Goal: Task Accomplishment & Management: Manage account settings

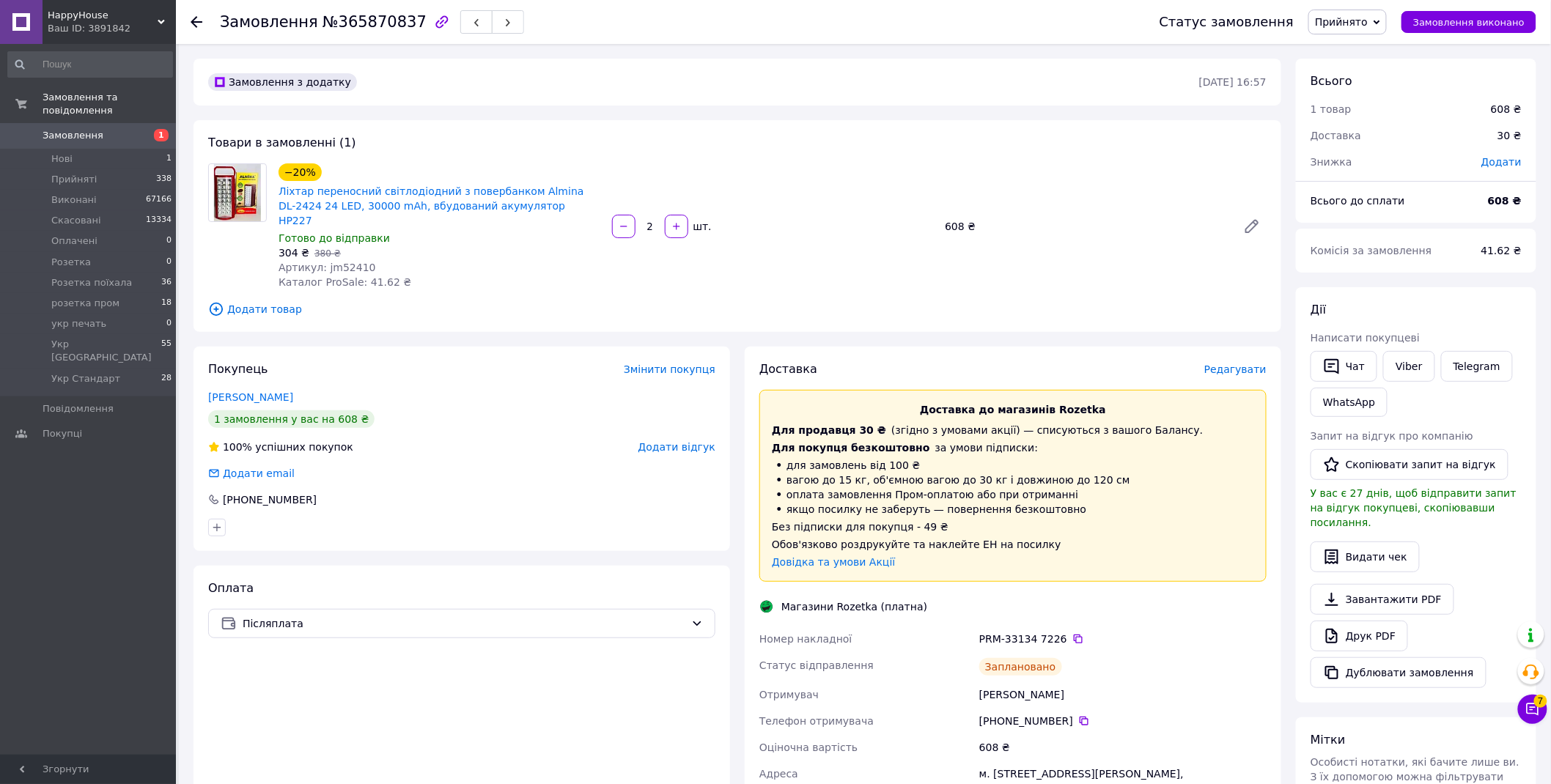
click at [383, 22] on span "№365870837" at bounding box center [375, 22] width 104 height 18
copy span "365870837"
click at [1364, 22] on span "Прийнято" at bounding box center [1342, 22] width 53 height 12
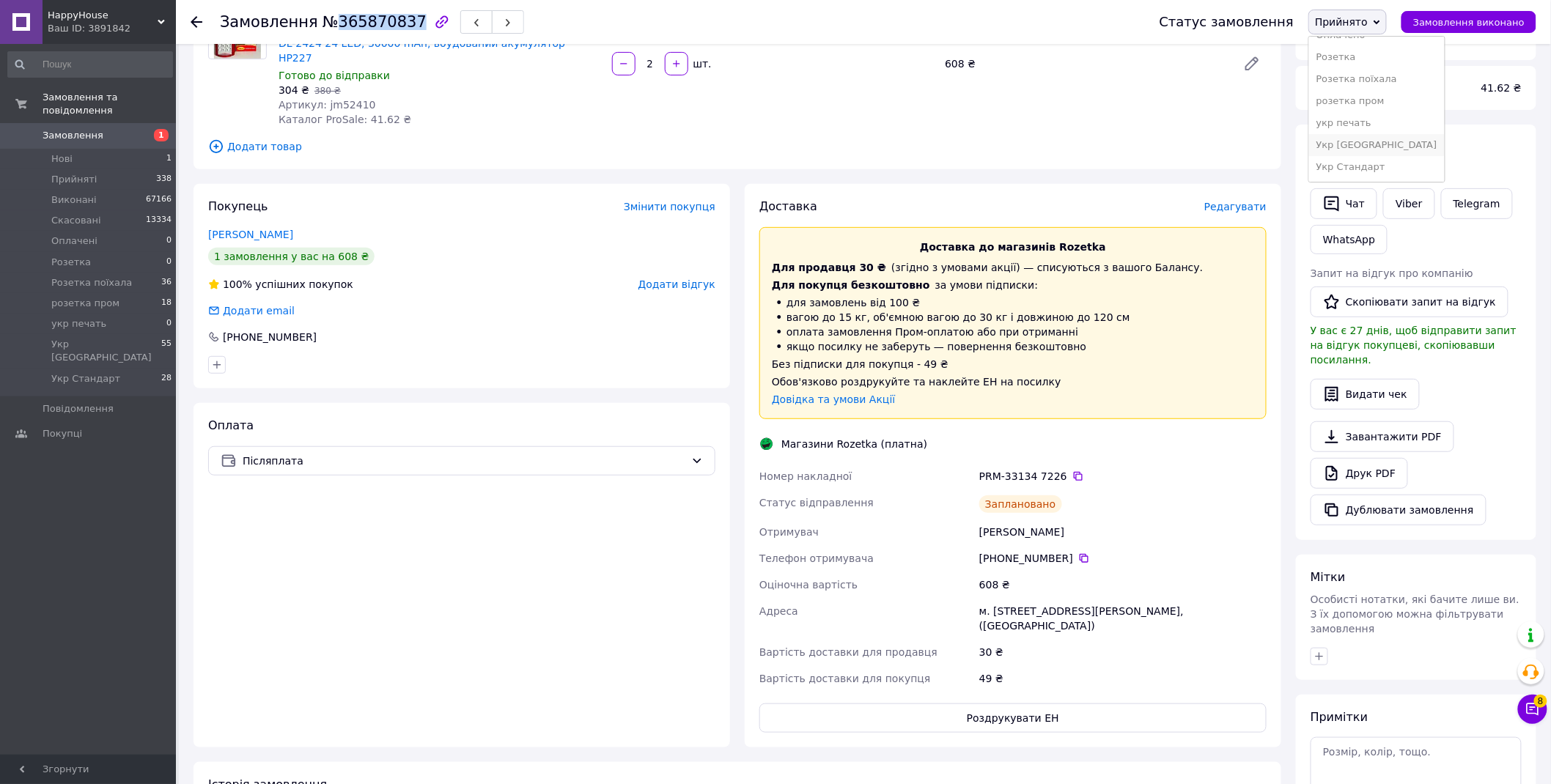
scroll to position [244, 0]
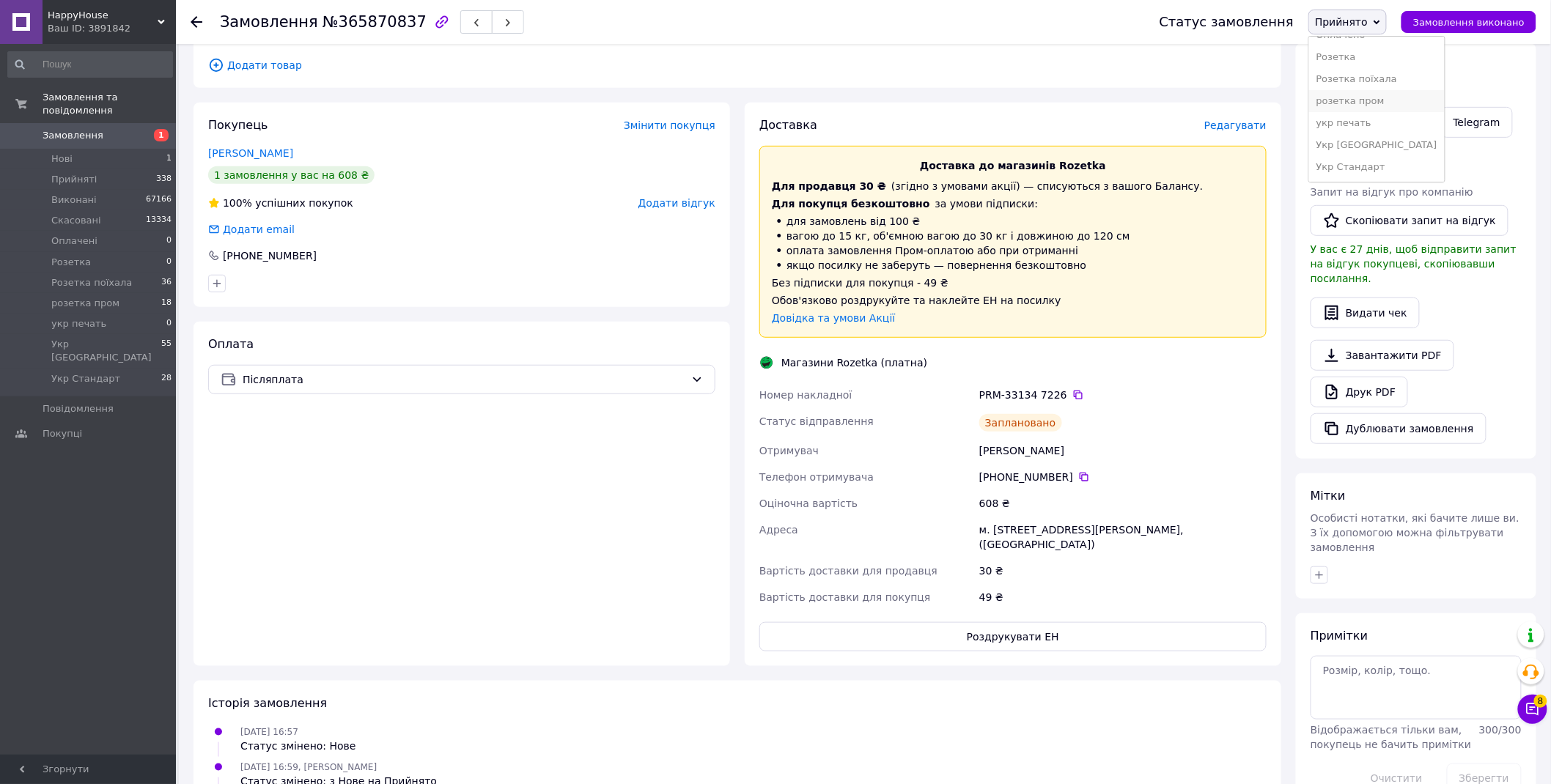
click at [1398, 99] on li "розетка пром" at bounding box center [1377, 101] width 136 height 22
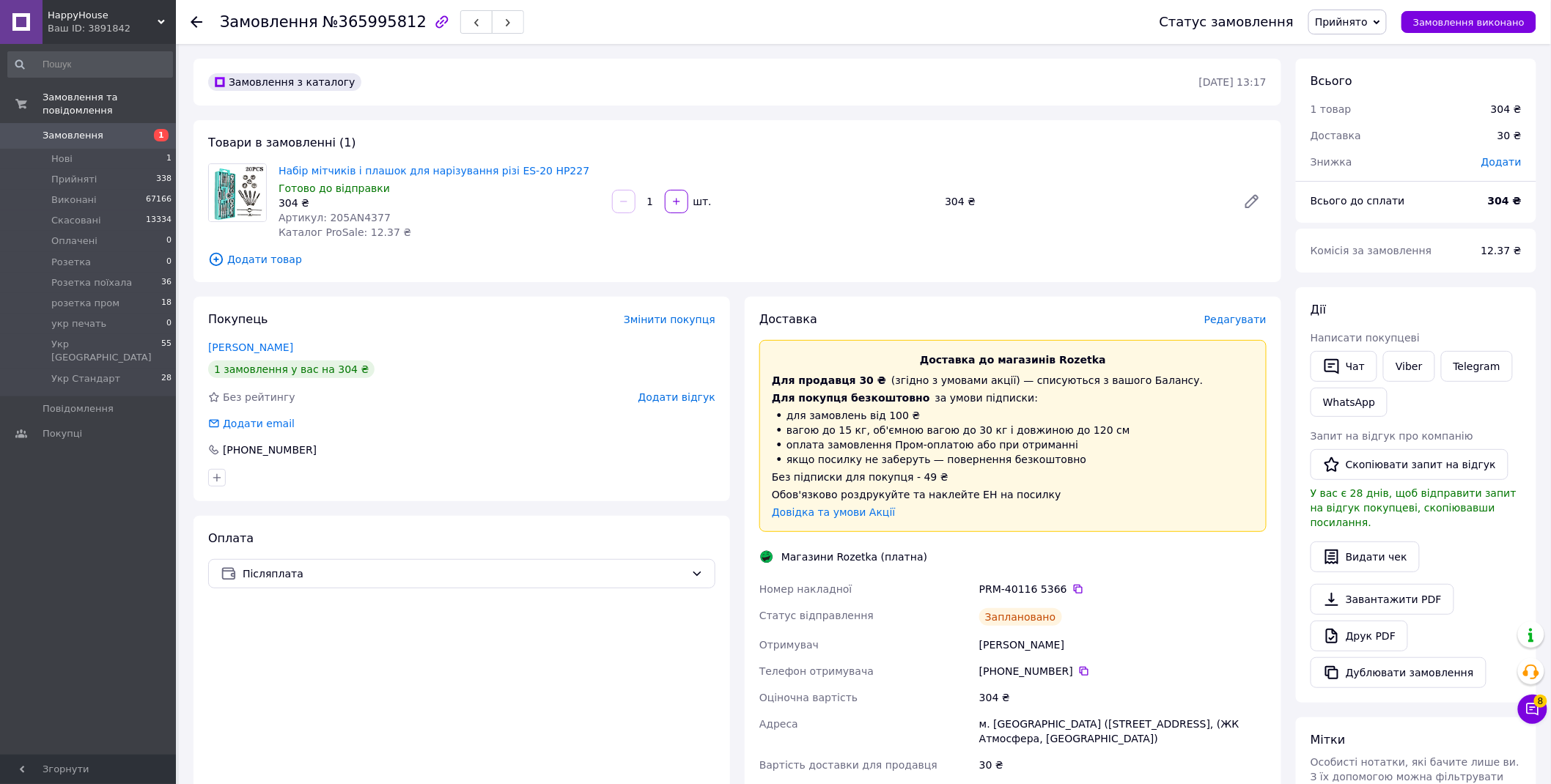
click at [1368, 16] on span "Прийнято" at bounding box center [1342, 22] width 53 height 12
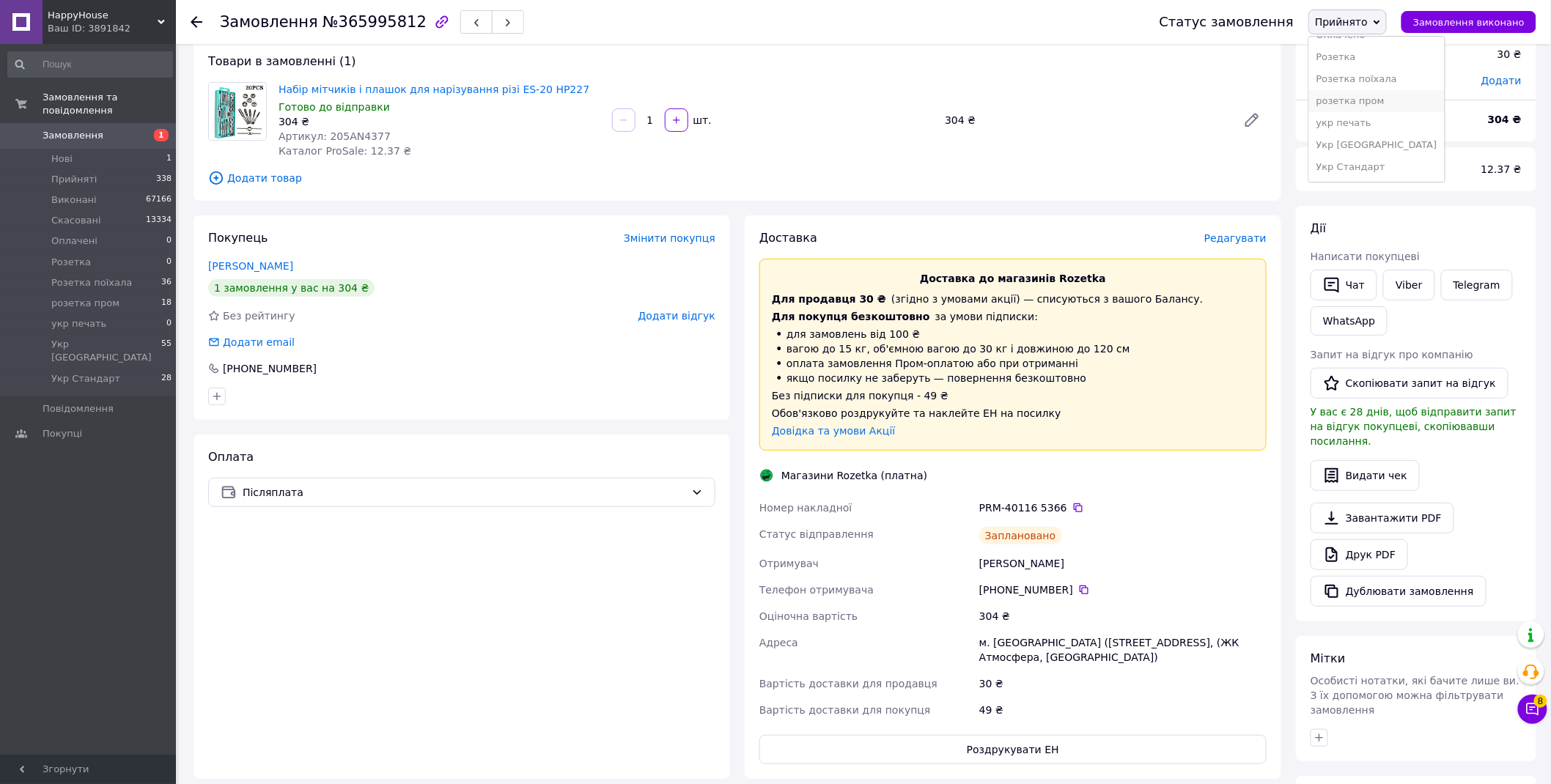
click at [1384, 104] on li "розетка пром" at bounding box center [1377, 101] width 136 height 22
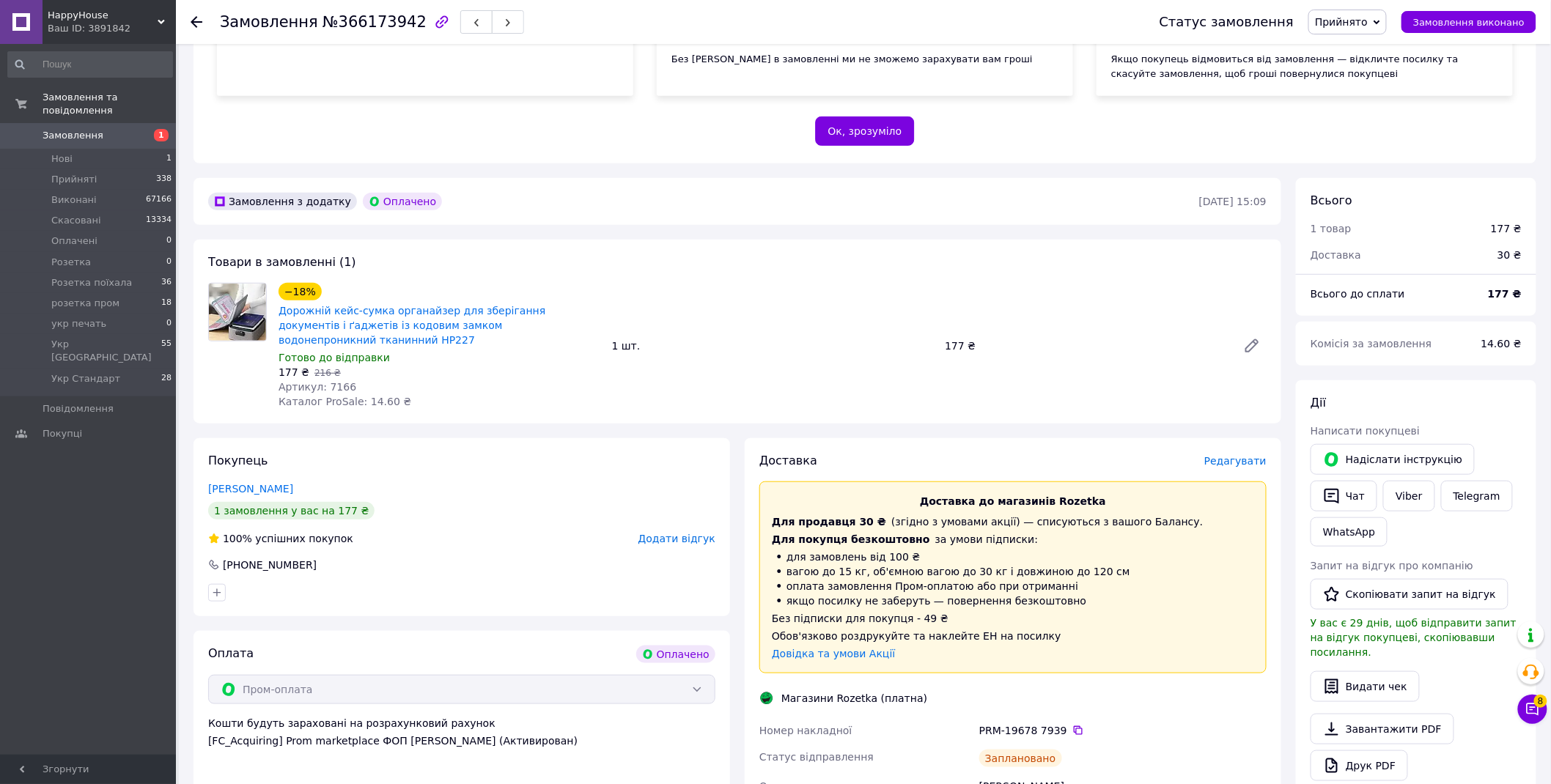
scroll to position [407, 0]
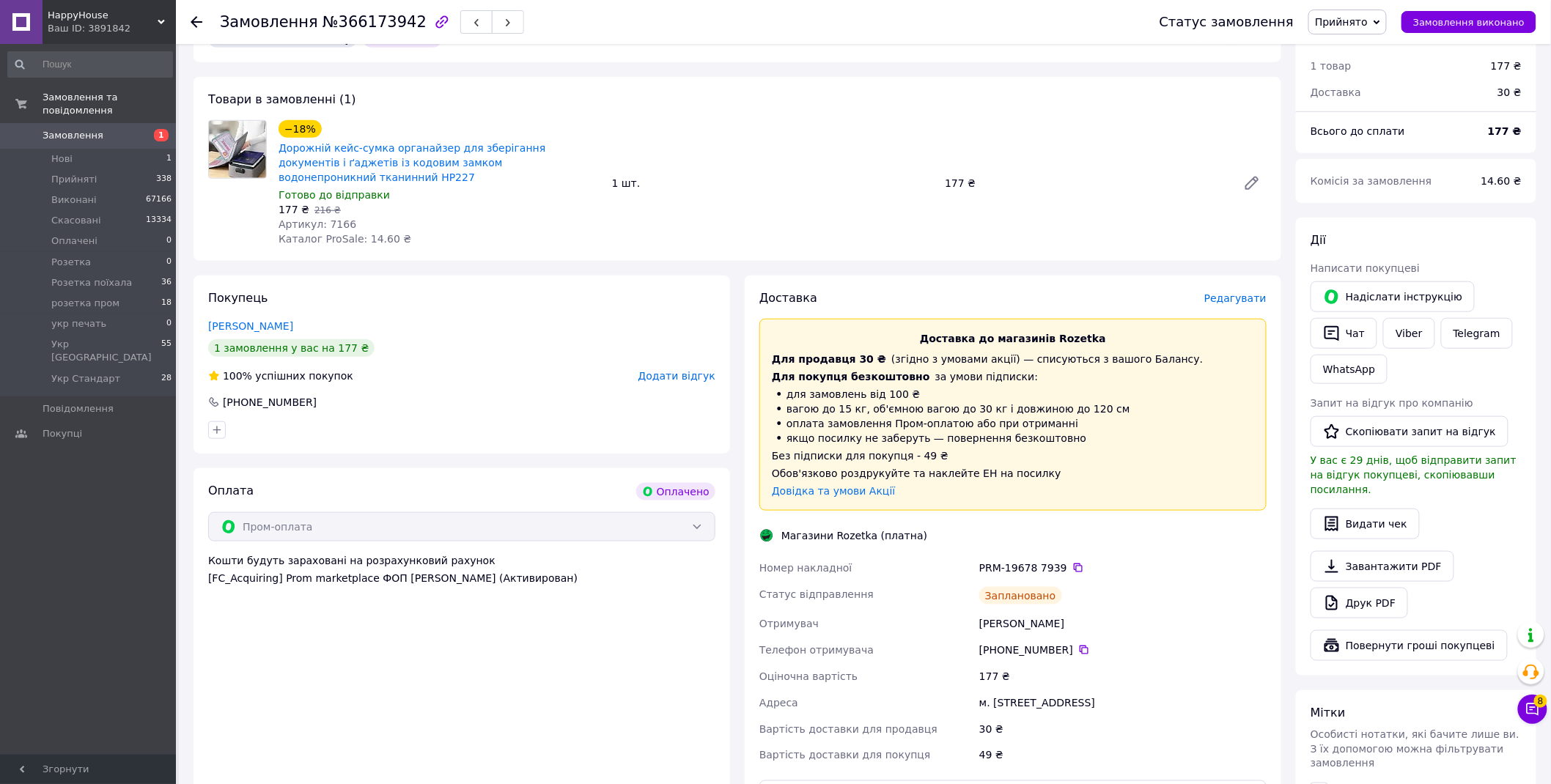
click at [1374, 12] on span "Прийнято" at bounding box center [1348, 22] width 79 height 25
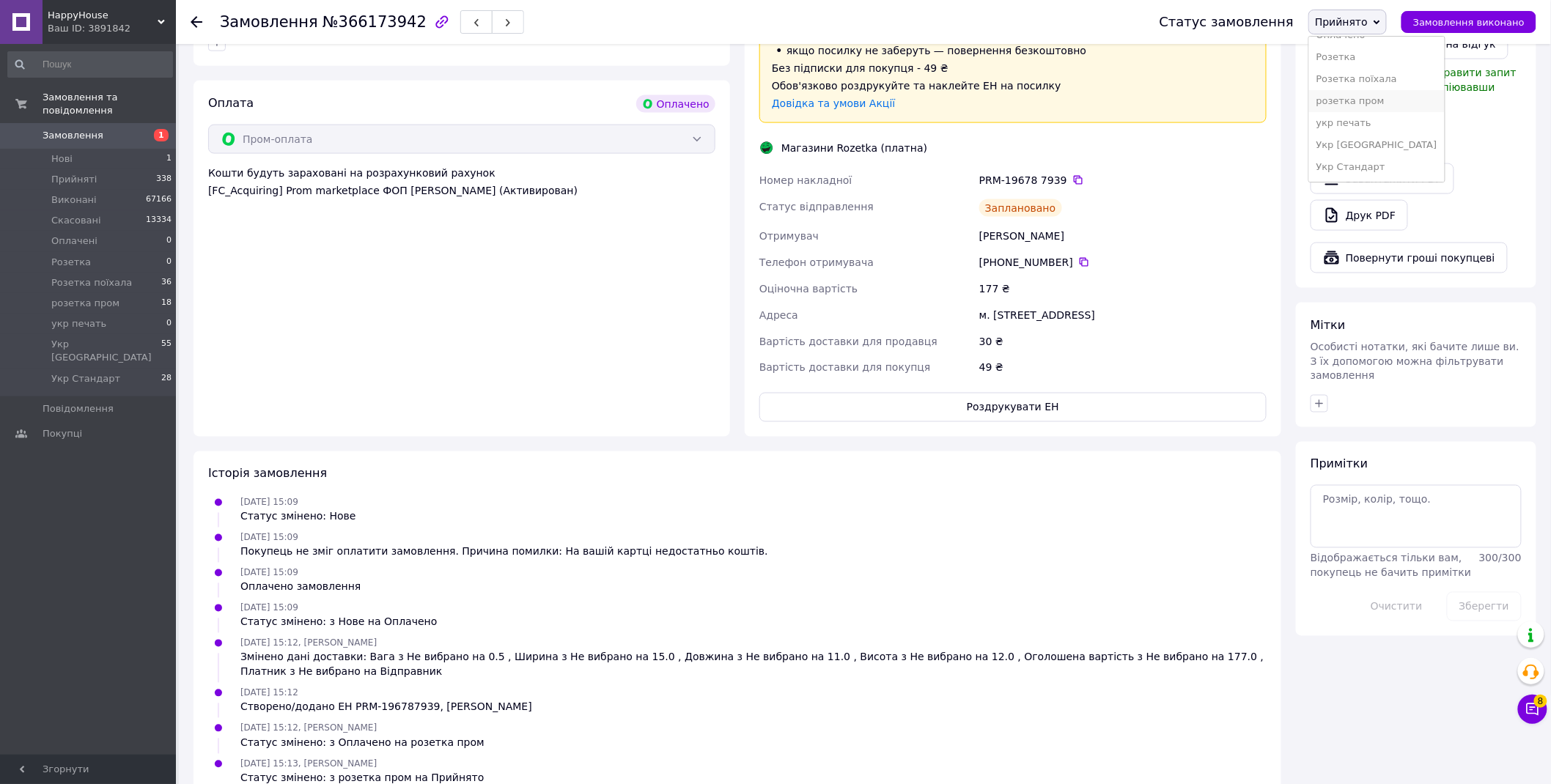
click at [1400, 98] on li "розетка пром" at bounding box center [1377, 101] width 136 height 22
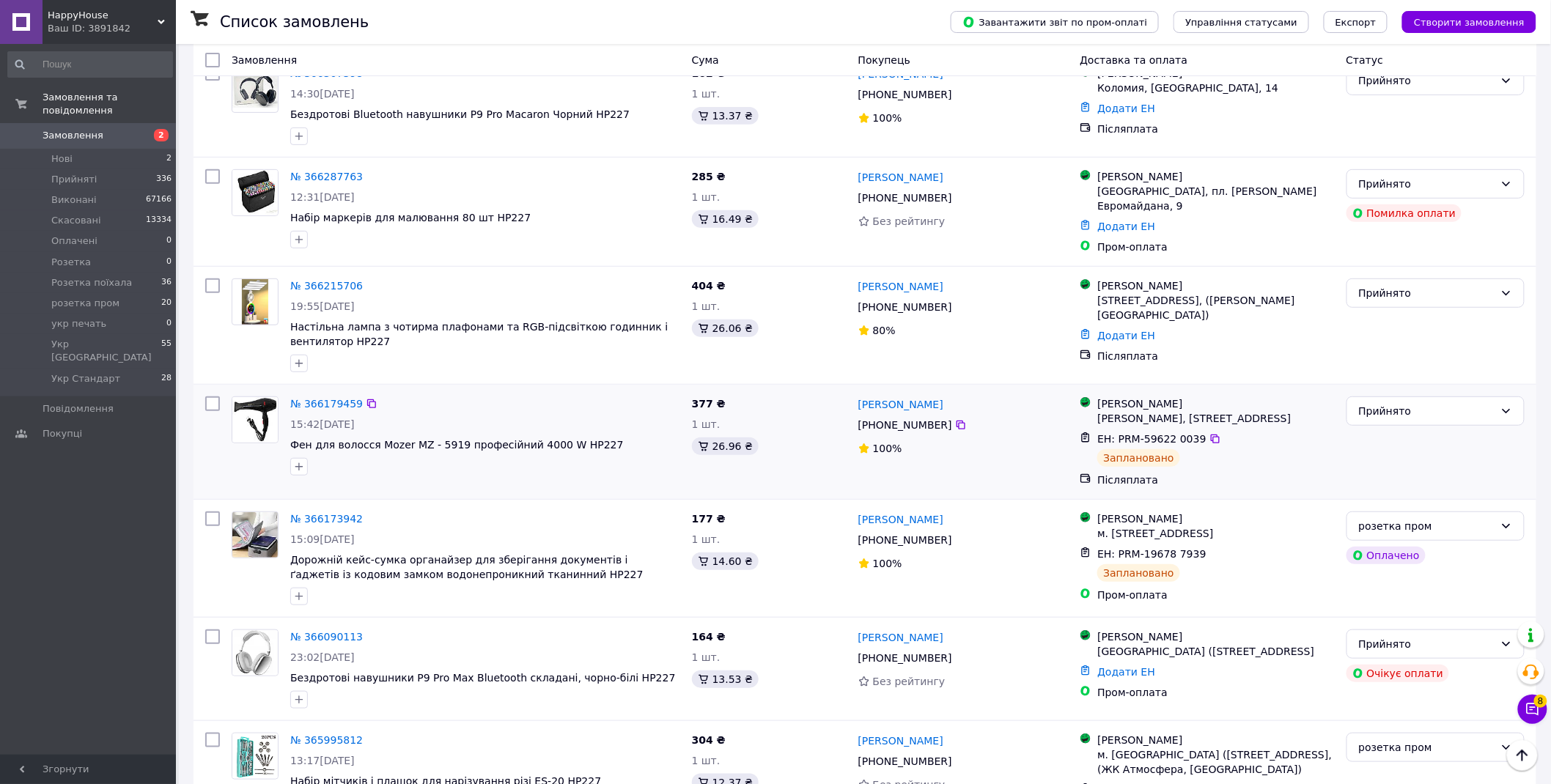
scroll to position [4, 0]
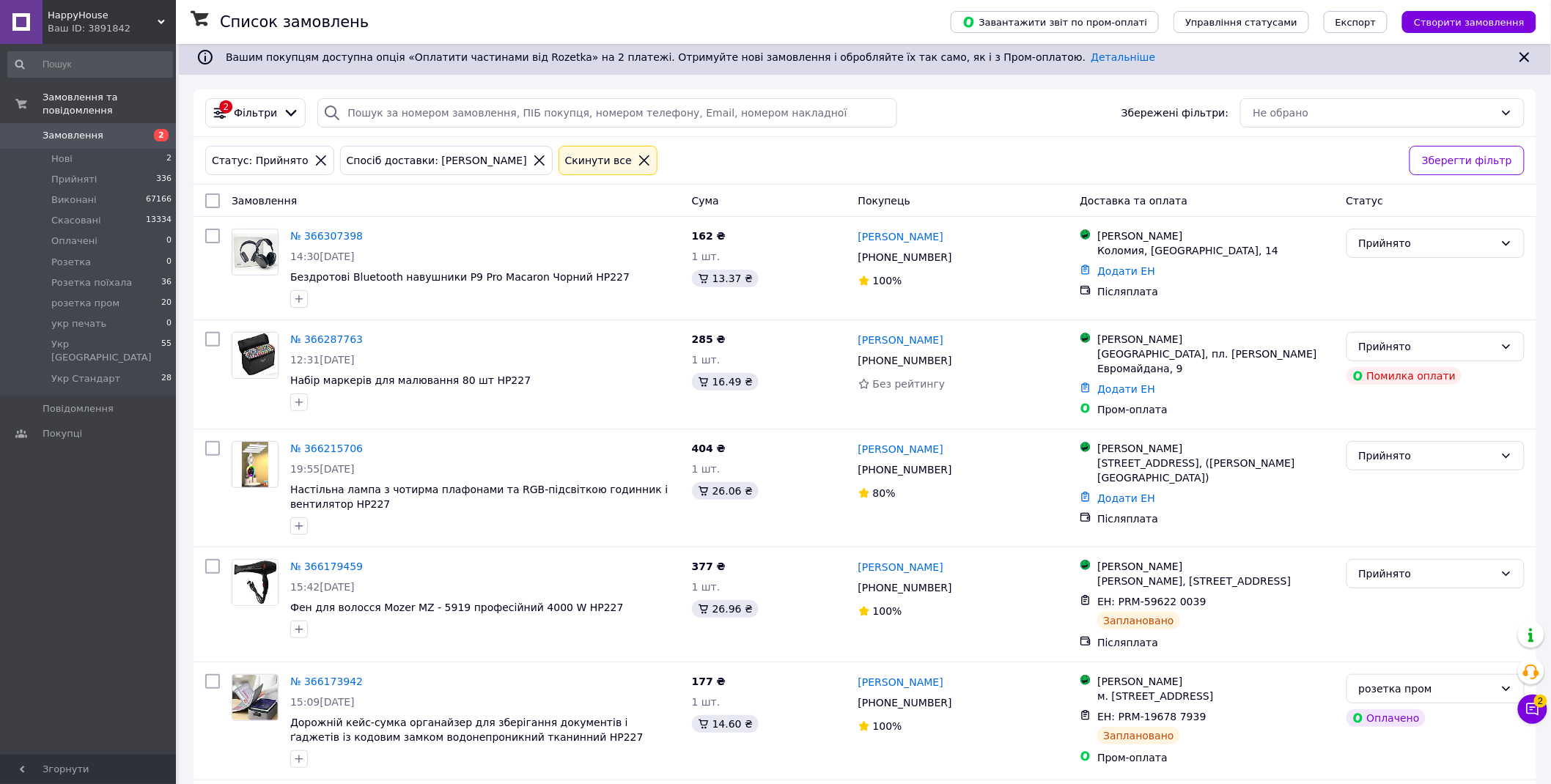
click at [76, 21] on span "HappyHouse" at bounding box center [103, 15] width 110 height 13
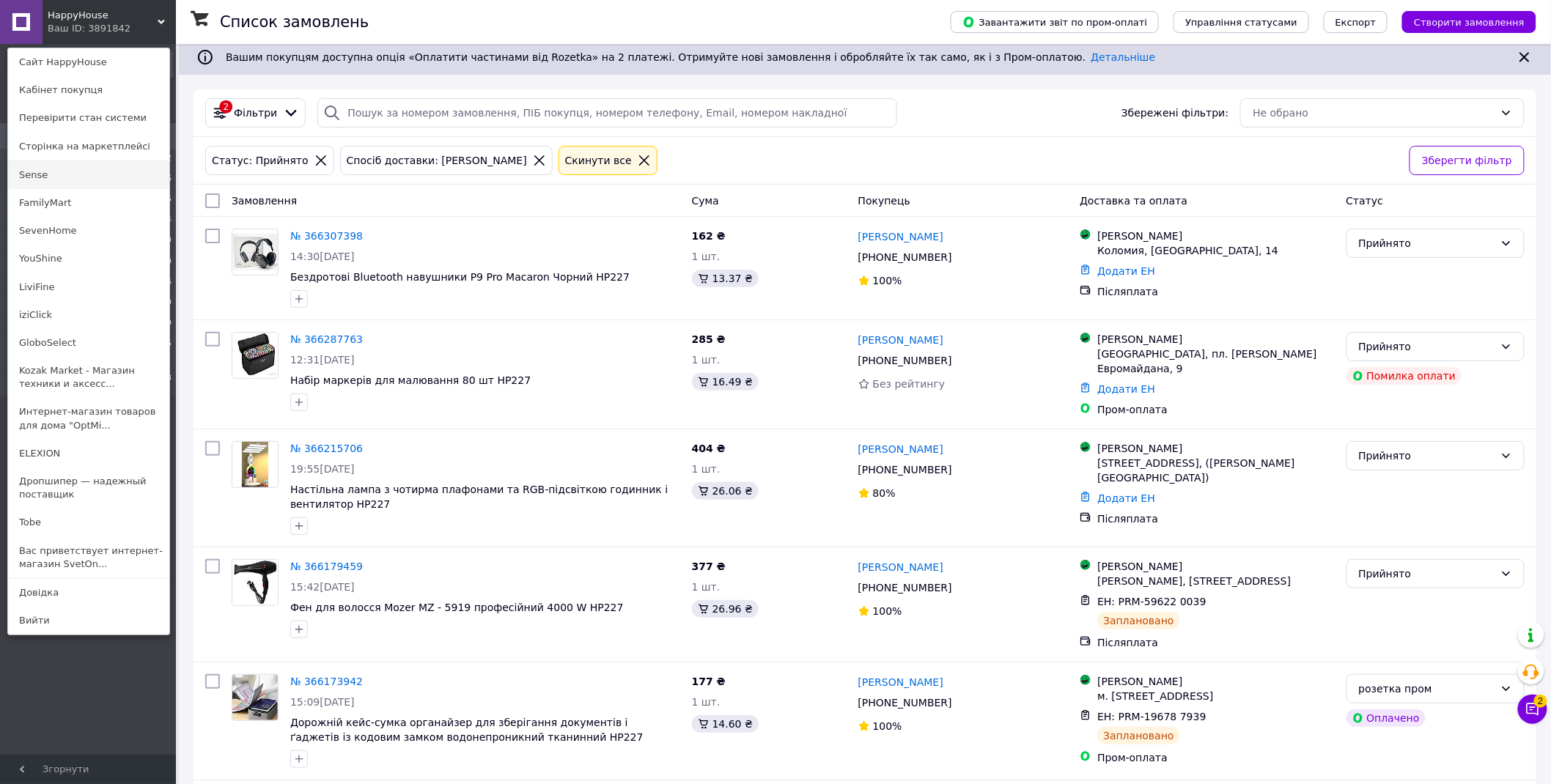
click at [70, 181] on link "Sense" at bounding box center [89, 175] width 162 height 28
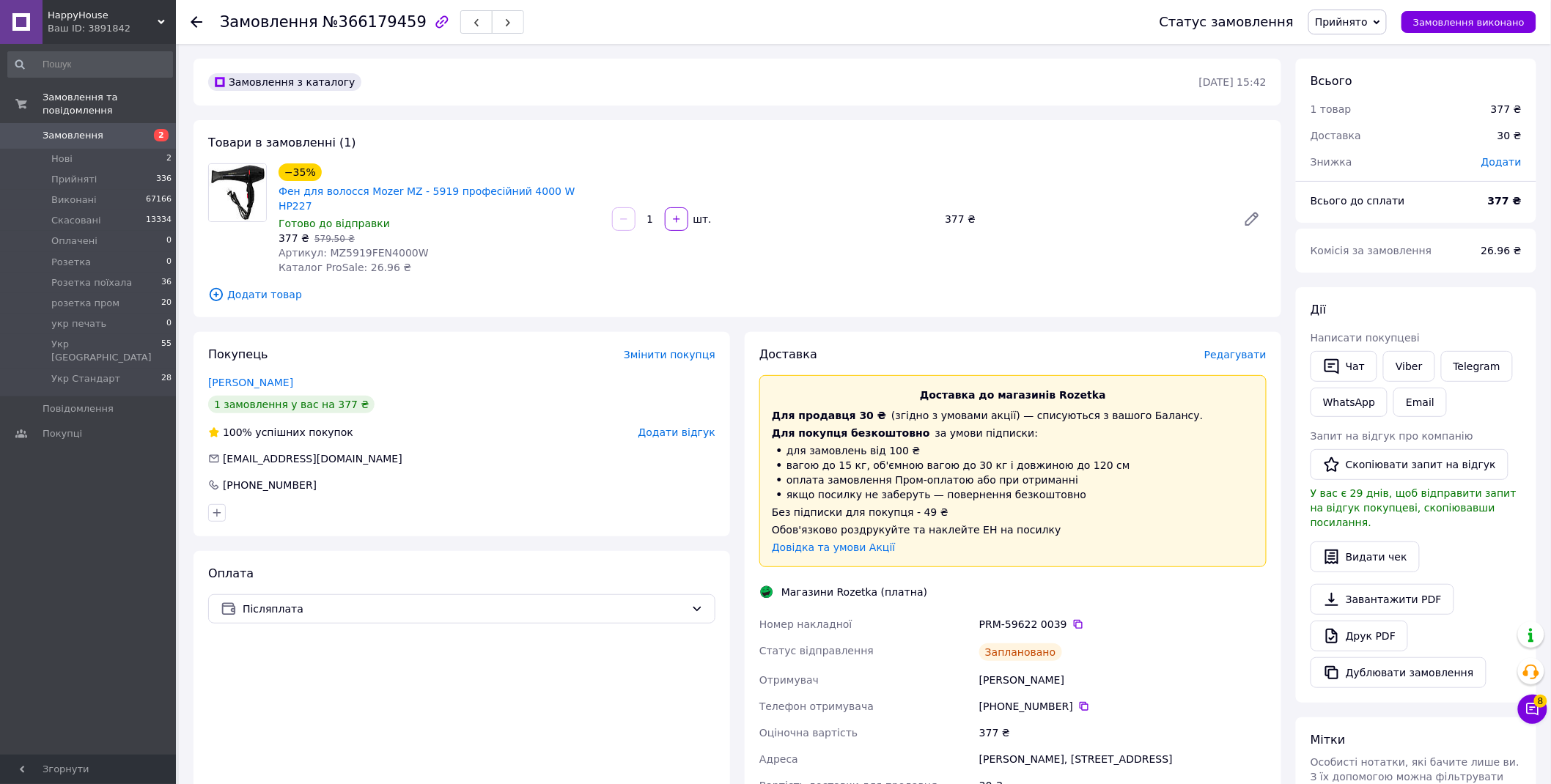
drag, startPoint x: 1374, startPoint y: 26, endPoint x: 1391, endPoint y: 54, distance: 32.8
click at [1368, 25] on span "Прийнято" at bounding box center [1342, 22] width 53 height 12
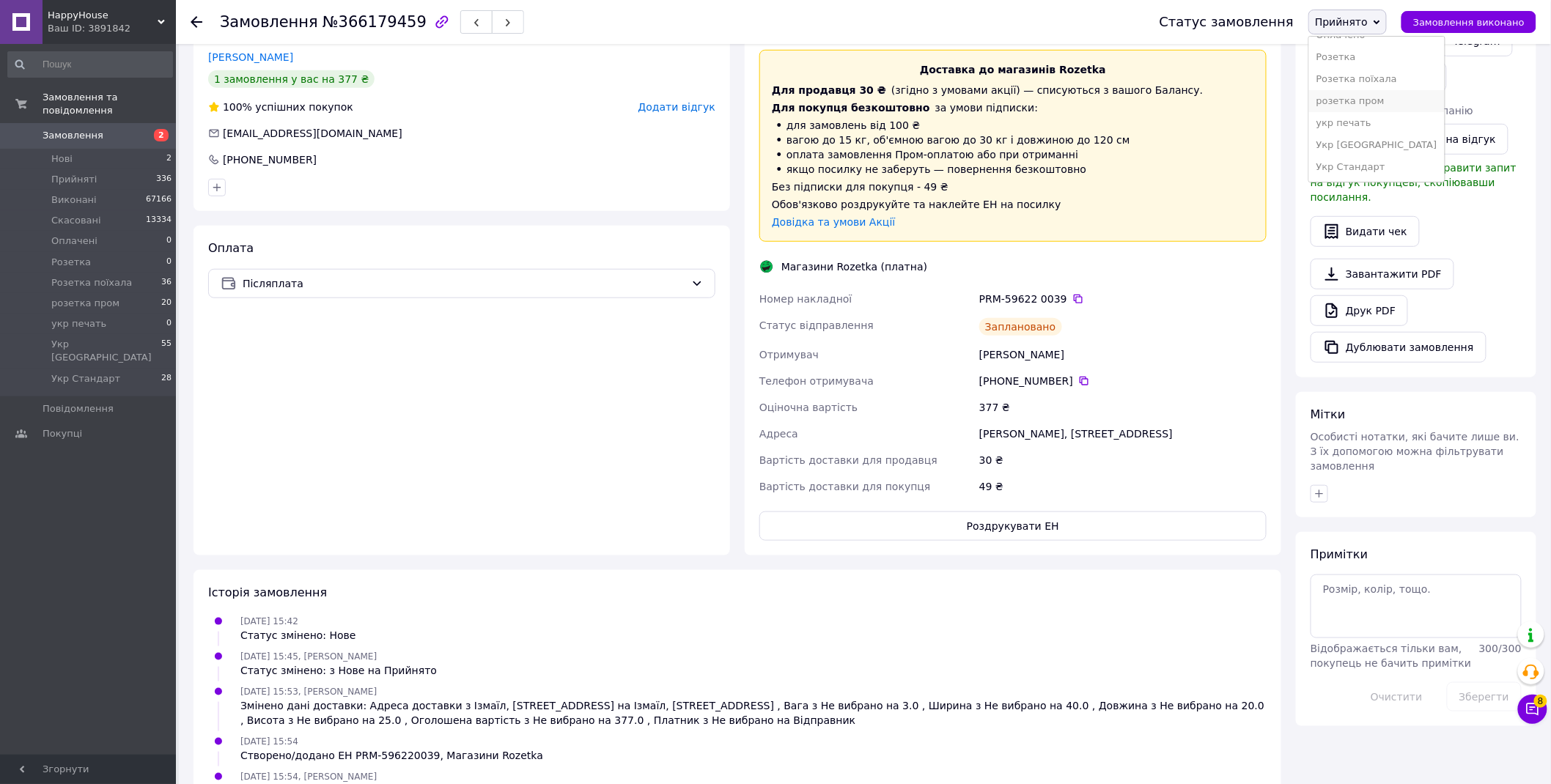
click at [1381, 104] on li "розетка пром" at bounding box center [1377, 101] width 136 height 22
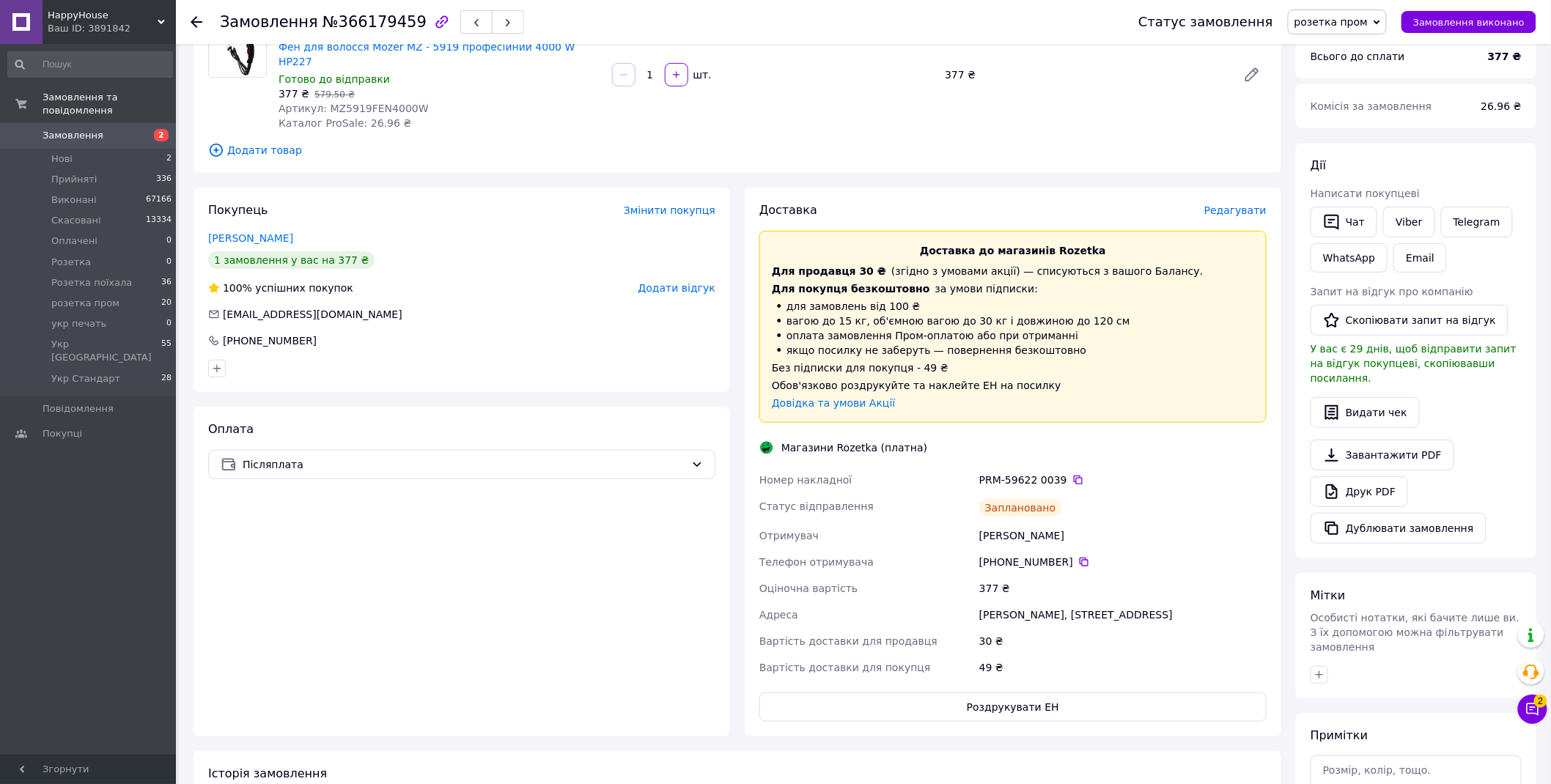
scroll to position [63, 0]
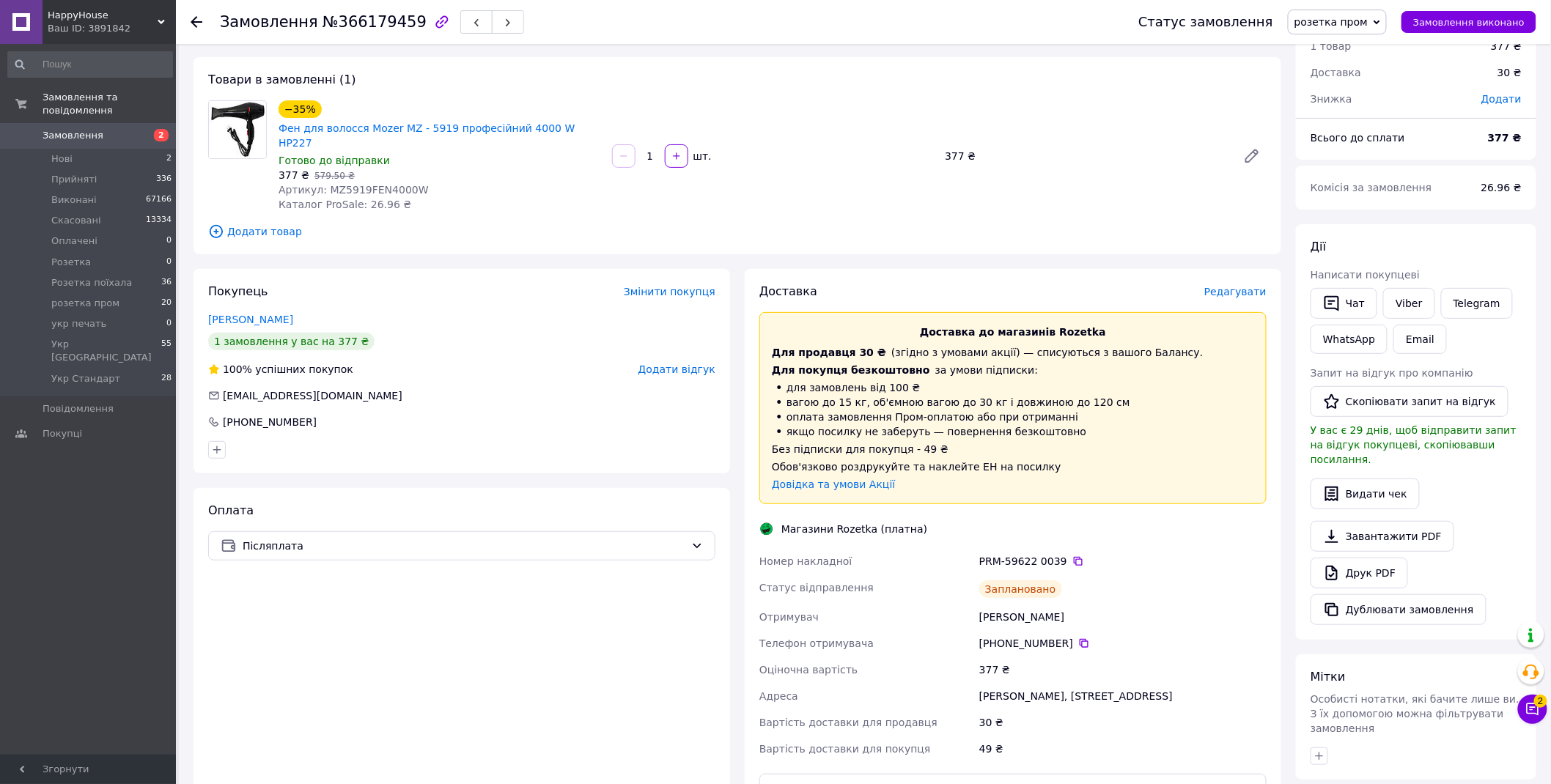
click at [377, 22] on span "№366179459" at bounding box center [375, 22] width 104 height 18
copy h1 "Замовлення №366179459"
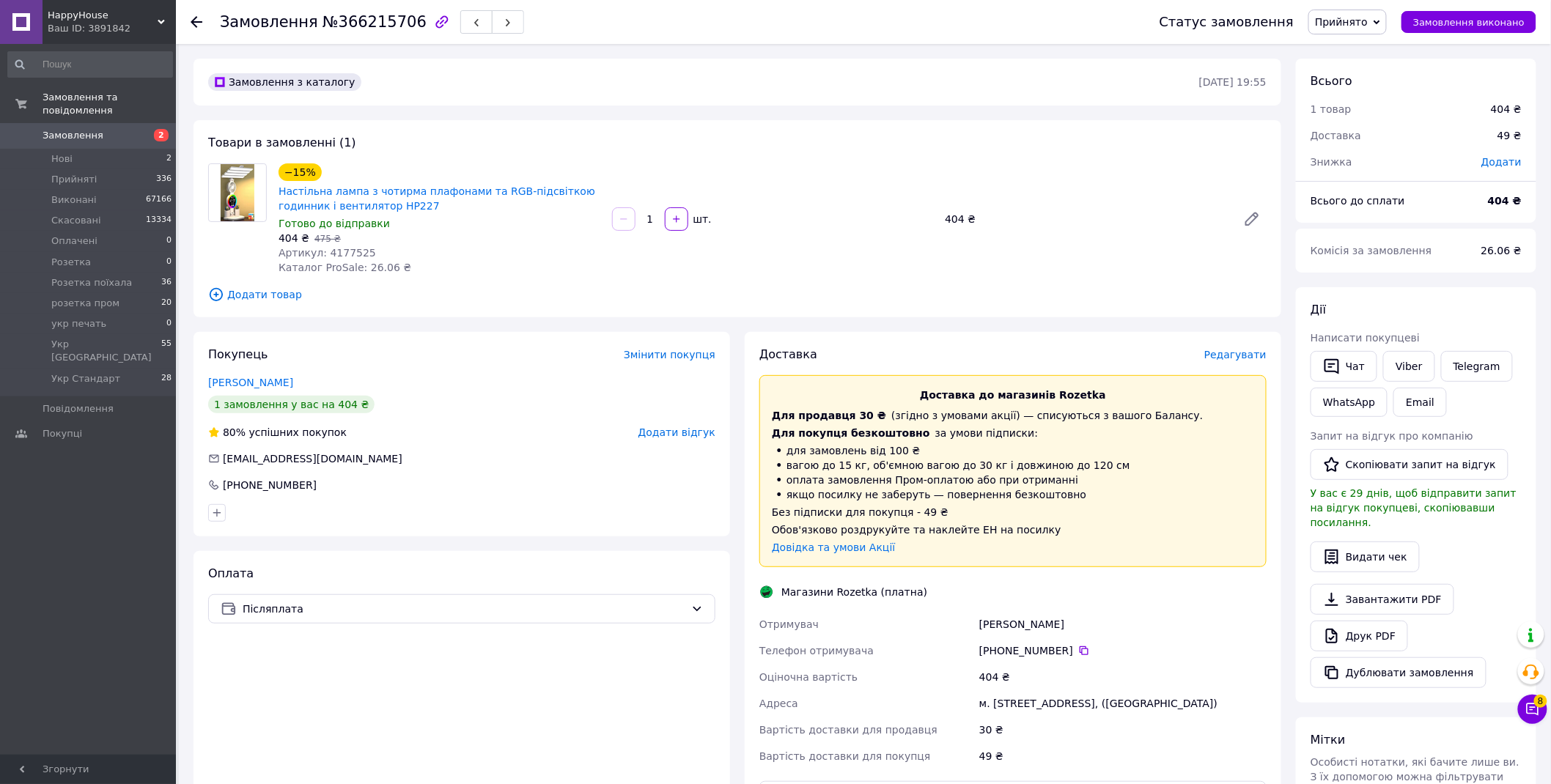
click at [358, 19] on span "№366215706" at bounding box center [375, 22] width 104 height 18
copy span "366215706"
click at [357, 23] on span "№366307398" at bounding box center [375, 22] width 104 height 18
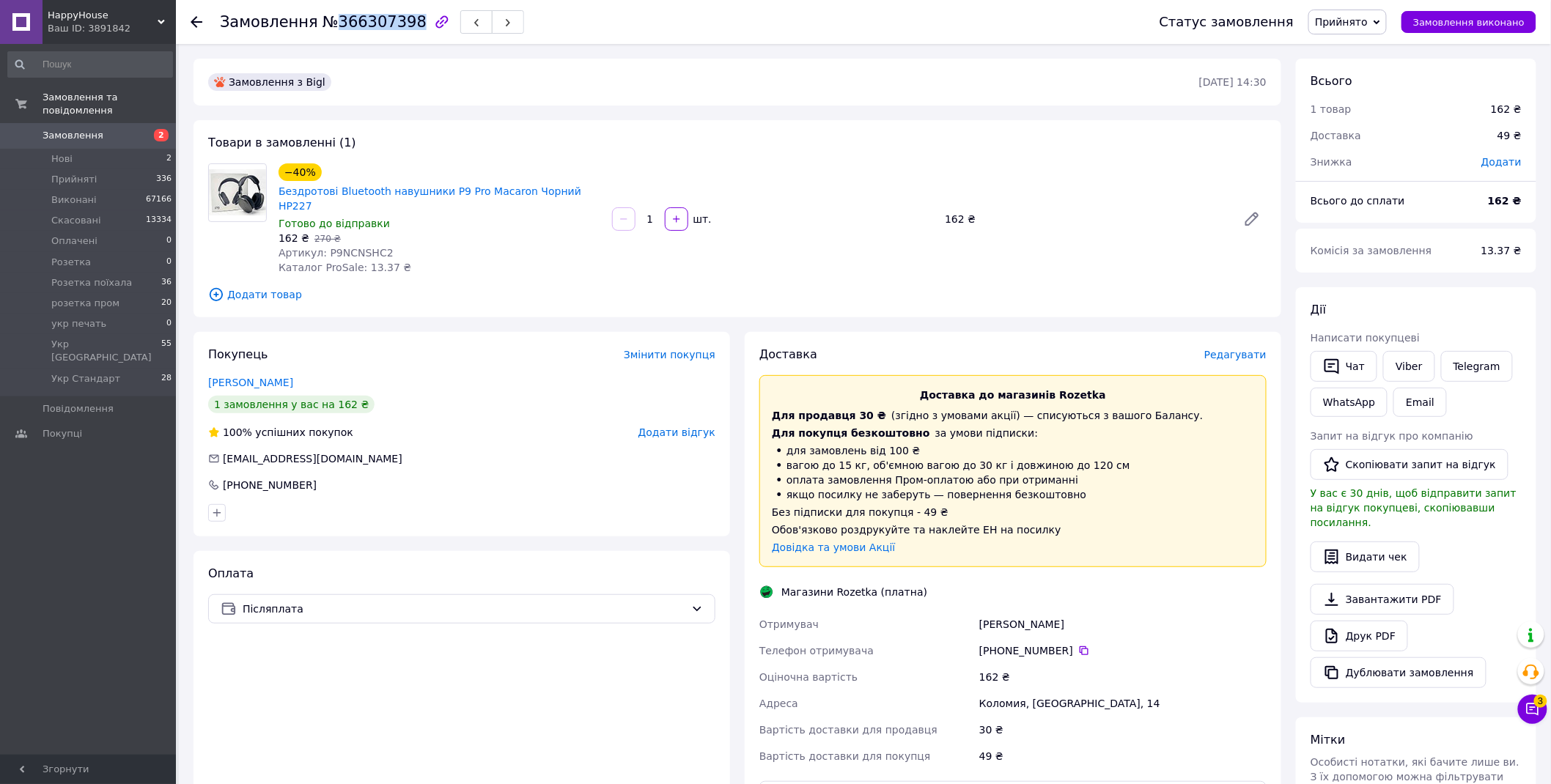
copy span "366307398"
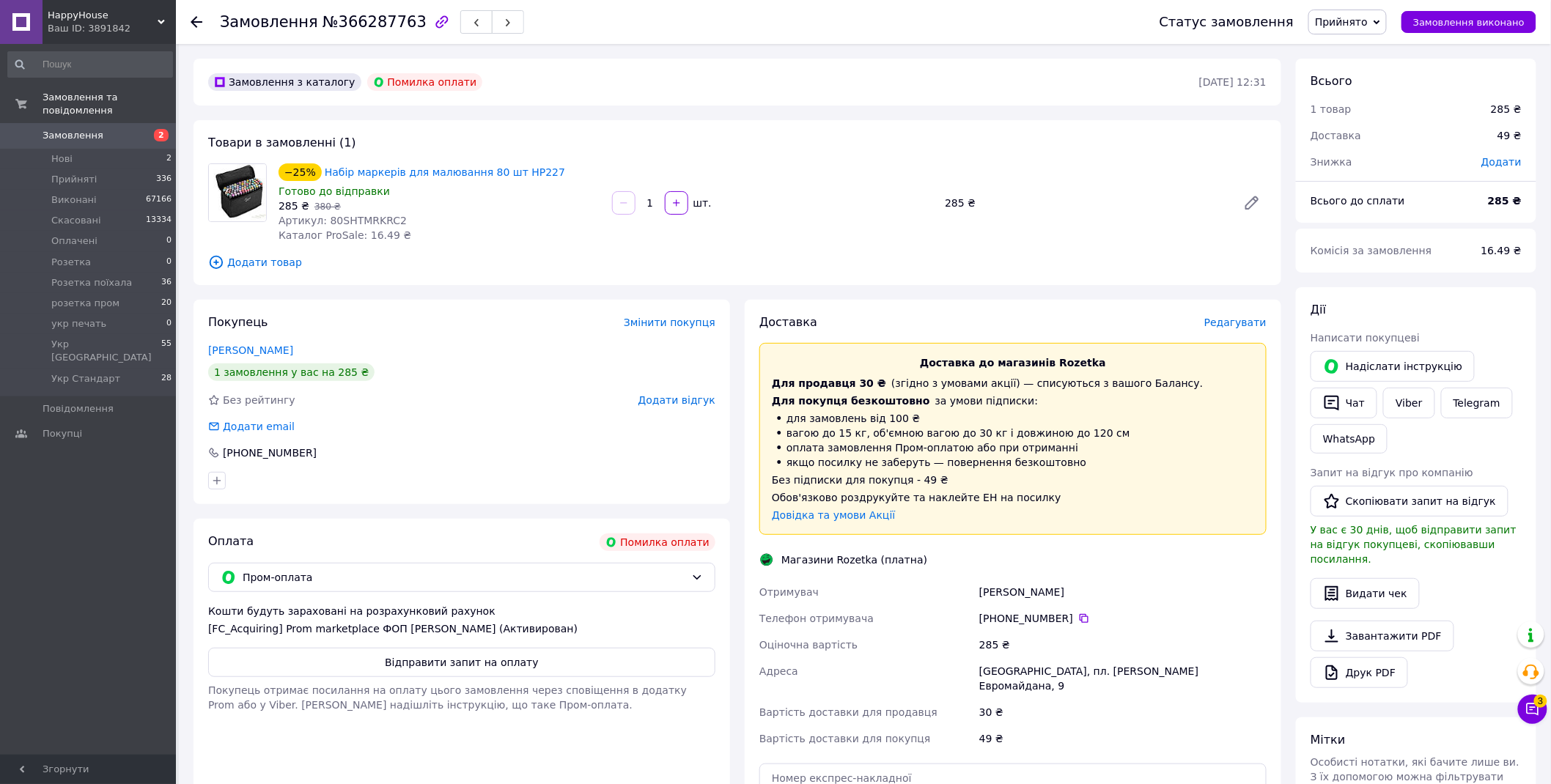
click at [355, 24] on span "№366287763" at bounding box center [375, 22] width 104 height 18
copy span "366287763"
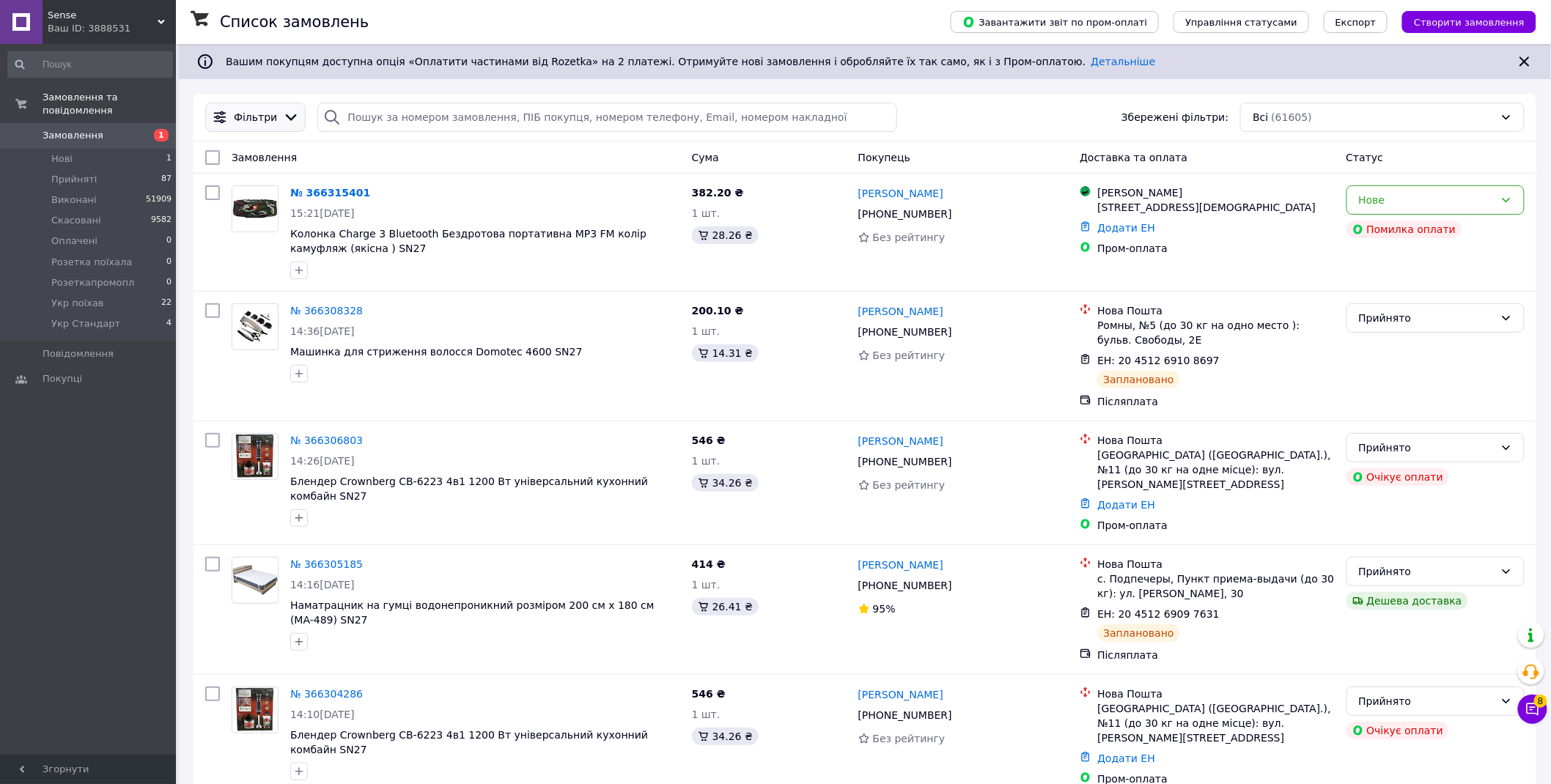
click at [260, 112] on span "Фільтри" at bounding box center [255, 117] width 43 height 15
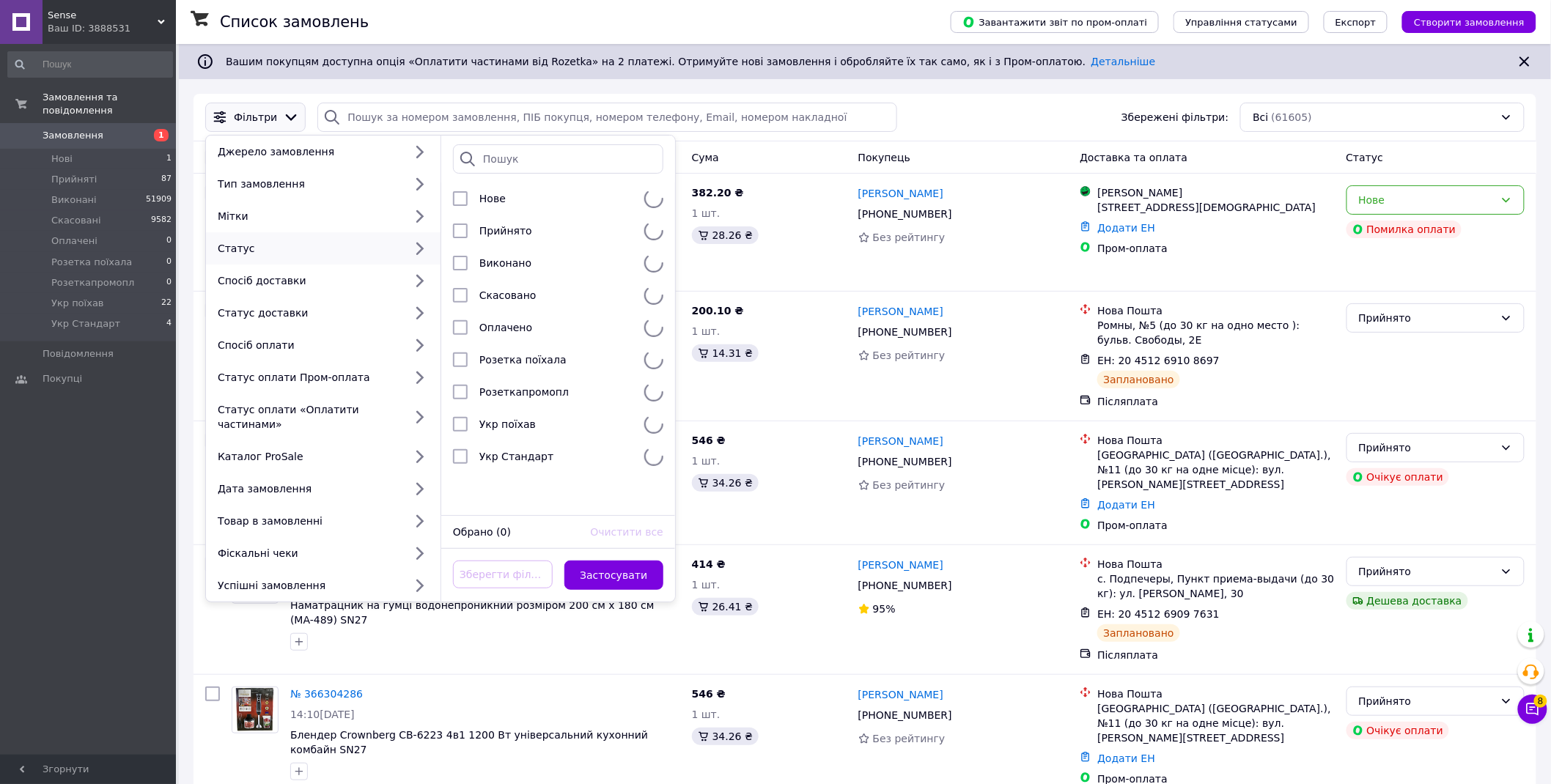
click at [262, 247] on div "Статус" at bounding box center [308, 248] width 192 height 15
click at [487, 231] on span "Прийнято" at bounding box center [506, 231] width 53 height 12
checkbox input "true"
drag, startPoint x: 626, startPoint y: 559, endPoint x: 626, endPoint y: 529, distance: 30.0
click at [626, 561] on button "Застосувати" at bounding box center [615, 576] width 100 height 29
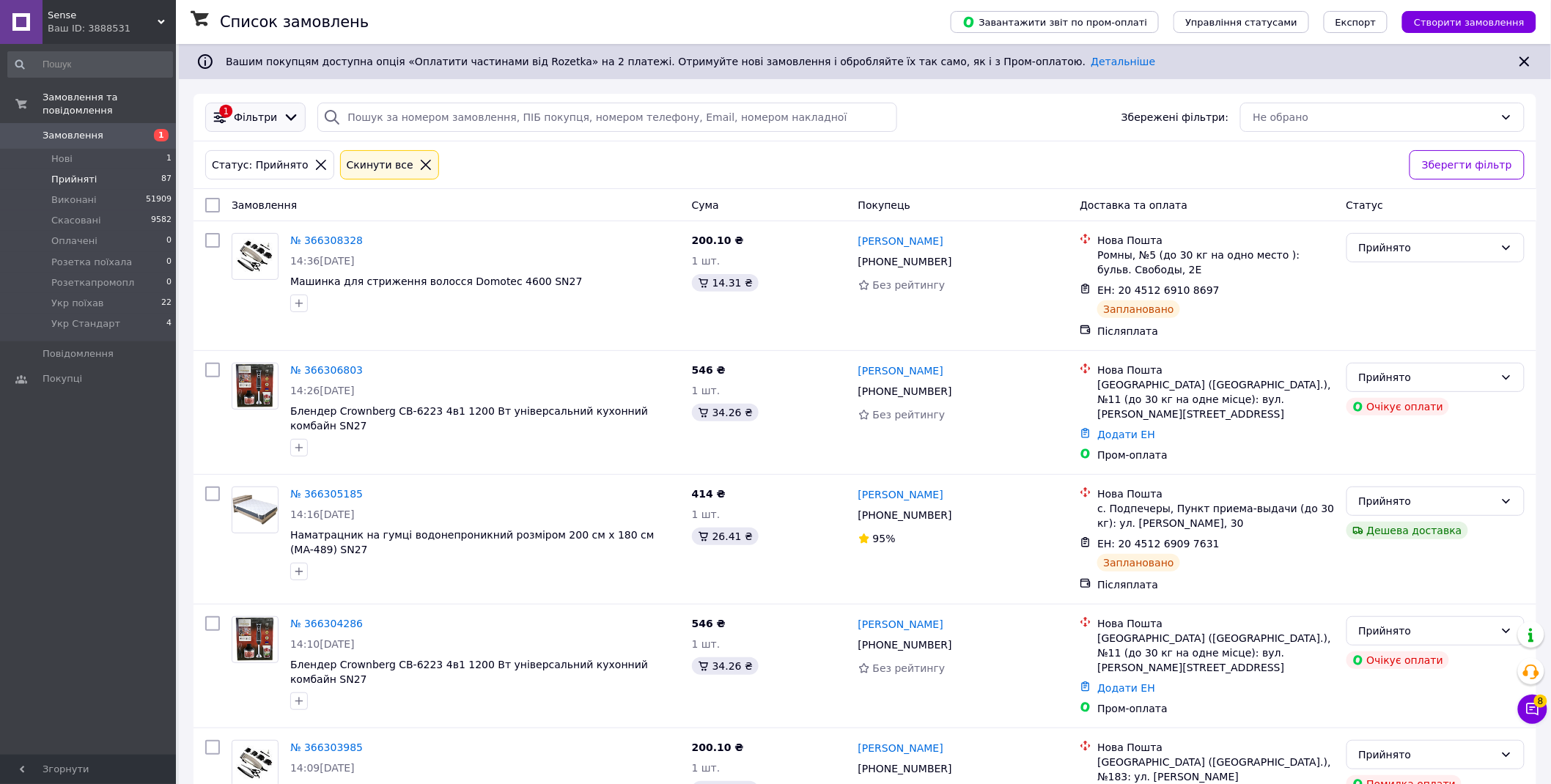
click at [236, 116] on span "Фільтри" at bounding box center [255, 117] width 43 height 15
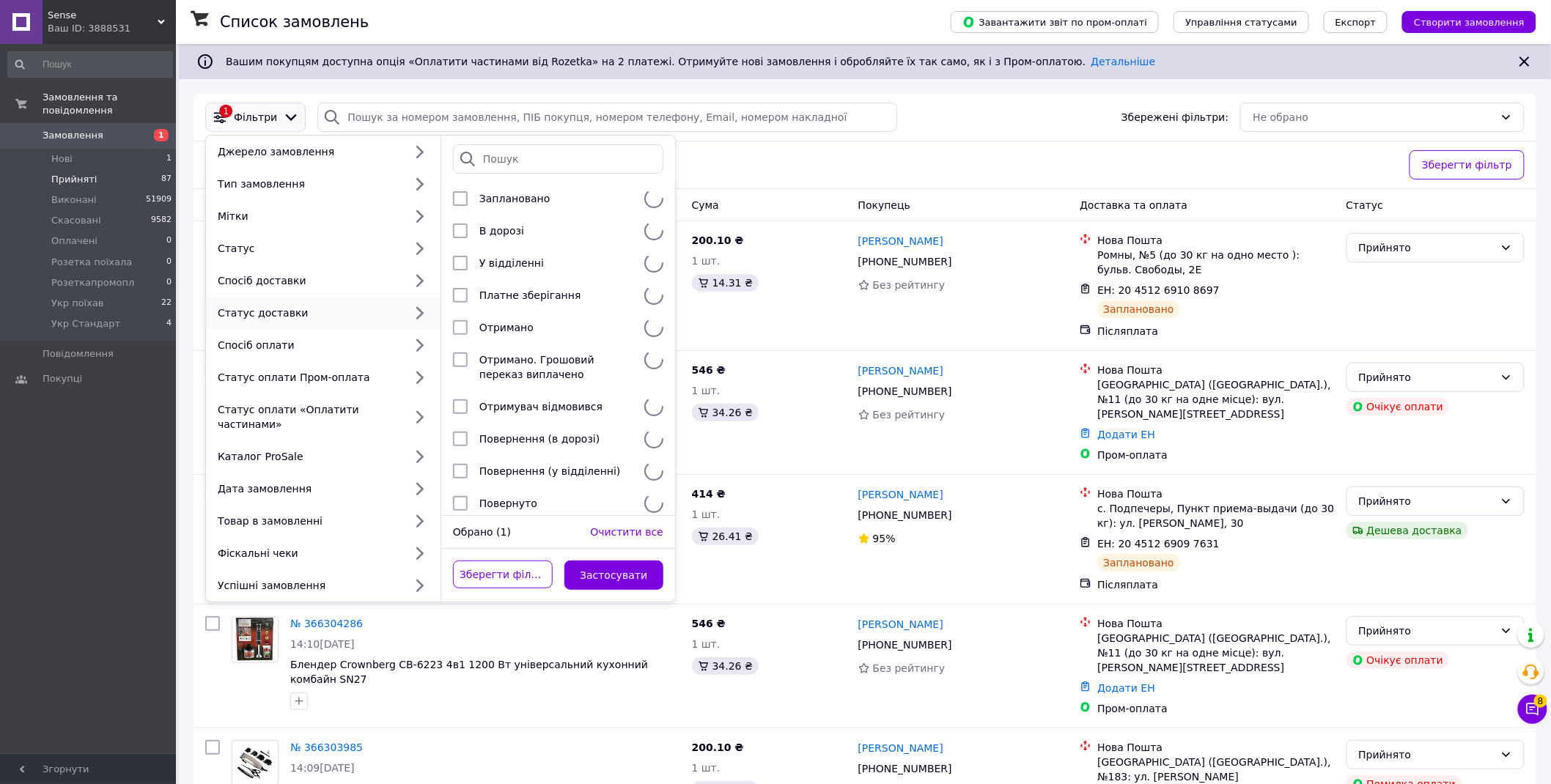
click at [264, 315] on div "Статус доставки" at bounding box center [308, 313] width 192 height 15
click at [289, 282] on div "Спосіб доставки" at bounding box center [308, 280] width 192 height 15
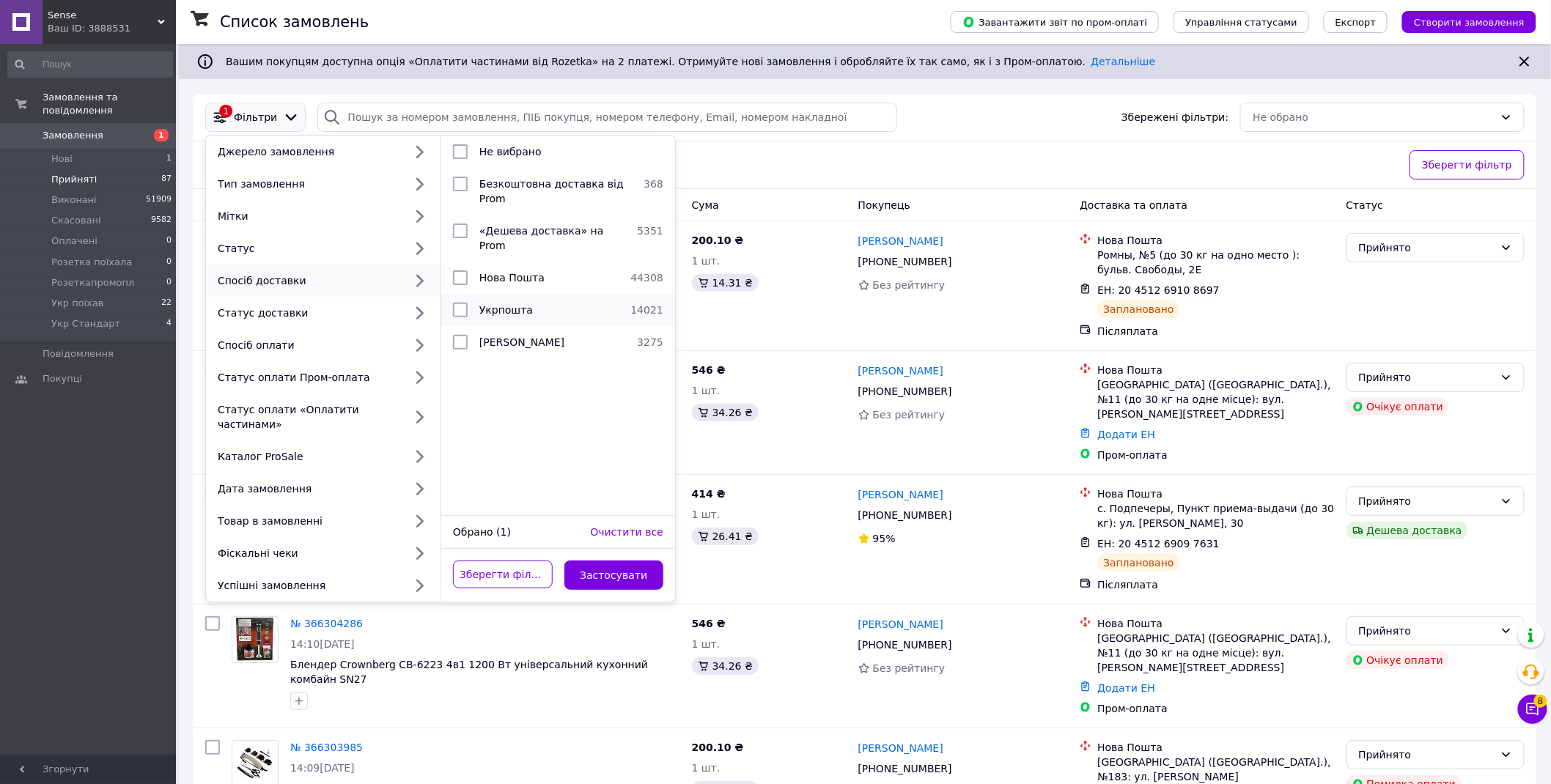
click at [524, 304] on span "Укрпошта" at bounding box center [506, 310] width 54 height 12
checkbox input "true"
click at [628, 561] on button "Застосувати" at bounding box center [615, 576] width 100 height 29
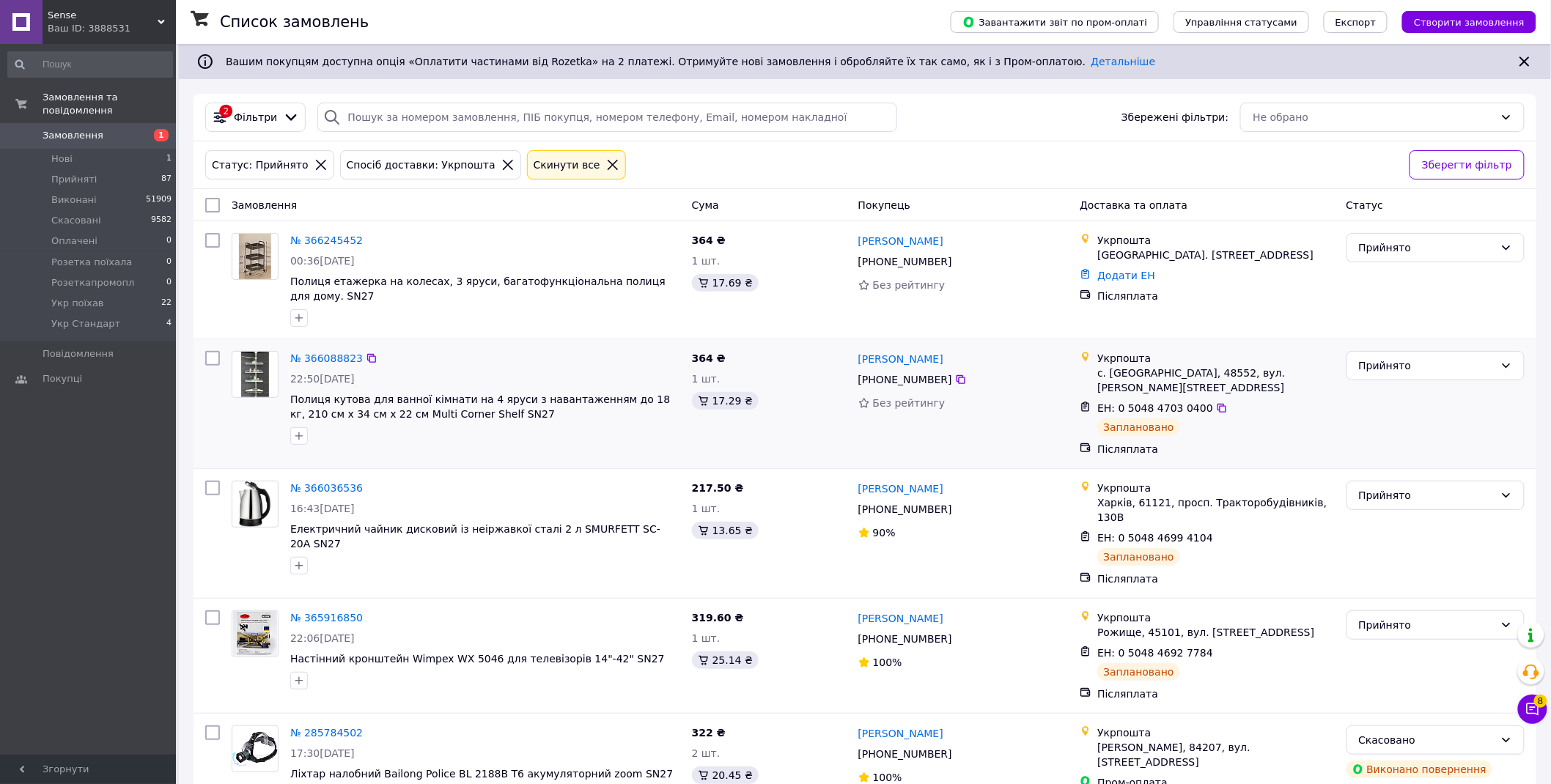
scroll to position [22, 0]
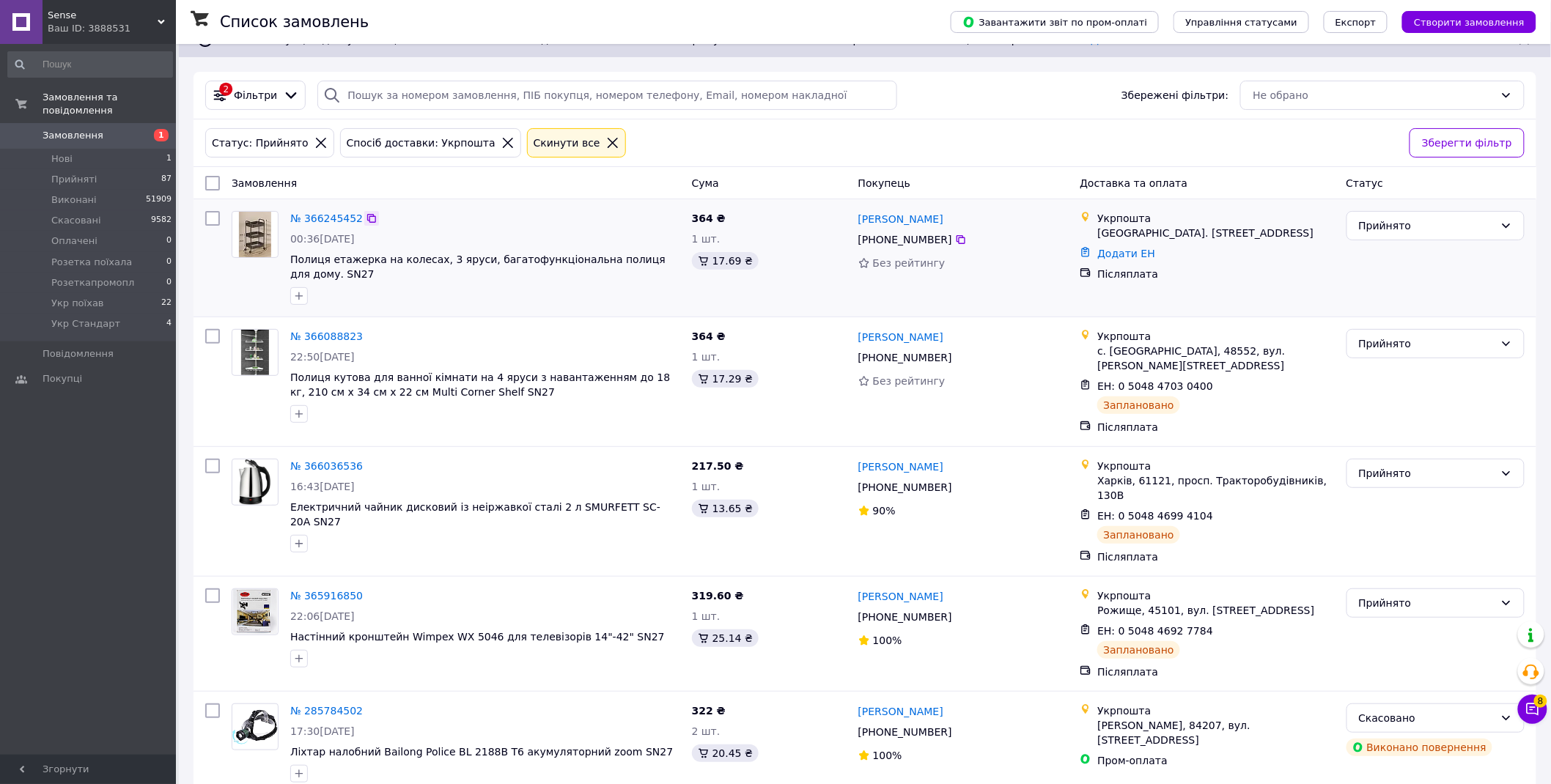
click at [367, 219] on icon at bounding box center [372, 219] width 9 height 9
click at [90, 18] on span "Sense" at bounding box center [103, 15] width 110 height 13
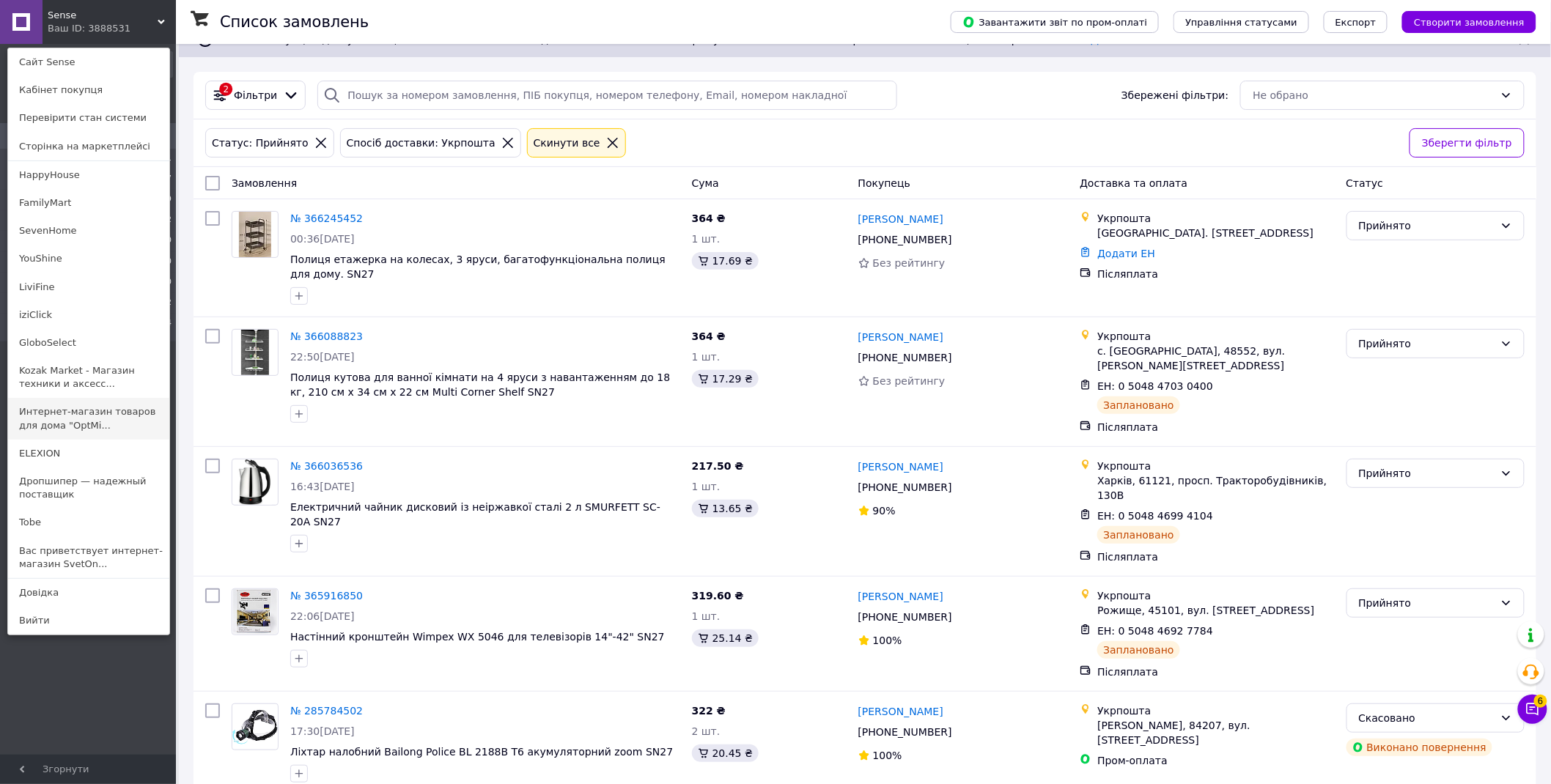
click at [92, 421] on link "Интернет-магазин товаров для дома "OptMi..." at bounding box center [89, 418] width 162 height 41
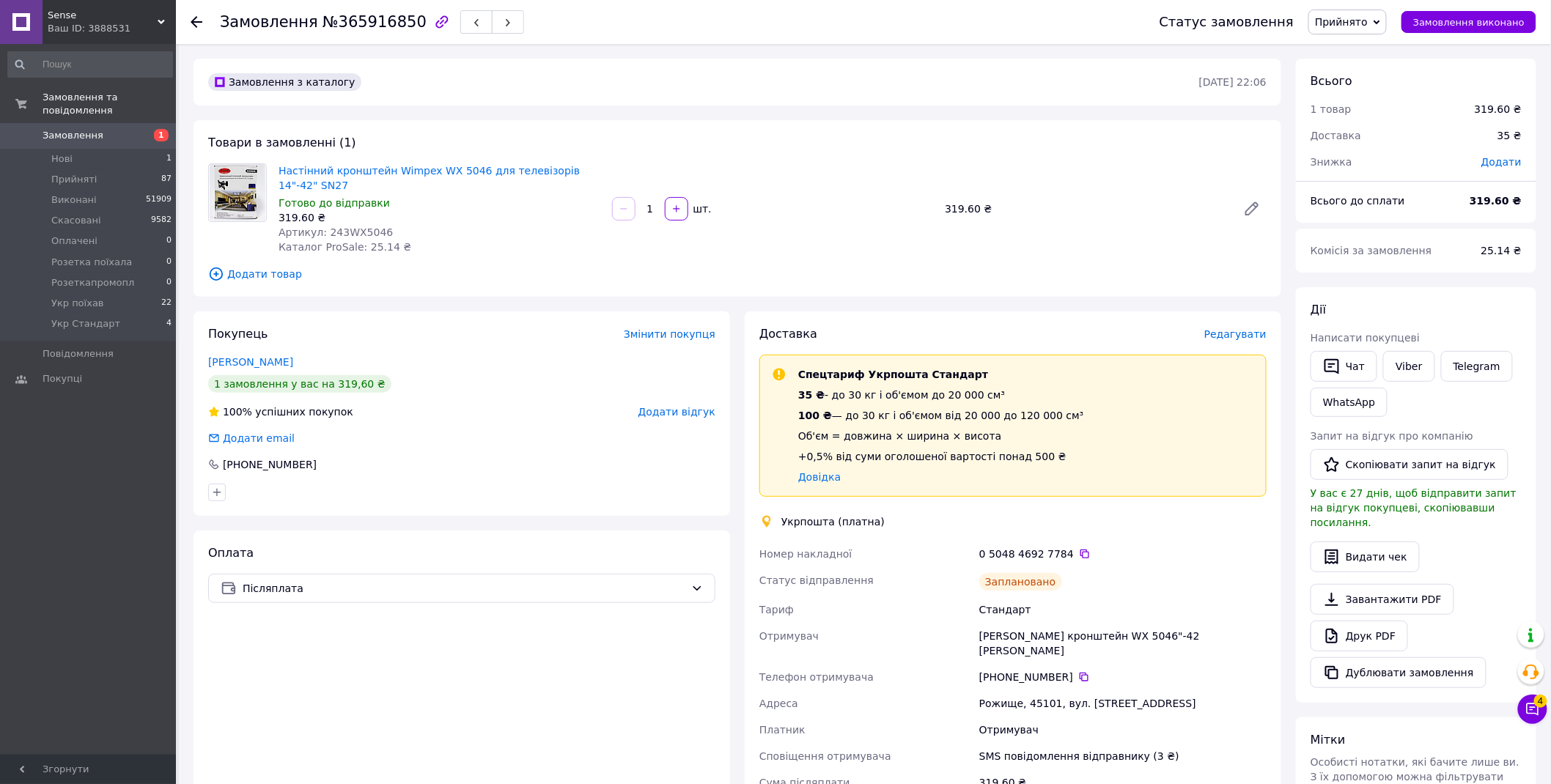
click at [1368, 16] on span "Прийнято" at bounding box center [1342, 22] width 53 height 12
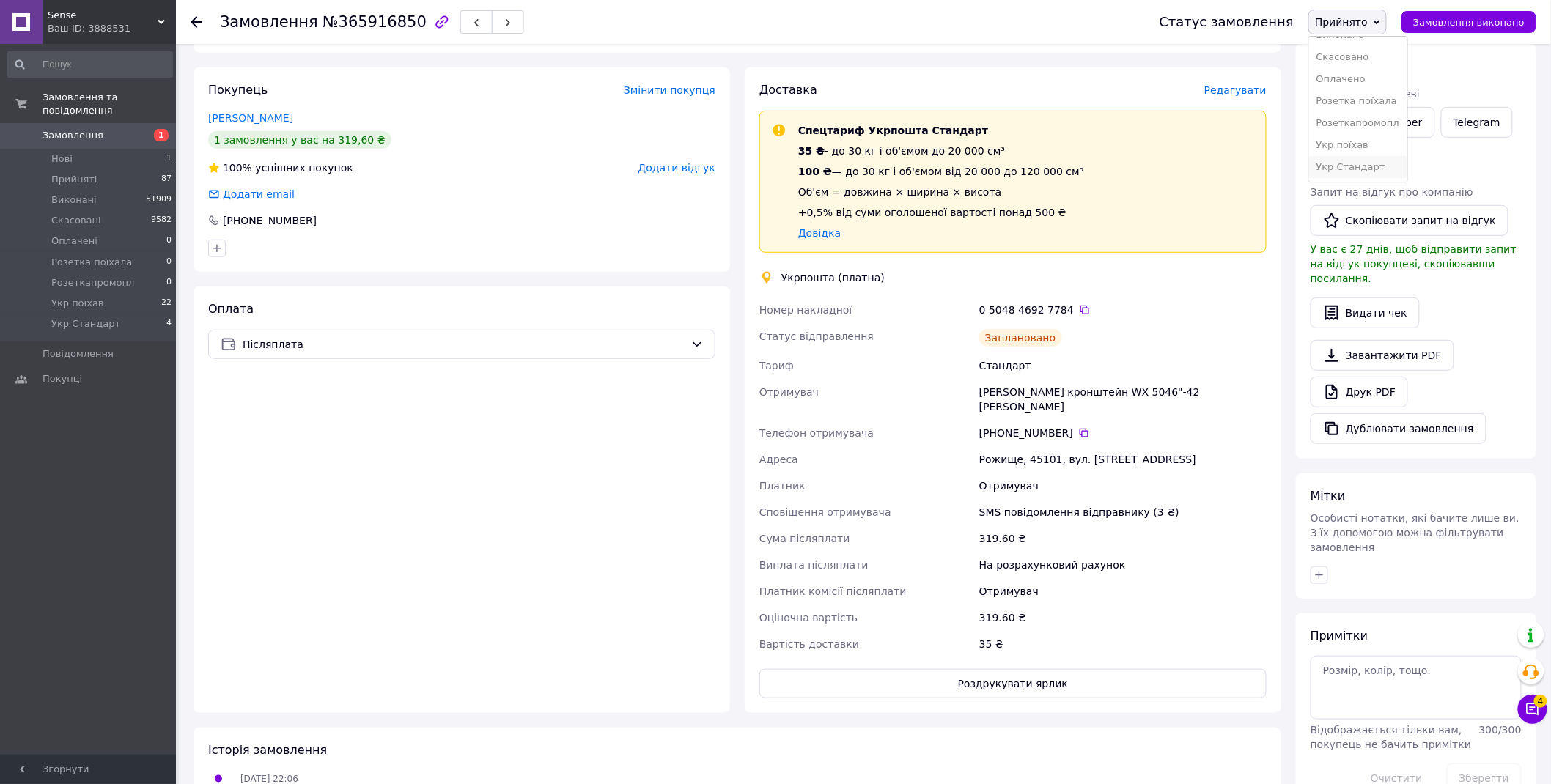
scroll to position [325, 0]
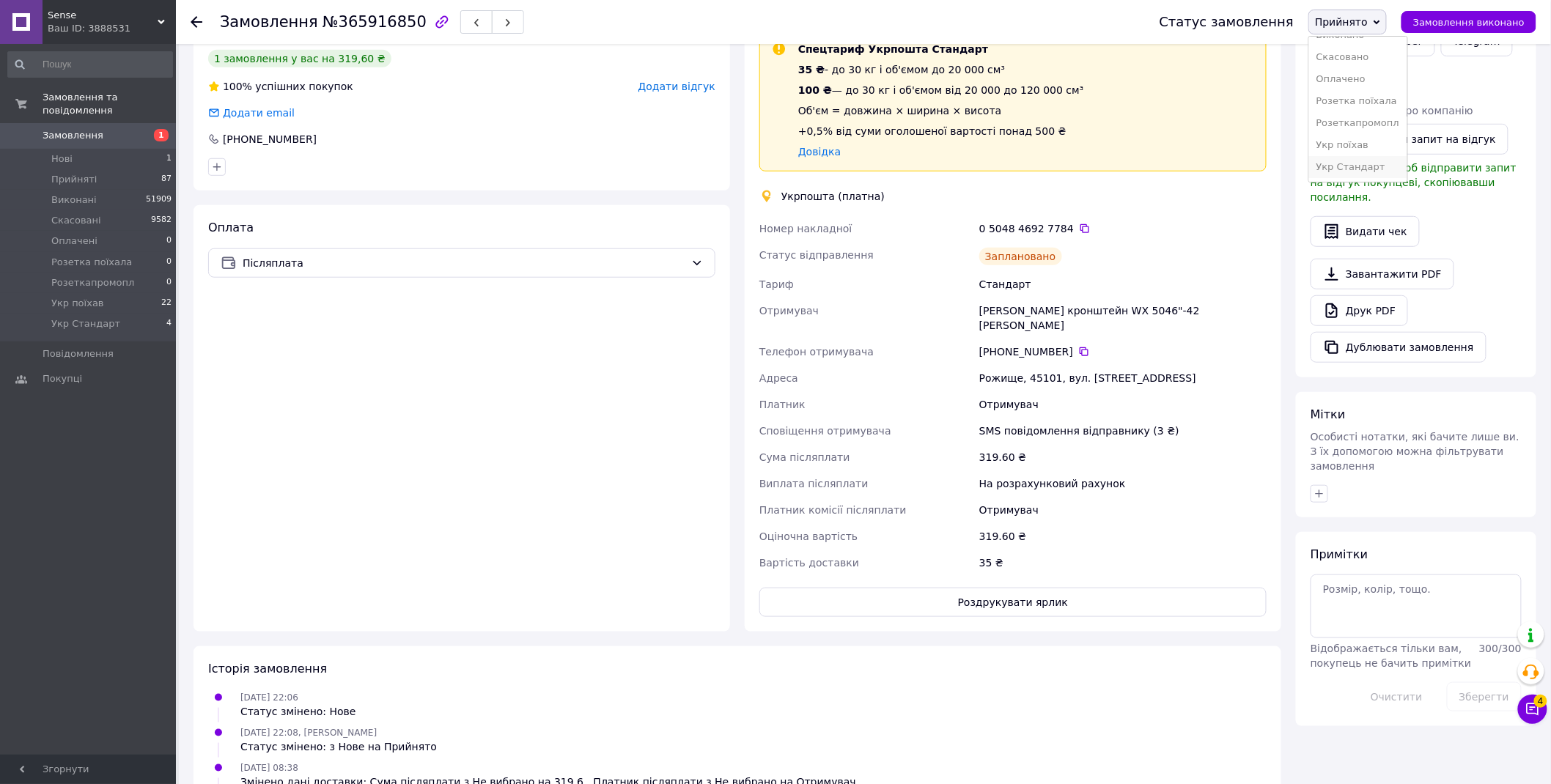
click at [1373, 166] on li "Укр Стандарт" at bounding box center [1358, 167] width 98 height 22
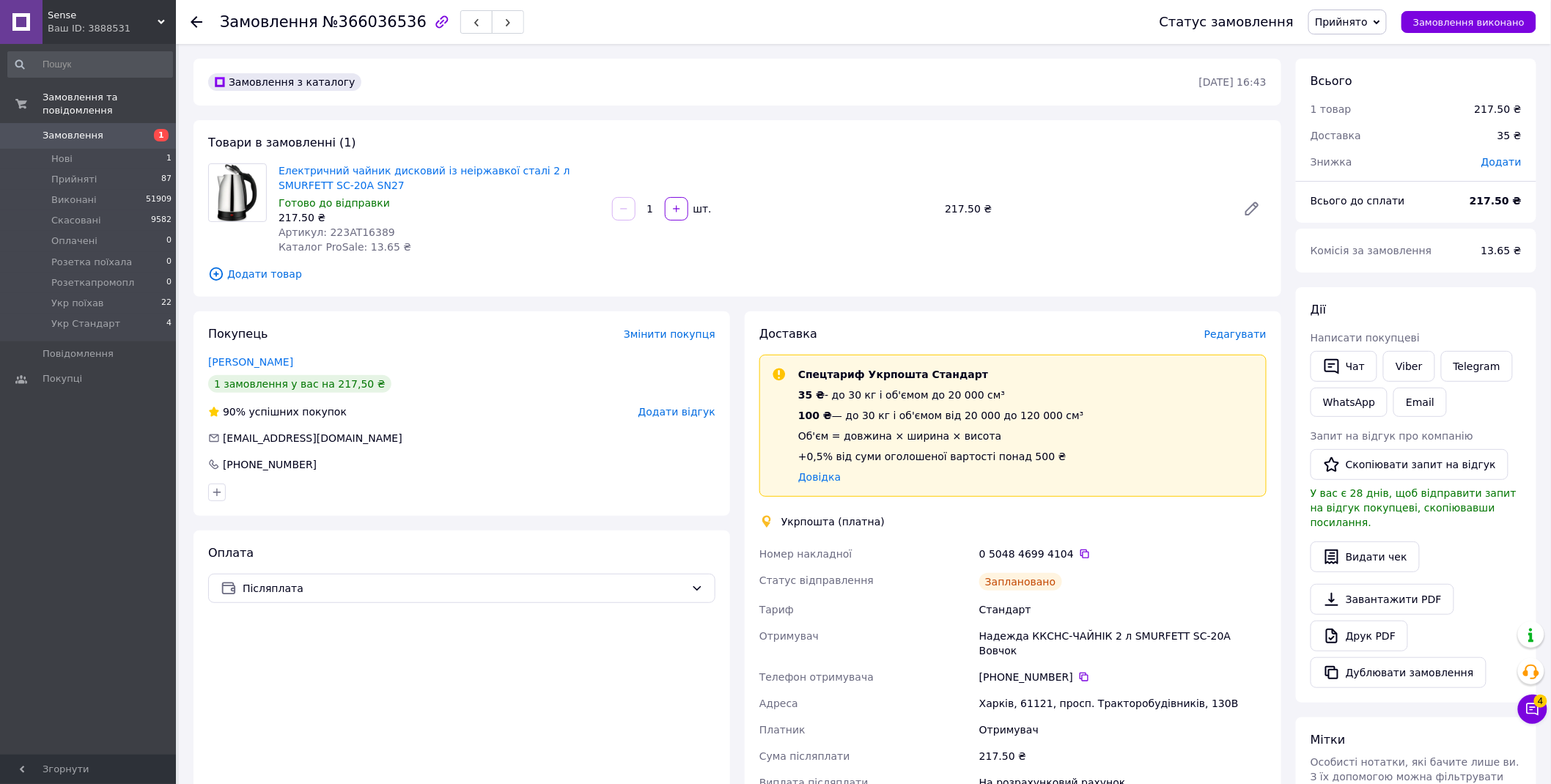
click at [1360, 17] on span "Прийнято" at bounding box center [1342, 22] width 53 height 12
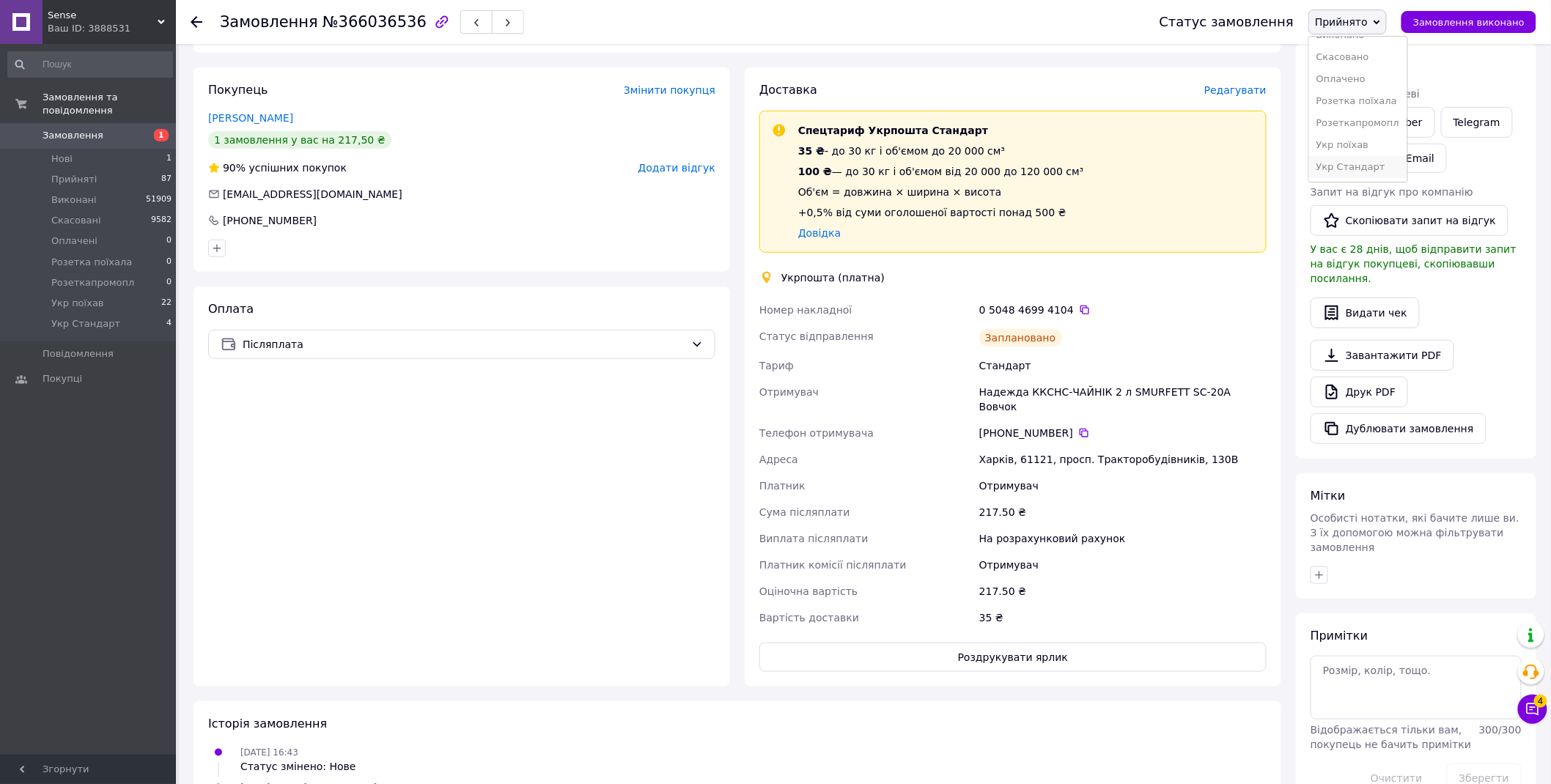
scroll to position [407, 0]
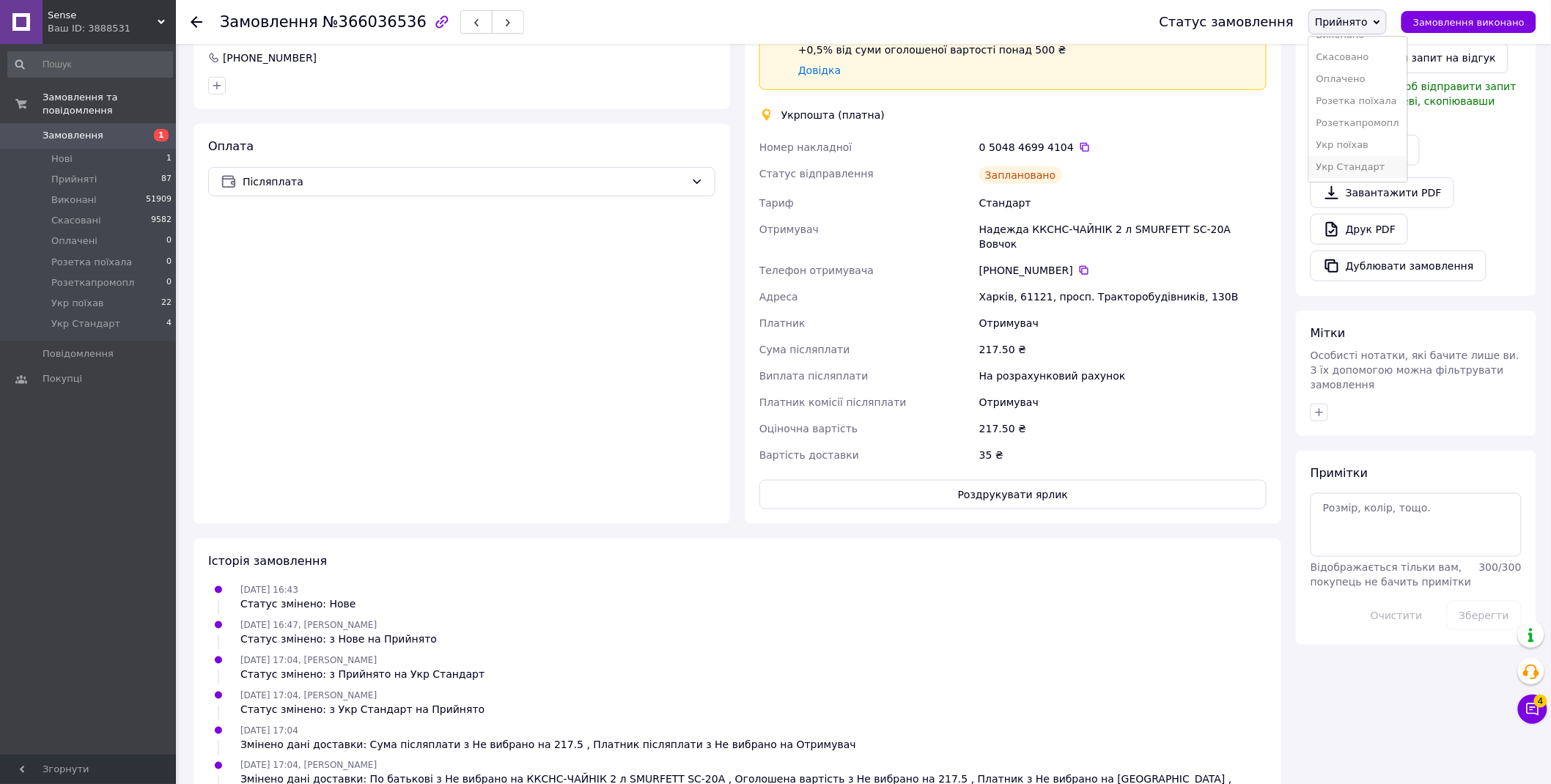
click at [1380, 173] on li "Укр Стандарт" at bounding box center [1358, 167] width 98 height 22
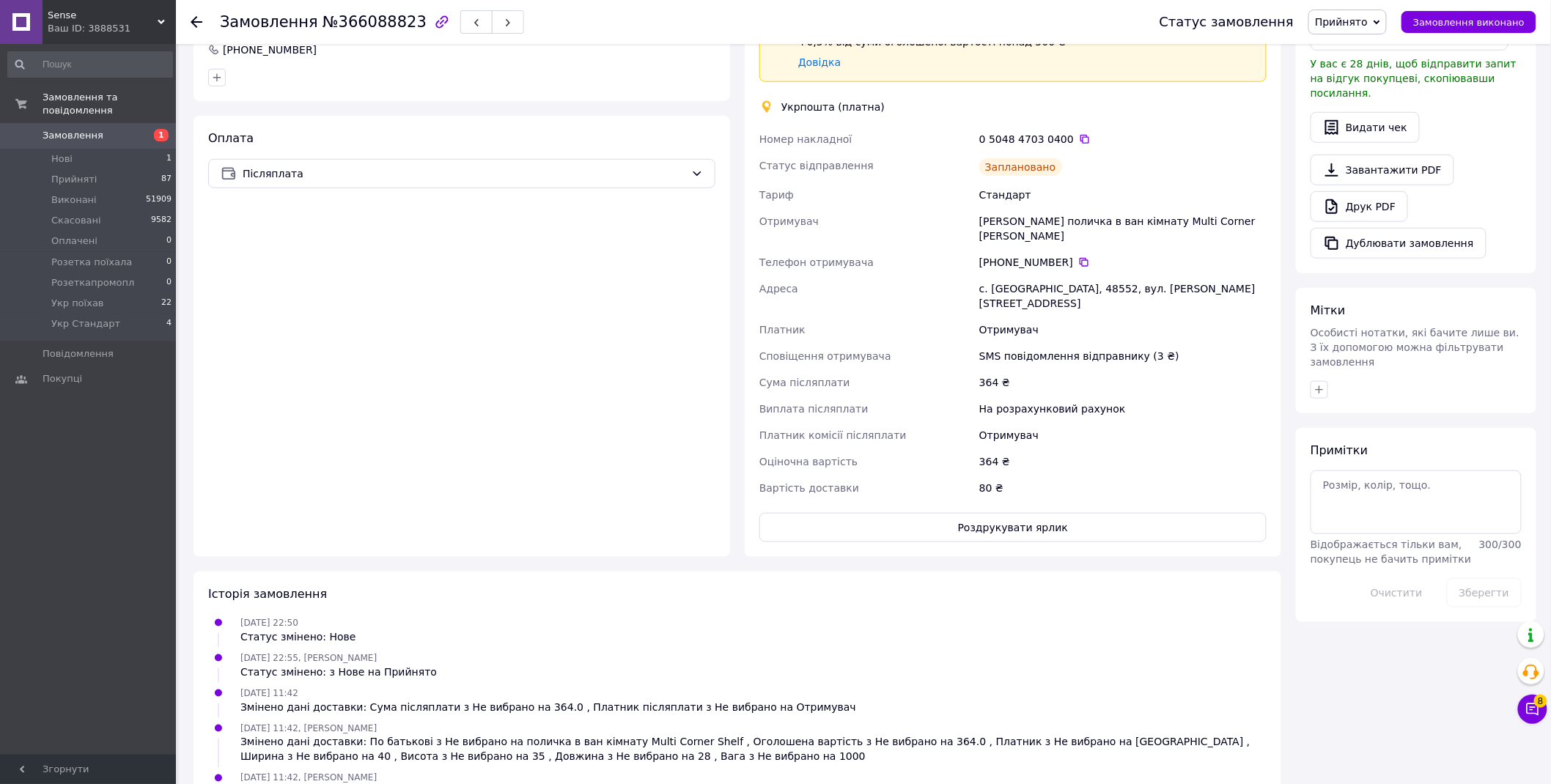
scroll to position [23, 0]
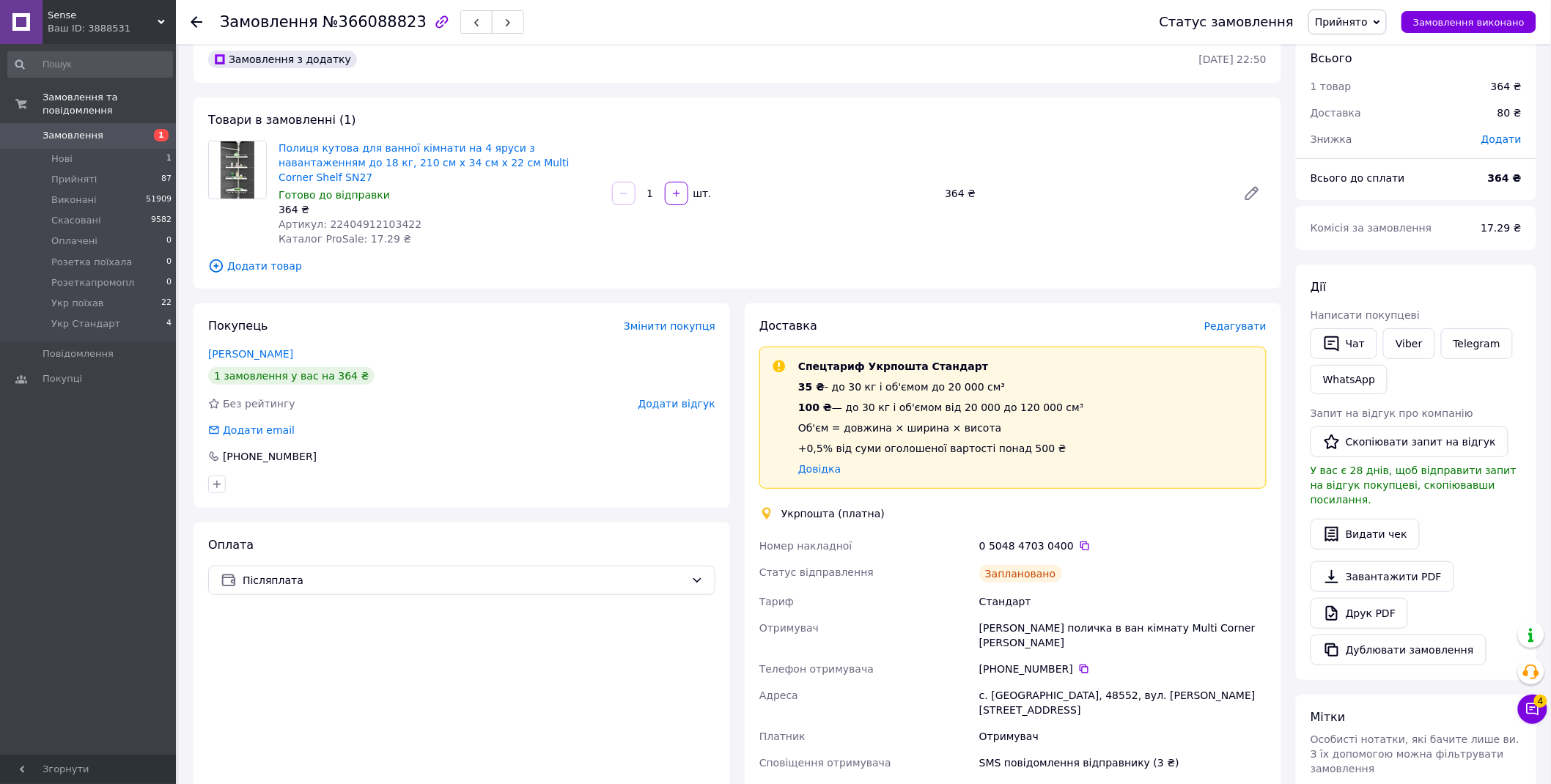
click at [1368, 26] on span "Прийнято" at bounding box center [1342, 22] width 53 height 12
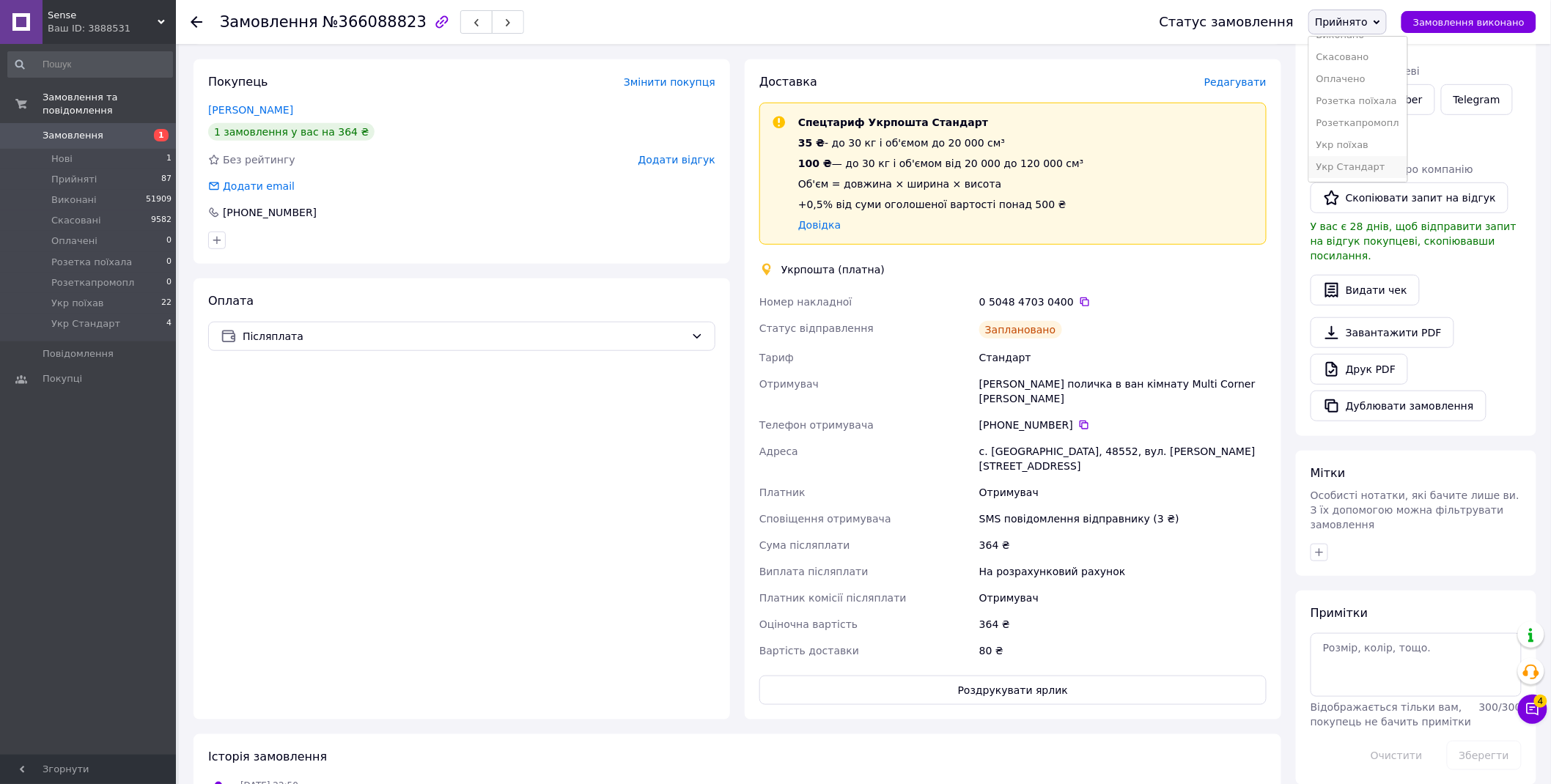
click at [1371, 163] on li "Укр Стандарт" at bounding box center [1358, 167] width 98 height 22
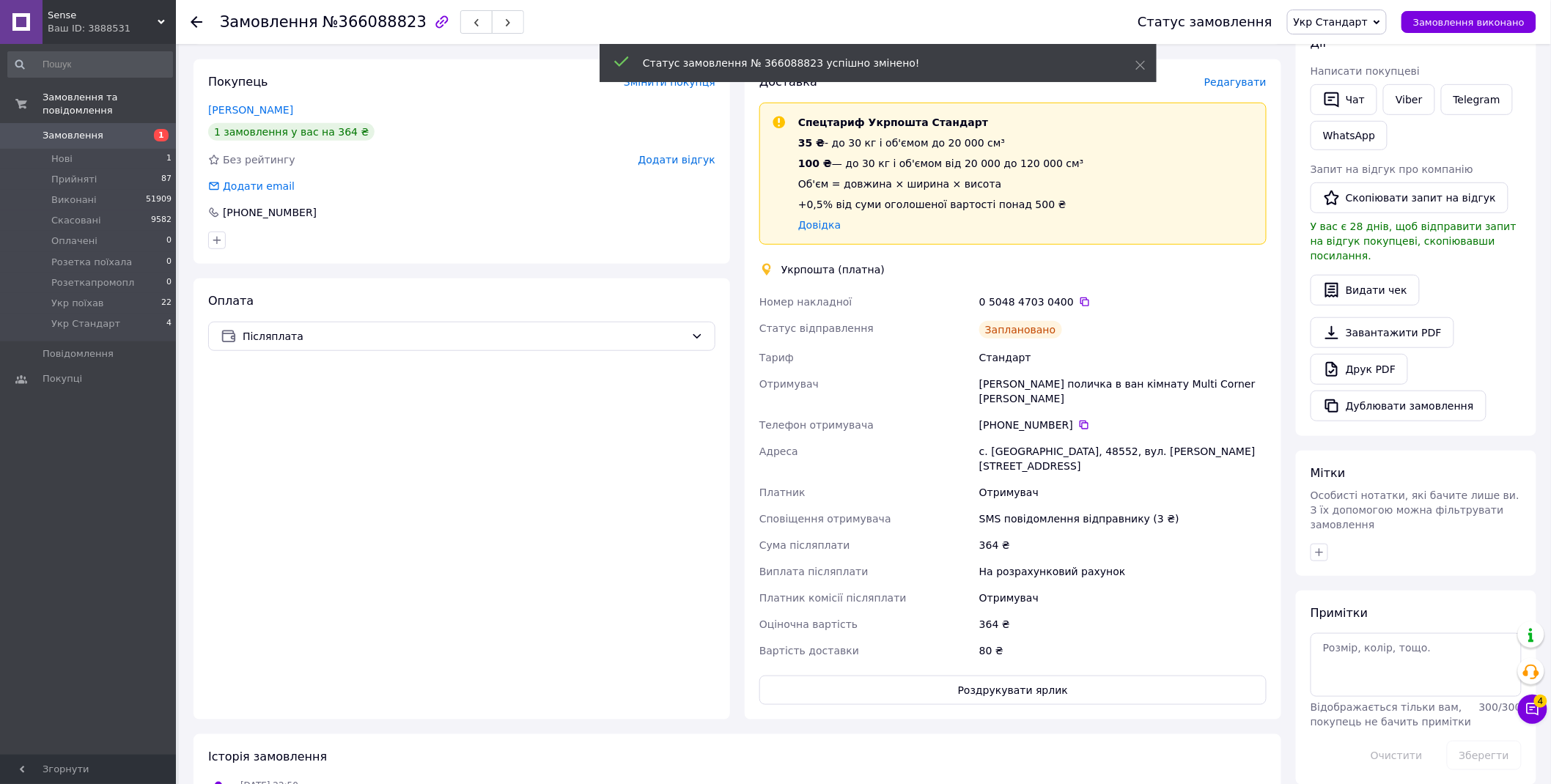
scroll to position [465, 0]
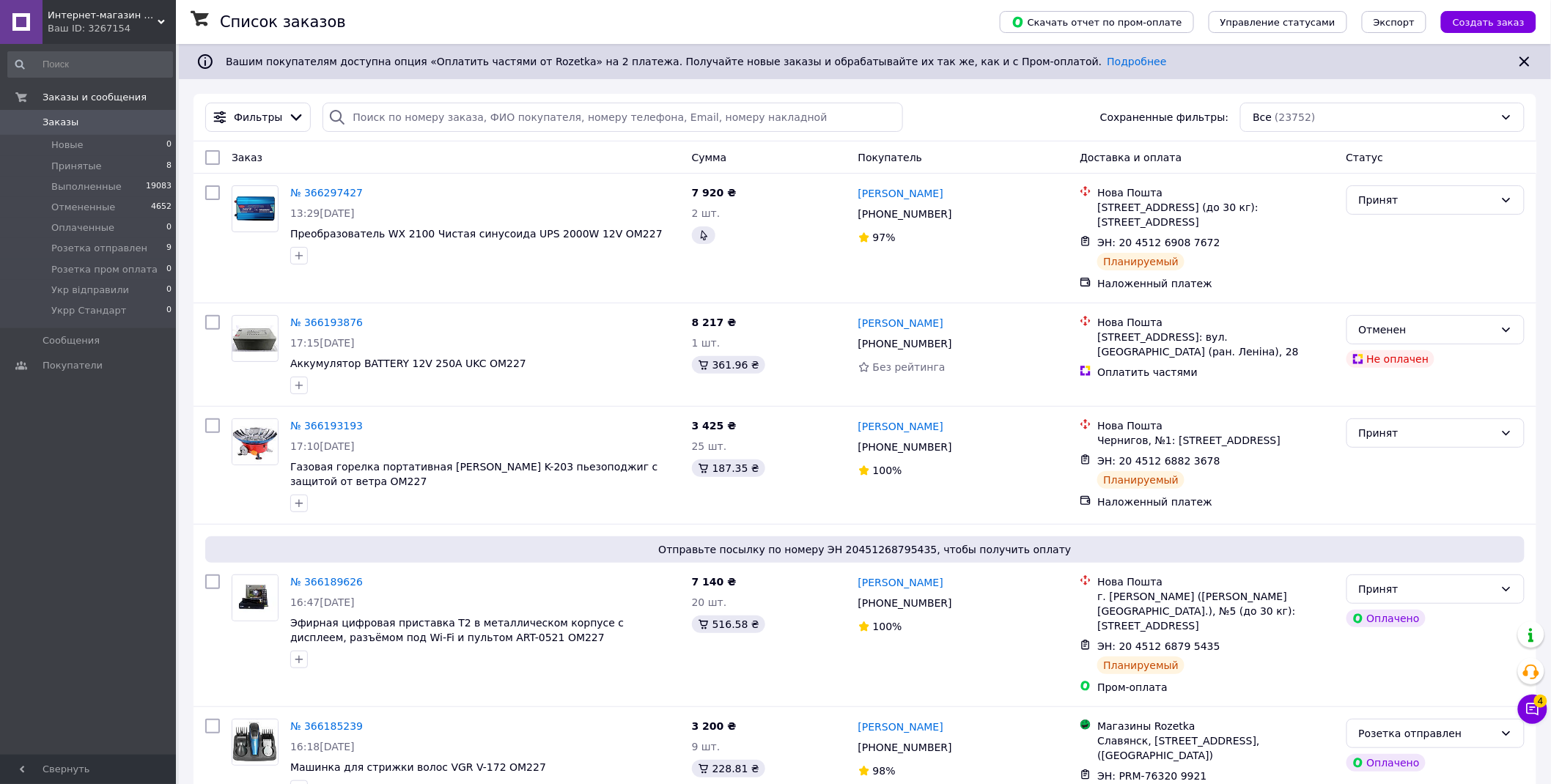
click at [62, 24] on div "Ваш ID: 3267154" at bounding box center [112, 29] width 129 height 13
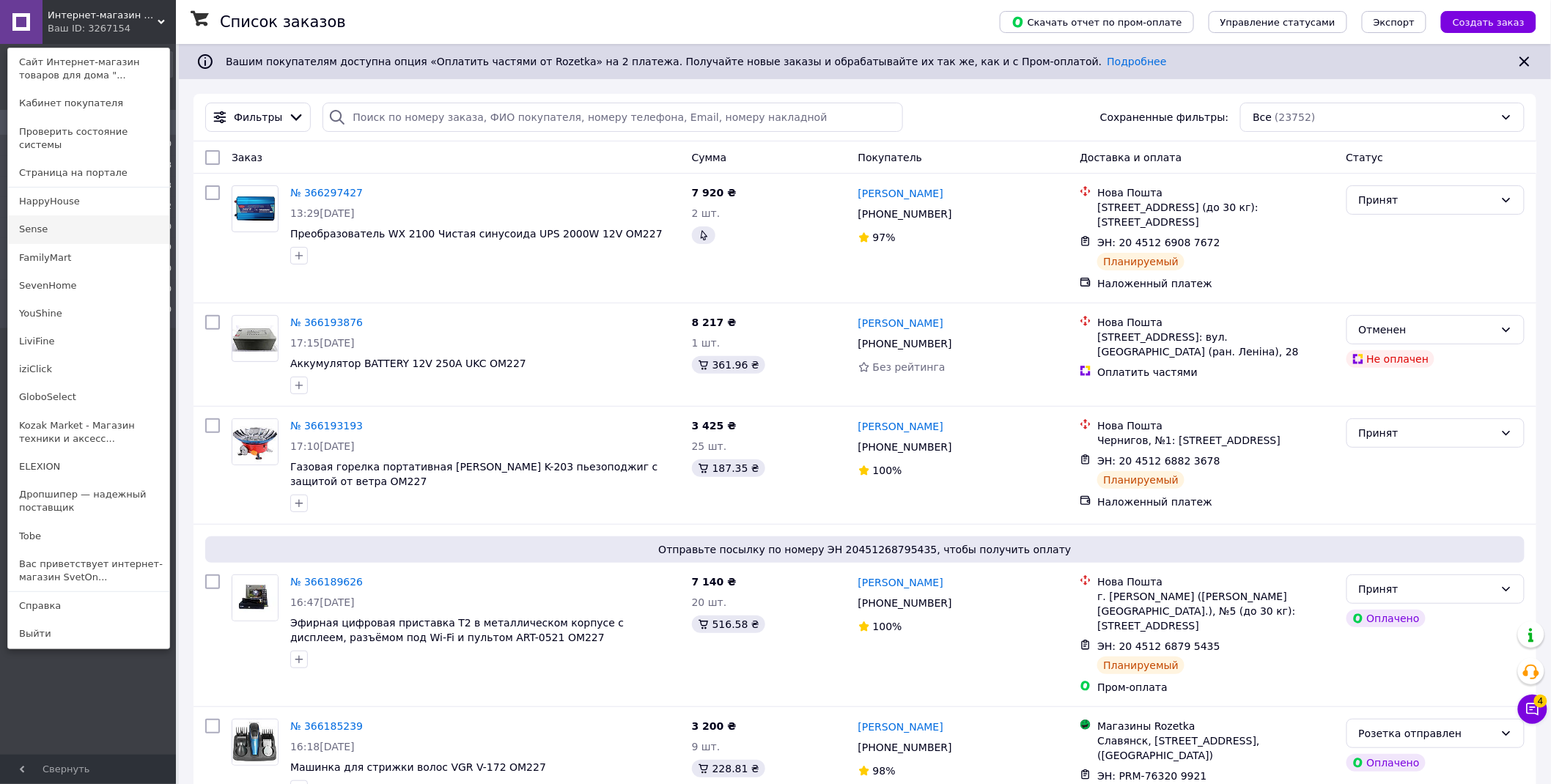
click at [59, 216] on link "Sense" at bounding box center [89, 230] width 162 height 28
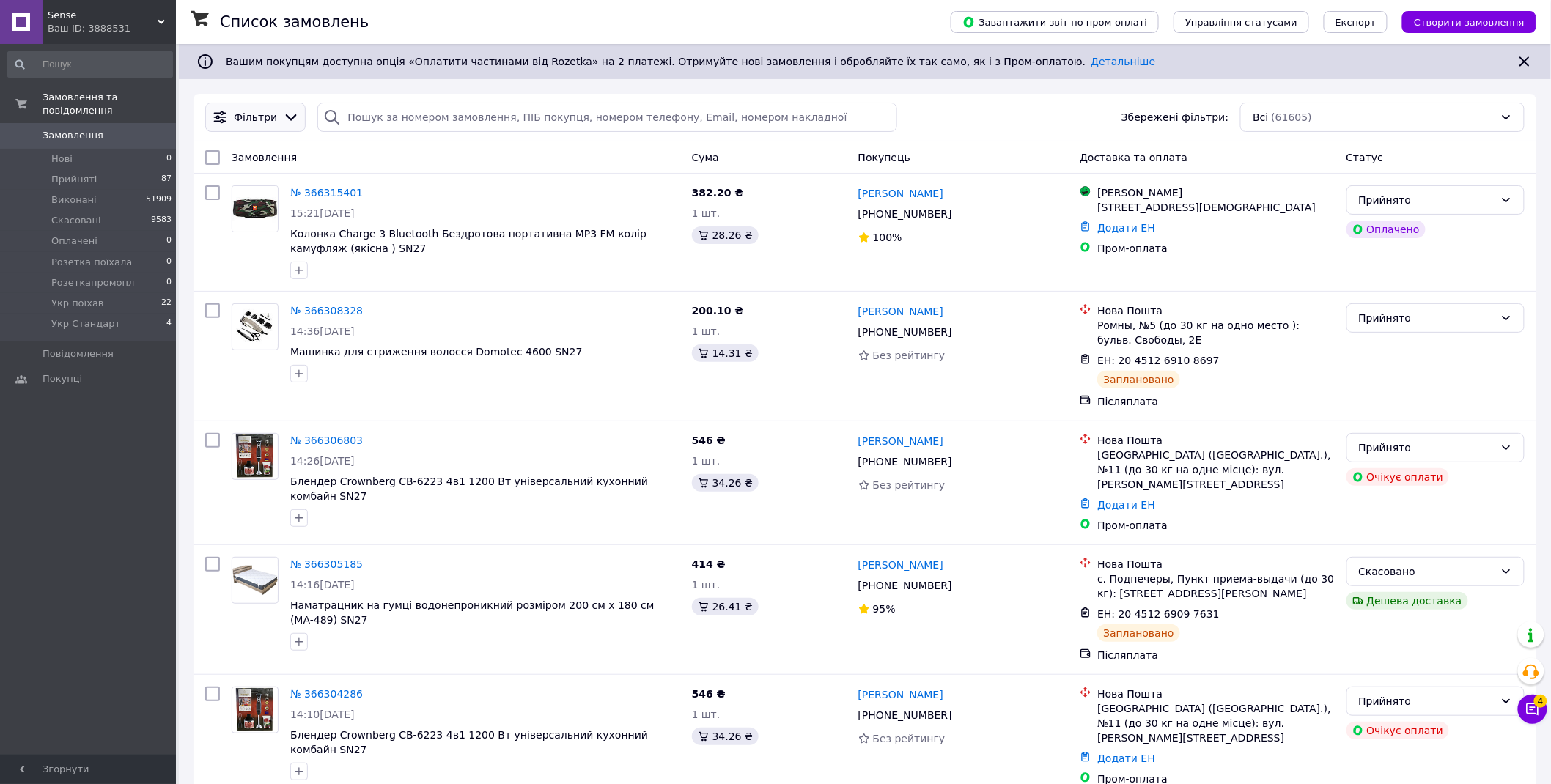
click at [264, 120] on span "Фільтри" at bounding box center [255, 117] width 43 height 15
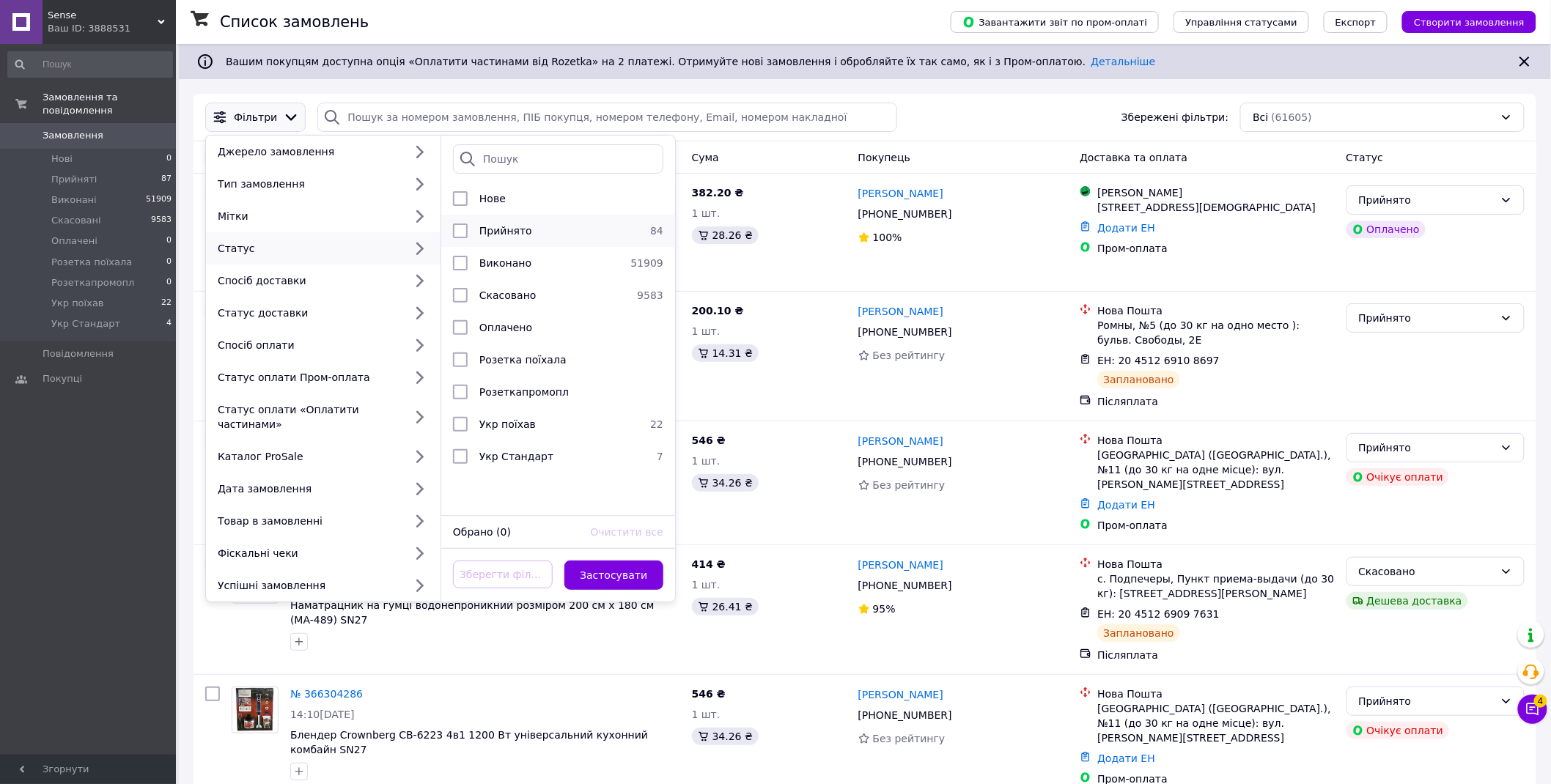
click at [510, 231] on span "Прийнято" at bounding box center [506, 231] width 53 height 12
checkbox input "true"
click at [610, 569] on button "Застосувати" at bounding box center [615, 576] width 100 height 29
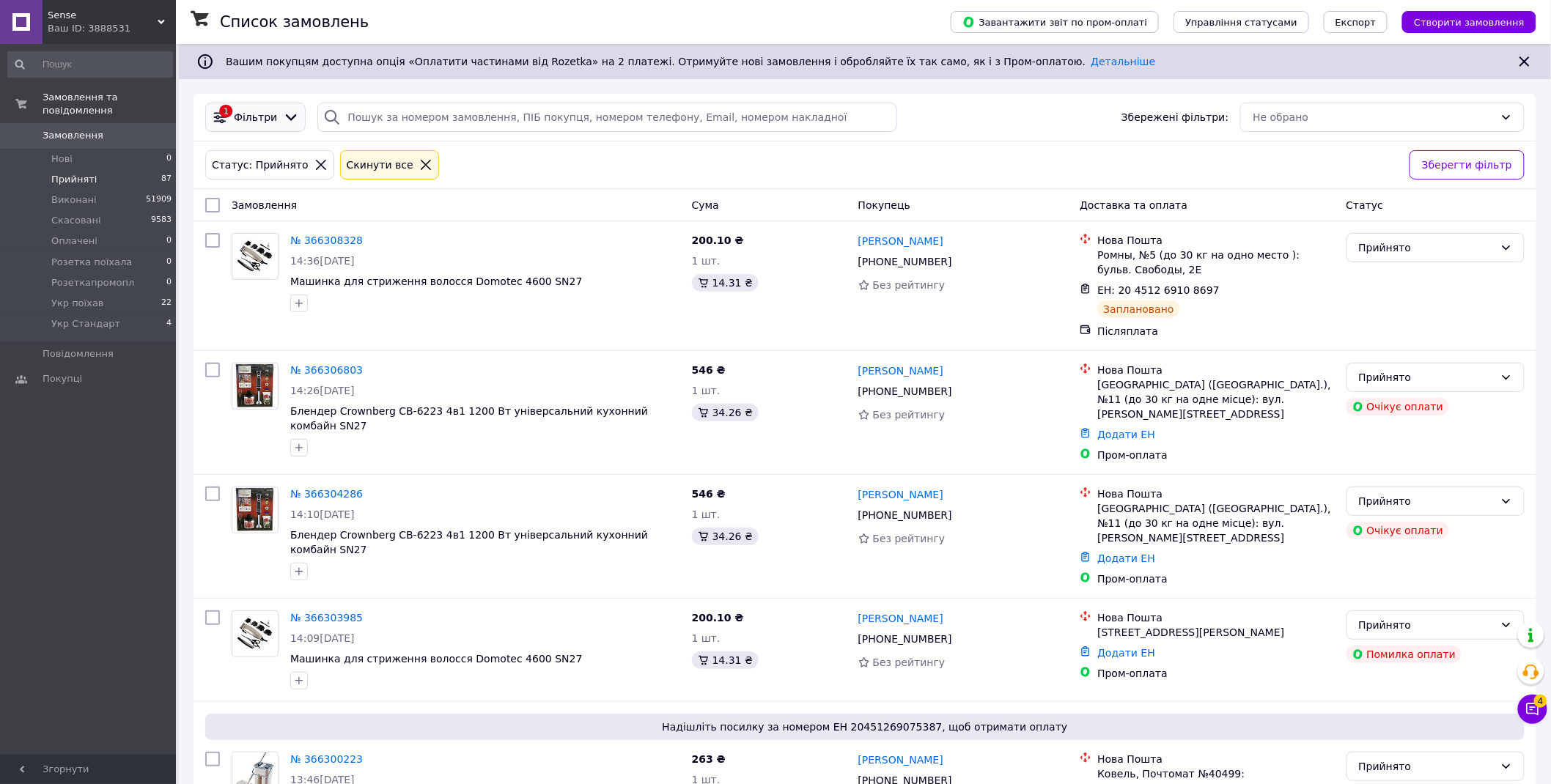
click at [254, 122] on span "Фільтри" at bounding box center [255, 117] width 43 height 15
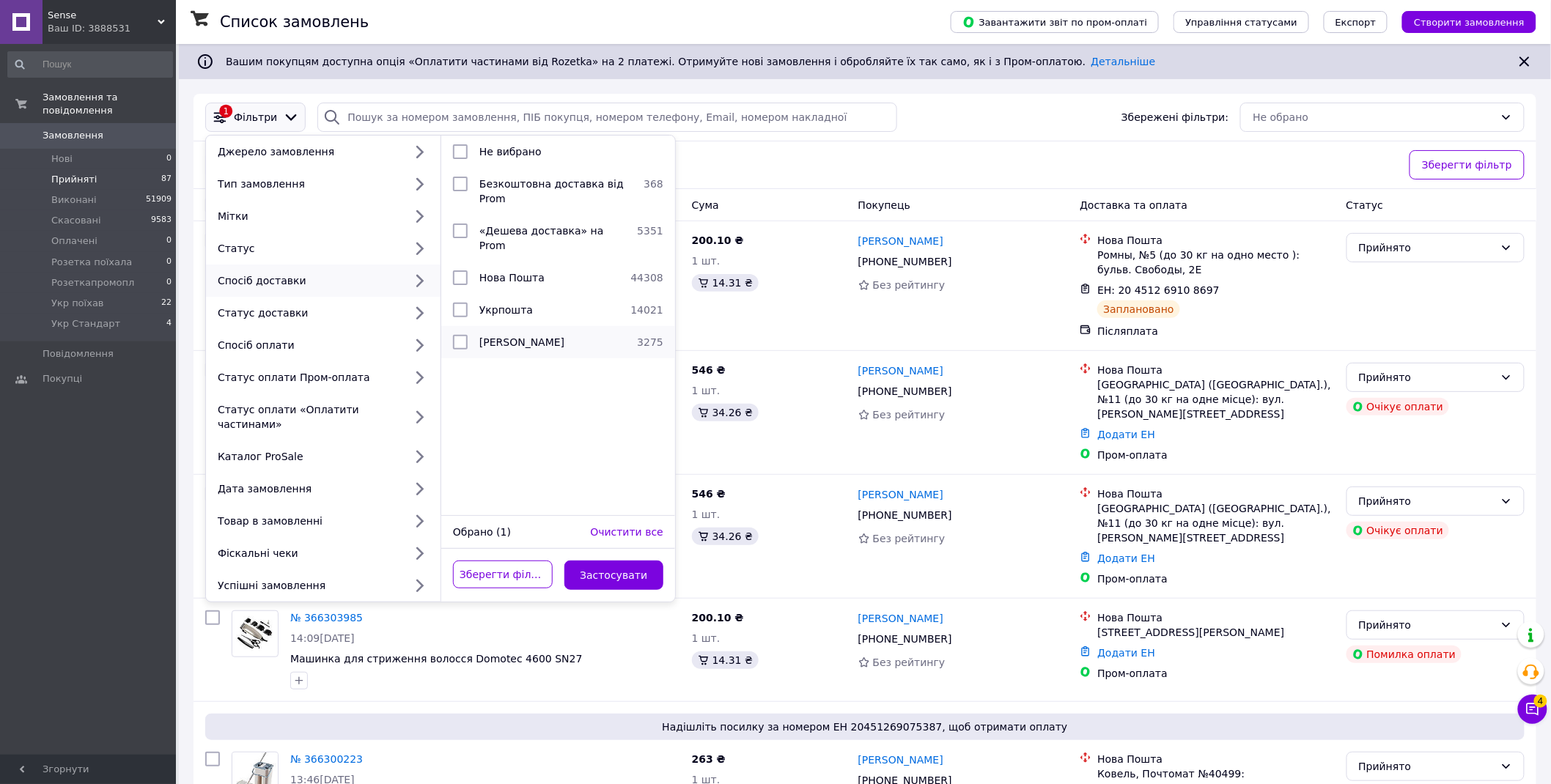
click at [510, 336] on span "[PERSON_NAME]" at bounding box center [522, 342] width 85 height 12
checkbox input "true"
drag, startPoint x: 641, startPoint y: 557, endPoint x: 621, endPoint y: 528, distance: 35.2
click at [641, 561] on button "Застосувати" at bounding box center [615, 576] width 100 height 29
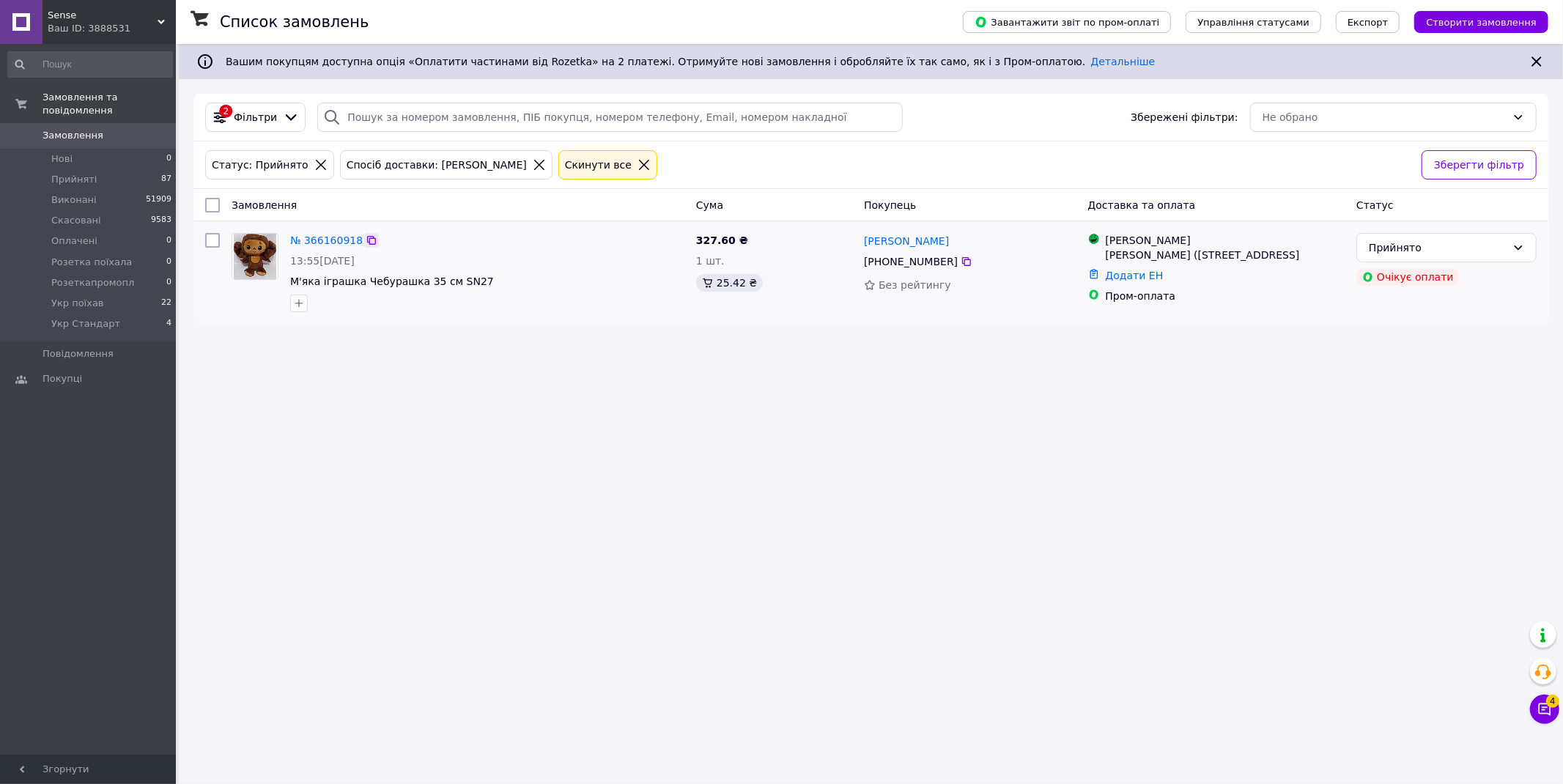
click at [367, 243] on icon at bounding box center [371, 240] width 9 height 9
click at [533, 162] on icon at bounding box center [540, 165] width 13 height 13
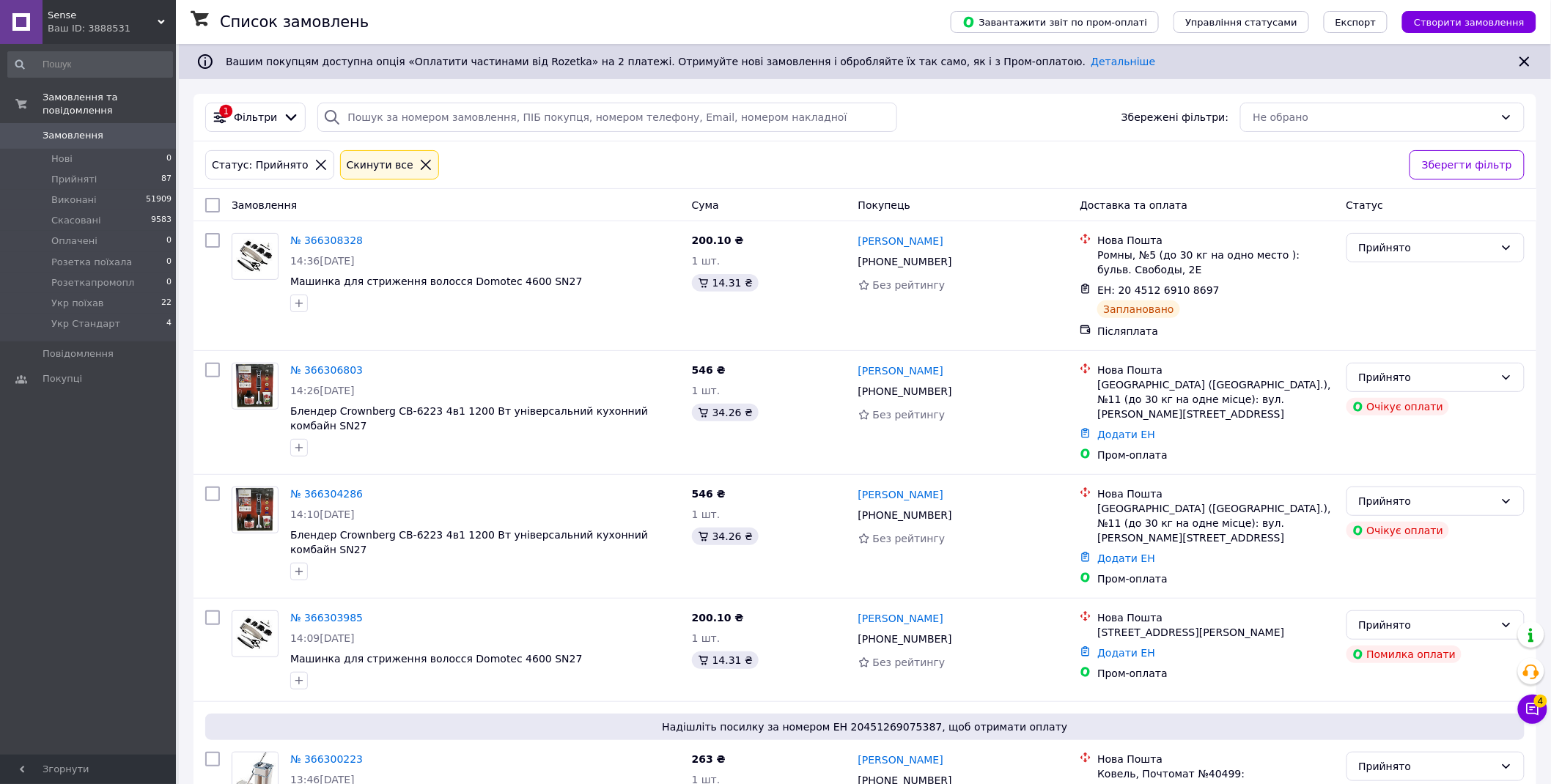
click at [267, 120] on span "Фільтри" at bounding box center [255, 117] width 43 height 15
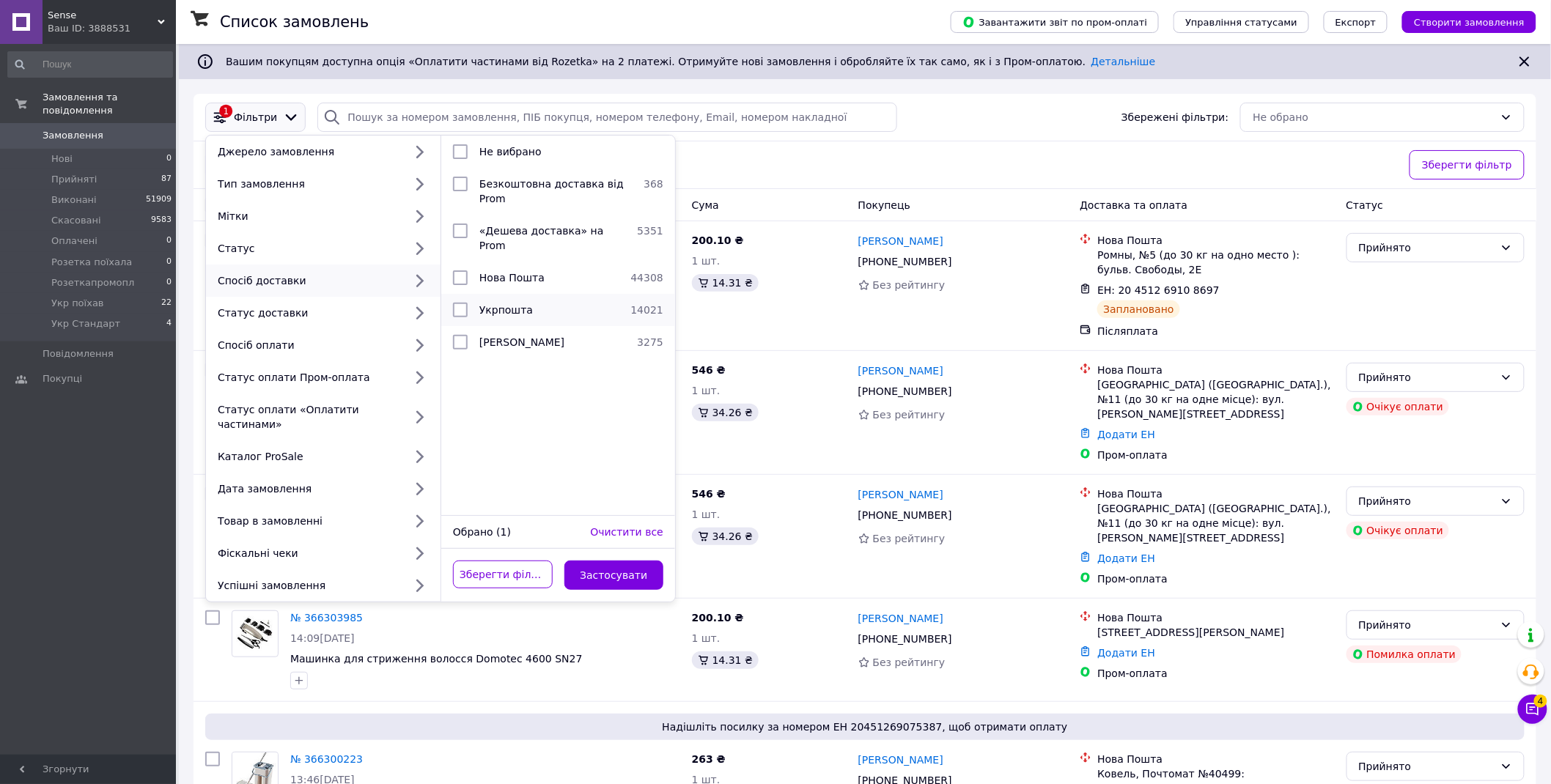
click at [525, 304] on span "Укрпошта" at bounding box center [506, 310] width 54 height 12
checkbox input "true"
drag, startPoint x: 640, startPoint y: 565, endPoint x: 670, endPoint y: 512, distance: 60.9
click at [640, 566] on button "Застосувати" at bounding box center [615, 576] width 100 height 29
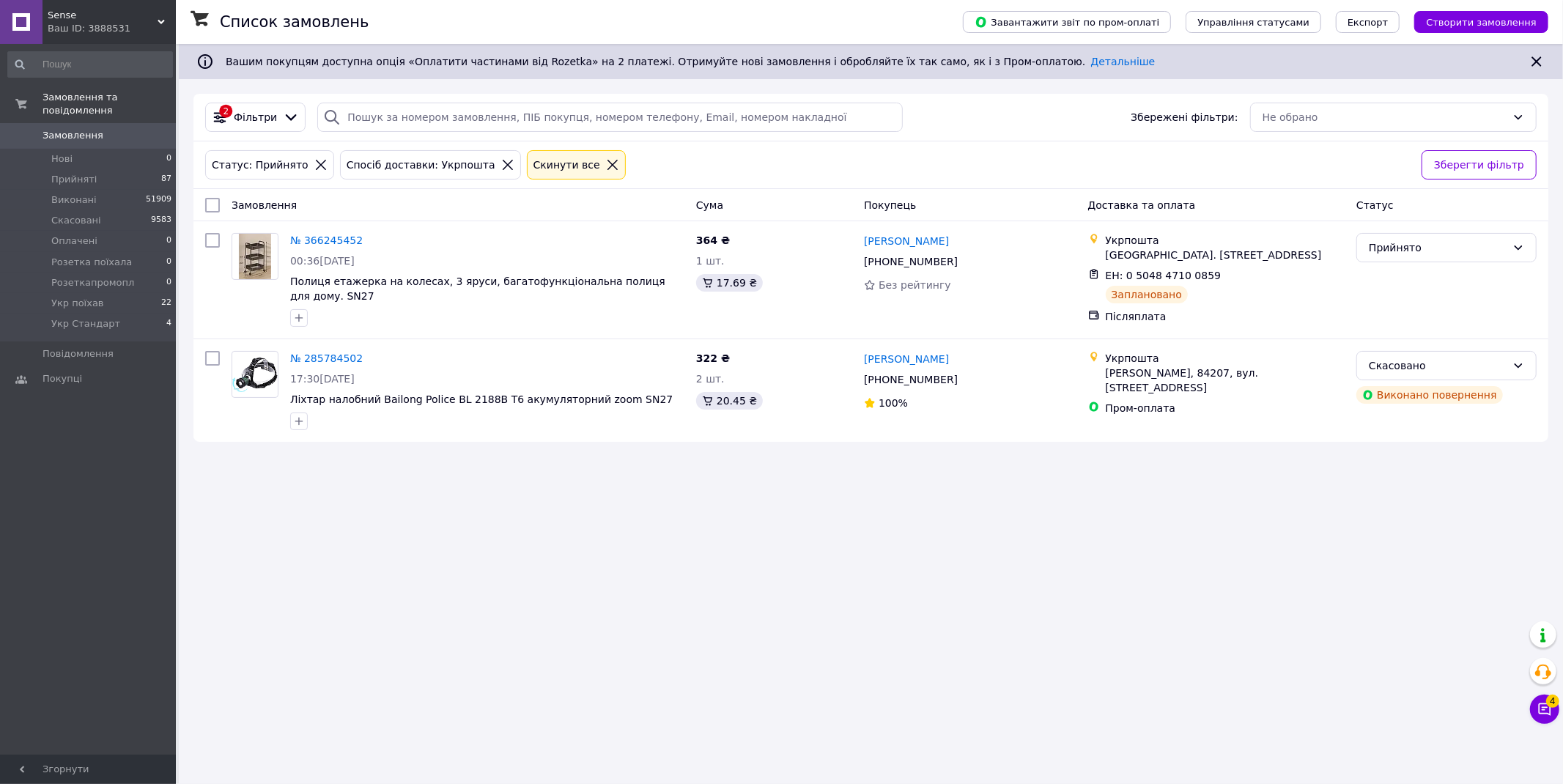
click at [68, 23] on div "Ваш ID: 3888531" at bounding box center [112, 29] width 128 height 13
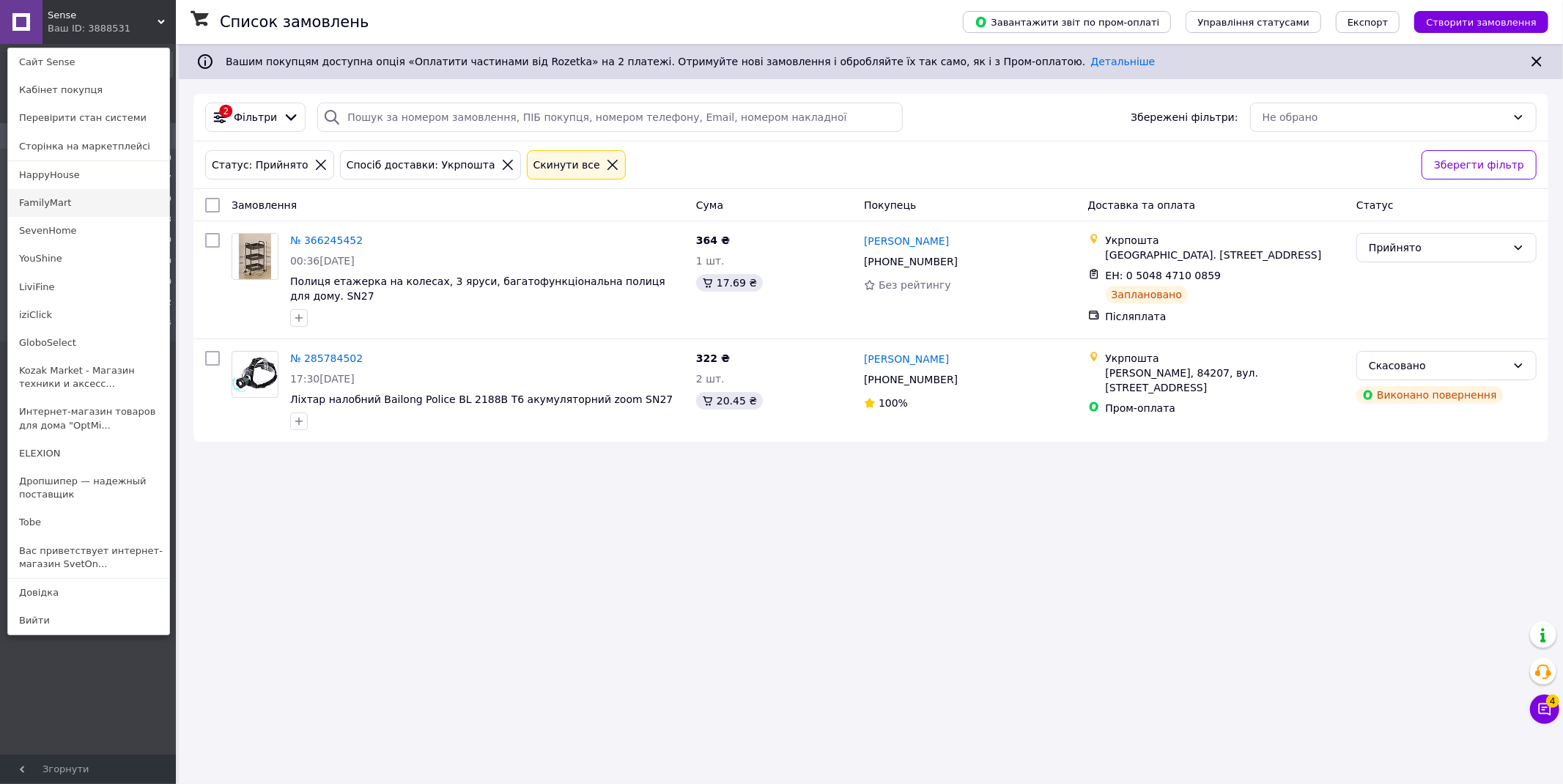
click at [74, 202] on link "FamilyMart" at bounding box center [89, 203] width 162 height 28
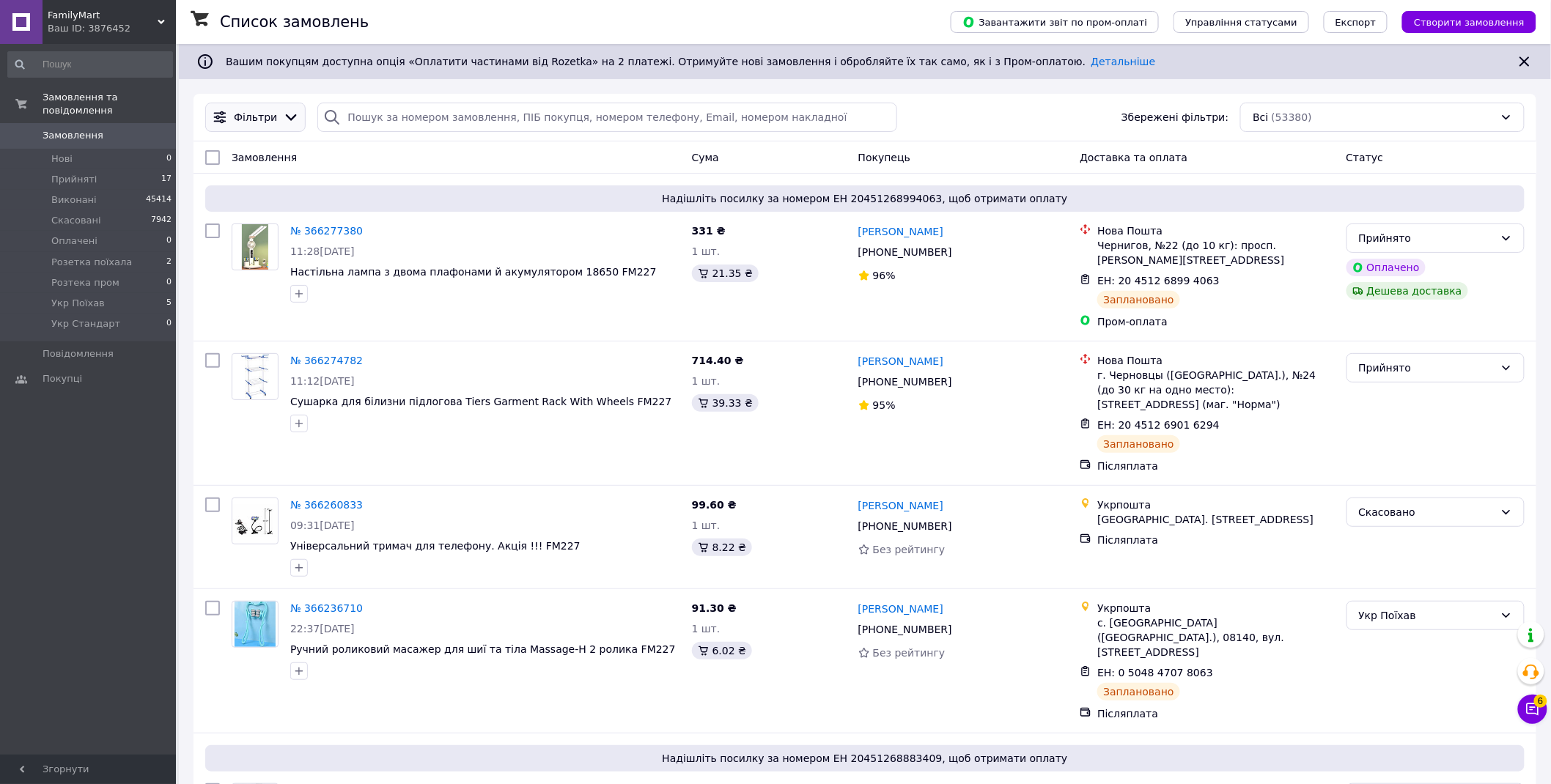
click at [264, 118] on span "Фільтри" at bounding box center [255, 117] width 43 height 15
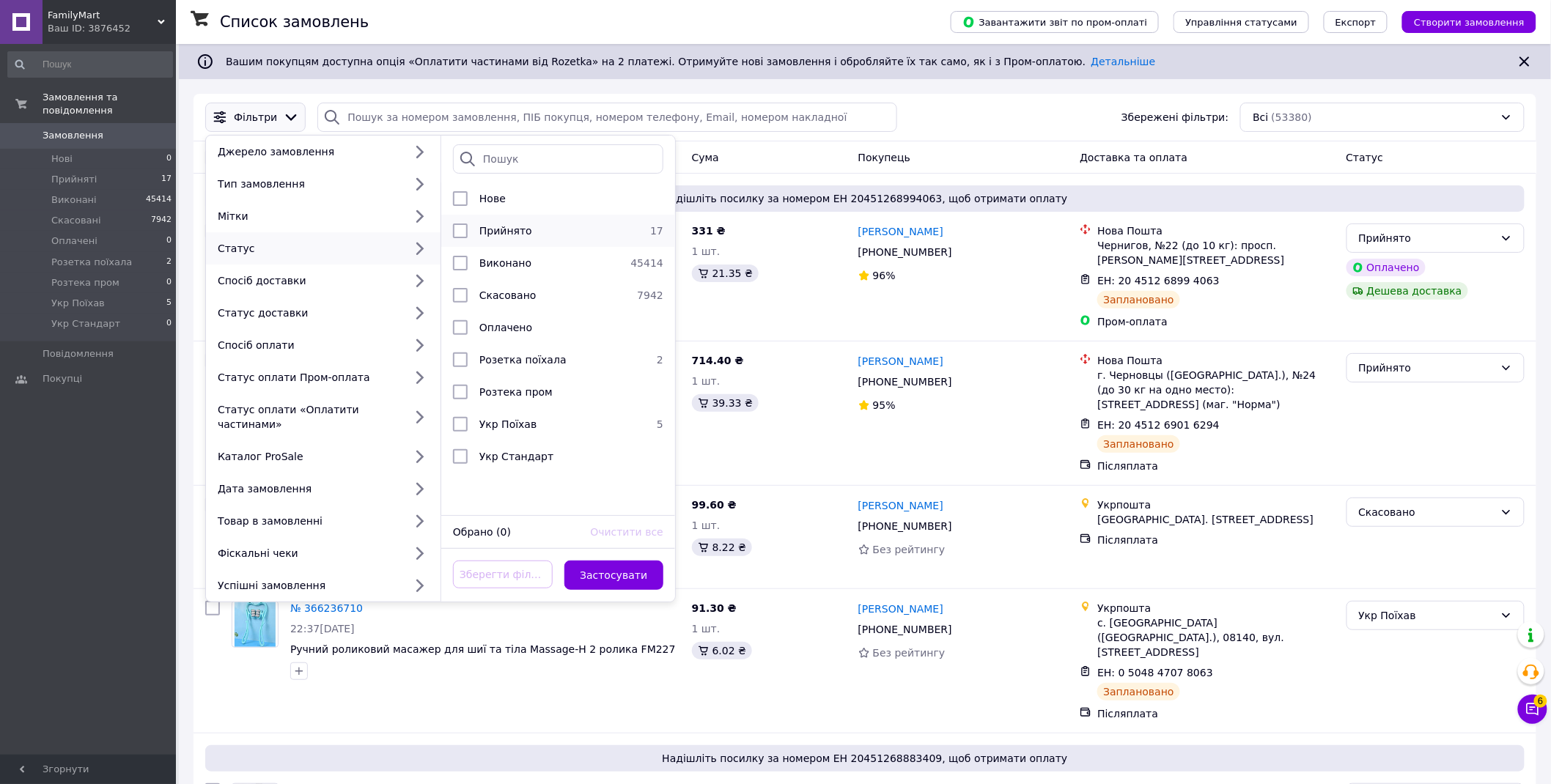
click at [506, 231] on span "Прийнято" at bounding box center [506, 231] width 53 height 12
checkbox input "true"
click at [594, 561] on button "Застосувати" at bounding box center [615, 576] width 100 height 29
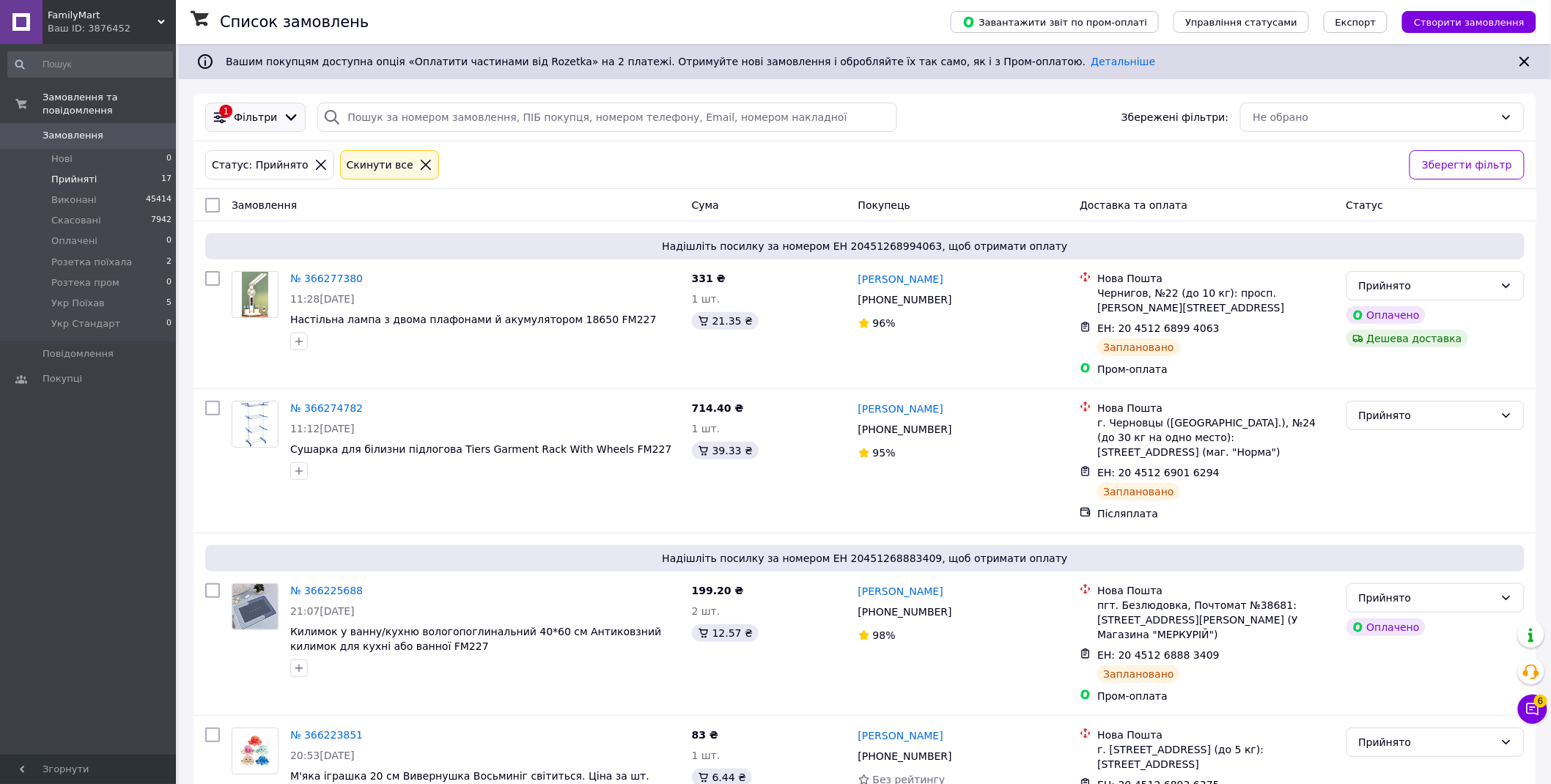
click at [250, 119] on span "Фільтри" at bounding box center [255, 117] width 43 height 15
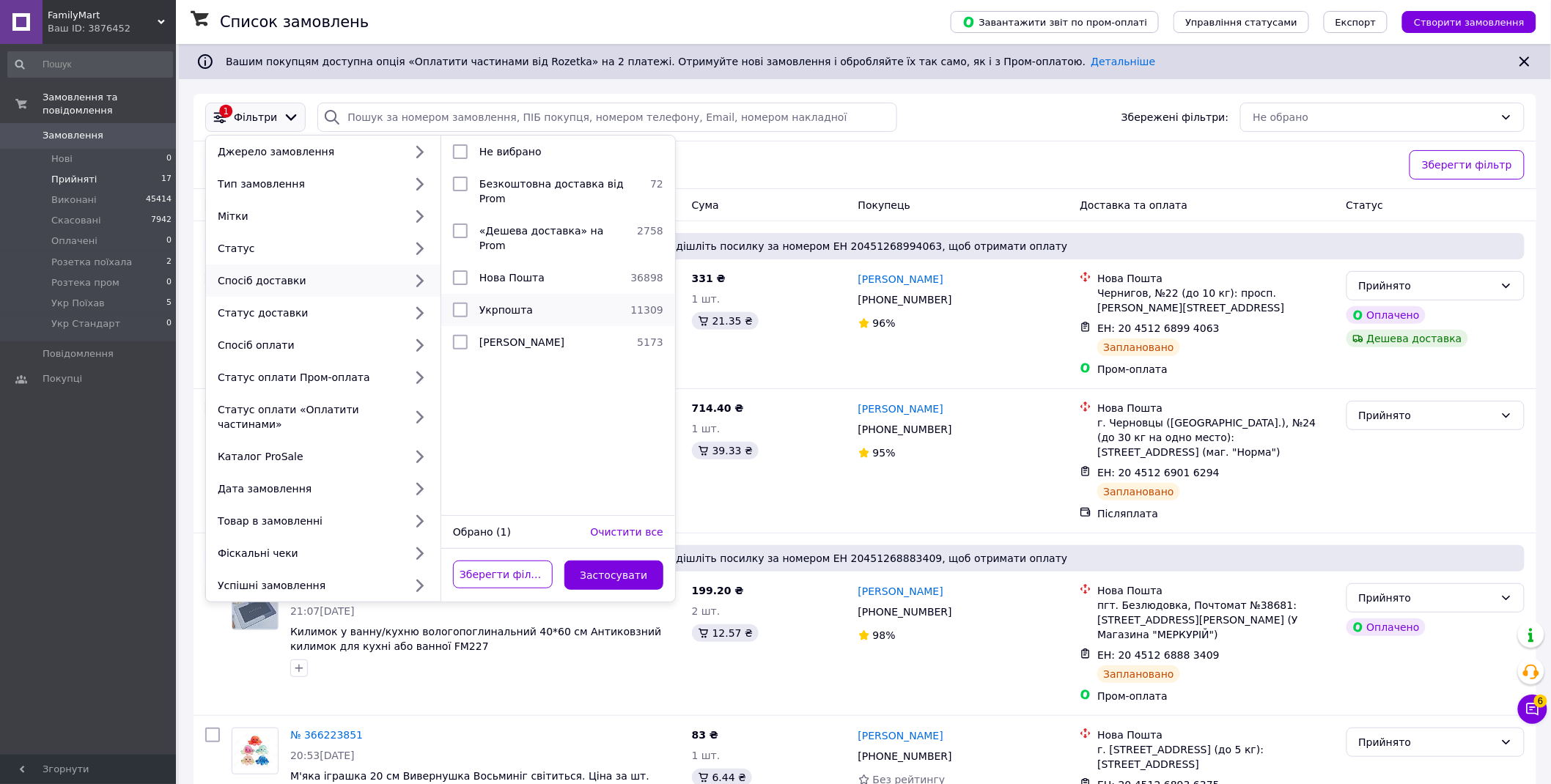
click at [495, 304] on span "Укрпошта" at bounding box center [506, 310] width 54 height 12
checkbox input "true"
click at [632, 561] on button "Застосувати" at bounding box center [615, 576] width 100 height 29
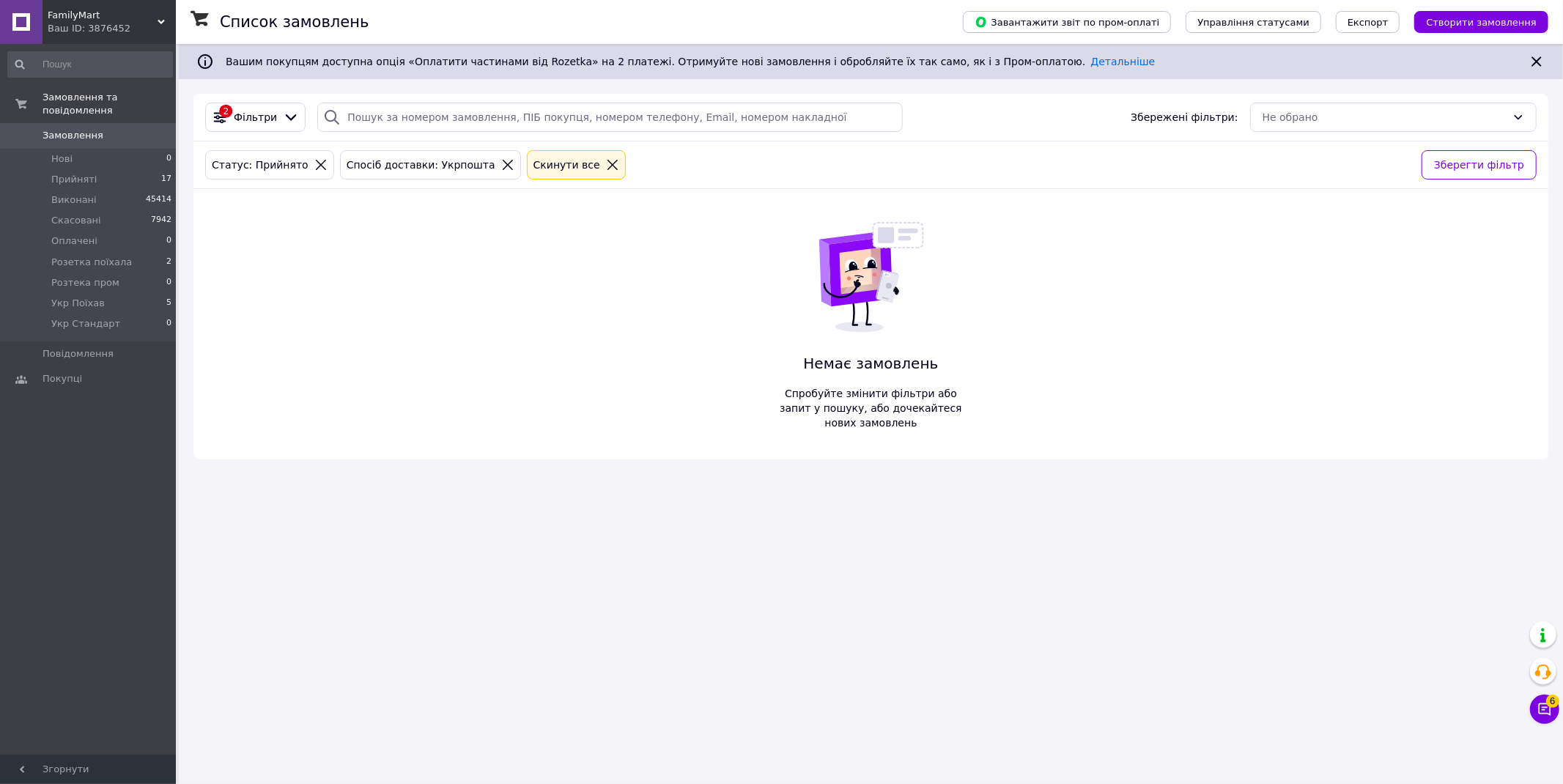
click at [501, 166] on icon at bounding box center [508, 165] width 13 height 13
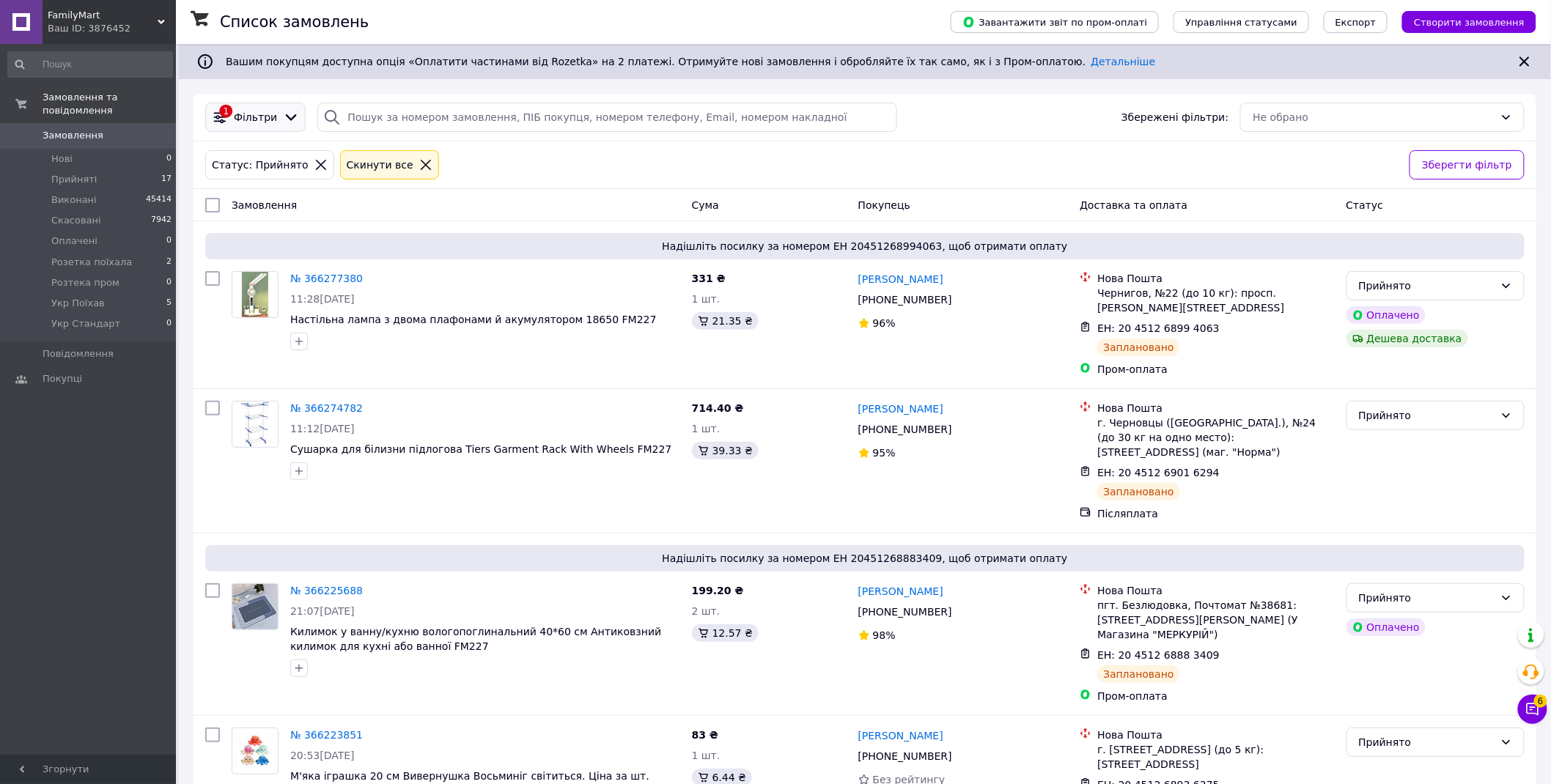
click at [262, 115] on span "Фільтри" at bounding box center [255, 117] width 43 height 15
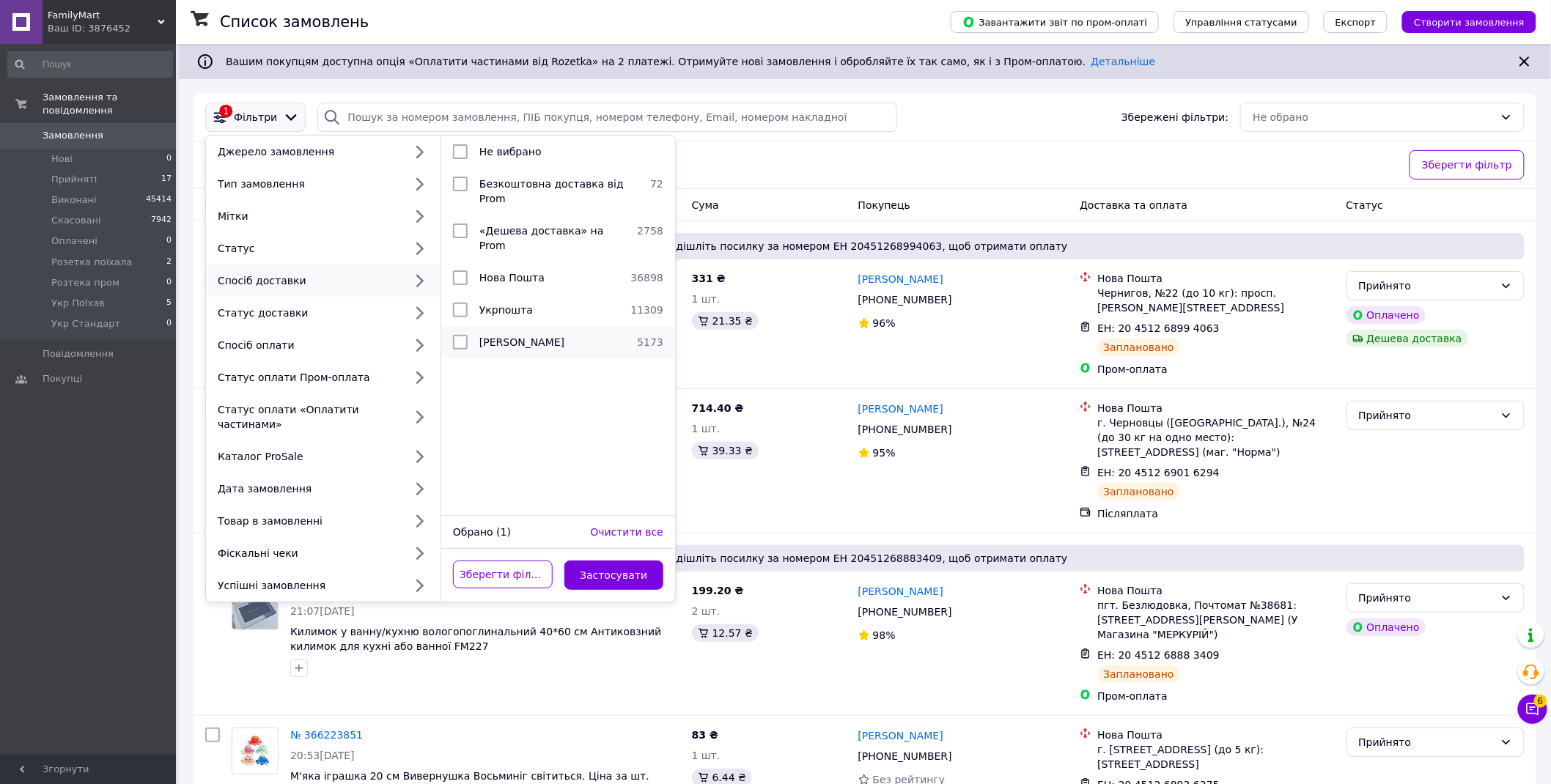
click at [518, 336] on span "Магазини Rozetka" at bounding box center [522, 342] width 85 height 12
checkbox input "true"
click at [623, 565] on button "Застосувати" at bounding box center [615, 576] width 100 height 29
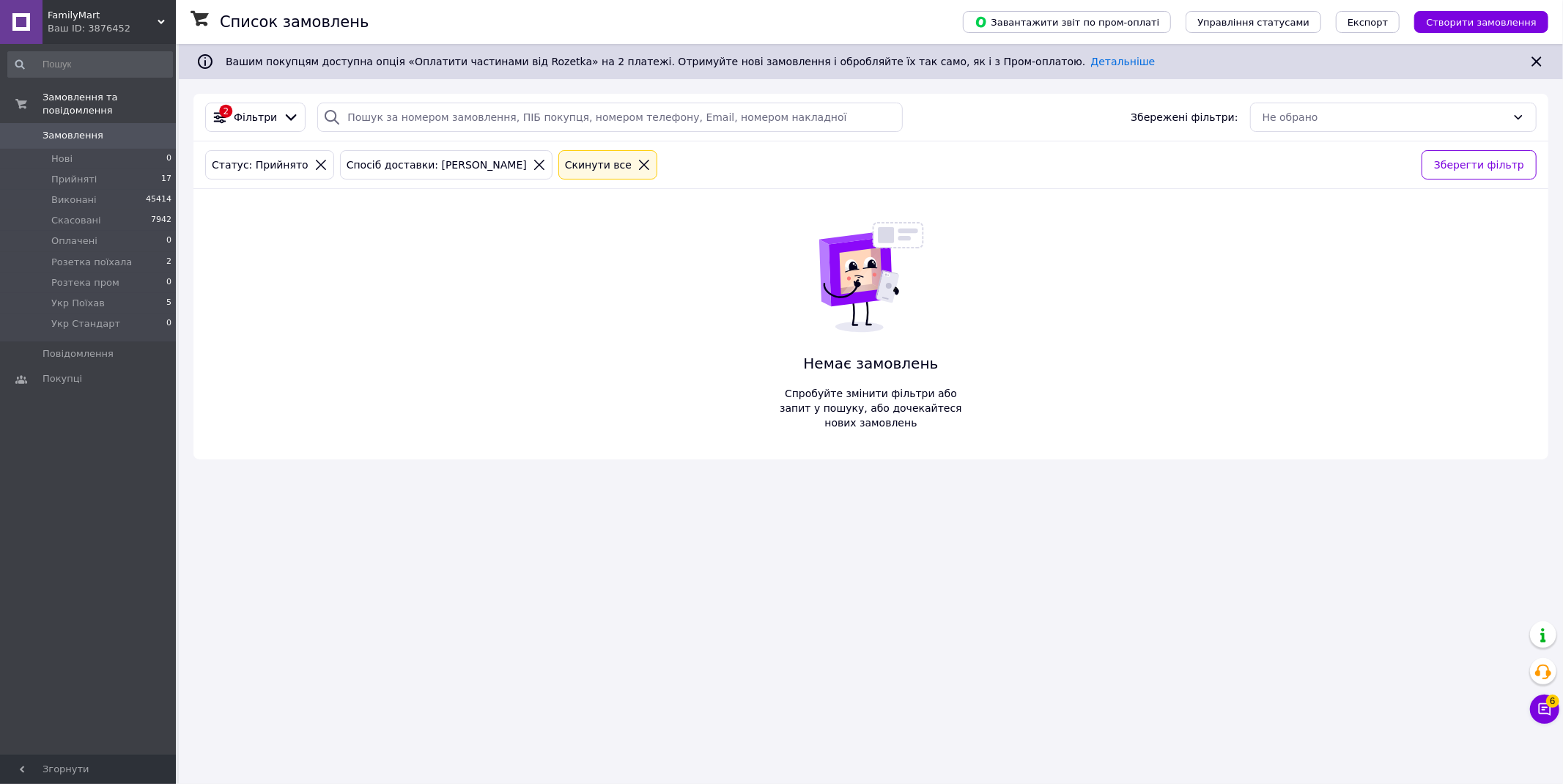
click at [84, 26] on div "Ваш ID: 3876452" at bounding box center [112, 29] width 128 height 13
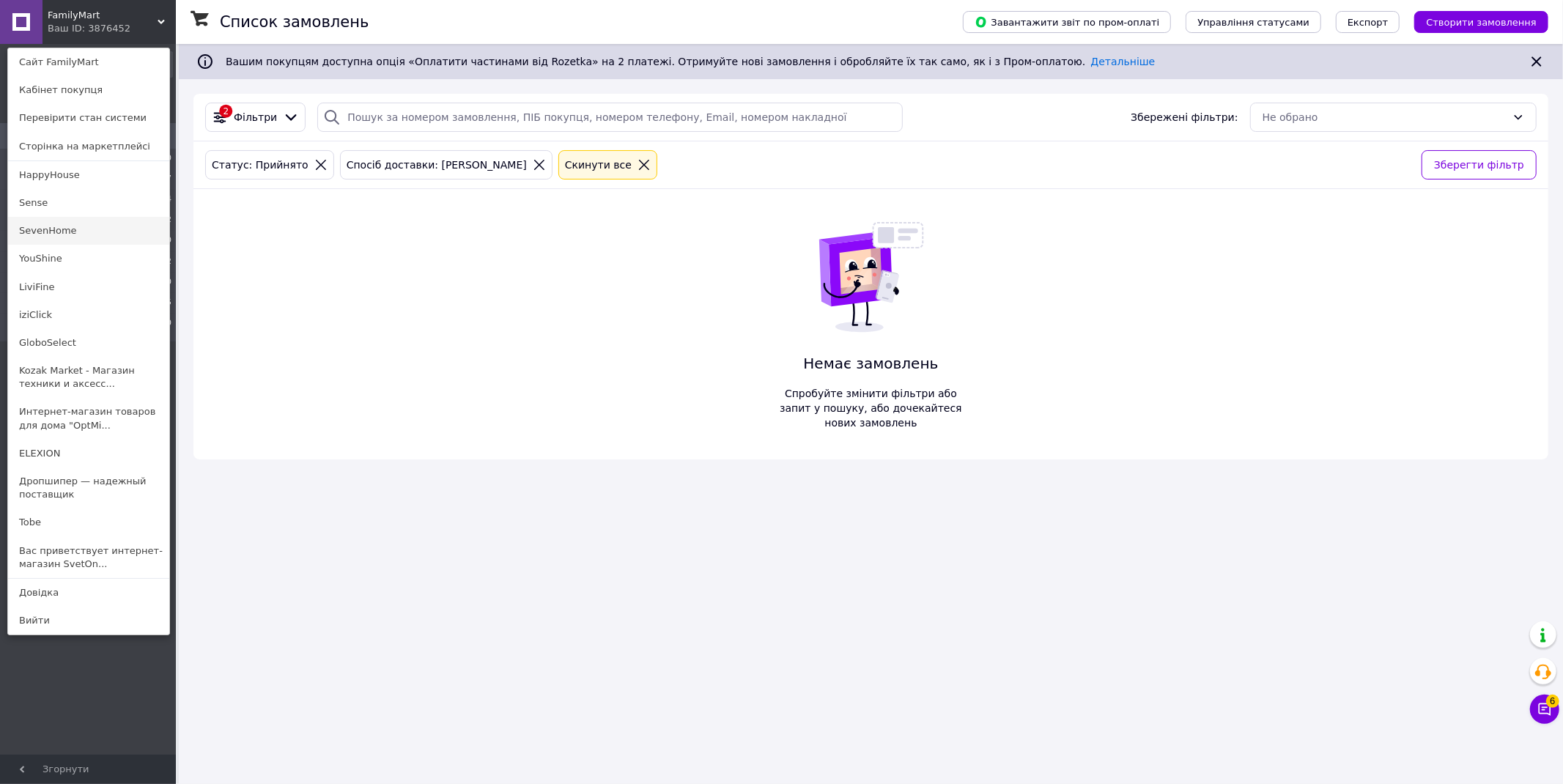
click at [68, 228] on link "SevenHome" at bounding box center [89, 231] width 162 height 28
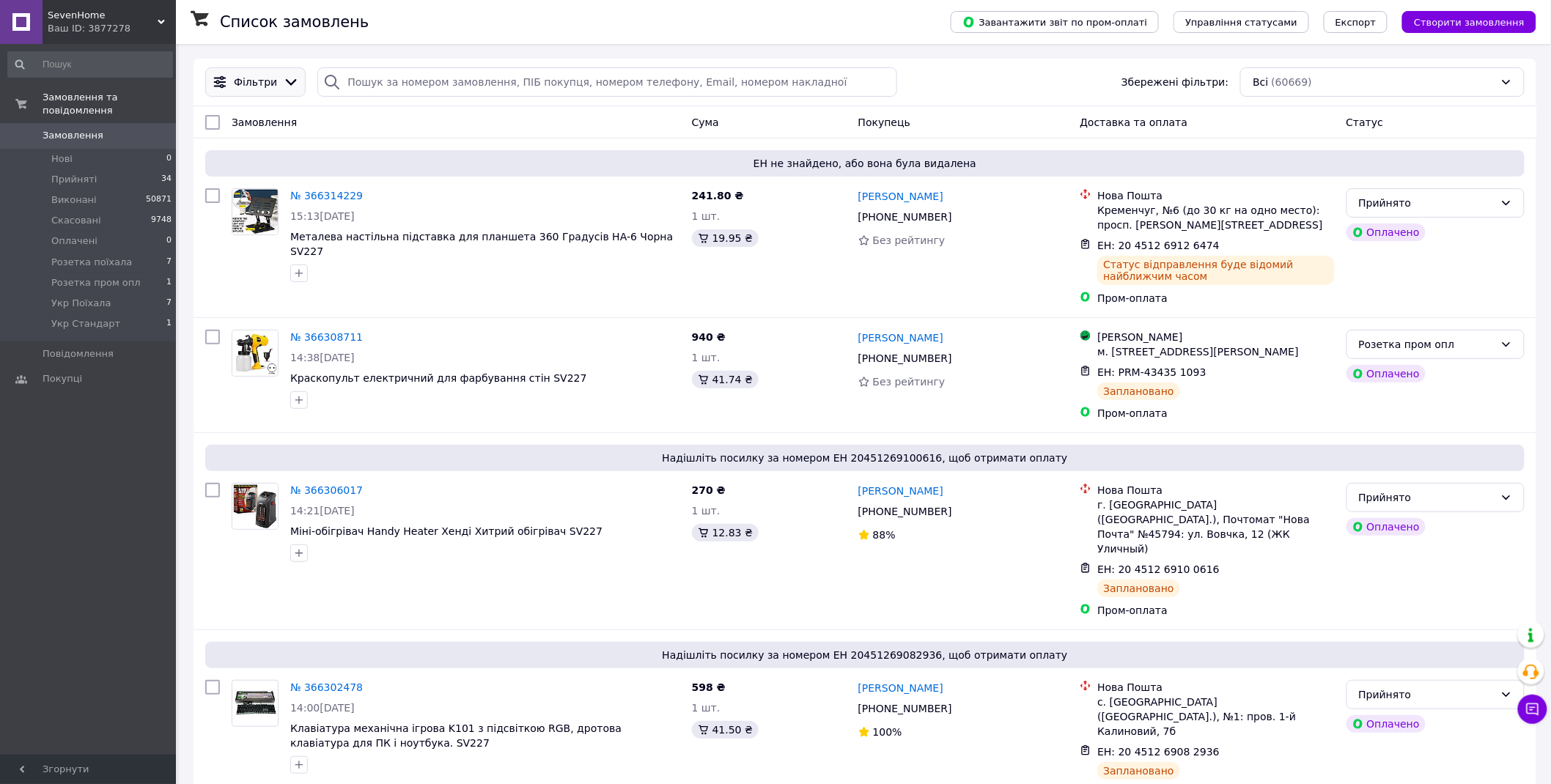
click at [264, 82] on span "Фільтри" at bounding box center [255, 82] width 43 height 15
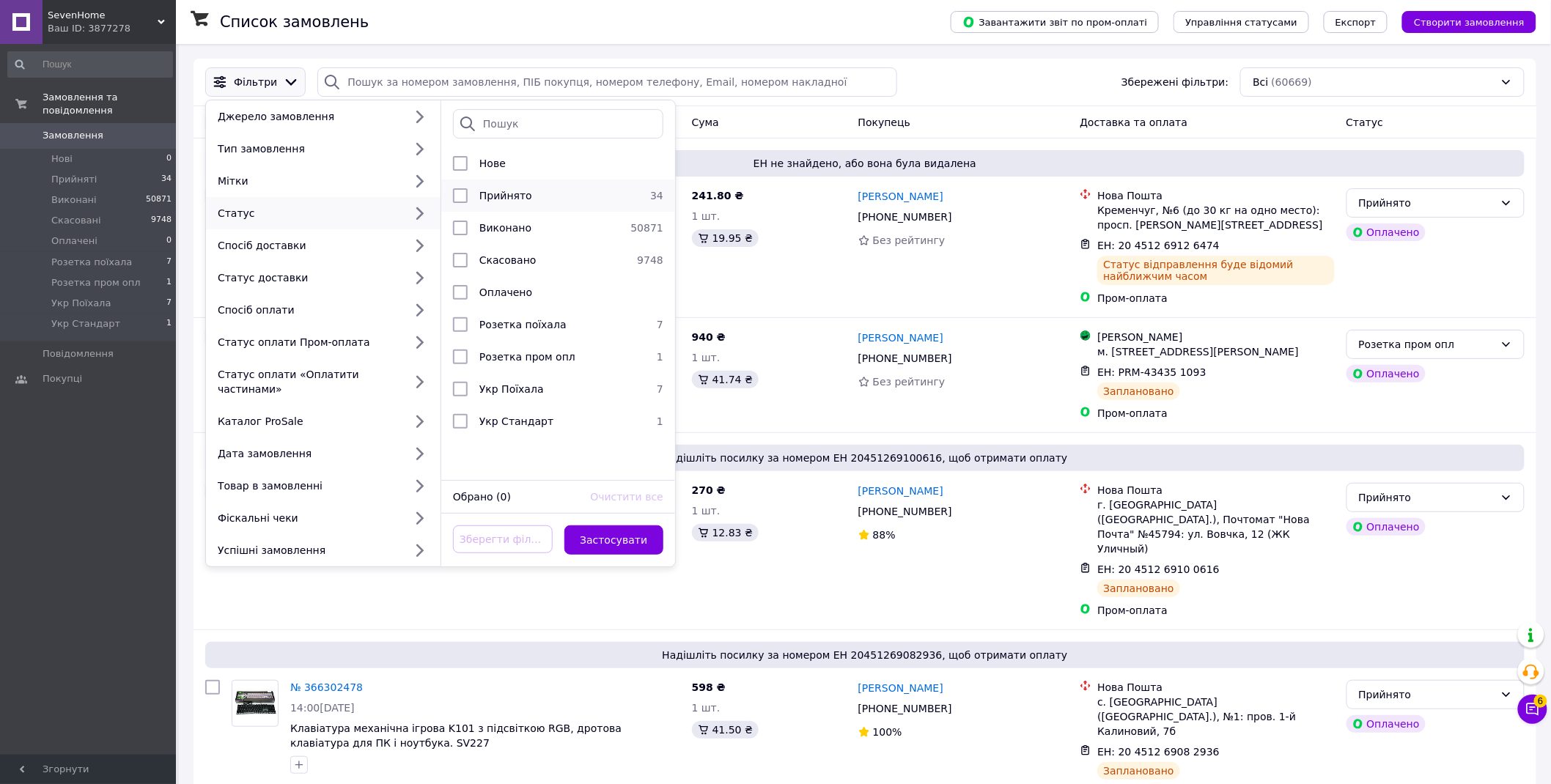
click at [501, 198] on span "Прийнято" at bounding box center [506, 196] width 53 height 12
checkbox input "true"
click at [628, 526] on button "Застосувати" at bounding box center [615, 540] width 100 height 29
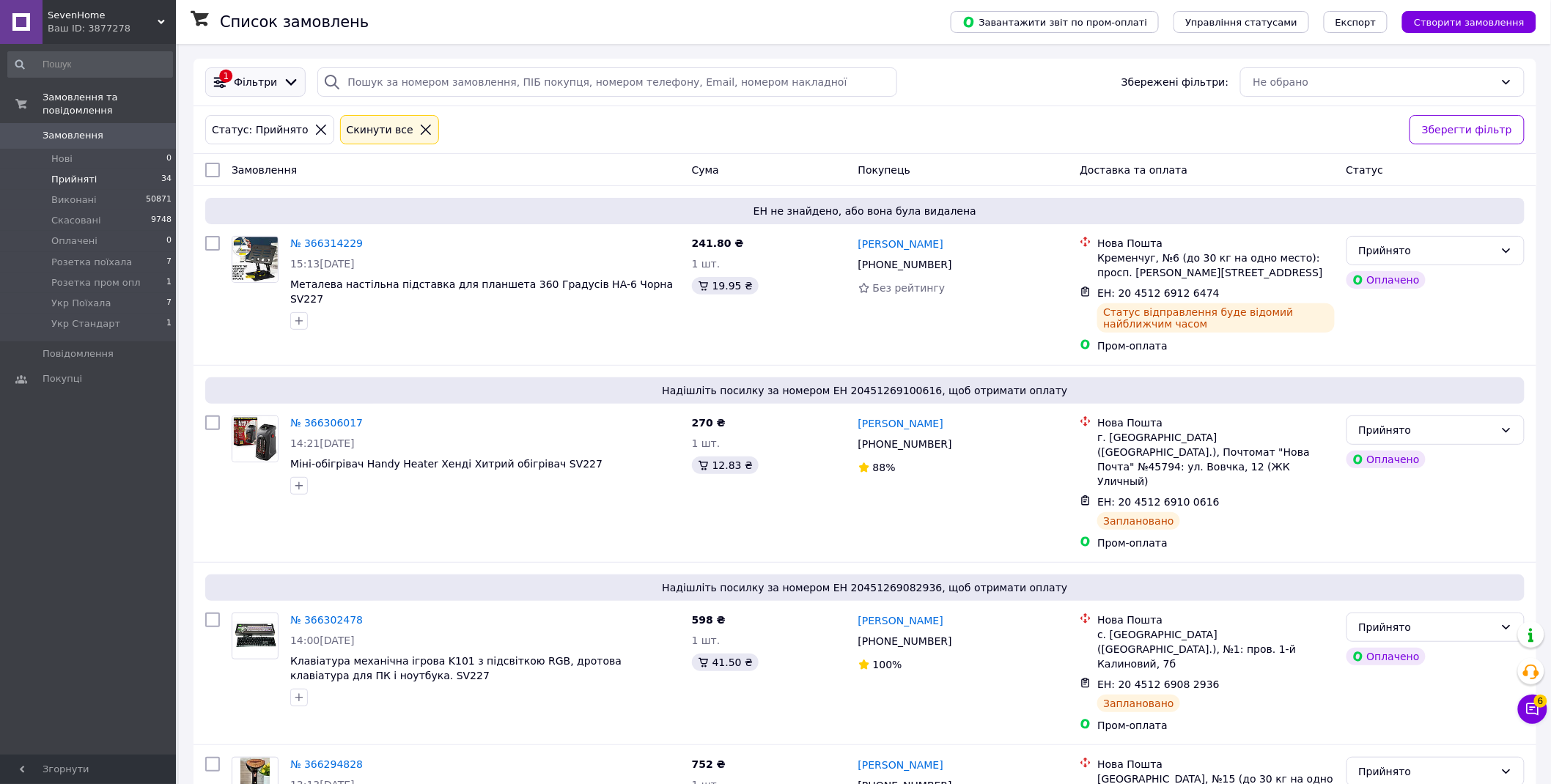
click at [258, 85] on span "Фільтри" at bounding box center [255, 82] width 43 height 15
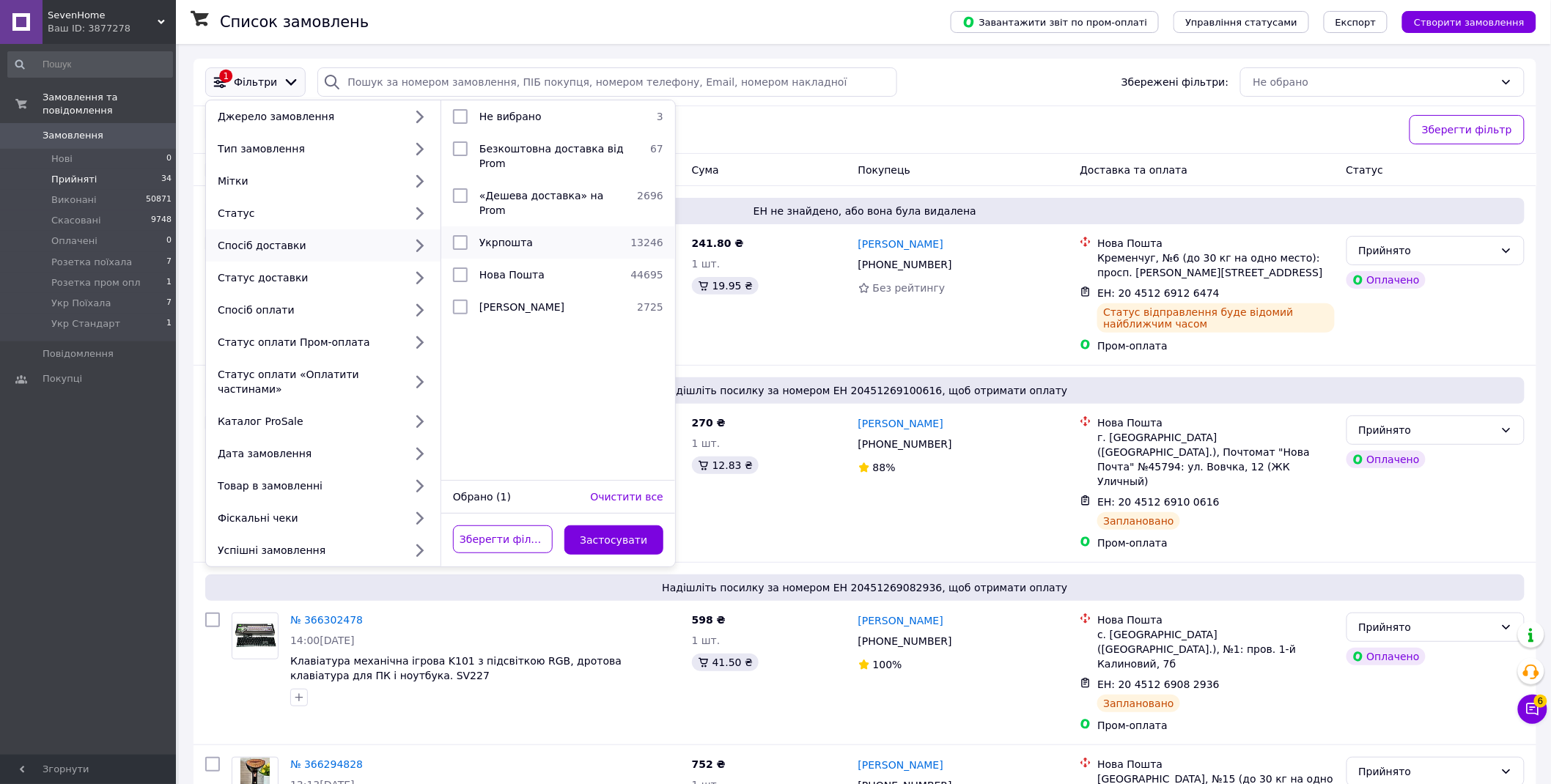
click at [516, 236] on span "Укрпошта" at bounding box center [506, 242] width 54 height 12
checkbox input "true"
click at [642, 526] on button "Застосувати" at bounding box center [615, 540] width 100 height 29
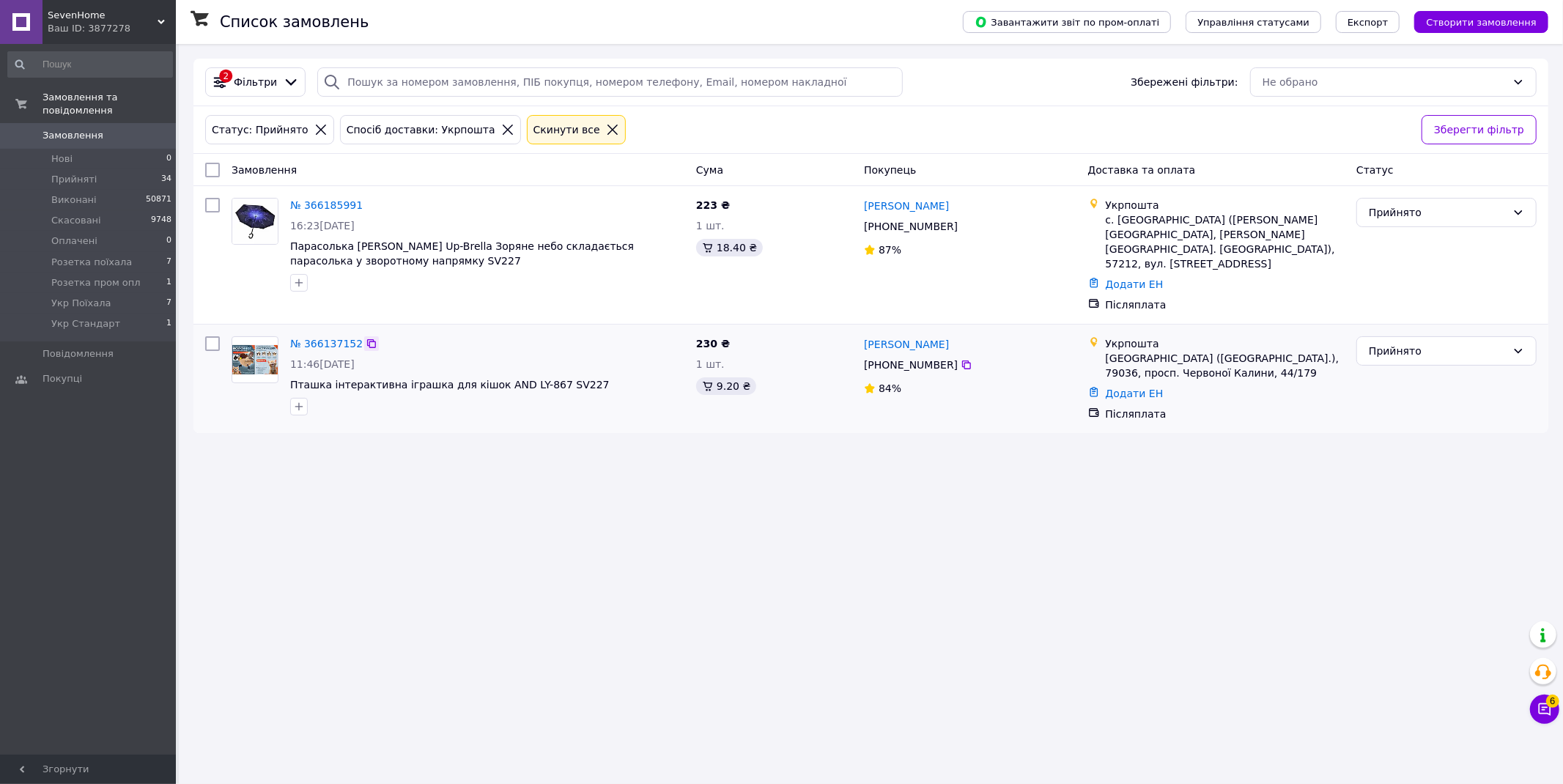
click at [366, 338] on icon at bounding box center [371, 344] width 12 height 12
click at [366, 206] on icon at bounding box center [371, 206] width 12 height 12
click at [108, 12] on span "SevenHome" at bounding box center [103, 15] width 110 height 13
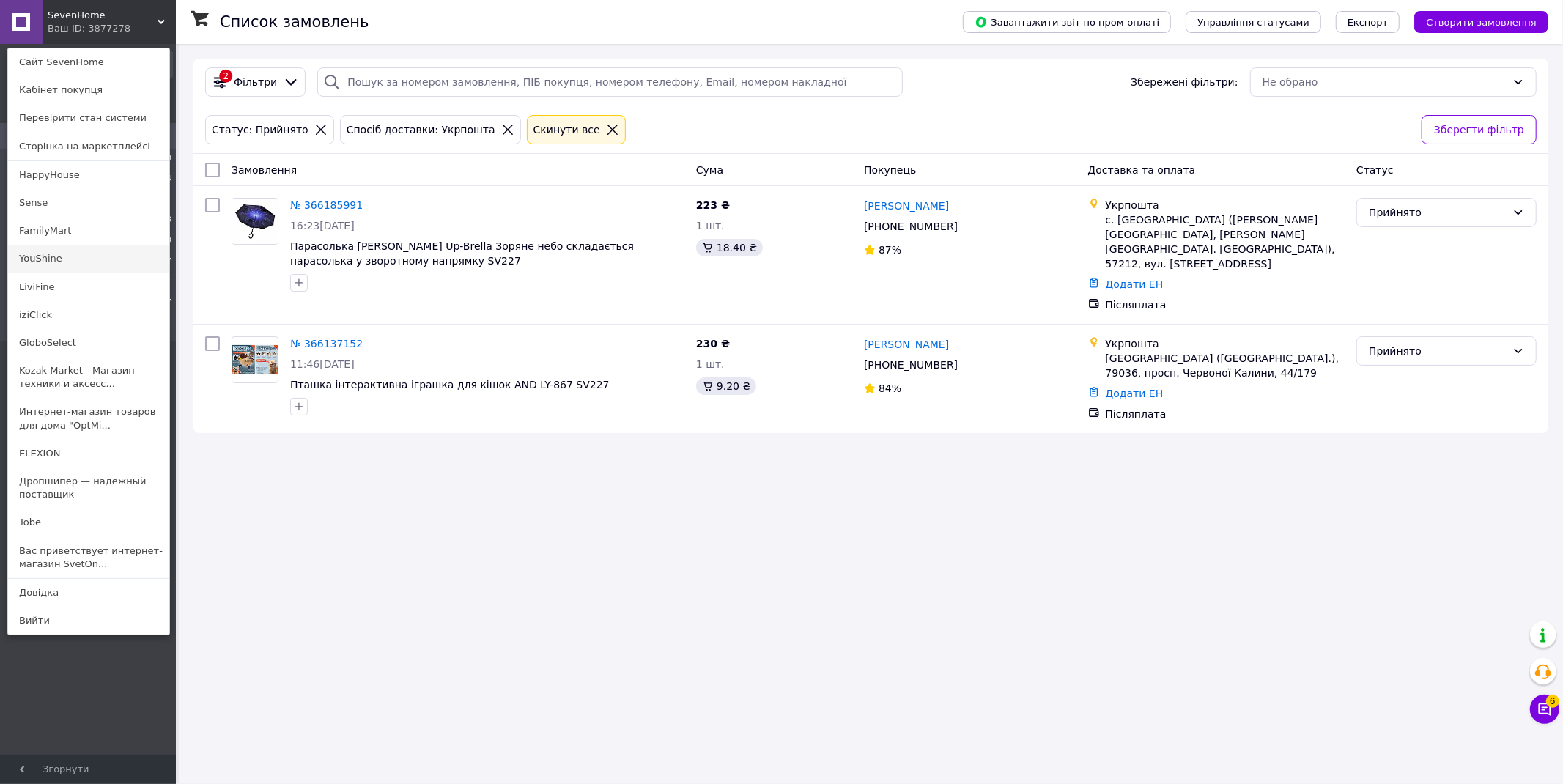
click at [65, 260] on link "YouShine" at bounding box center [89, 258] width 162 height 28
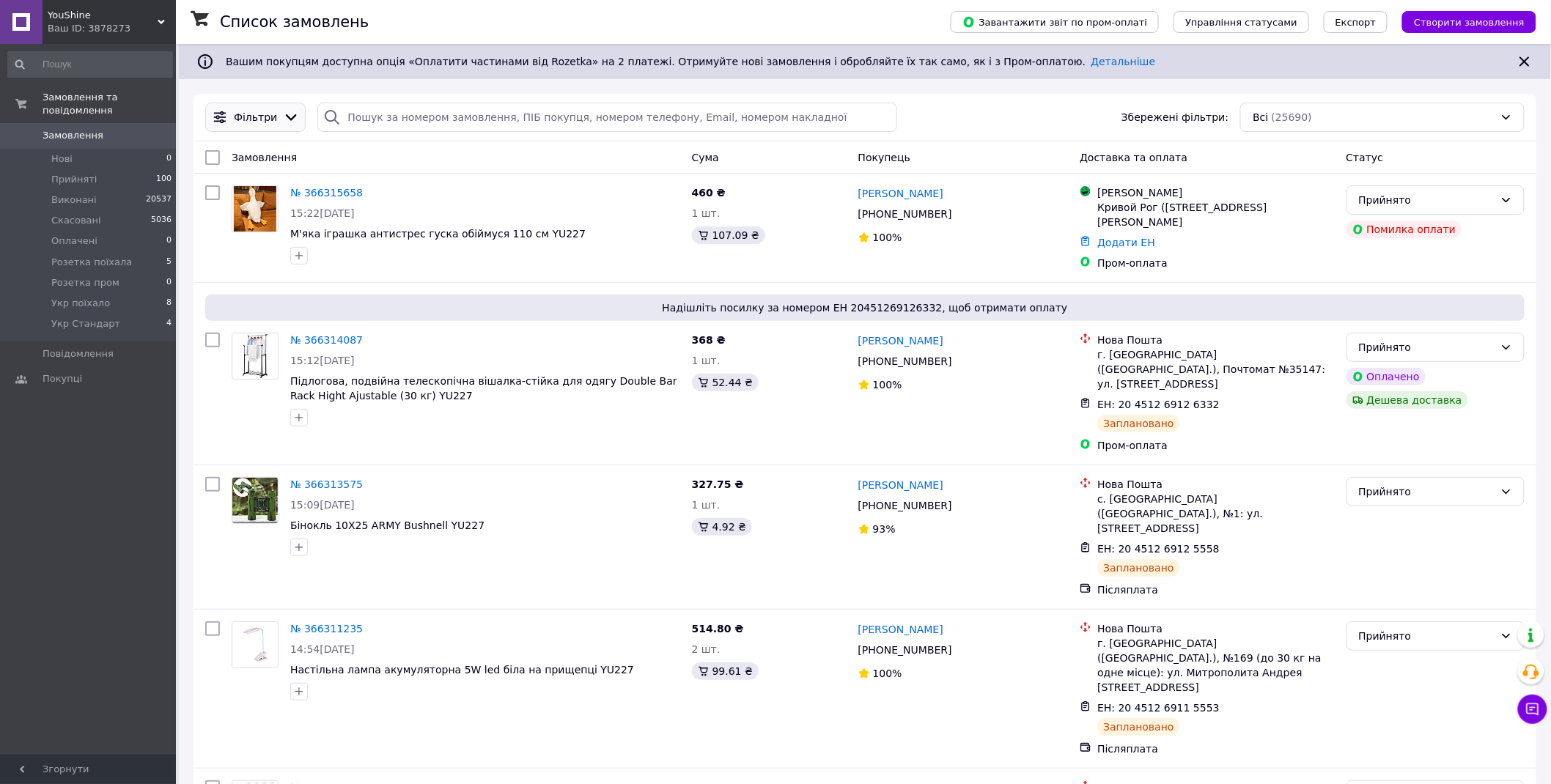
click at [253, 120] on span "Фільтри" at bounding box center [255, 117] width 43 height 15
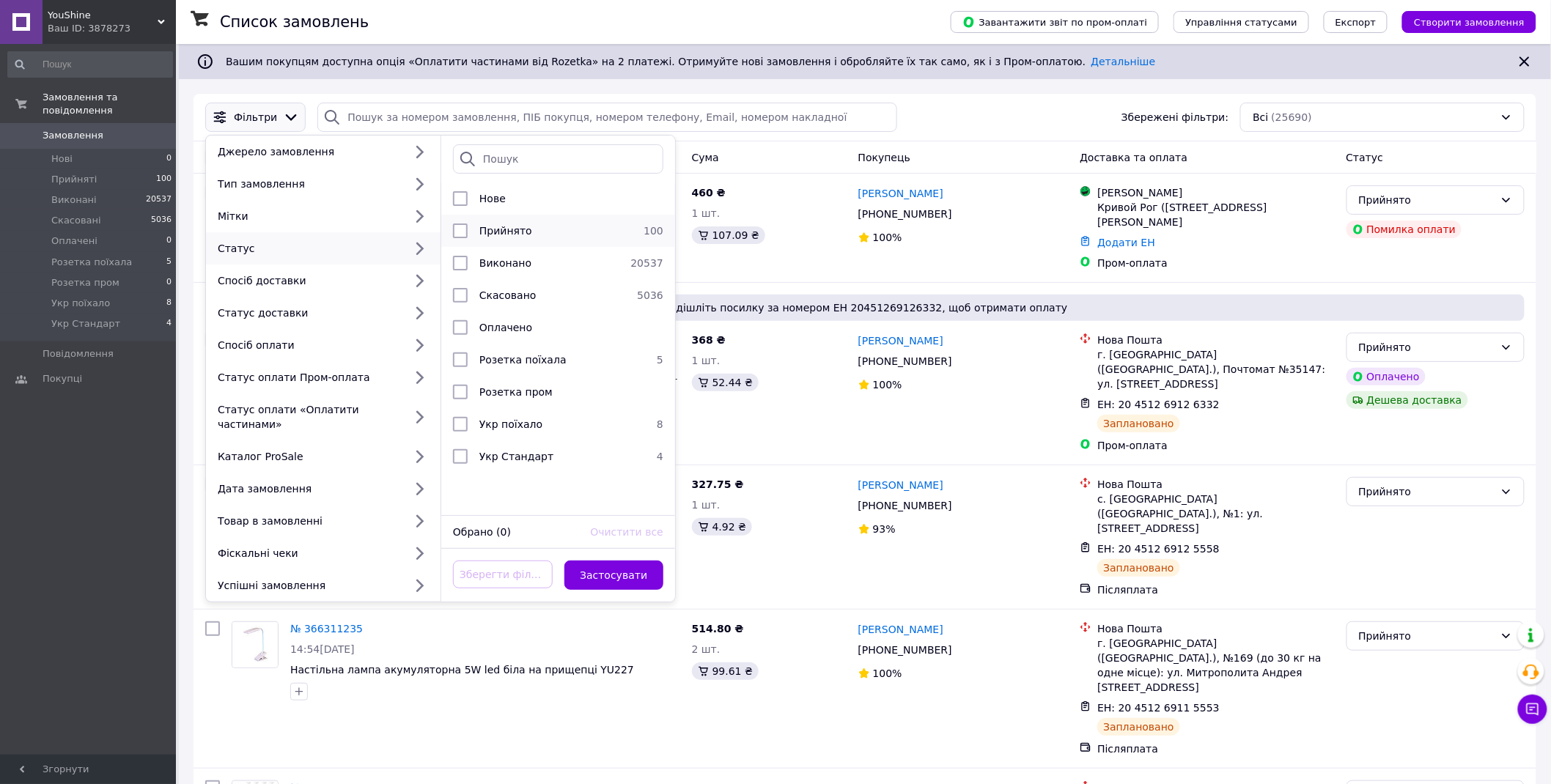
click at [515, 231] on span "Прийнято" at bounding box center [506, 231] width 53 height 12
checkbox input "true"
click at [610, 561] on button "Застосувати" at bounding box center [615, 576] width 100 height 29
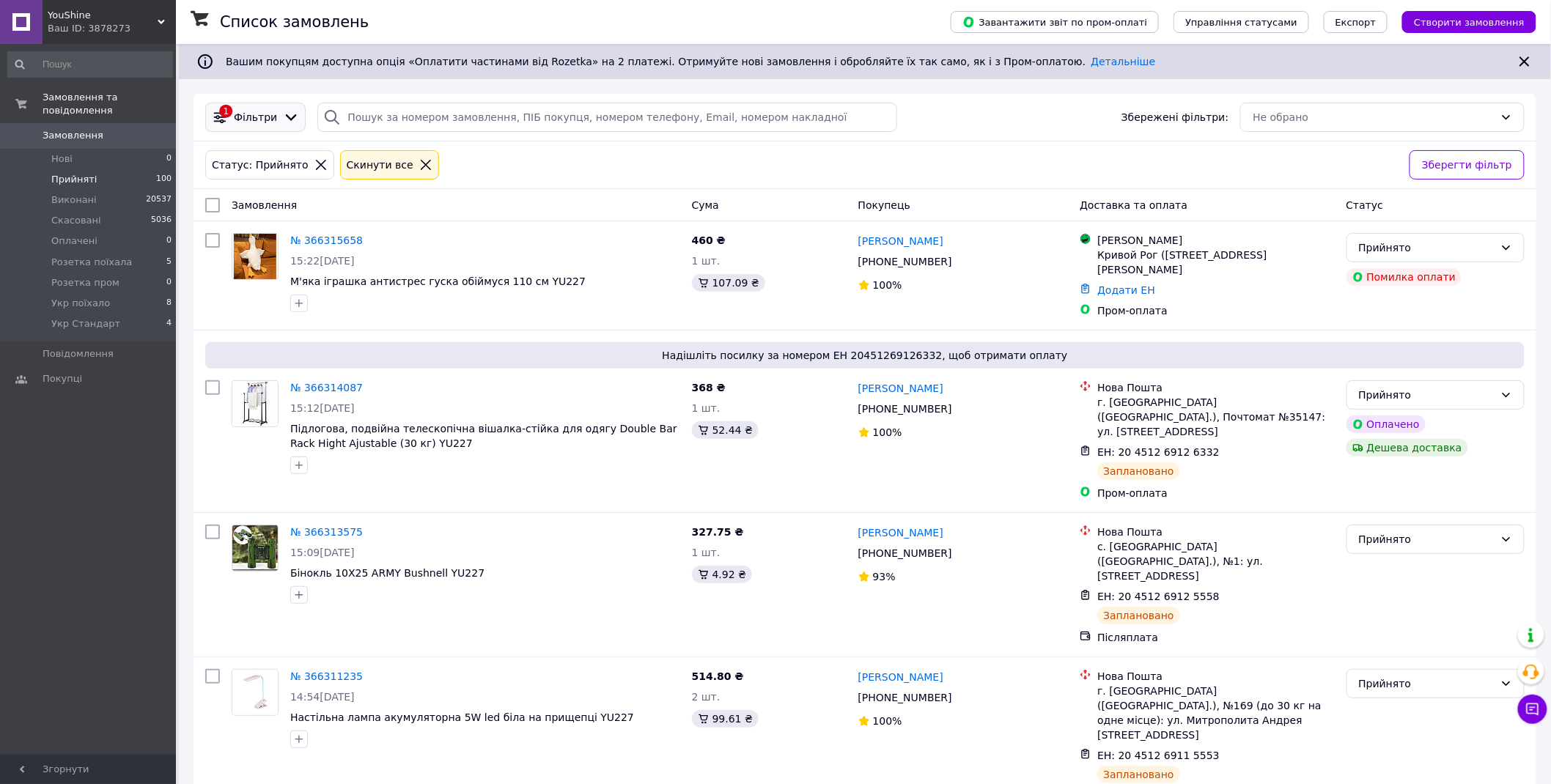
click at [267, 117] on span "Фільтри" at bounding box center [255, 117] width 43 height 15
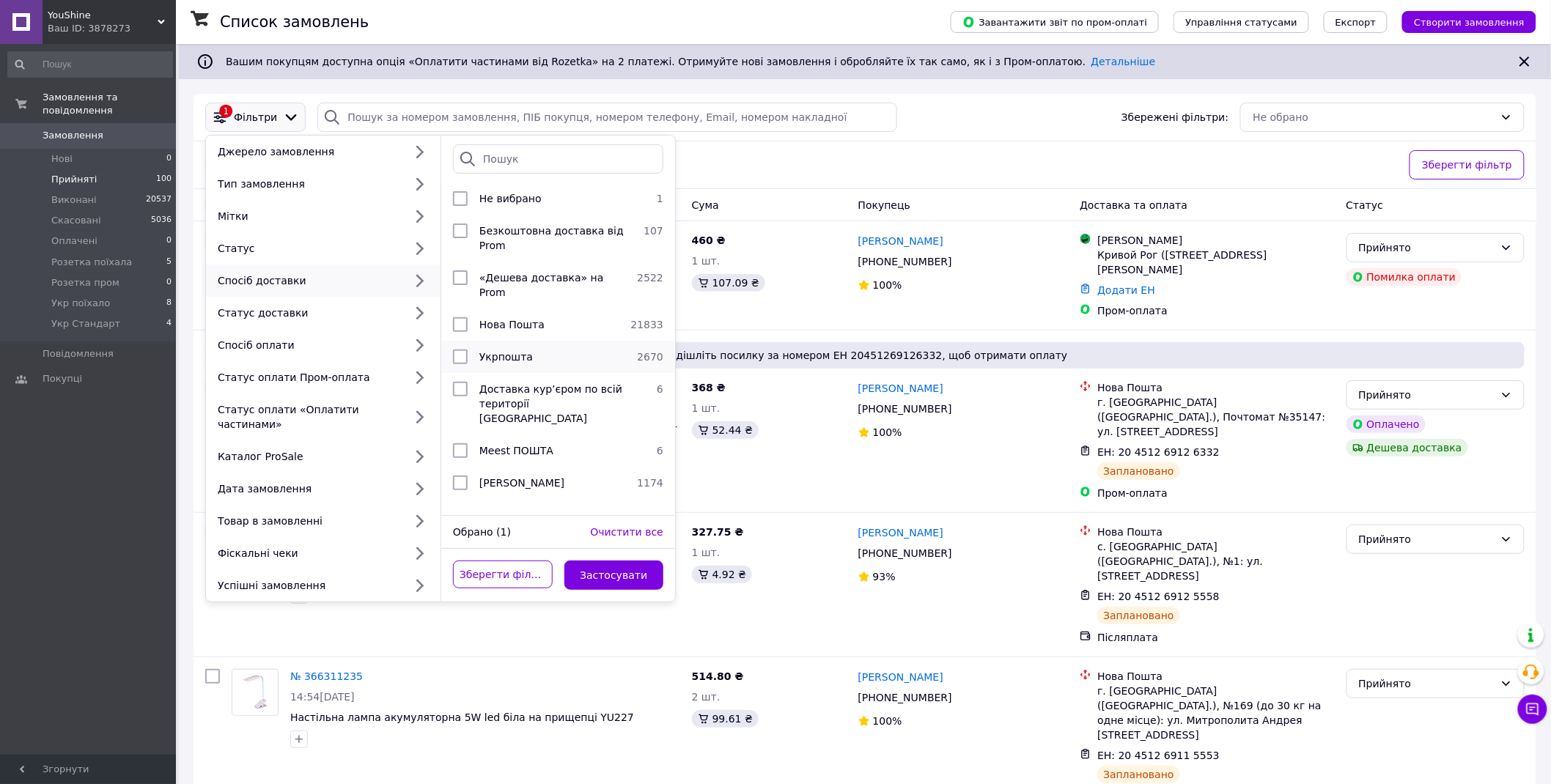
click at [507, 351] on span "Укрпошта" at bounding box center [506, 357] width 54 height 12
checkbox input "true"
click at [620, 561] on button "Застосувати" at bounding box center [615, 576] width 100 height 29
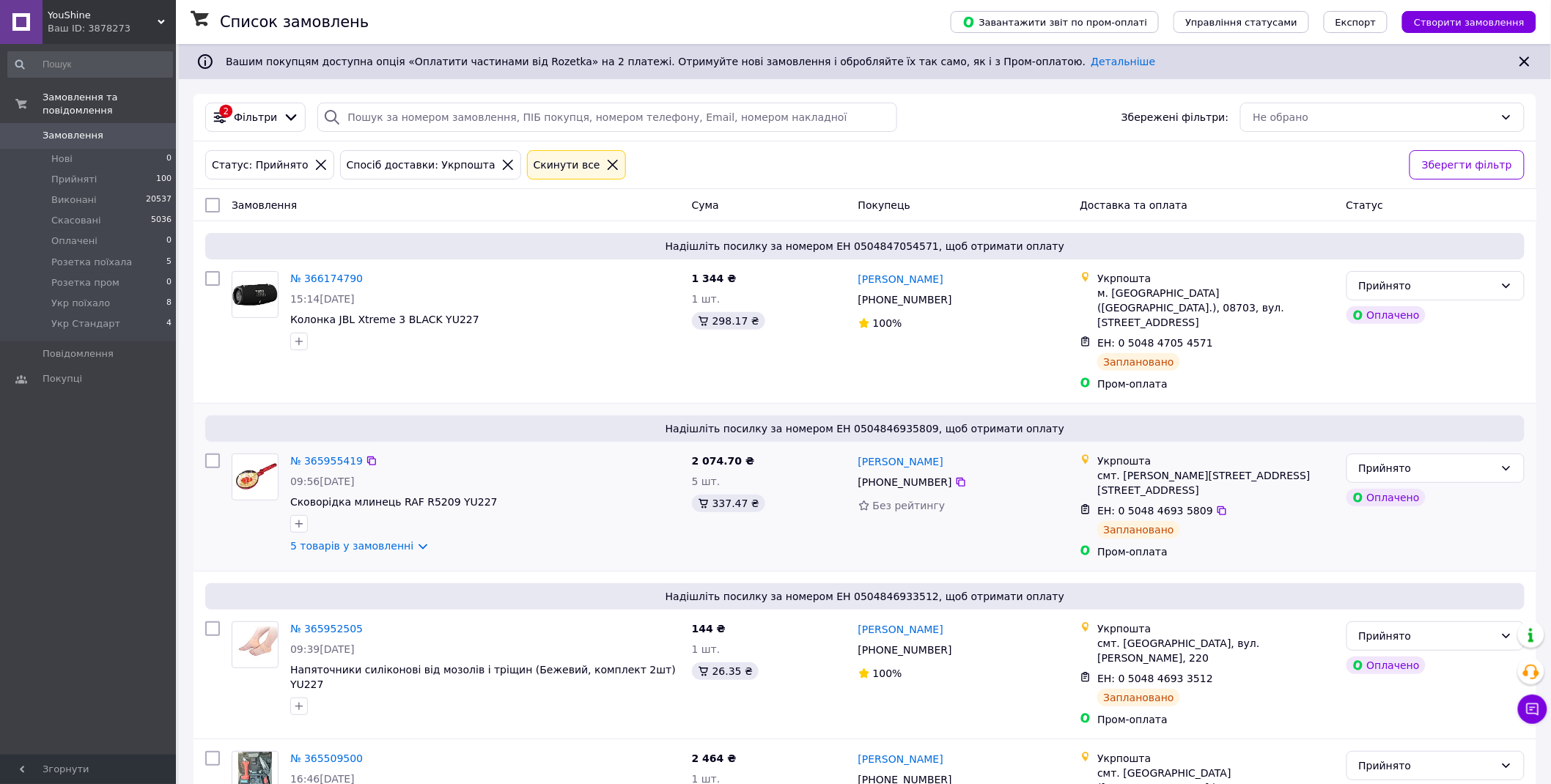
scroll to position [51, 0]
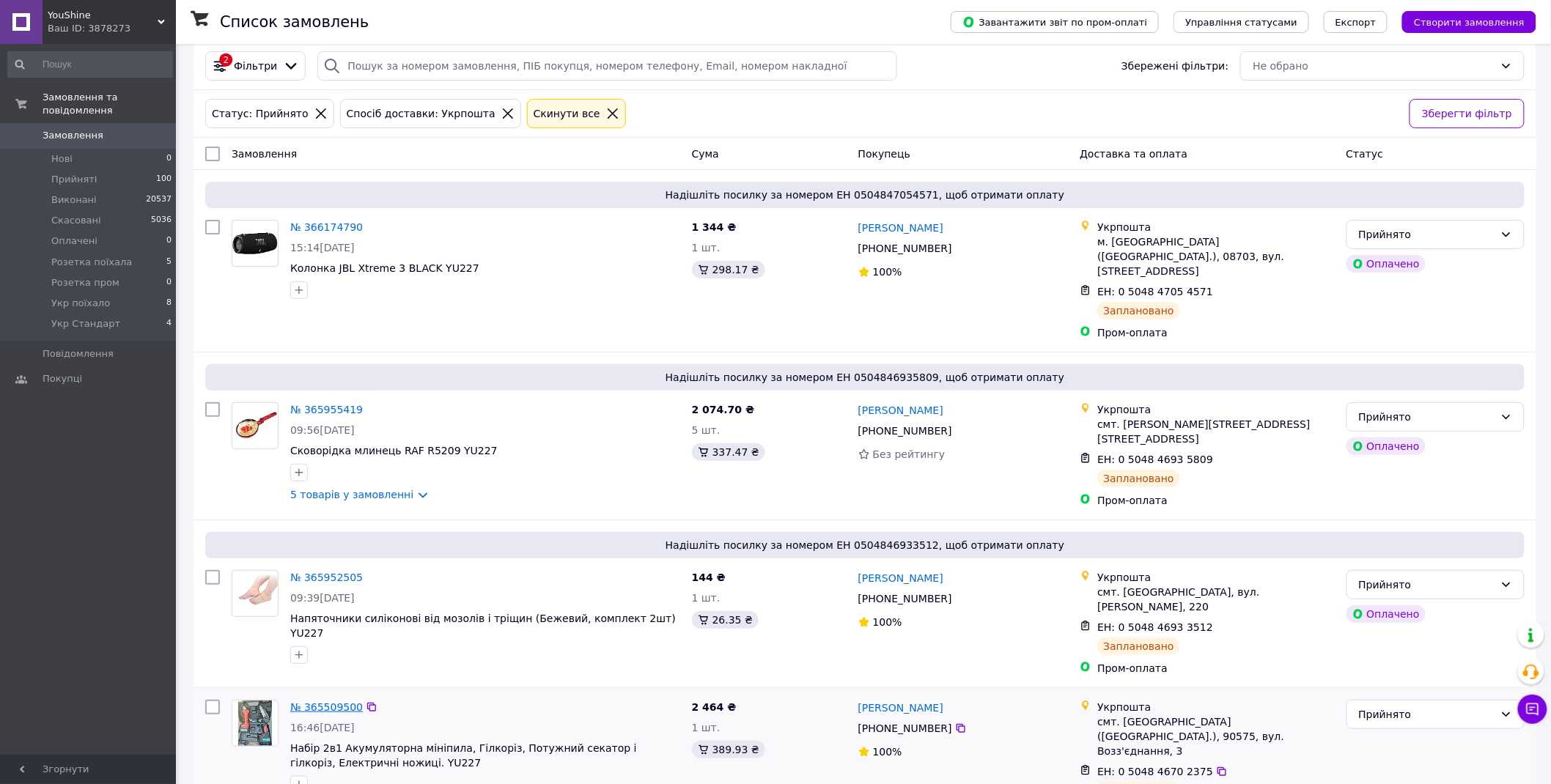
drag, startPoint x: 312, startPoint y: 660, endPoint x: 383, endPoint y: 526, distance: 151.6
click at [502, 112] on icon at bounding box center [508, 114] width 13 height 13
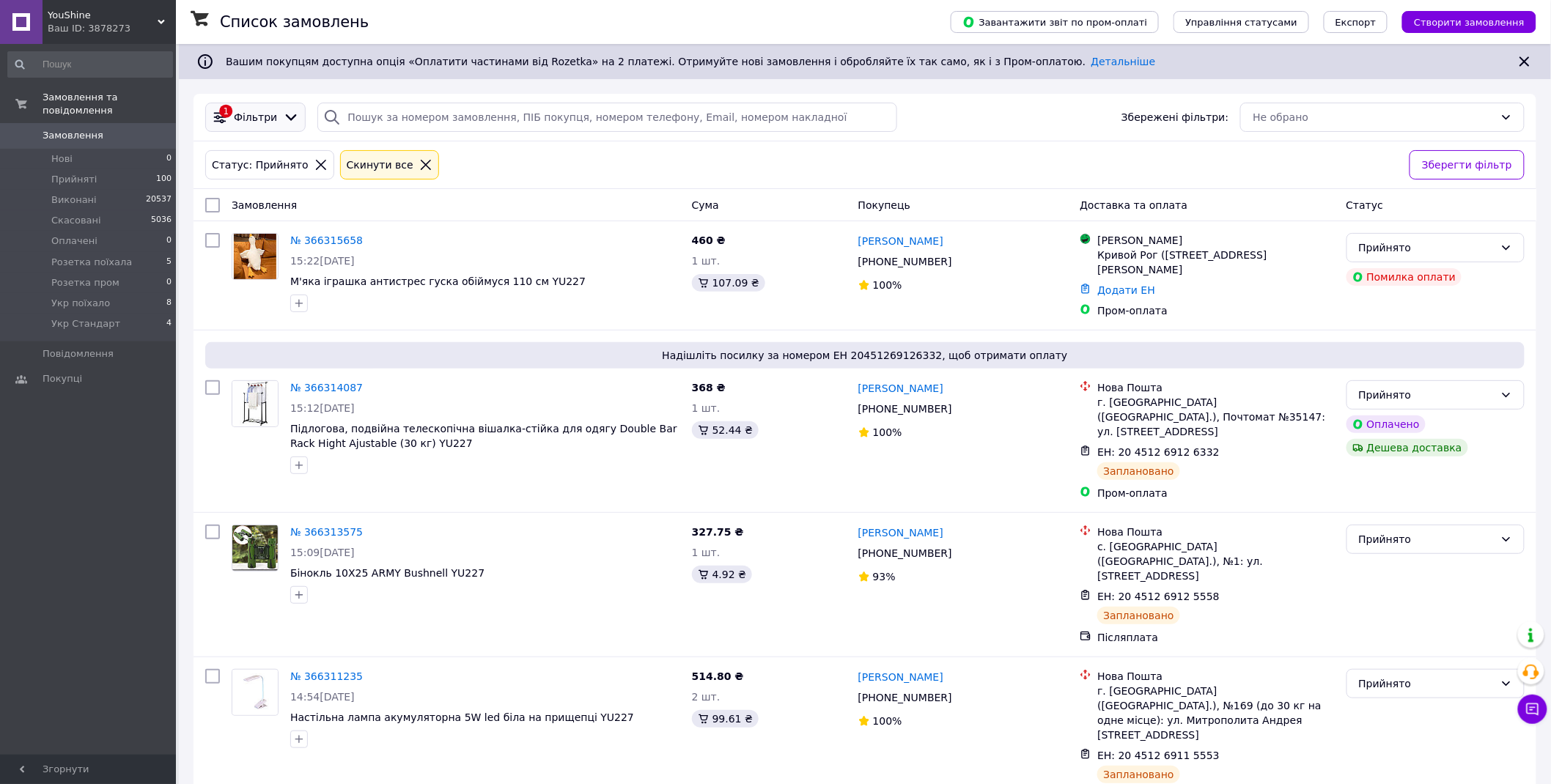
click at [245, 117] on span "Фільтри" at bounding box center [255, 117] width 43 height 15
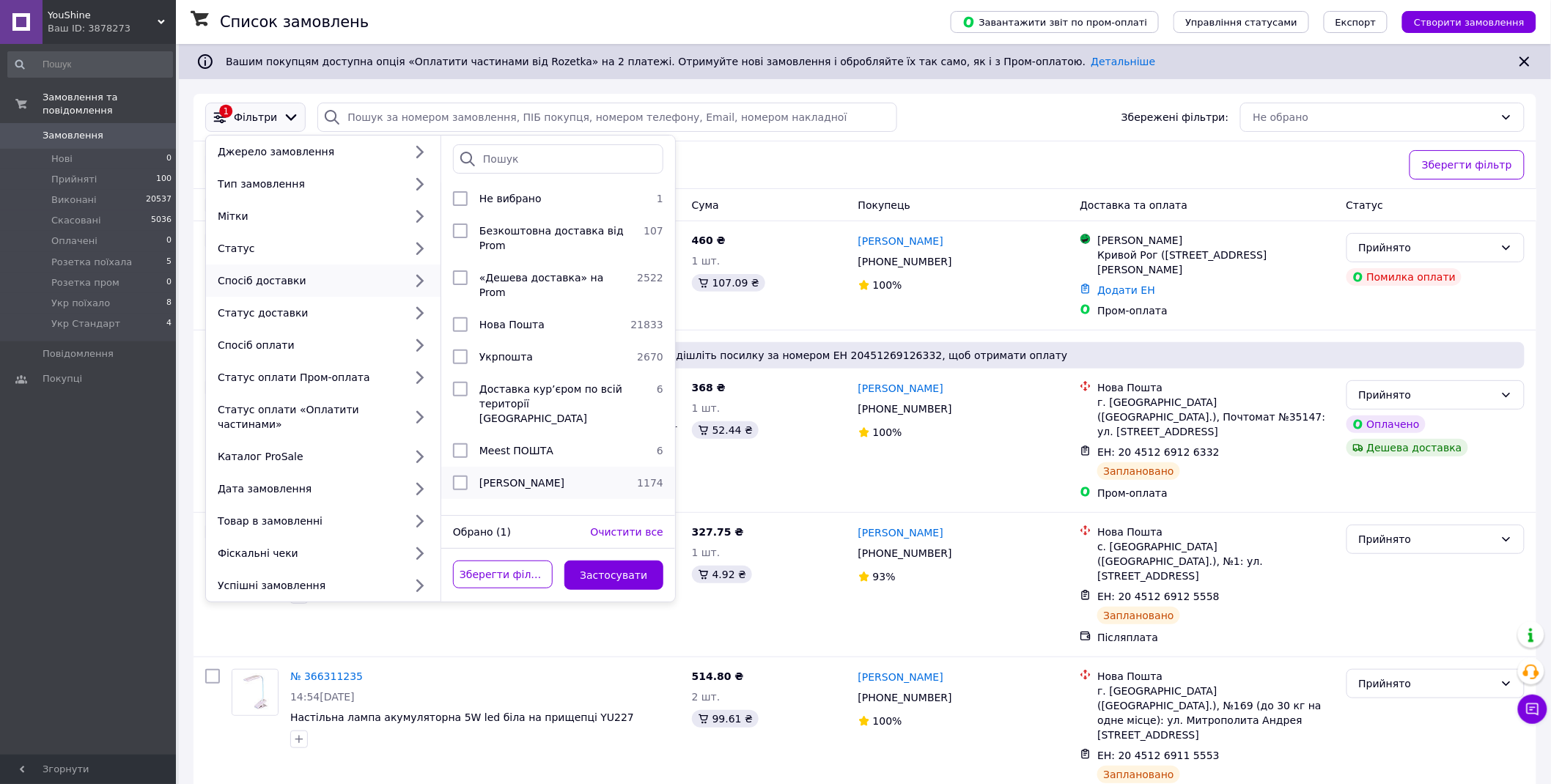
click at [518, 477] on span "[PERSON_NAME]" at bounding box center [522, 483] width 85 height 12
checkbox input "true"
click at [618, 570] on button "Застосувати" at bounding box center [615, 576] width 100 height 29
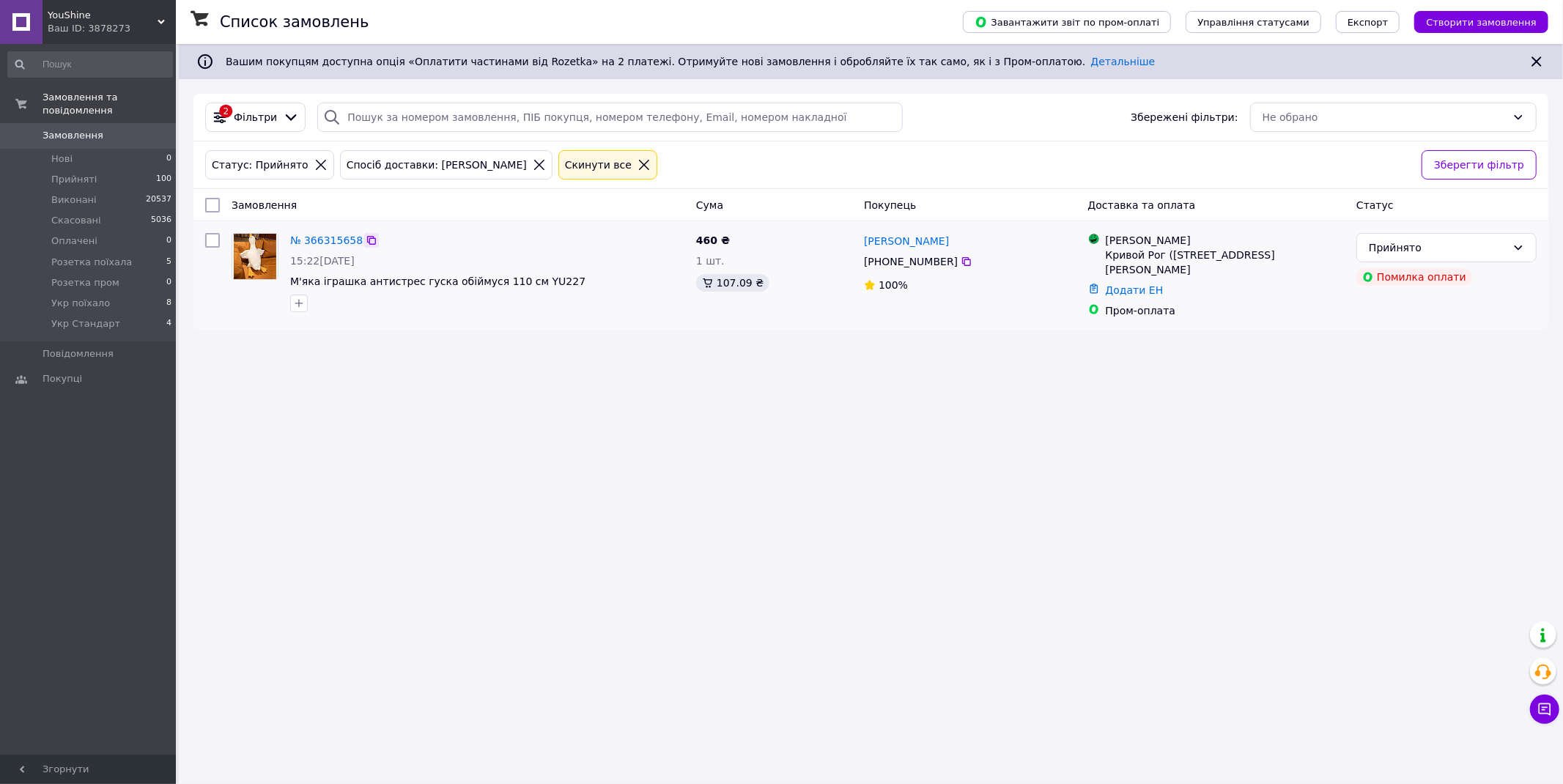
click at [366, 238] on icon at bounding box center [371, 240] width 12 height 12
click at [43, 18] on div "YouShine Ваш ID: 3878273" at bounding box center [109, 22] width 134 height 44
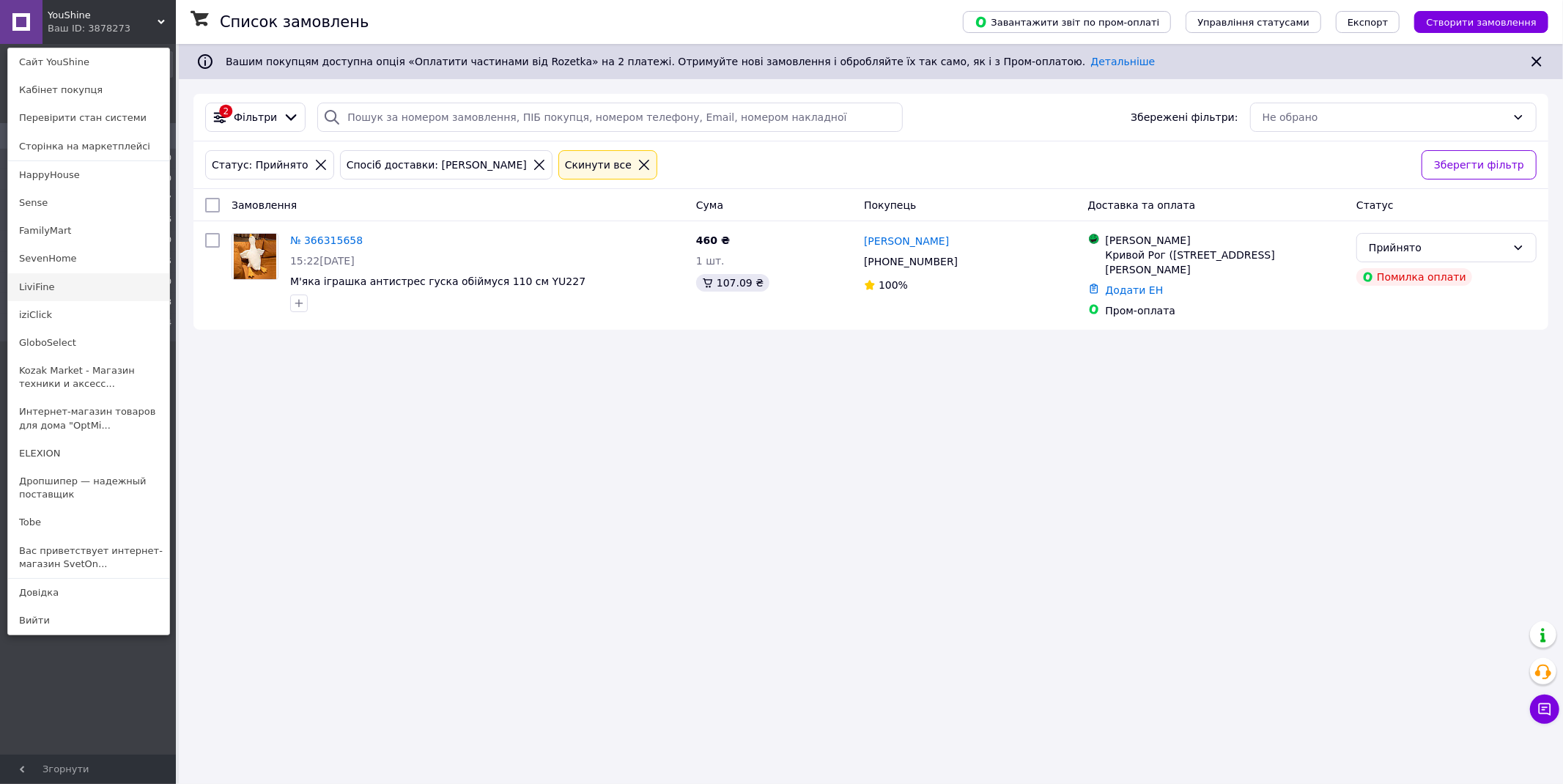
click at [56, 290] on link "LiviFine" at bounding box center [89, 287] width 162 height 28
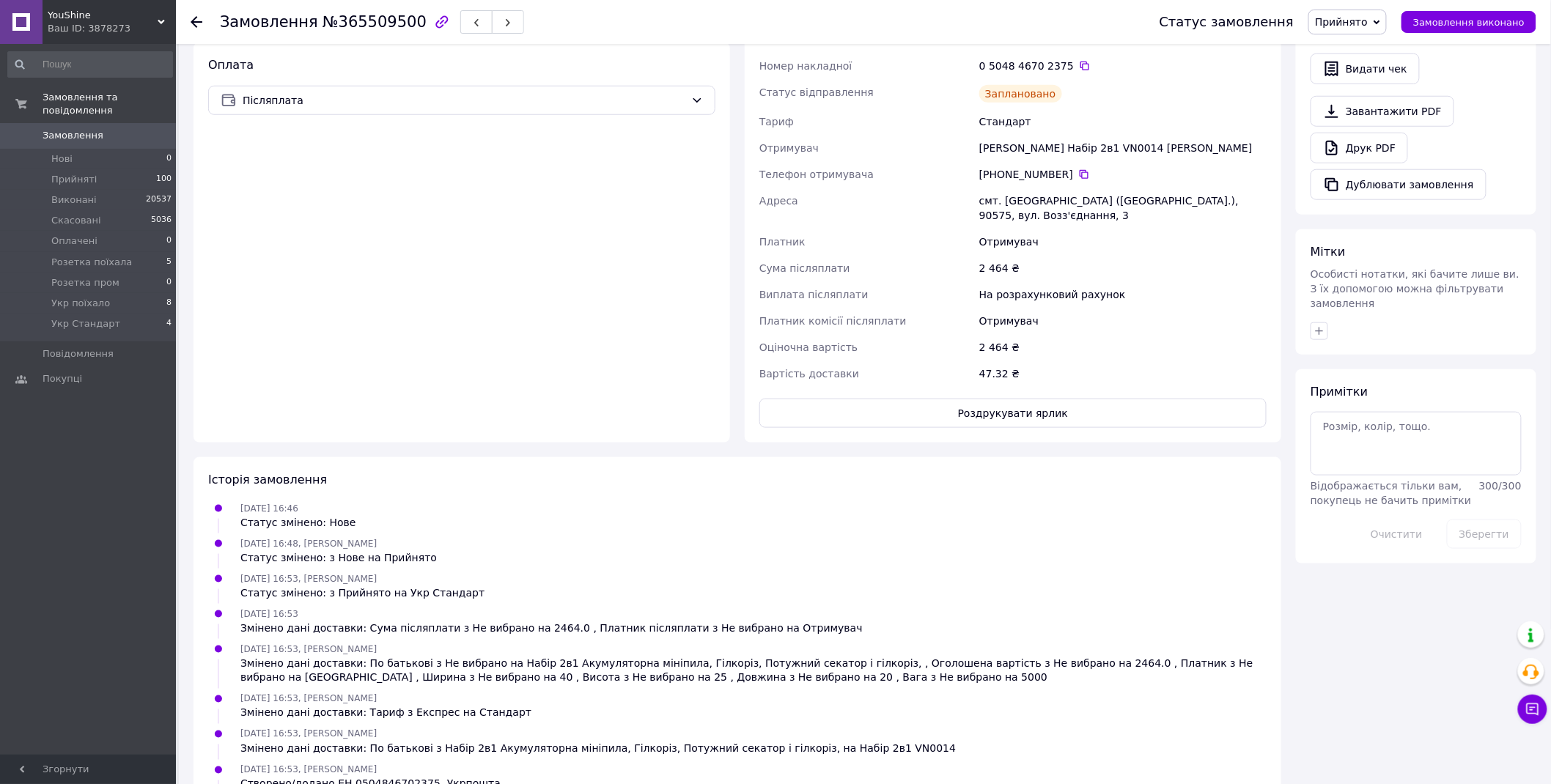
scroll to position [559, 0]
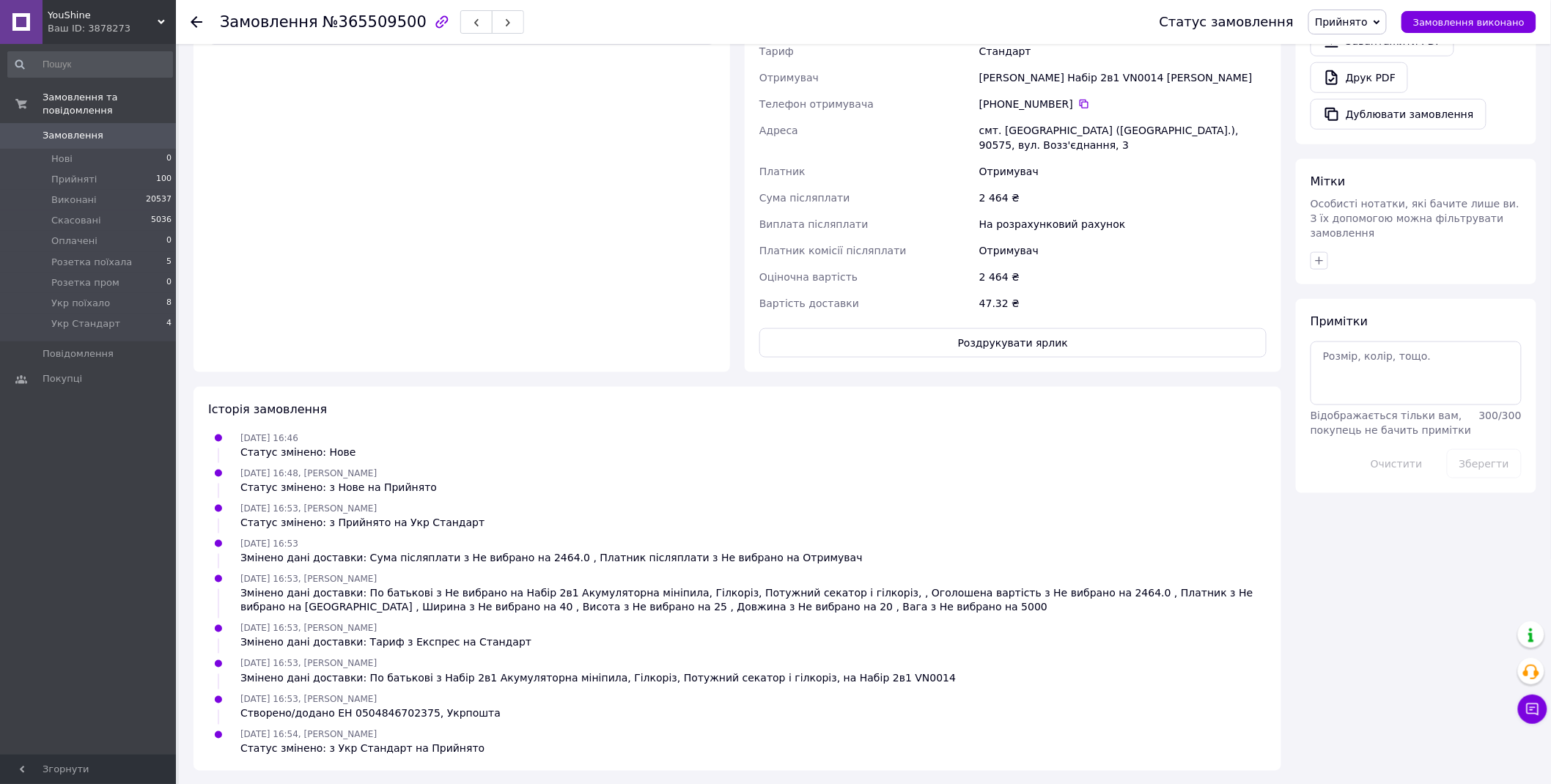
click at [1357, 16] on span "Прийнято" at bounding box center [1342, 22] width 53 height 12
click at [1376, 165] on li "Укр Стандарт" at bounding box center [1357, 167] width 95 height 22
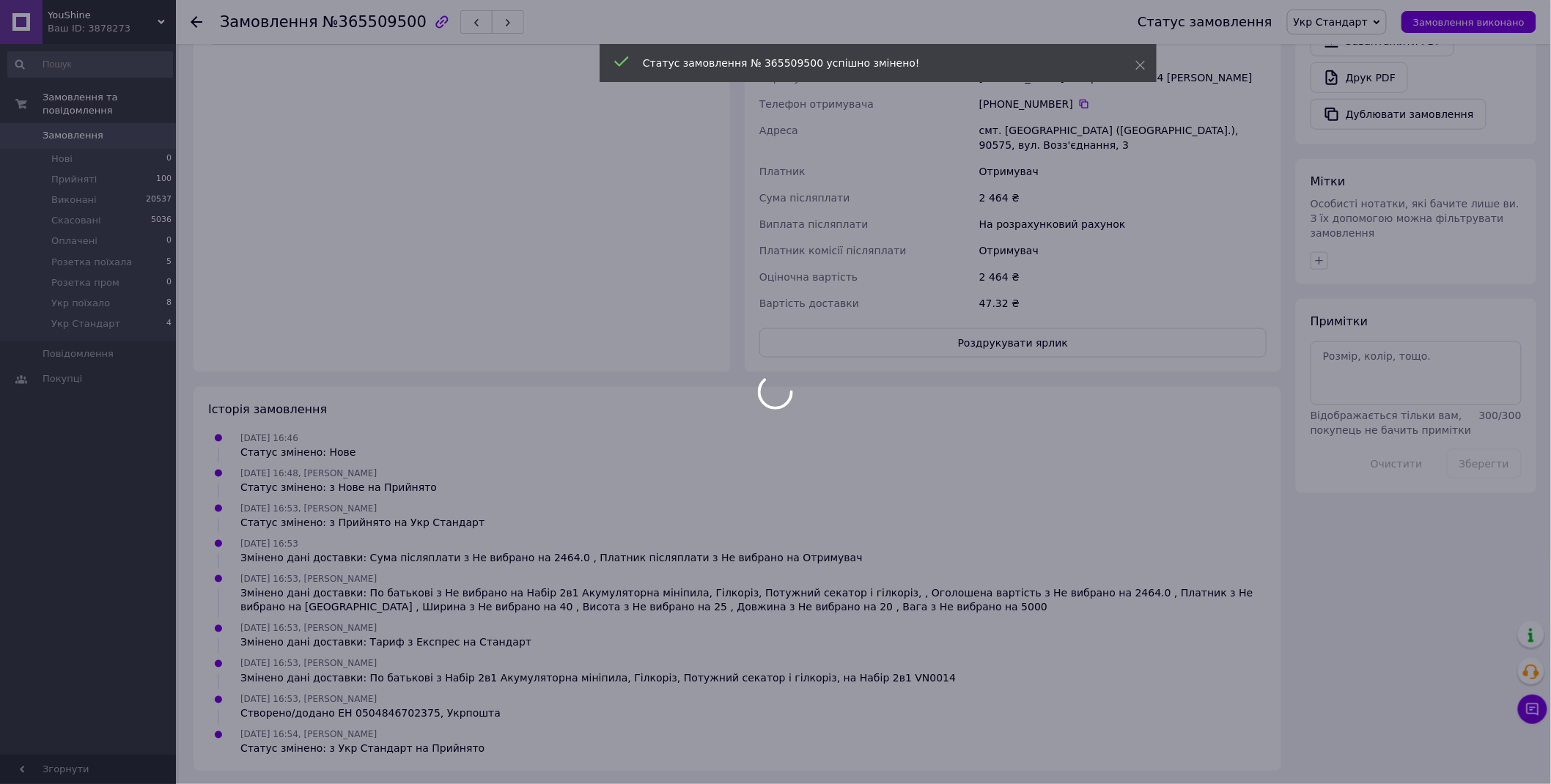
scroll to position [232, 0]
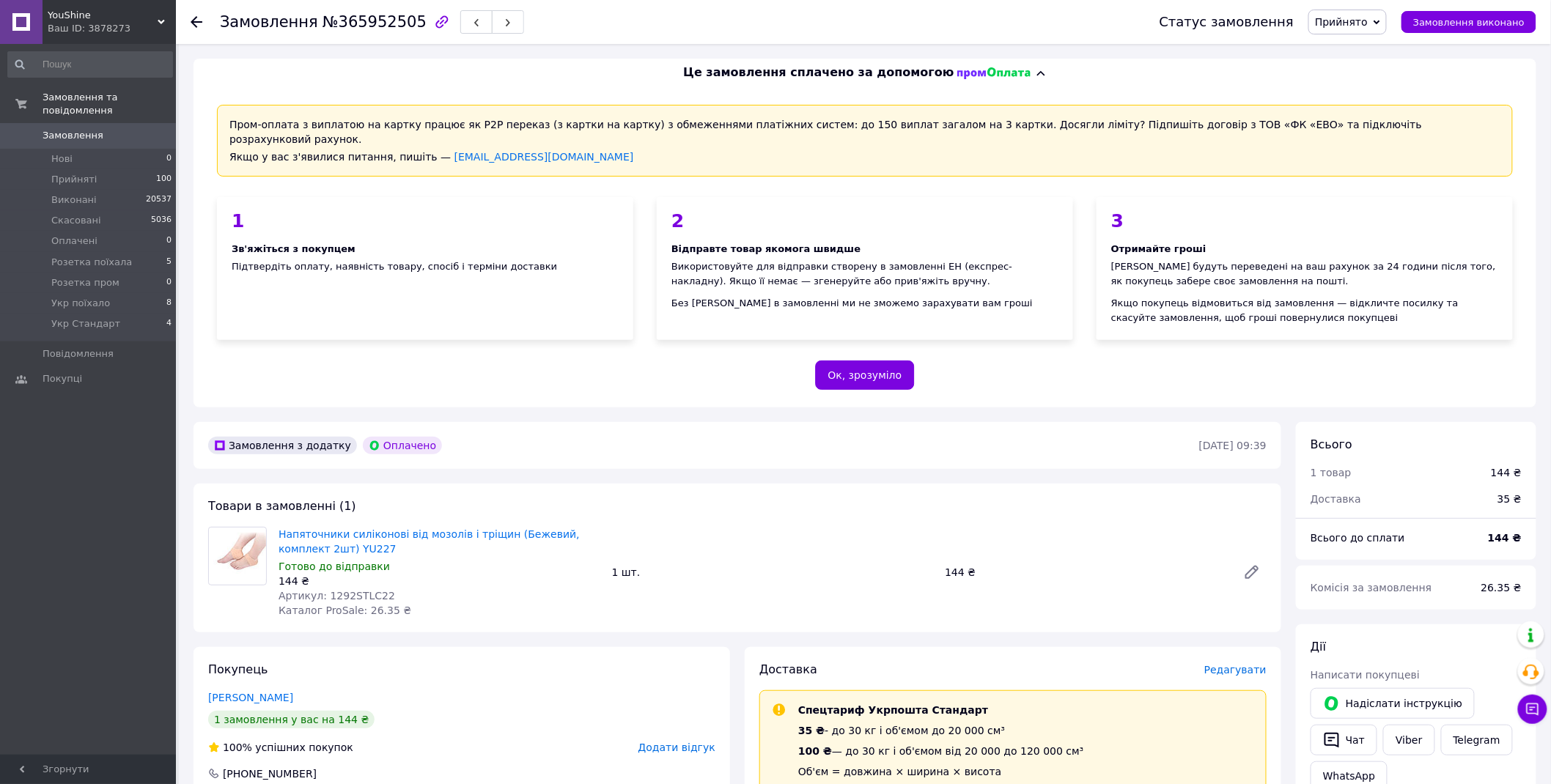
click at [1359, 19] on span "Прийнято" at bounding box center [1342, 22] width 53 height 12
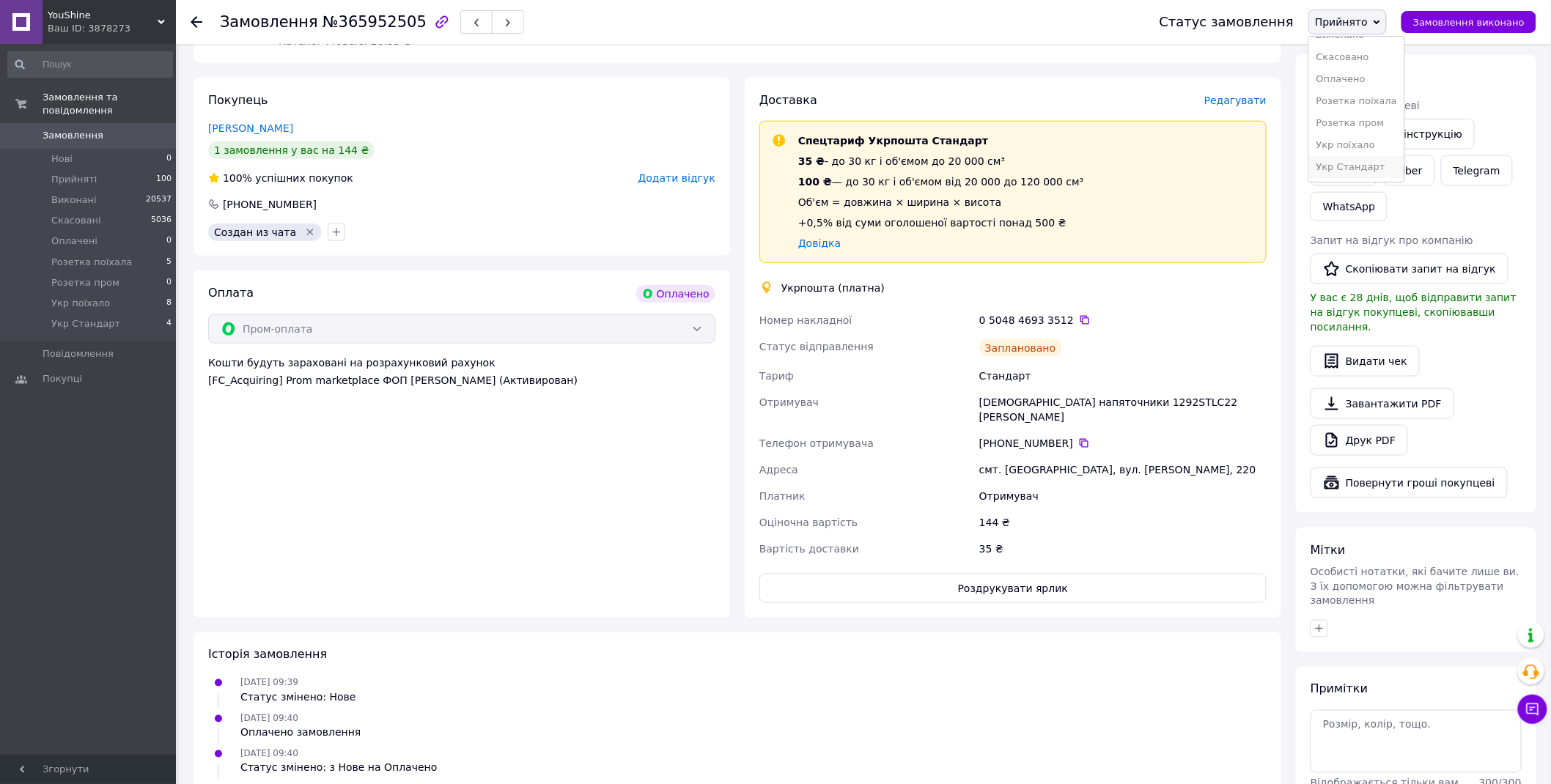
scroll to position [651, 0]
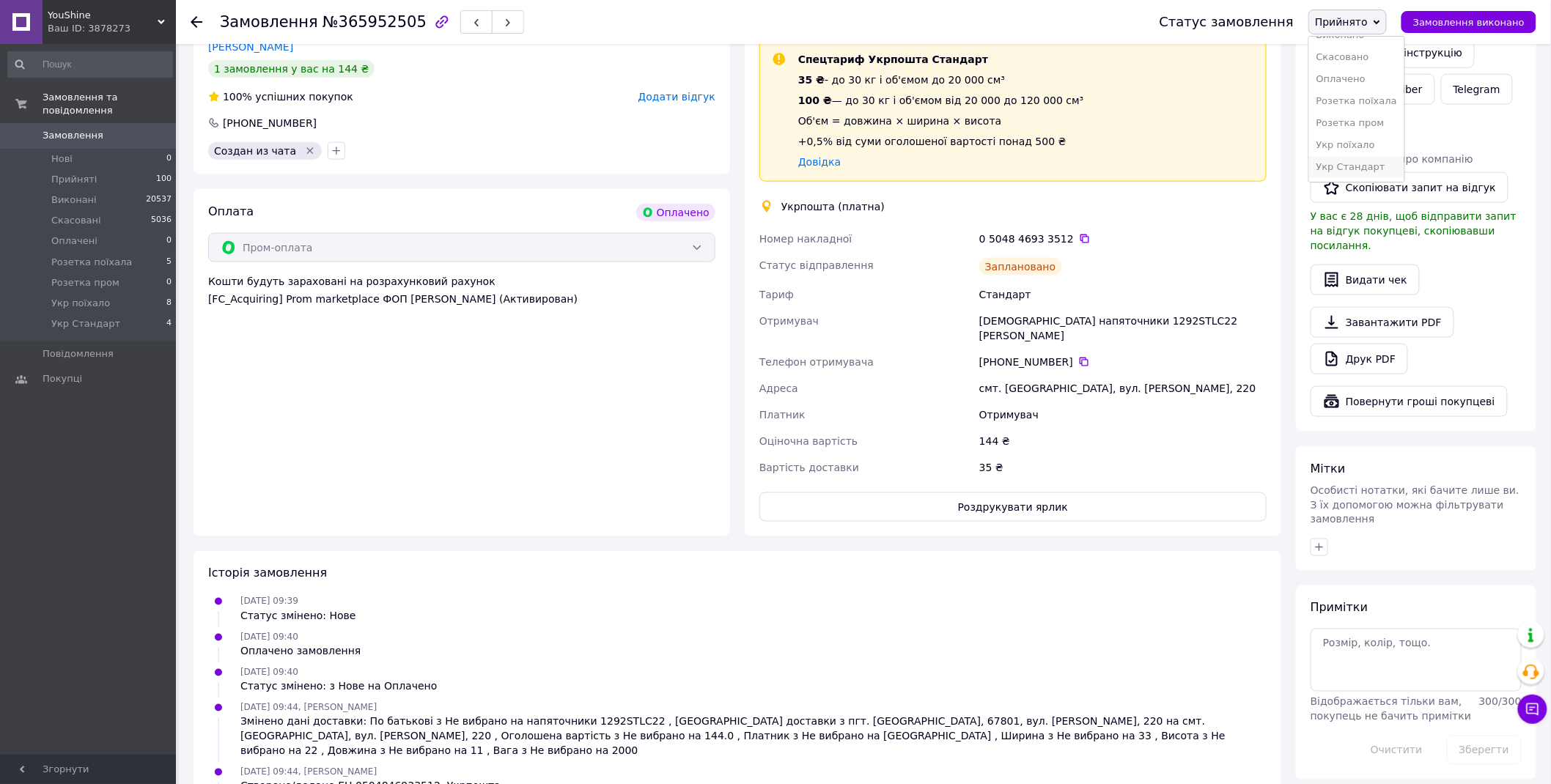
click at [1384, 165] on li "Укр Стандарт" at bounding box center [1357, 167] width 95 height 22
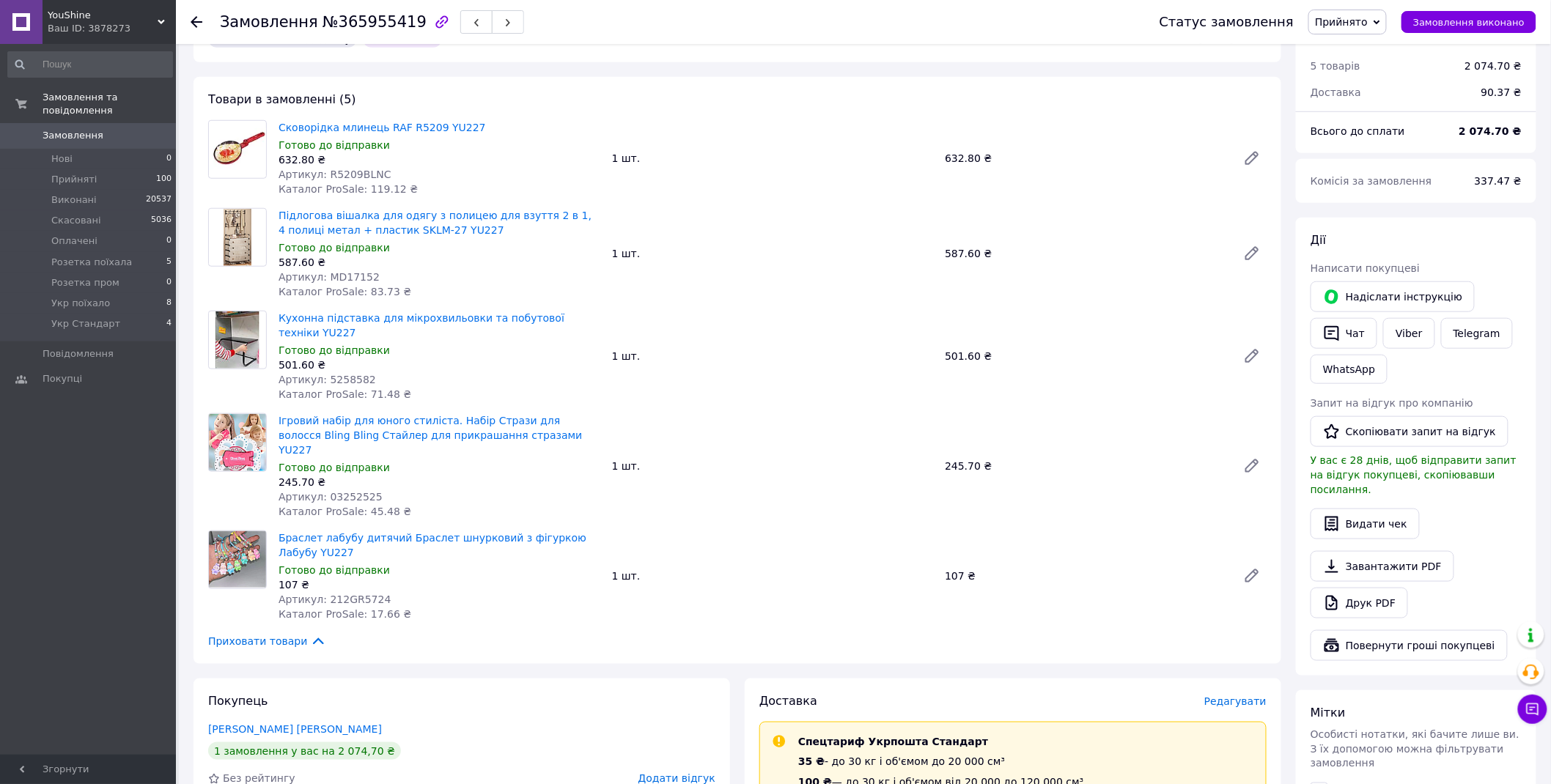
scroll to position [651, 0]
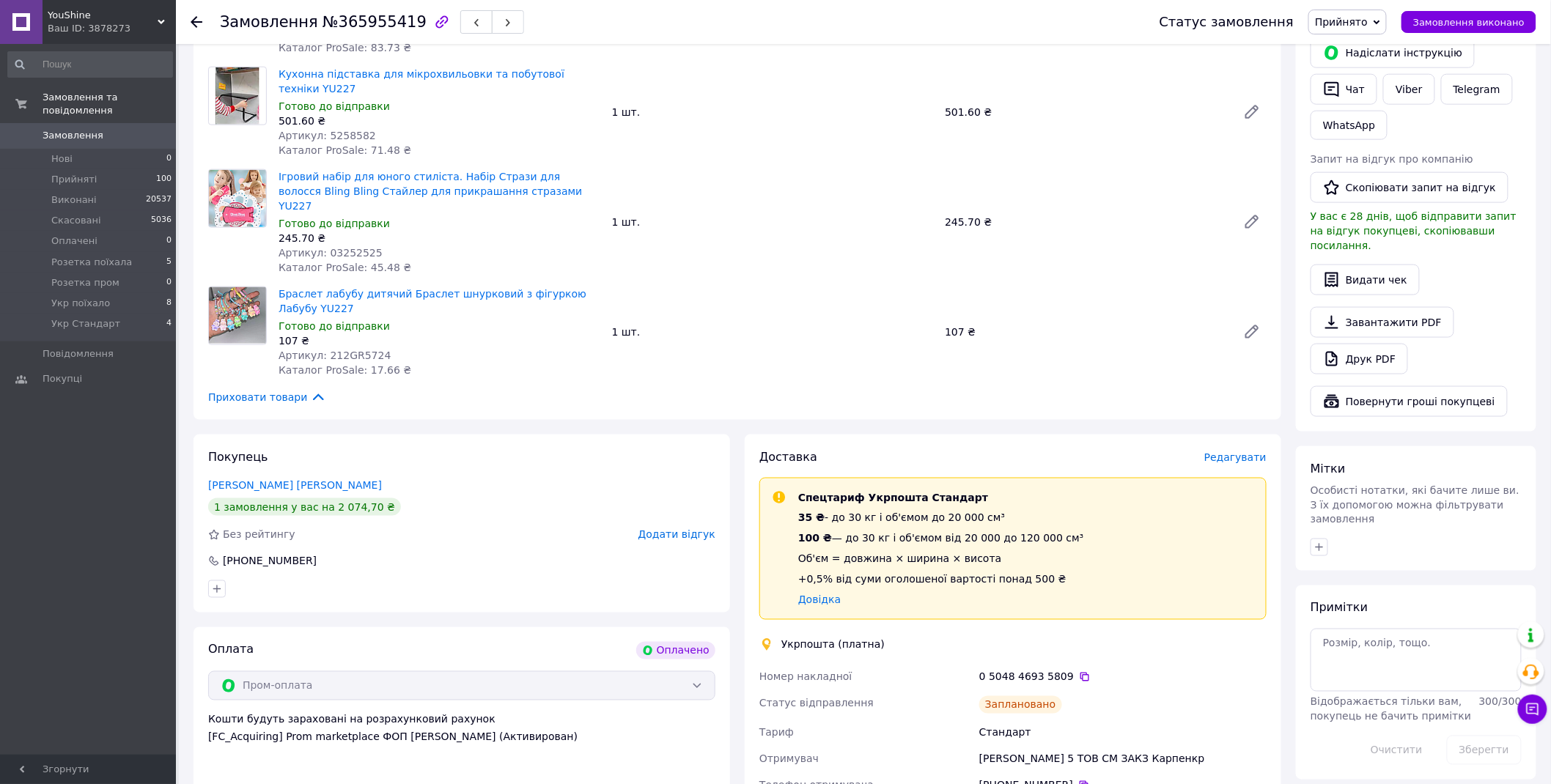
click at [1368, 19] on span "Прийнято" at bounding box center [1342, 22] width 53 height 12
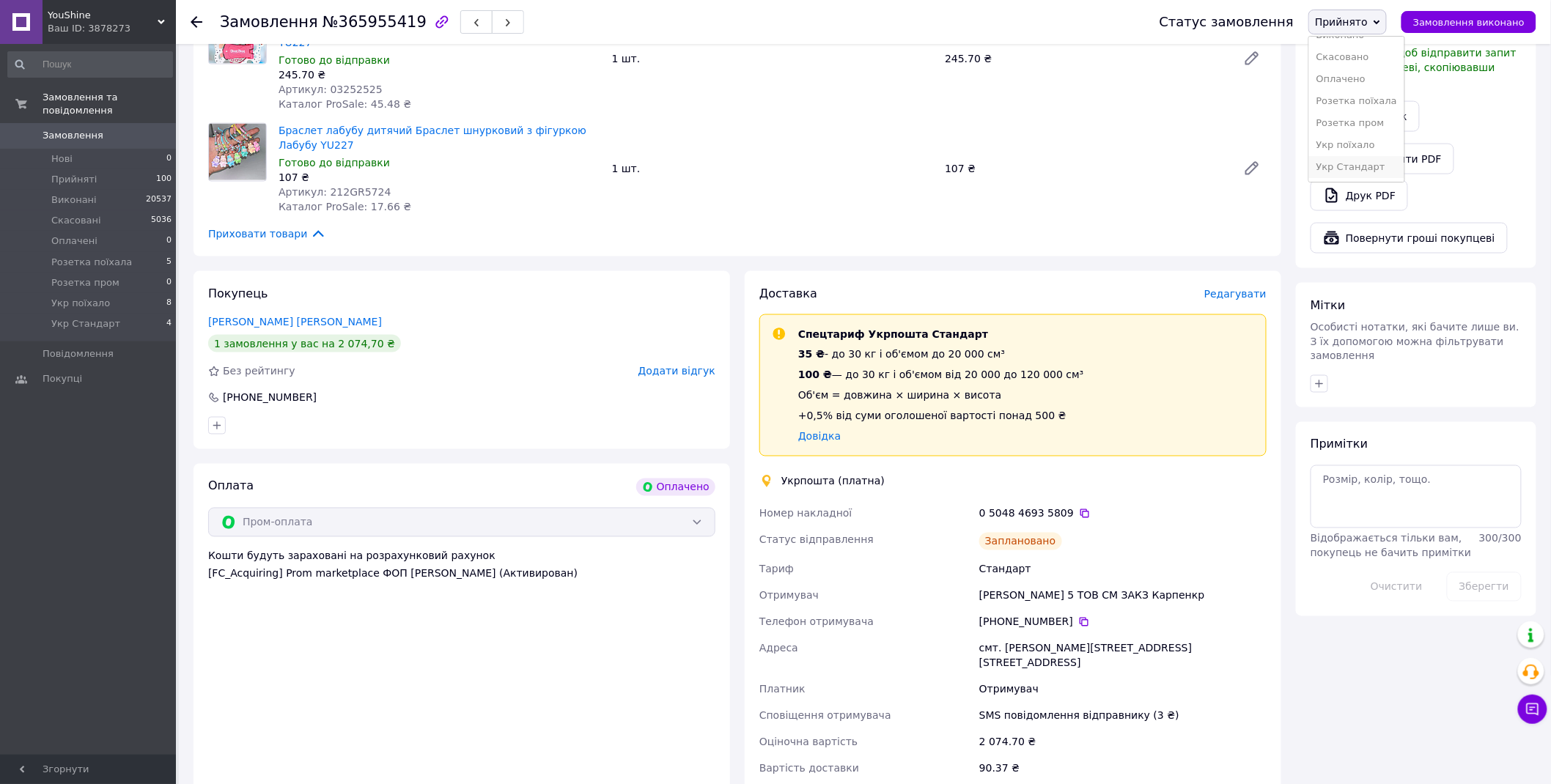
click at [1384, 170] on li "Укр Стандарт" at bounding box center [1357, 167] width 95 height 22
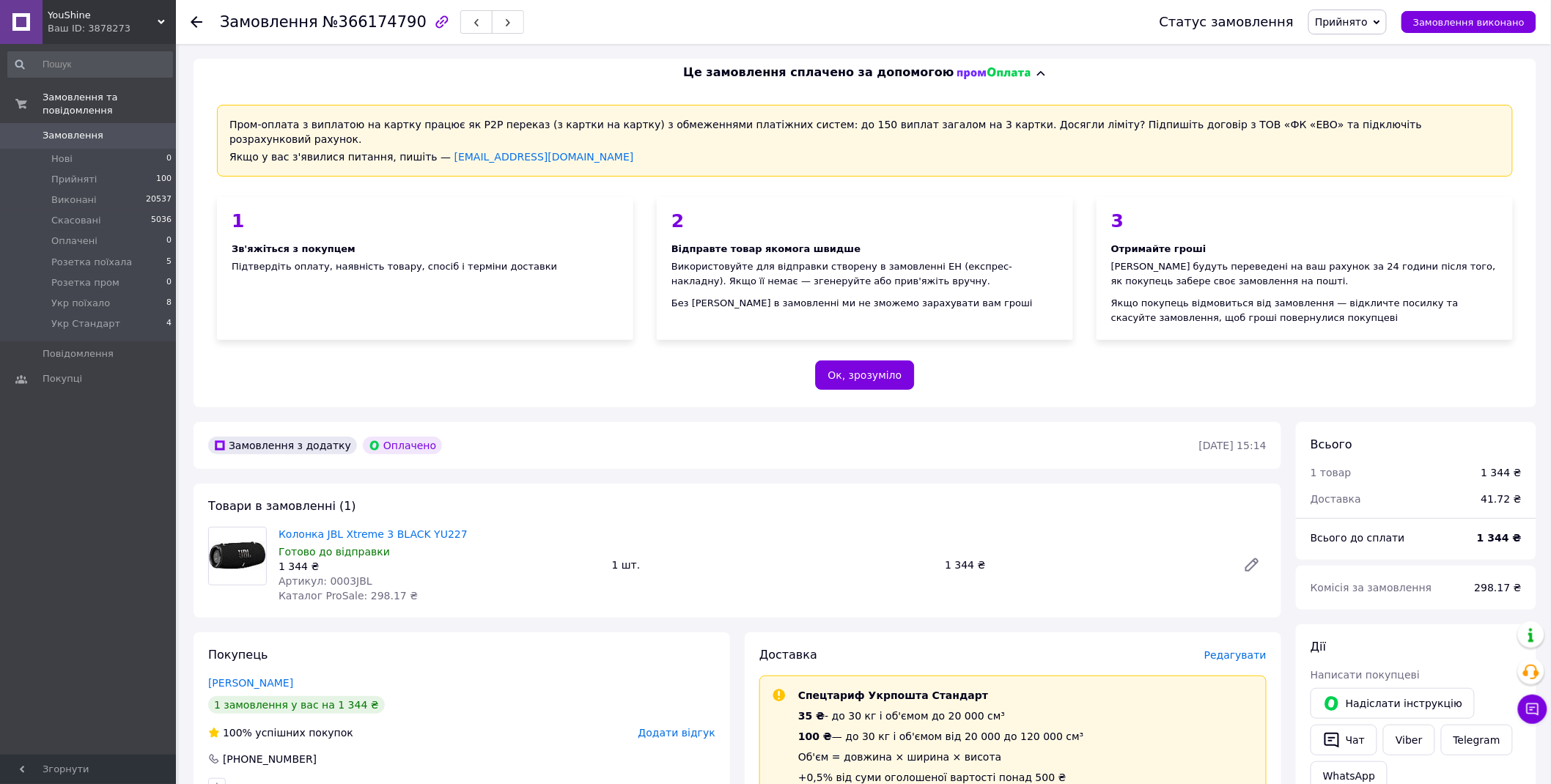
scroll to position [407, 0]
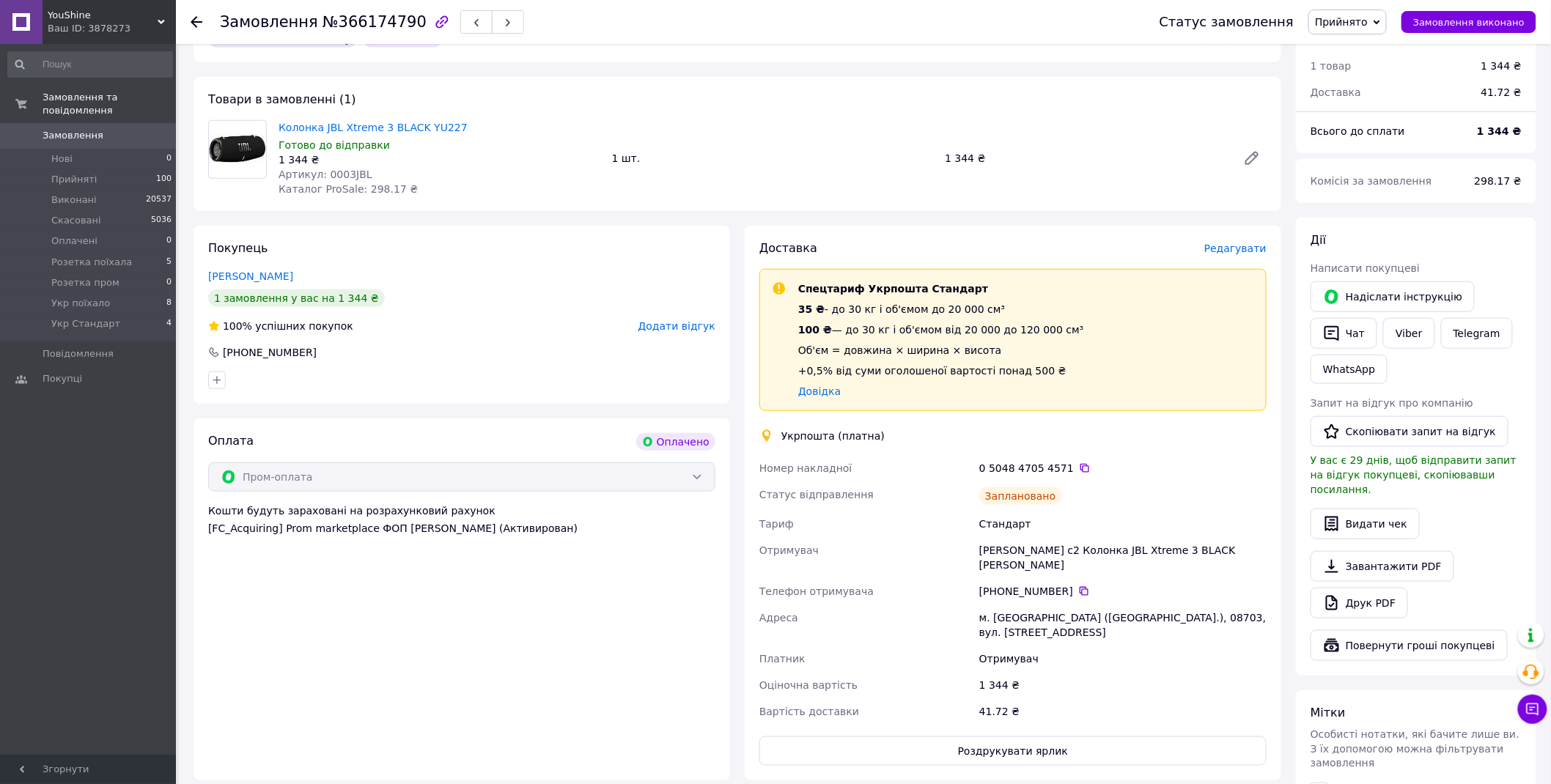
click at [1368, 16] on span "Прийнято" at bounding box center [1342, 22] width 53 height 12
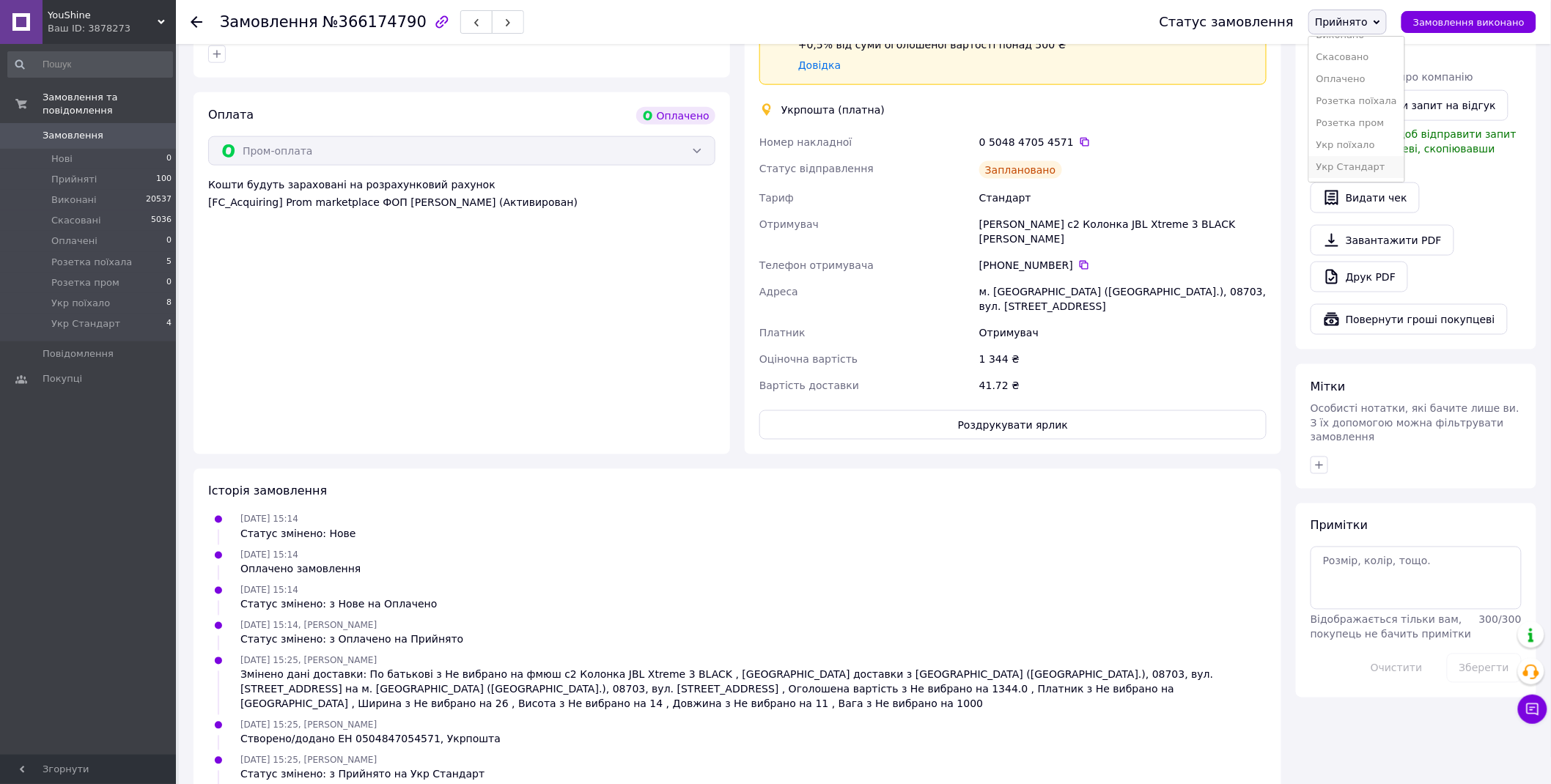
scroll to position [736, 0]
click at [1387, 170] on li "Укр Стандарт" at bounding box center [1357, 167] width 95 height 22
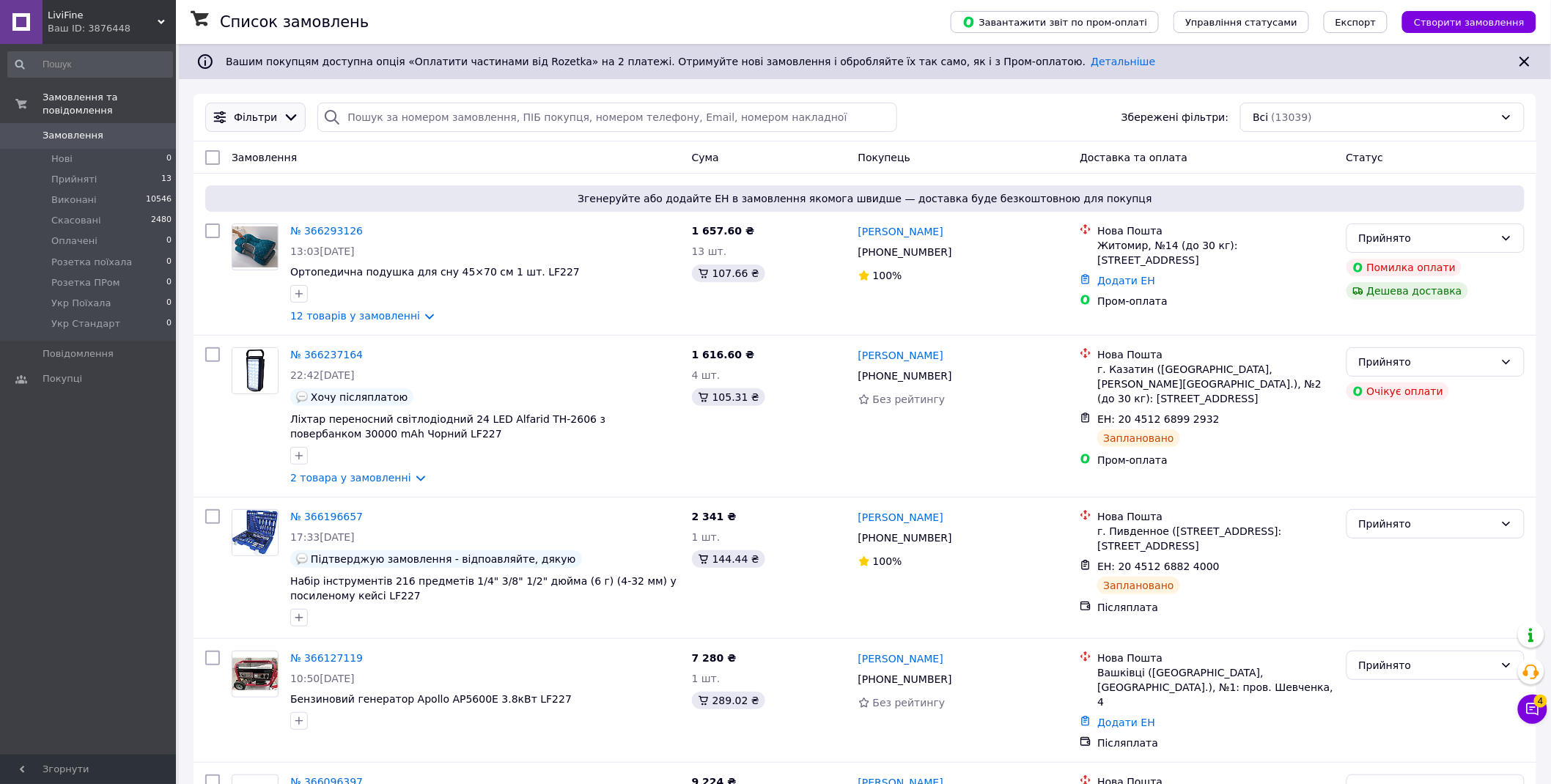
click at [272, 121] on div "Фільтри" at bounding box center [255, 117] width 49 height 15
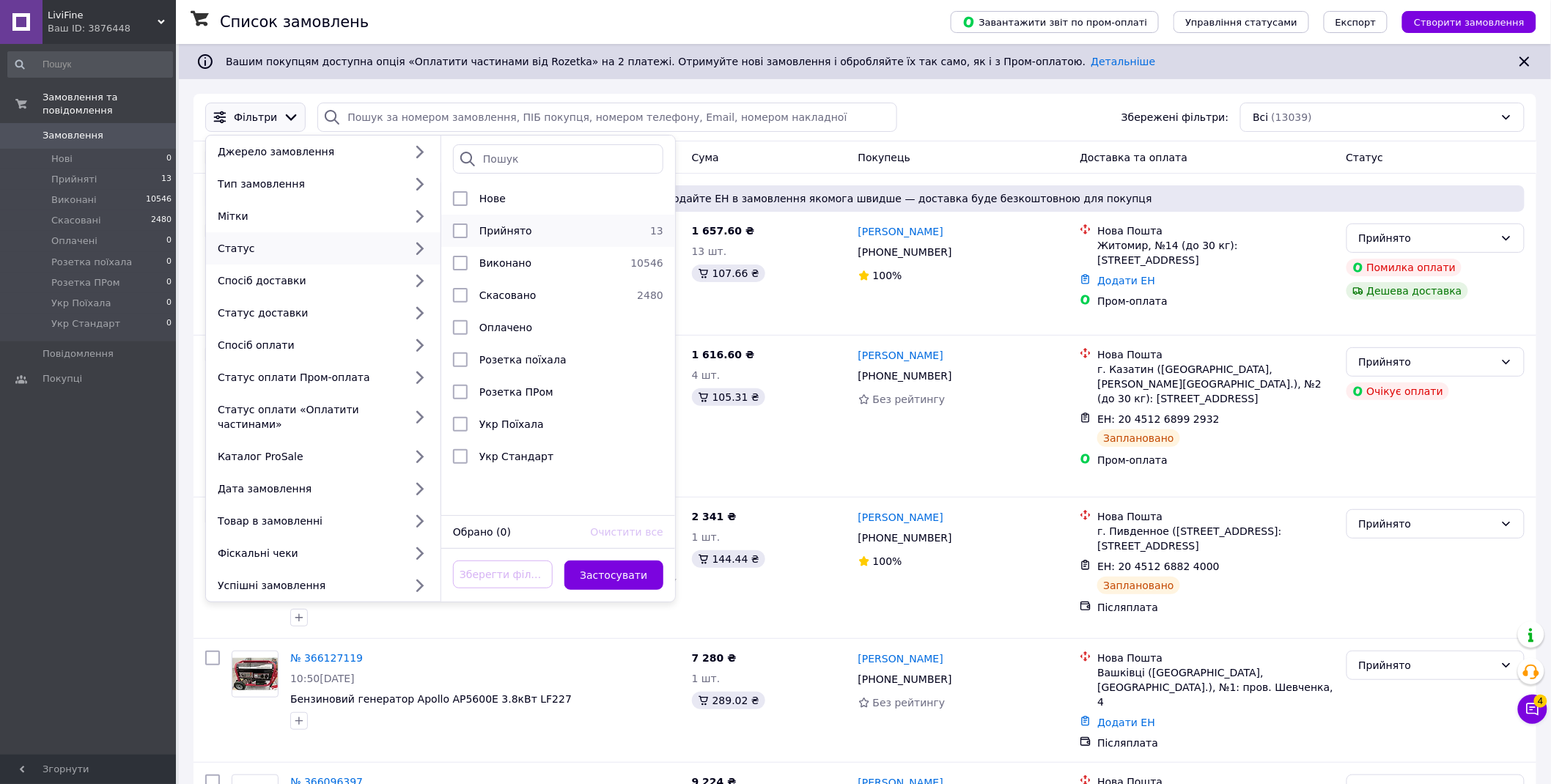
click at [491, 235] on span "Прийнято" at bounding box center [506, 231] width 53 height 12
checkbox input "true"
drag, startPoint x: 610, startPoint y: 557, endPoint x: 607, endPoint y: 538, distance: 19.2
click at [612, 561] on button "Застосувати" at bounding box center [615, 576] width 100 height 29
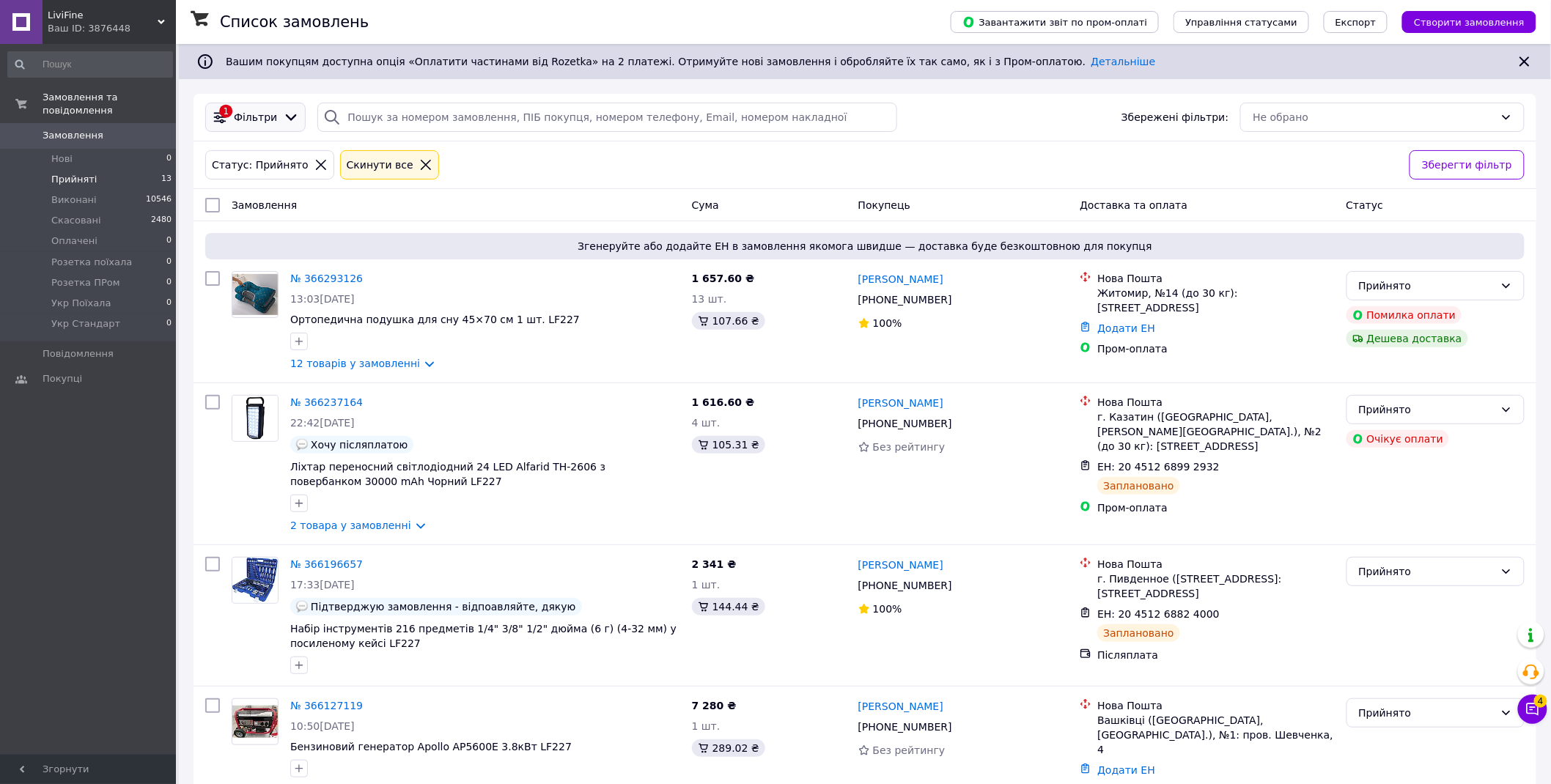
click at [256, 120] on span "Фільтри" at bounding box center [255, 117] width 43 height 15
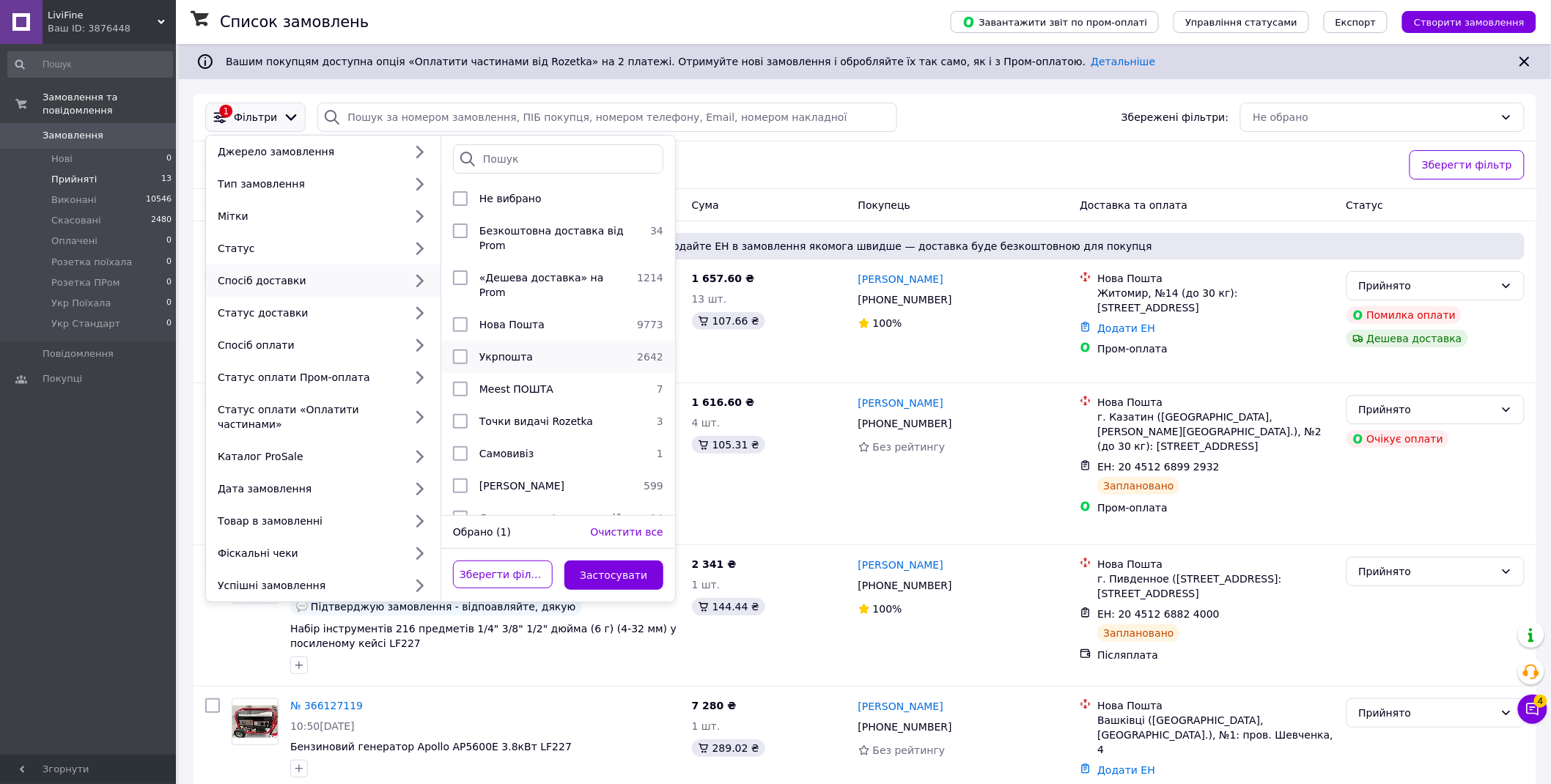
click at [512, 351] on span "Укрпошта" at bounding box center [506, 357] width 54 height 12
checkbox input "true"
click at [621, 565] on button "Застосувати" at bounding box center [615, 576] width 100 height 29
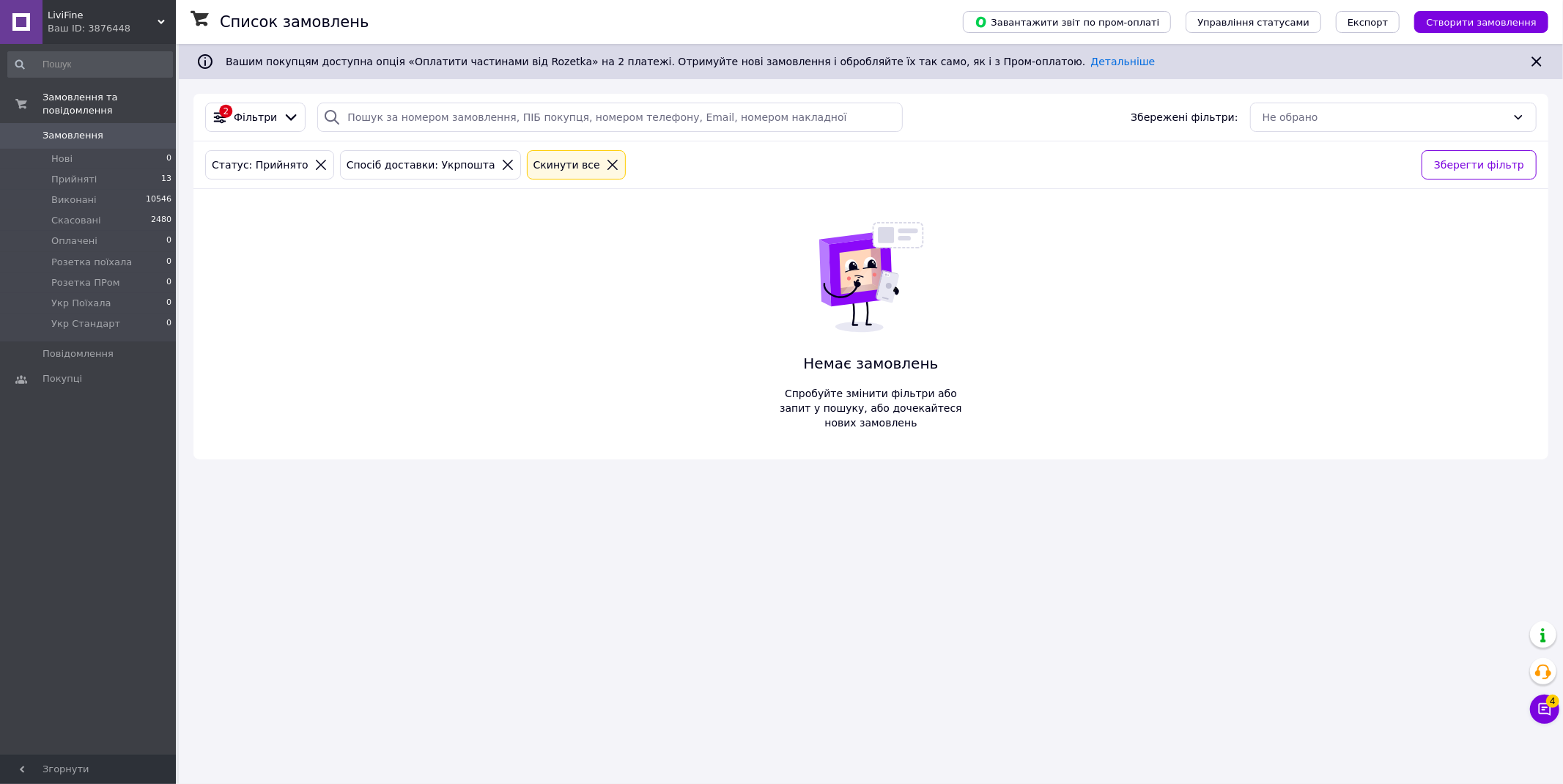
click at [501, 166] on icon at bounding box center [508, 165] width 13 height 13
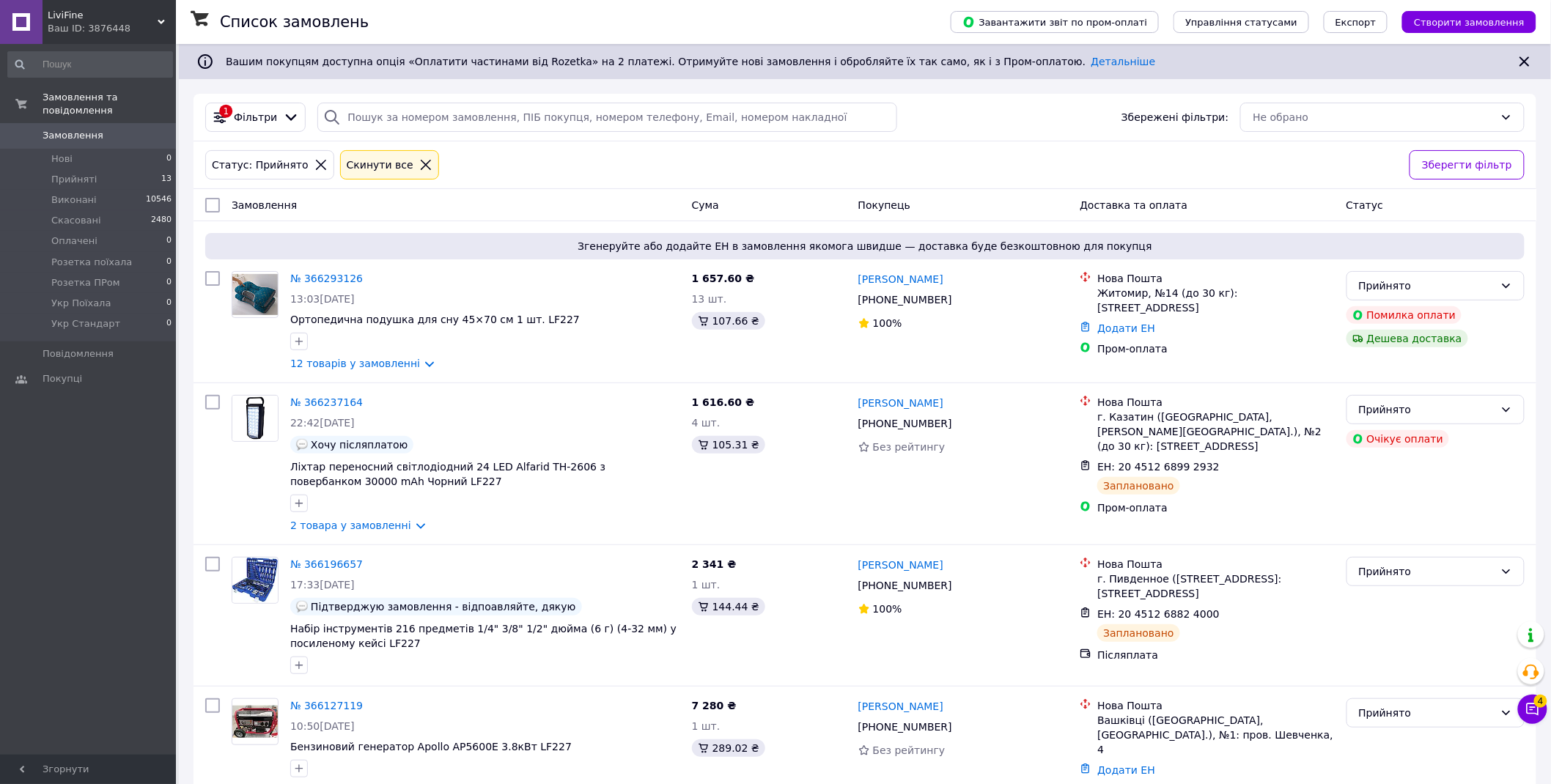
click at [259, 114] on span "Фільтри" at bounding box center [255, 117] width 43 height 15
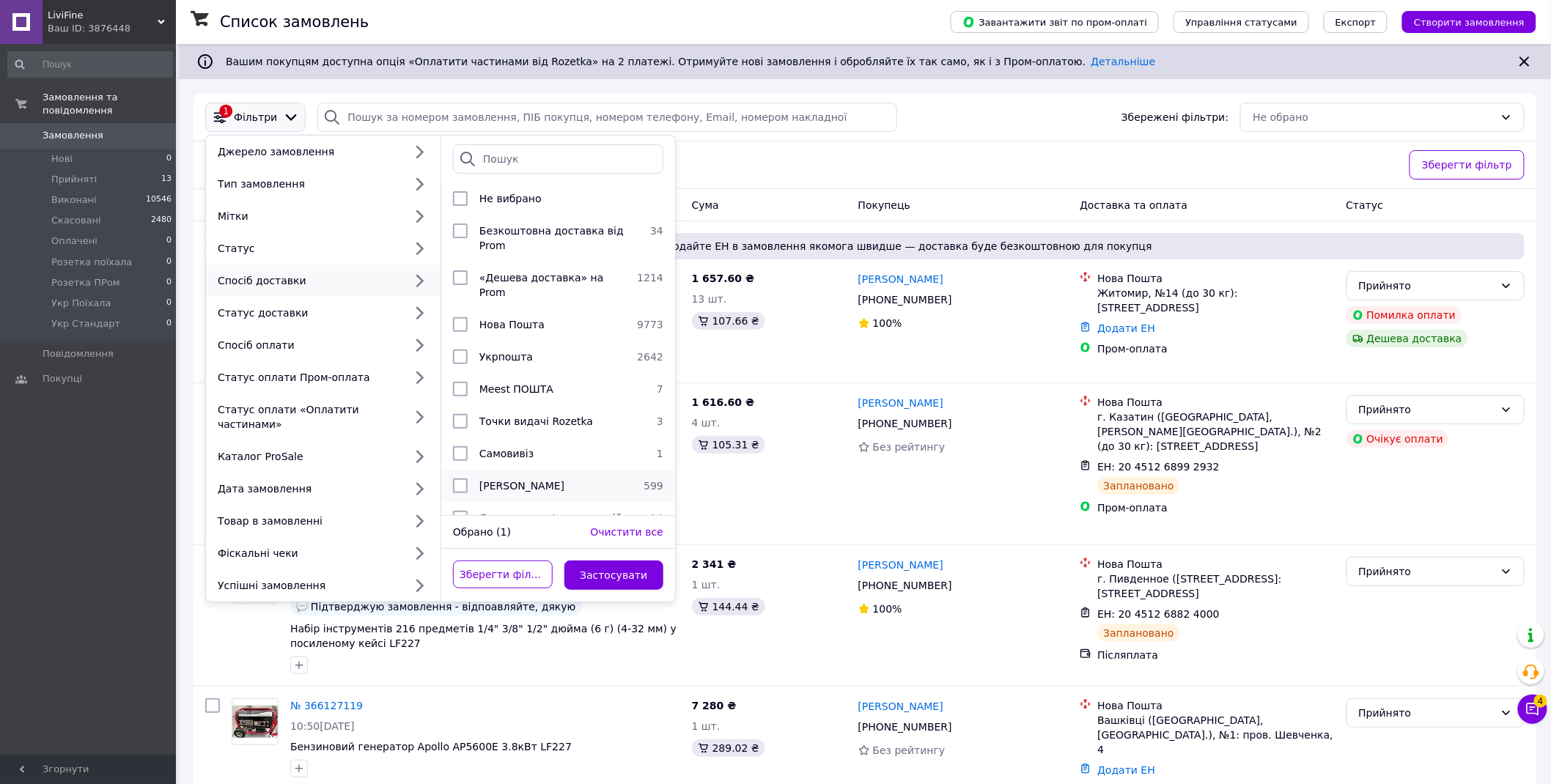
click at [522, 480] on span "Магазини Rozetka" at bounding box center [522, 486] width 85 height 12
checkbox input "true"
click at [609, 562] on button "Застосувати" at bounding box center [615, 576] width 100 height 29
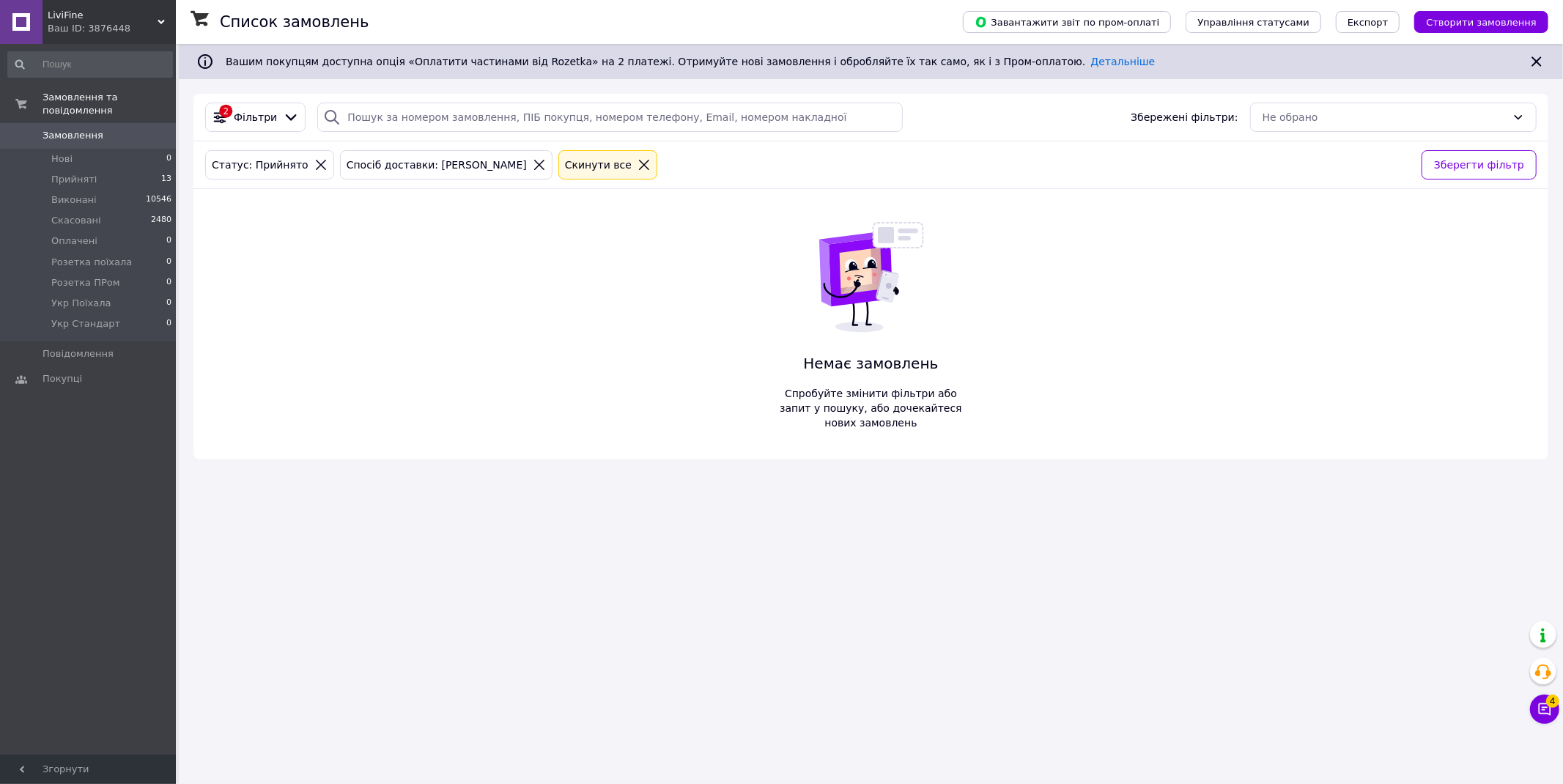
click at [75, 22] on div "Ваш ID: 3876448" at bounding box center [112, 29] width 128 height 13
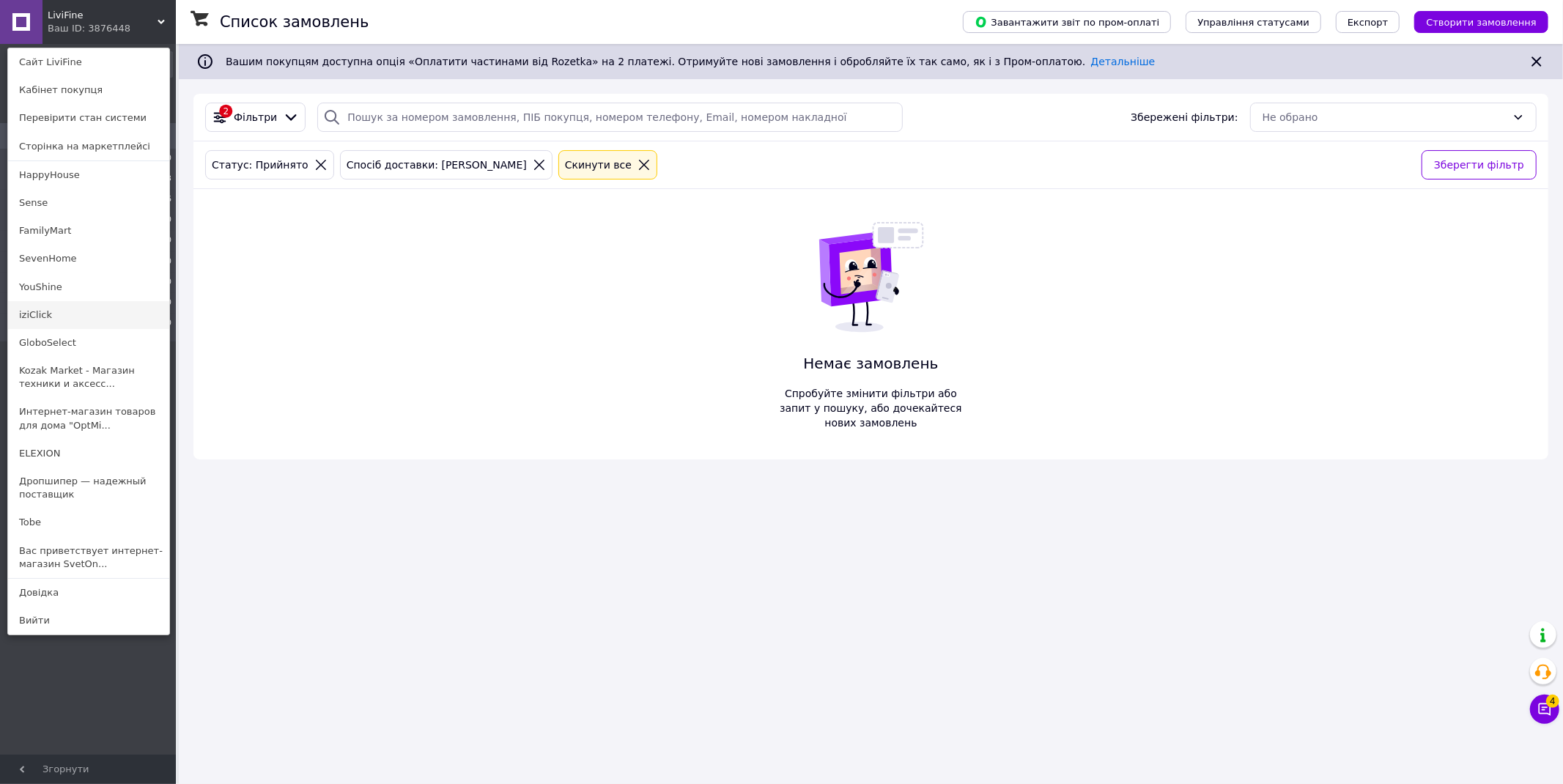
click at [77, 311] on link "iziClick" at bounding box center [89, 315] width 162 height 28
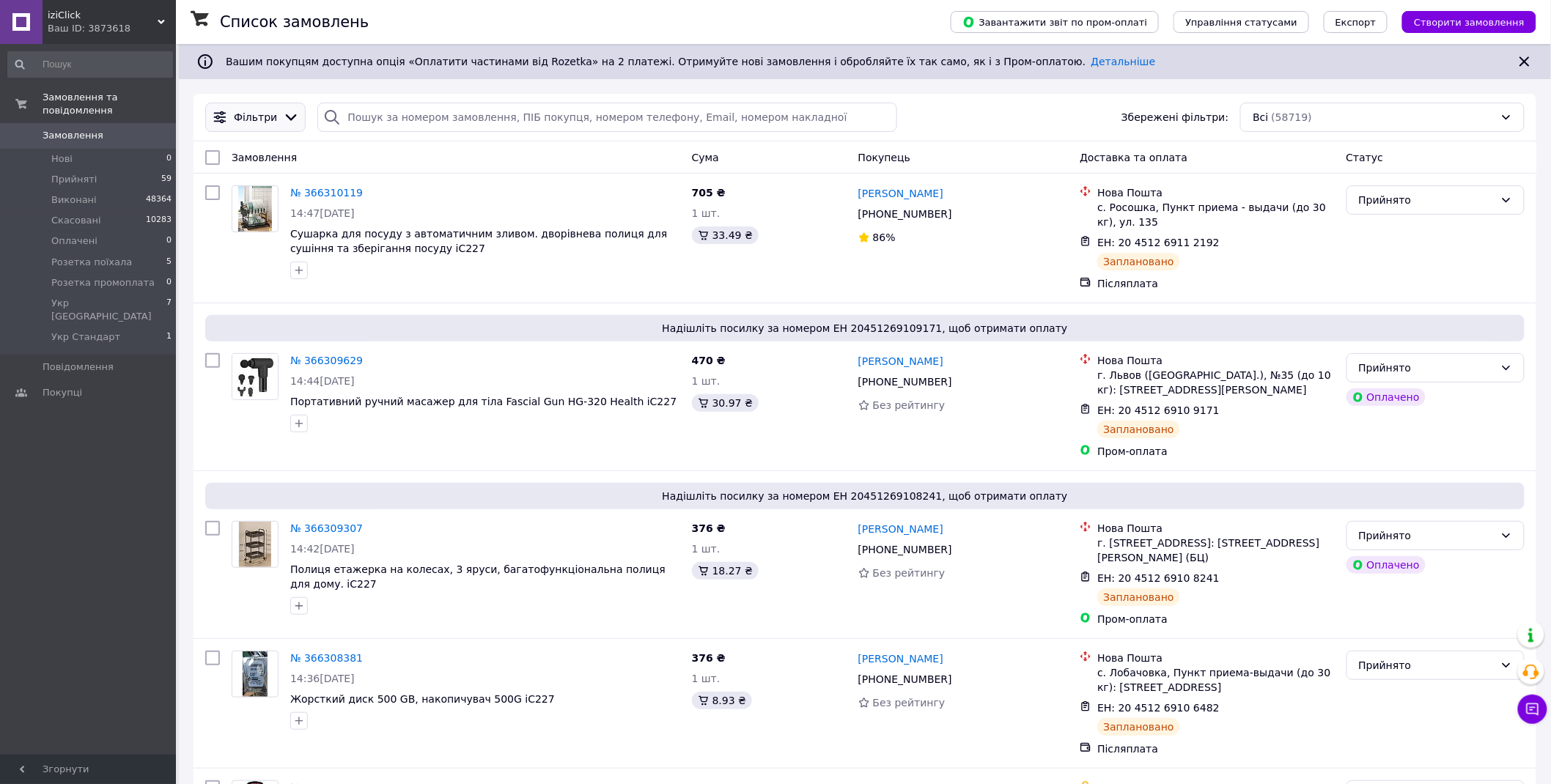
click at [258, 126] on div "Фільтри" at bounding box center [256, 117] width 101 height 29
click at [247, 115] on span "Фільтри" at bounding box center [255, 117] width 43 height 15
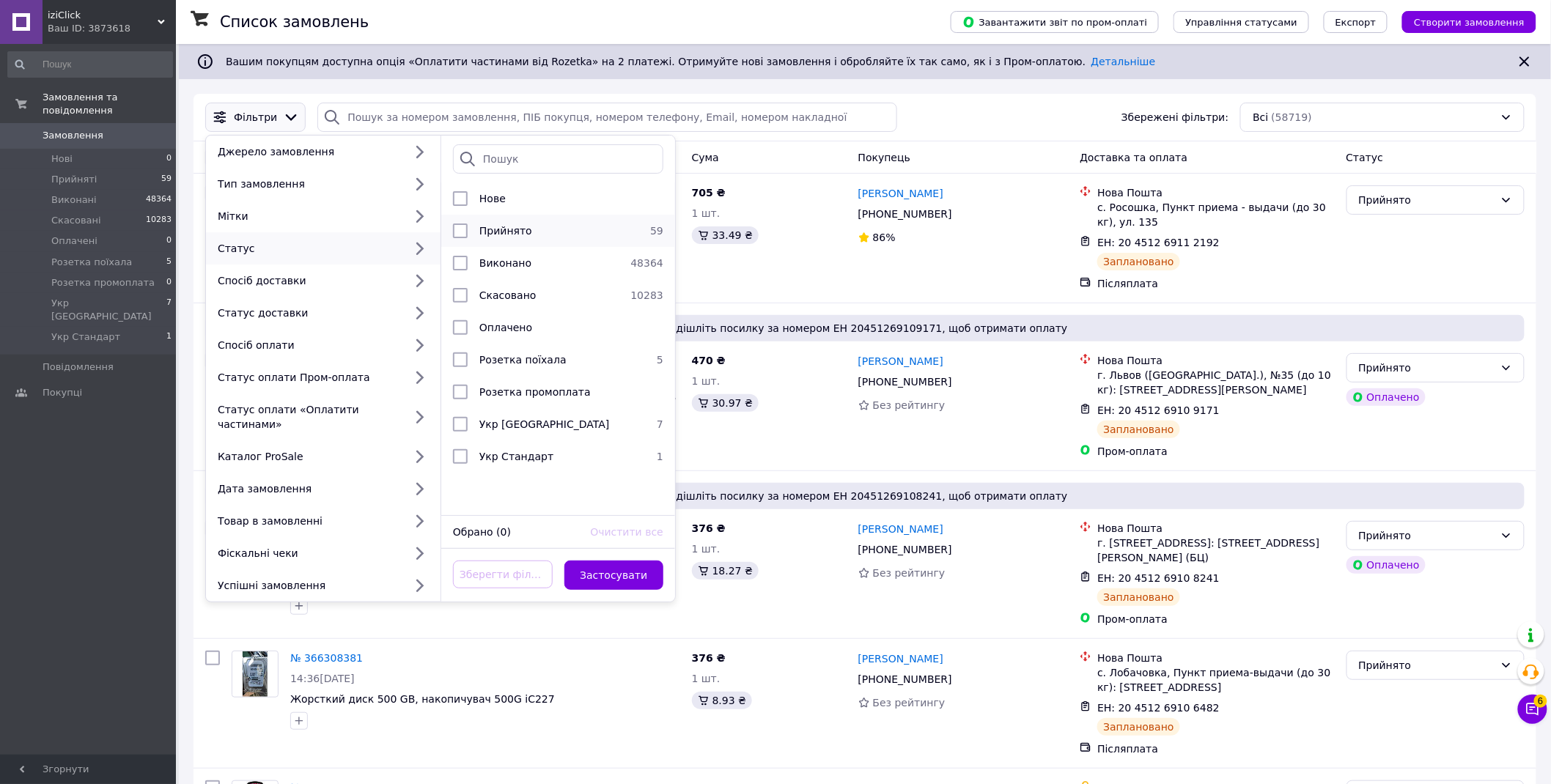
click at [510, 232] on span "Прийнято" at bounding box center [506, 231] width 53 height 12
checkbox input "true"
click at [620, 562] on button "Застосувати" at bounding box center [615, 576] width 100 height 29
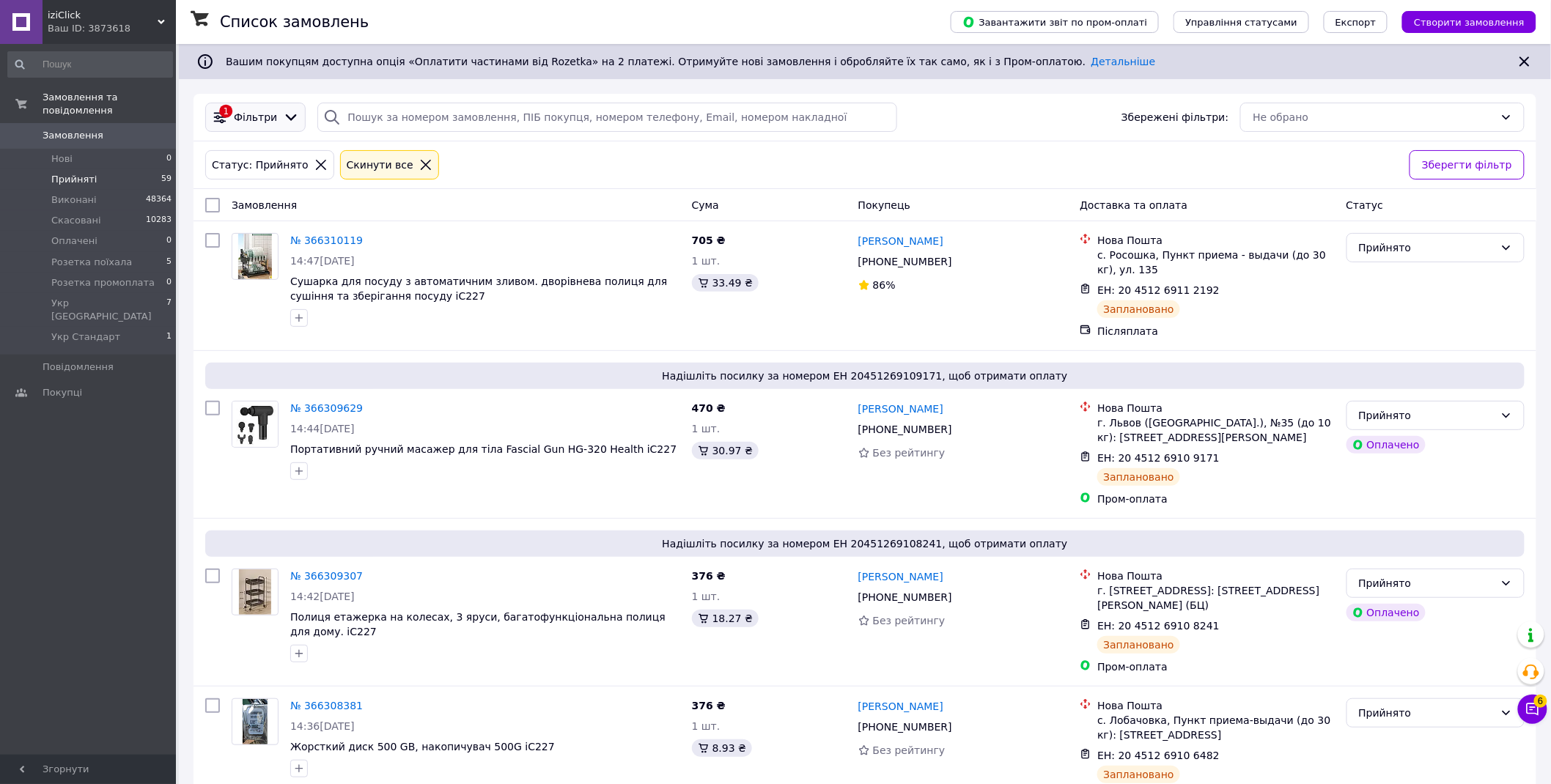
click at [264, 114] on span "Фільтри" at bounding box center [255, 117] width 43 height 15
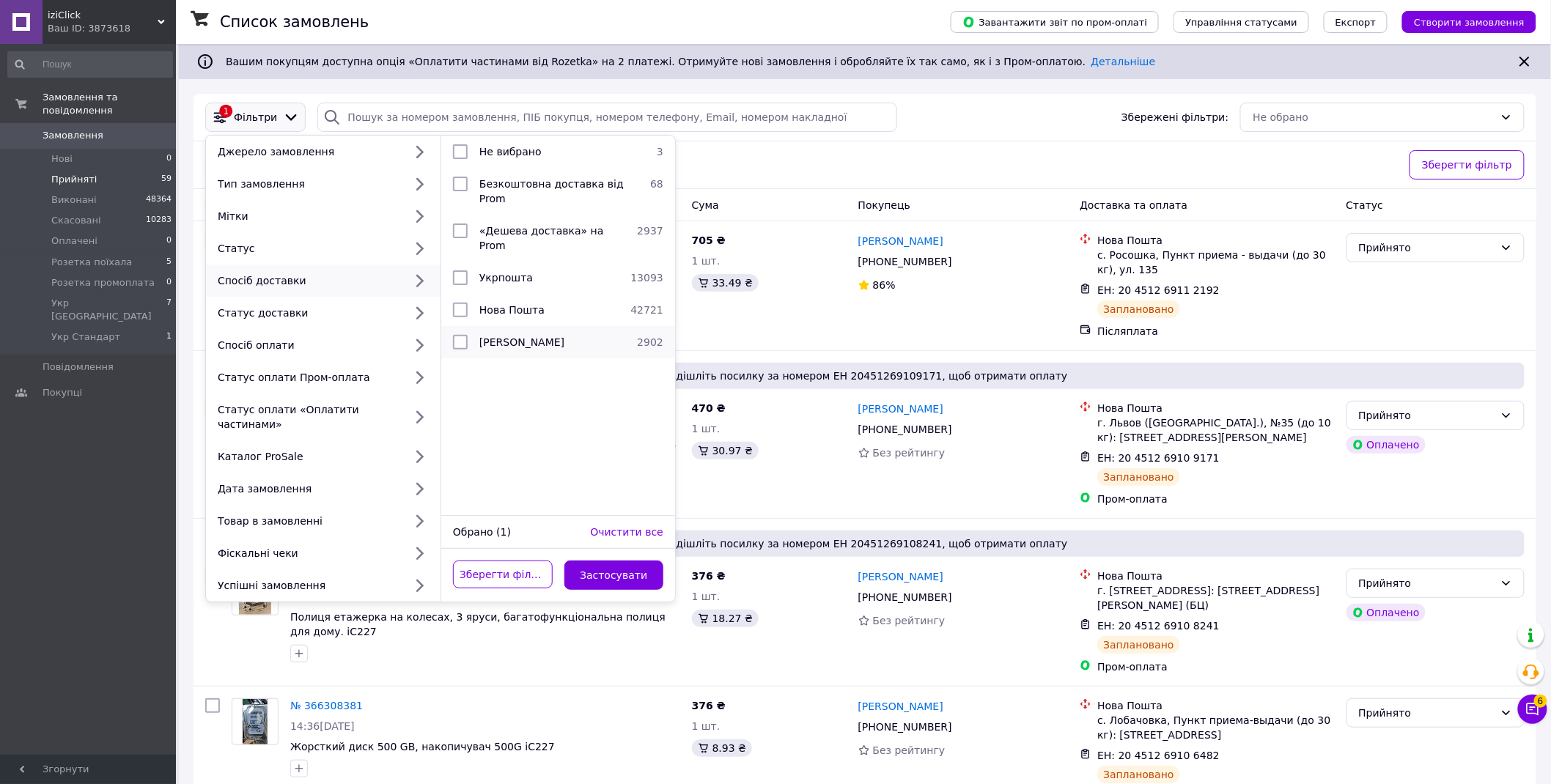
click at [458, 335] on input "checkbox" at bounding box center [460, 342] width 15 height 15
checkbox input "true"
click at [462, 270] on input "checkbox" at bounding box center [460, 277] width 15 height 15
checkbox input "true"
click at [617, 573] on button "Застосувати" at bounding box center [615, 576] width 100 height 29
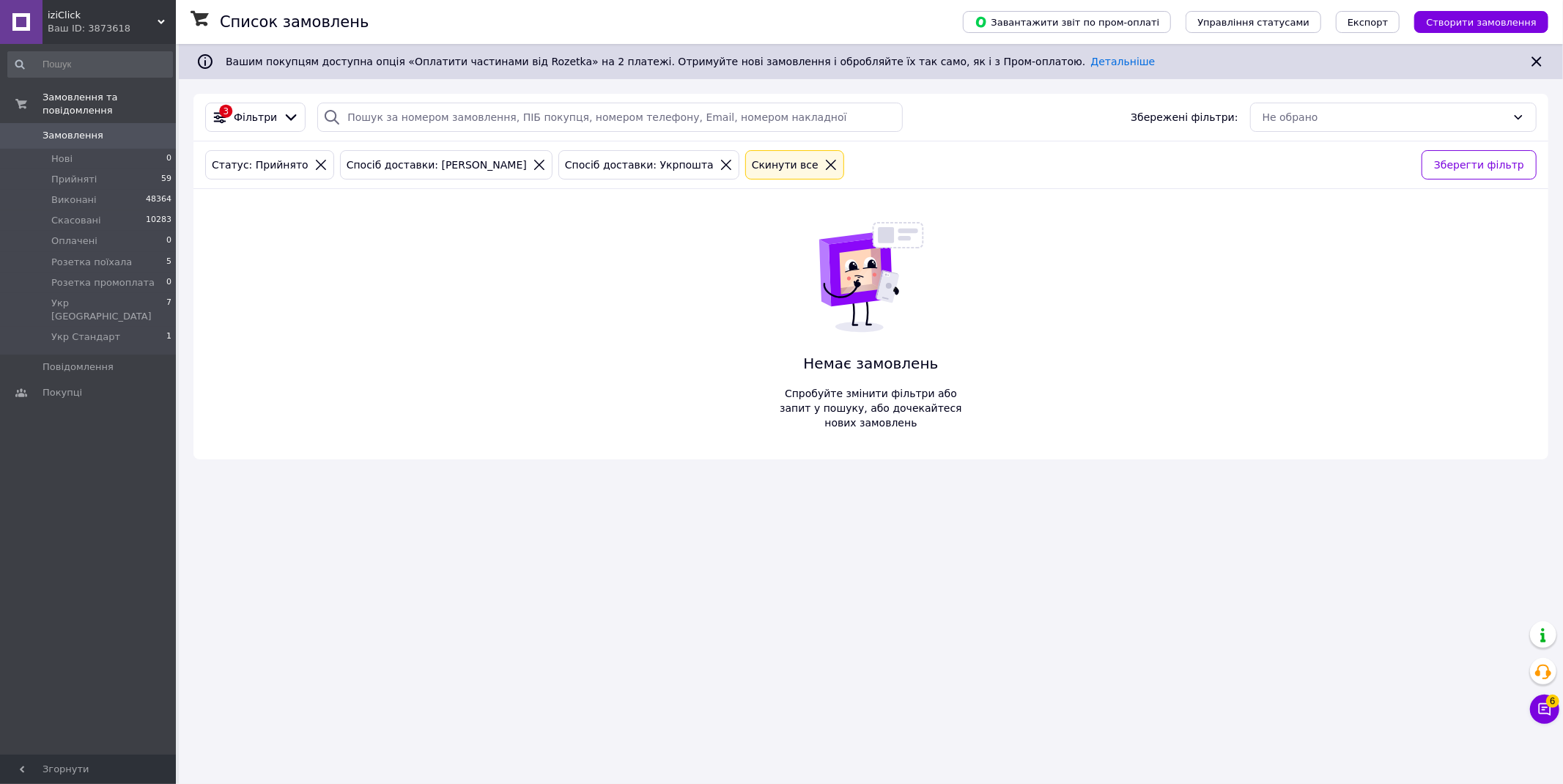
click at [533, 162] on icon at bounding box center [540, 165] width 13 height 13
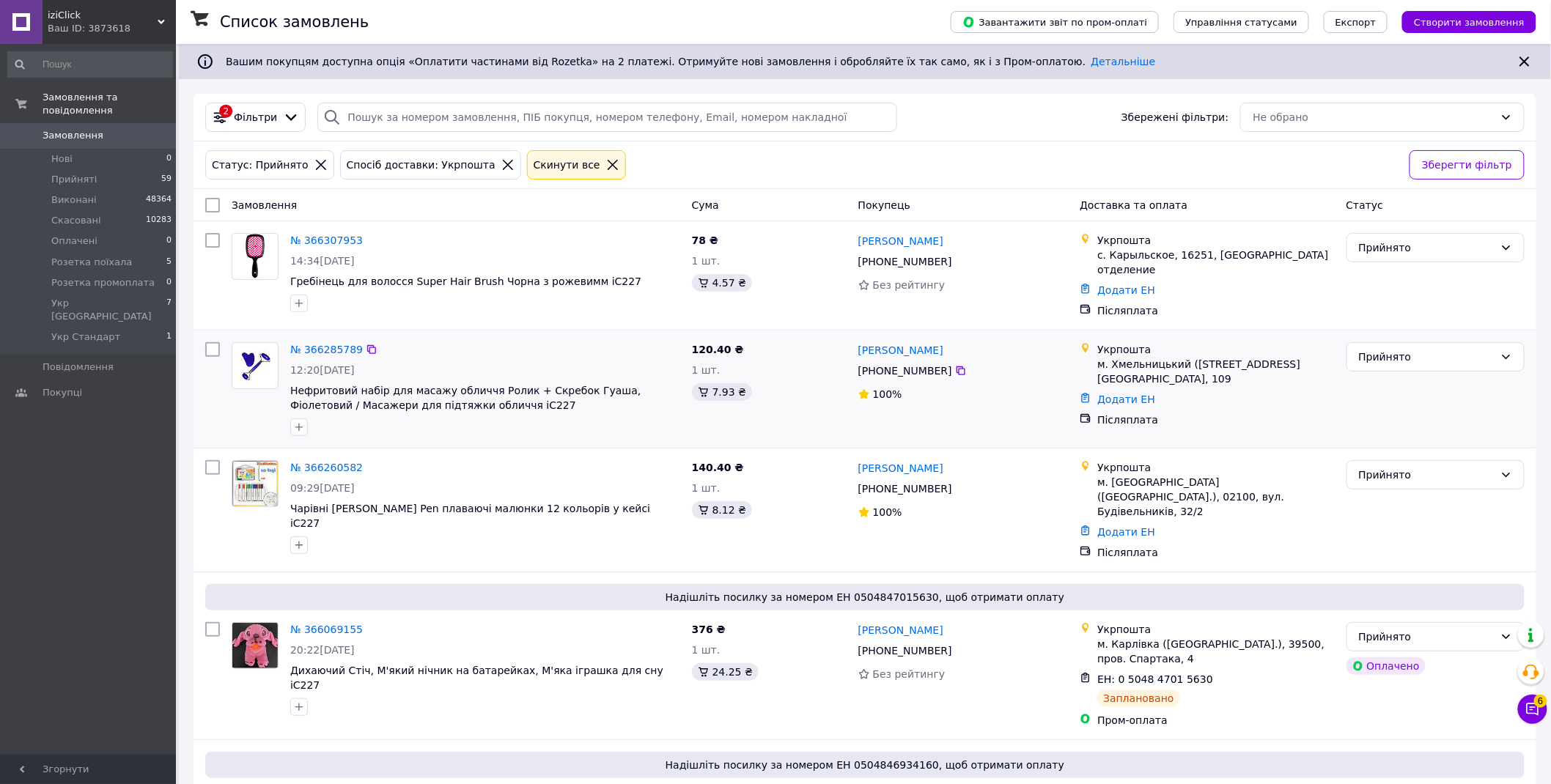
scroll to position [104, 0]
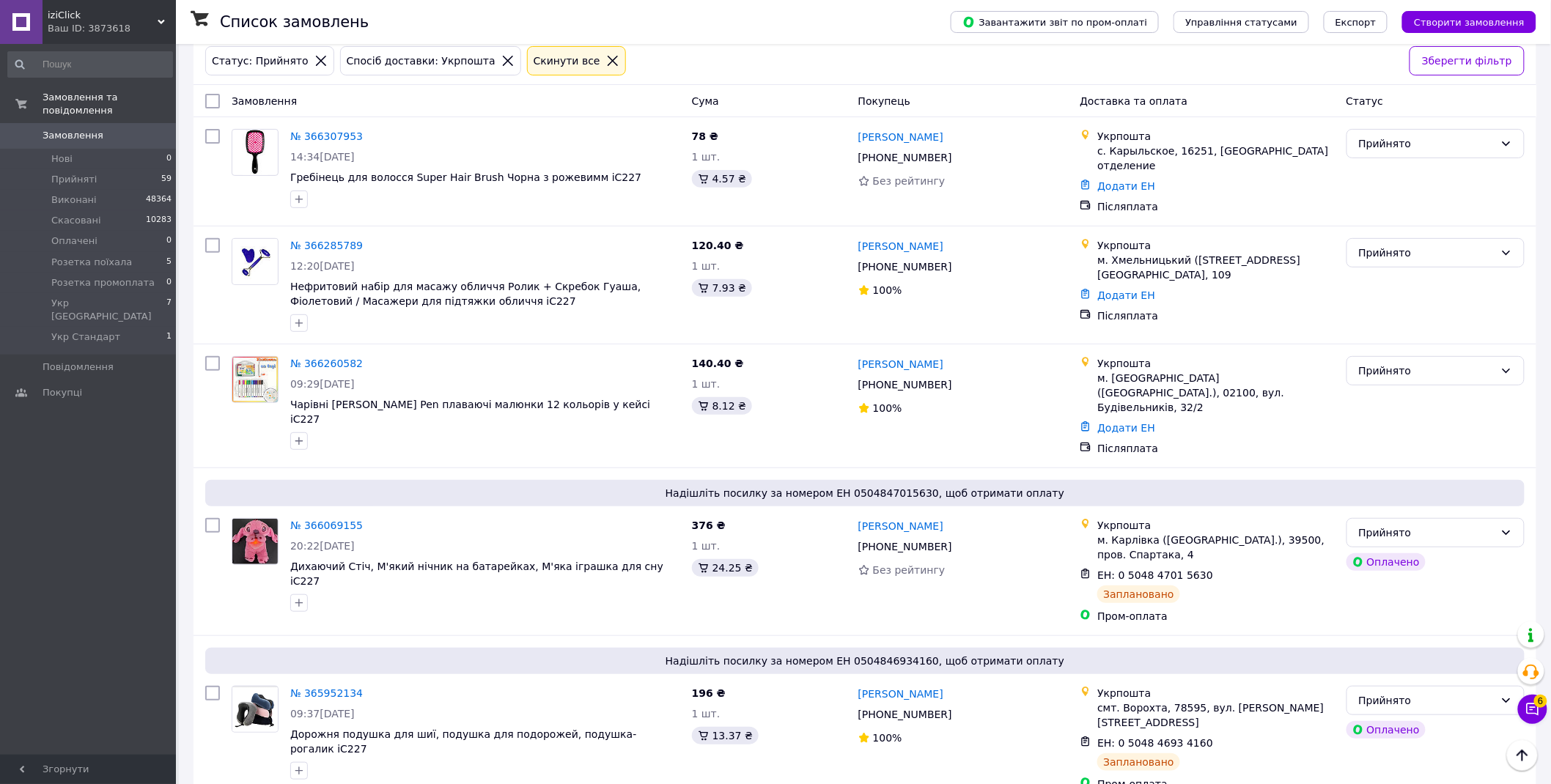
click at [503, 61] on icon at bounding box center [508, 61] width 10 height 10
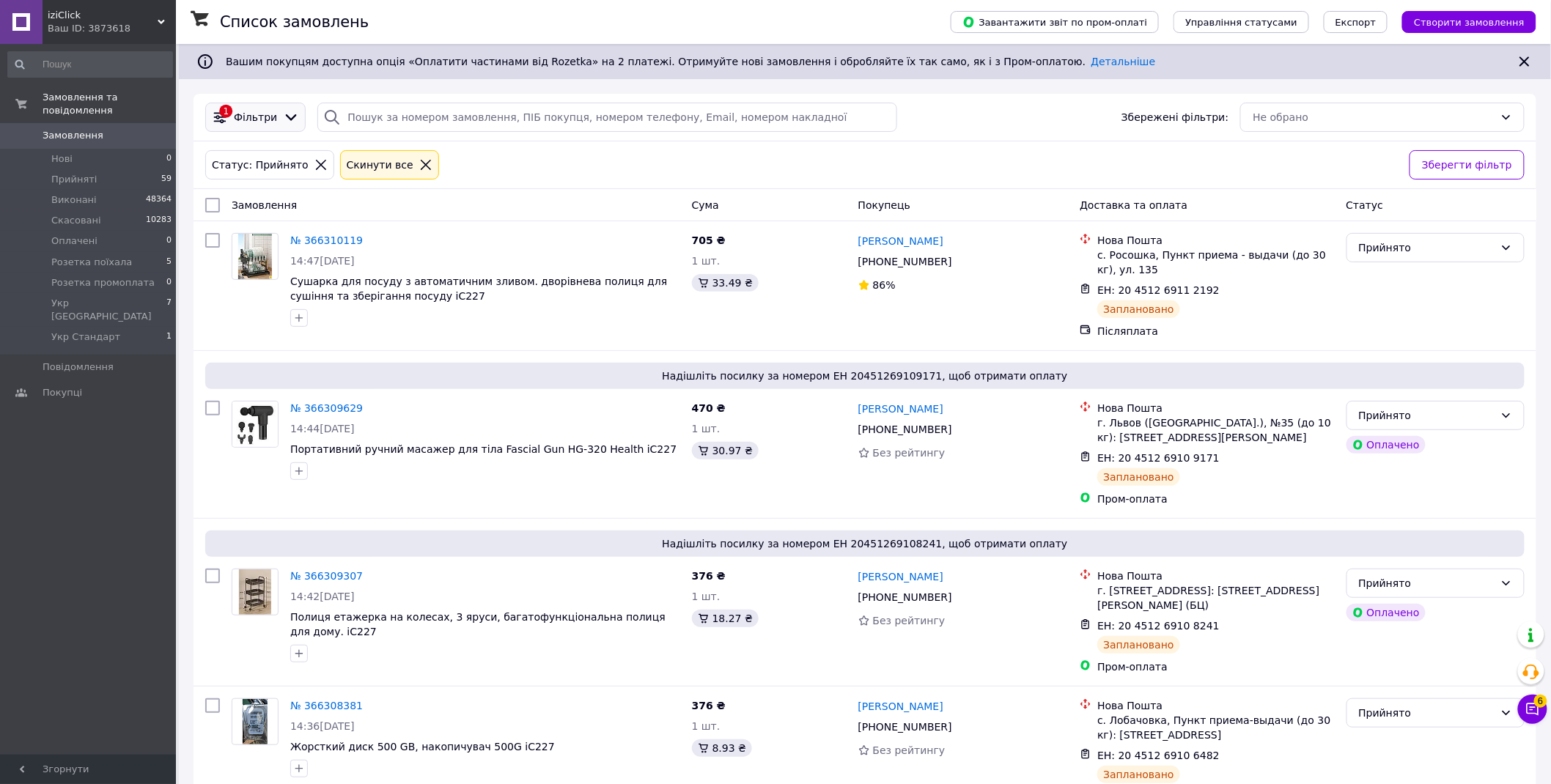
click at [261, 109] on div "1 Фільтри" at bounding box center [256, 117] width 93 height 16
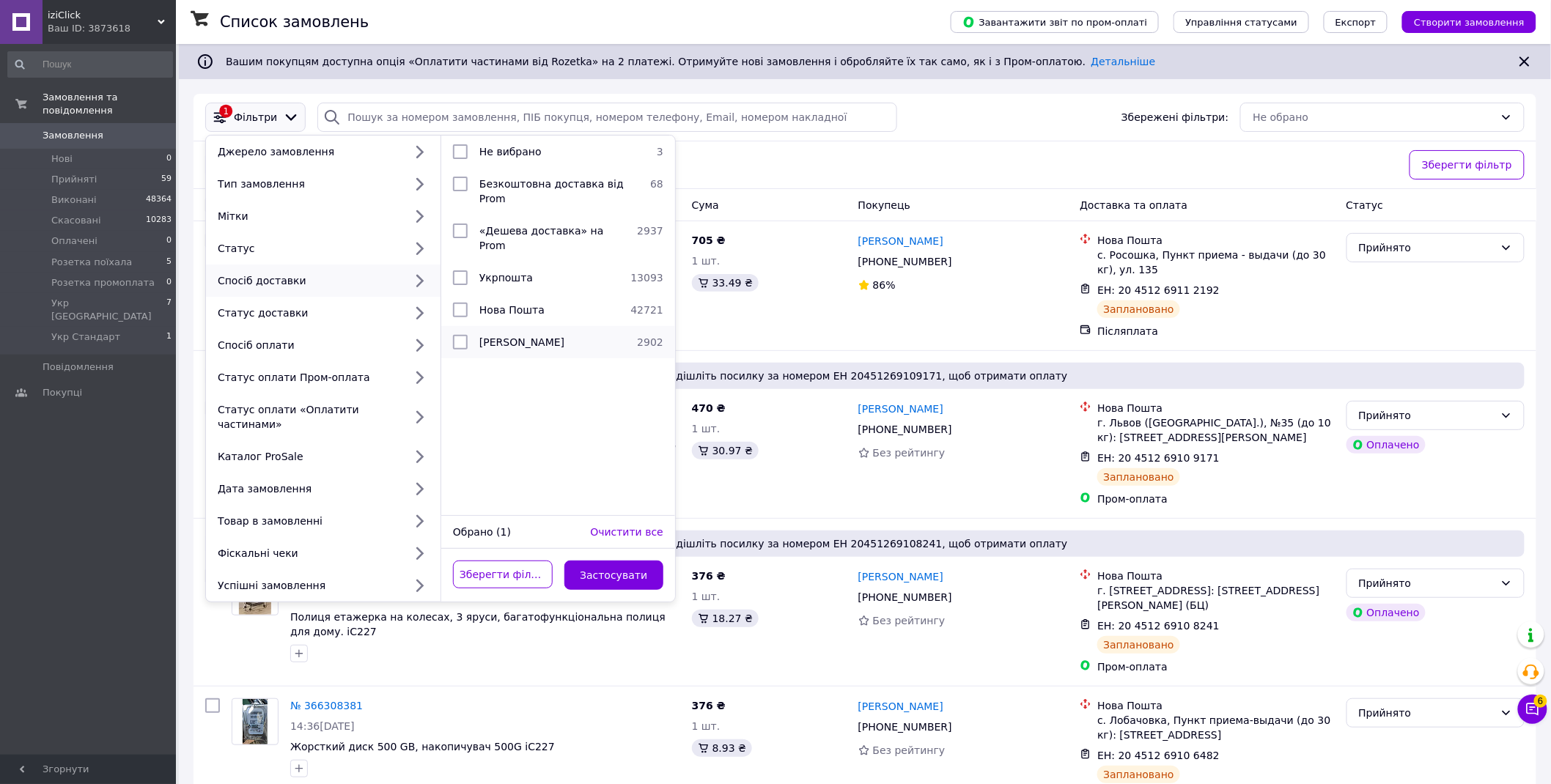
click at [519, 336] on span "Магазини Rozetka" at bounding box center [522, 342] width 85 height 12
checkbox input "true"
click at [642, 561] on button "Застосувати" at bounding box center [615, 576] width 100 height 29
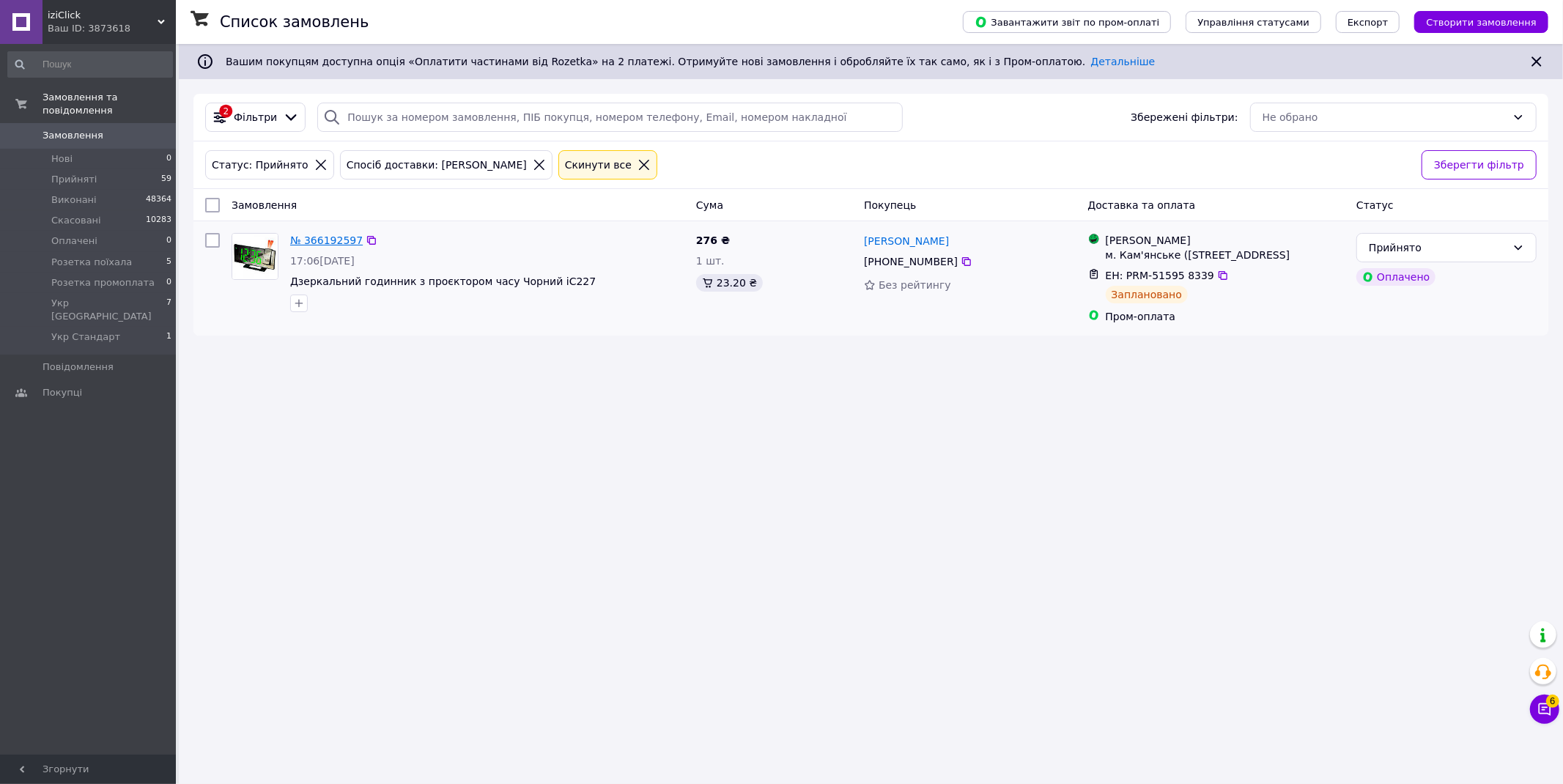
click at [328, 243] on link "№ 366192597" at bounding box center [326, 240] width 73 height 12
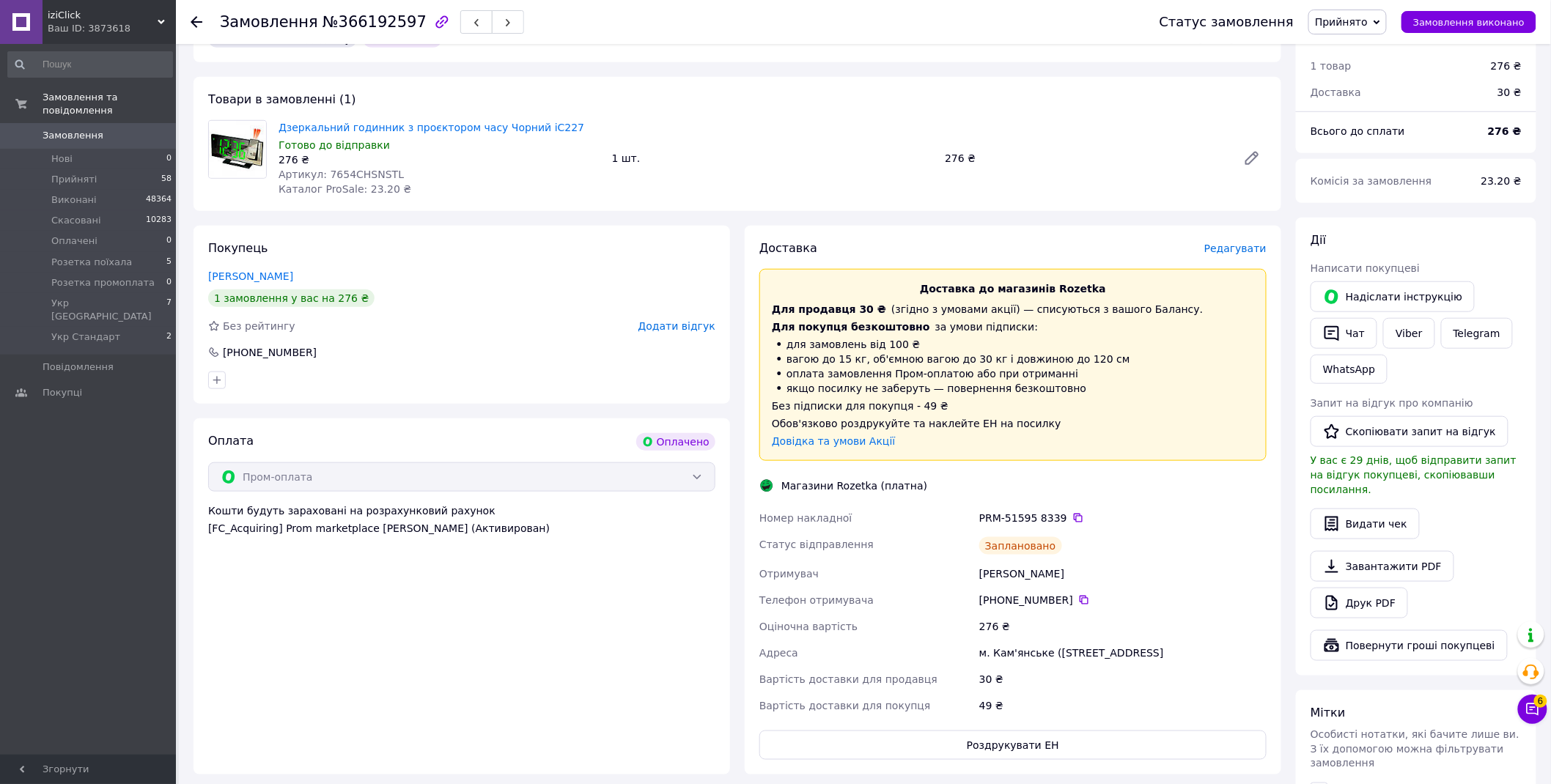
scroll to position [738, 0]
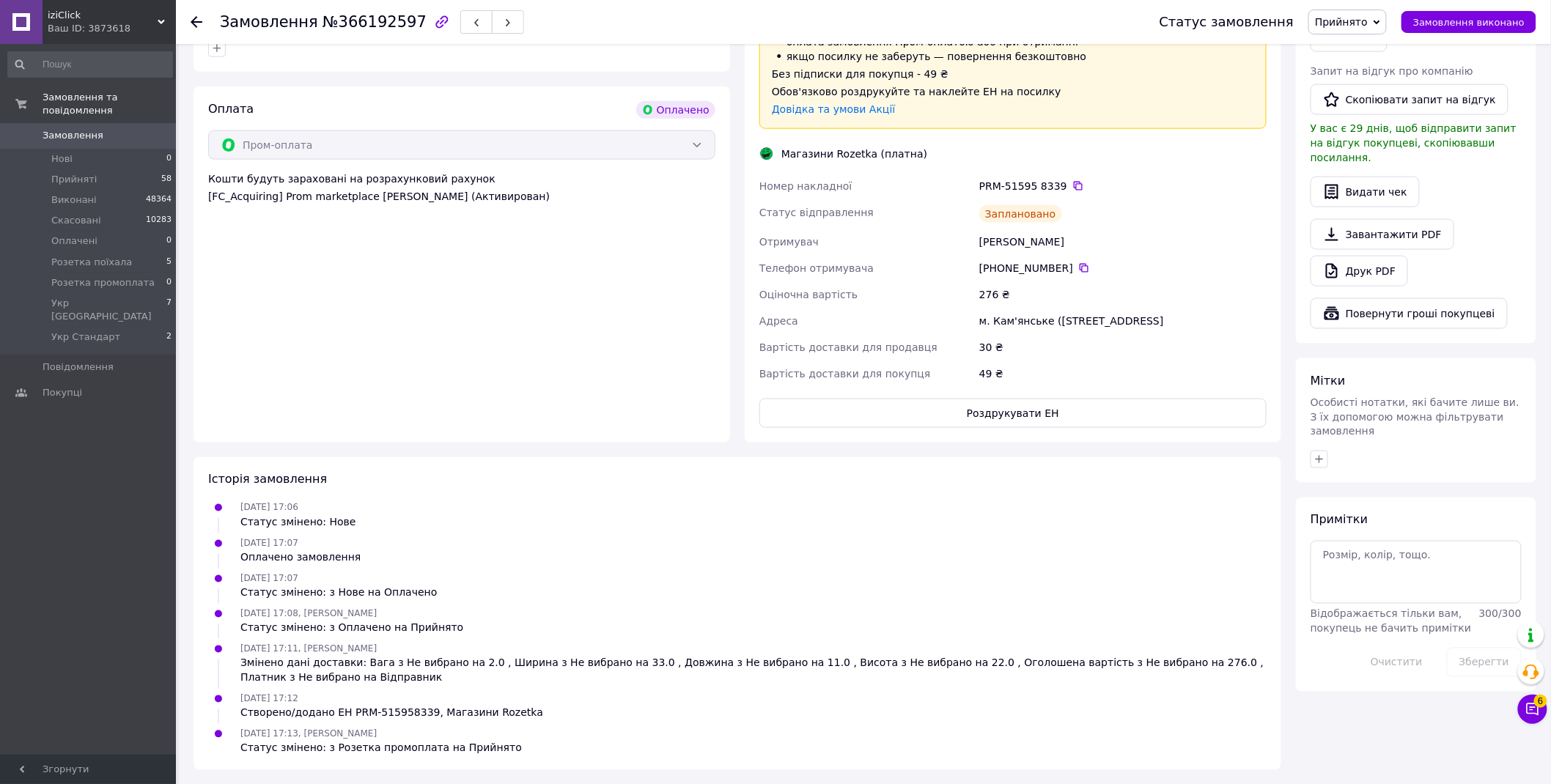
click at [1368, 18] on span "Прийнято" at bounding box center [1342, 22] width 53 height 12
click at [1411, 123] on li "Розетка промоплата" at bounding box center [1377, 123] width 136 height 22
click at [72, 22] on div "Ваш ID: 3873618" at bounding box center [112, 29] width 129 height 13
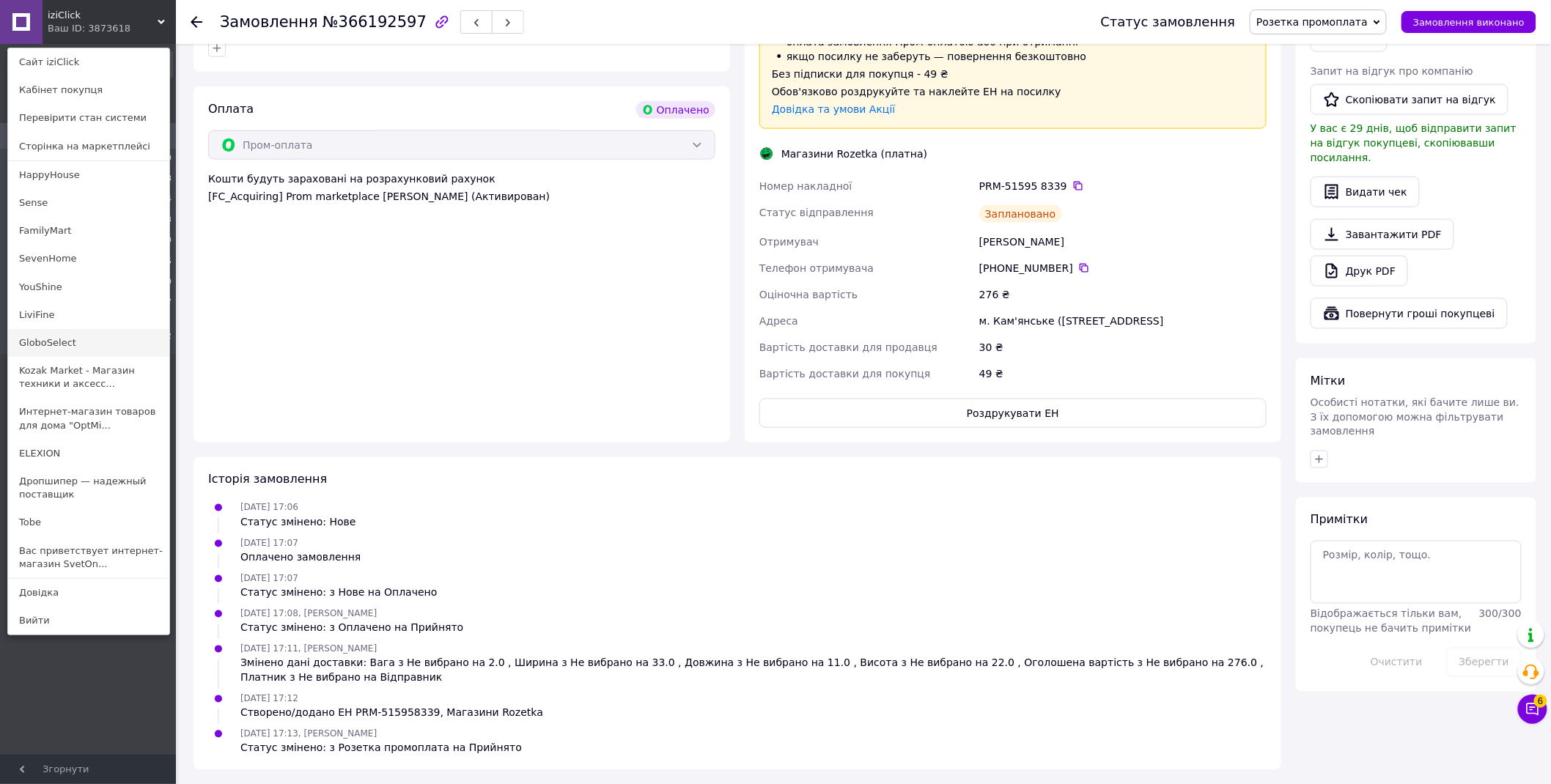
click at [70, 343] on link "GloboSelect" at bounding box center [89, 343] width 162 height 28
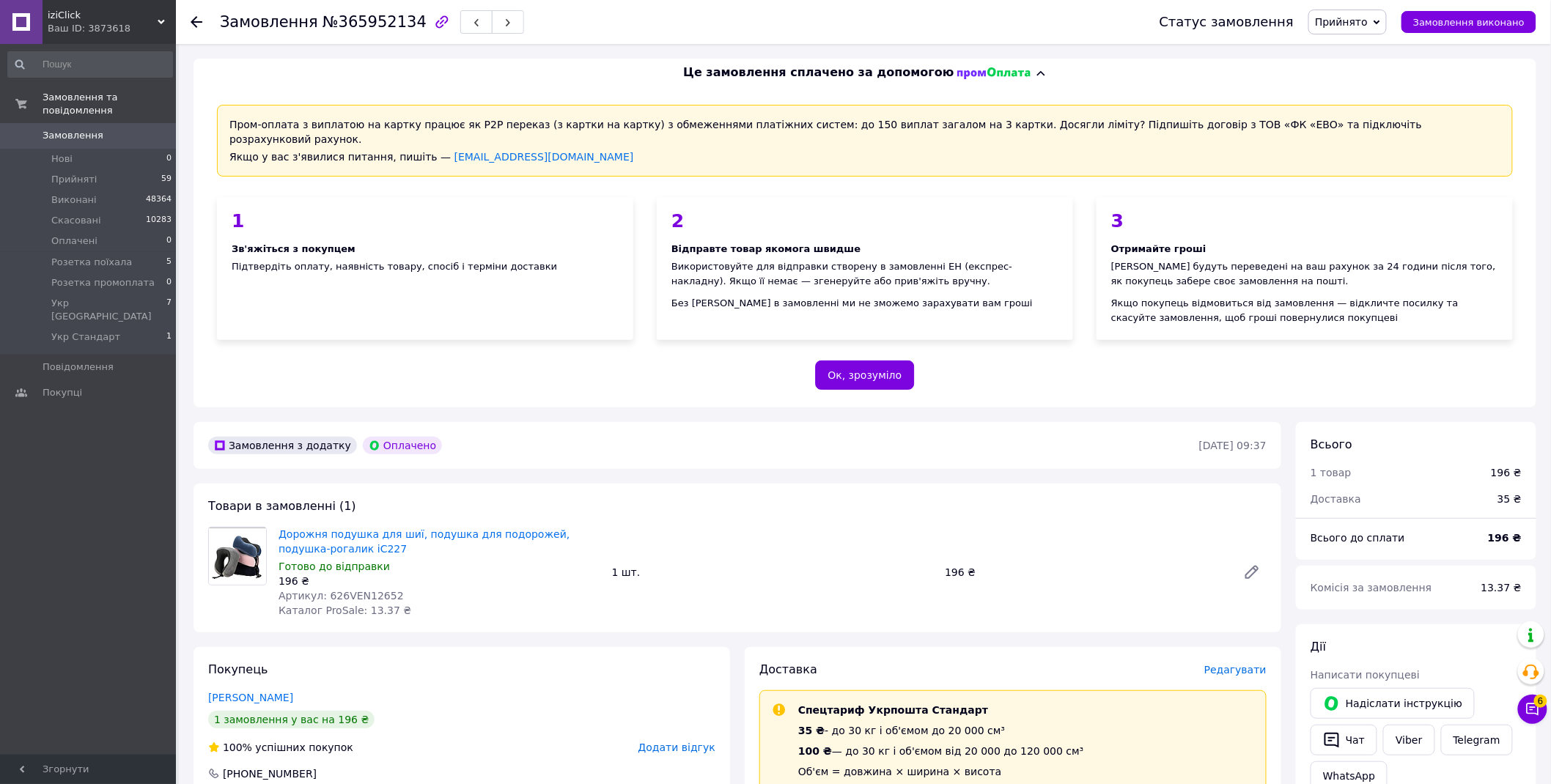
scroll to position [488, 0]
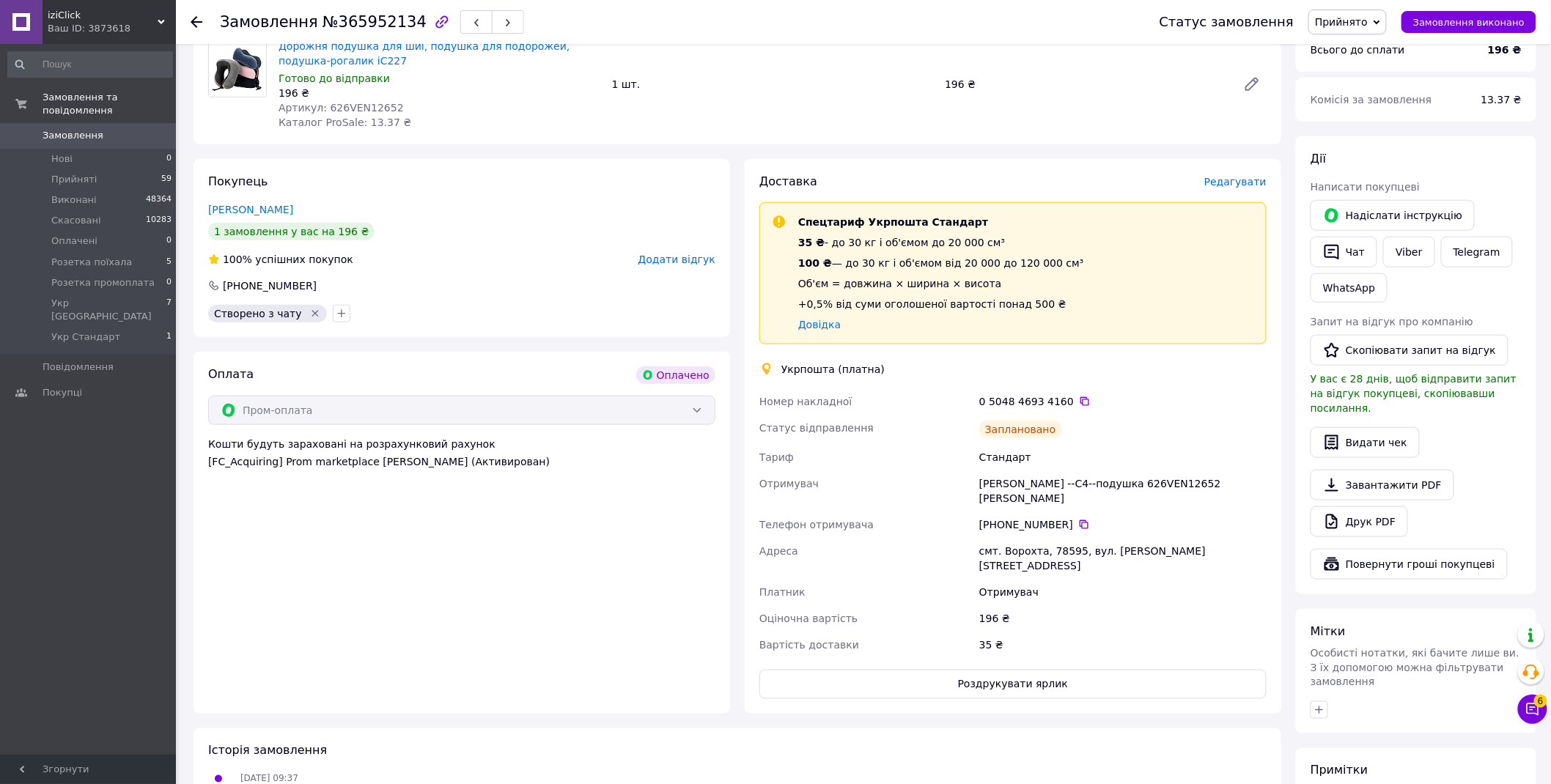
drag, startPoint x: 1360, startPoint y: 25, endPoint x: 1373, endPoint y: 49, distance: 27.3
click at [1362, 24] on span "Прийнято" at bounding box center [1342, 22] width 53 height 12
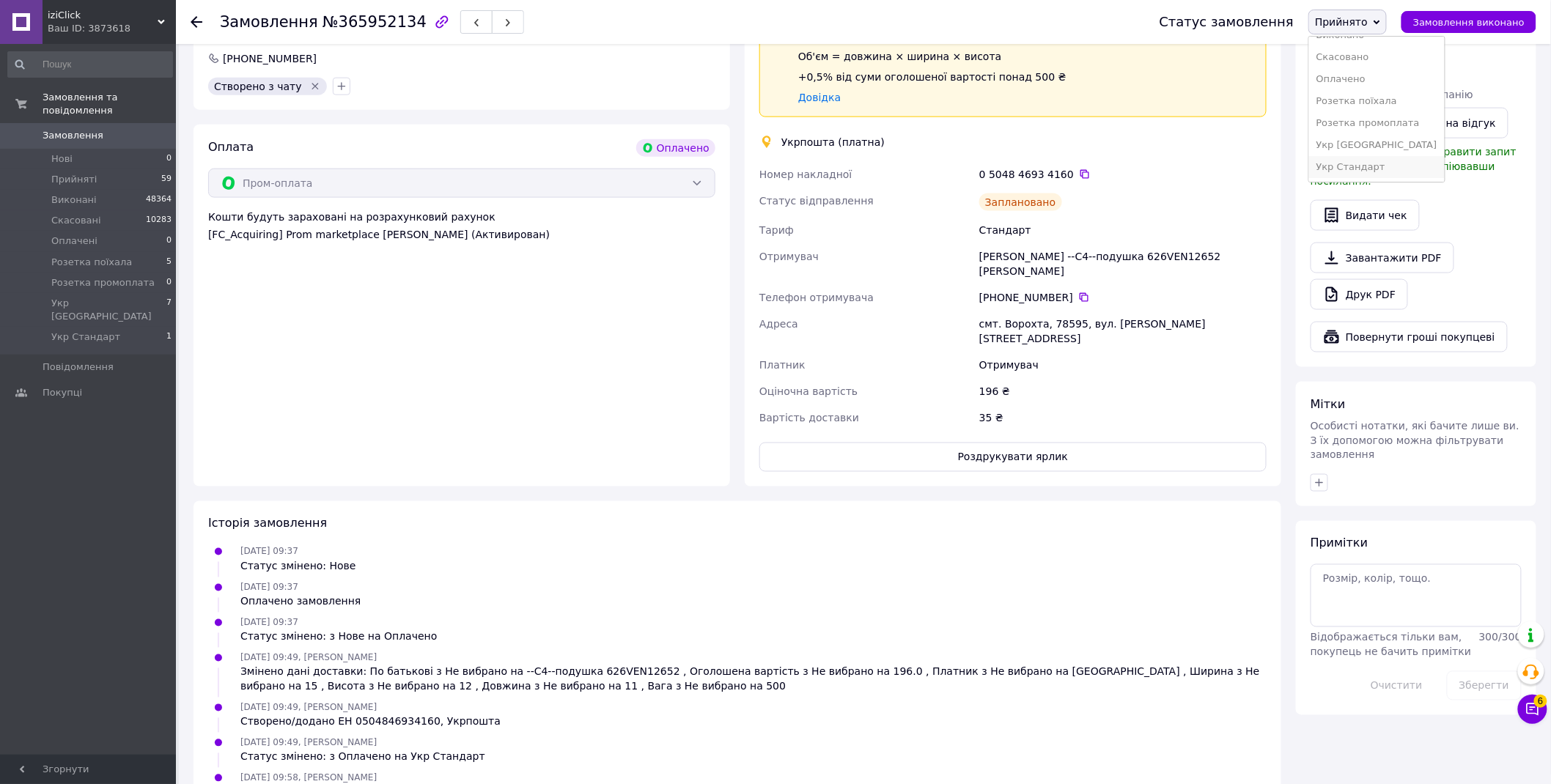
click at [1389, 164] on li "Укр Стандарт" at bounding box center [1377, 167] width 136 height 22
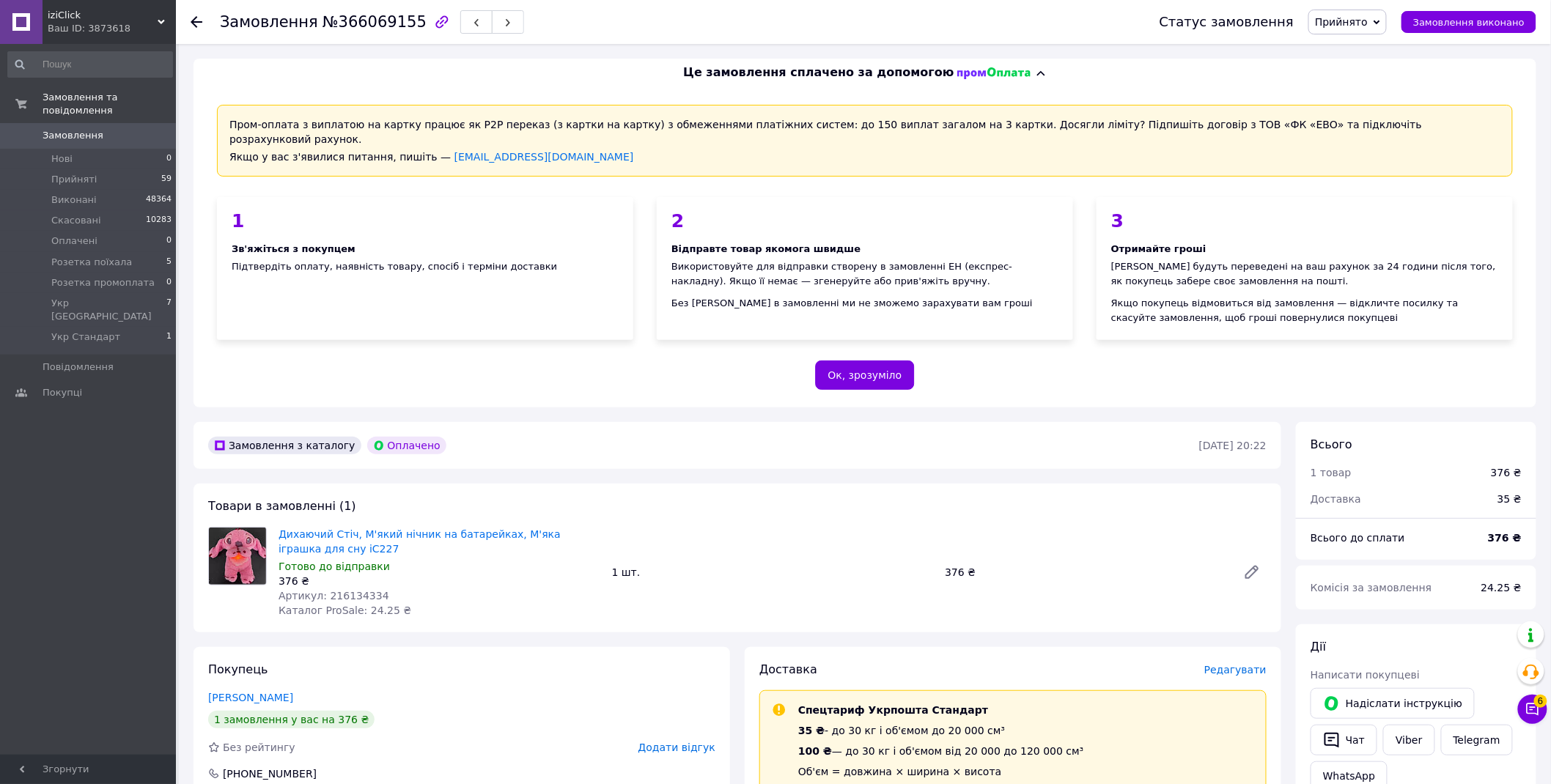
scroll to position [407, 0]
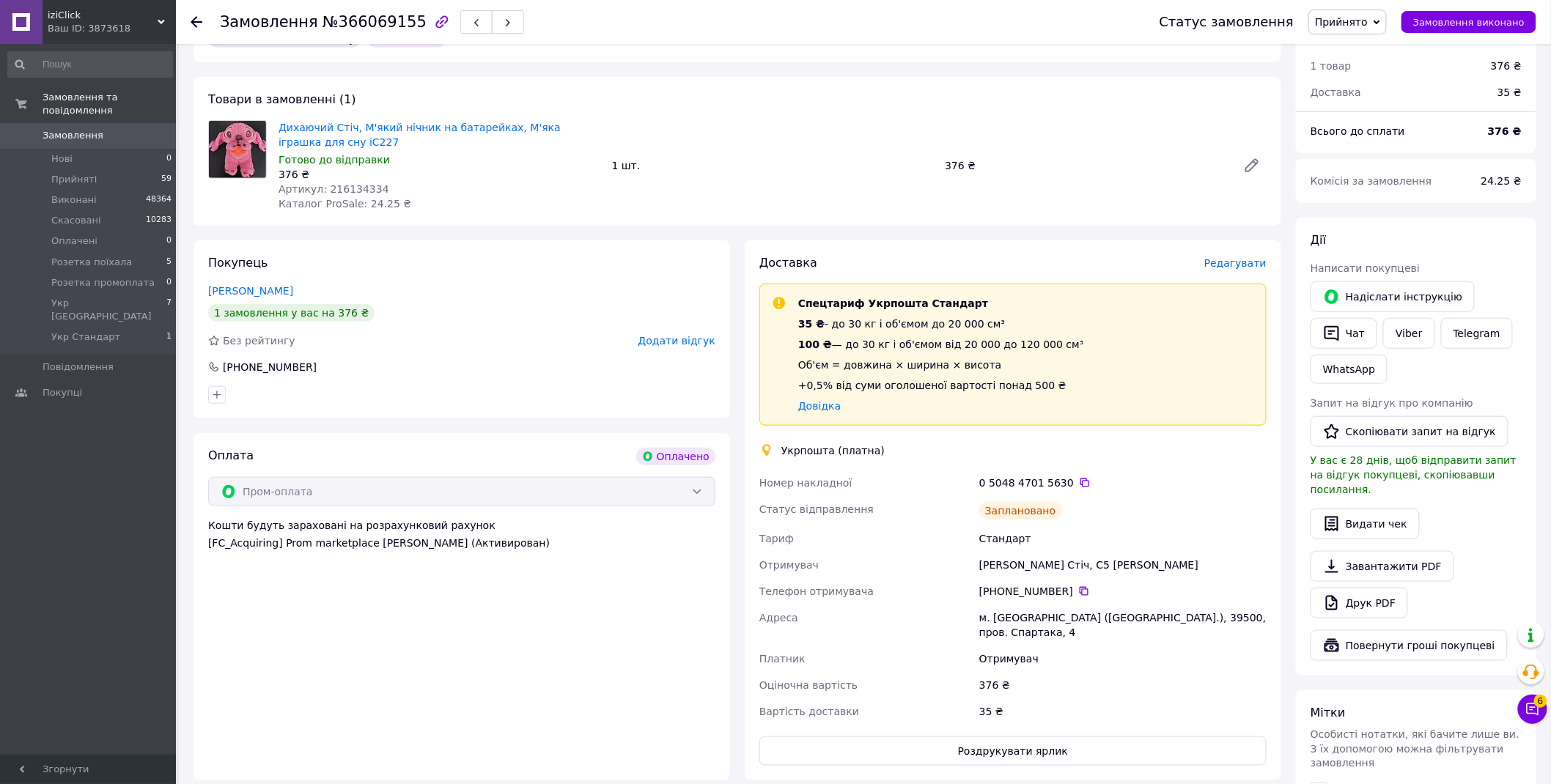
click at [1362, 20] on span "Прийнято" at bounding box center [1342, 22] width 53 height 12
click at [1388, 167] on li "Укр Стандарт" at bounding box center [1377, 167] width 136 height 22
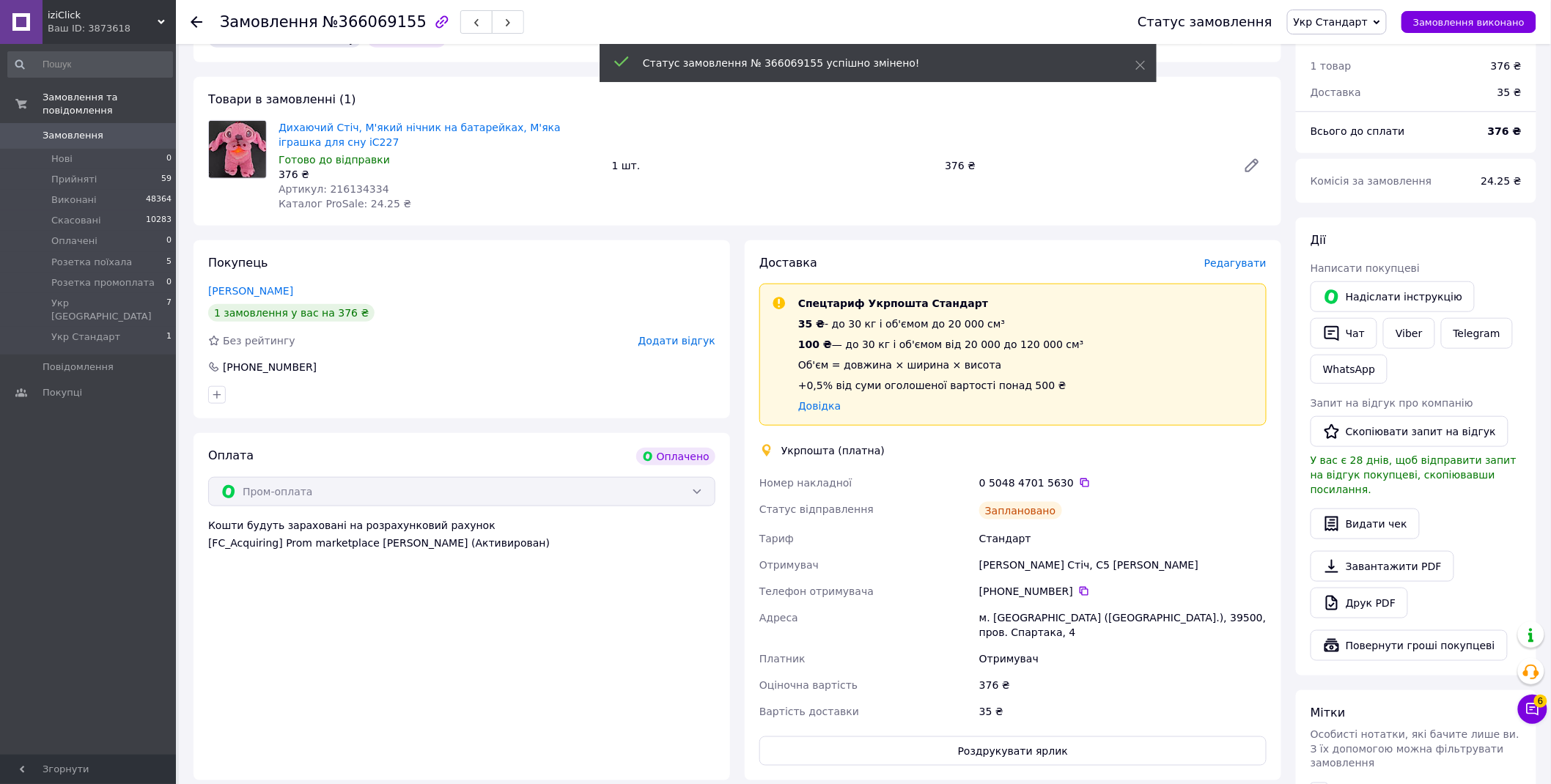
scroll to position [821, 0]
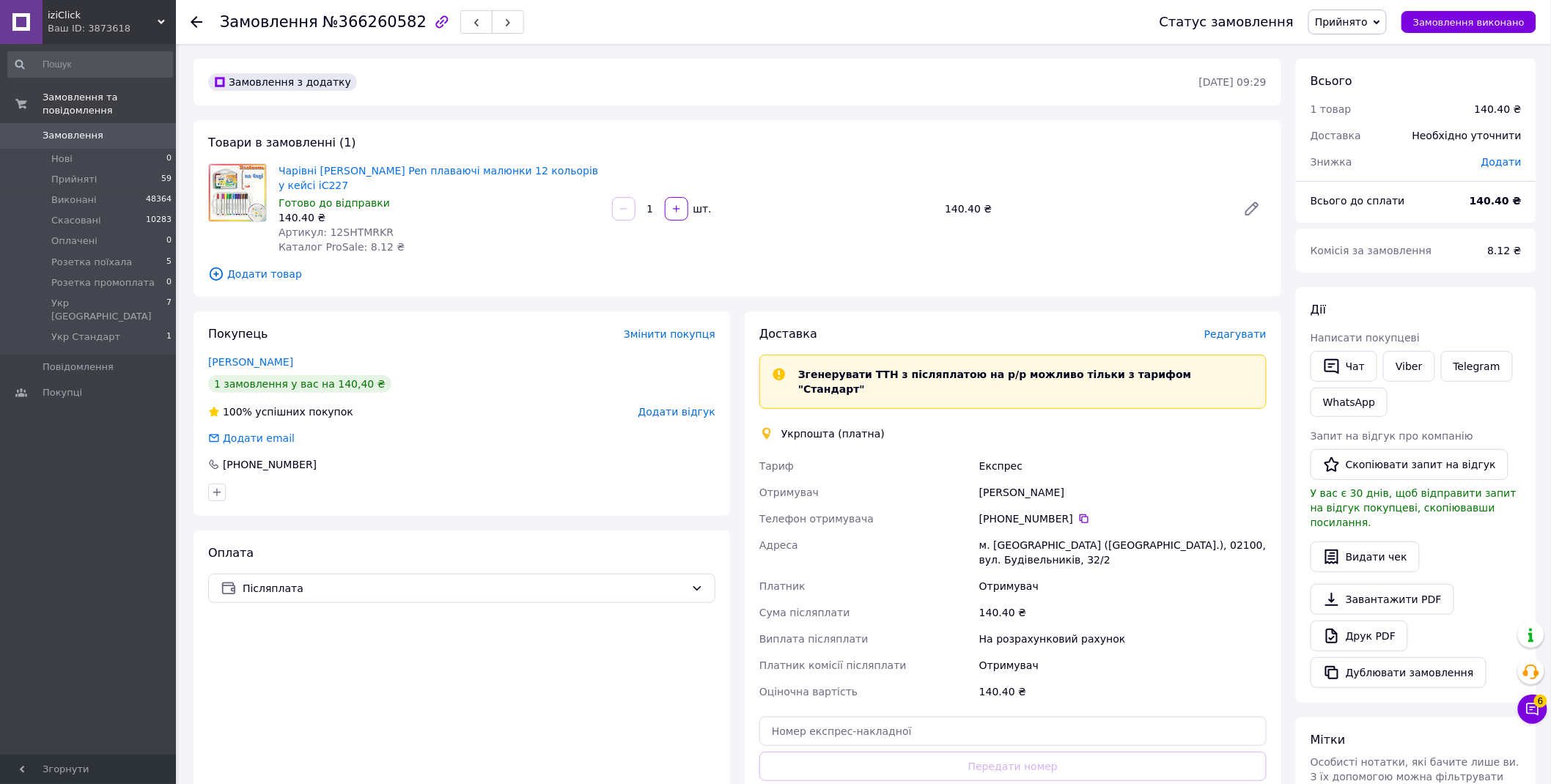
click at [1358, 22] on span "Прийнято" at bounding box center [1342, 22] width 53 height 12
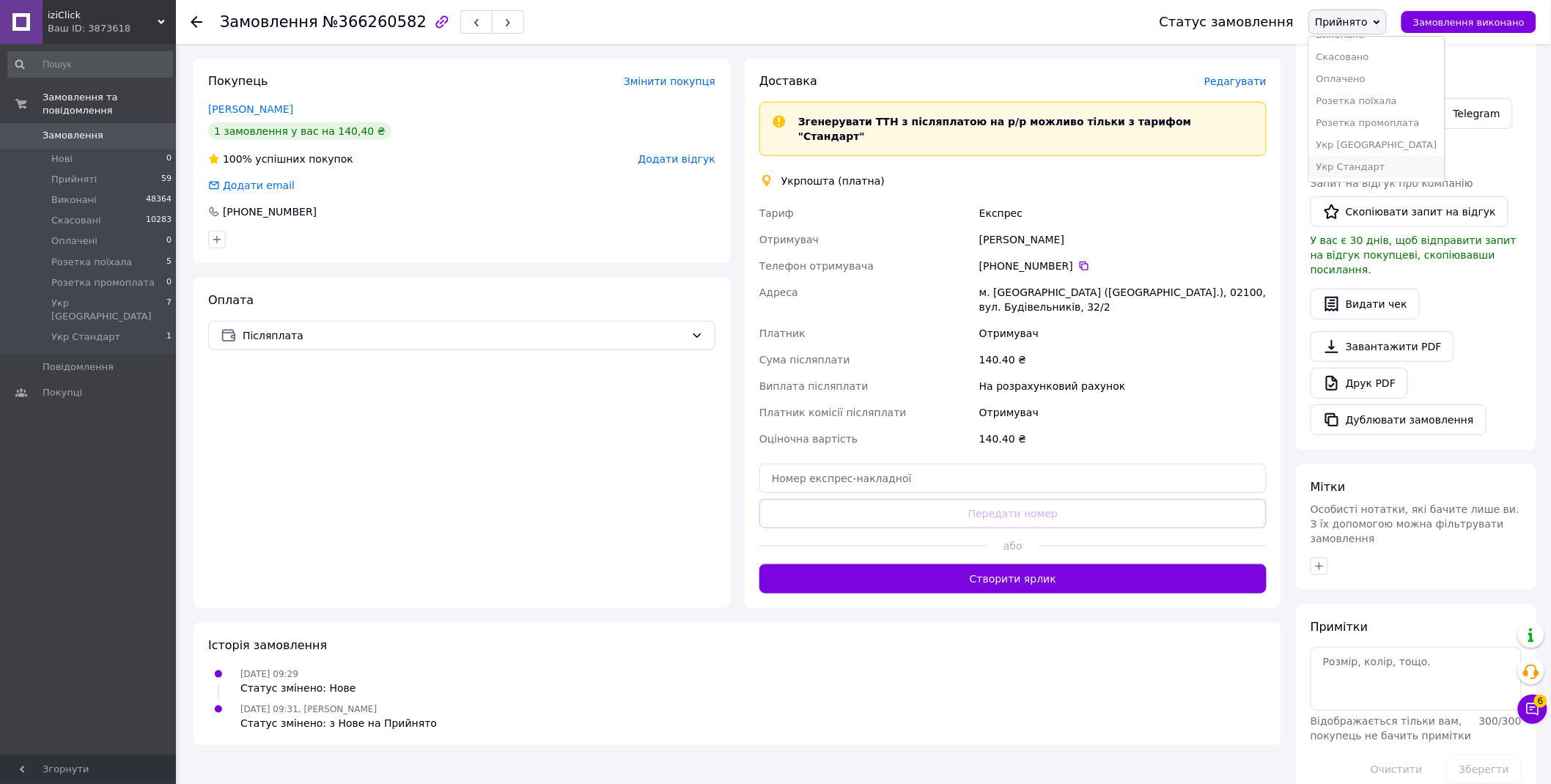
click at [1382, 167] on li "Укр Стандарт" at bounding box center [1377, 167] width 136 height 22
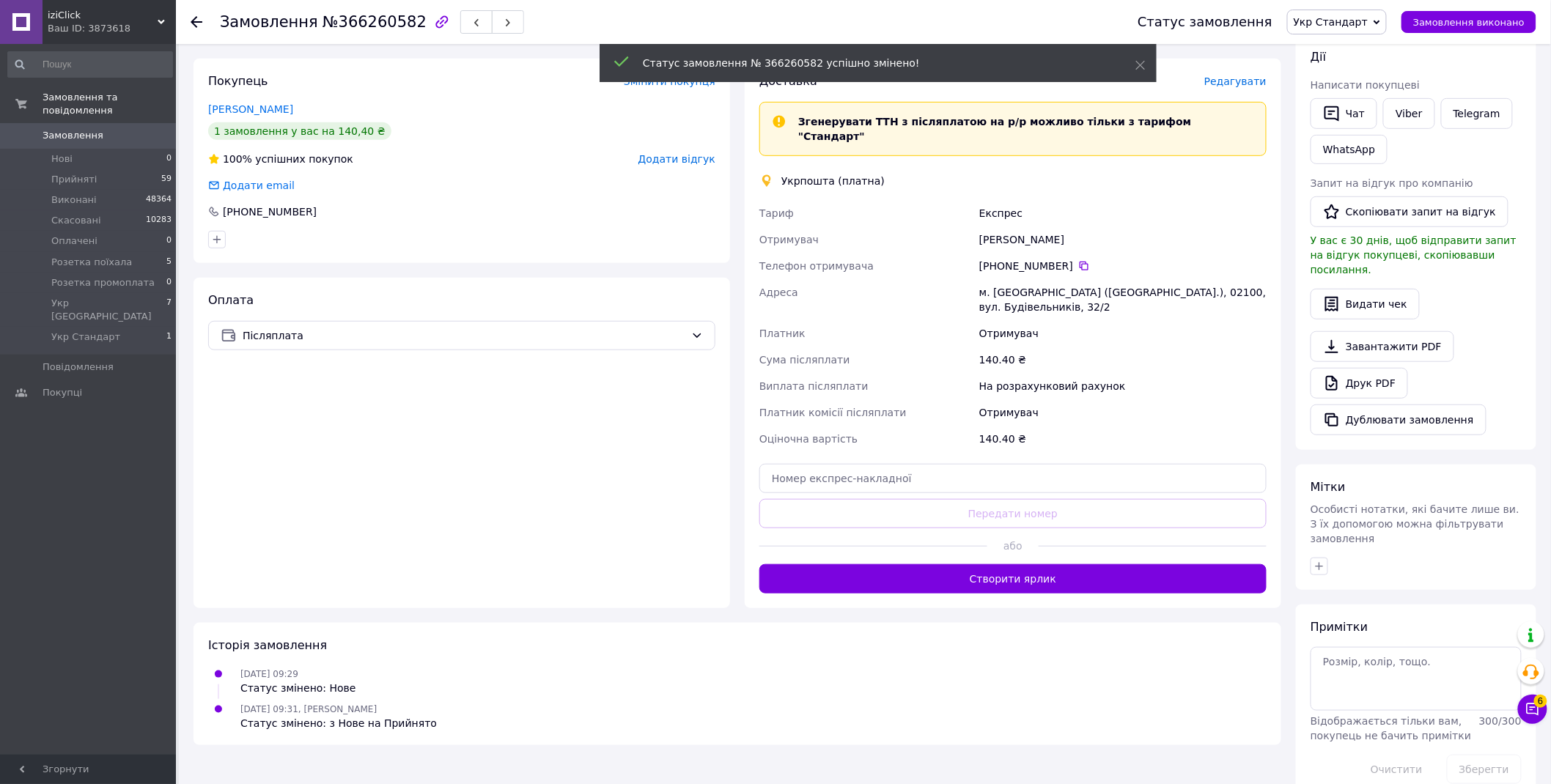
click at [1350, 23] on span "Укр Стандарт" at bounding box center [1331, 22] width 74 height 12
click at [1342, 50] on li "Прийнято" at bounding box center [1356, 51] width 136 height 22
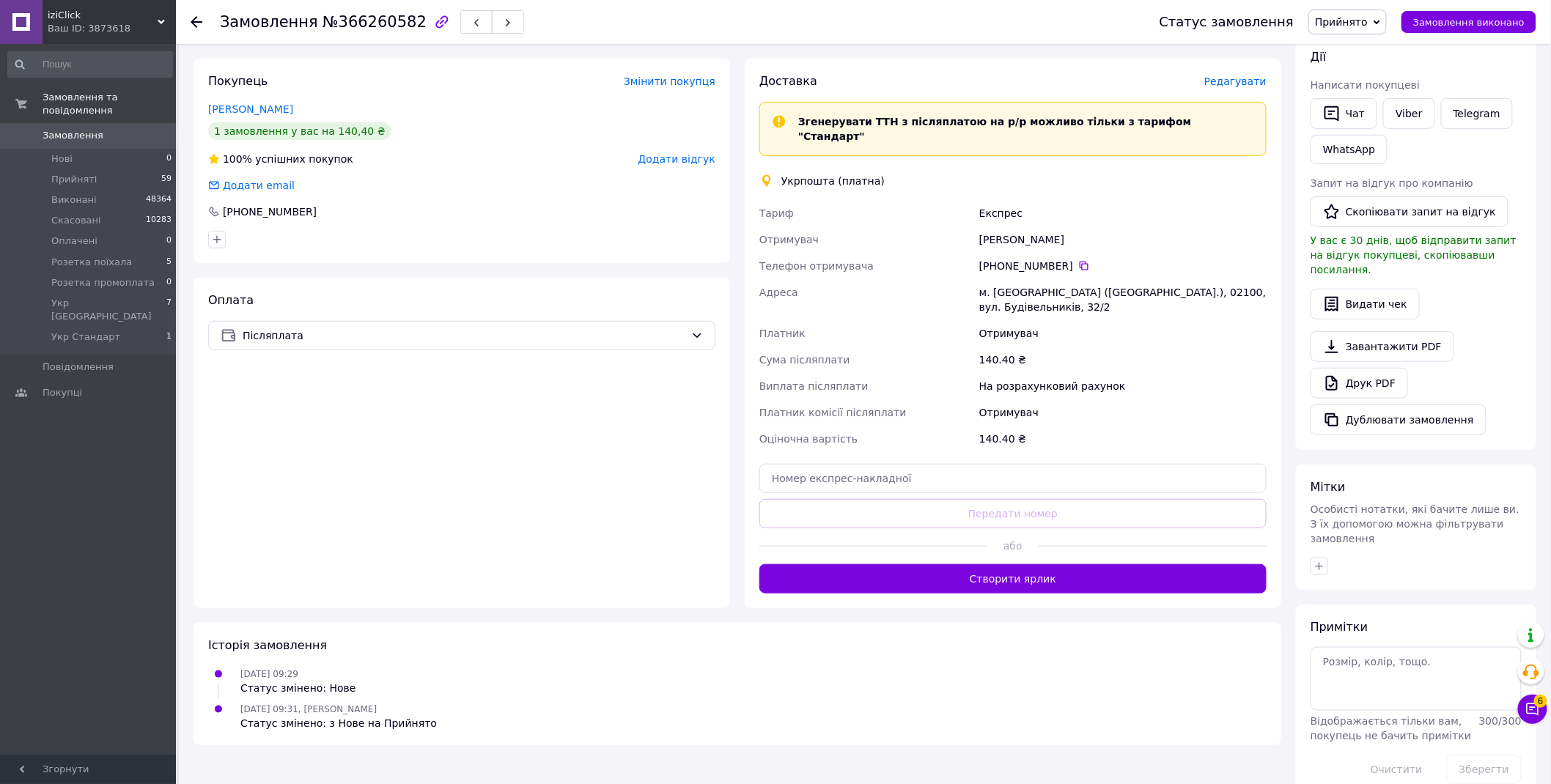
click at [375, 17] on span "№366260582" at bounding box center [375, 22] width 104 height 18
copy span "366260582"
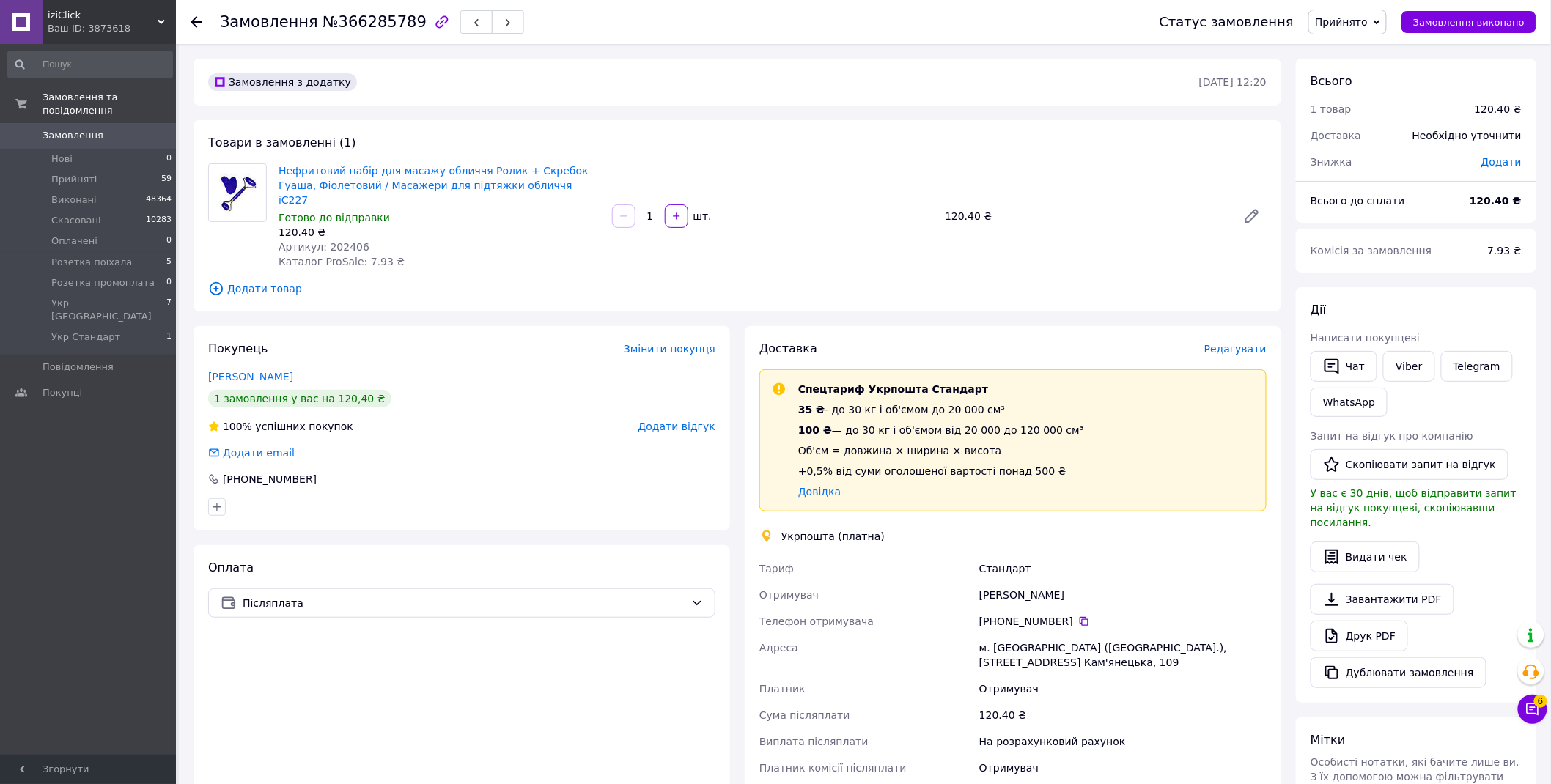
click at [377, 28] on span "№366285789" at bounding box center [375, 22] width 104 height 18
click at [376, 28] on span "№366285789" at bounding box center [375, 22] width 104 height 18
copy span "366285789"
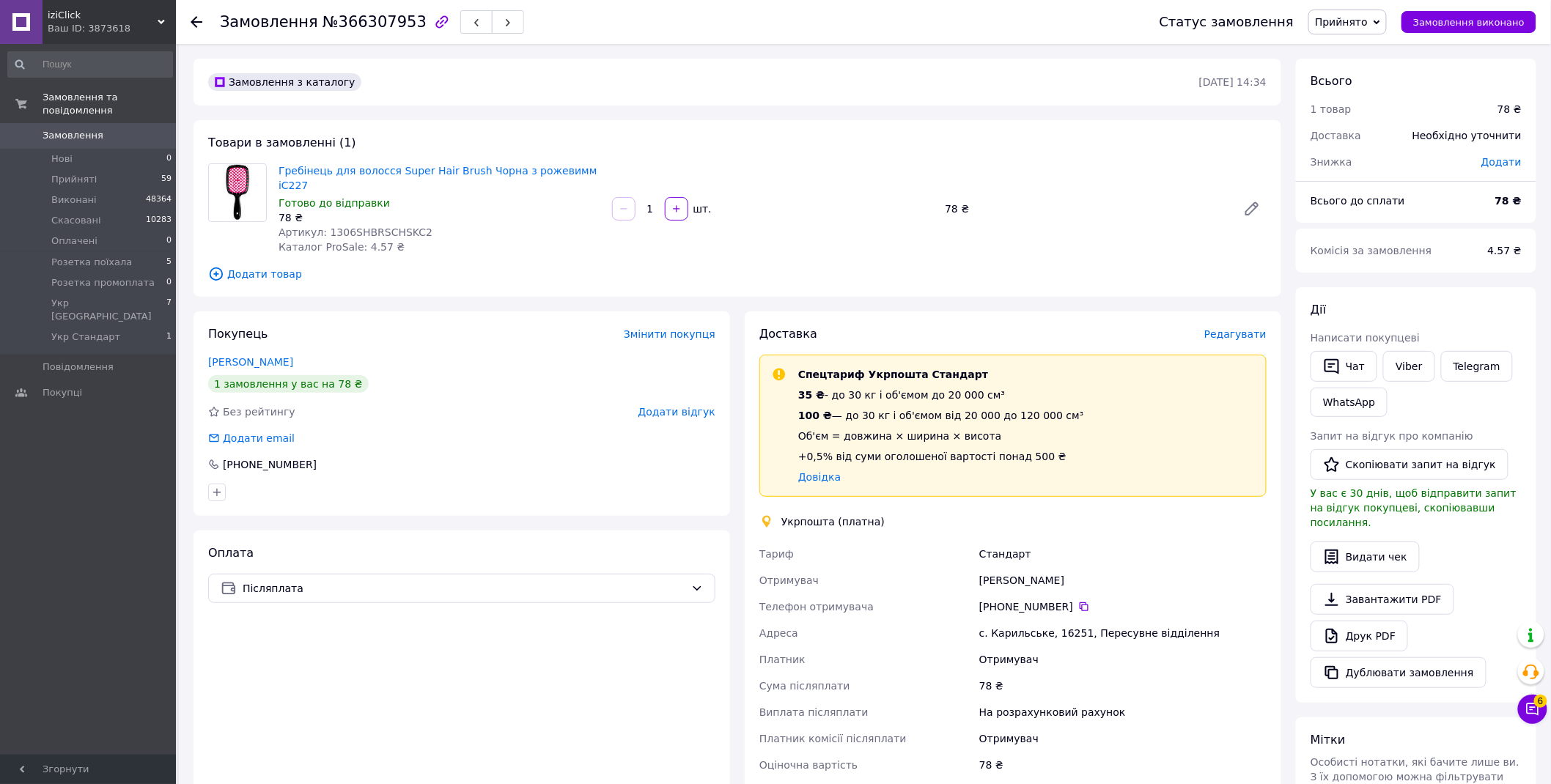
click at [347, 20] on span "№366307953" at bounding box center [375, 22] width 104 height 18
copy span "366307953"
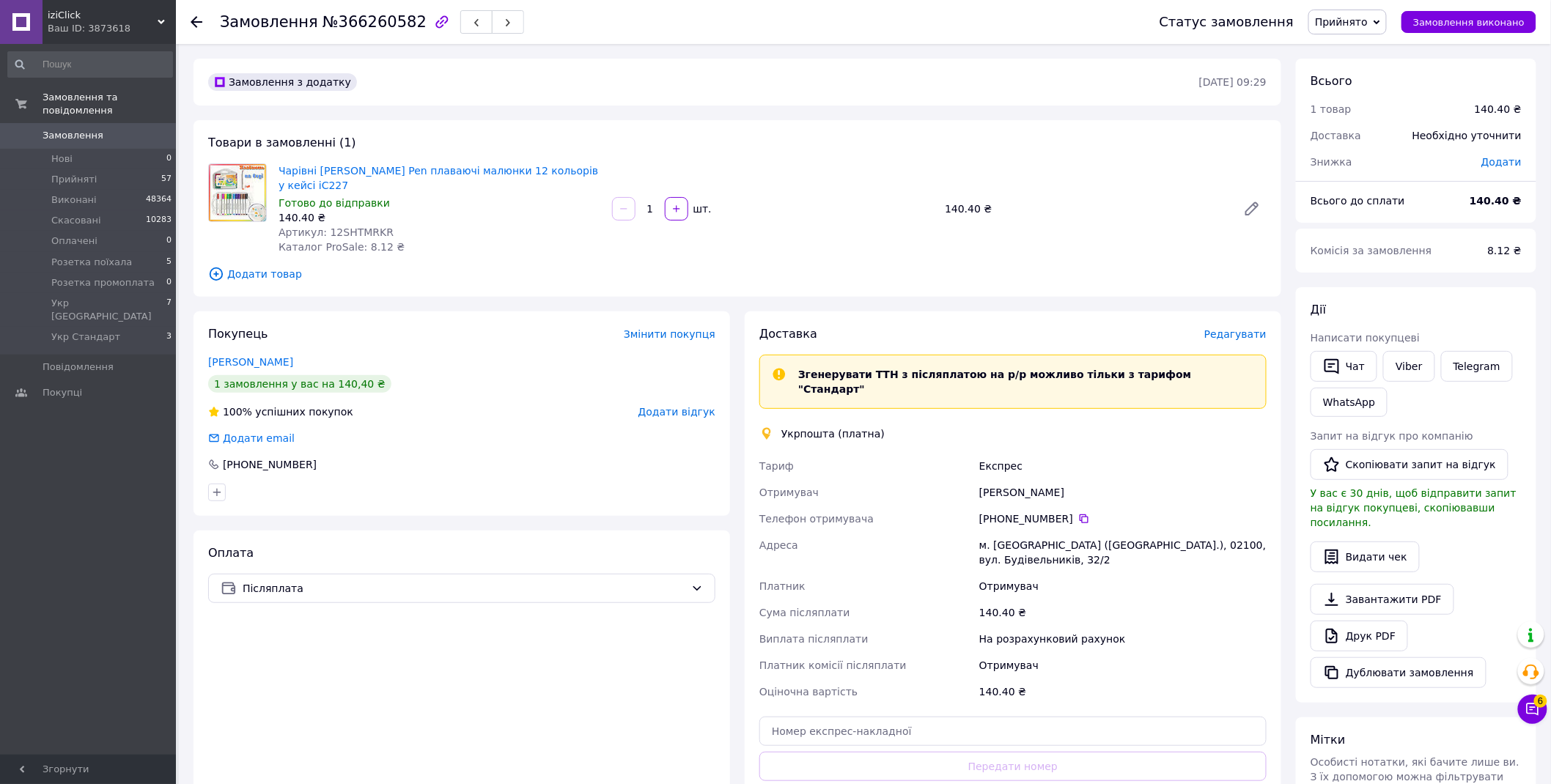
click at [1239, 335] on span "Редагувати" at bounding box center [1235, 334] width 62 height 12
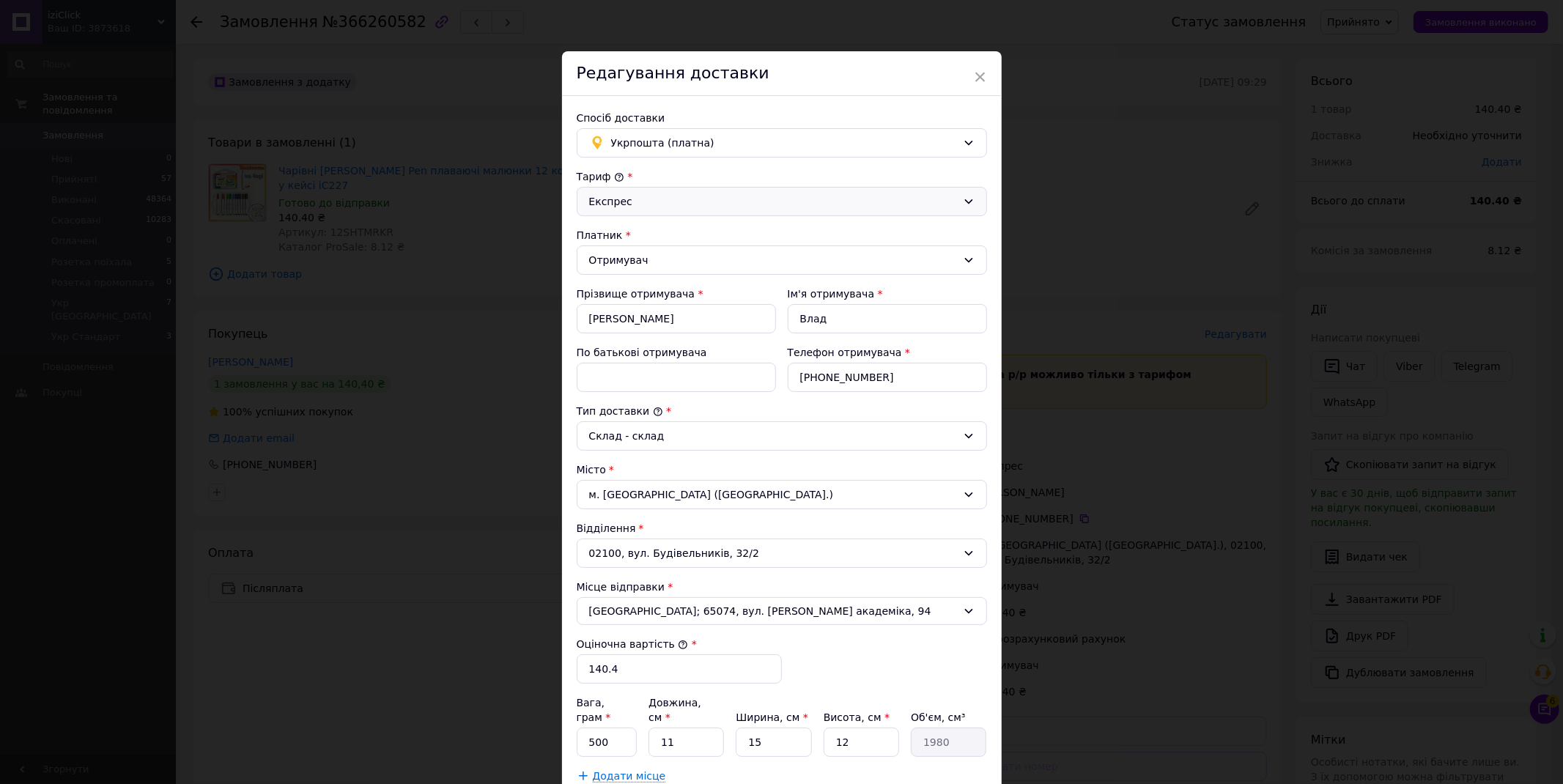
click at [605, 200] on div "Експрес" at bounding box center [773, 202] width 368 height 16
click at [614, 234] on li "Стандарт" at bounding box center [780, 233] width 409 height 26
drag, startPoint x: 605, startPoint y: 384, endPoint x: 611, endPoint y: 356, distance: 28.6
click at [605, 384] on input "По батькові отримувача" at bounding box center [677, 377] width 200 height 29
click at [590, 380] on input "маркери 12 ПЛАВАЮЧІ малюнки" at bounding box center [677, 377] width 200 height 29
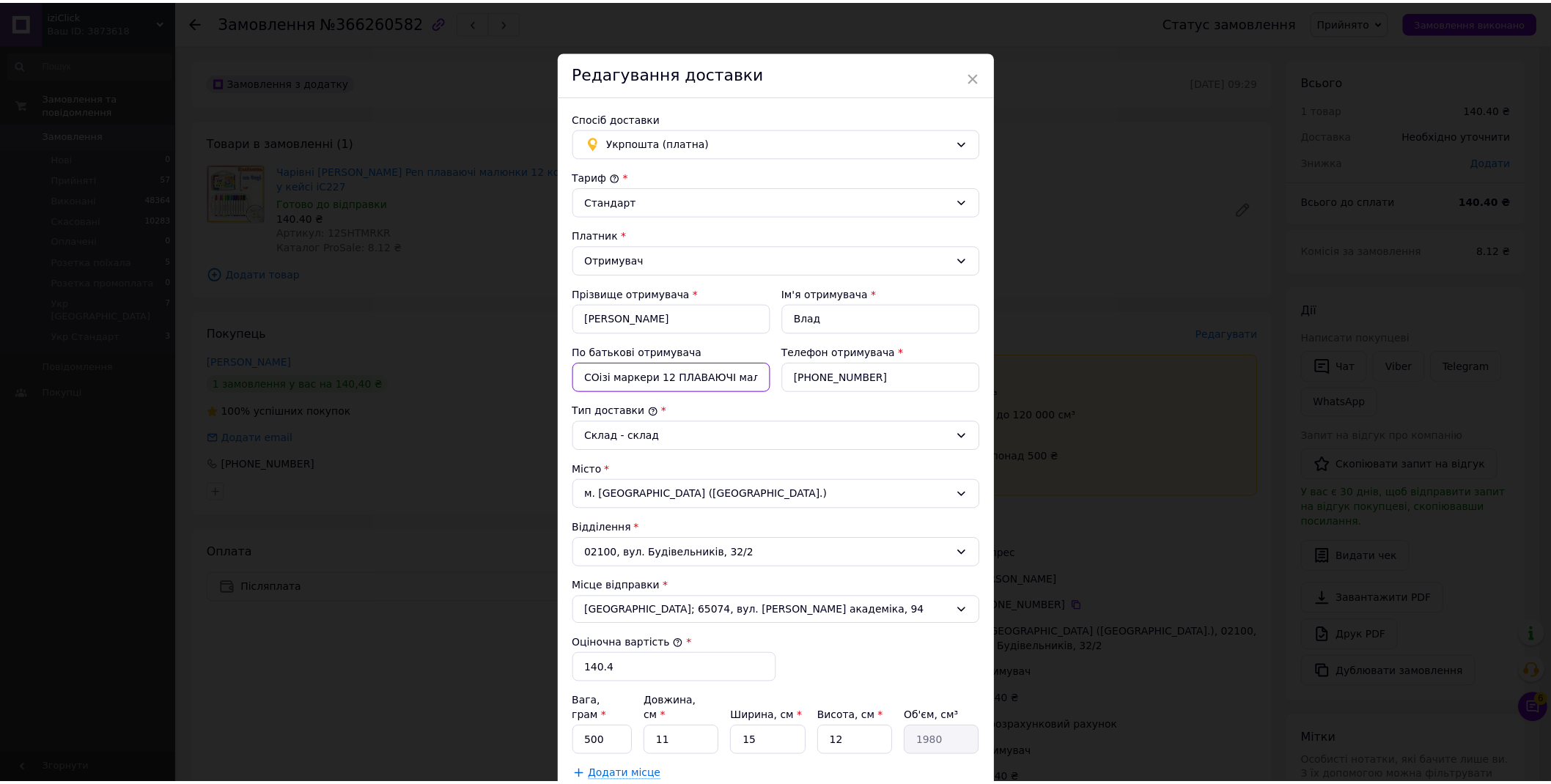
scroll to position [271, 0]
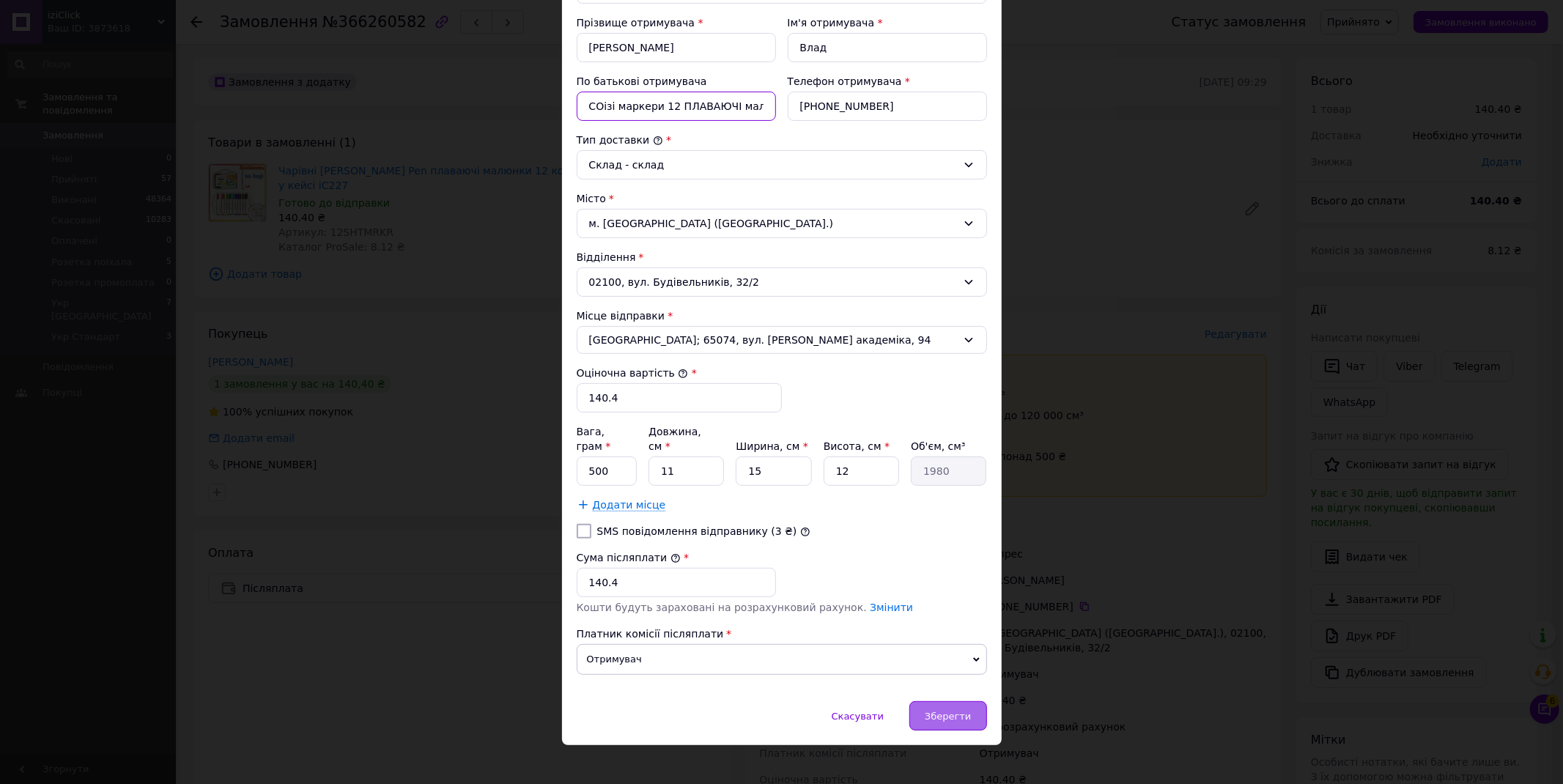
type input "СОізі маркери 12 ПЛАВАЮЧІ малюнки"
click at [935, 711] on span "Зберегти" at bounding box center [948, 716] width 46 height 11
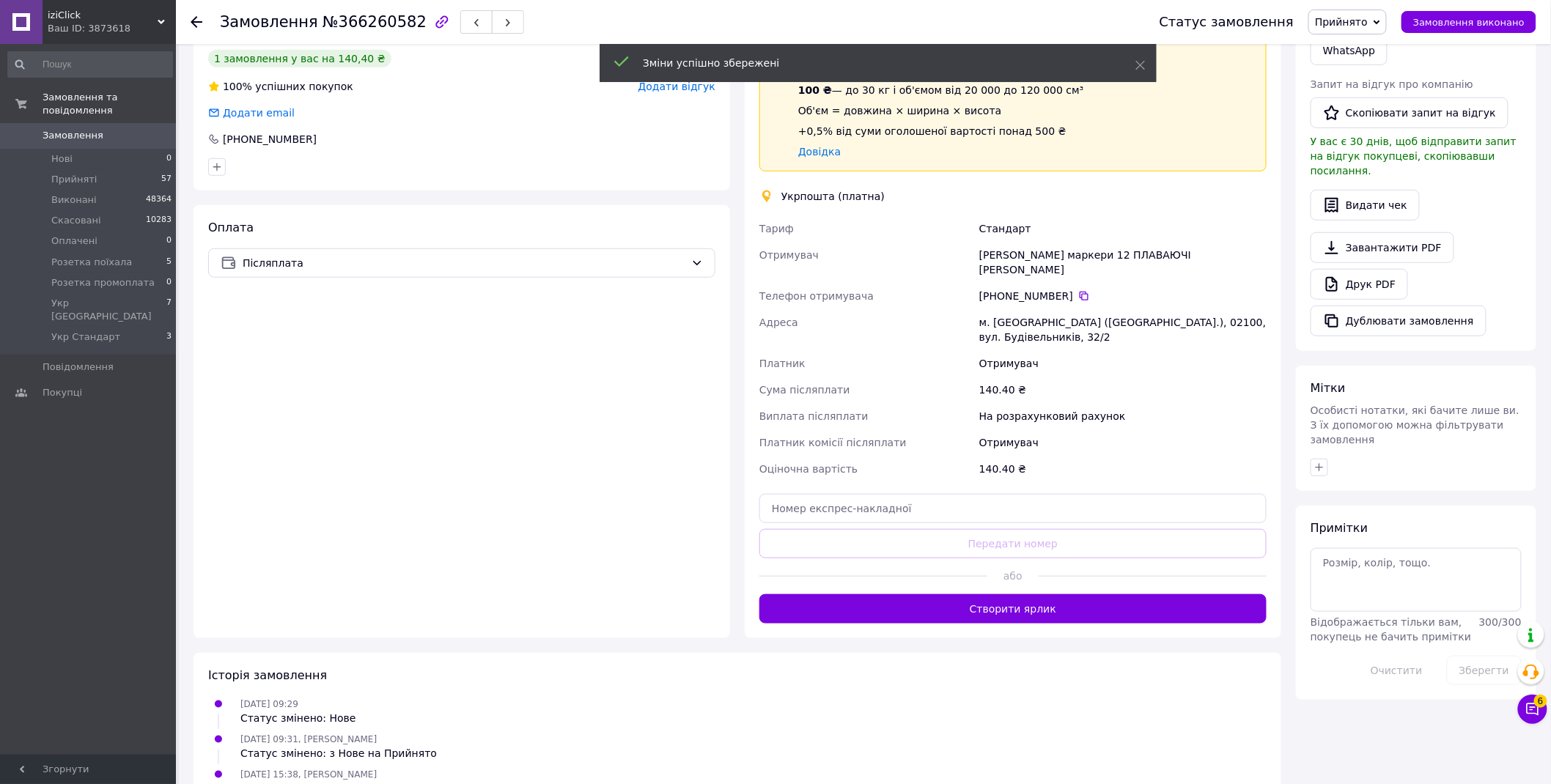
scroll to position [407, 0]
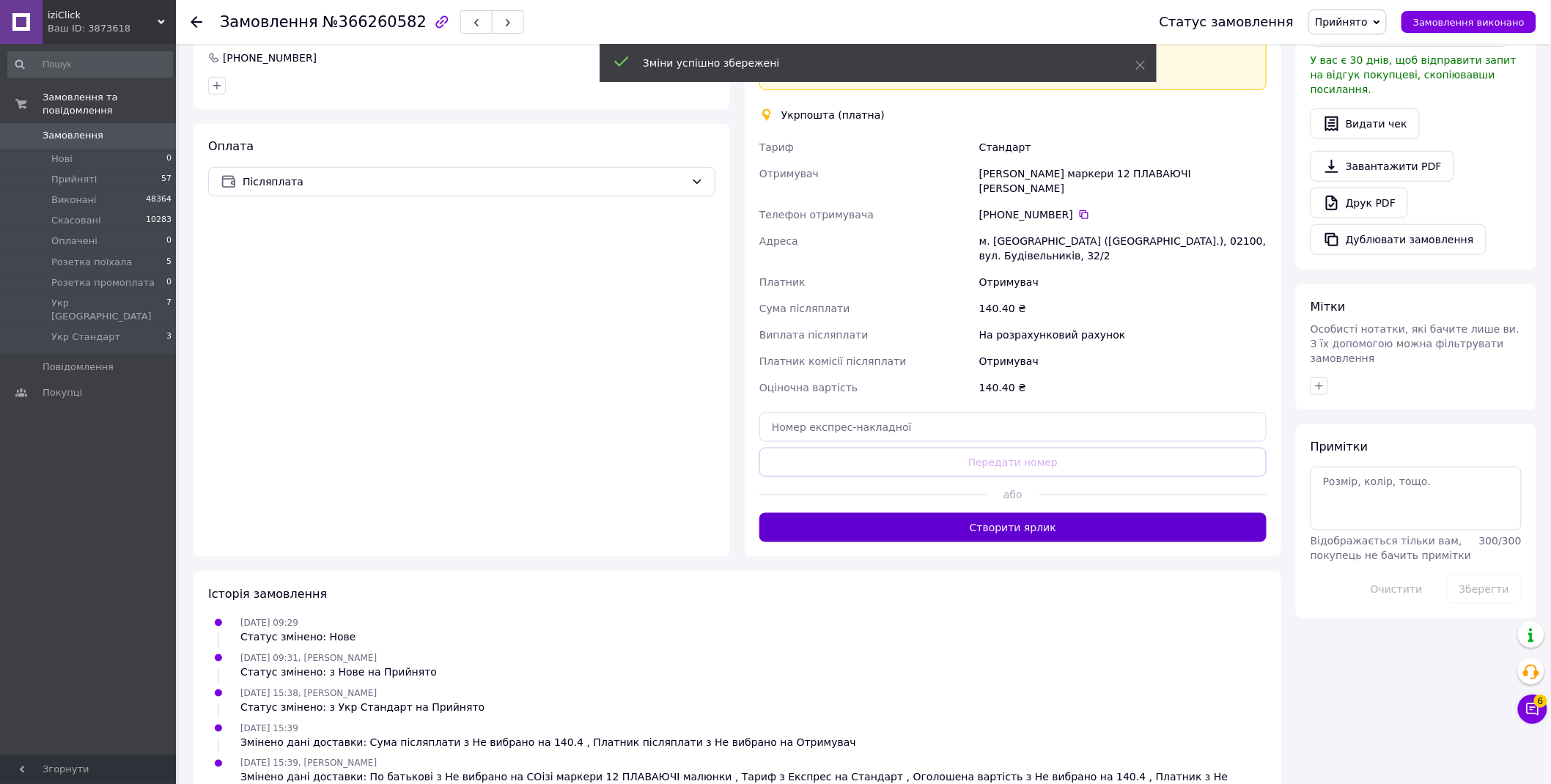
click at [1097, 513] on button "Створити ярлик" at bounding box center [1013, 528] width 507 height 29
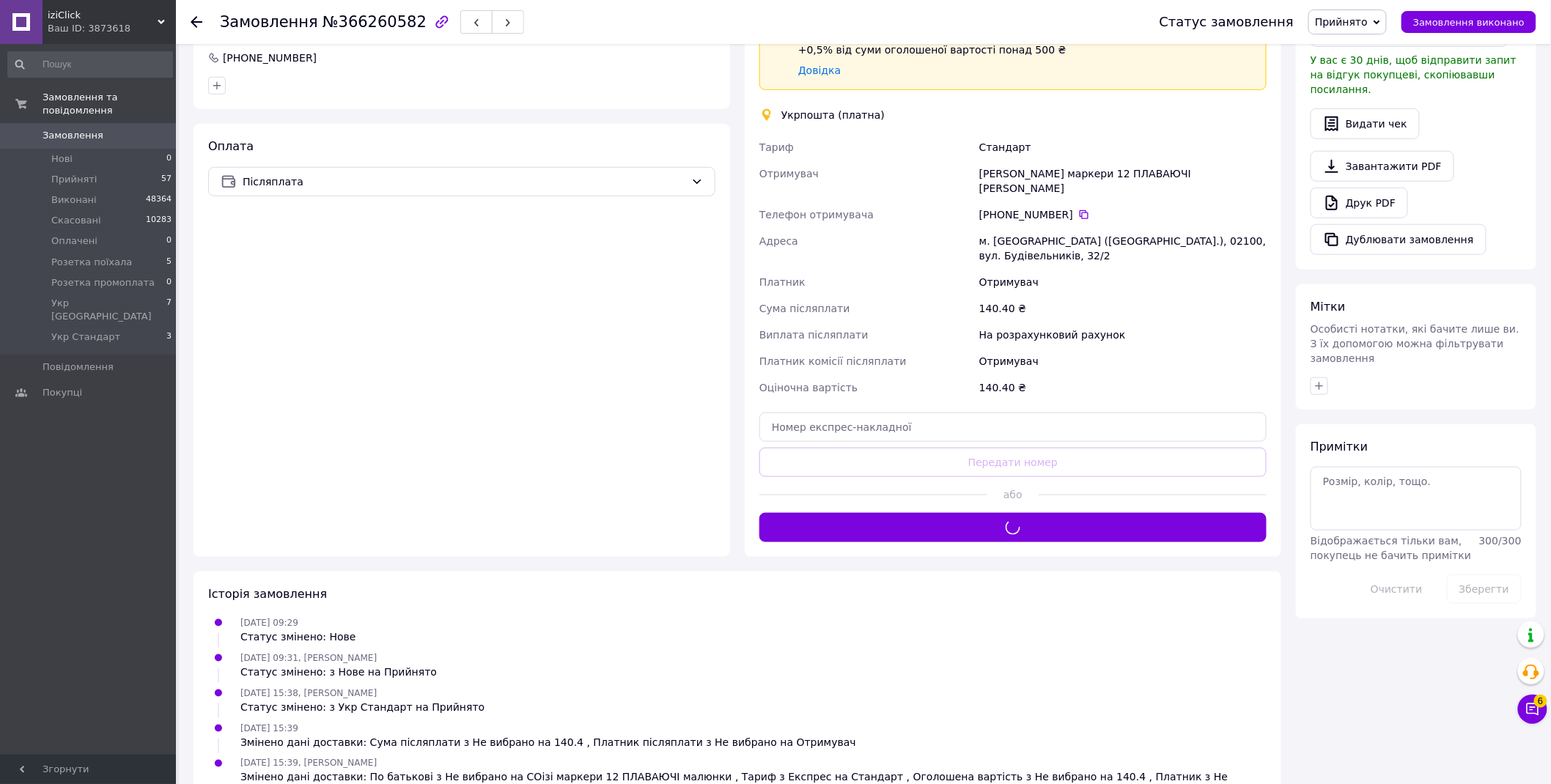
scroll to position [81, 0]
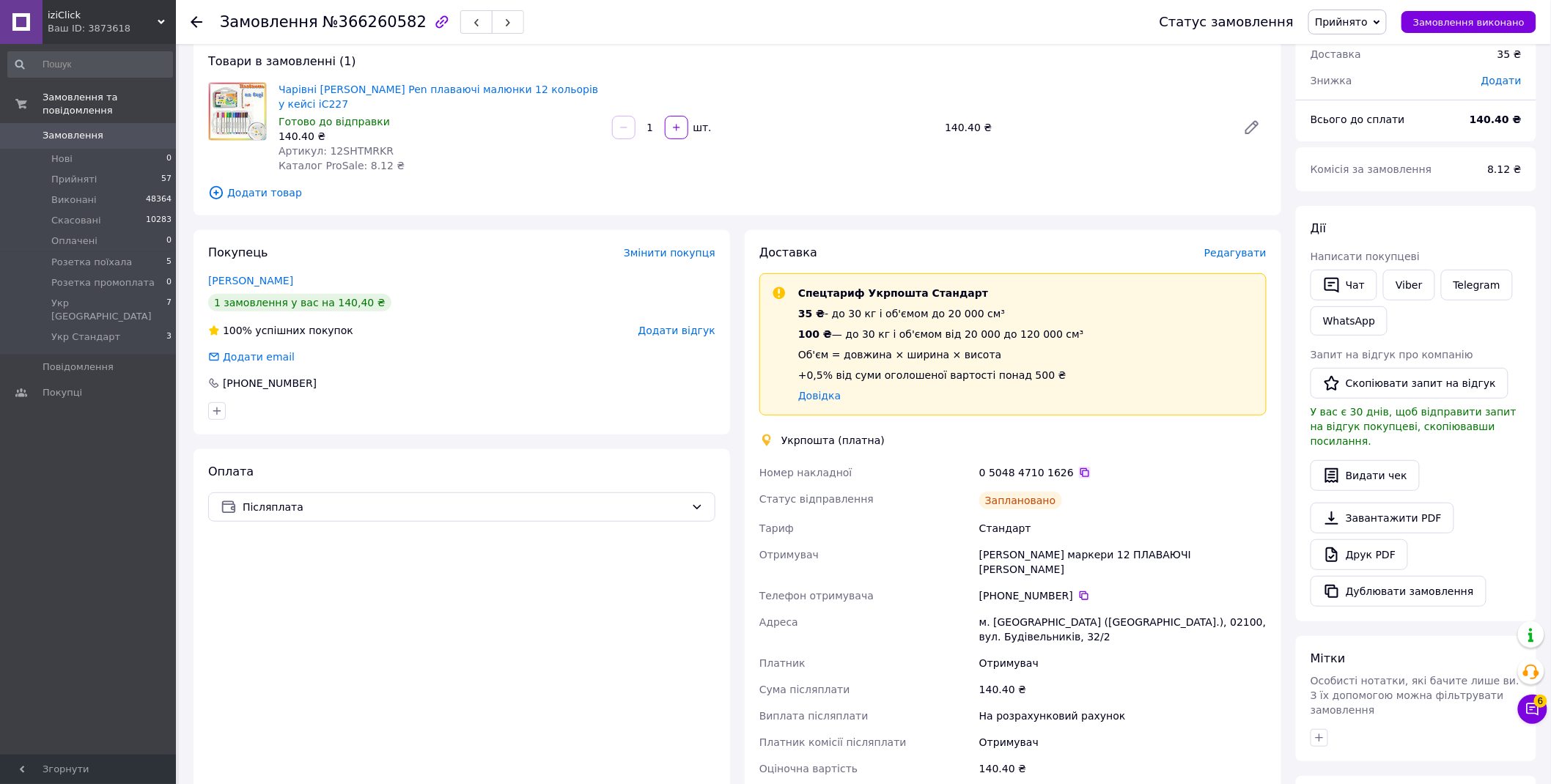
click at [1080, 470] on icon at bounding box center [1085, 473] width 12 height 12
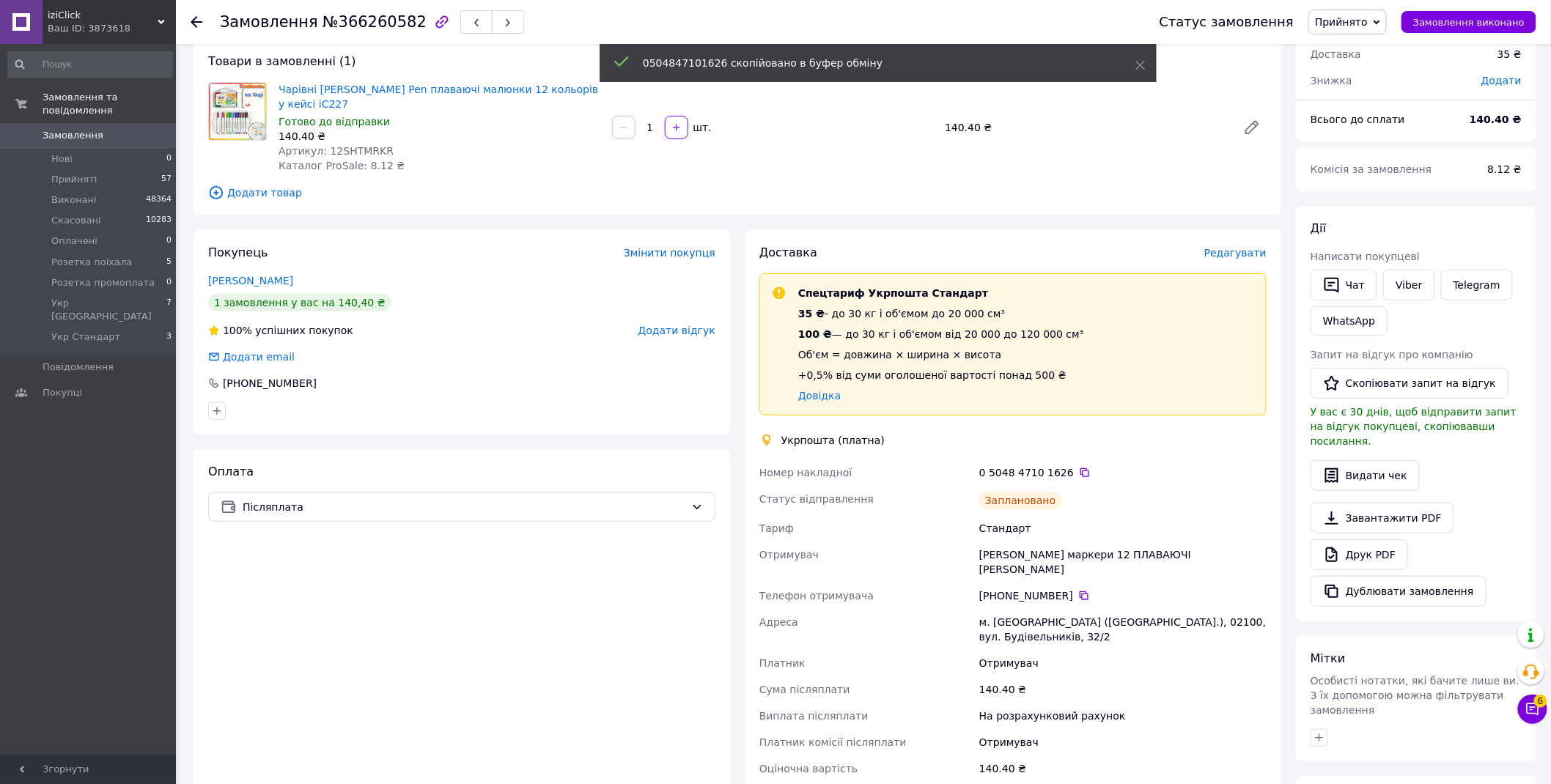
click at [1359, 18] on span "Прийнято" at bounding box center [1342, 22] width 53 height 12
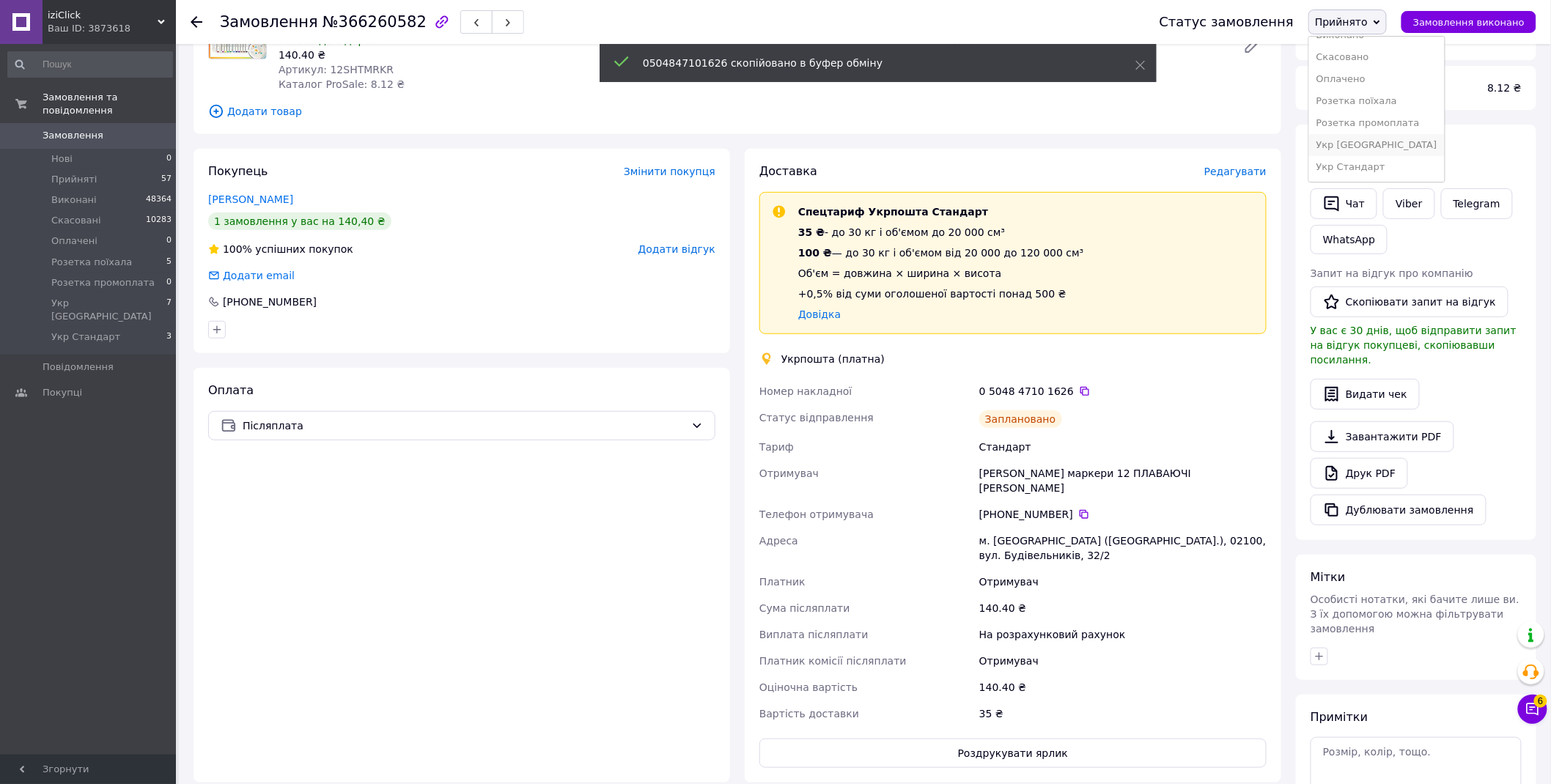
scroll to position [404, 0]
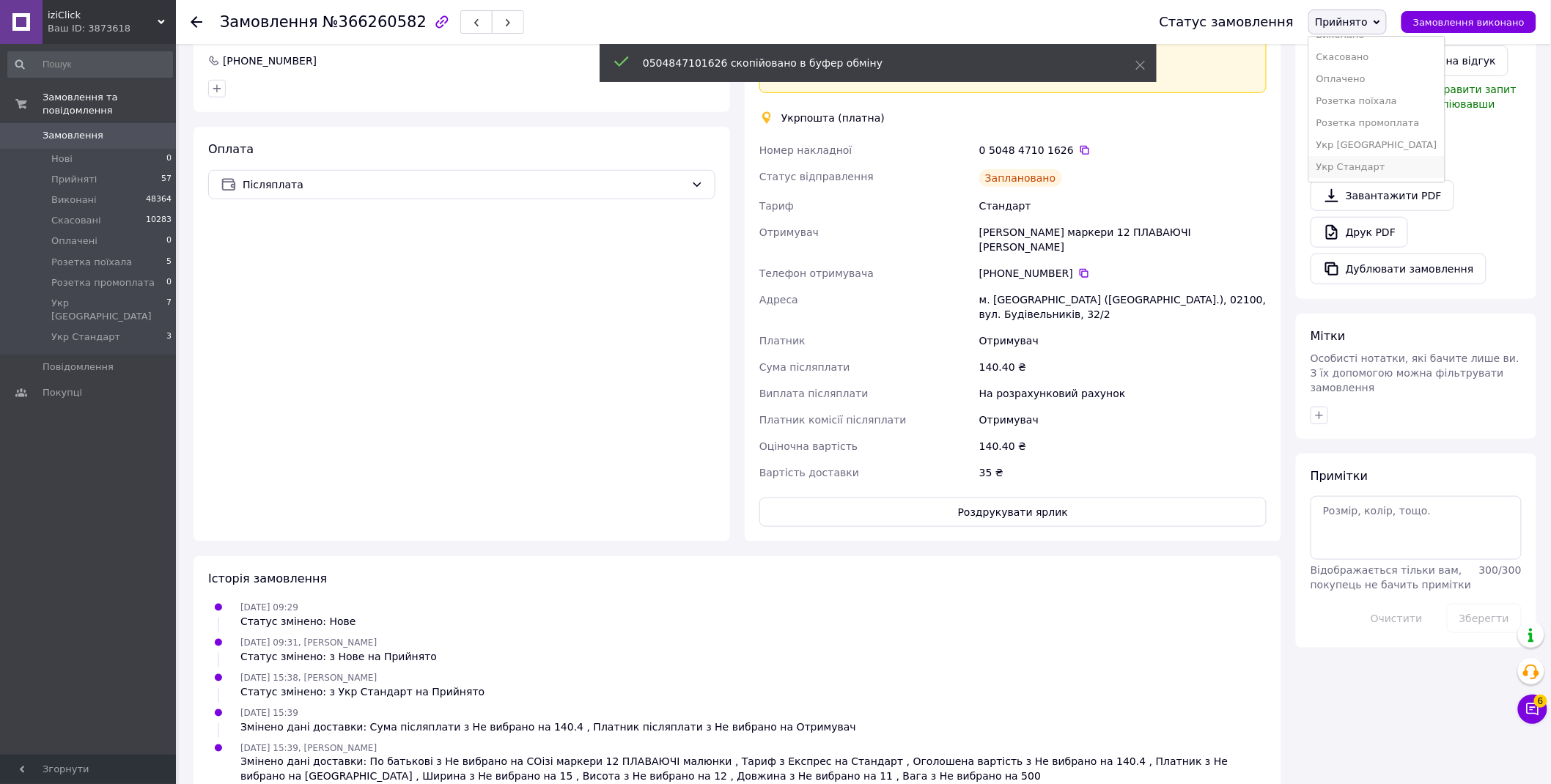
click at [1393, 167] on li "Укр Стандарт" at bounding box center [1377, 167] width 136 height 22
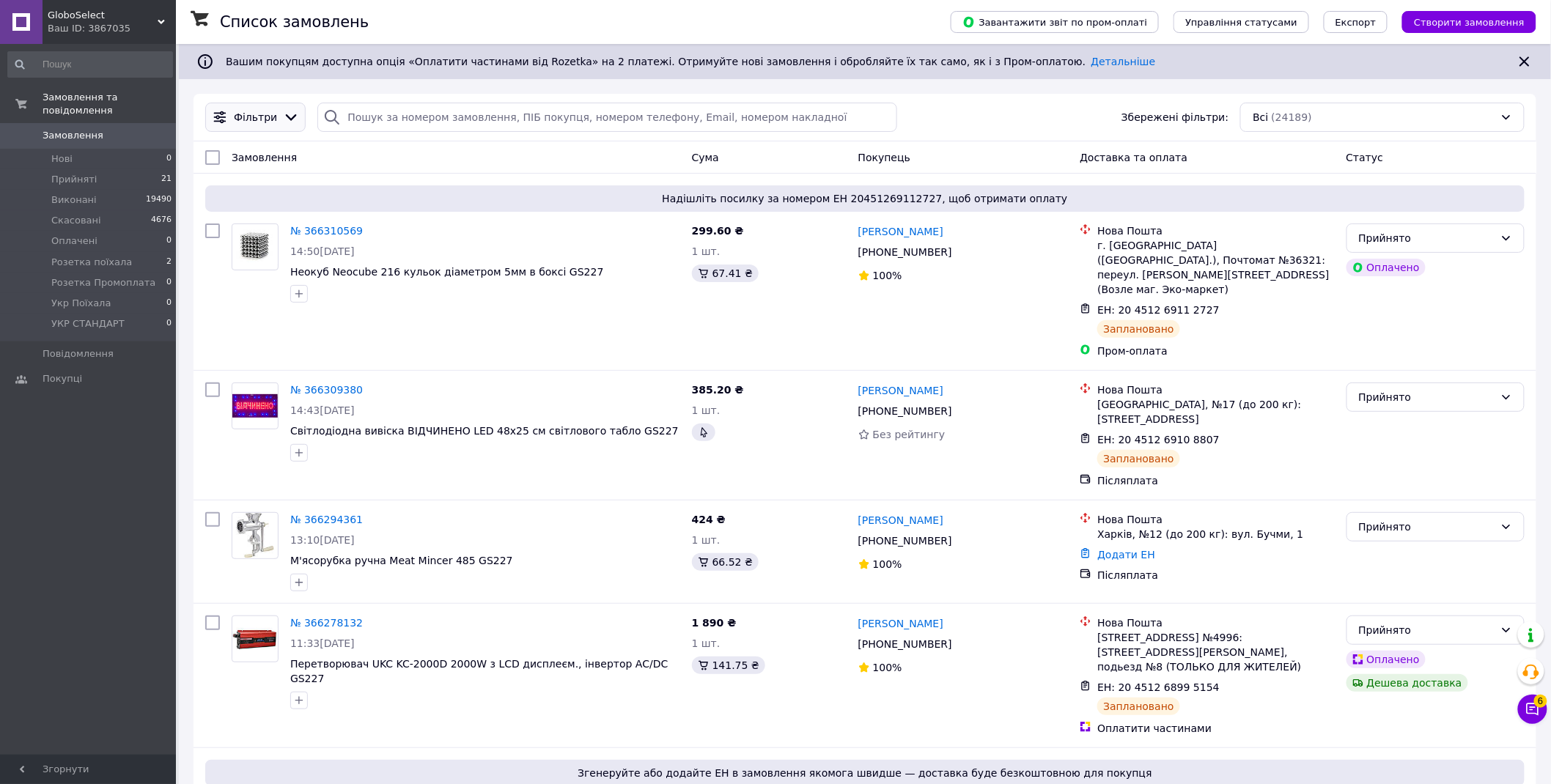
click at [261, 114] on span "Фільтри" at bounding box center [255, 117] width 43 height 15
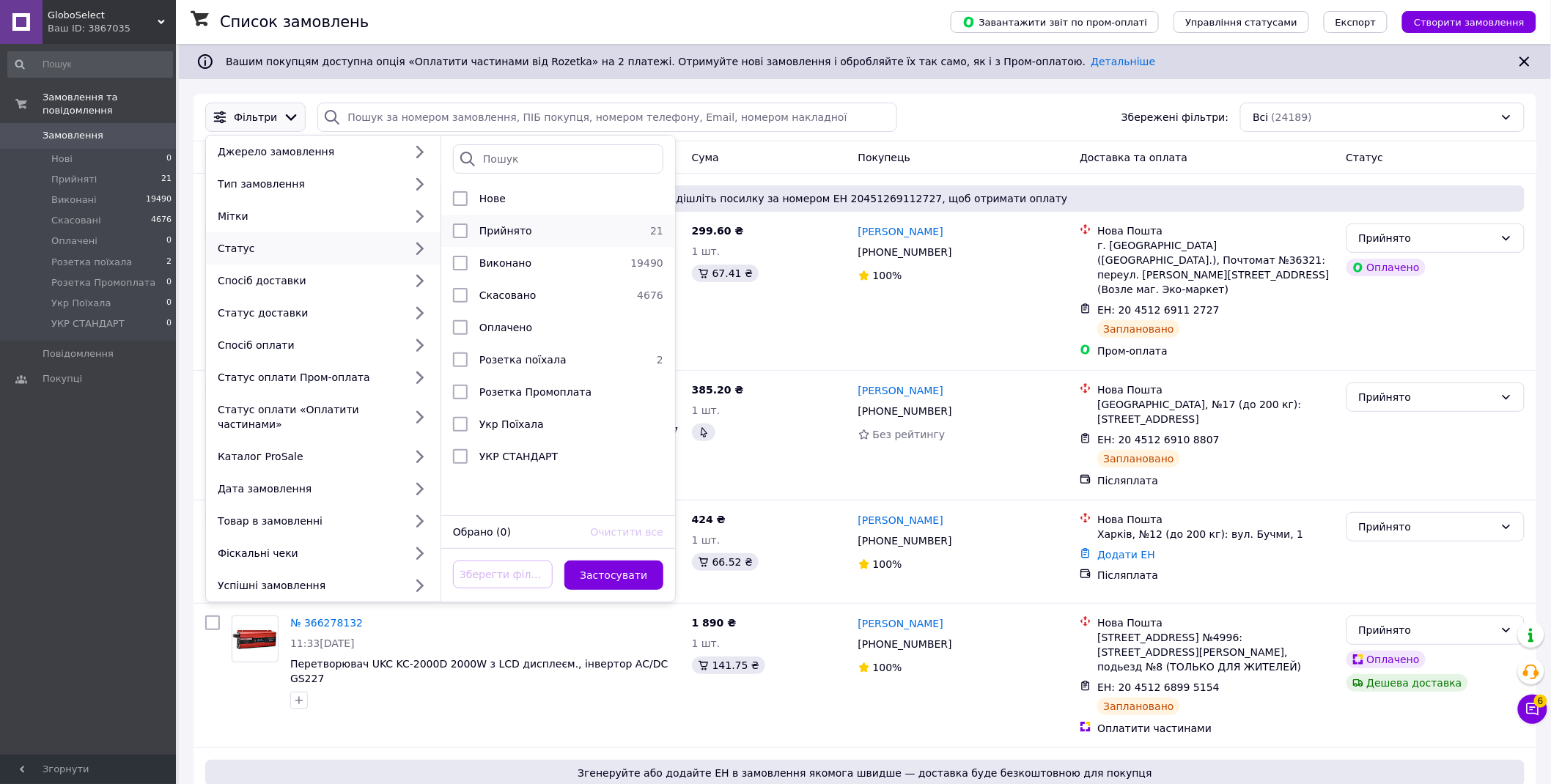
click at [499, 236] on span "Прийнято" at bounding box center [506, 231] width 53 height 12
checkbox input "true"
click at [610, 563] on button "Застосувати" at bounding box center [615, 576] width 100 height 29
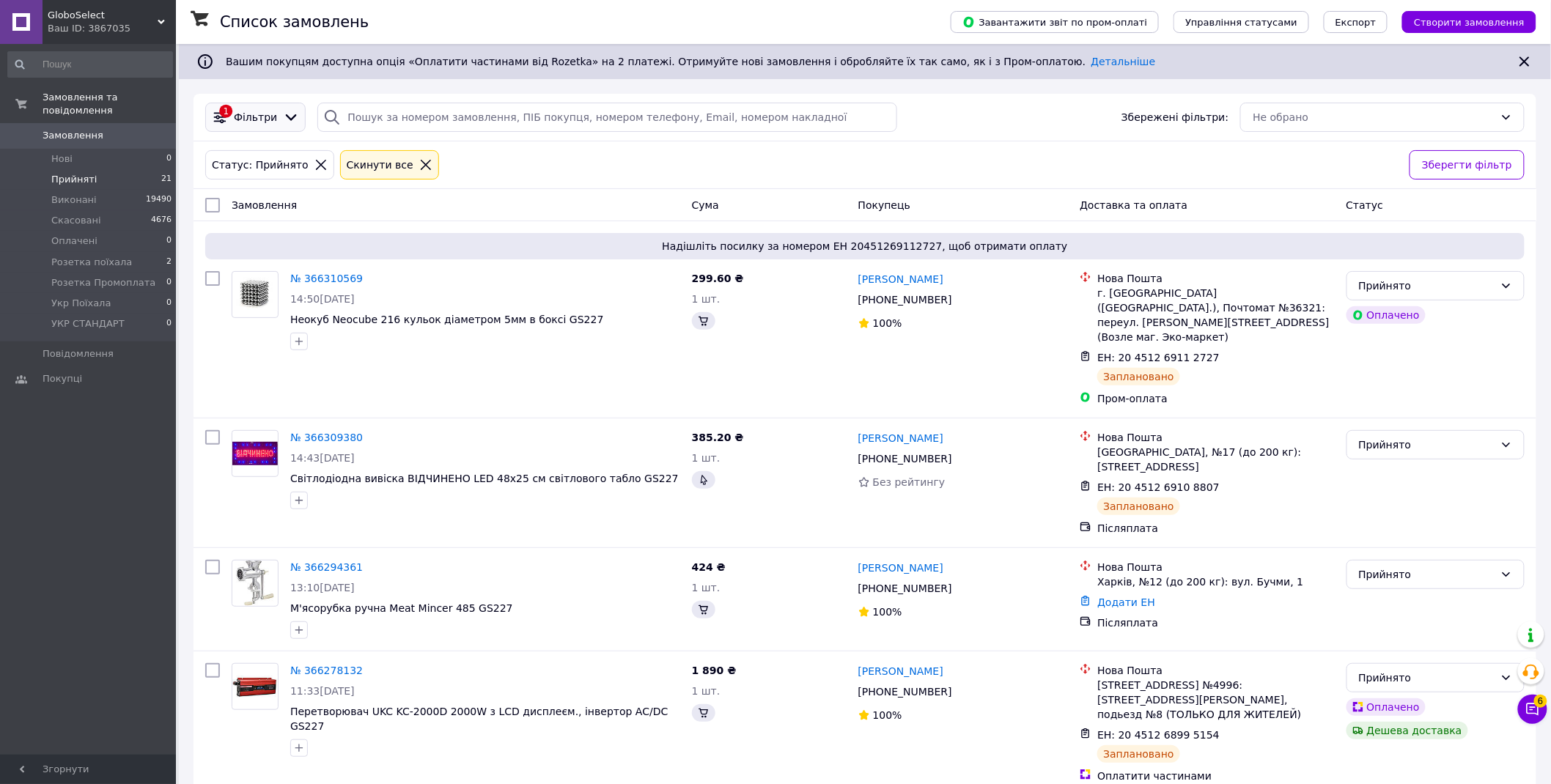
click at [264, 115] on span "Фільтри" at bounding box center [255, 117] width 43 height 15
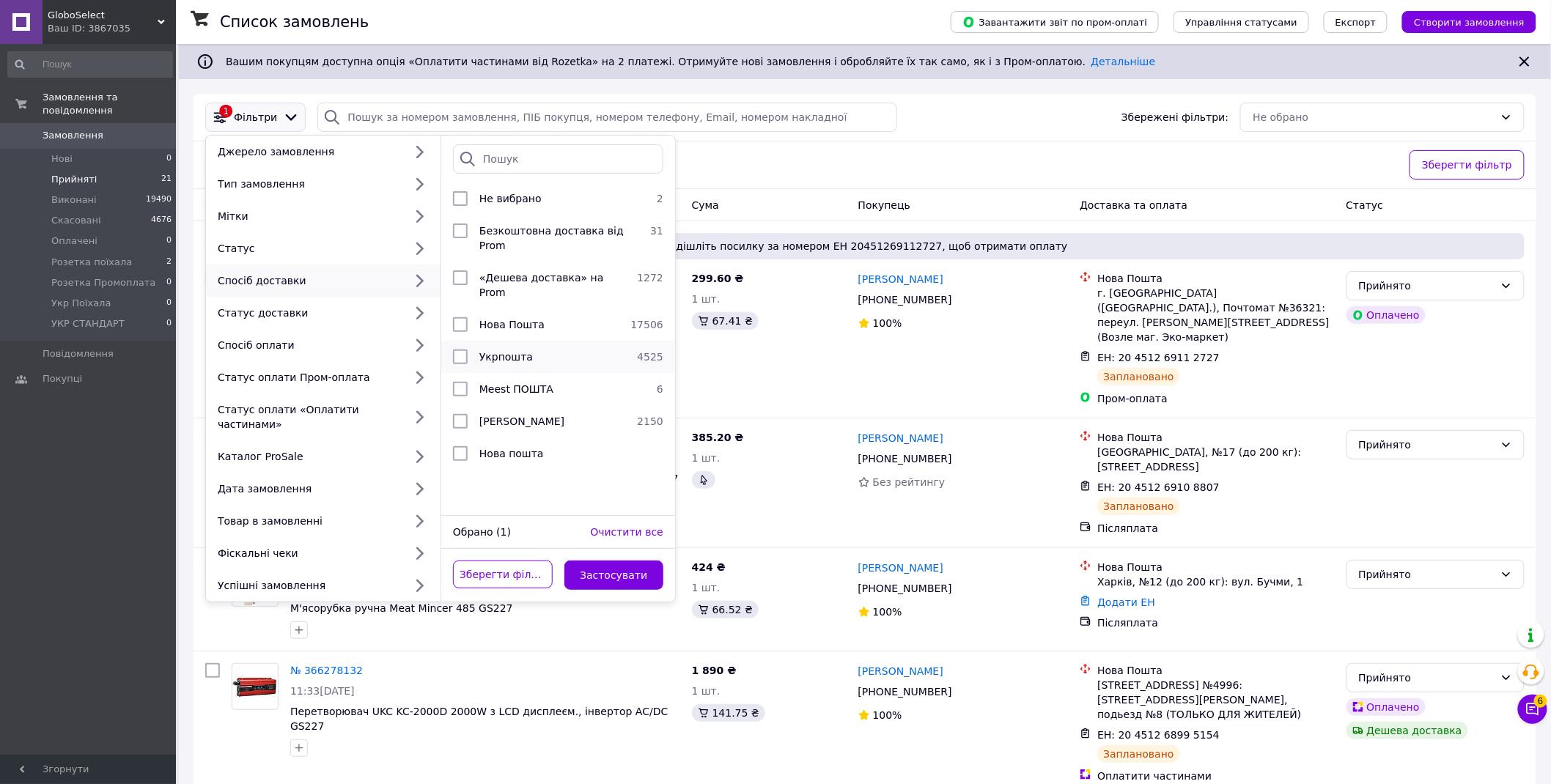
click at [516, 351] on span "Укрпошта" at bounding box center [506, 357] width 54 height 12
checkbox input "true"
click at [629, 561] on button "Застосувати" at bounding box center [615, 576] width 100 height 29
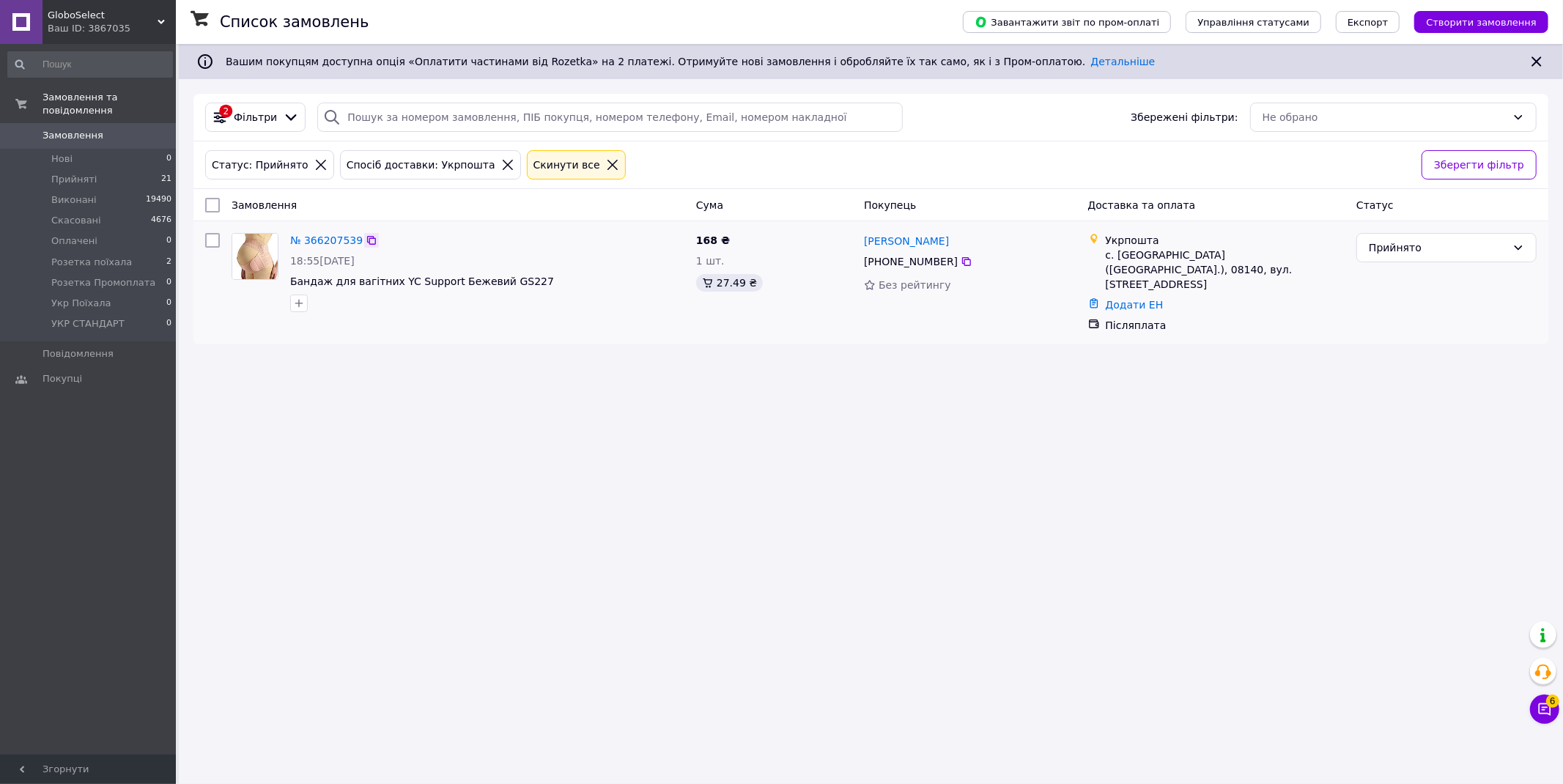
click at [367, 240] on icon at bounding box center [371, 240] width 9 height 9
click at [501, 162] on icon at bounding box center [508, 165] width 13 height 13
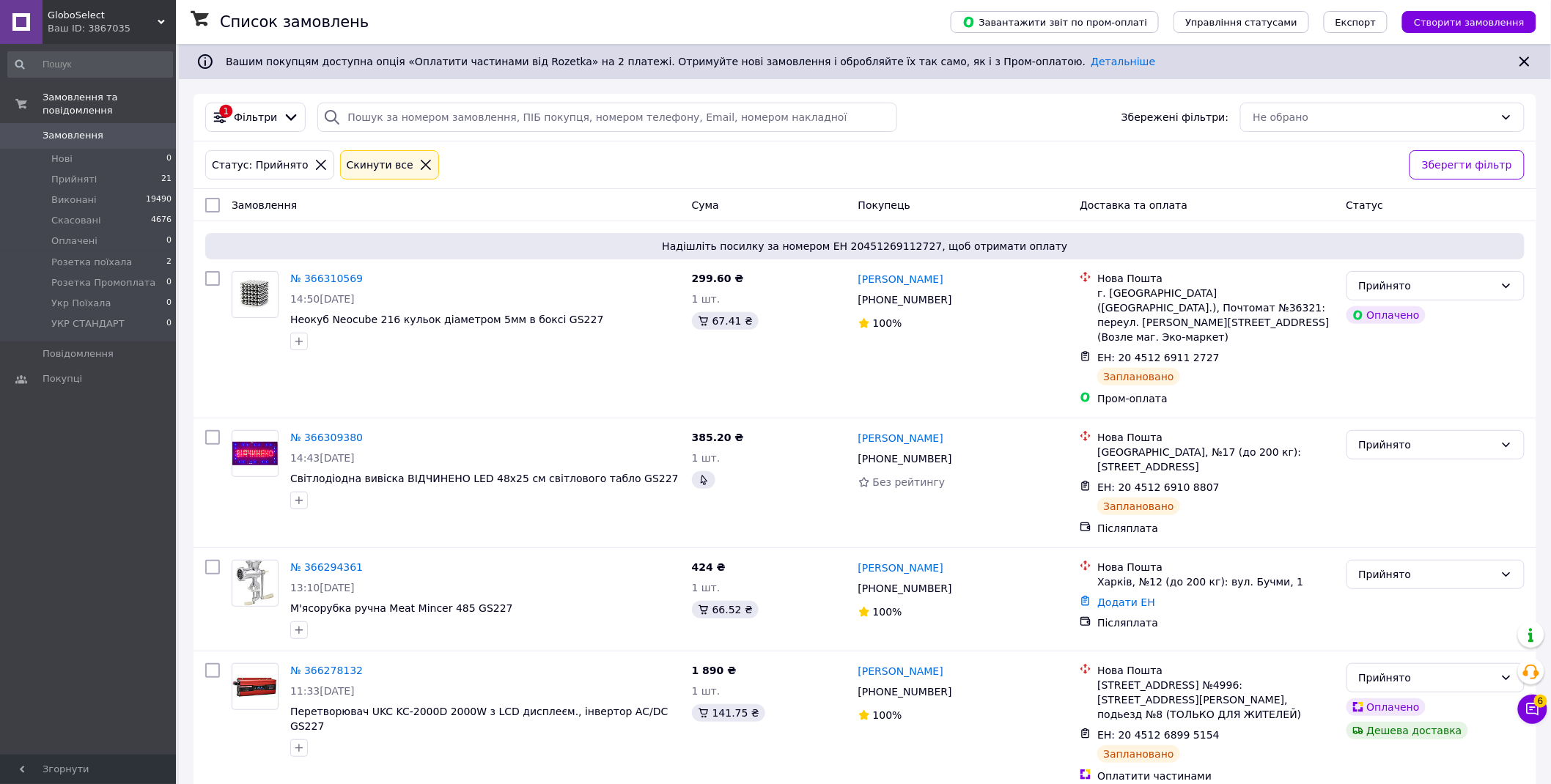
click at [267, 120] on span "Фільтри" at bounding box center [255, 117] width 43 height 15
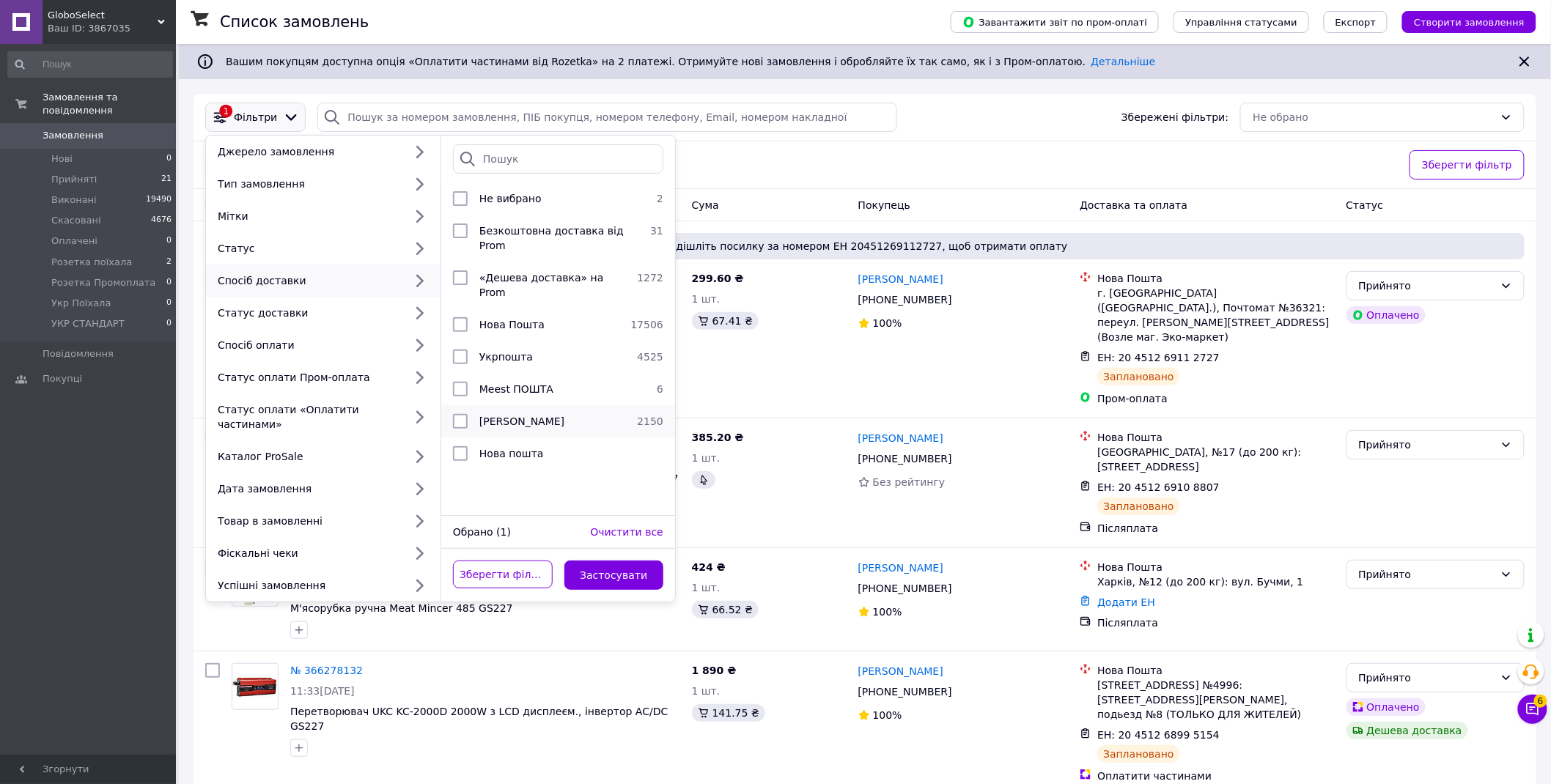
drag, startPoint x: 533, startPoint y: 396, endPoint x: 543, endPoint y: 396, distance: 10.0
click at [533, 415] on span "[PERSON_NAME]" at bounding box center [522, 421] width 85 height 12
checkbox input "true"
click at [636, 568] on button "Застосувати" at bounding box center [615, 576] width 100 height 29
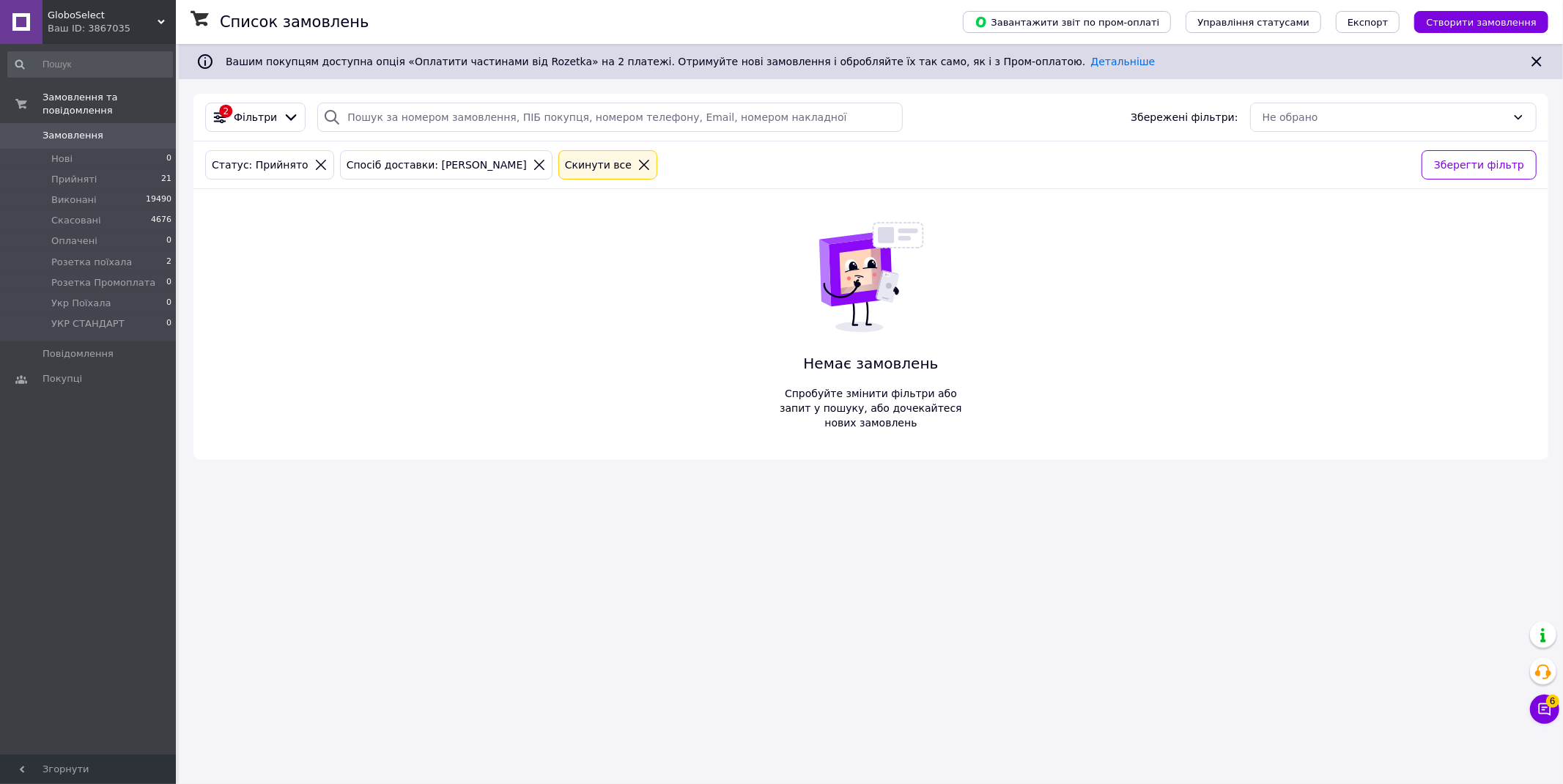
click at [101, 13] on span "GloboSelect" at bounding box center [103, 15] width 110 height 13
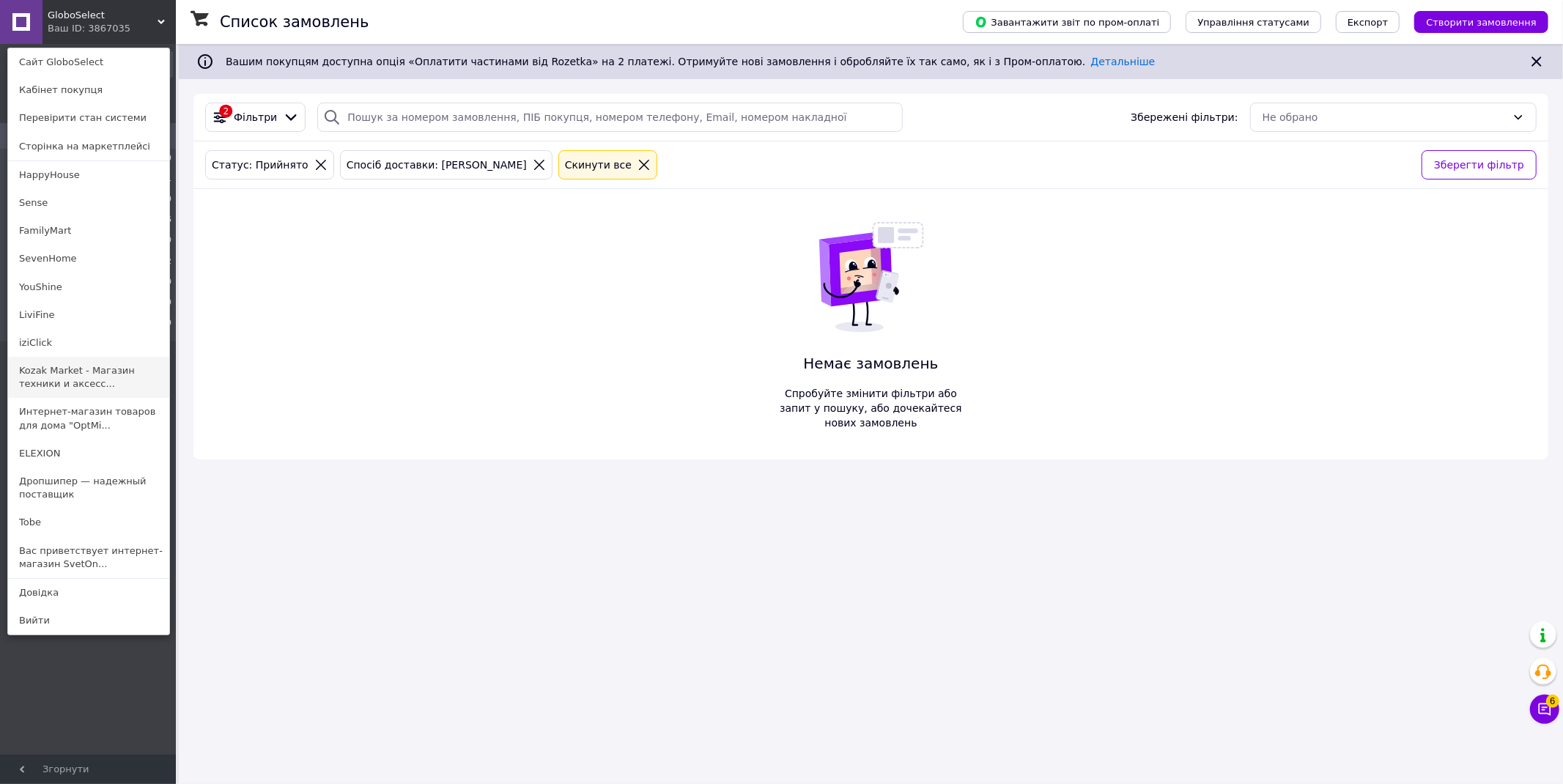
click at [86, 379] on link "Kozak Market - Магазин техники и аксесс..." at bounding box center [89, 377] width 162 height 41
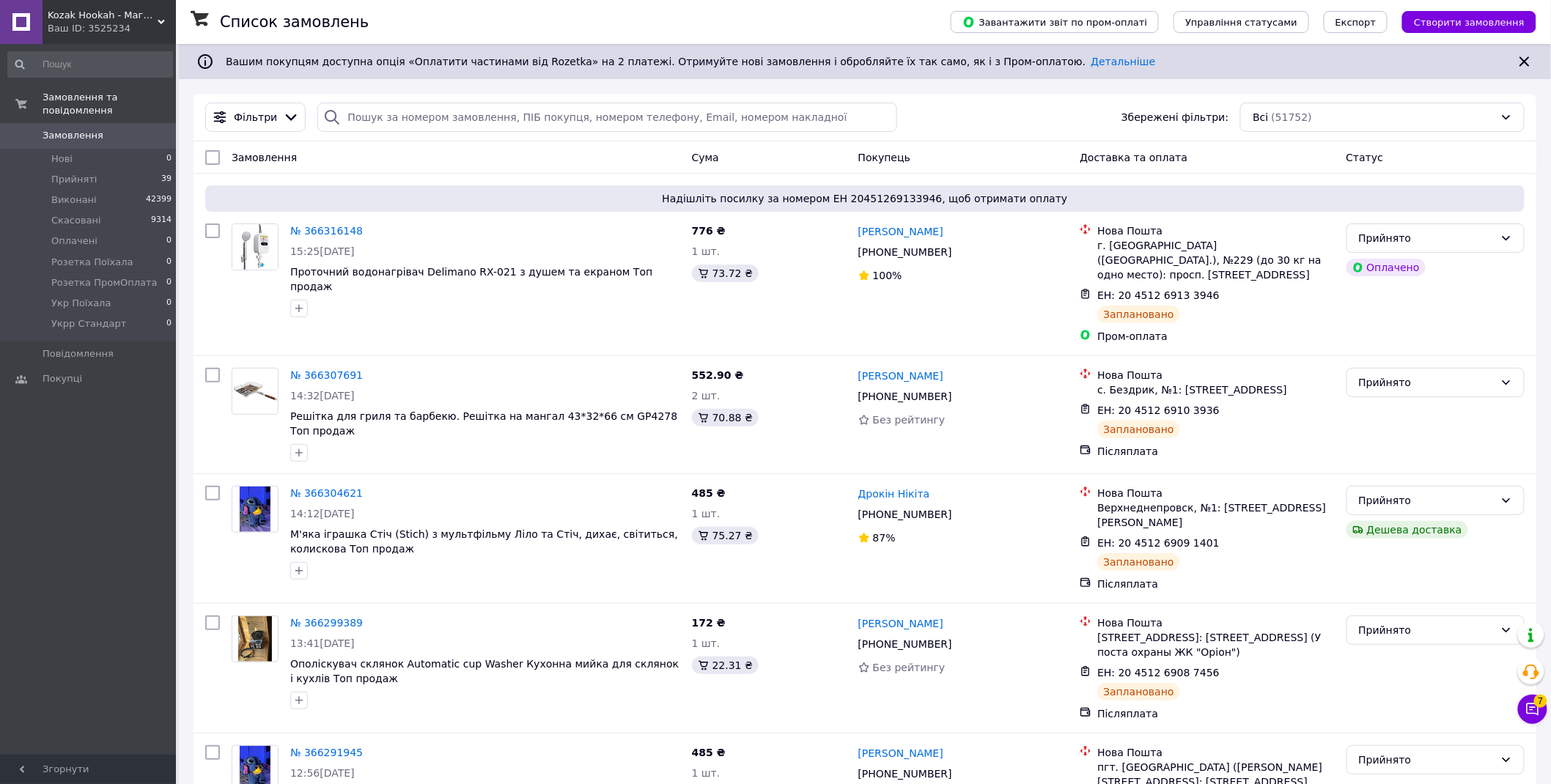
click at [91, 26] on div "Ваш ID: 3525234" at bounding box center [112, 29] width 129 height 13
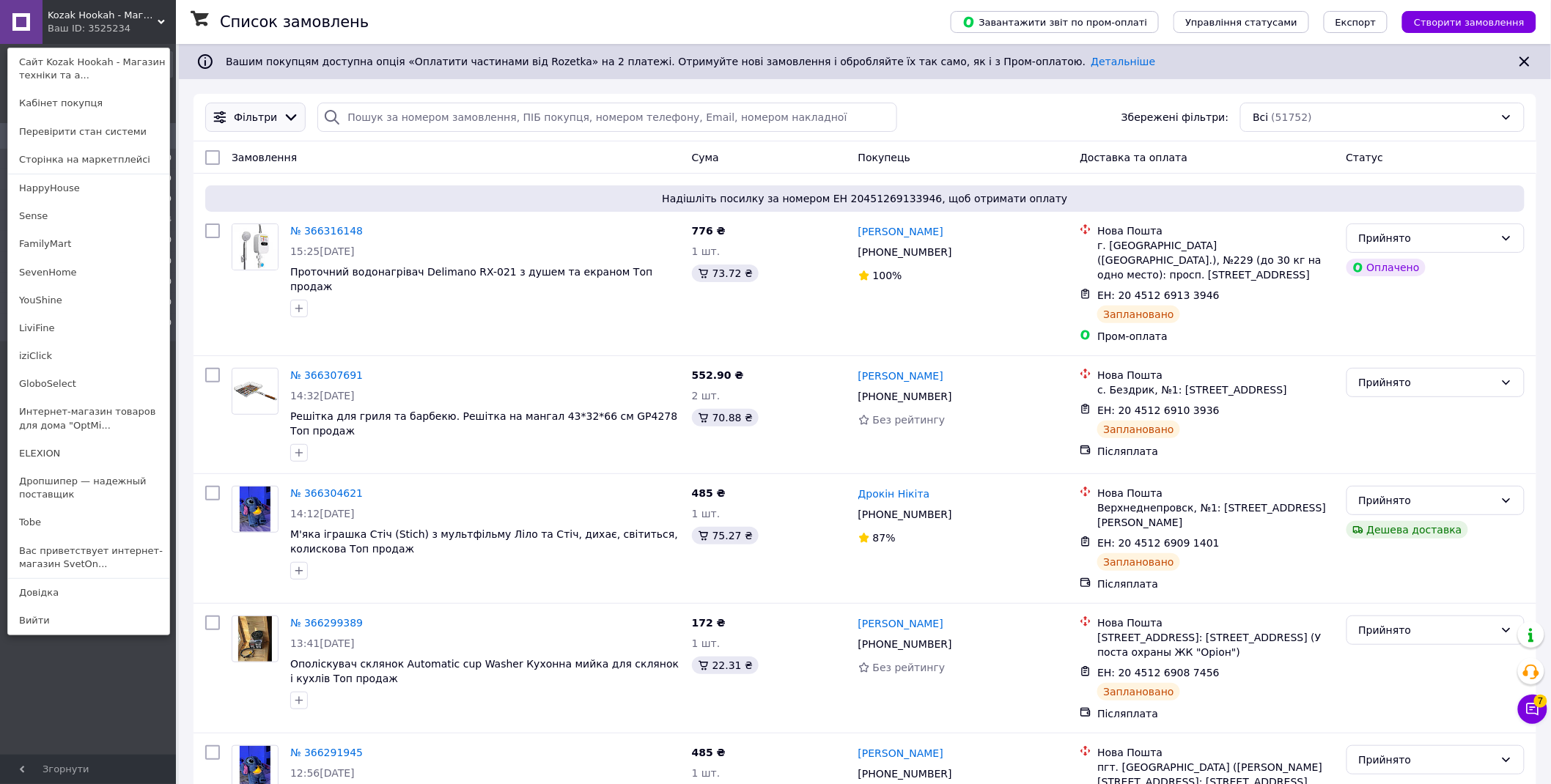
click at [253, 119] on span "Фільтри" at bounding box center [255, 117] width 43 height 15
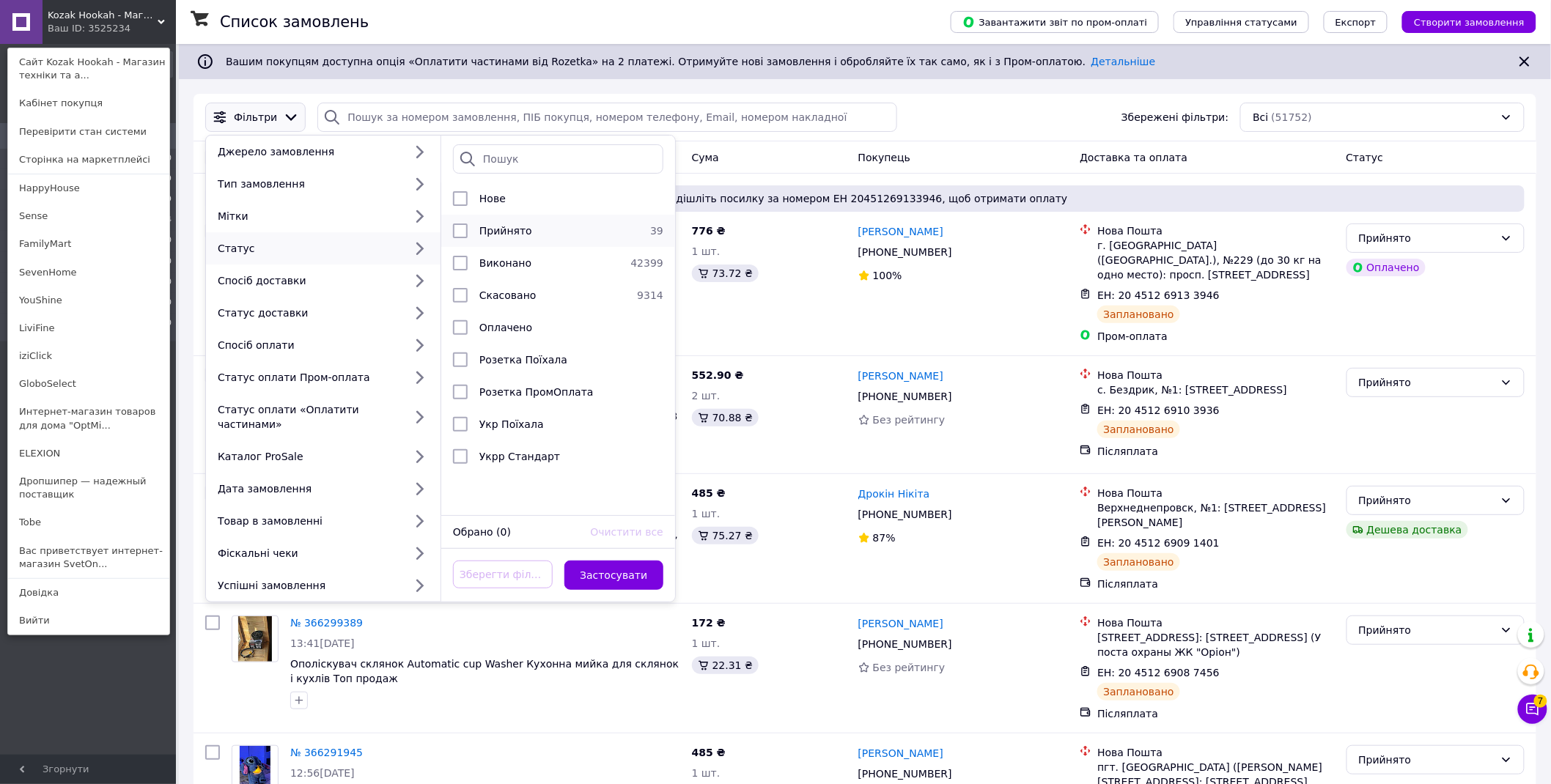
click at [508, 232] on span "Прийнято" at bounding box center [506, 231] width 53 height 12
checkbox input "true"
click at [615, 567] on button "Застосувати" at bounding box center [615, 576] width 100 height 29
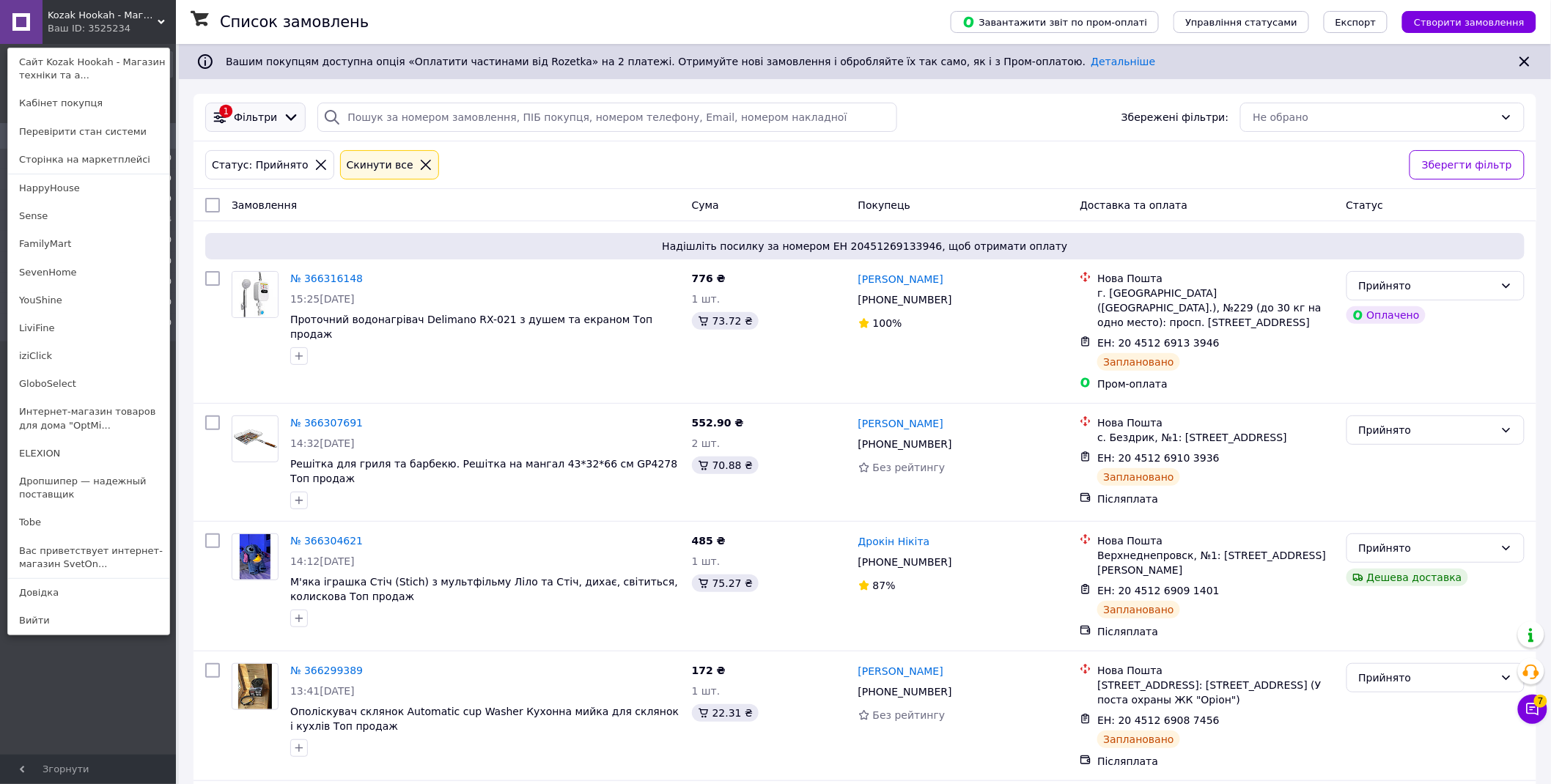
click at [268, 112] on span "Фільтри" at bounding box center [255, 117] width 43 height 15
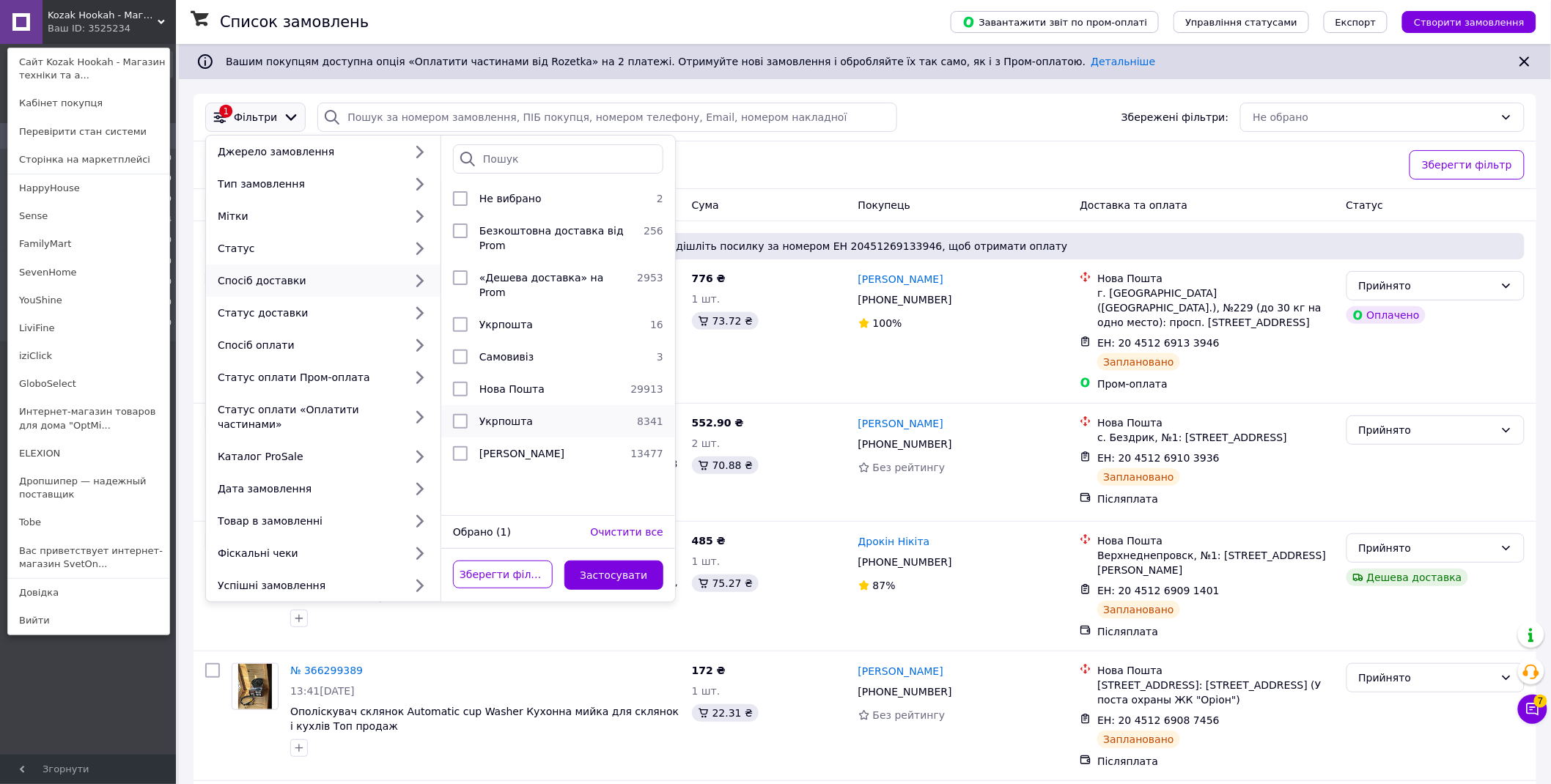
click at [510, 415] on span "Укрпошта" at bounding box center [506, 421] width 54 height 12
checkbox input "true"
click at [606, 561] on button "Застосувати" at bounding box center [615, 576] width 100 height 29
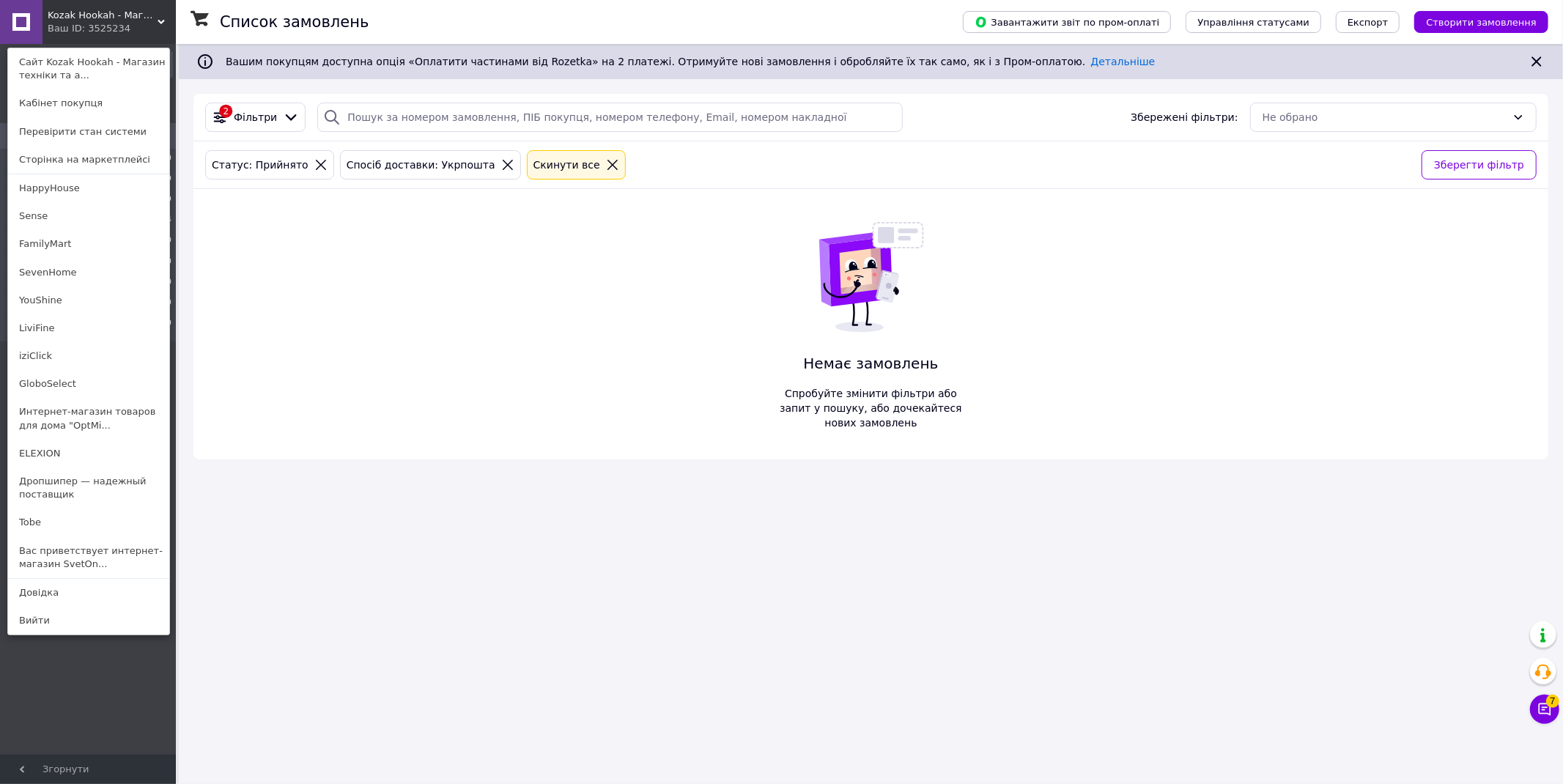
click at [501, 167] on icon at bounding box center [508, 165] width 13 height 13
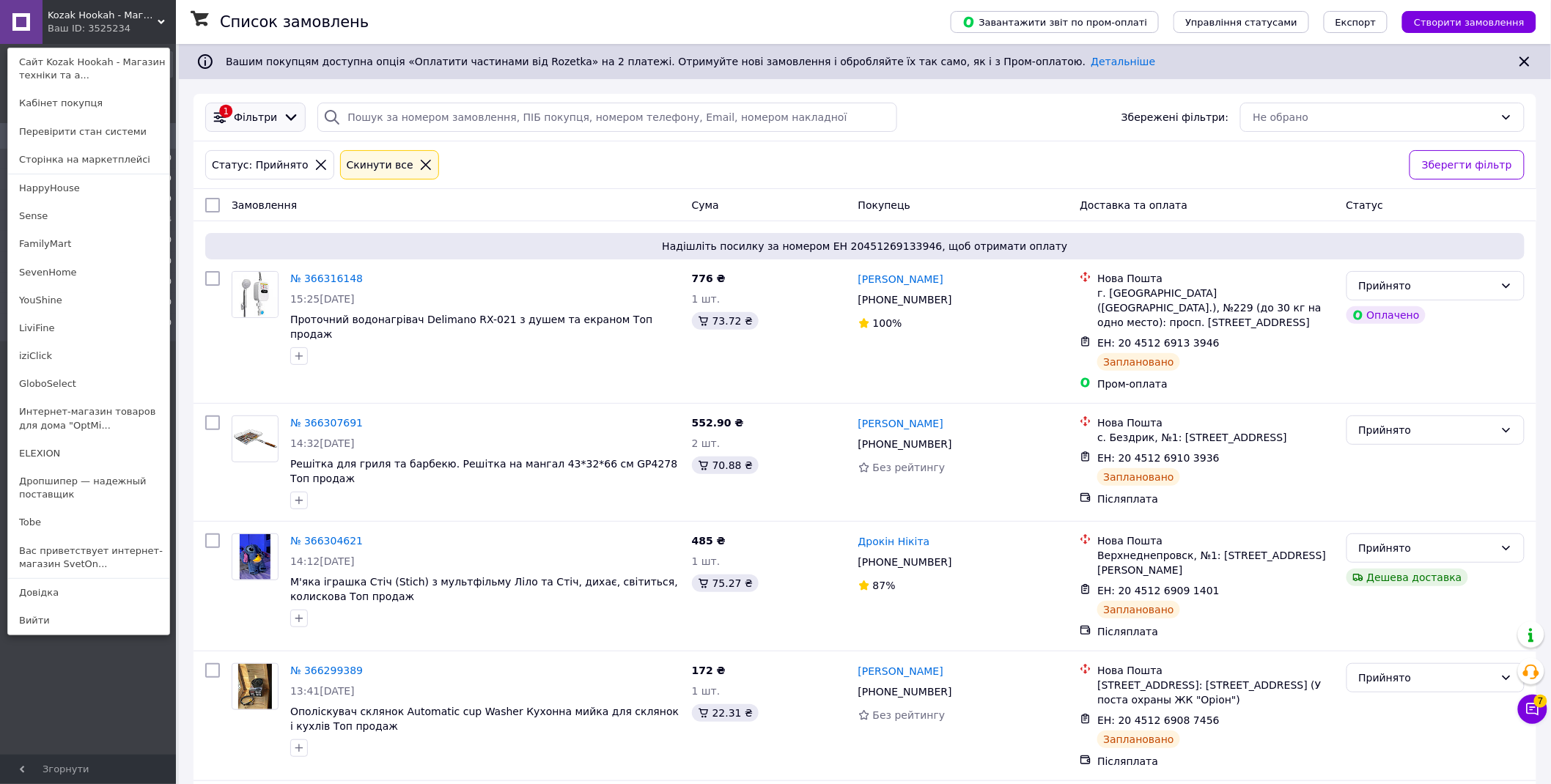
click at [258, 120] on span "Фільтри" at bounding box center [255, 117] width 43 height 15
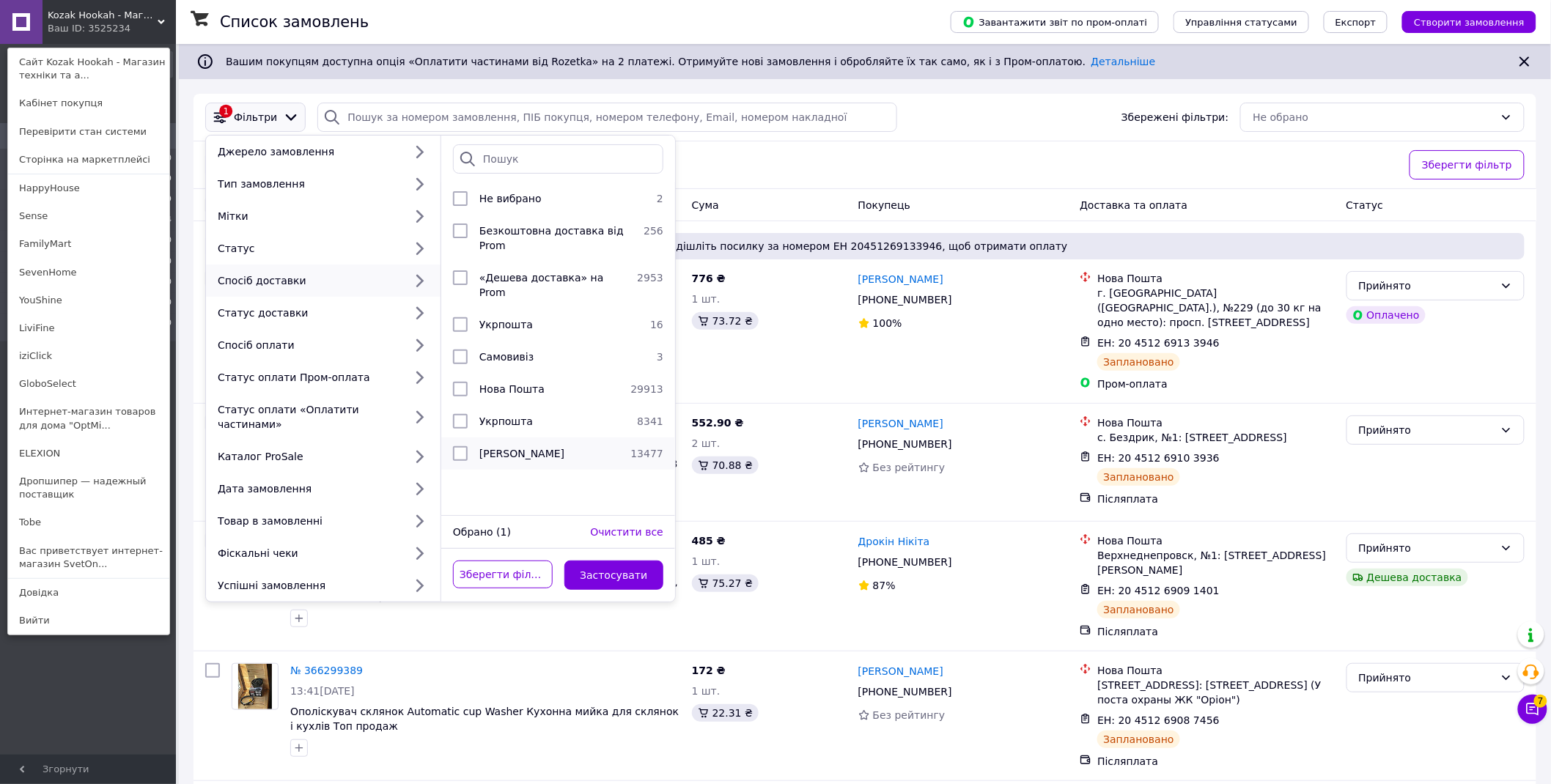
click at [544, 448] on span "[PERSON_NAME]" at bounding box center [522, 454] width 85 height 12
checkbox input "true"
click at [603, 561] on button "Застосувати" at bounding box center [615, 576] width 100 height 29
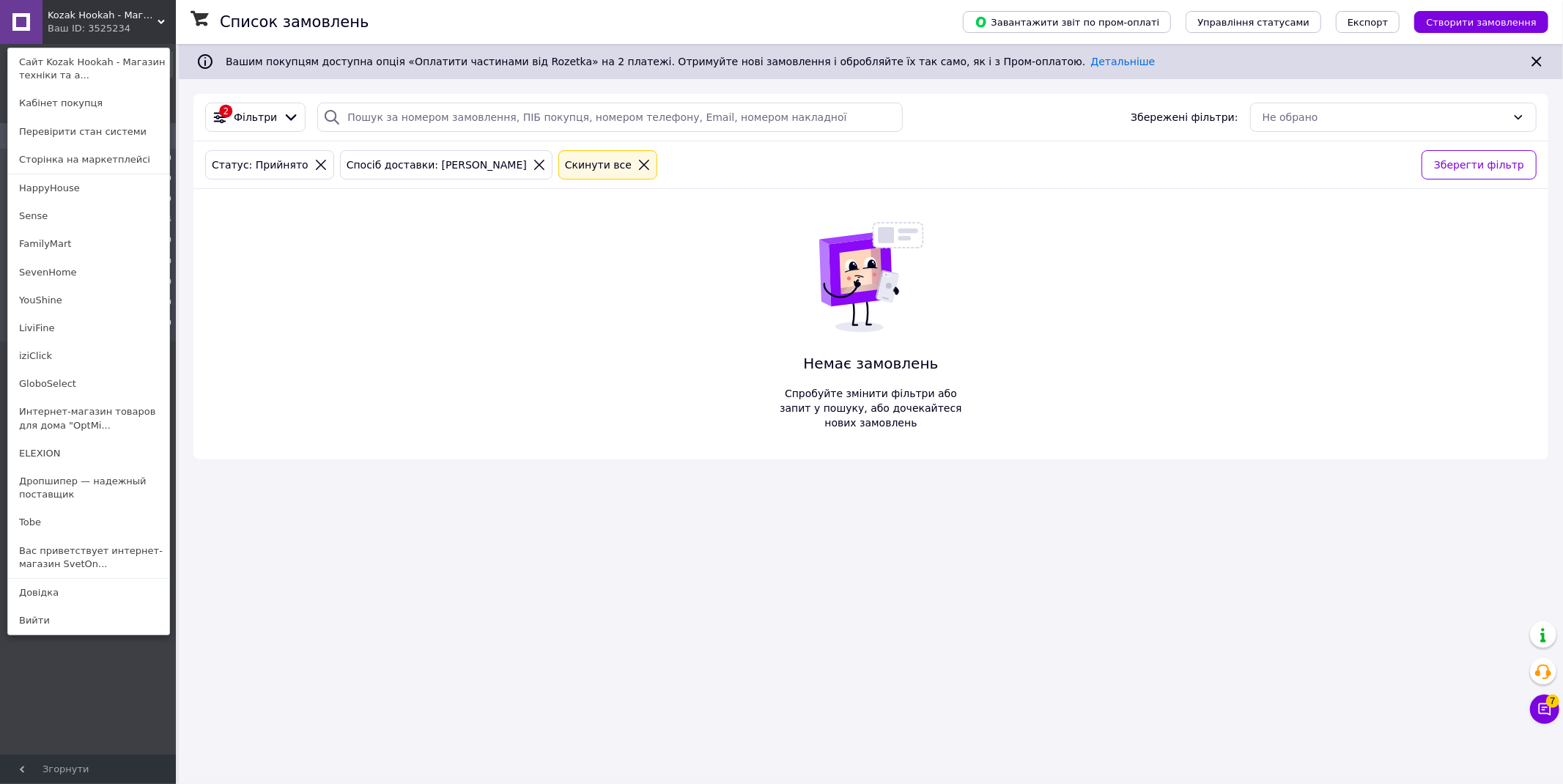
click at [89, 420] on link "Интернет-магазин товаров для дома "OptMi..." at bounding box center [89, 418] width 162 height 41
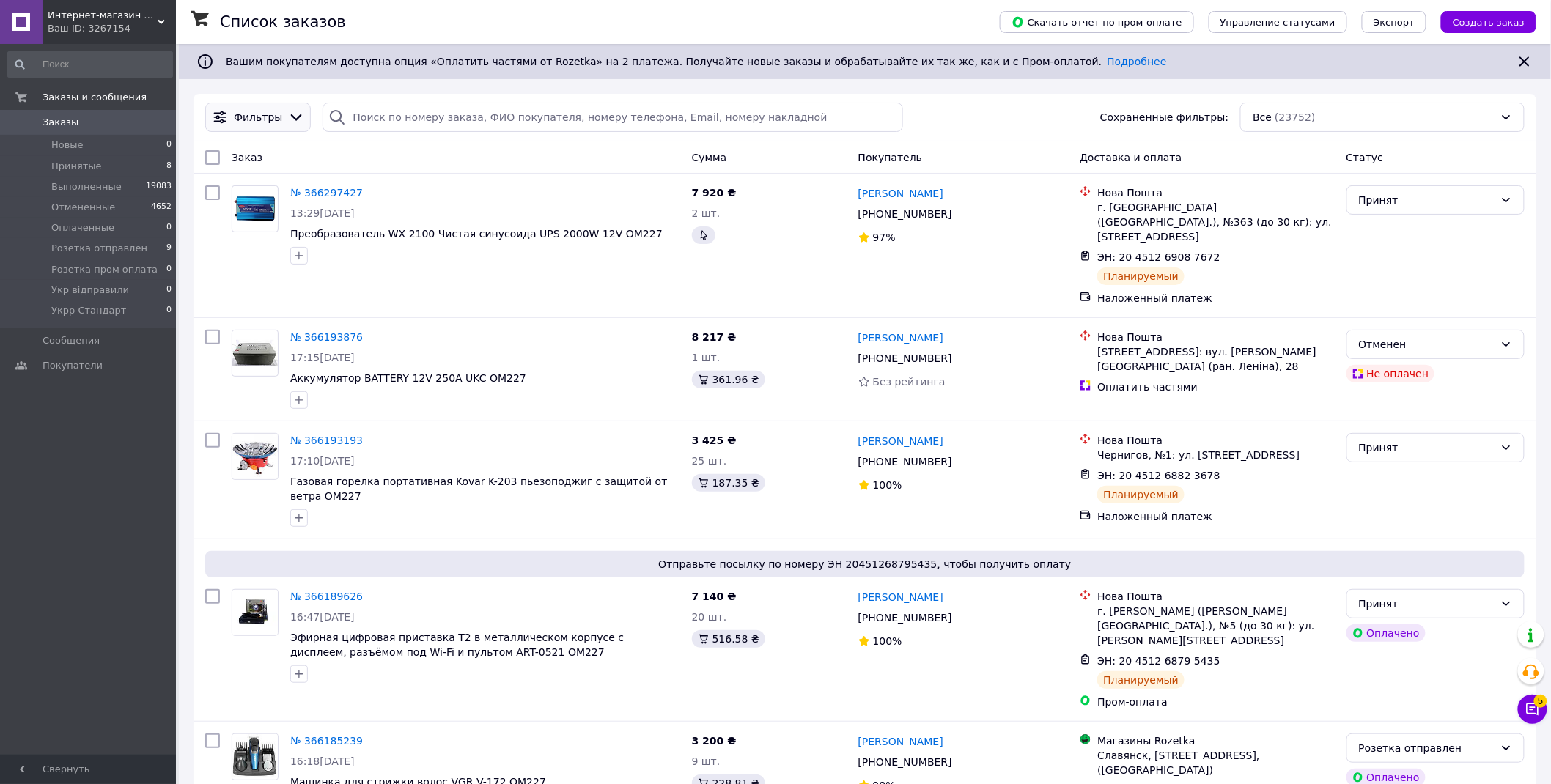
click at [275, 116] on span "Фильтры" at bounding box center [258, 117] width 48 height 15
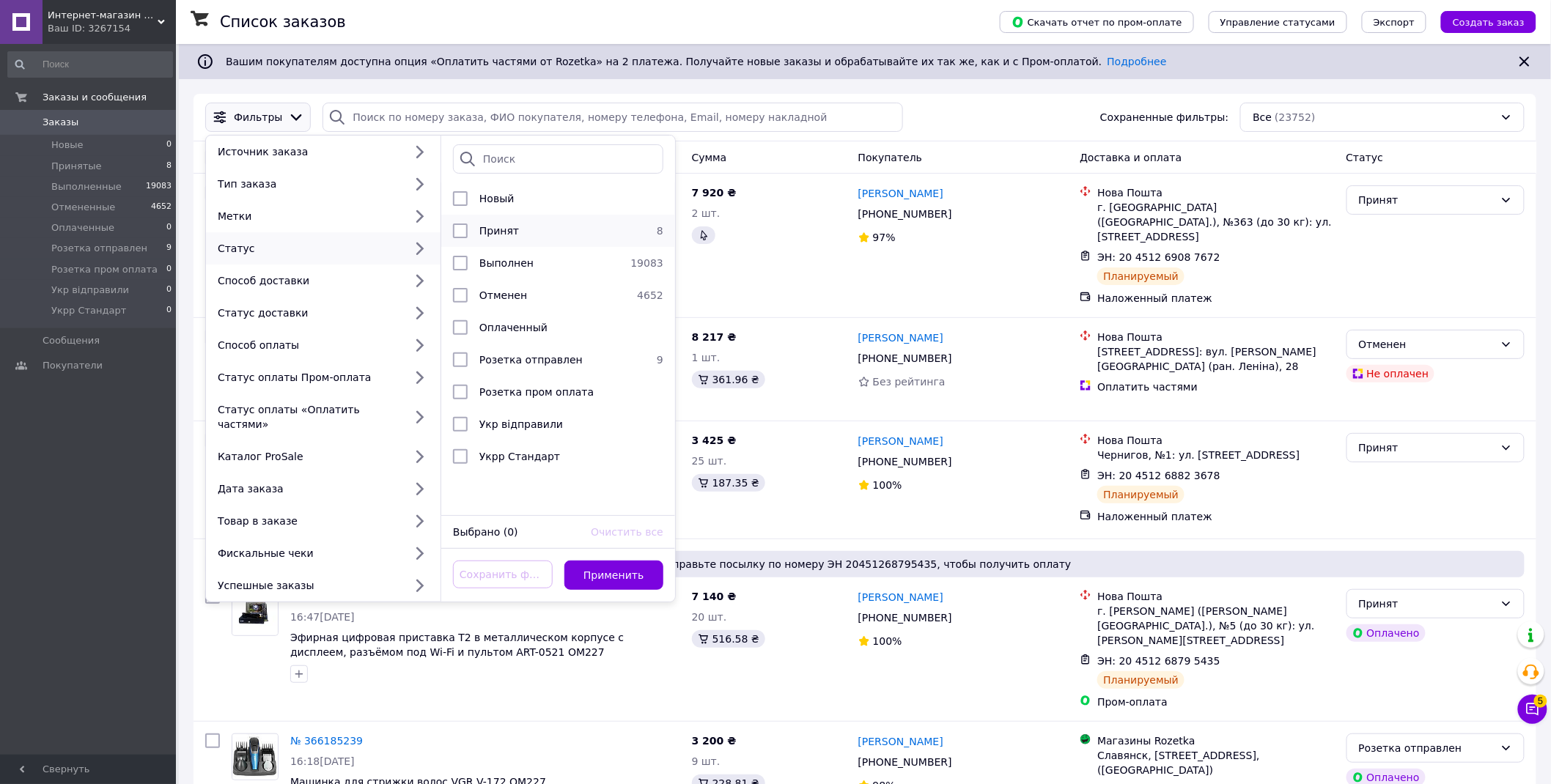
click at [505, 225] on span "Принят" at bounding box center [499, 231] width 40 height 12
checkbox input "true"
click at [616, 562] on button "Применить" at bounding box center [615, 576] width 100 height 29
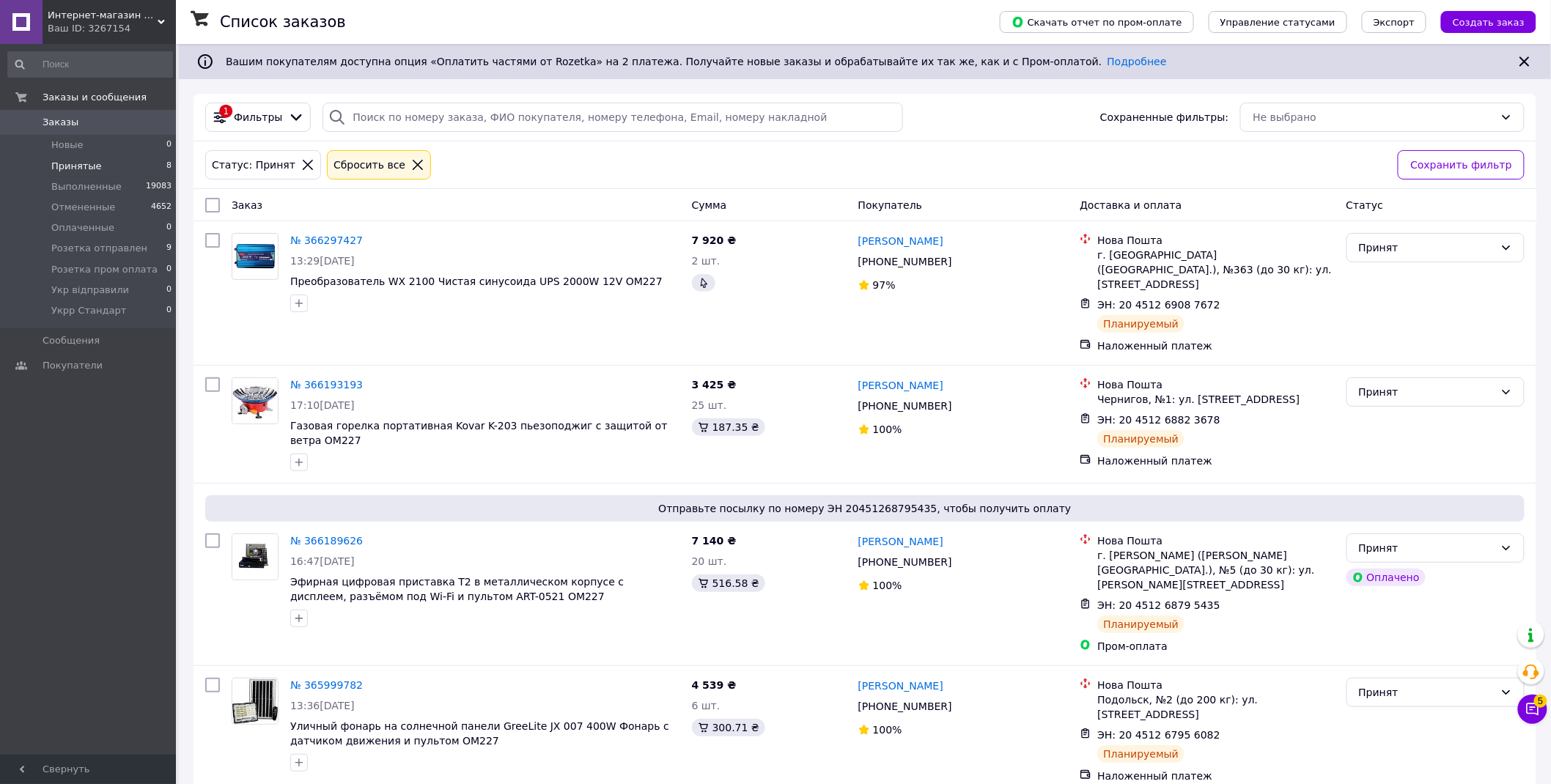
click at [120, 20] on span "Интернет-магазин товаров для дома "OptMisto"" at bounding box center [103, 15] width 110 height 13
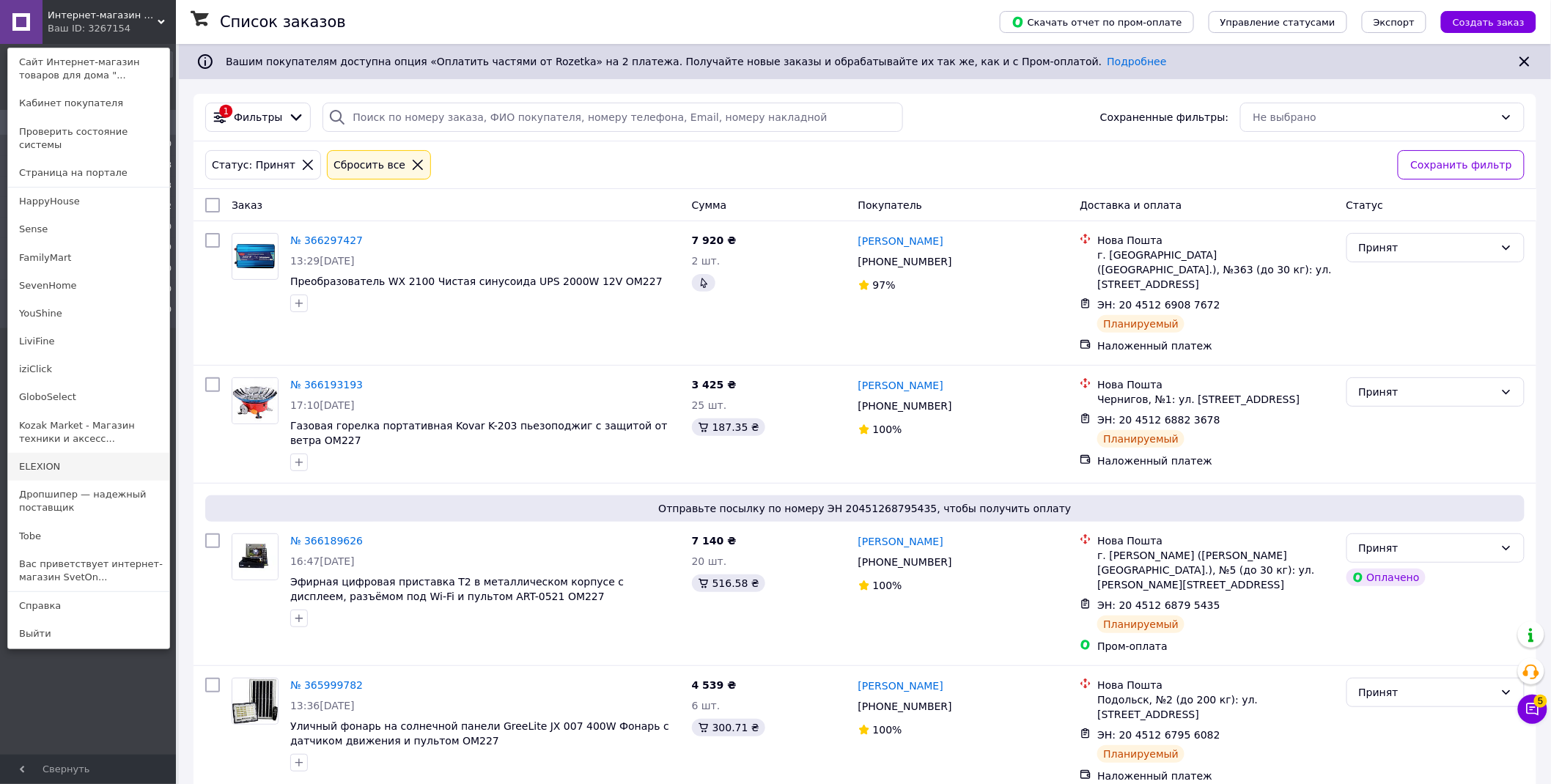
click at [97, 453] on link "ELEXION" at bounding box center [89, 467] width 162 height 28
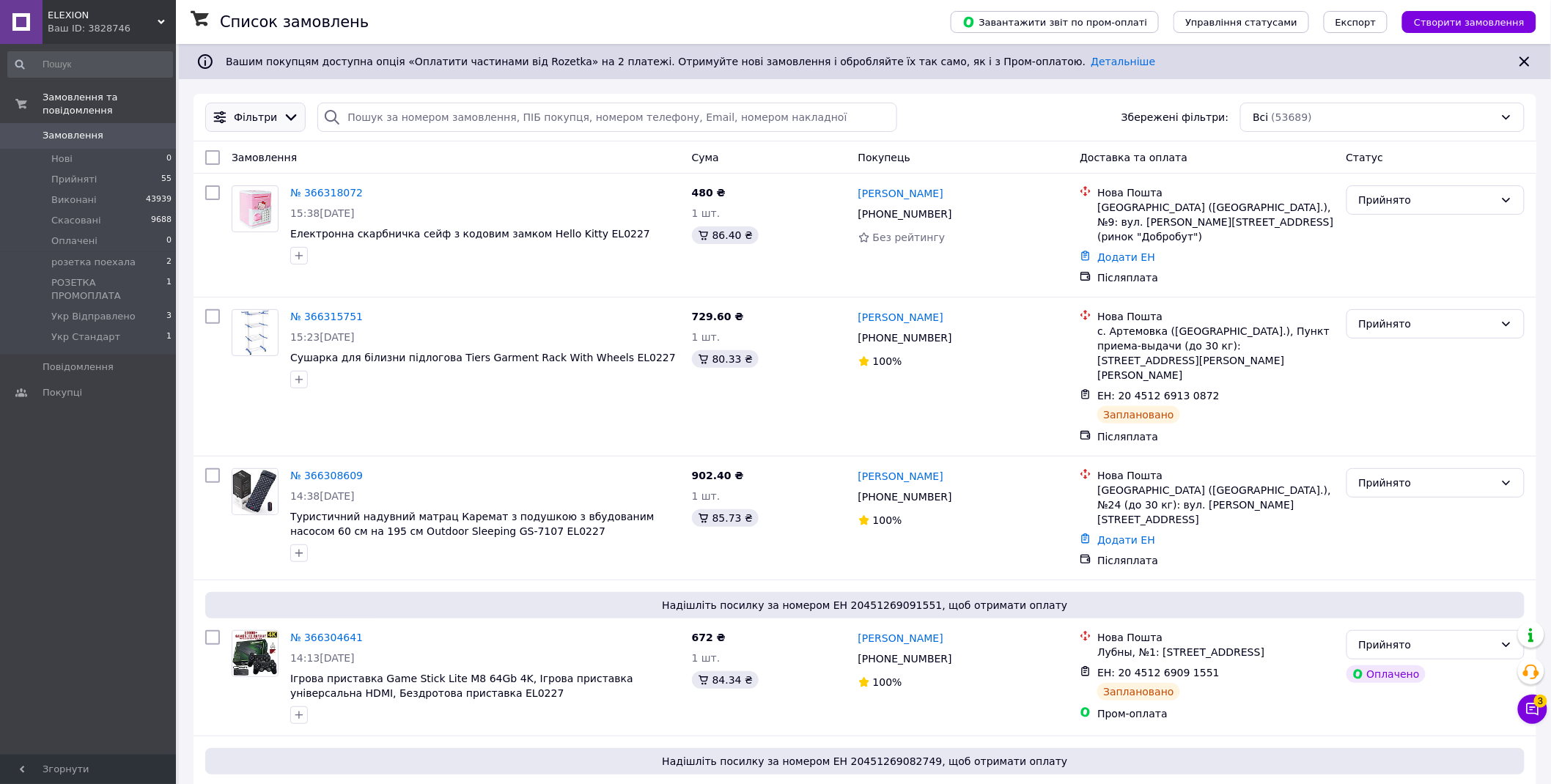
click at [253, 115] on span "Фільтри" at bounding box center [255, 117] width 43 height 15
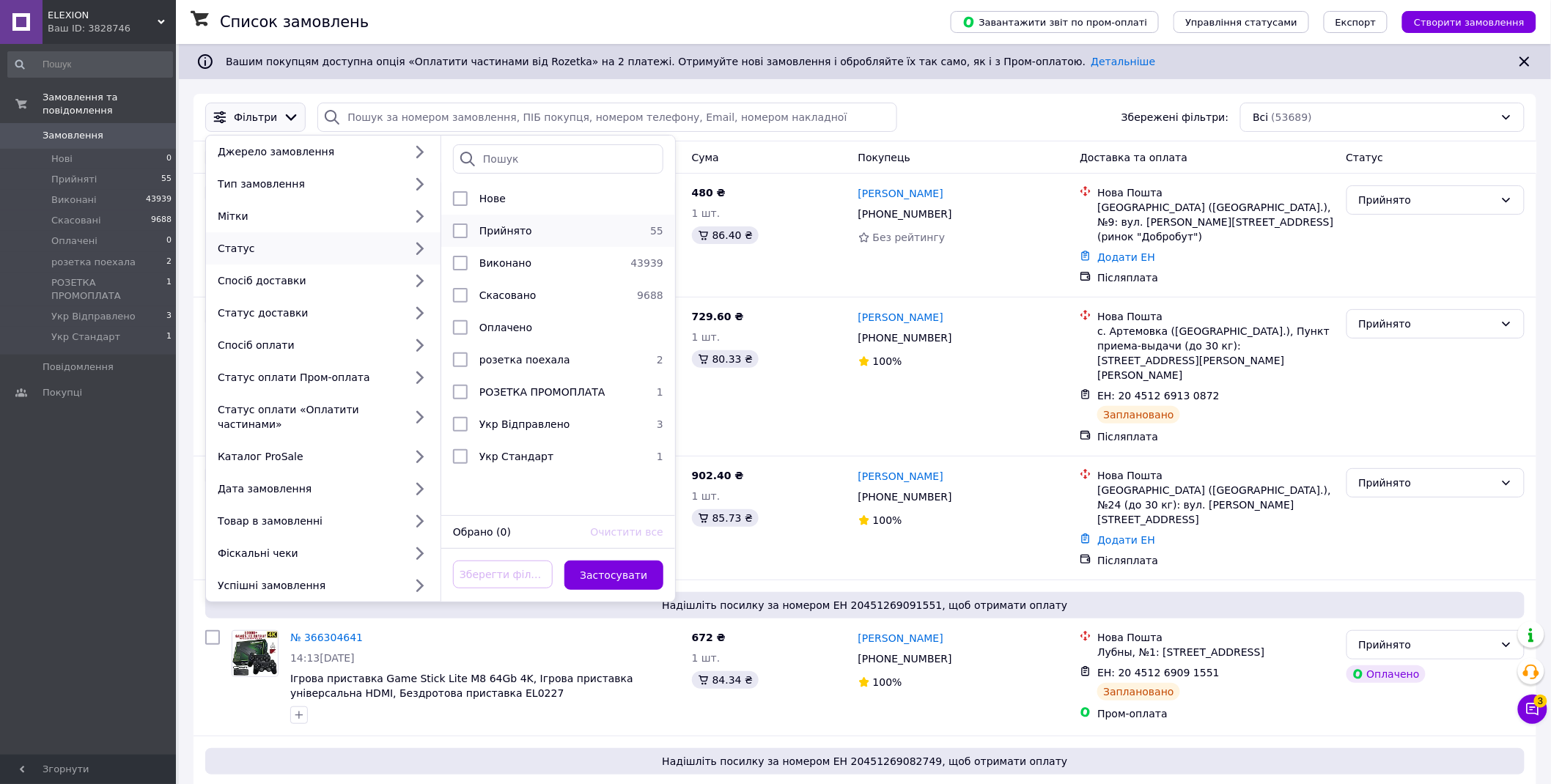
click at [516, 230] on span "Прийнято" at bounding box center [506, 231] width 53 height 12
checkbox input "true"
drag, startPoint x: 632, startPoint y: 561, endPoint x: 634, endPoint y: 533, distance: 28.1
click at [632, 561] on button "Застосувати" at bounding box center [615, 576] width 100 height 29
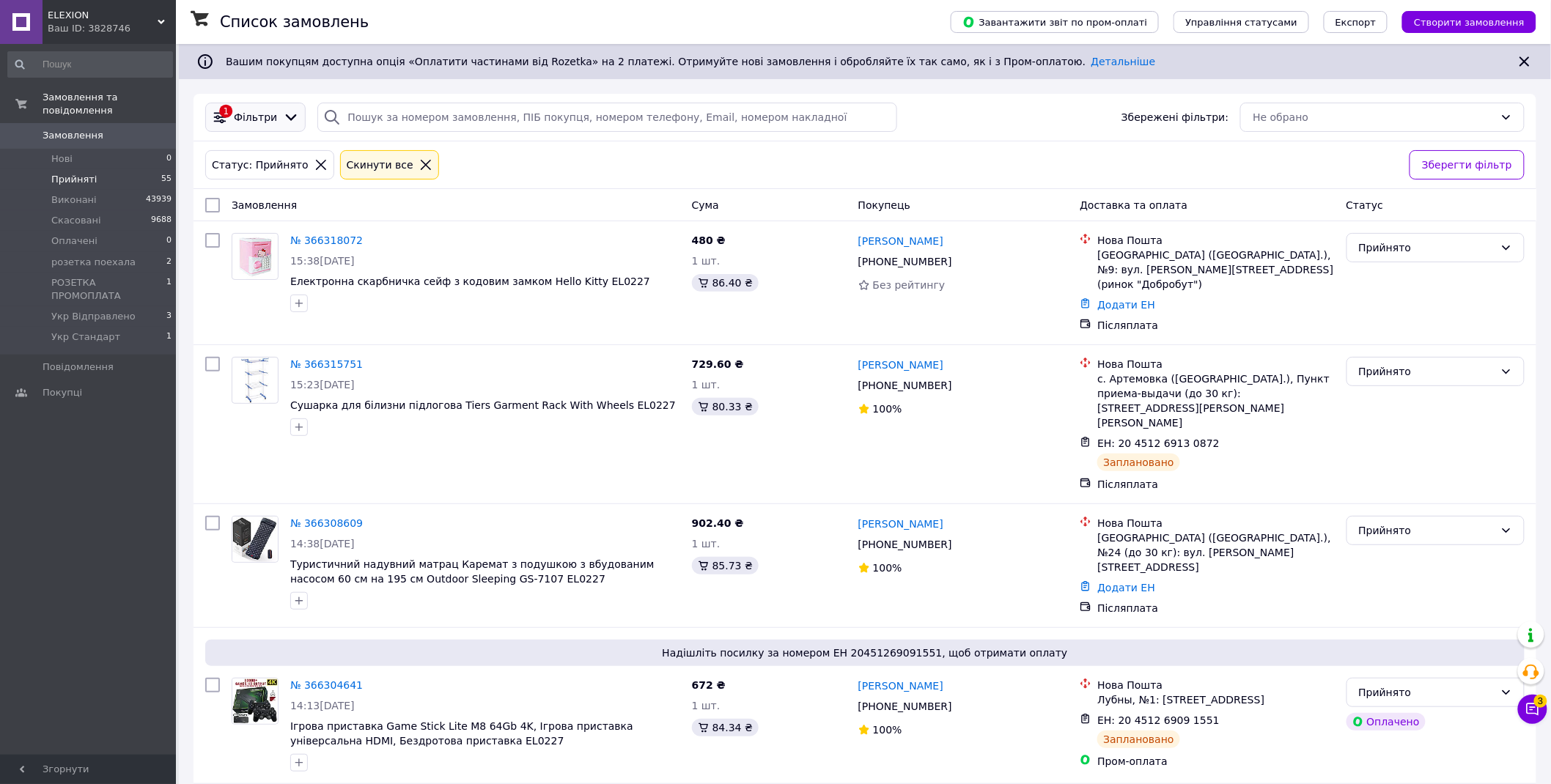
click at [253, 117] on span "Фільтри" at bounding box center [255, 117] width 43 height 15
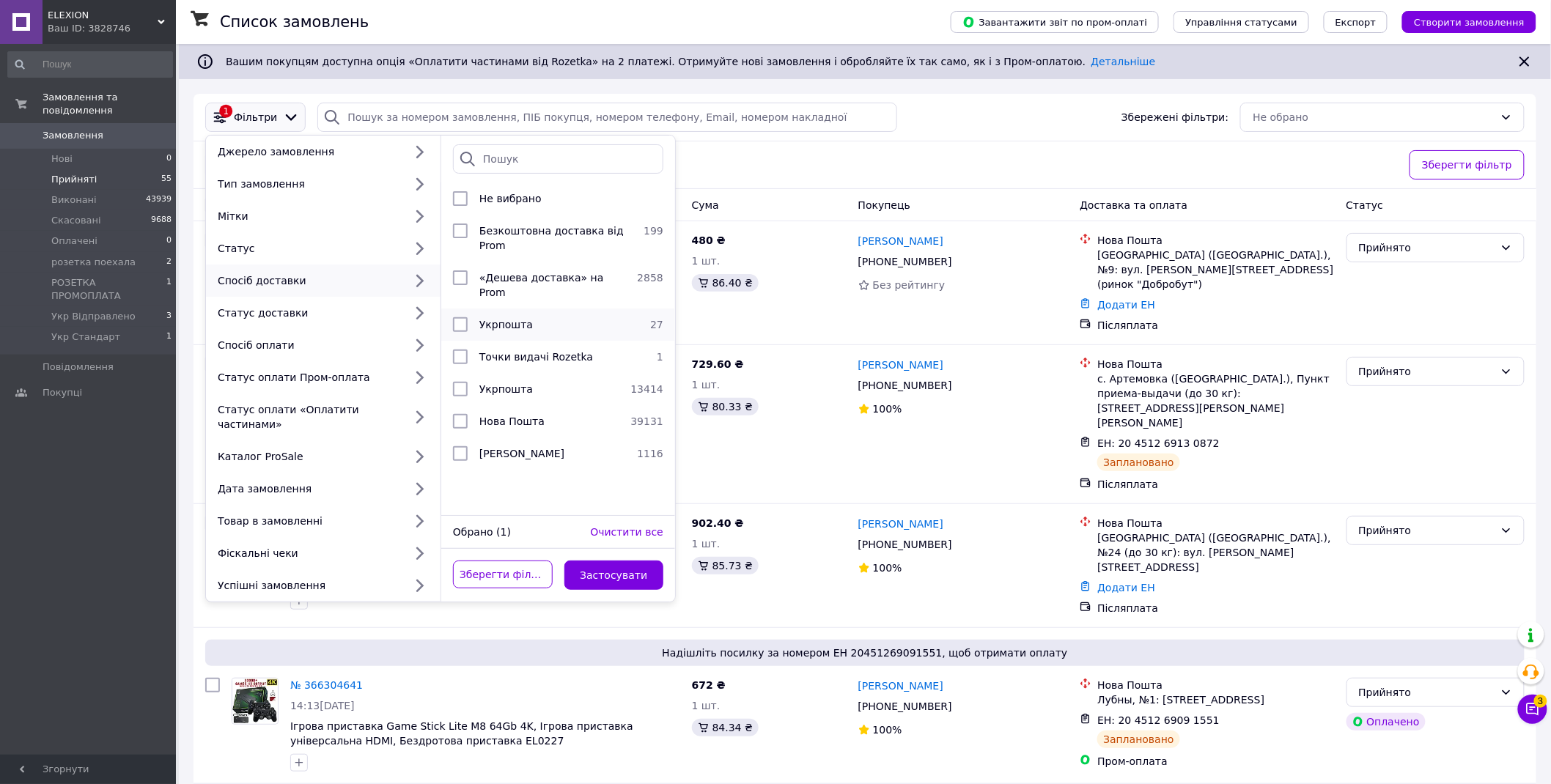
click at [518, 319] on span "Укрпошта" at bounding box center [506, 324] width 54 height 12
checkbox input "true"
click at [638, 561] on button "Застосувати" at bounding box center [615, 576] width 100 height 29
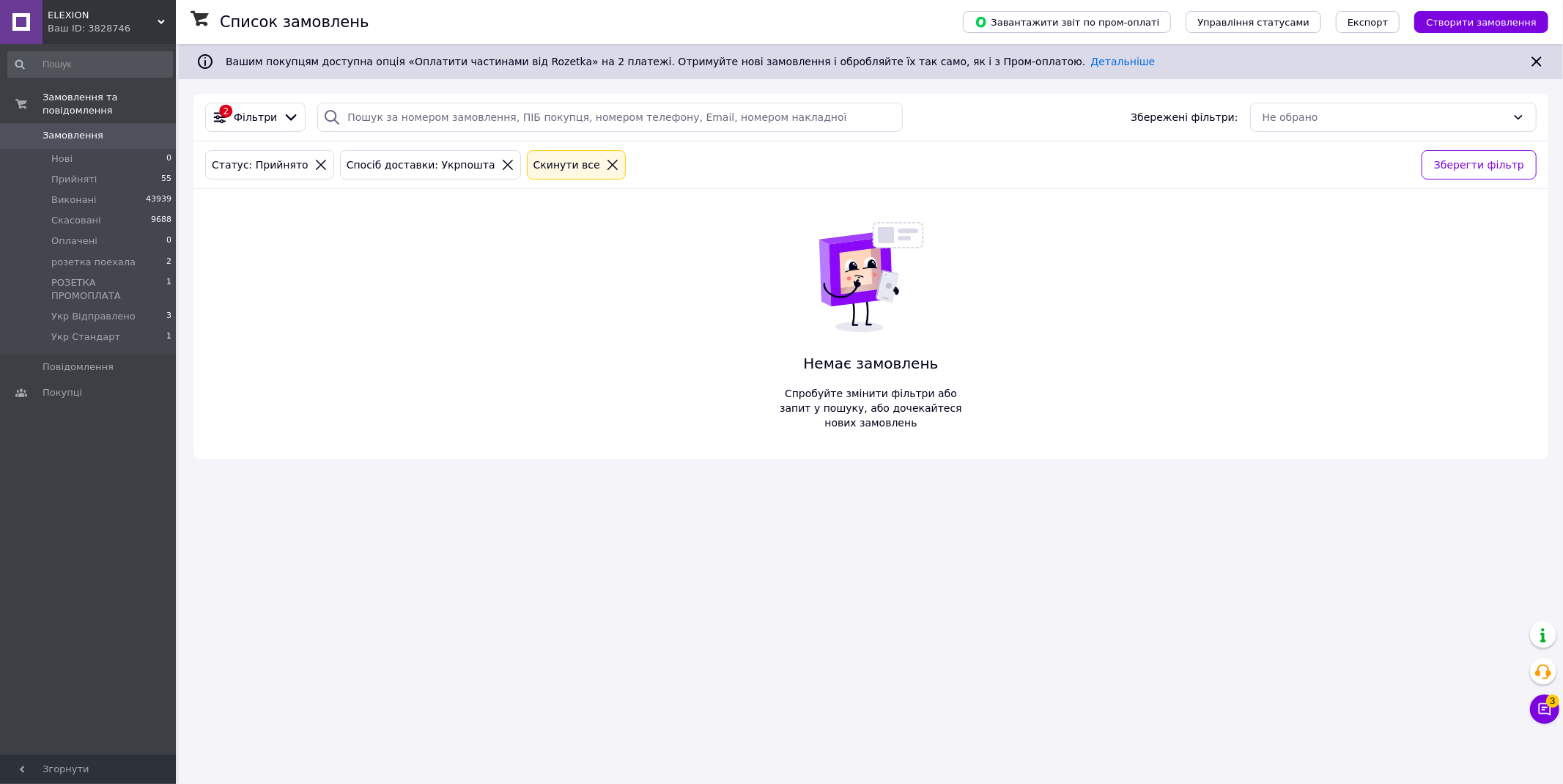
click at [501, 166] on icon at bounding box center [508, 165] width 13 height 13
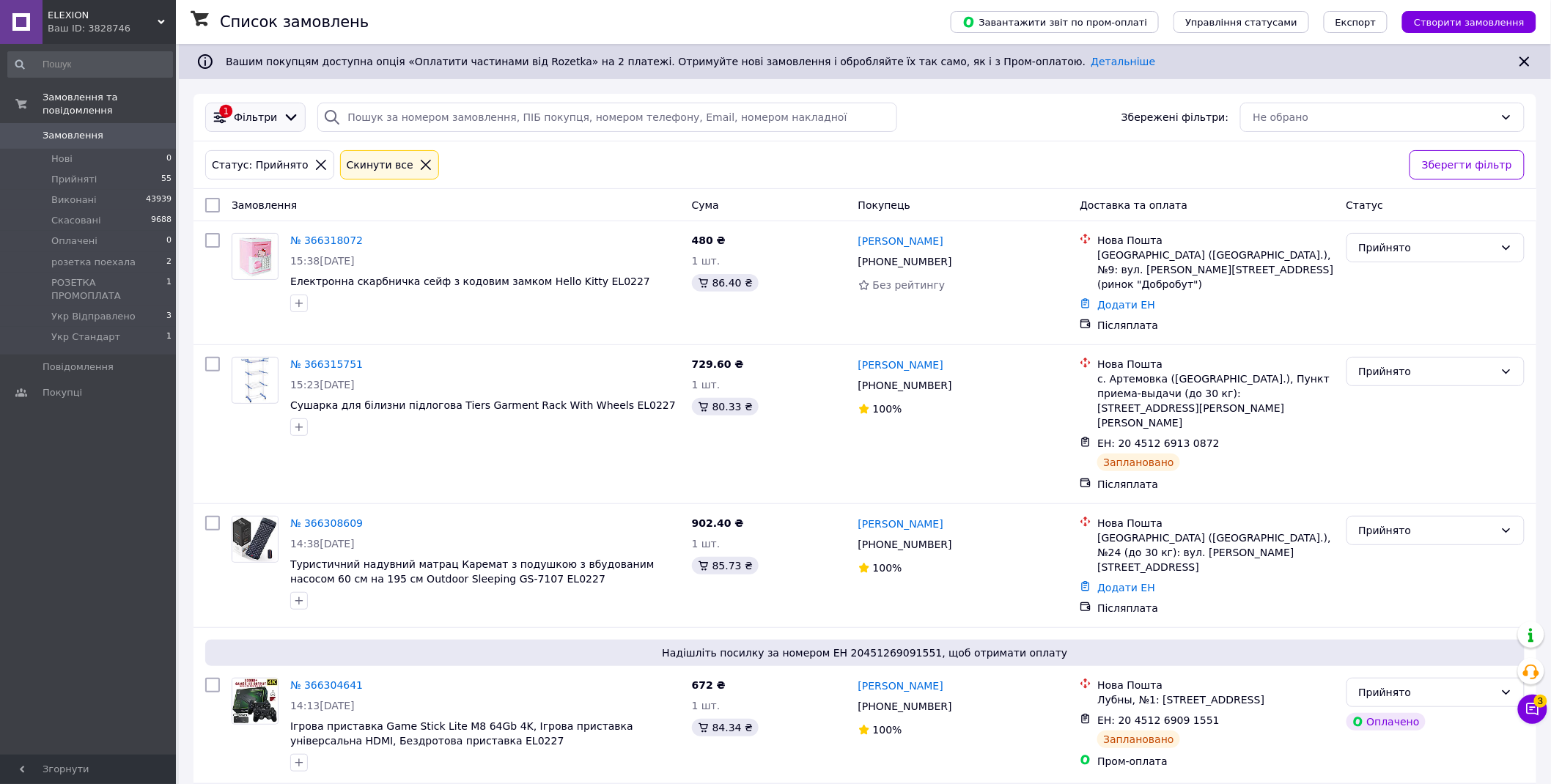
click at [257, 118] on span "Фільтри" at bounding box center [255, 117] width 43 height 15
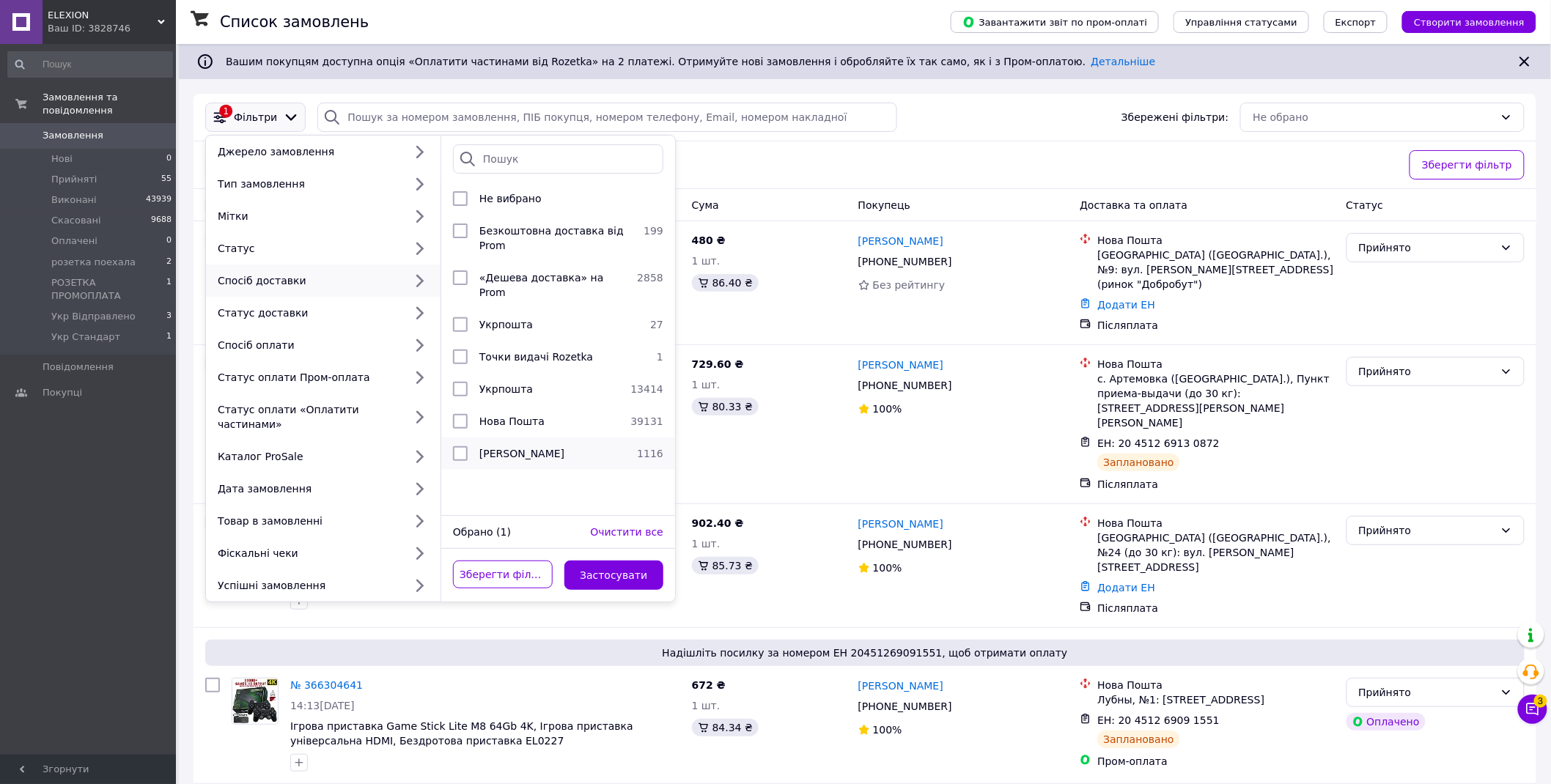
click at [528, 448] on span "Магазини Rozetka" at bounding box center [522, 454] width 85 height 12
checkbox input "true"
click at [607, 563] on button "Застосувати" at bounding box center [615, 576] width 100 height 29
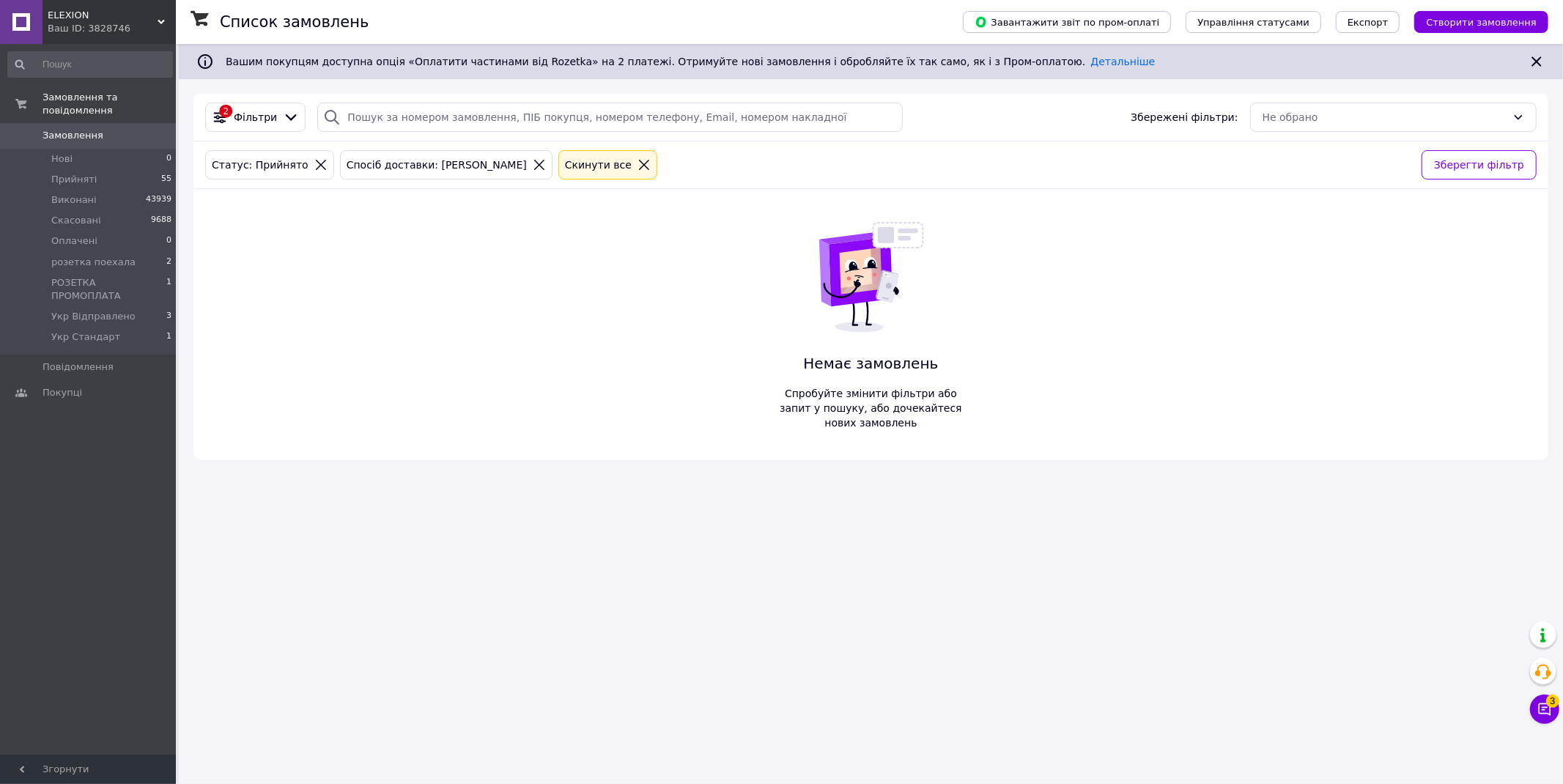
click at [74, 31] on div "Ваш ID: 3828746" at bounding box center [112, 29] width 128 height 13
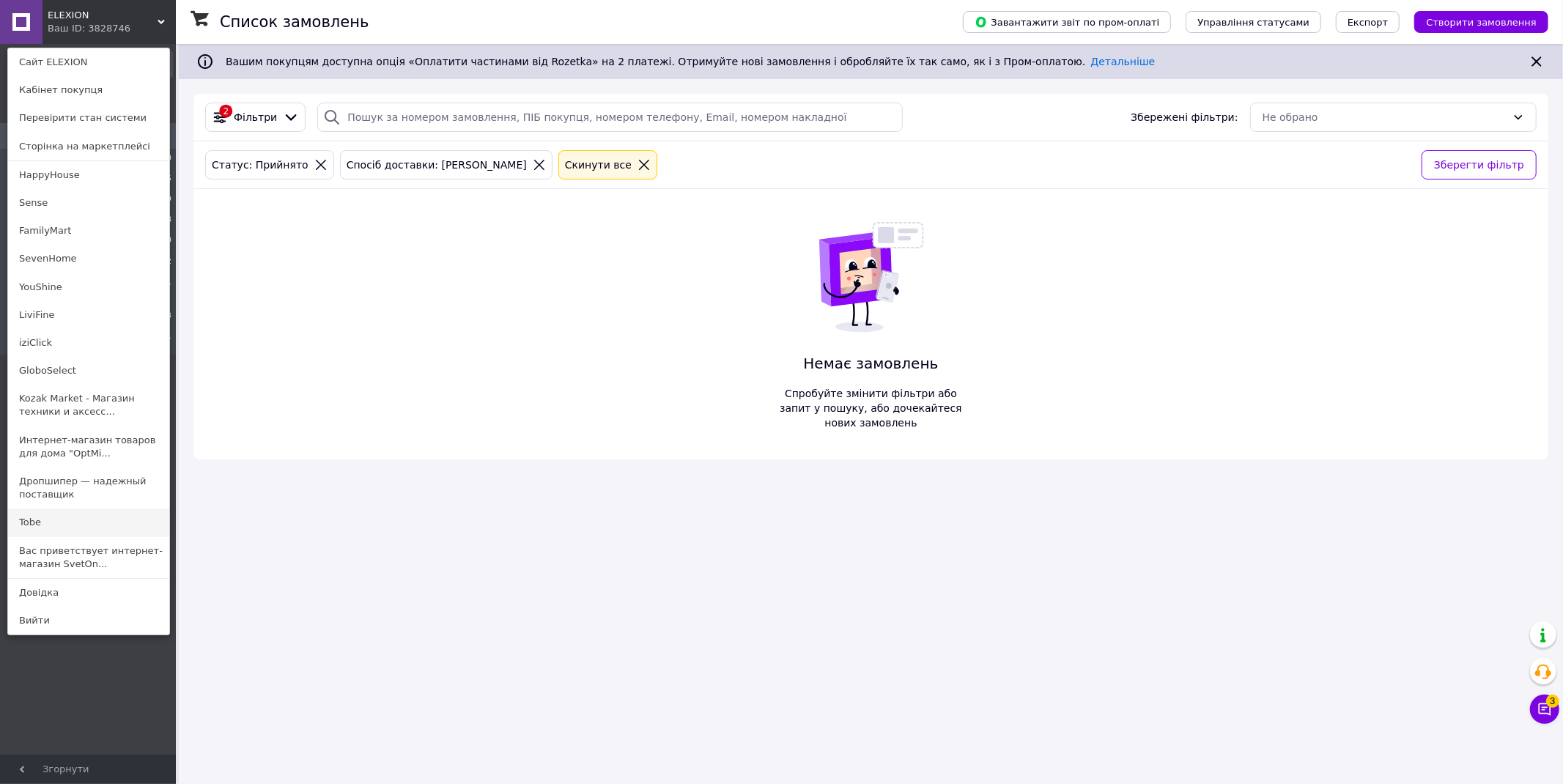
click at [76, 523] on link "Tobe" at bounding box center [89, 523] width 162 height 28
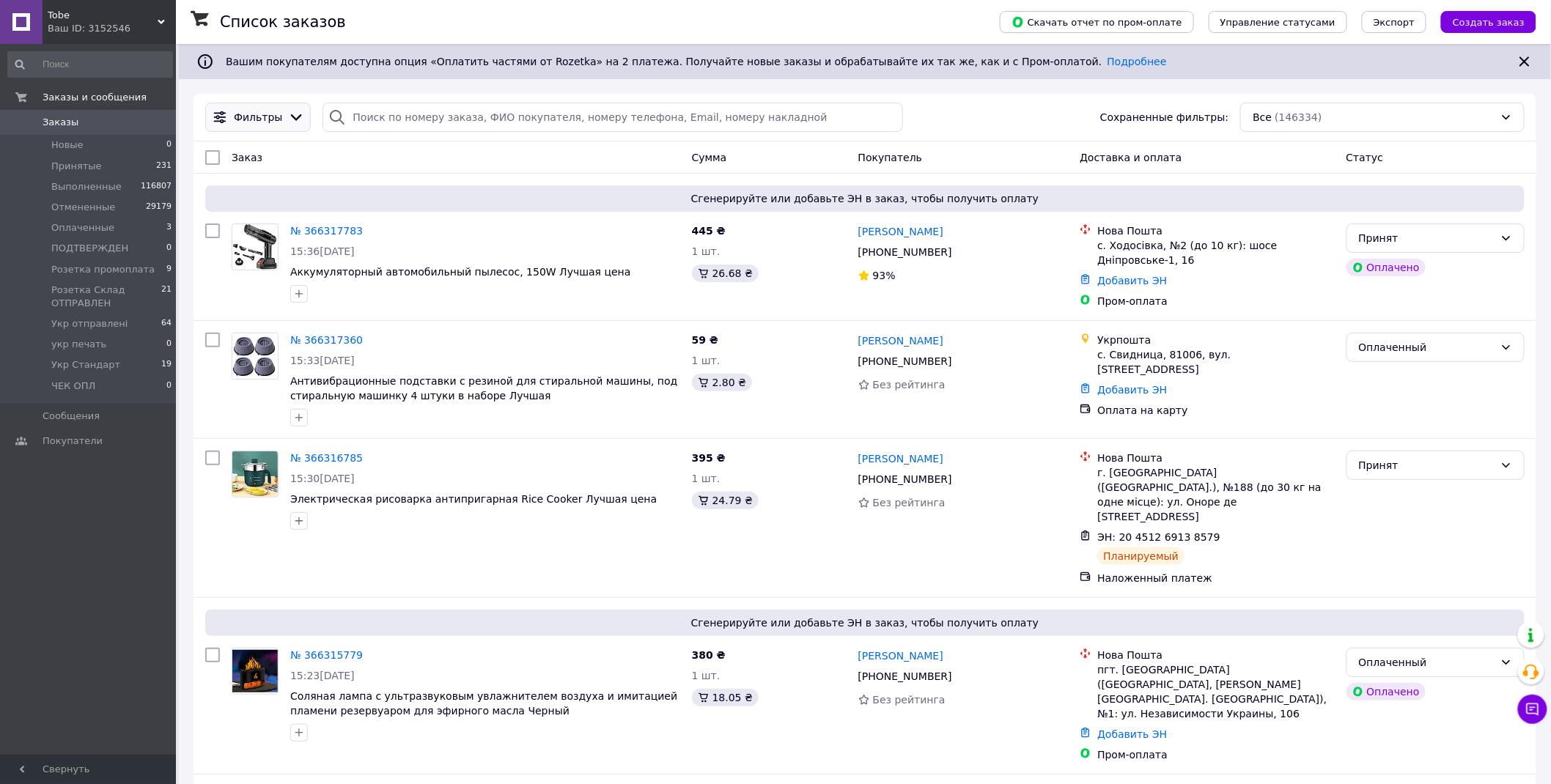
click at [268, 112] on span "Фильтры" at bounding box center [258, 117] width 48 height 15
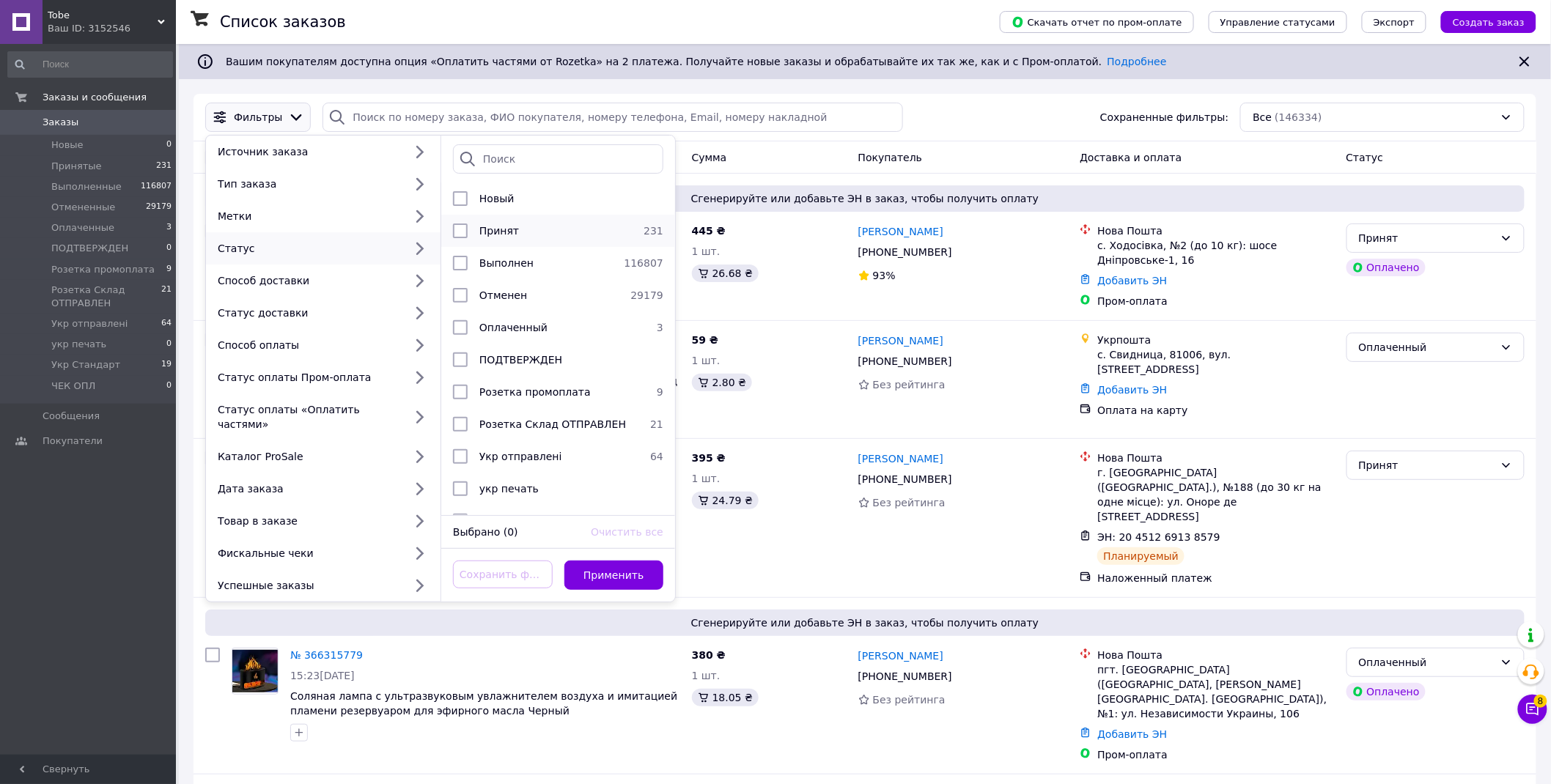
click at [501, 230] on span "Принят" at bounding box center [499, 231] width 40 height 12
checkbox input "true"
click at [643, 562] on button "Применить" at bounding box center [615, 576] width 100 height 29
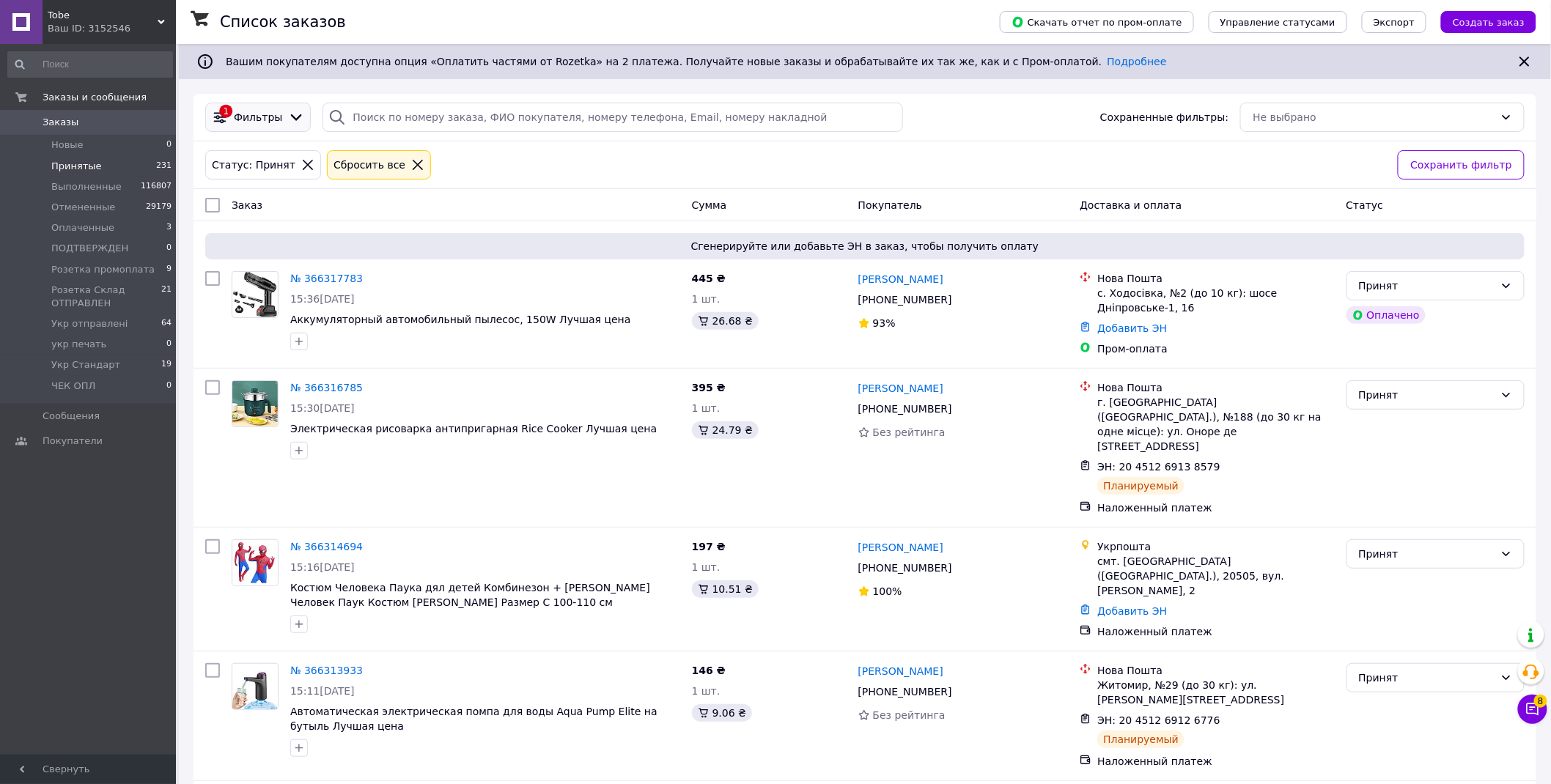
click at [255, 118] on span "Фильтры" at bounding box center [258, 117] width 48 height 15
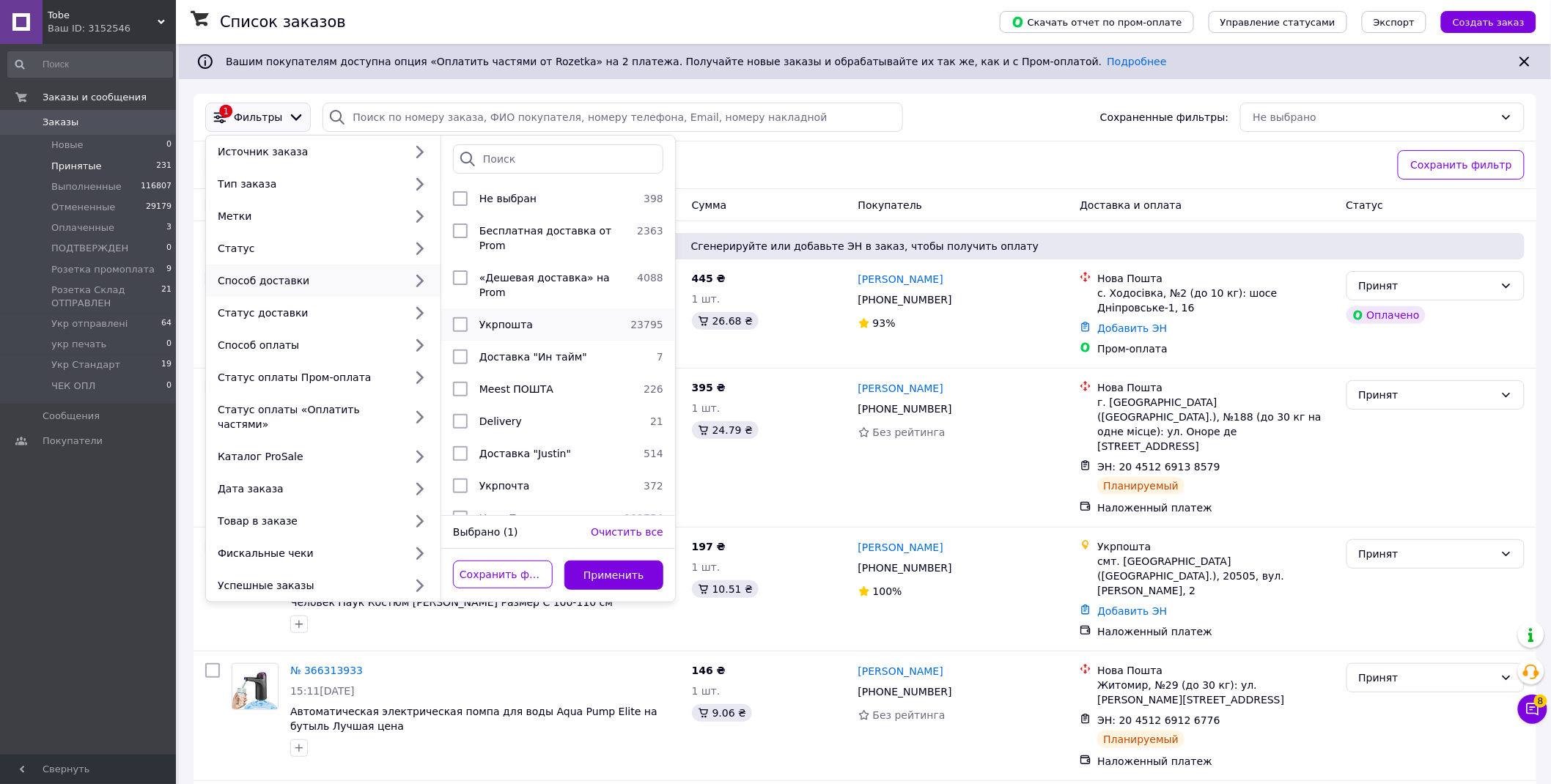
click at [508, 319] on span "Укрпошта" at bounding box center [506, 324] width 54 height 12
checkbox input "true"
click at [622, 561] on button "Применить" at bounding box center [615, 576] width 100 height 29
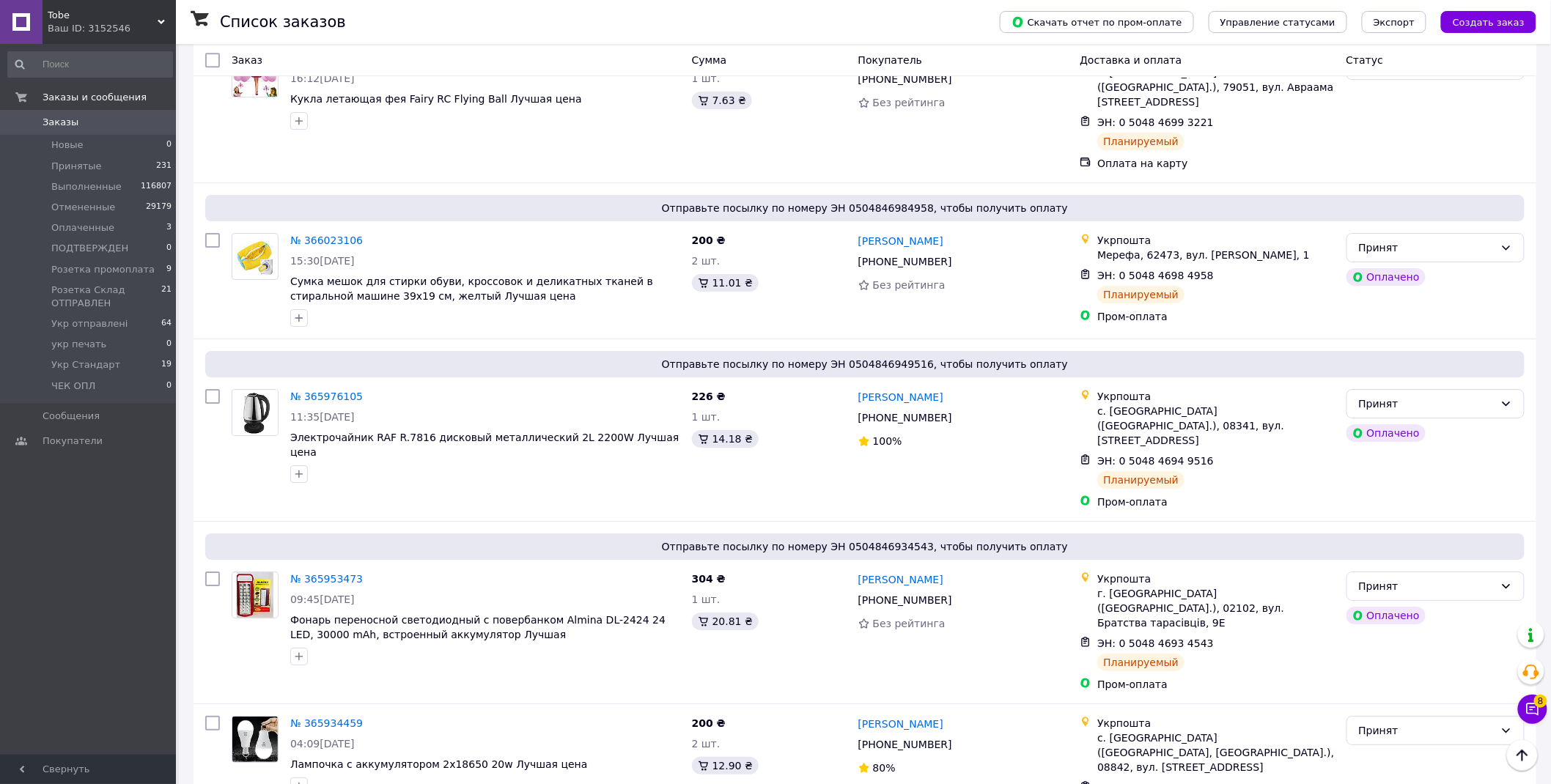
scroll to position [2260, 0]
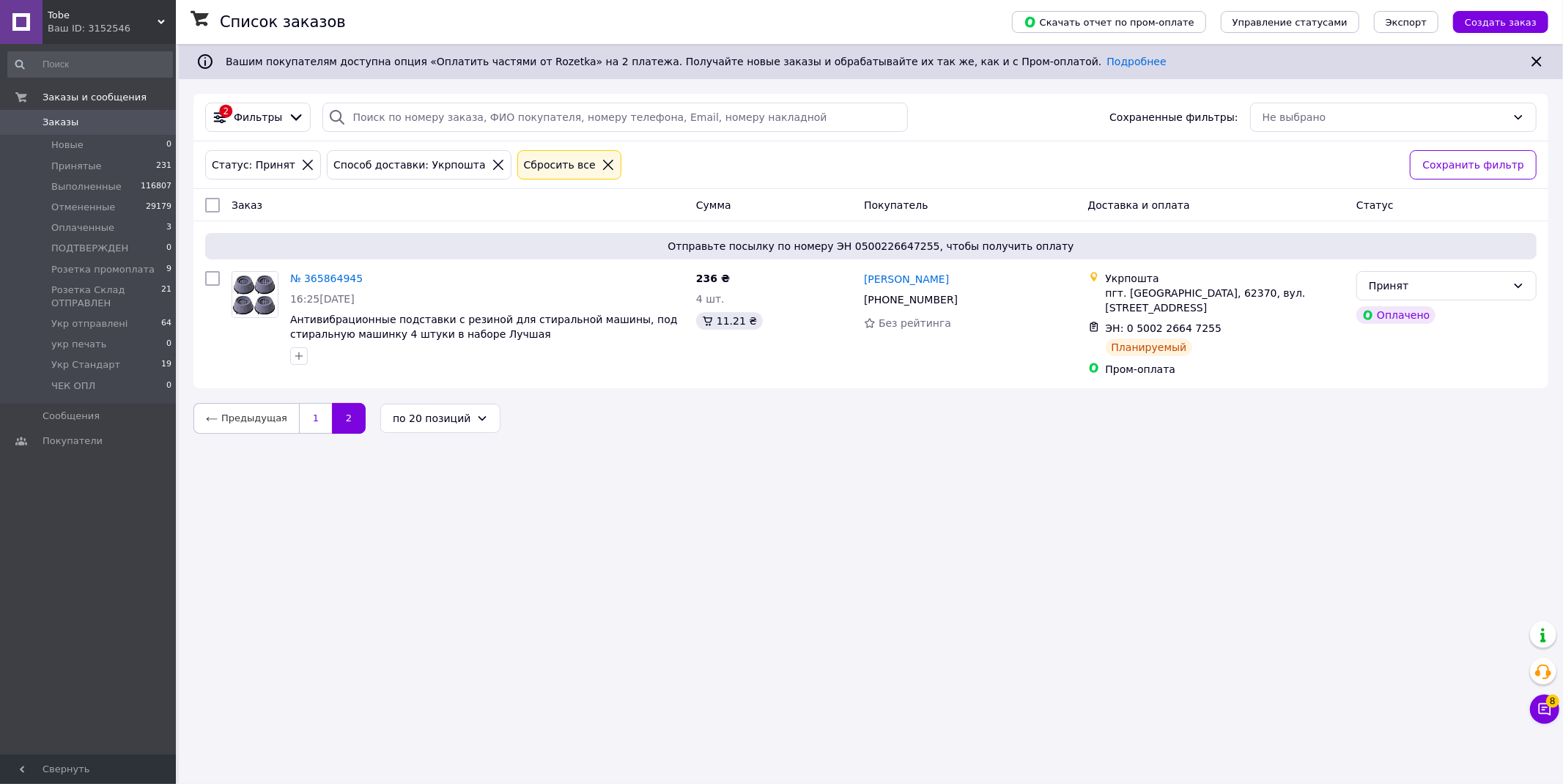
click at [303, 413] on link "1" at bounding box center [315, 418] width 33 height 31
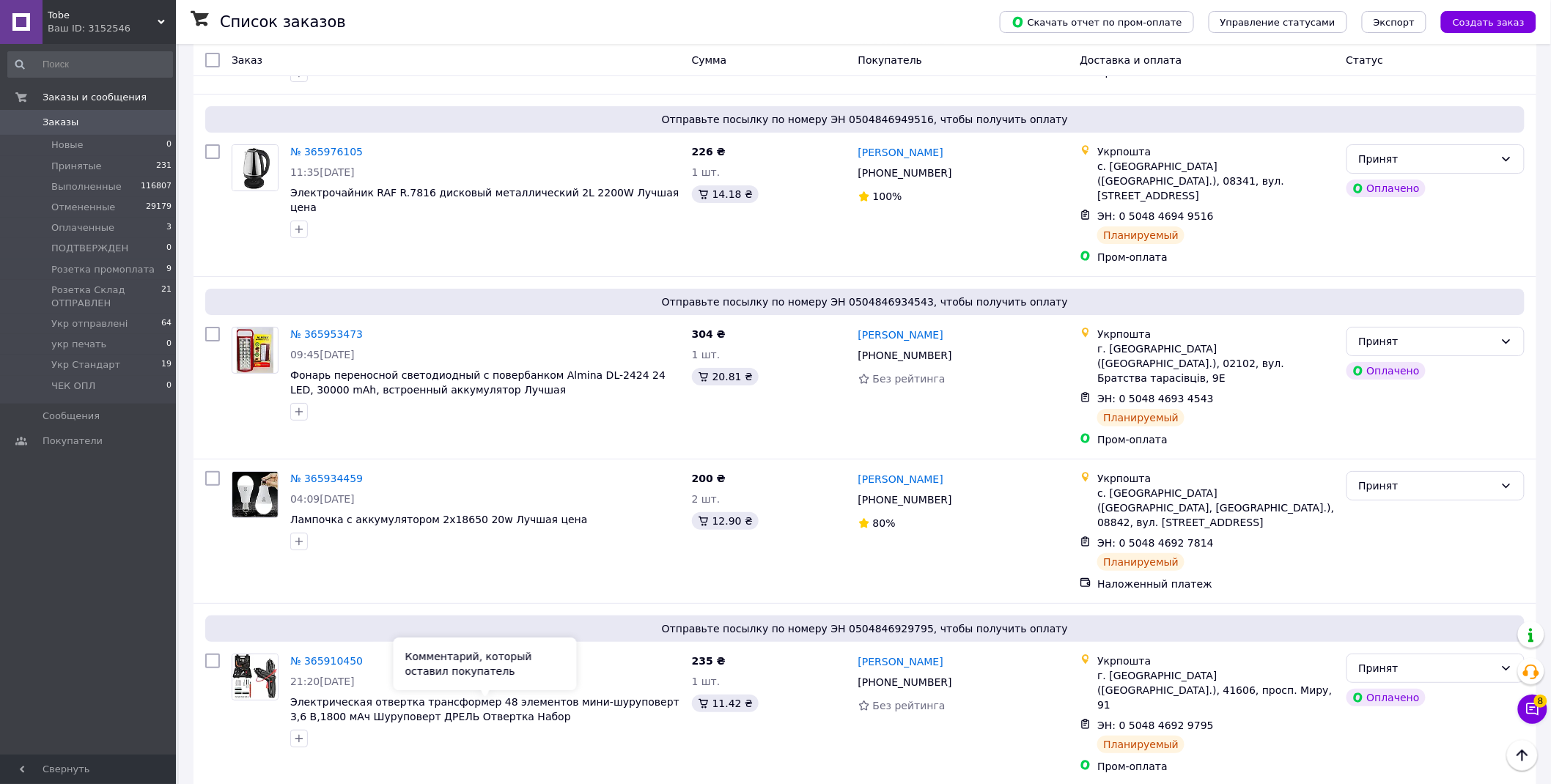
scroll to position [2260, 0]
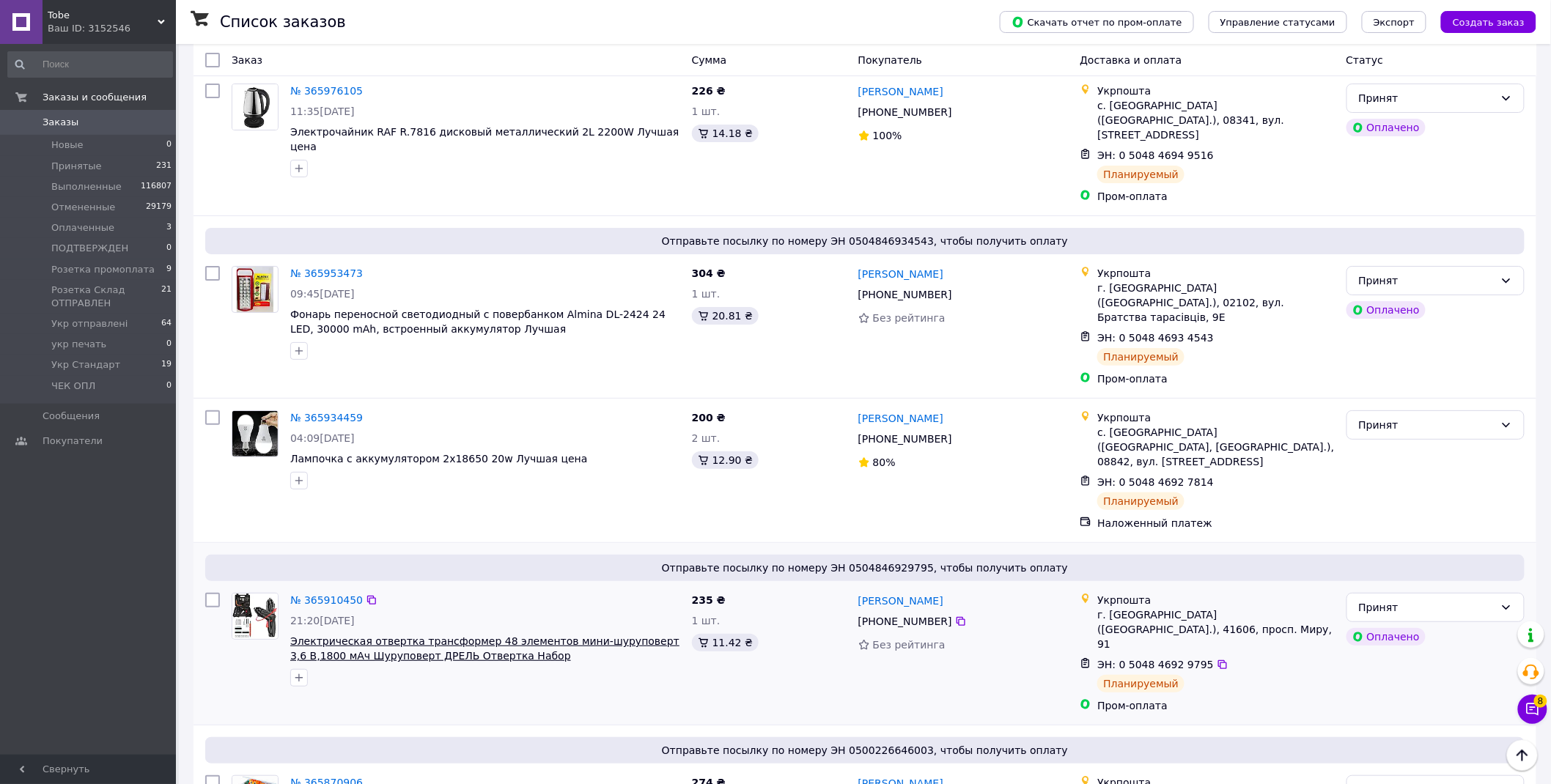
drag, startPoint x: 314, startPoint y: 603, endPoint x: 342, endPoint y: 506, distance: 101.0
drag, startPoint x: 339, startPoint y: 446, endPoint x: 338, endPoint y: 436, distance: 10.0
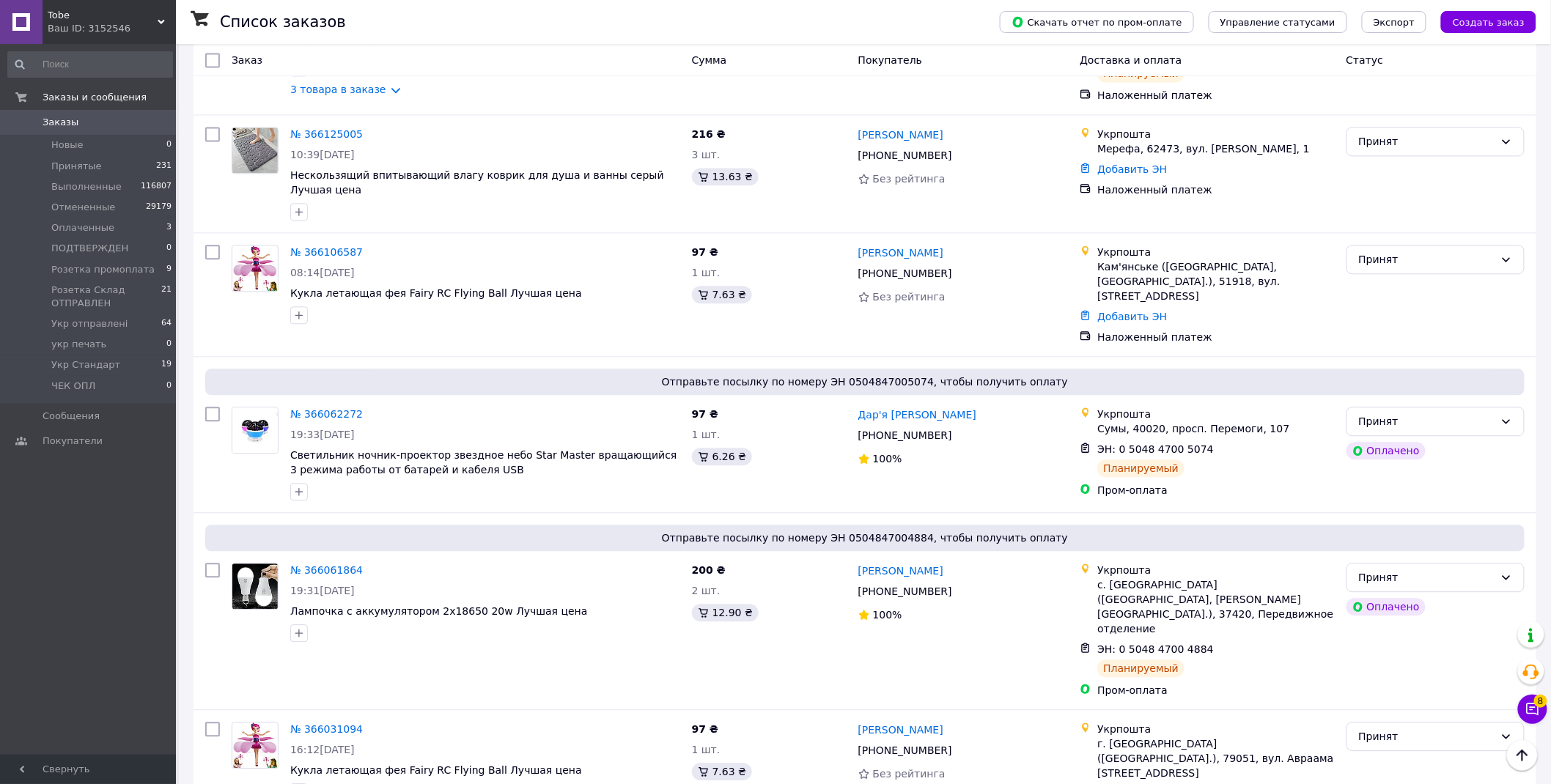
scroll to position [1200, 0]
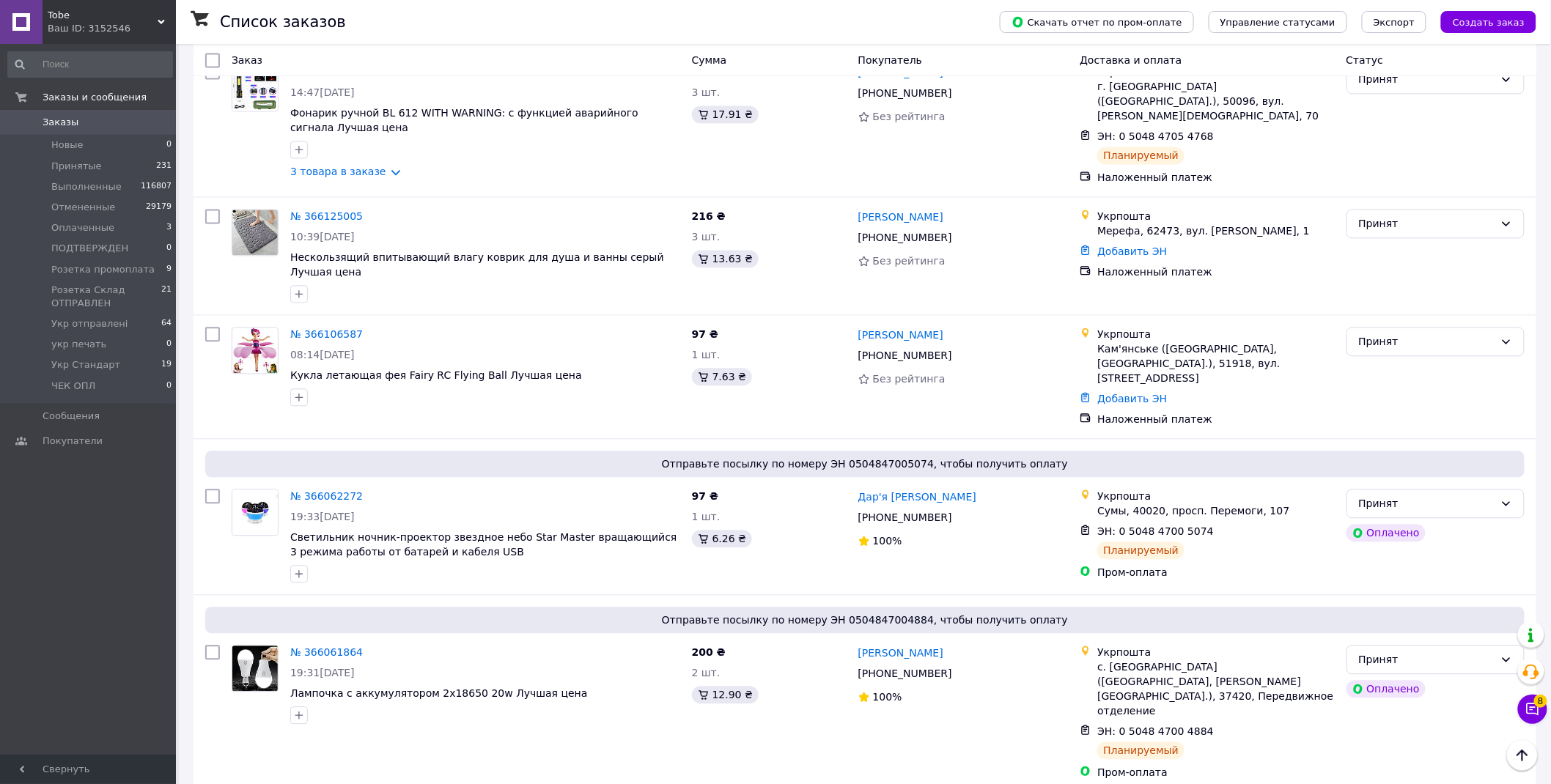
drag, startPoint x: 325, startPoint y: 716, endPoint x: 320, endPoint y: 627, distance: 89.1
drag, startPoint x: 340, startPoint y: 428, endPoint x: 358, endPoint y: 313, distance: 116.4
drag, startPoint x: 330, startPoint y: 283, endPoint x: 322, endPoint y: 203, distance: 80.4
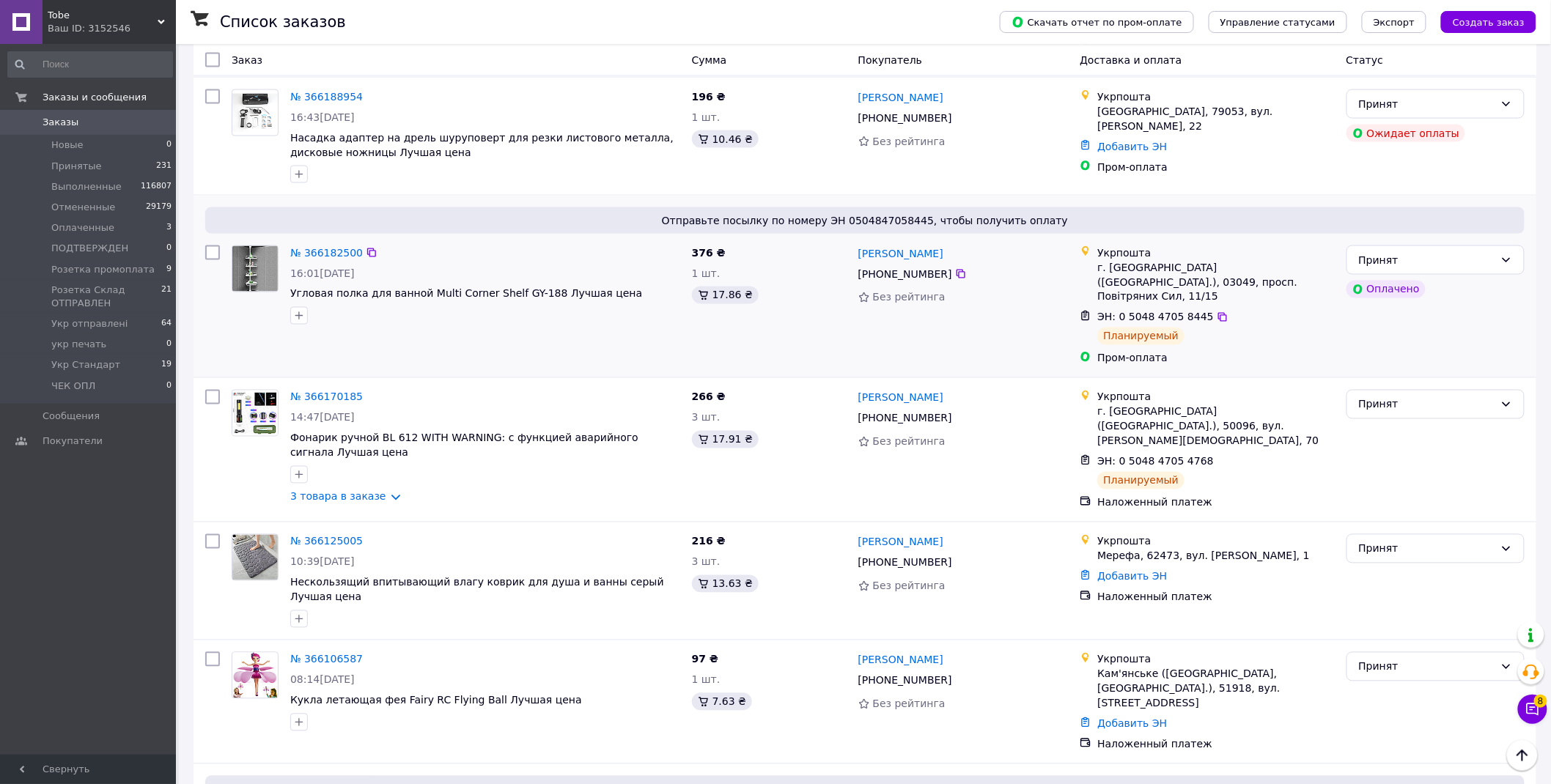
scroll to position [794, 0]
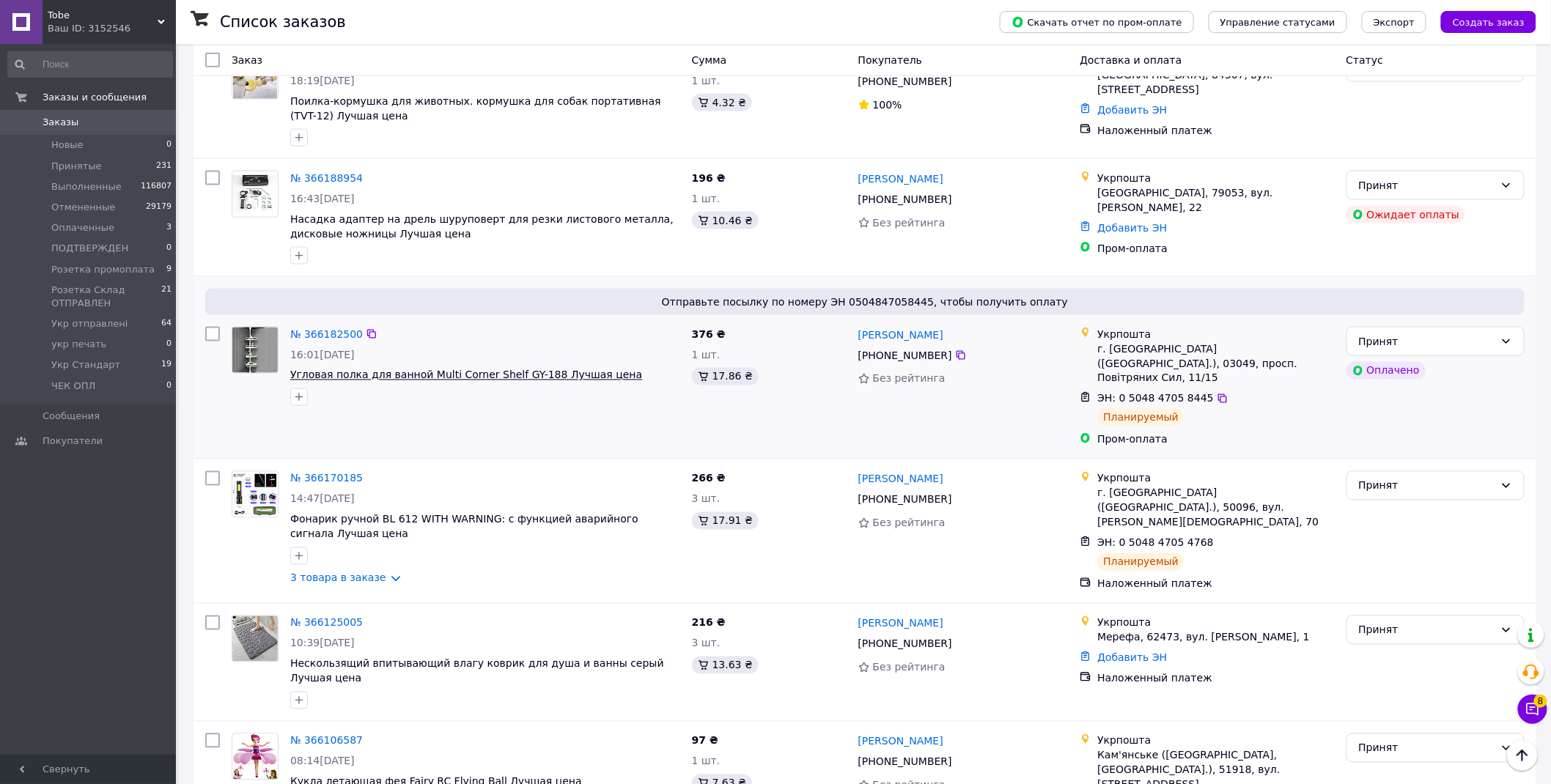
drag, startPoint x: 315, startPoint y: 445, endPoint x: 324, endPoint y: 365, distance: 80.5
drag, startPoint x: 322, startPoint y: 319, endPoint x: 359, endPoint y: 335, distance: 40.3
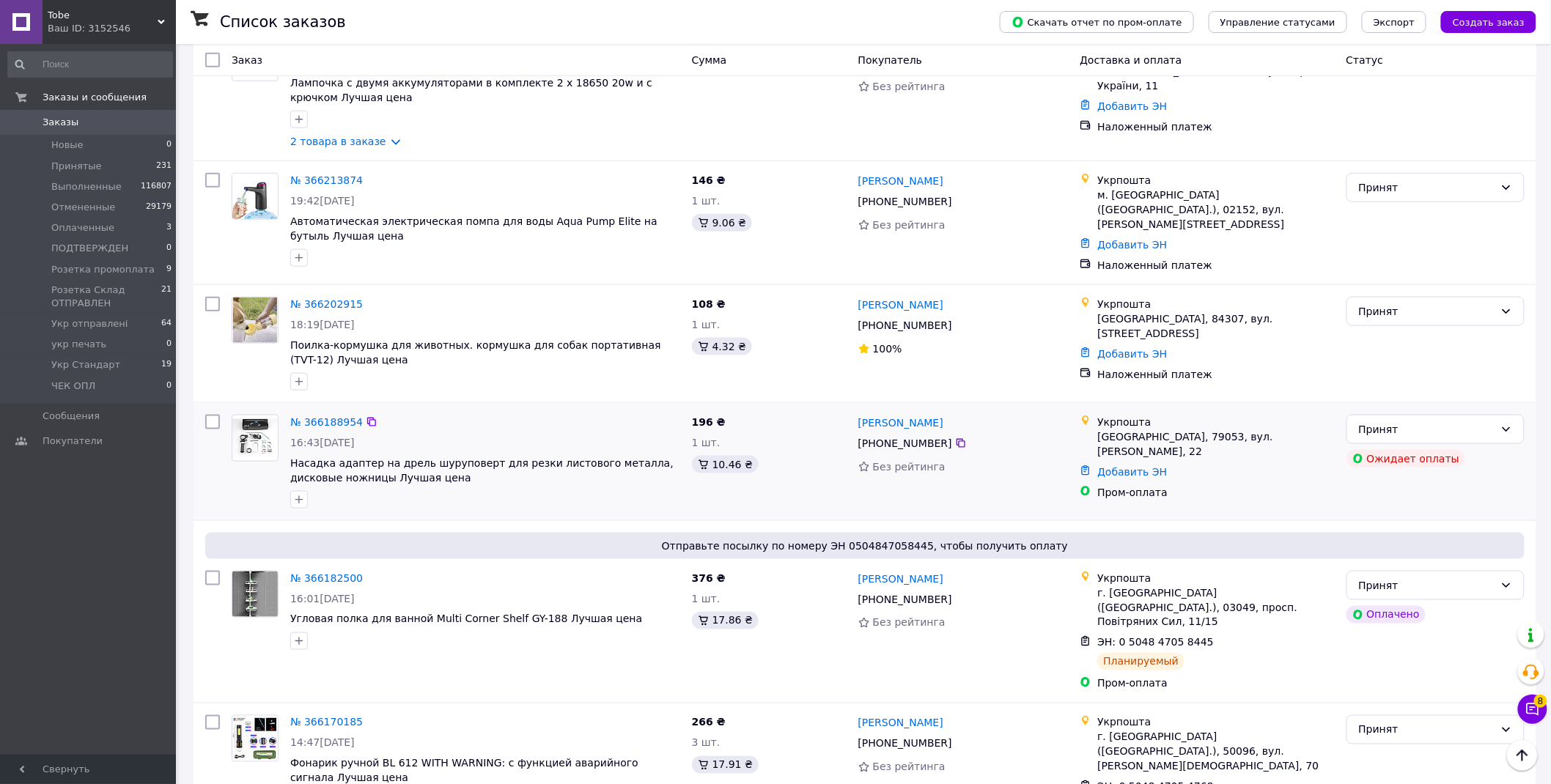
scroll to position [468, 0]
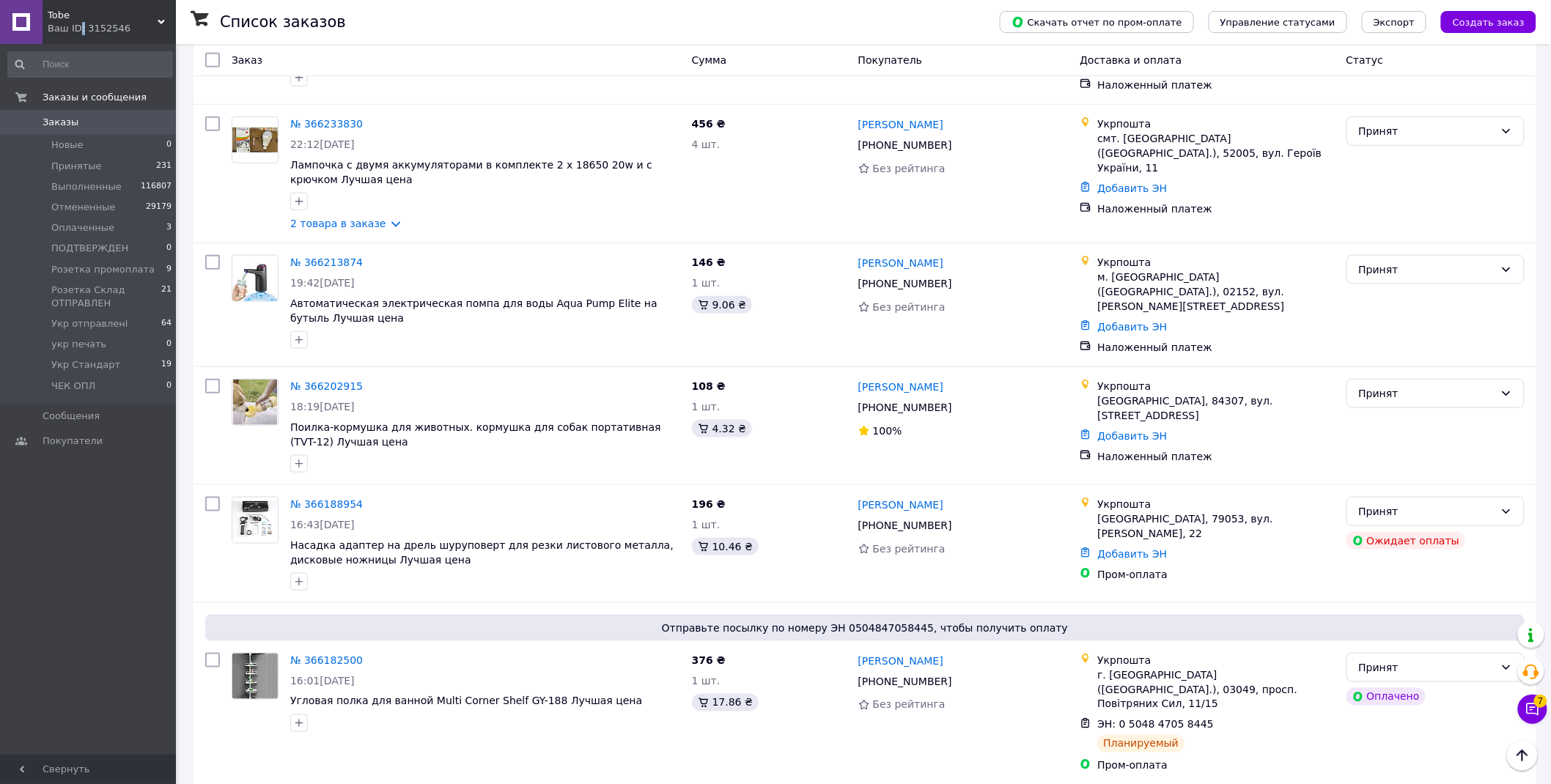
drag, startPoint x: 78, startPoint y: 23, endPoint x: 101, endPoint y: 20, distance: 23.2
click at [79, 23] on div "Ваш ID: 3152546" at bounding box center [112, 29] width 129 height 13
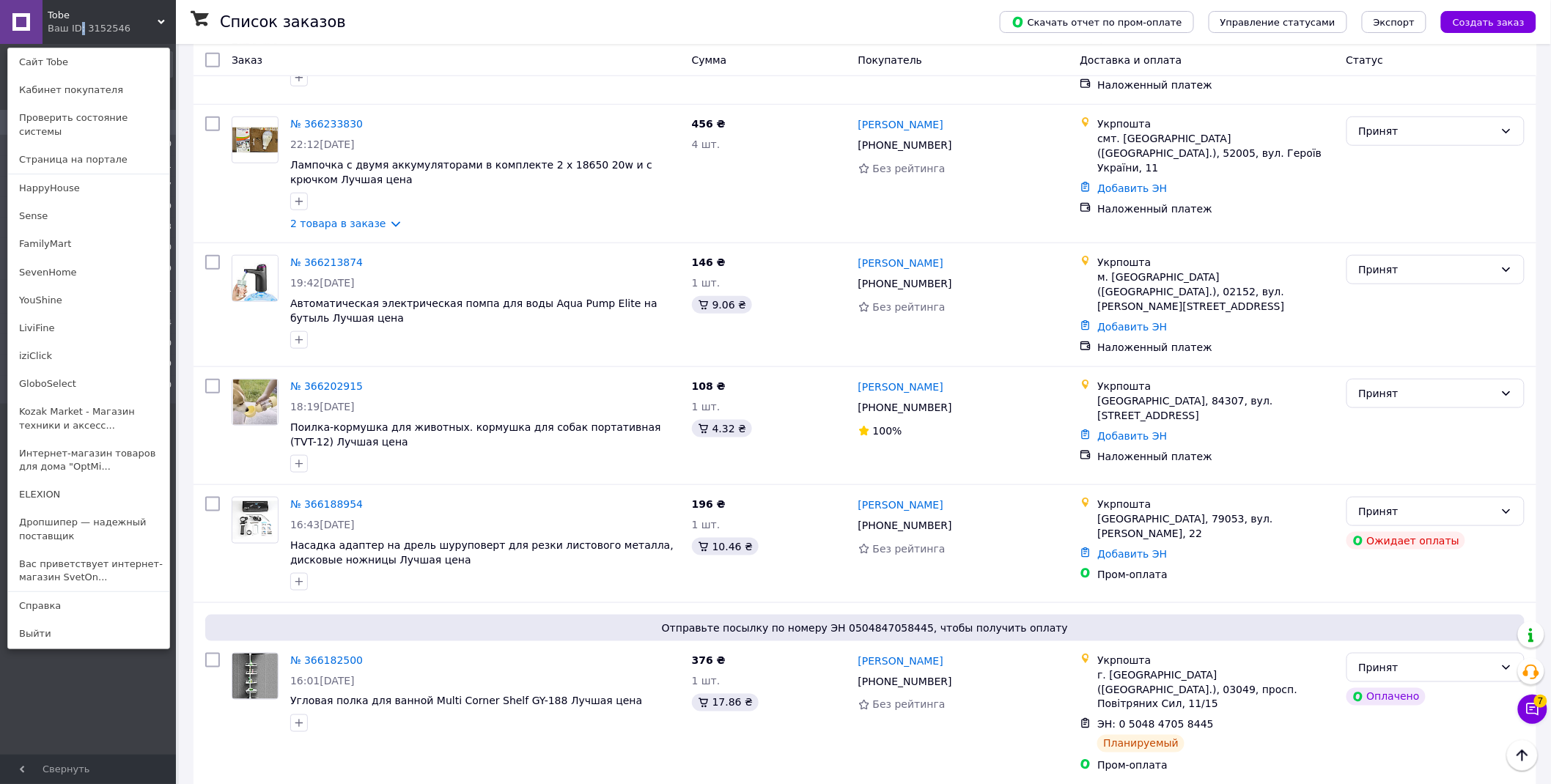
drag, startPoint x: 115, startPoint y: 562, endPoint x: 86, endPoint y: 550, distance: 31.4
click at [116, 562] on link "Вас приветствует интернет-магазин SvetOn..." at bounding box center [89, 571] width 162 height 41
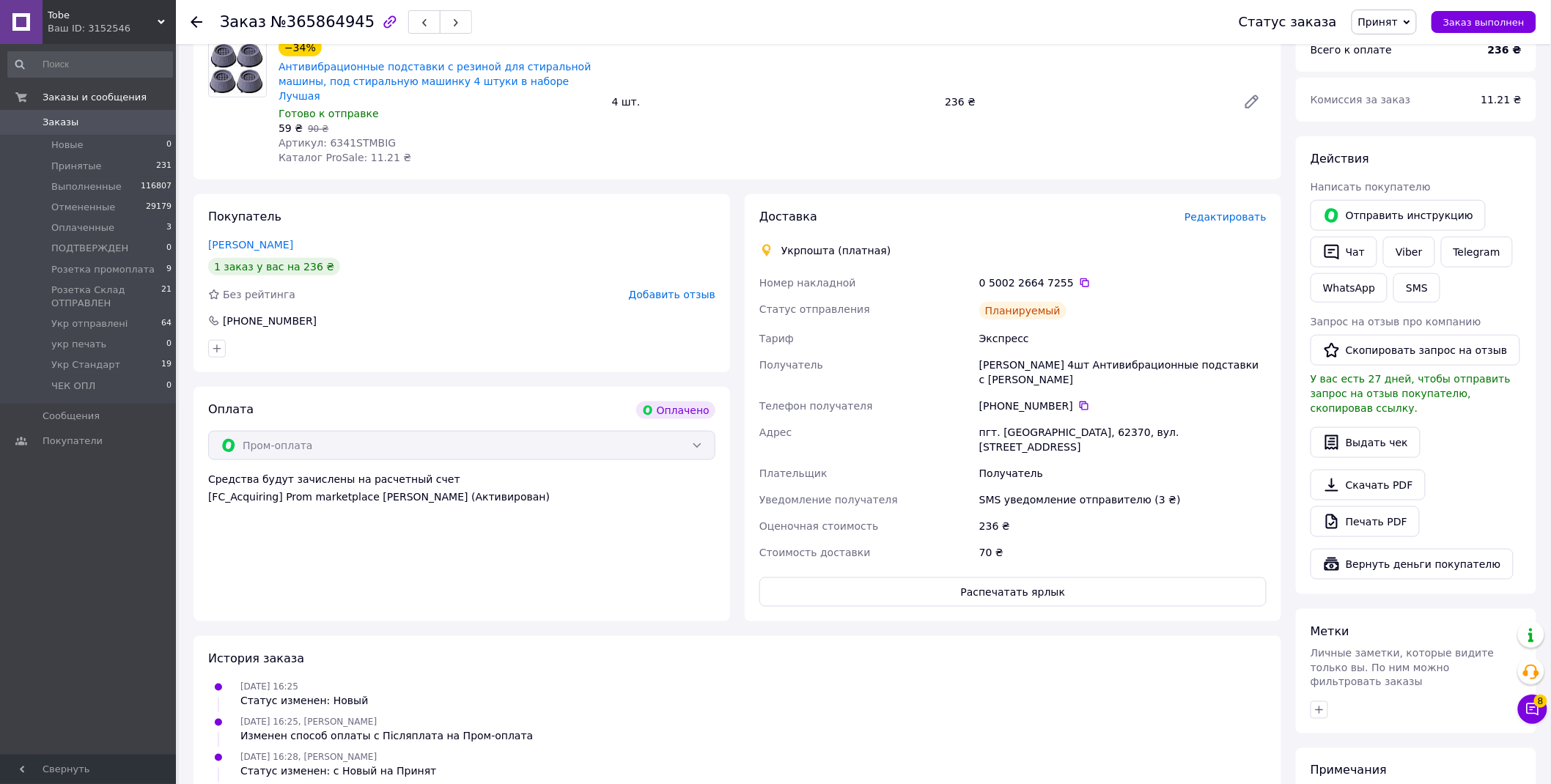
scroll to position [693, 0]
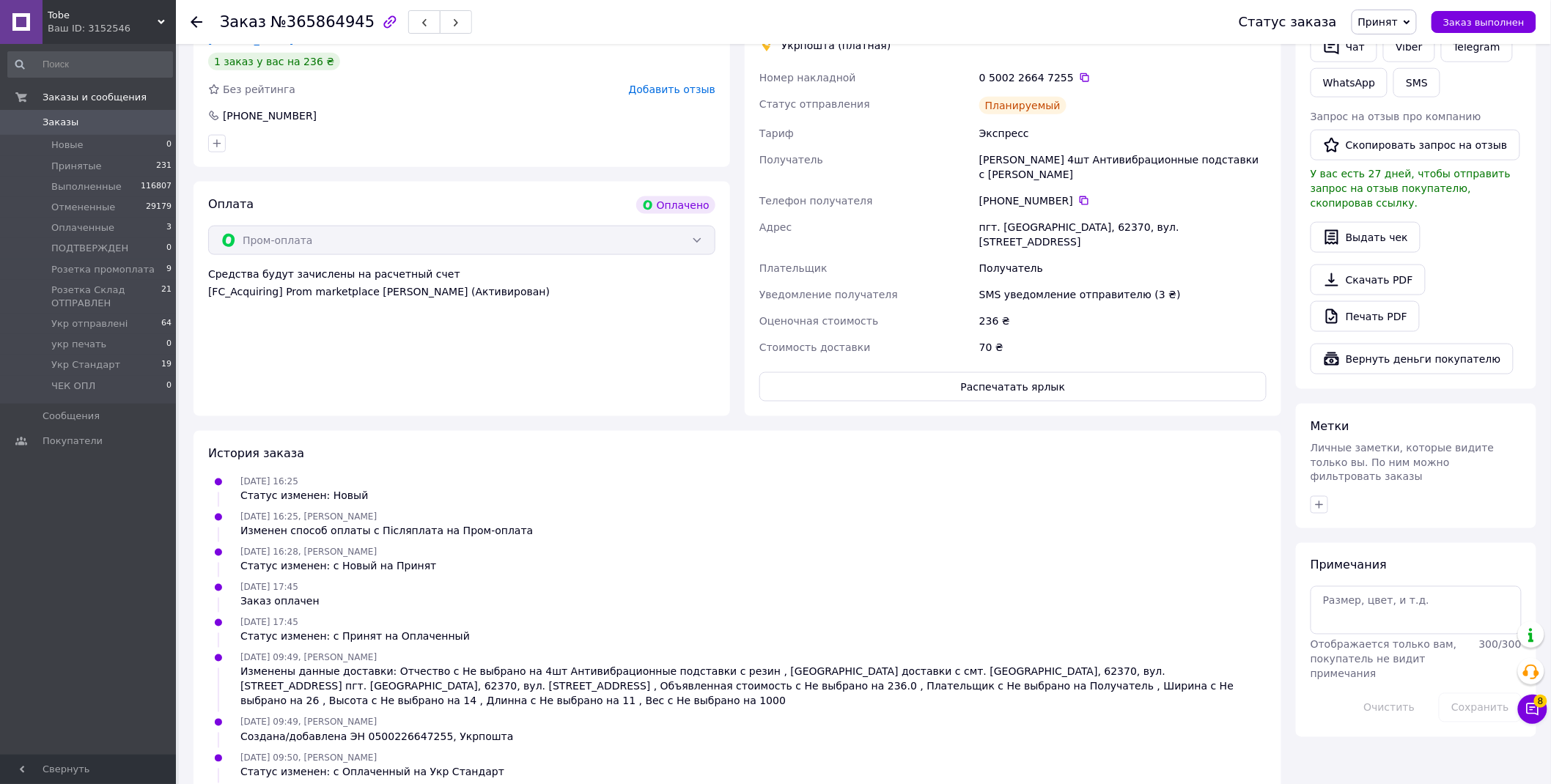
click at [1398, 26] on span "Принят" at bounding box center [1378, 22] width 40 height 12
click at [1431, 145] on li "Укр Стандарт" at bounding box center [1428, 145] width 151 height 22
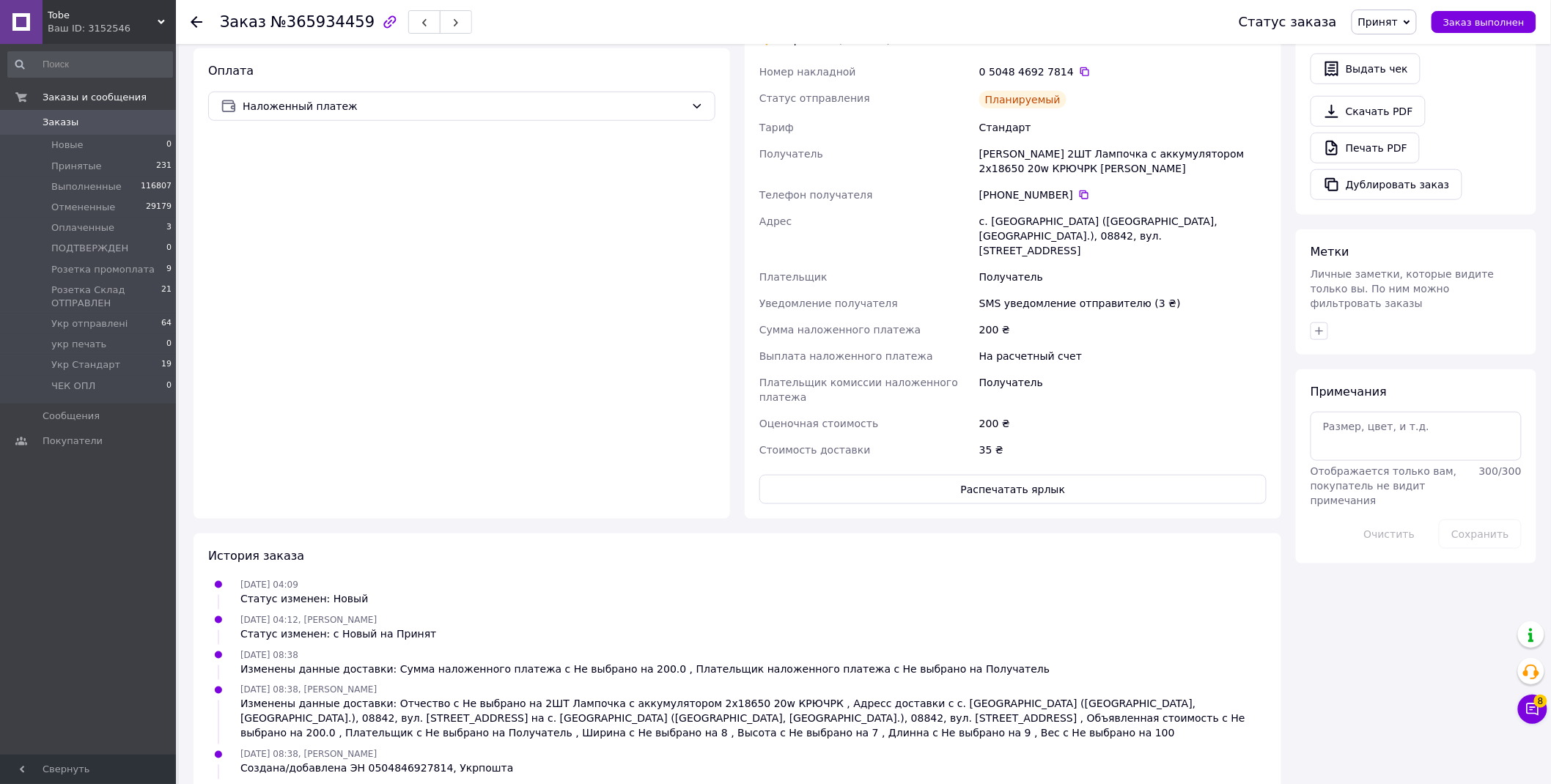
scroll to position [532, 0]
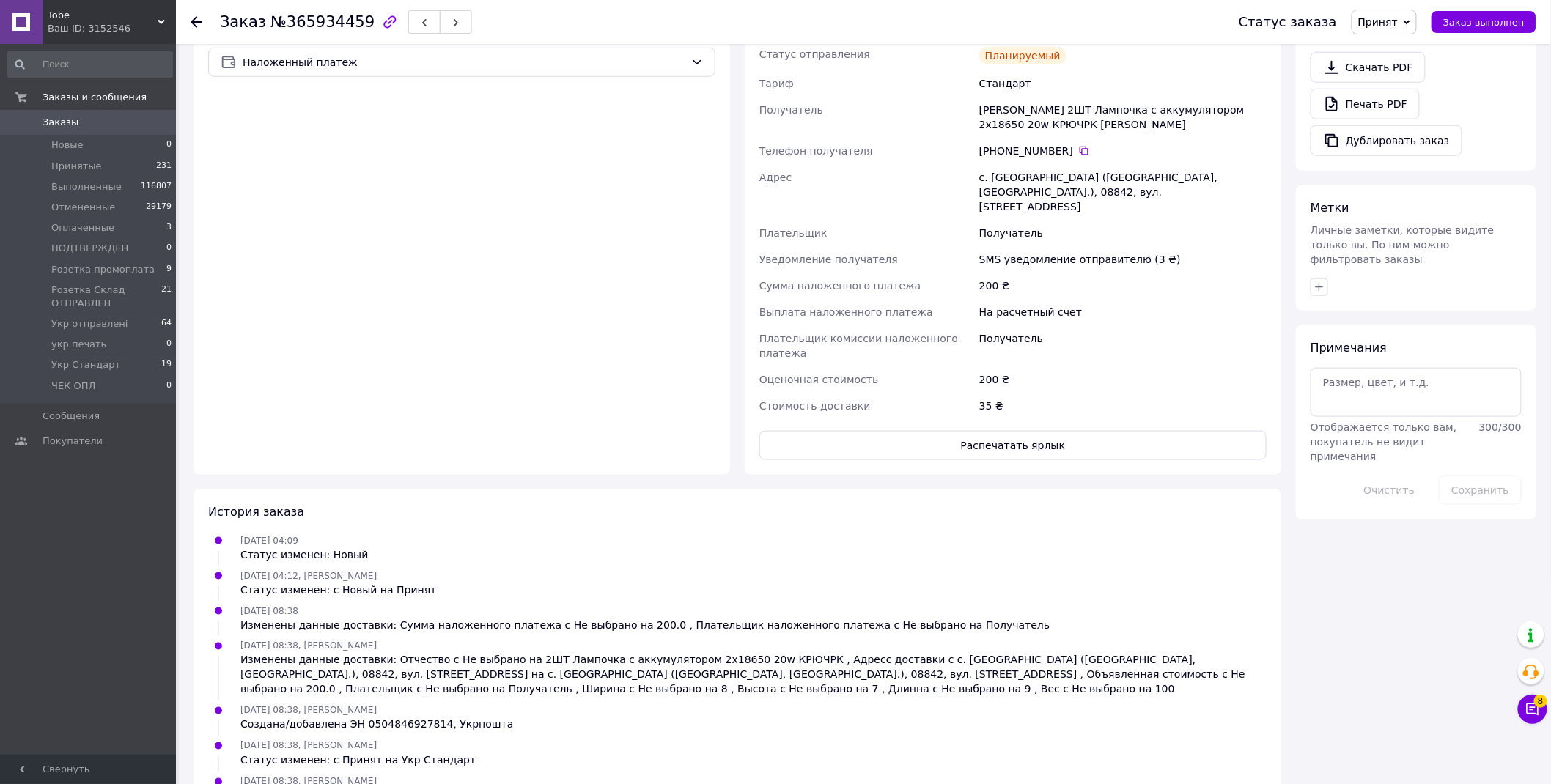
click at [1393, 18] on span "Принят" at bounding box center [1378, 22] width 40 height 12
click at [1425, 144] on li "Укр Стандарт" at bounding box center [1428, 145] width 151 height 22
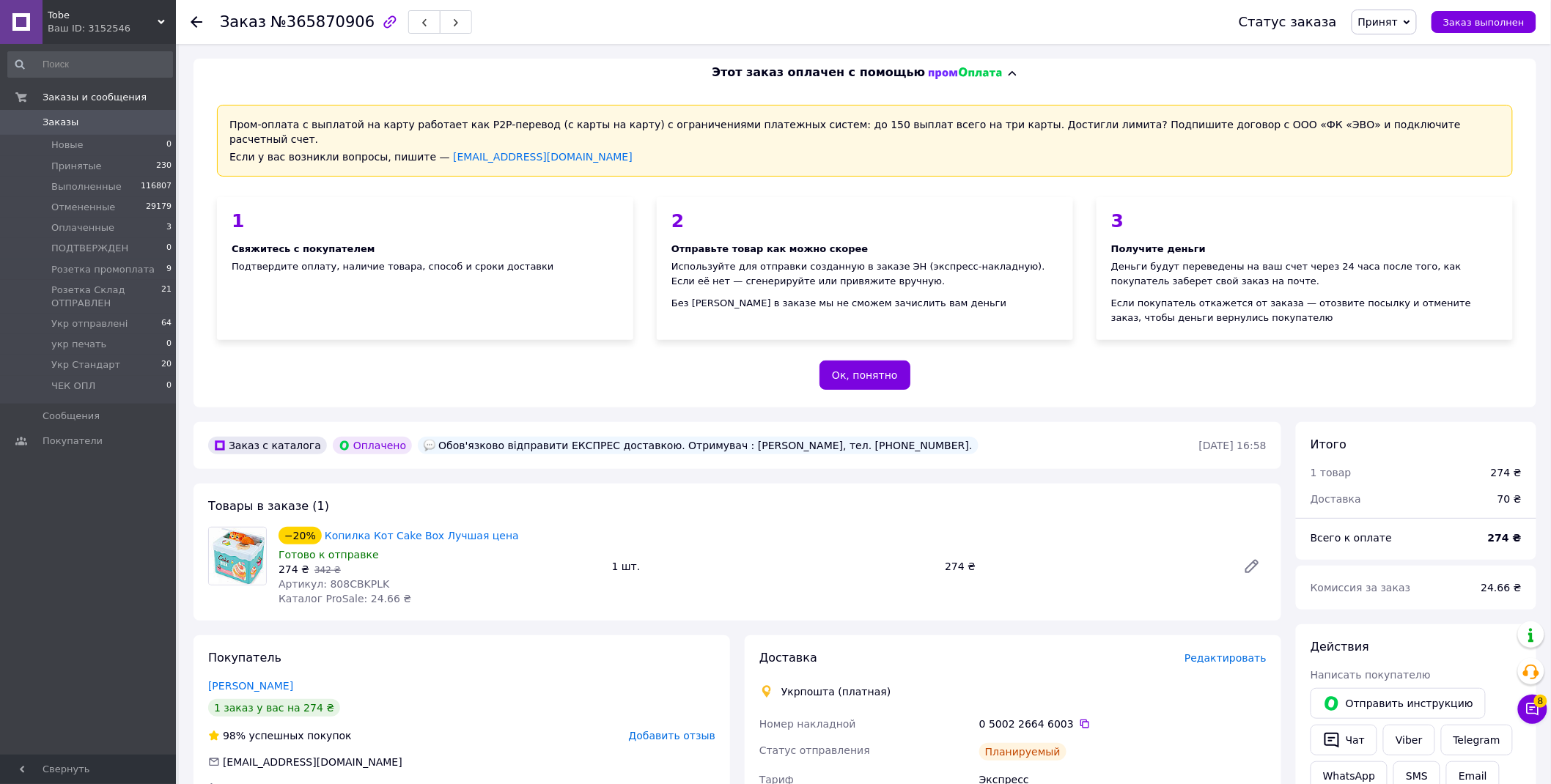
click at [1394, 25] on span "Принят" at bounding box center [1378, 22] width 40 height 12
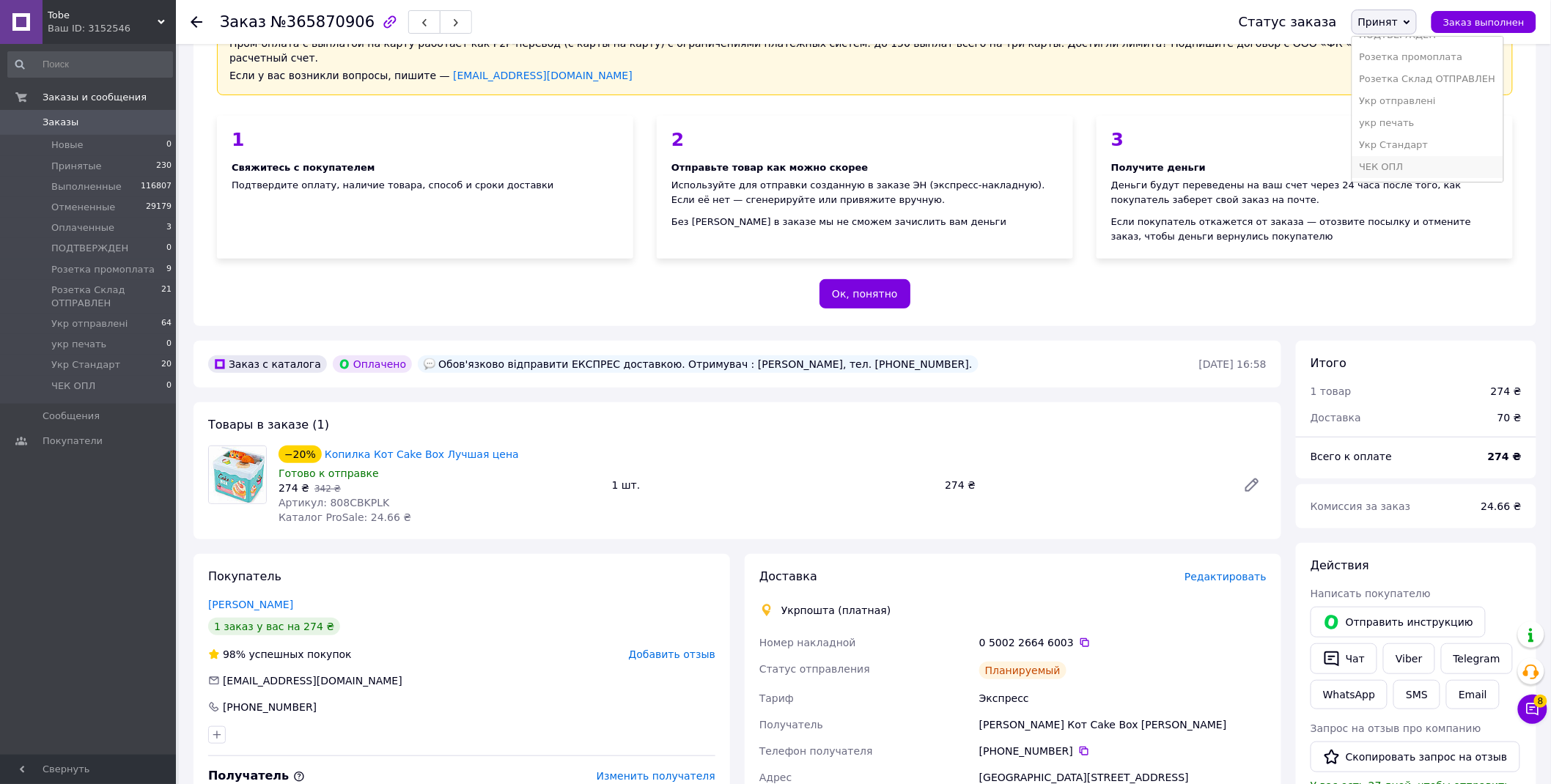
scroll to position [488, 0]
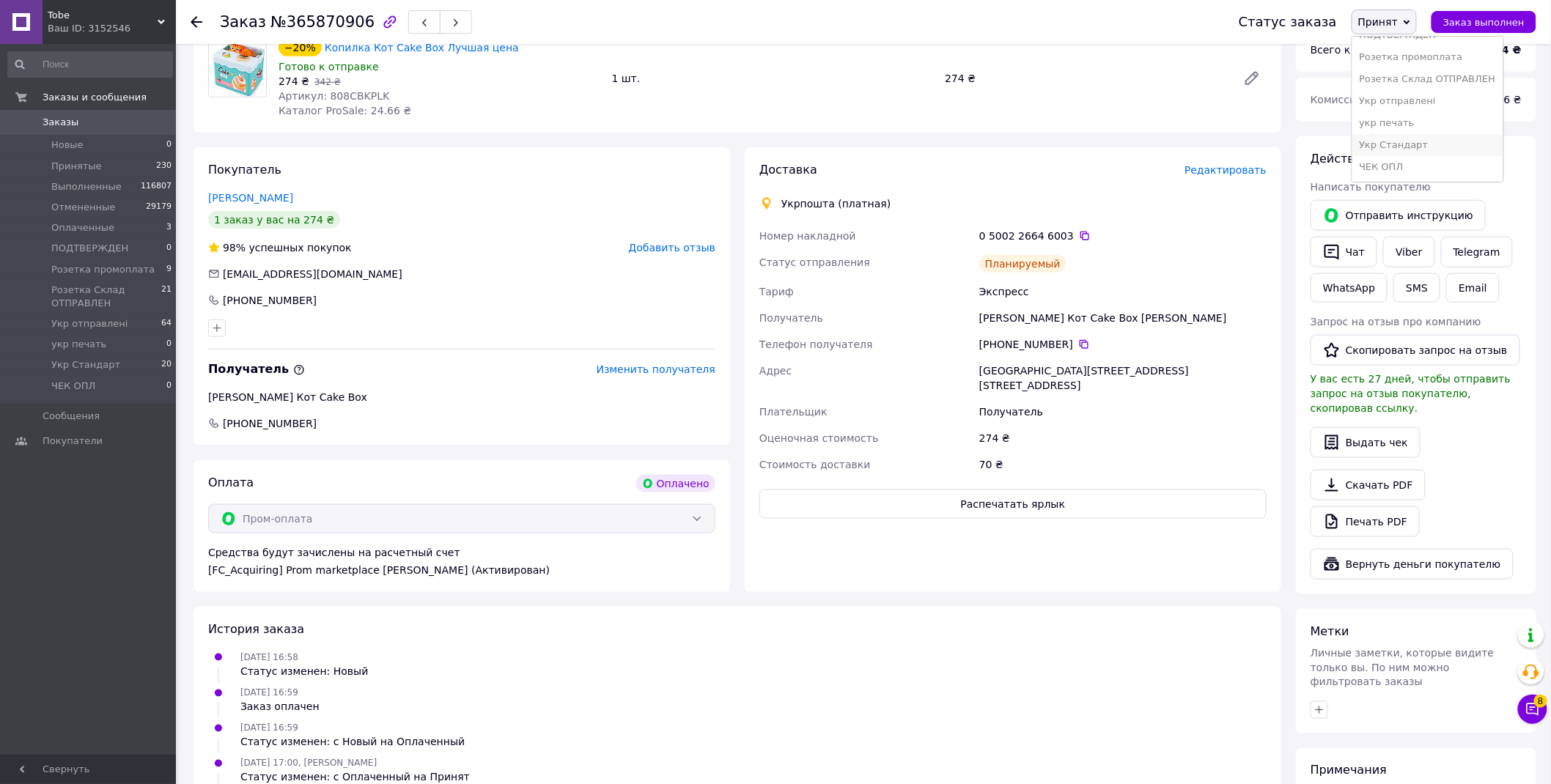
click at [1421, 139] on li "Укр Стандарт" at bounding box center [1428, 145] width 151 height 22
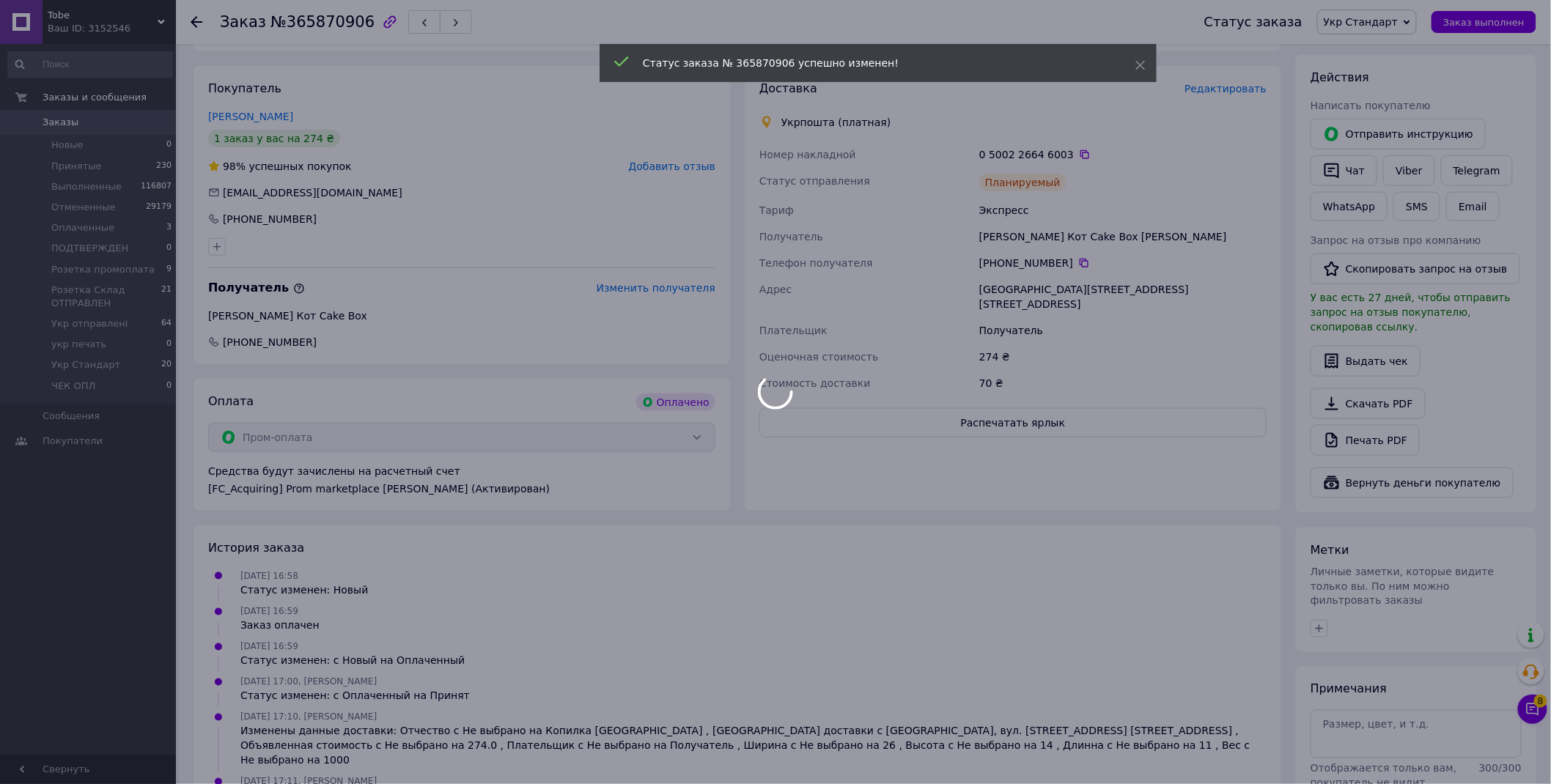
scroll to position [658, 0]
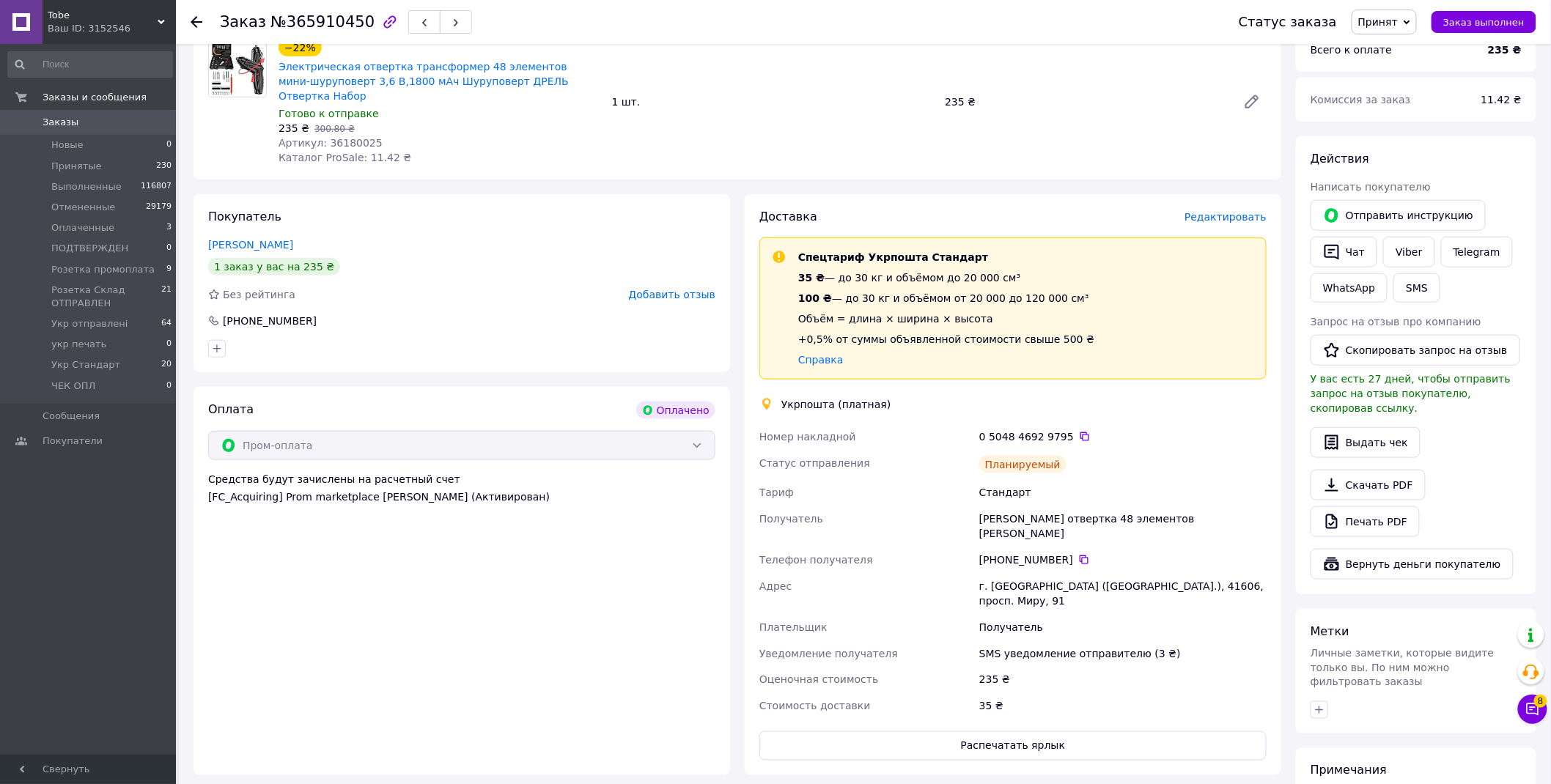
scroll to position [797, 0]
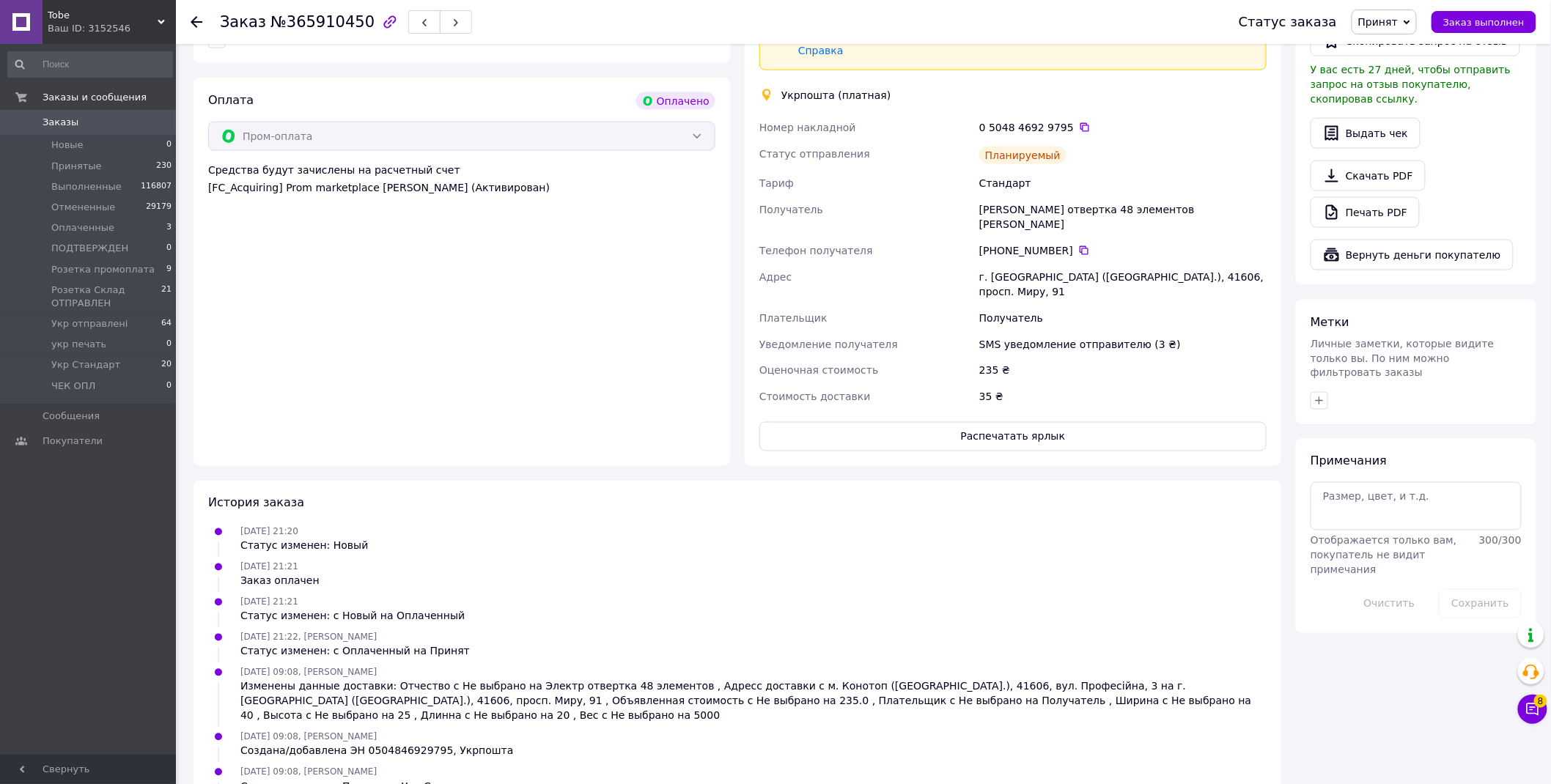
click at [1394, 18] on span "Принят" at bounding box center [1378, 22] width 40 height 12
click at [1420, 147] on li "Укр Стандарт" at bounding box center [1428, 145] width 151 height 22
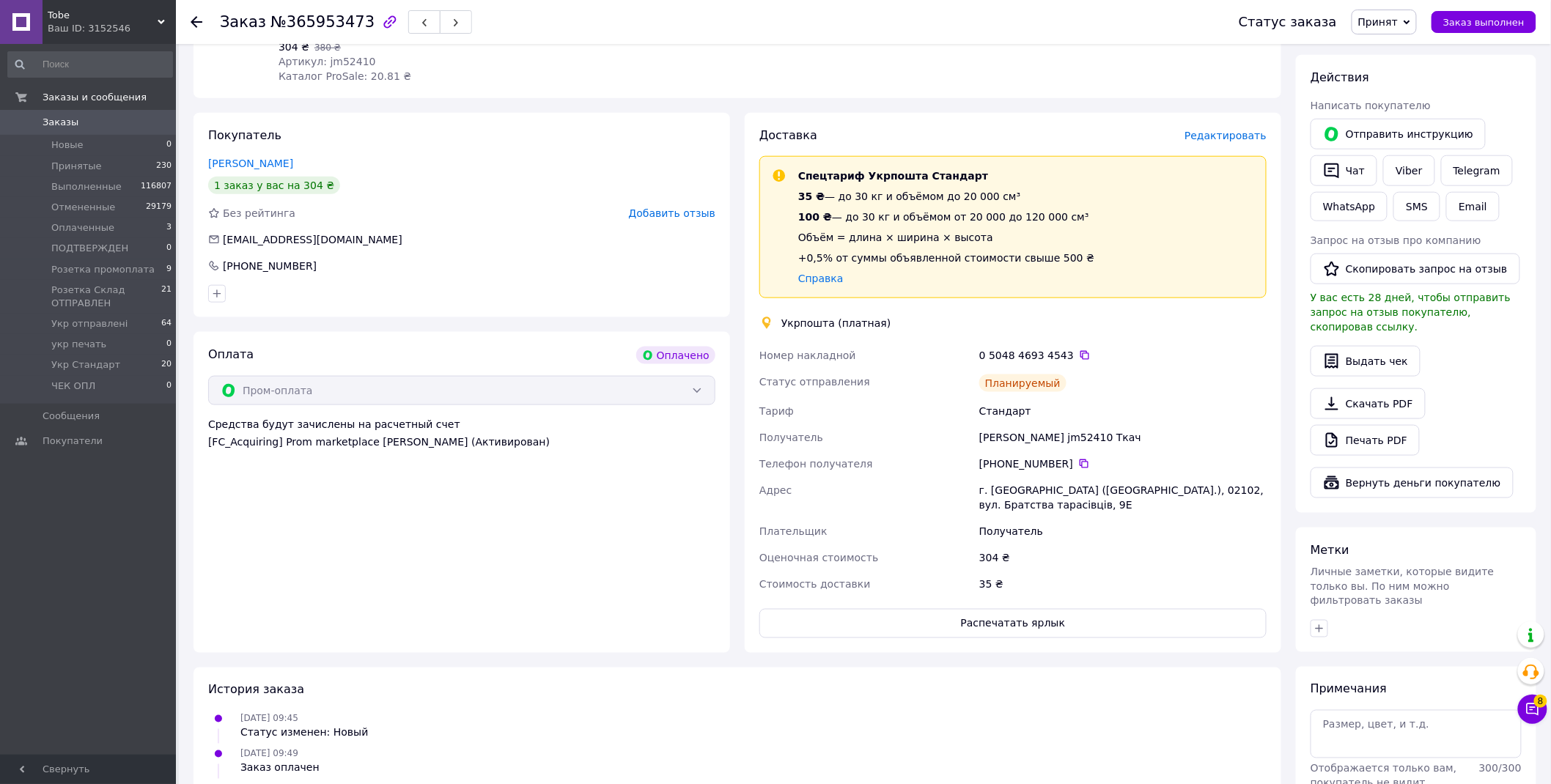
scroll to position [736, 0]
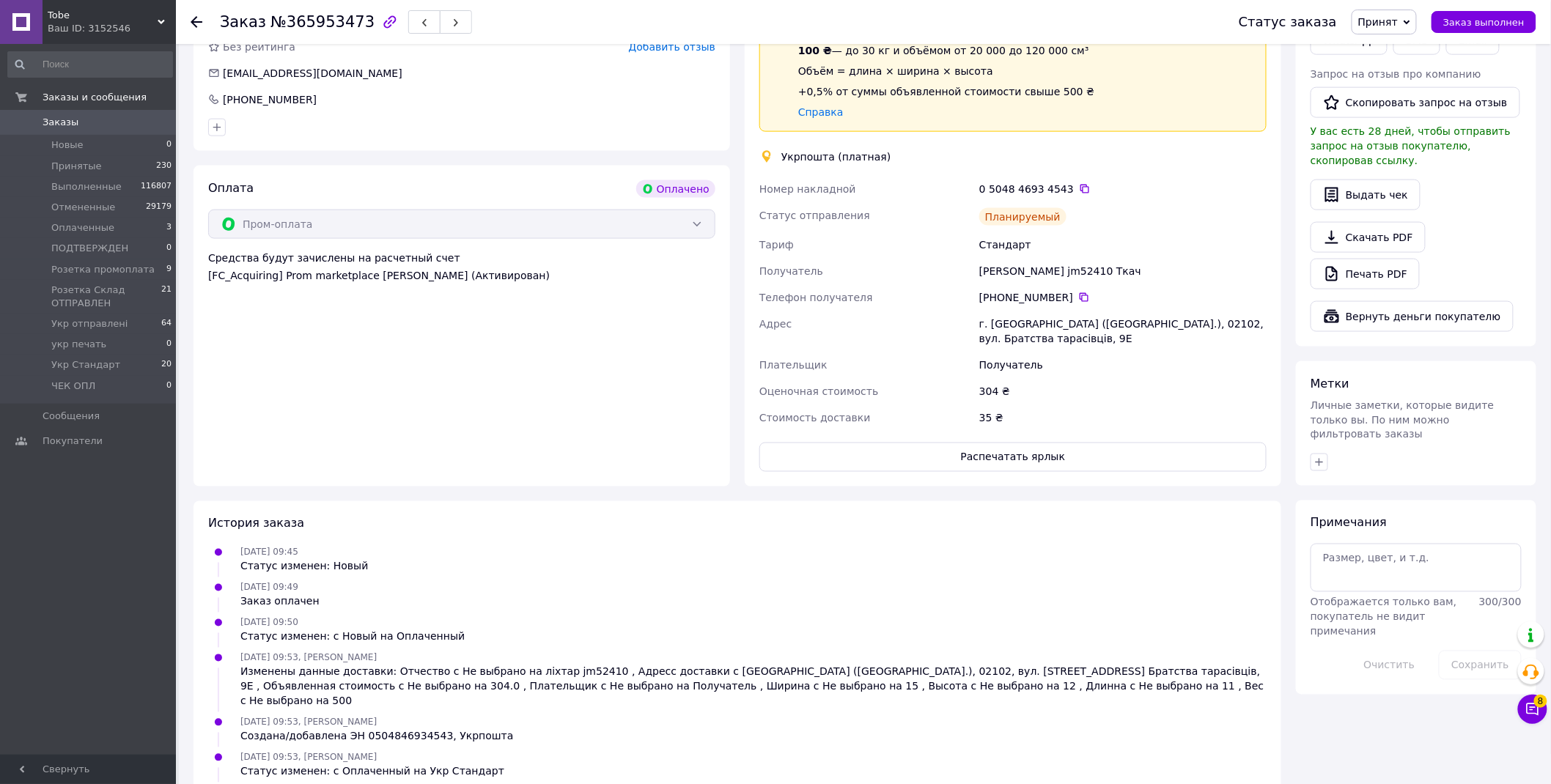
click at [1398, 23] on span "Принят" at bounding box center [1378, 22] width 40 height 12
click at [1442, 143] on li "Укр Стандарт" at bounding box center [1428, 145] width 151 height 22
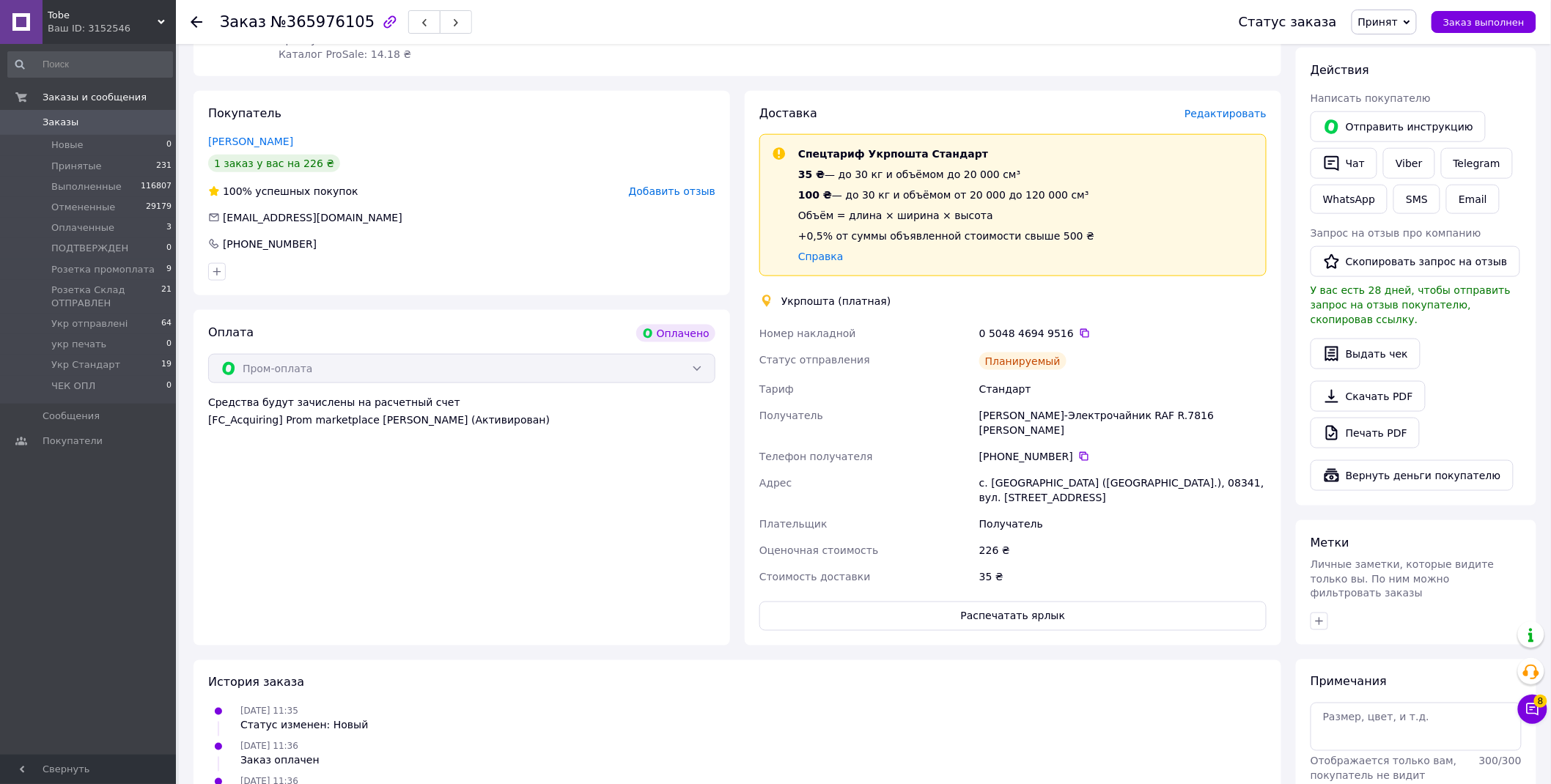
scroll to position [821, 0]
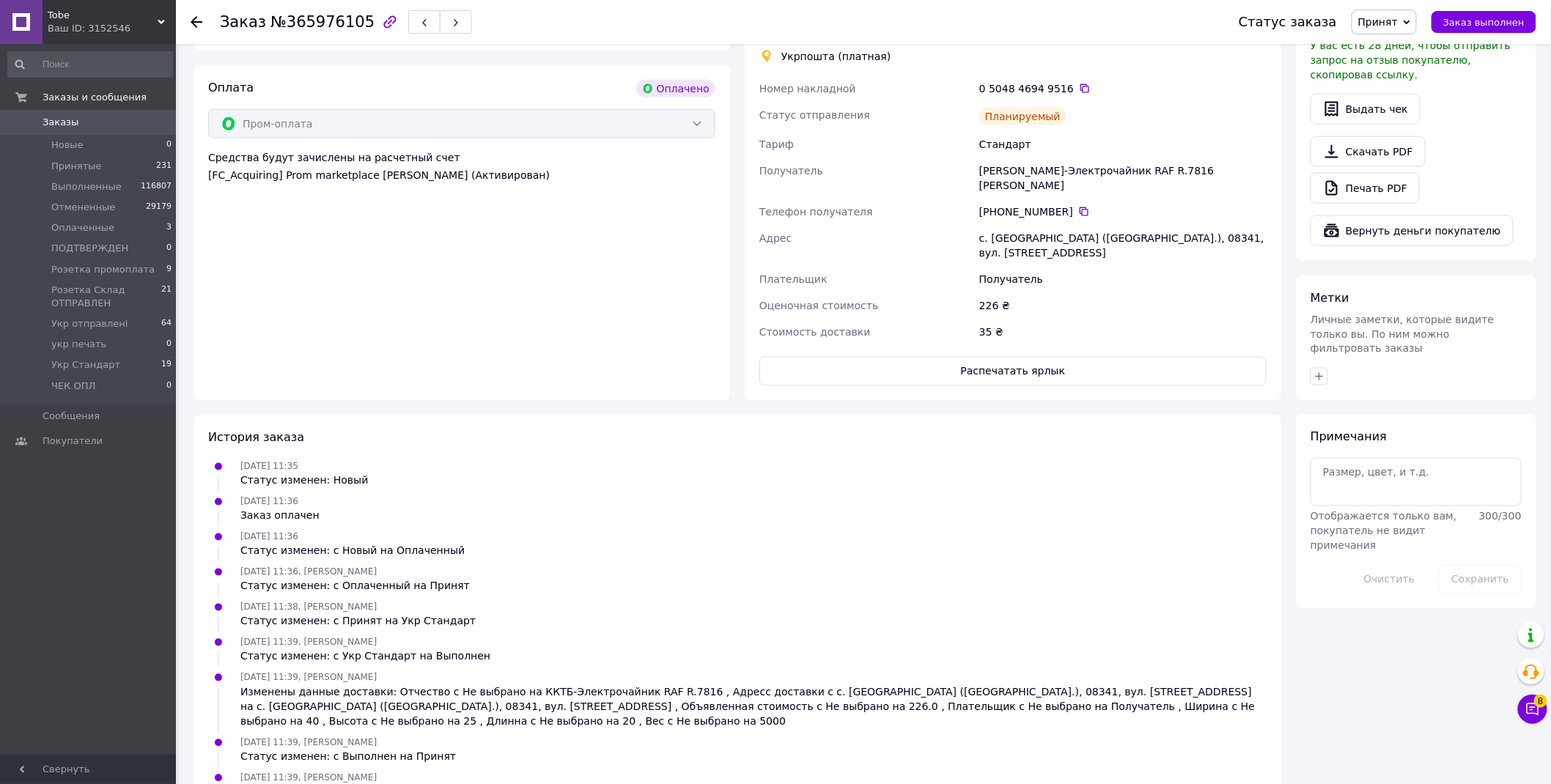
click at [1397, 18] on span "Принят" at bounding box center [1378, 22] width 40 height 12
click at [1425, 141] on li "Укр Стандарт" at bounding box center [1428, 145] width 151 height 22
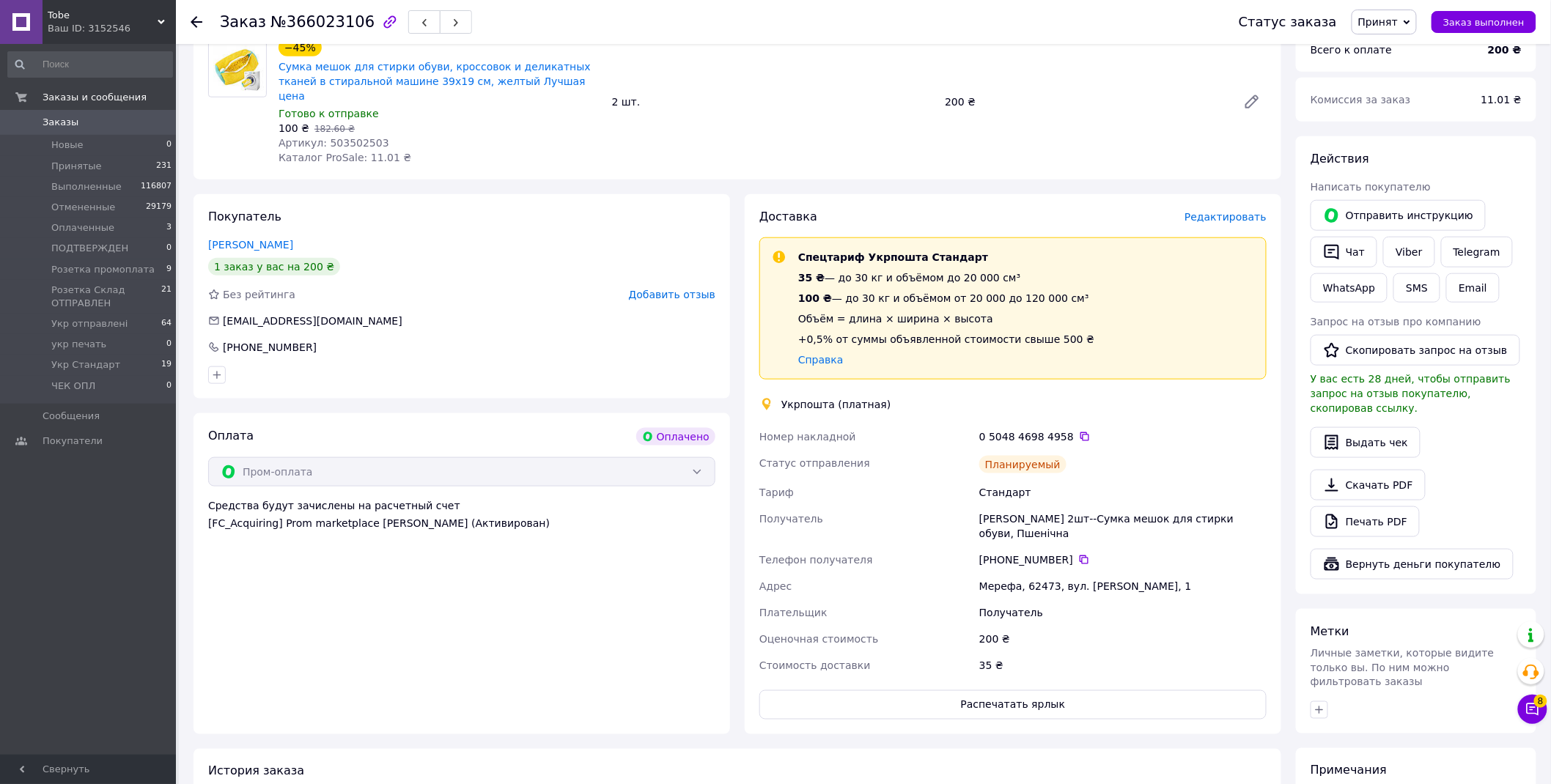
scroll to position [700, 0]
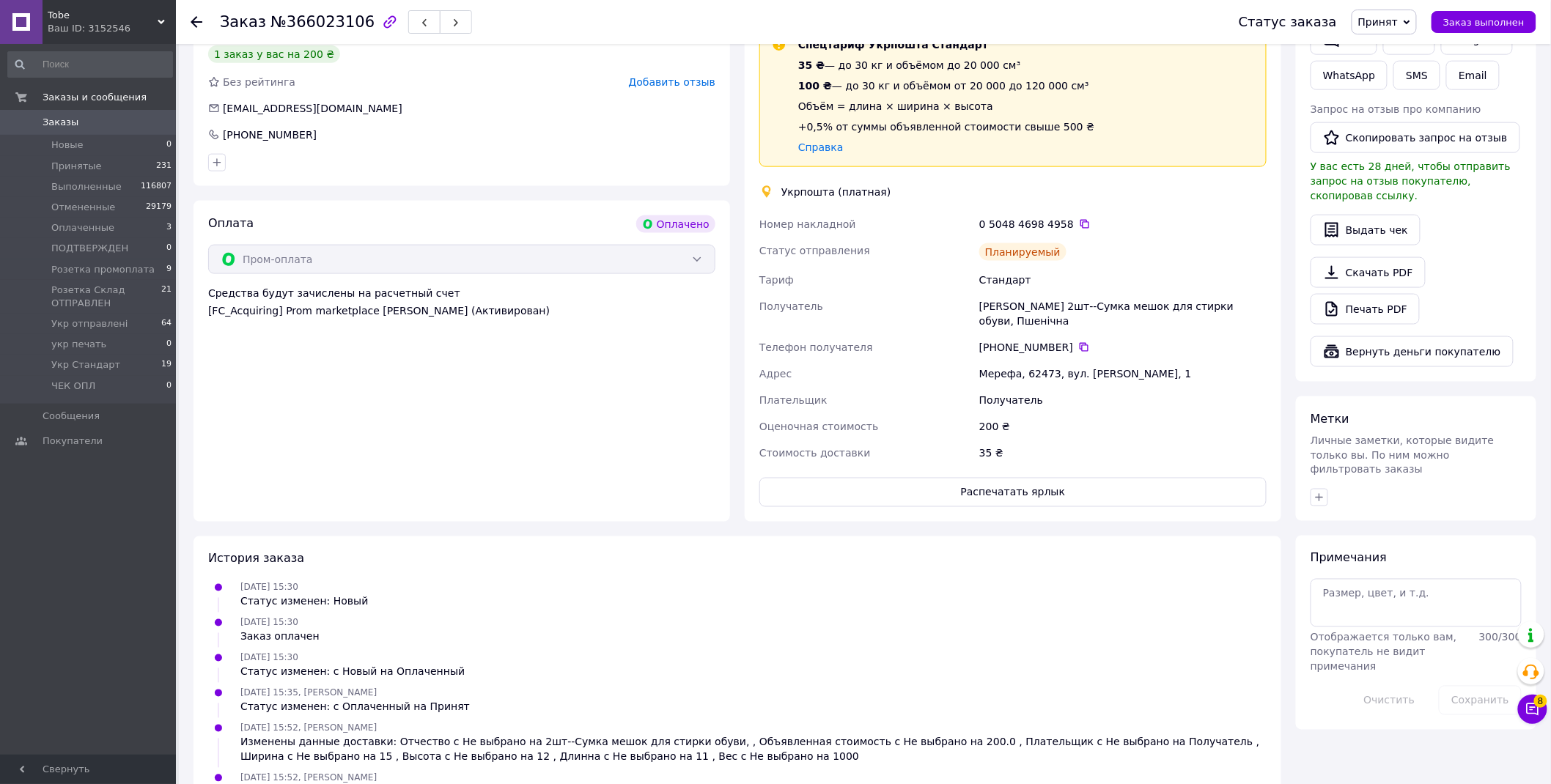
click at [1394, 17] on span "Принят" at bounding box center [1378, 22] width 40 height 12
click at [1417, 144] on li "Укр Стандарт" at bounding box center [1428, 145] width 151 height 22
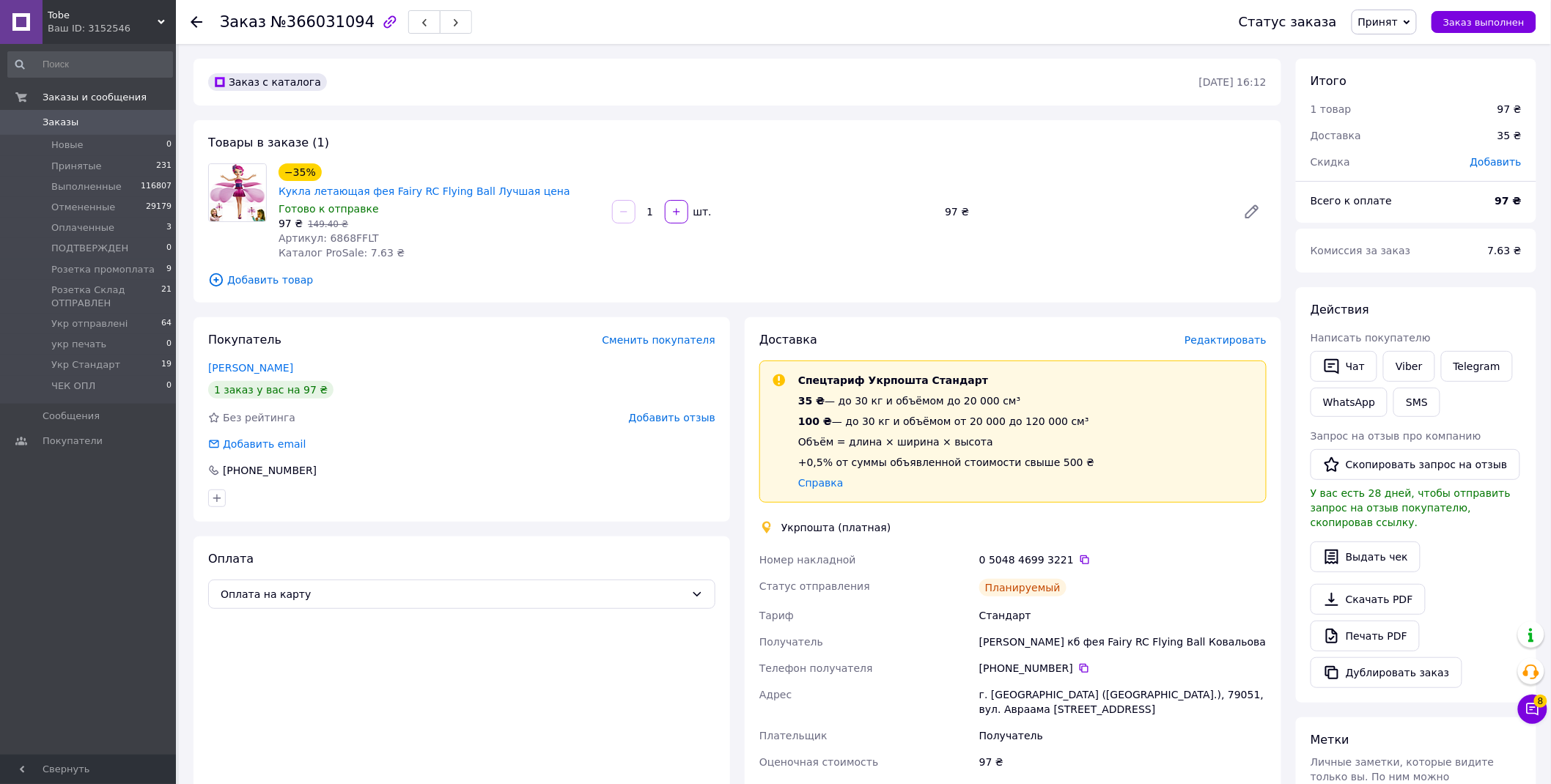
scroll to position [448, 0]
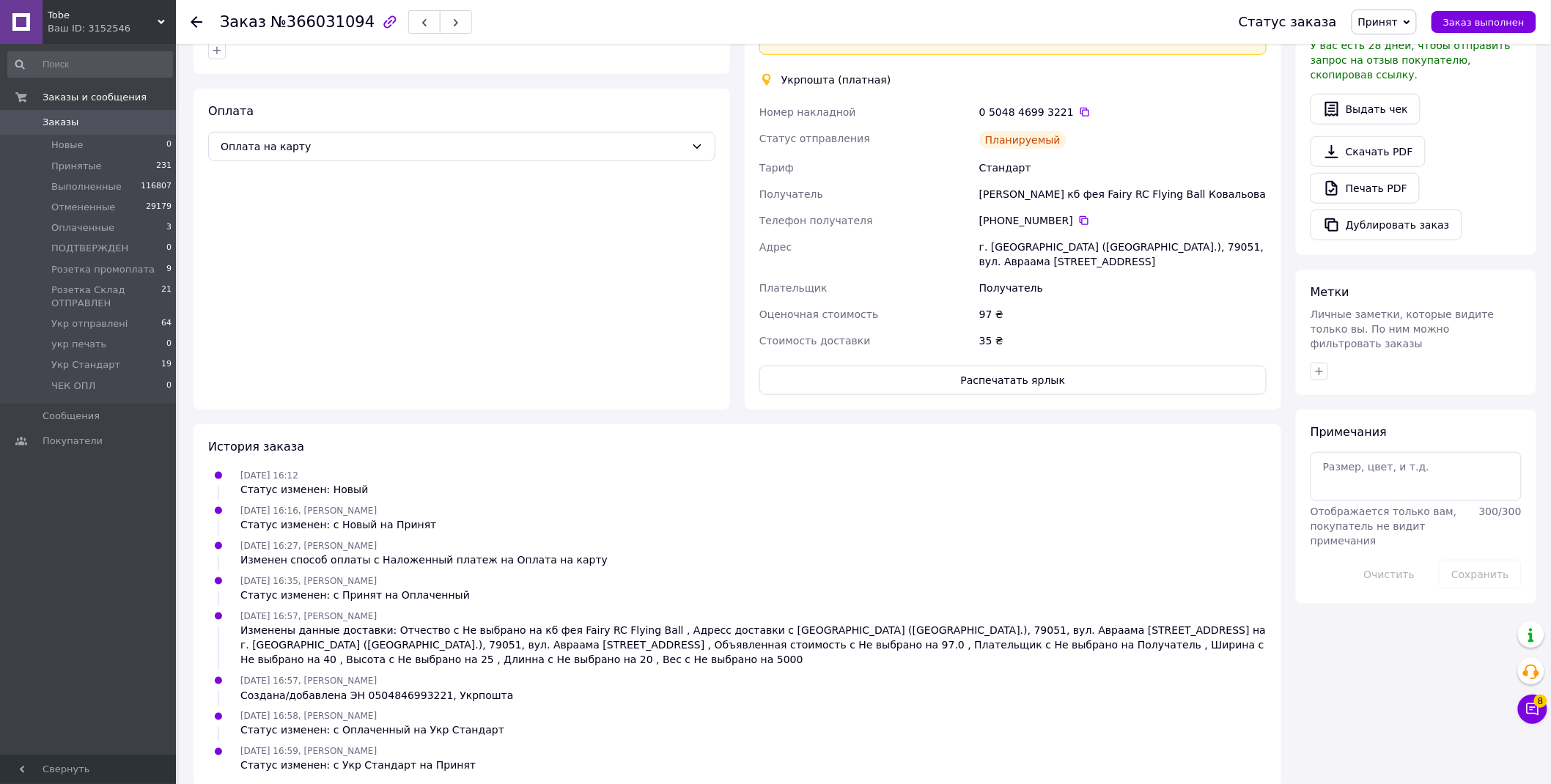
click at [1398, 25] on span "Принят" at bounding box center [1378, 22] width 40 height 12
click at [1428, 142] on li "Укр Стандарт" at bounding box center [1428, 145] width 151 height 22
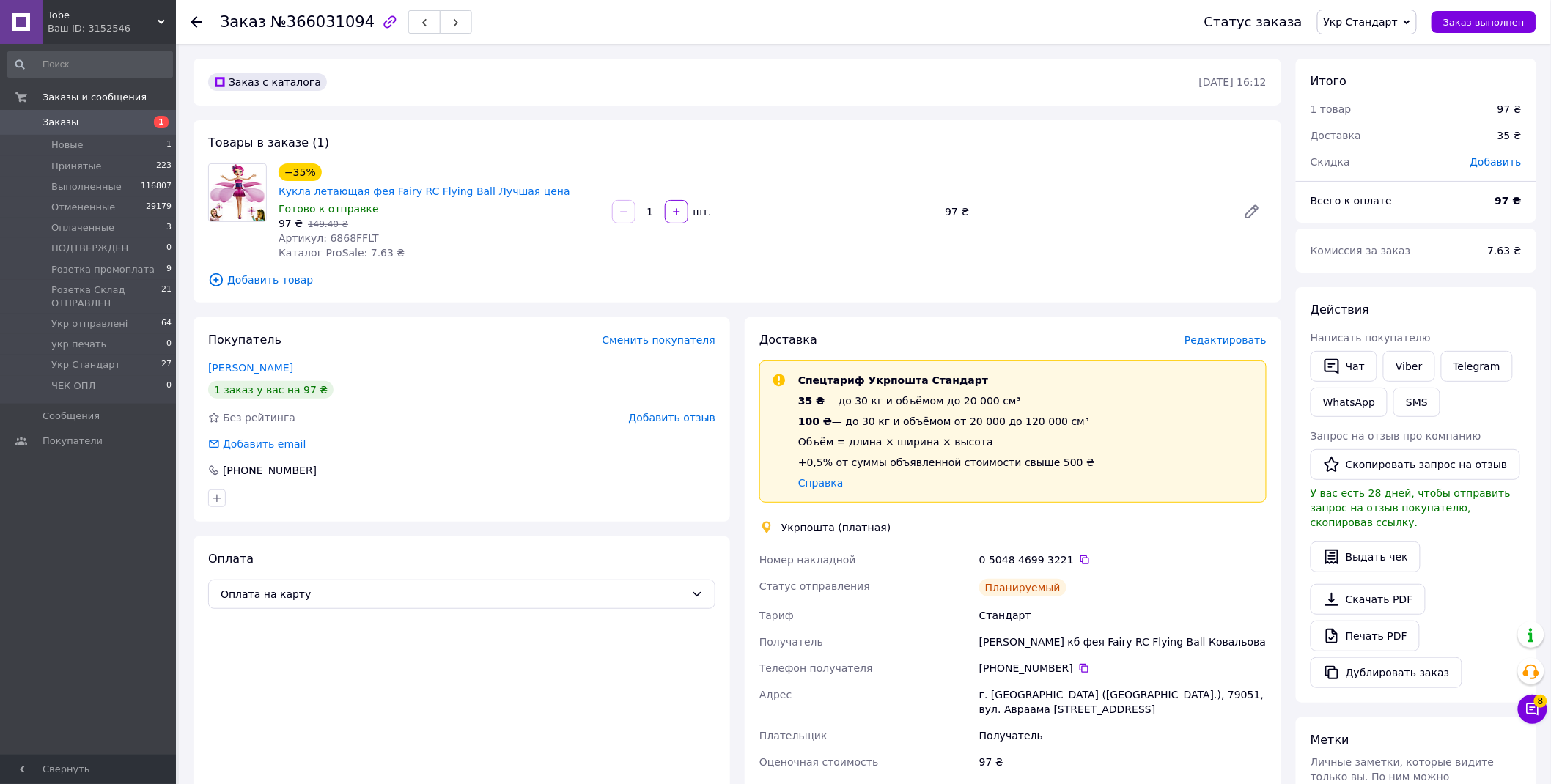
scroll to position [163, 0]
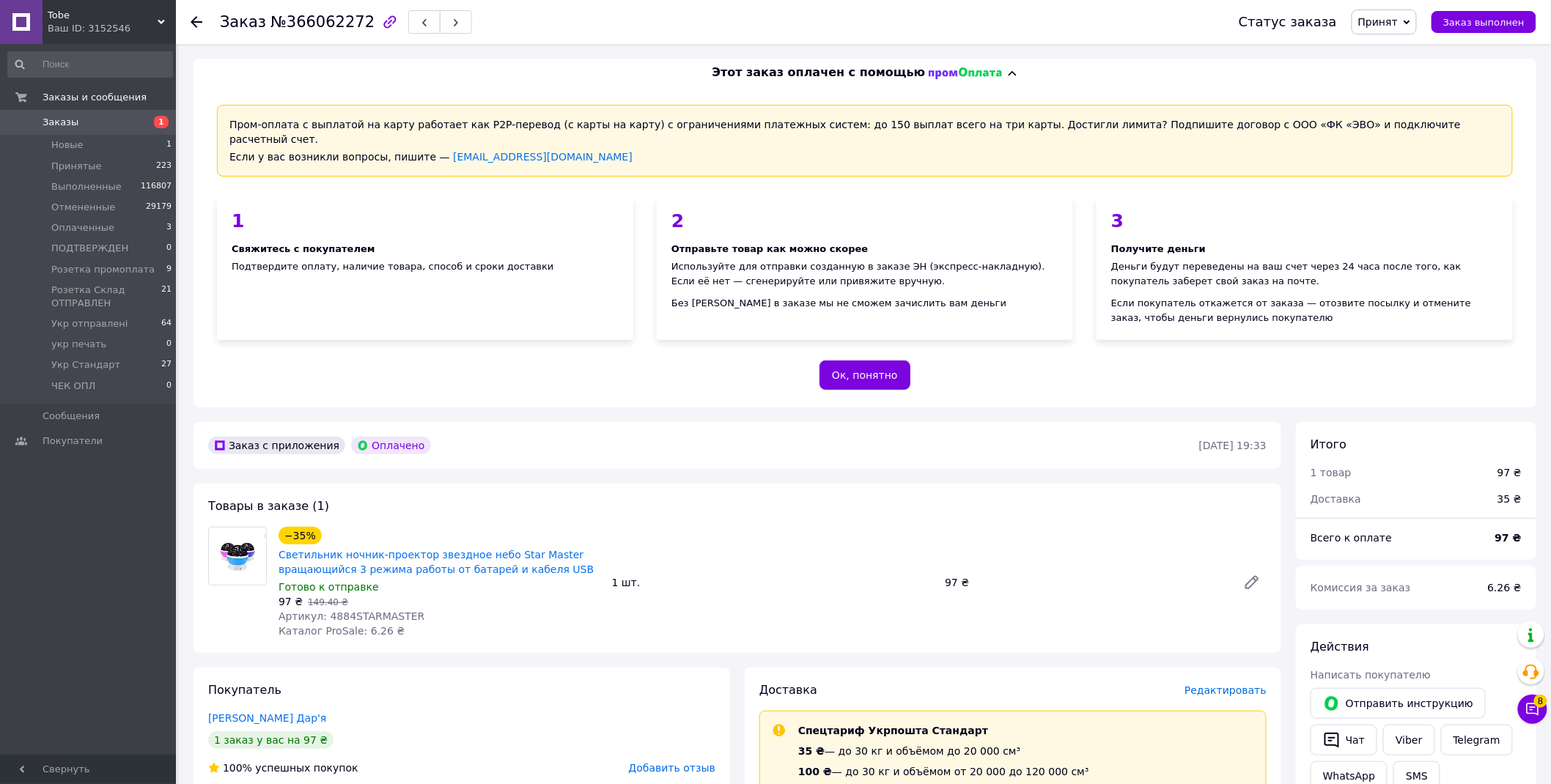
scroll to position [488, 0]
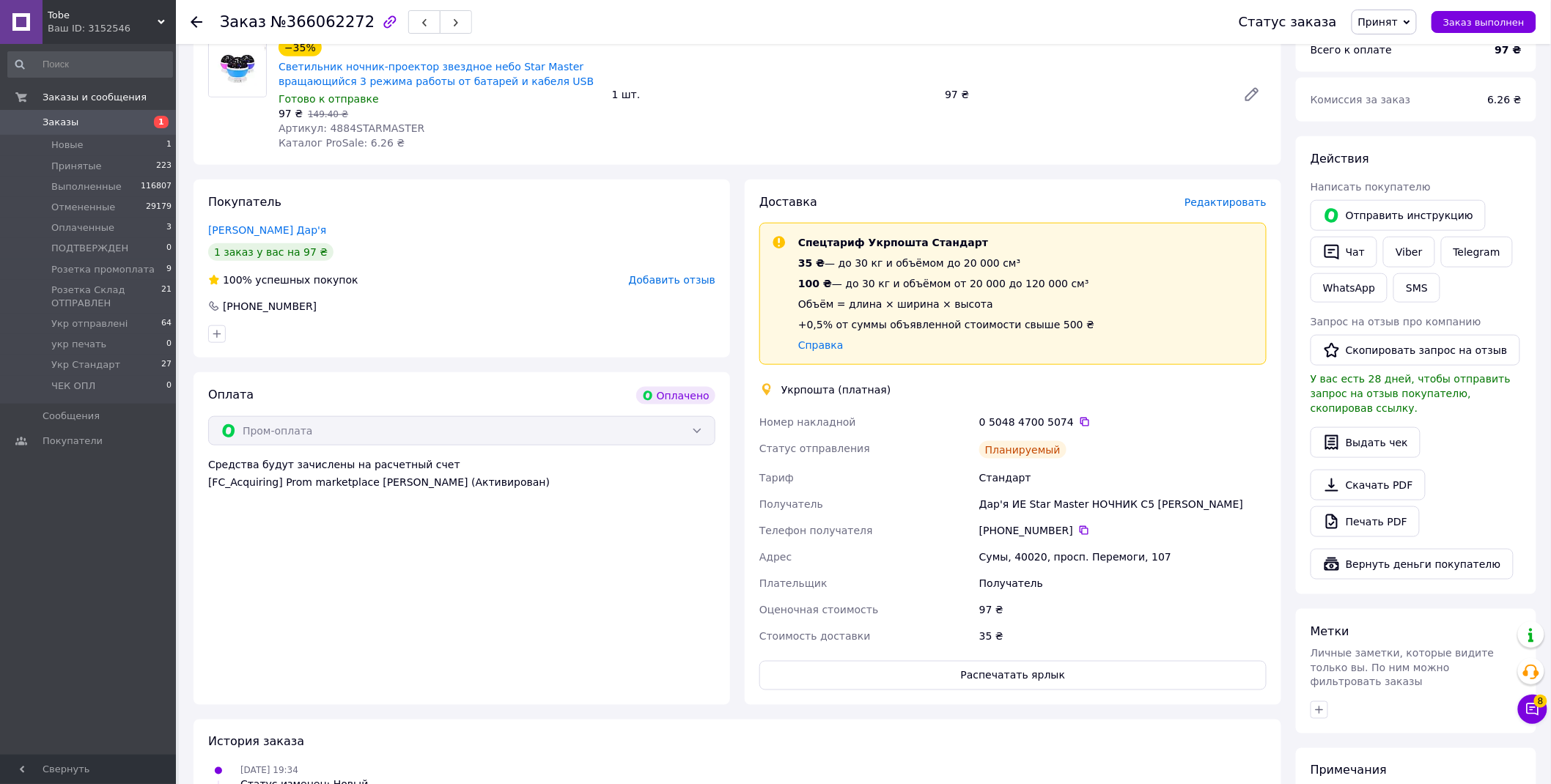
click at [1391, 20] on span "Принят" at bounding box center [1378, 22] width 40 height 12
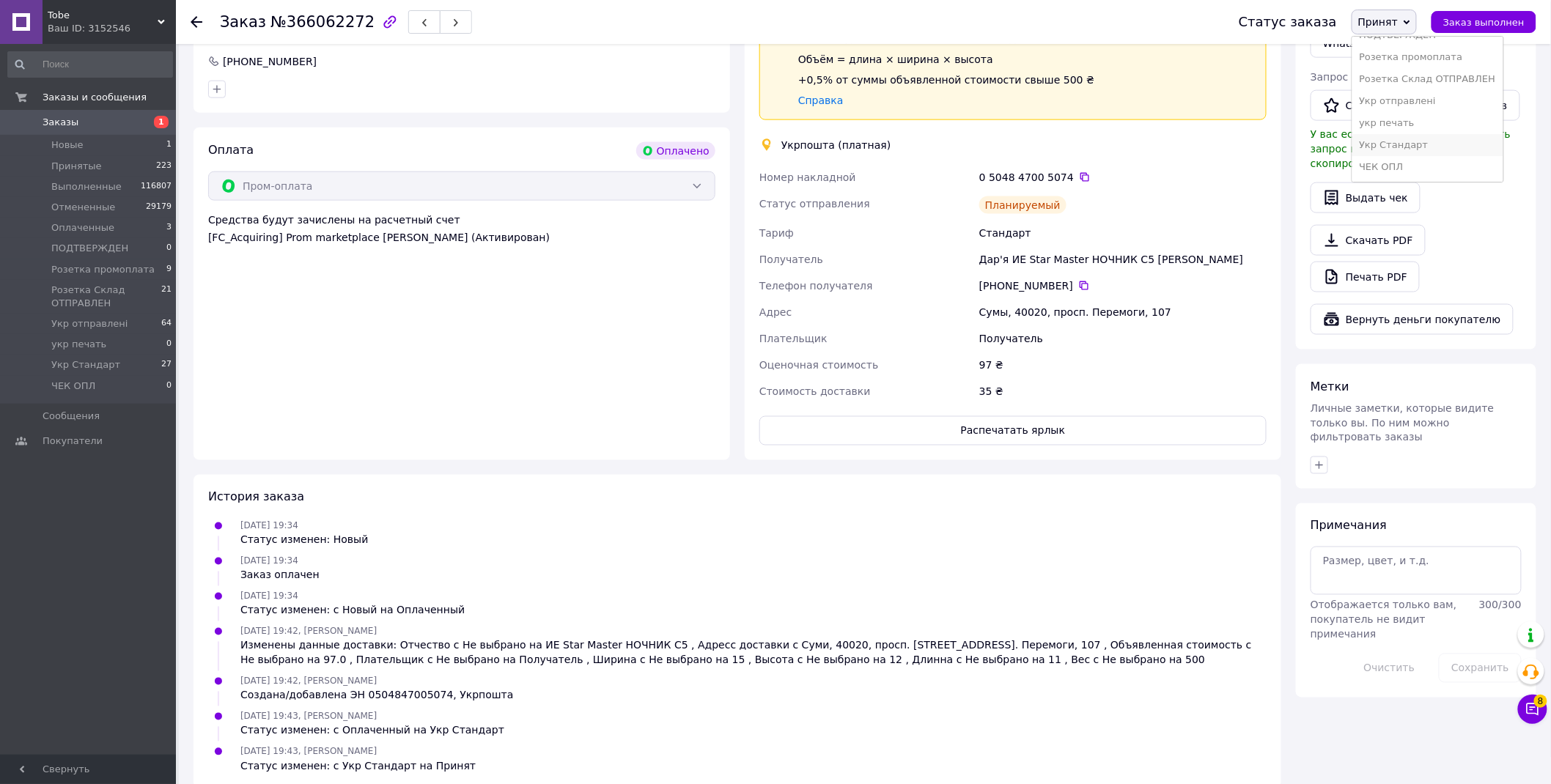
scroll to position [736, 0]
click at [1416, 143] on li "Укр Стандарт" at bounding box center [1428, 145] width 151 height 22
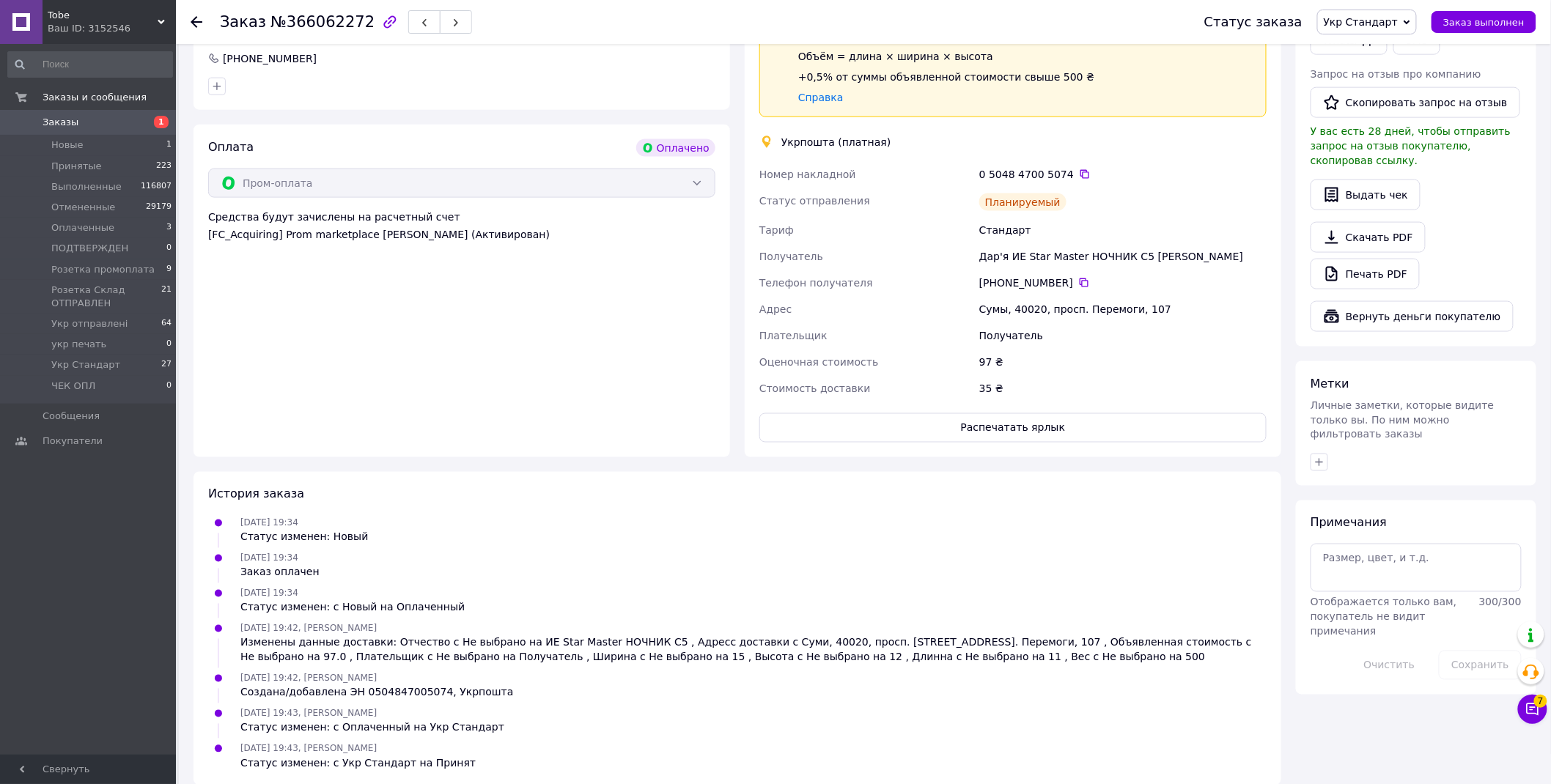
scroll to position [410, 0]
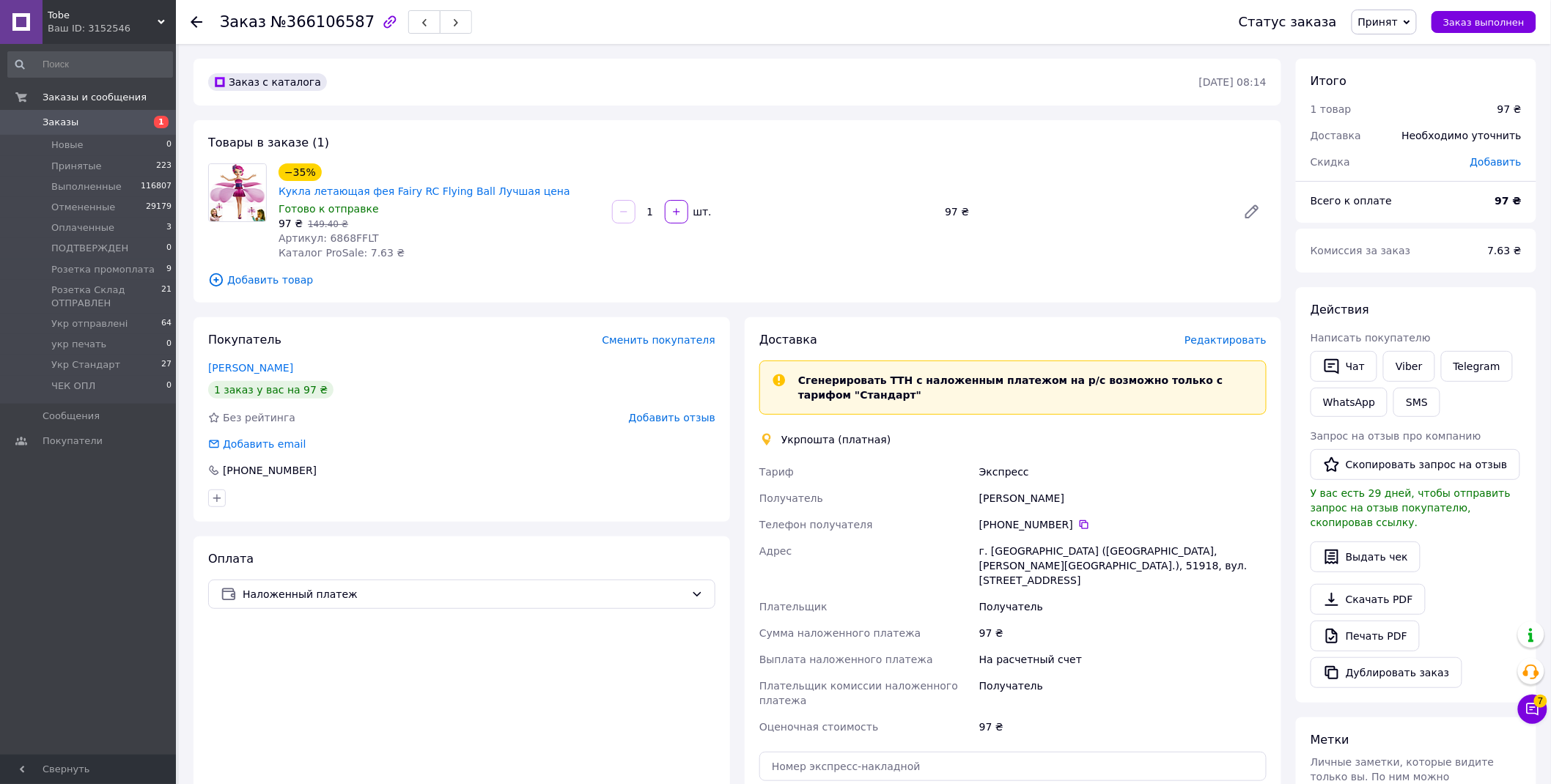
click at [336, 21] on span "№366106587" at bounding box center [322, 22] width 104 height 18
copy span "366106587"
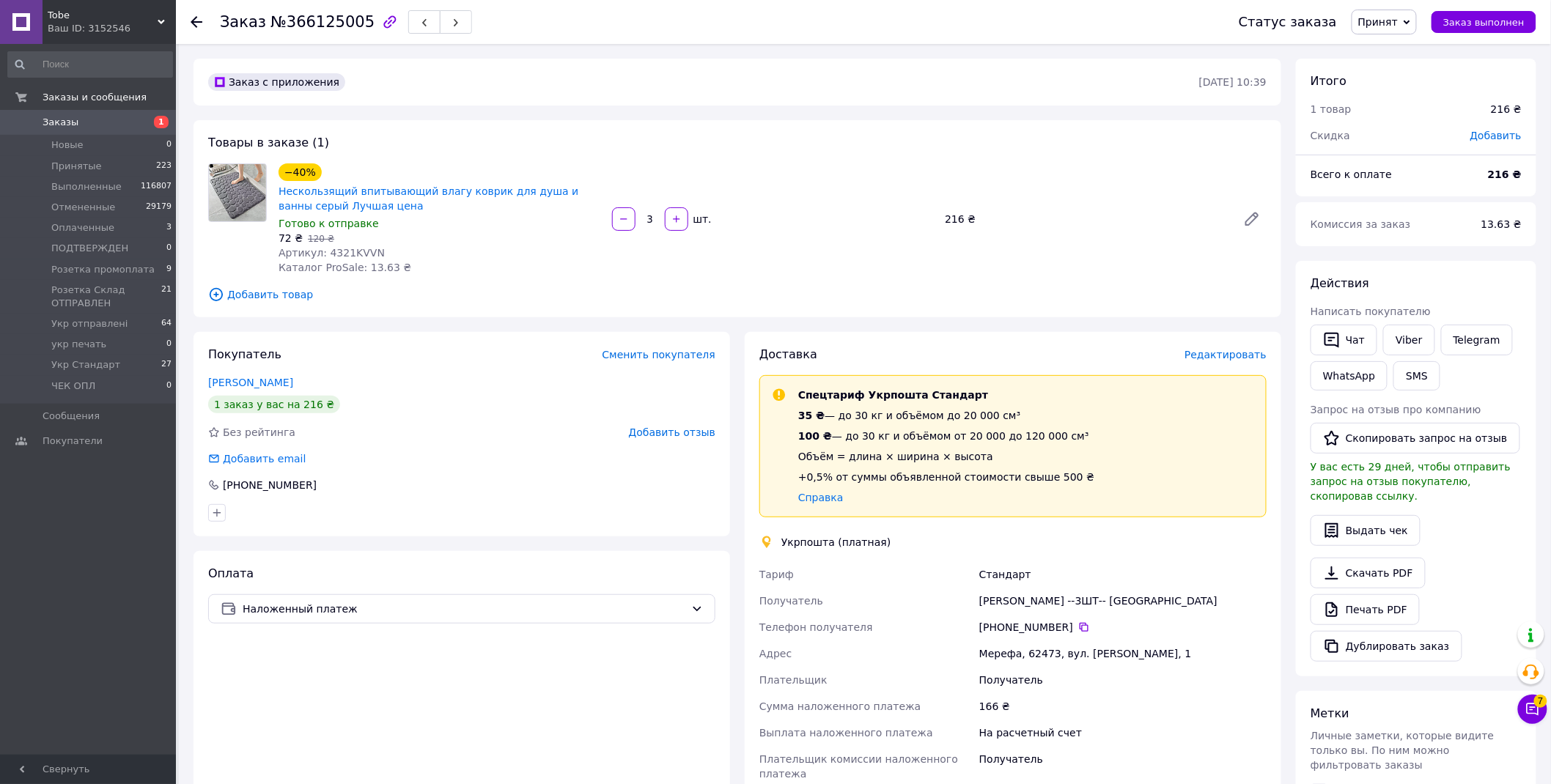
click at [309, 17] on span "№366125005" at bounding box center [322, 22] width 104 height 18
copy span "366125005"
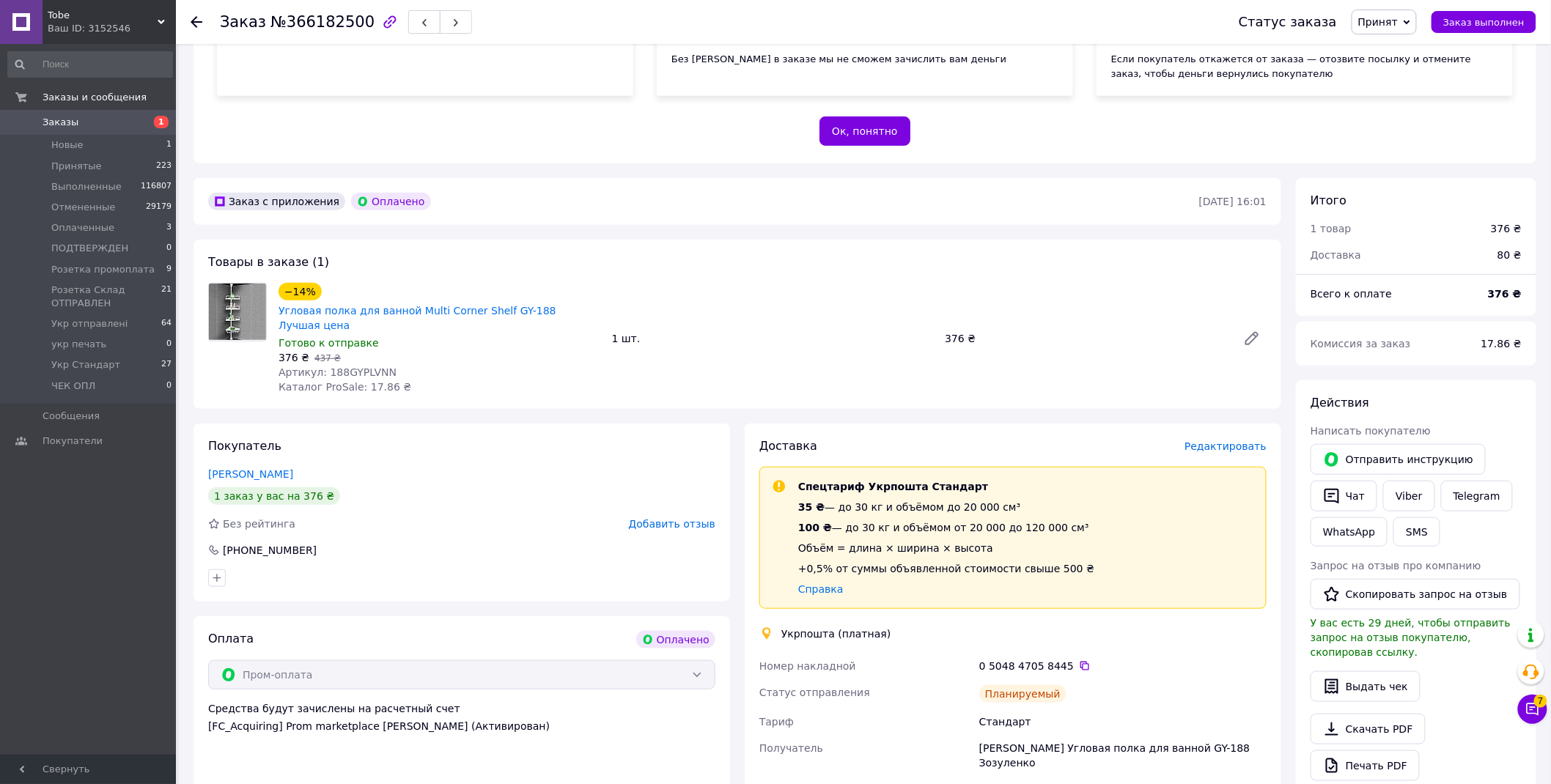
scroll to position [407, 0]
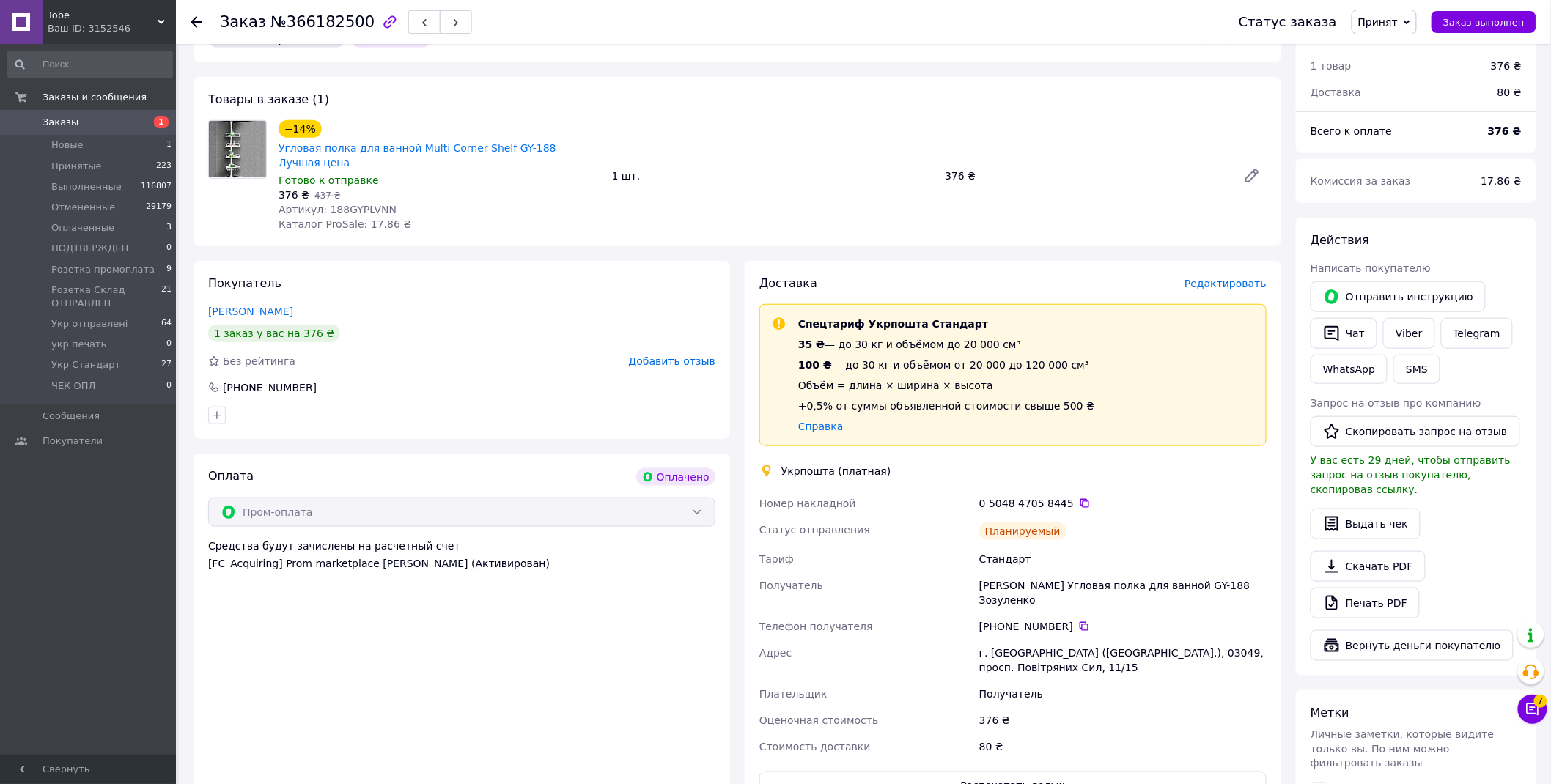
click at [1398, 18] on span "Принят" at bounding box center [1378, 22] width 40 height 12
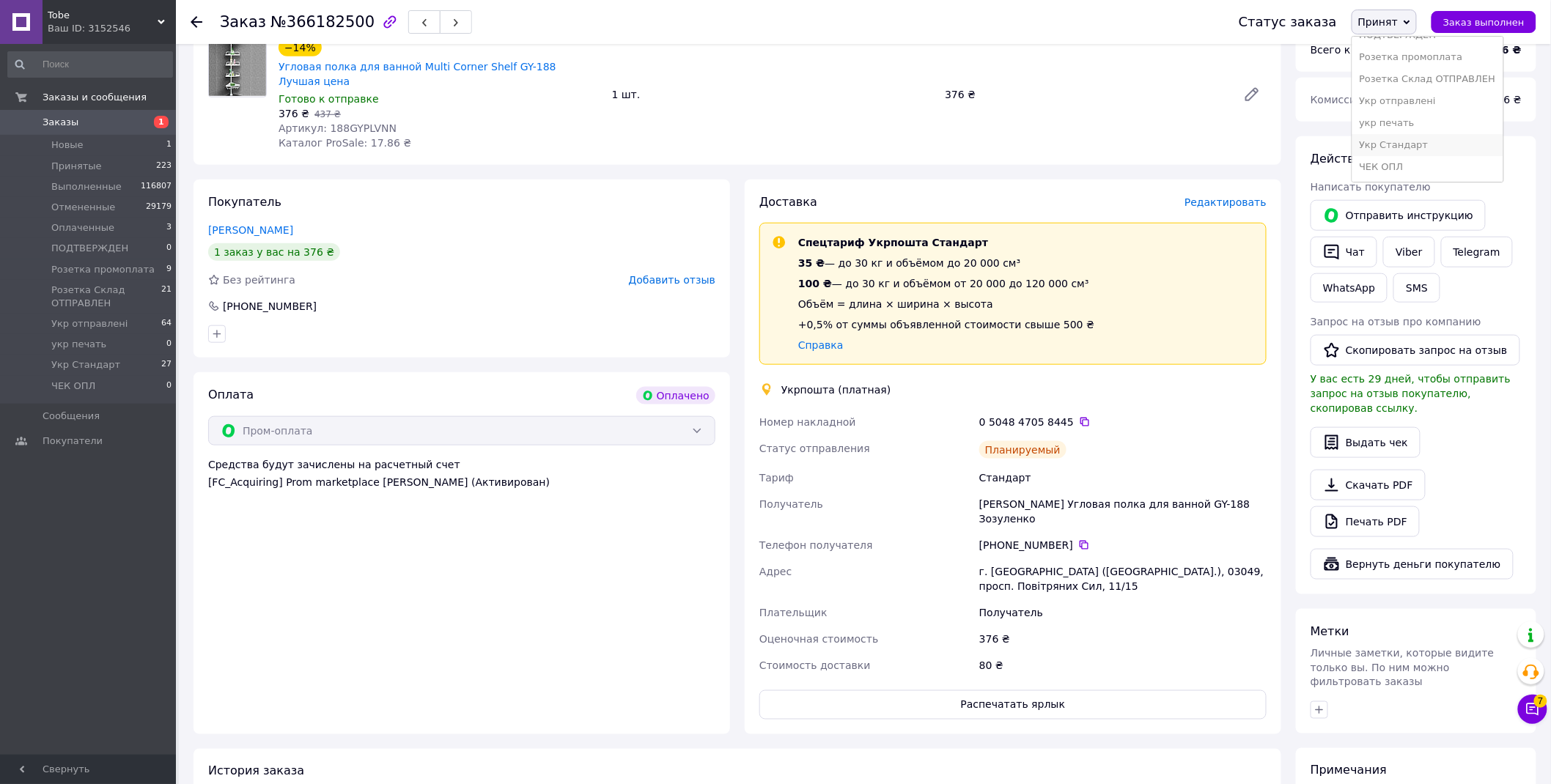
click at [1425, 142] on li "Укр Стандарт" at bounding box center [1428, 145] width 151 height 22
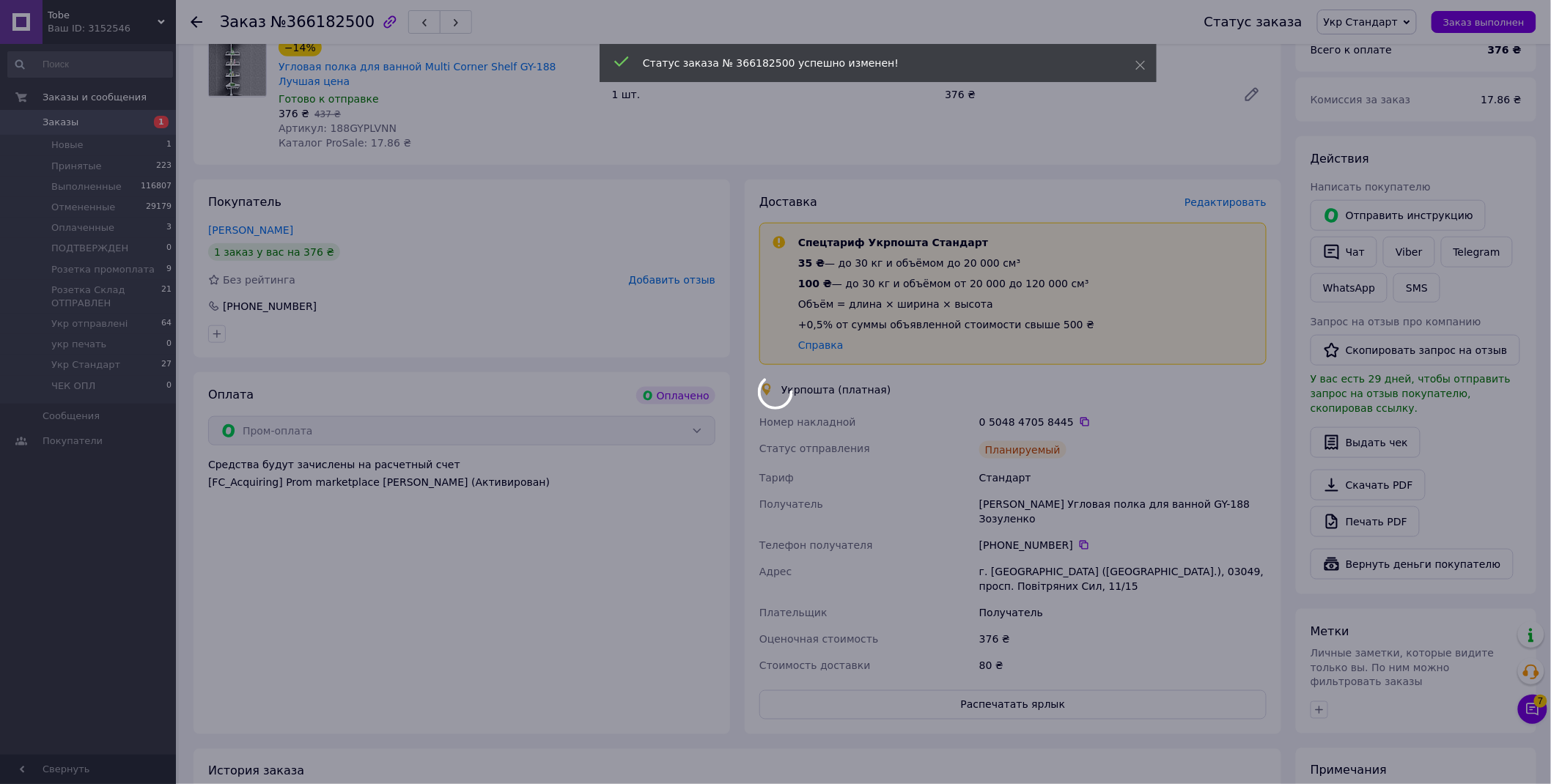
scroll to position [757, 0]
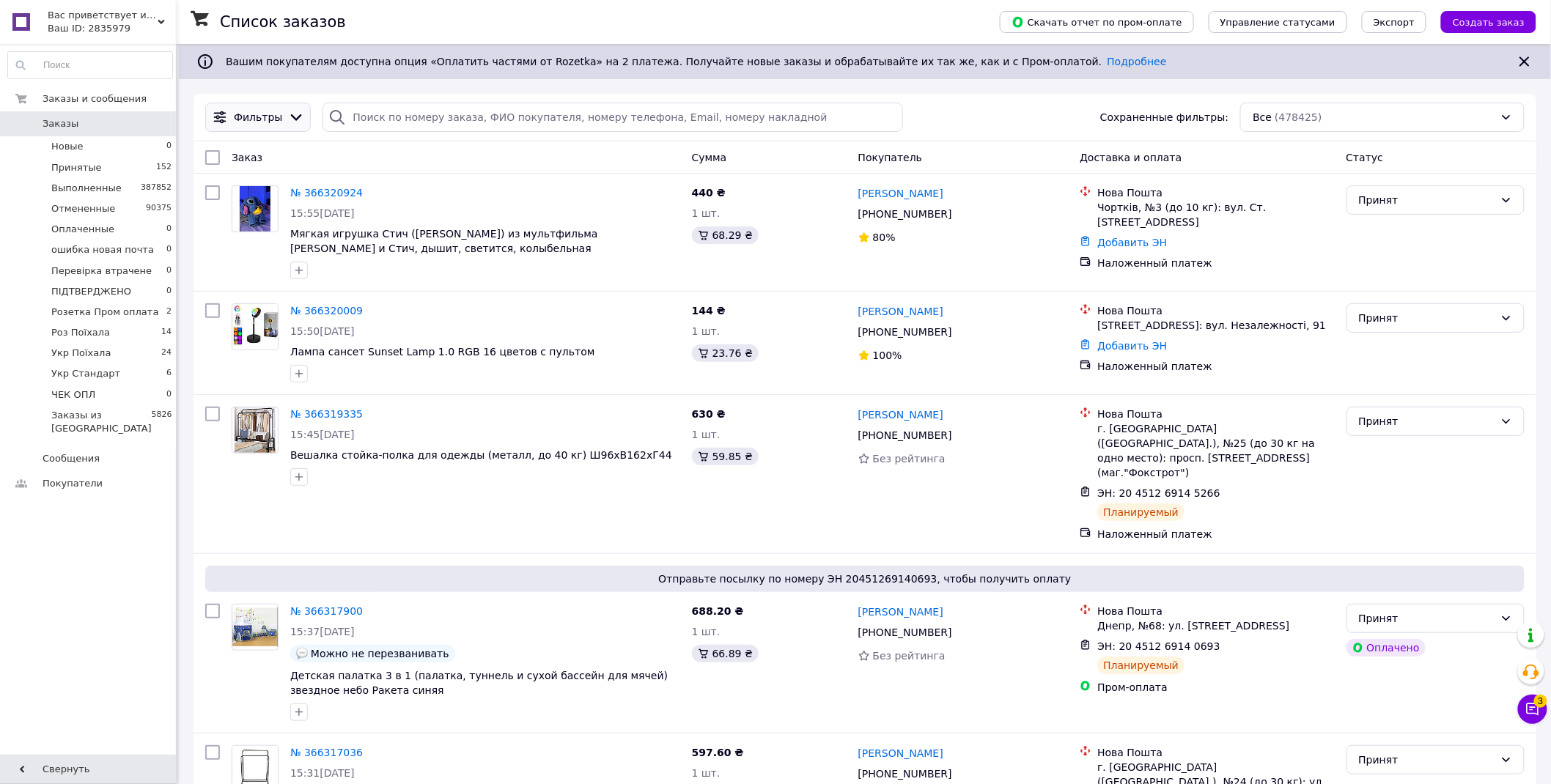
drag, startPoint x: 250, startPoint y: 118, endPoint x: 253, endPoint y: 126, distance: 8.5
click at [250, 117] on span "Фильтры" at bounding box center [258, 117] width 48 height 15
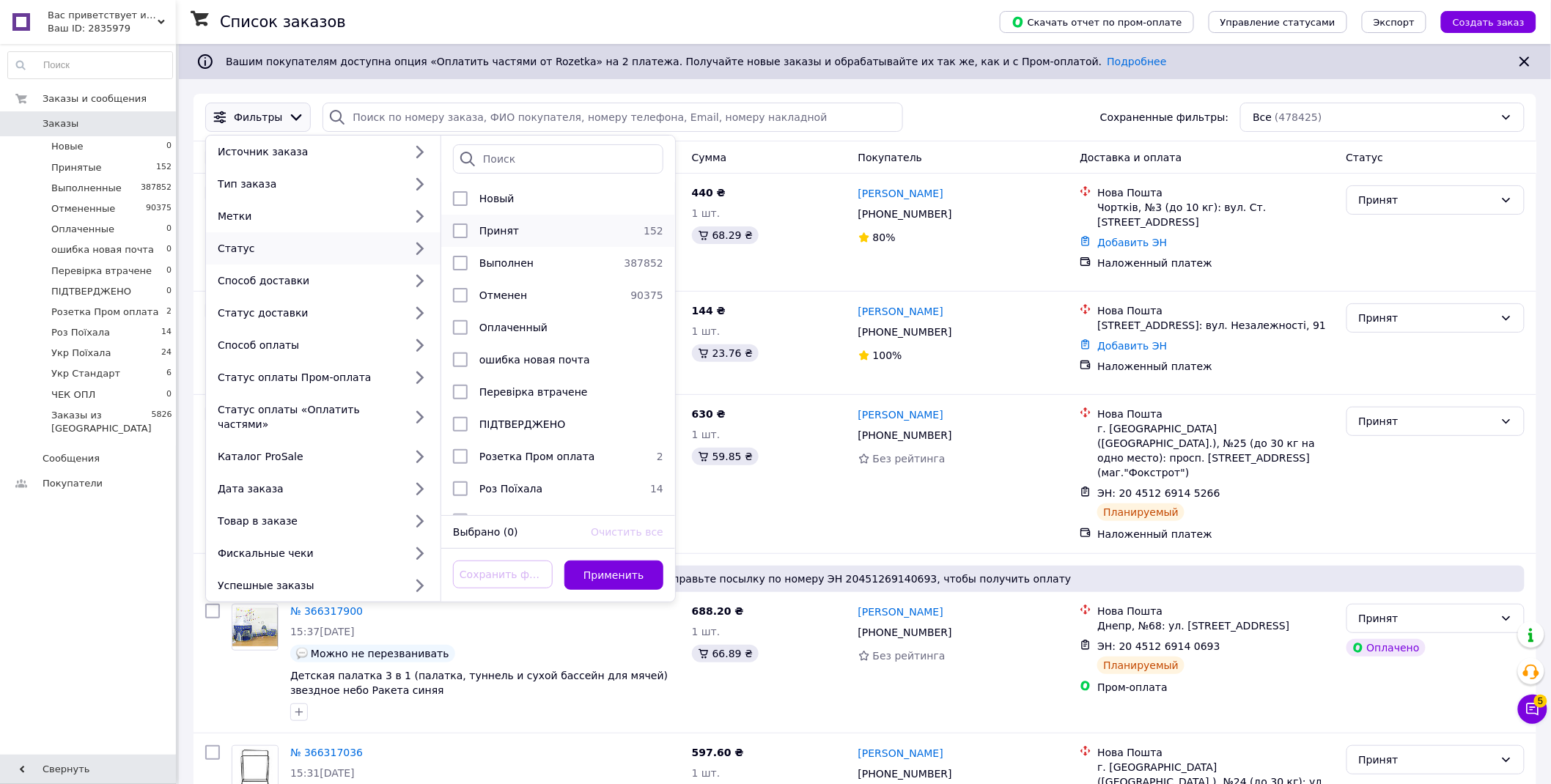
click at [507, 229] on span "Принят" at bounding box center [499, 231] width 40 height 12
checkbox input "true"
click at [623, 565] on button "Применить" at bounding box center [615, 576] width 100 height 29
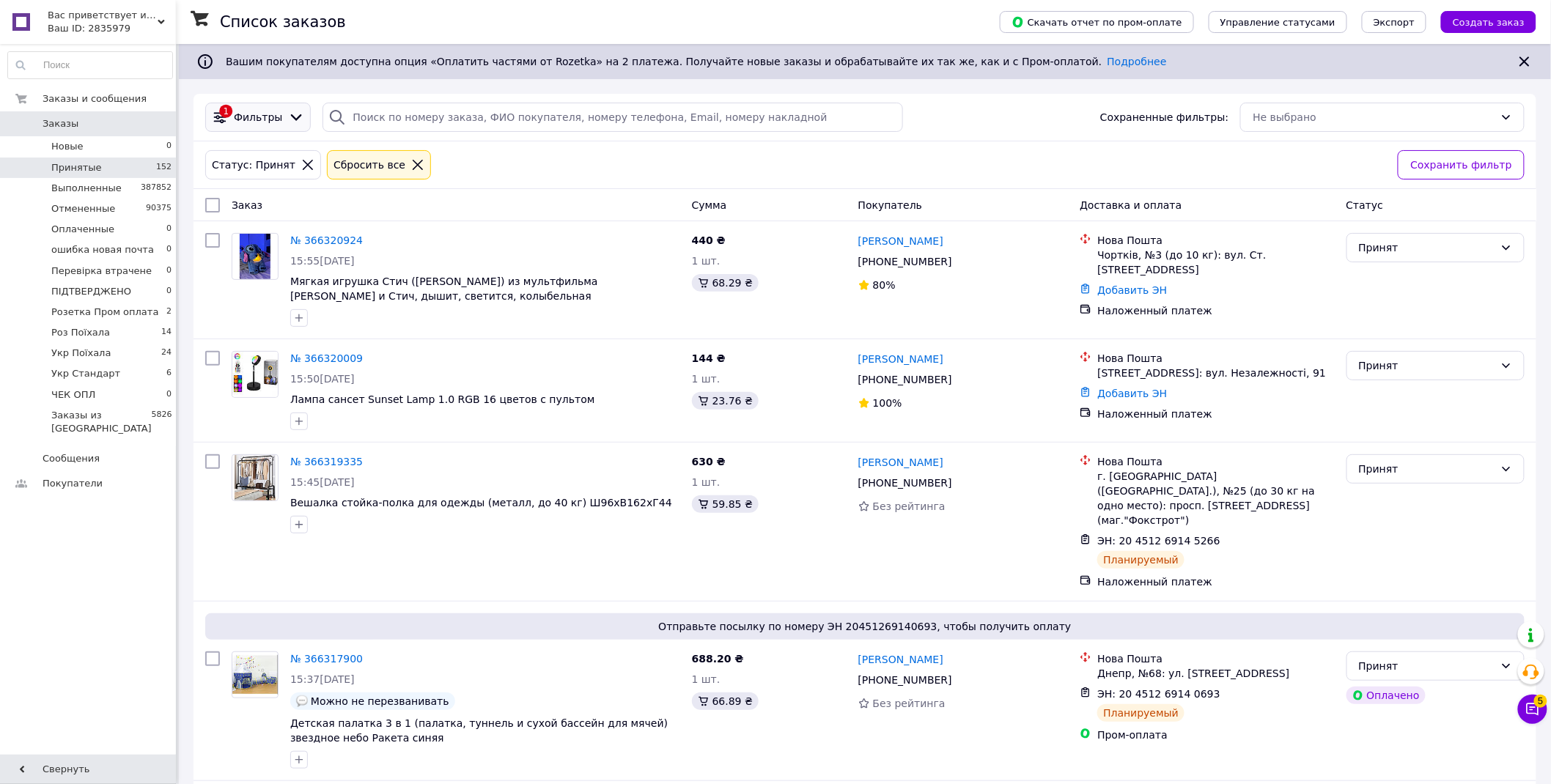
click at [251, 117] on span "Фильтры" at bounding box center [258, 117] width 48 height 15
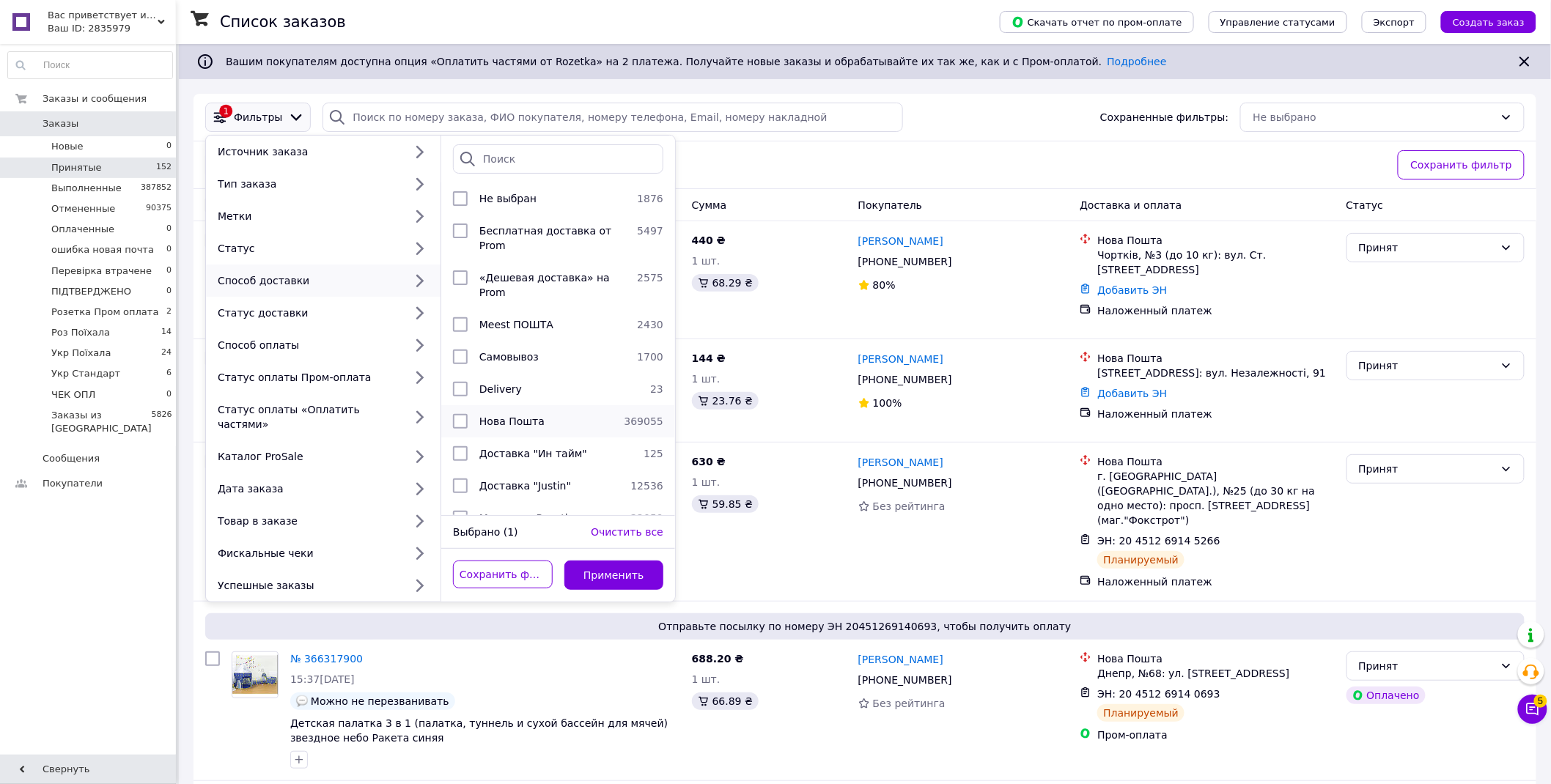
scroll to position [81, 0]
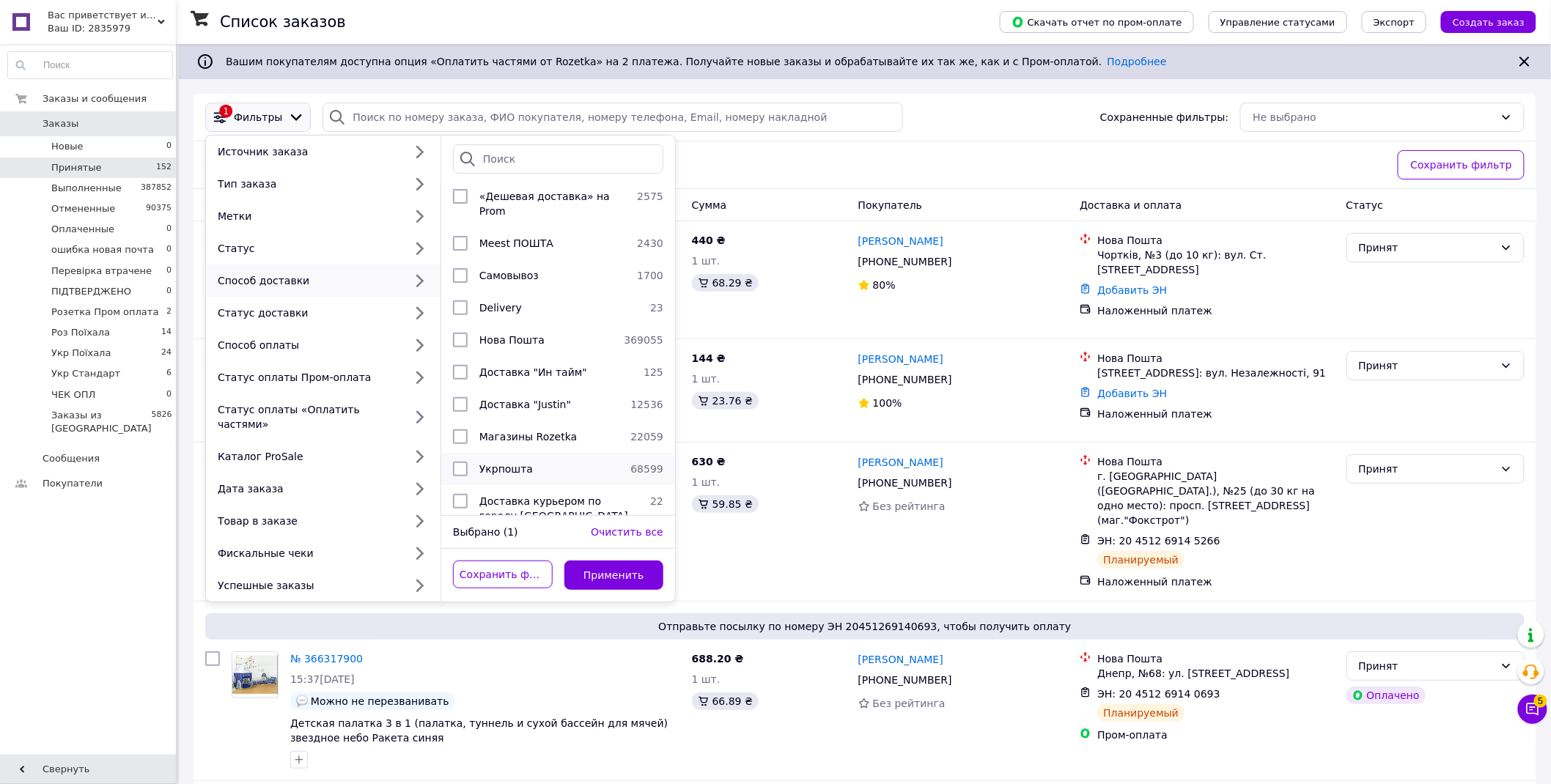
click at [540, 462] on div "Укрпошта" at bounding box center [549, 469] width 151 height 15
checkbox input "true"
click at [628, 561] on button "Применить" at bounding box center [615, 576] width 100 height 29
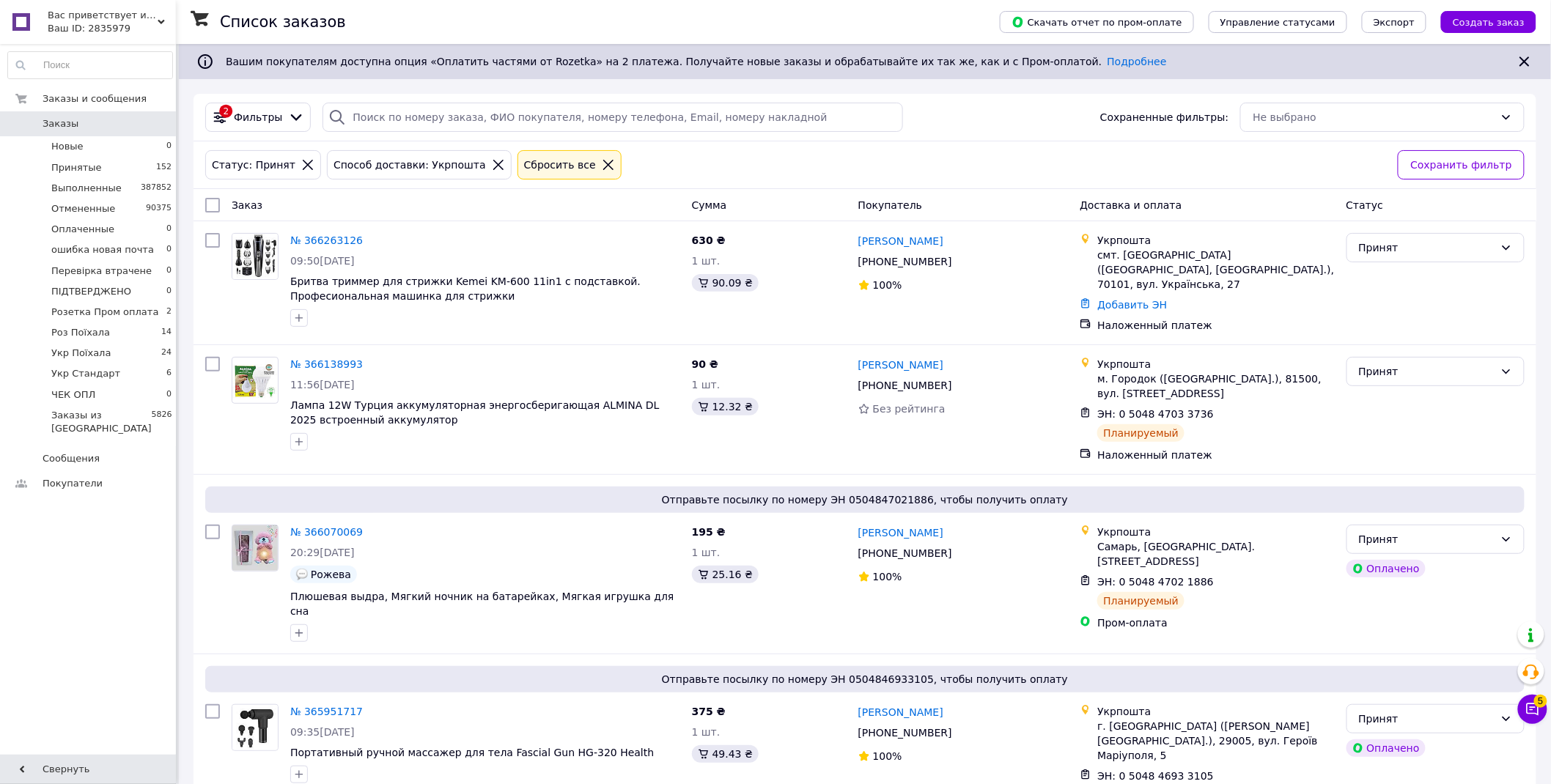
scroll to position [445, 0]
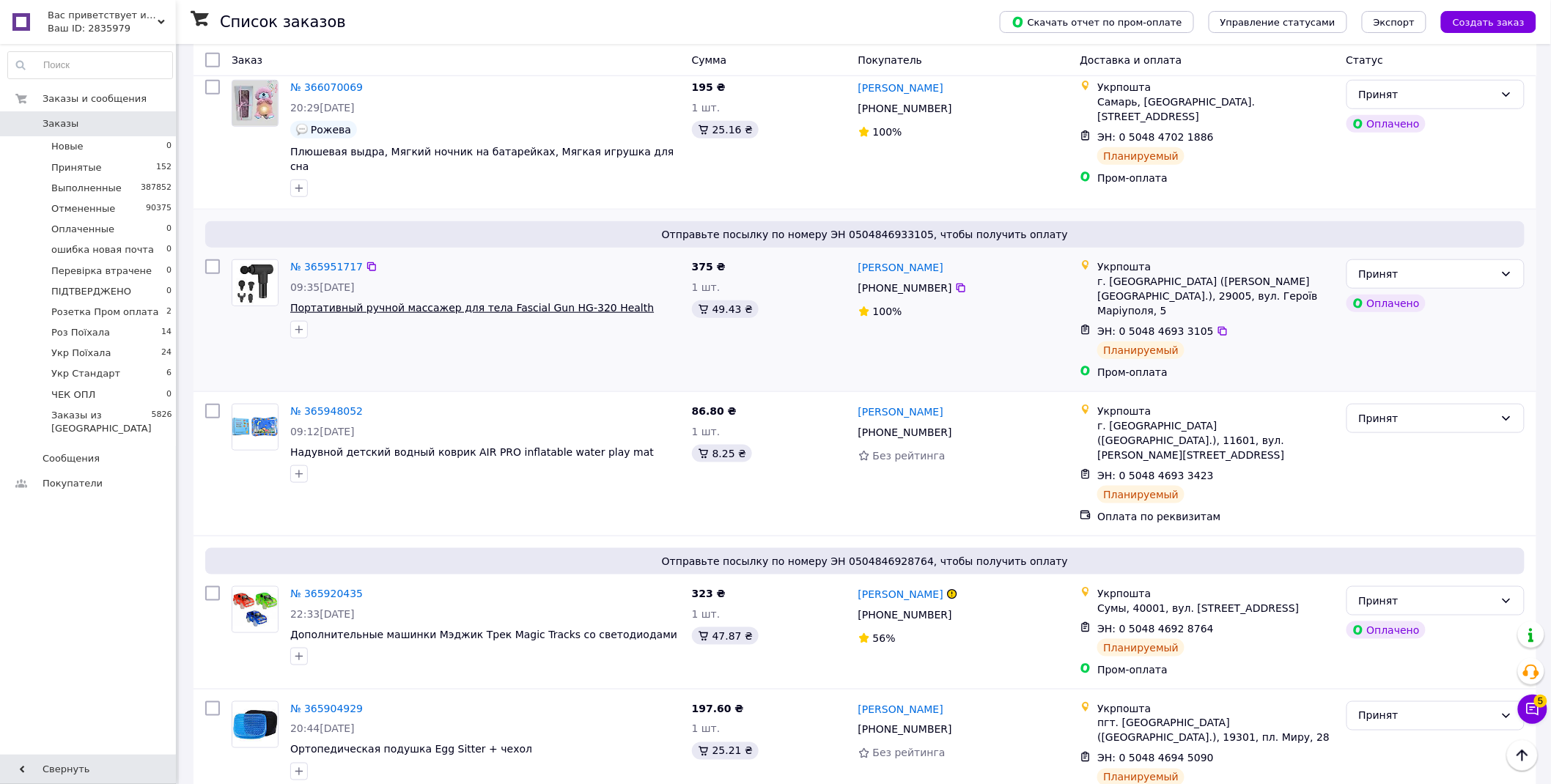
drag, startPoint x: 339, startPoint y: 250, endPoint x: 362, endPoint y: 286, distance: 42.7
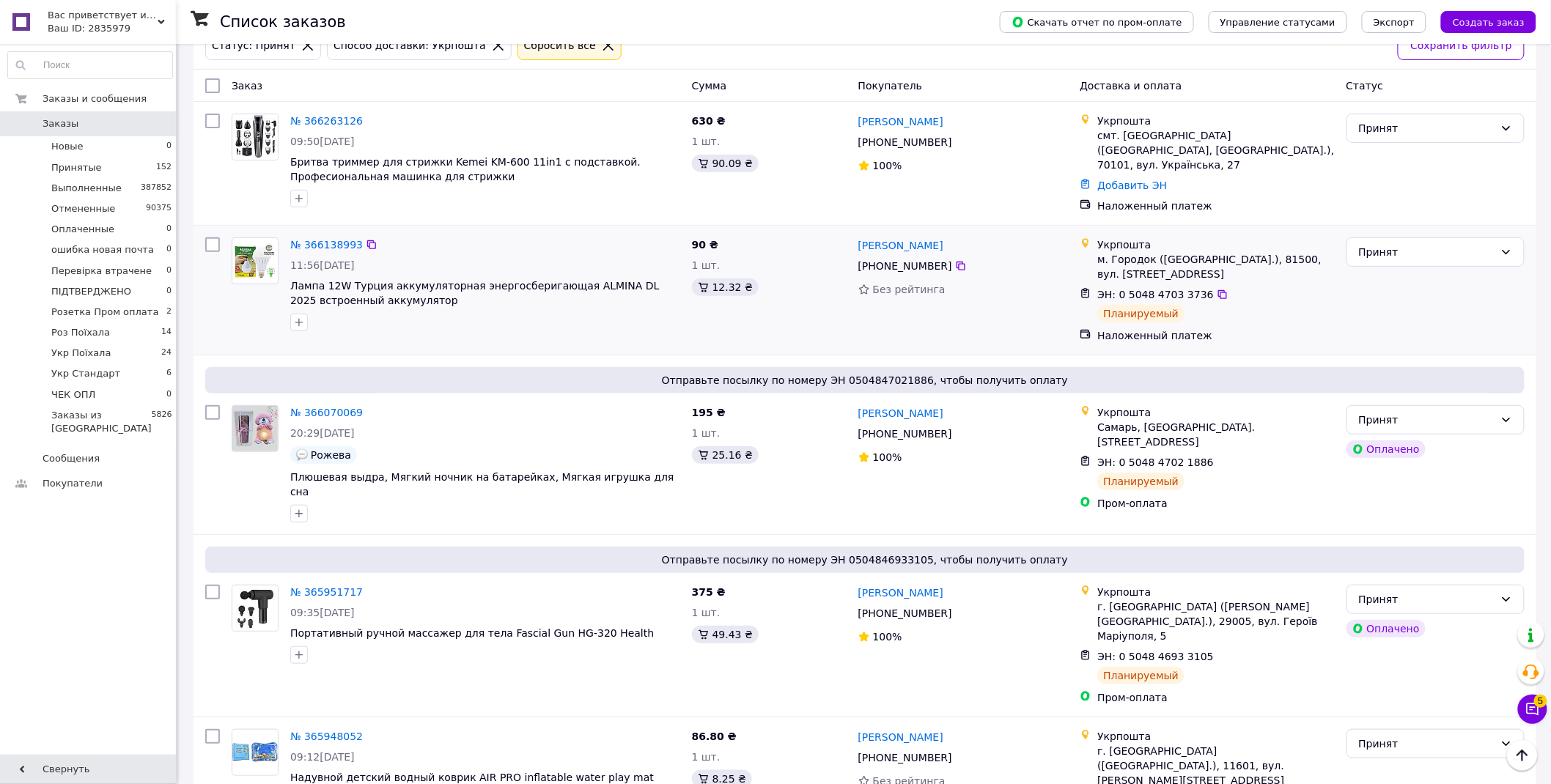
scroll to position [0, 0]
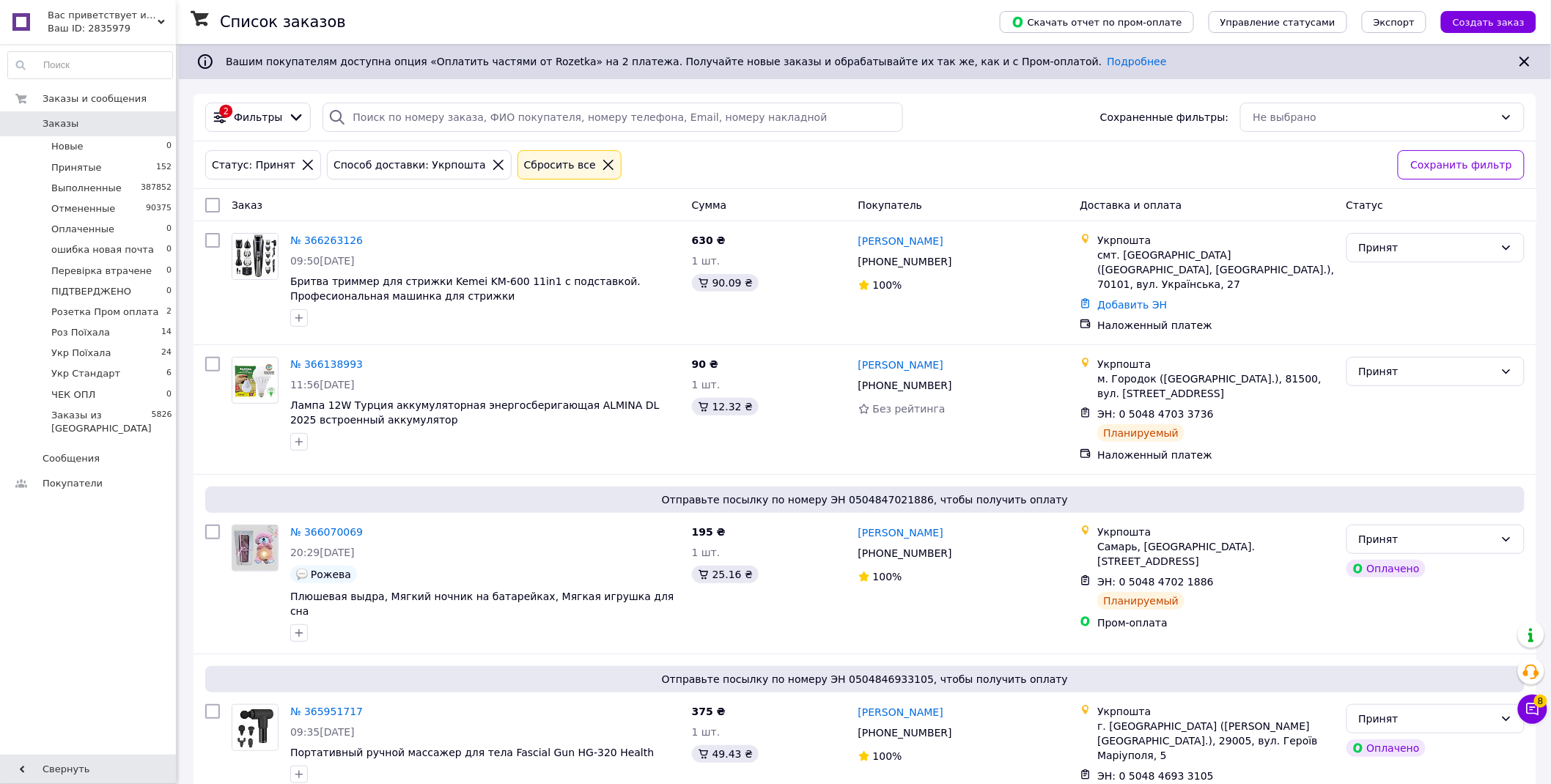
click at [492, 163] on icon at bounding box center [499, 165] width 13 height 13
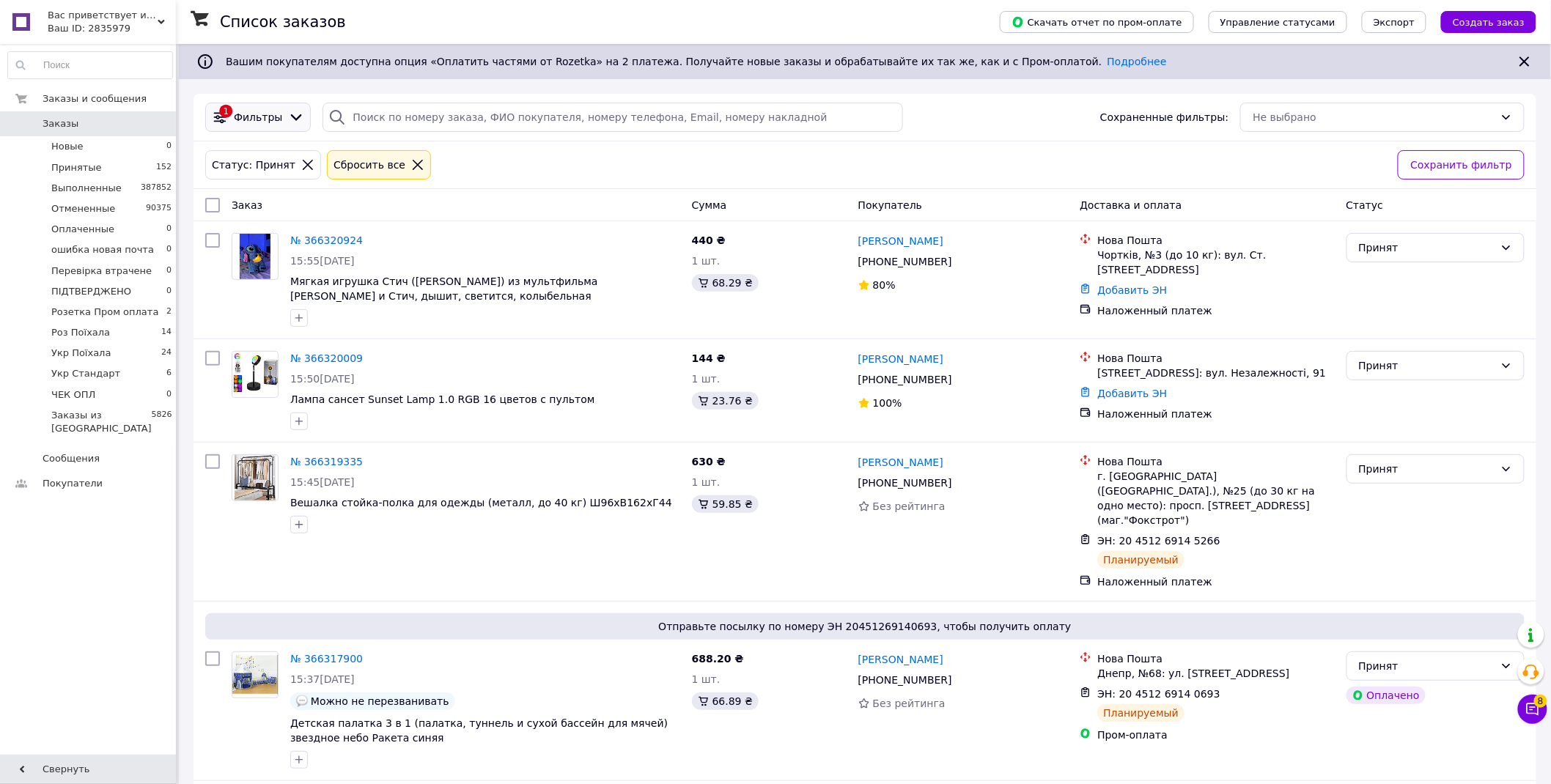
click at [253, 115] on span "Фильтры" at bounding box center [258, 117] width 48 height 15
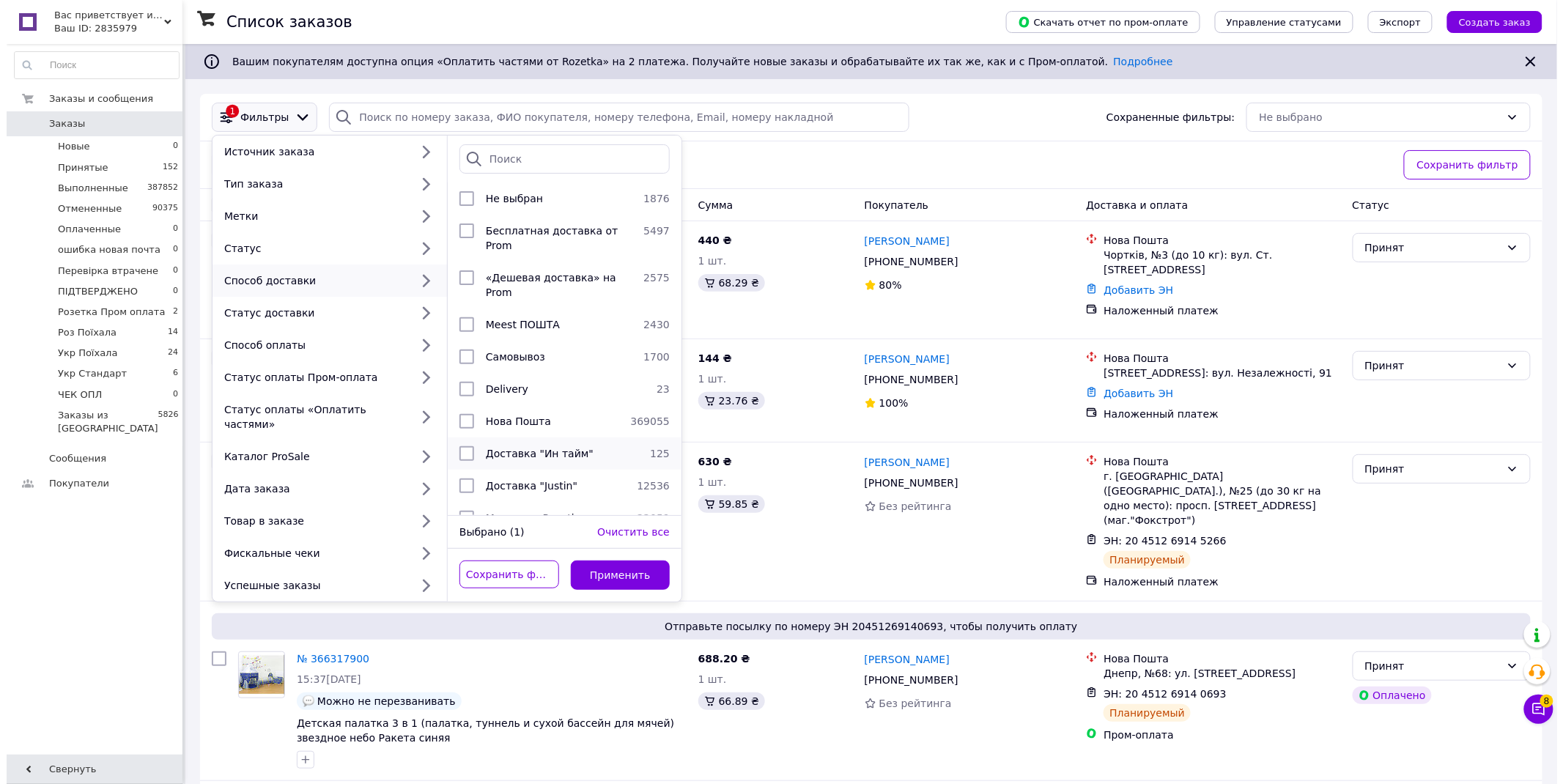
scroll to position [84, 0]
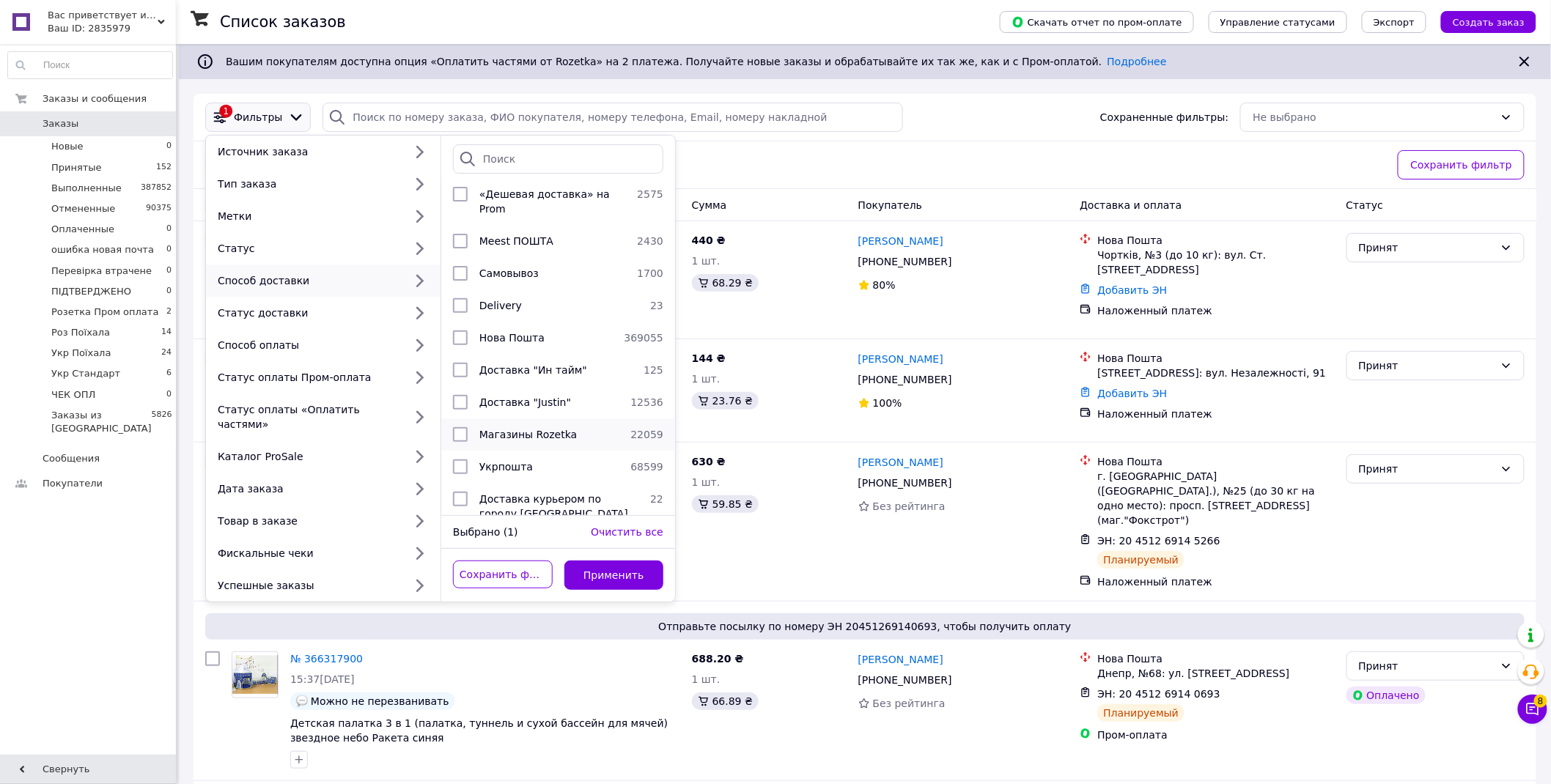
click at [530, 429] on span "Магазины Rozetka" at bounding box center [528, 435] width 98 height 12
checkbox input "true"
click at [640, 561] on button "Применить" at bounding box center [615, 576] width 100 height 29
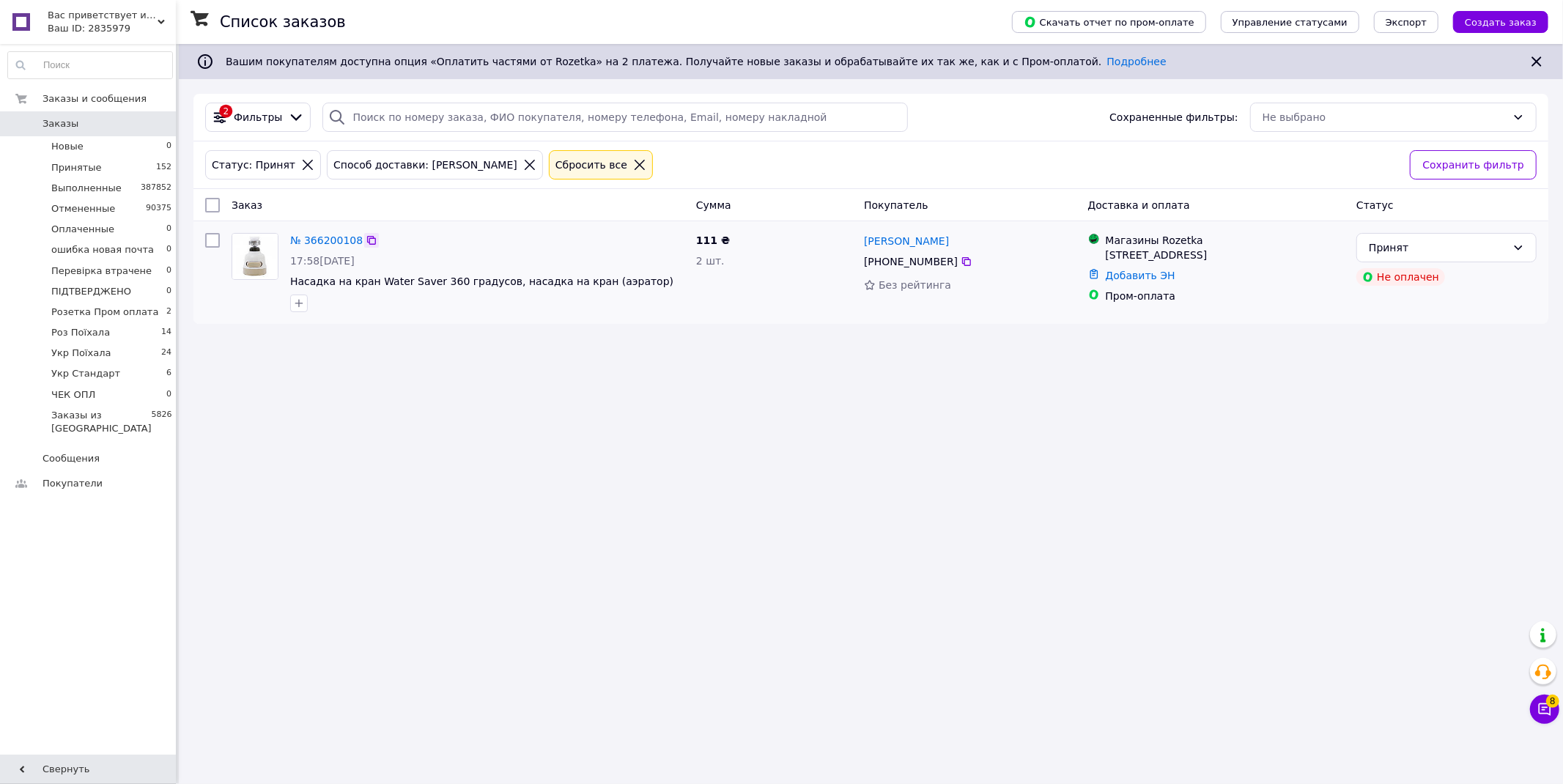
click at [366, 239] on icon at bounding box center [371, 240] width 12 height 12
click at [90, 28] on div "Ваш ID: 2835979" at bounding box center [112, 29] width 128 height 13
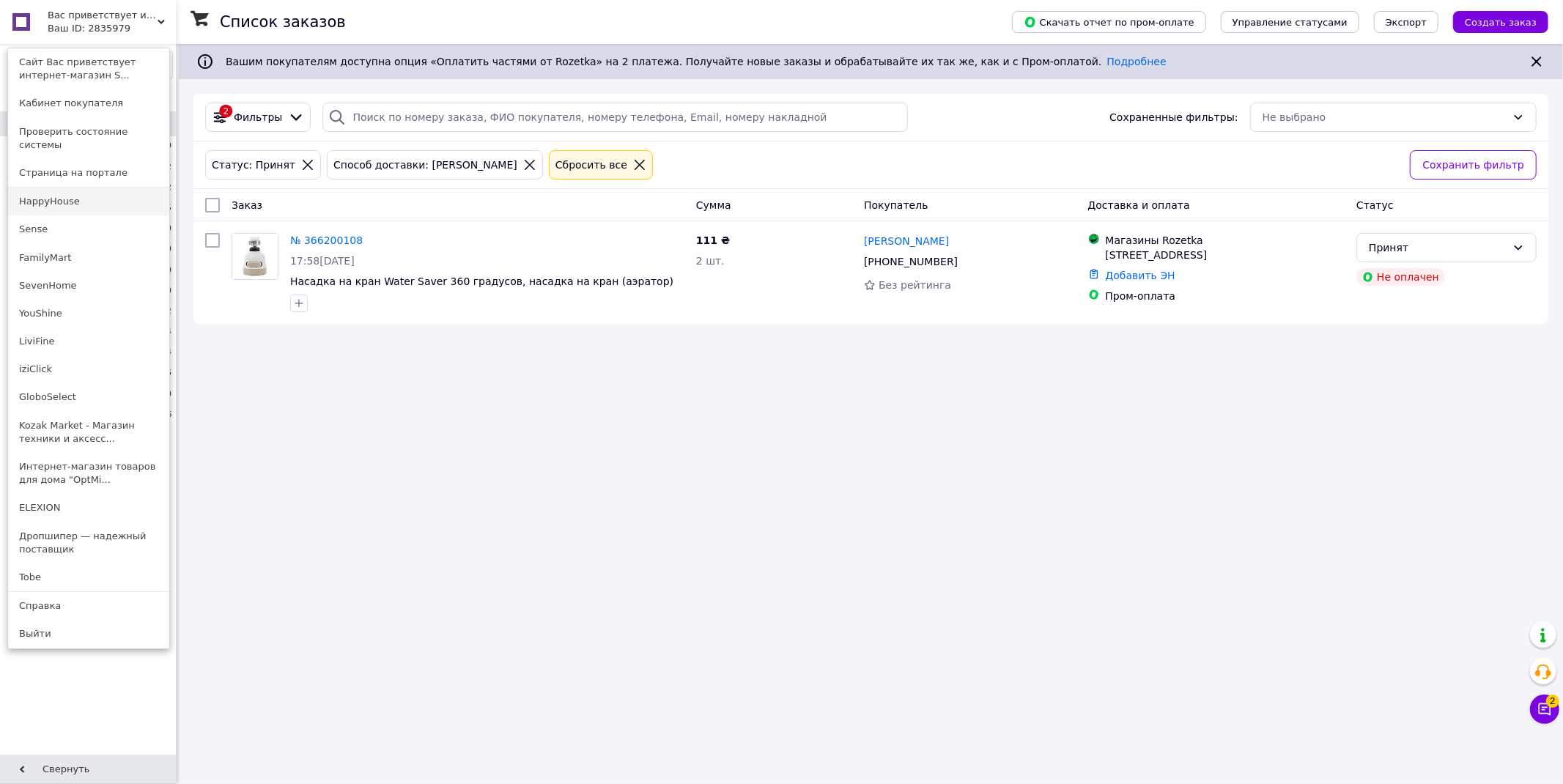
click at [55, 189] on link "HappyHouse" at bounding box center [89, 202] width 162 height 28
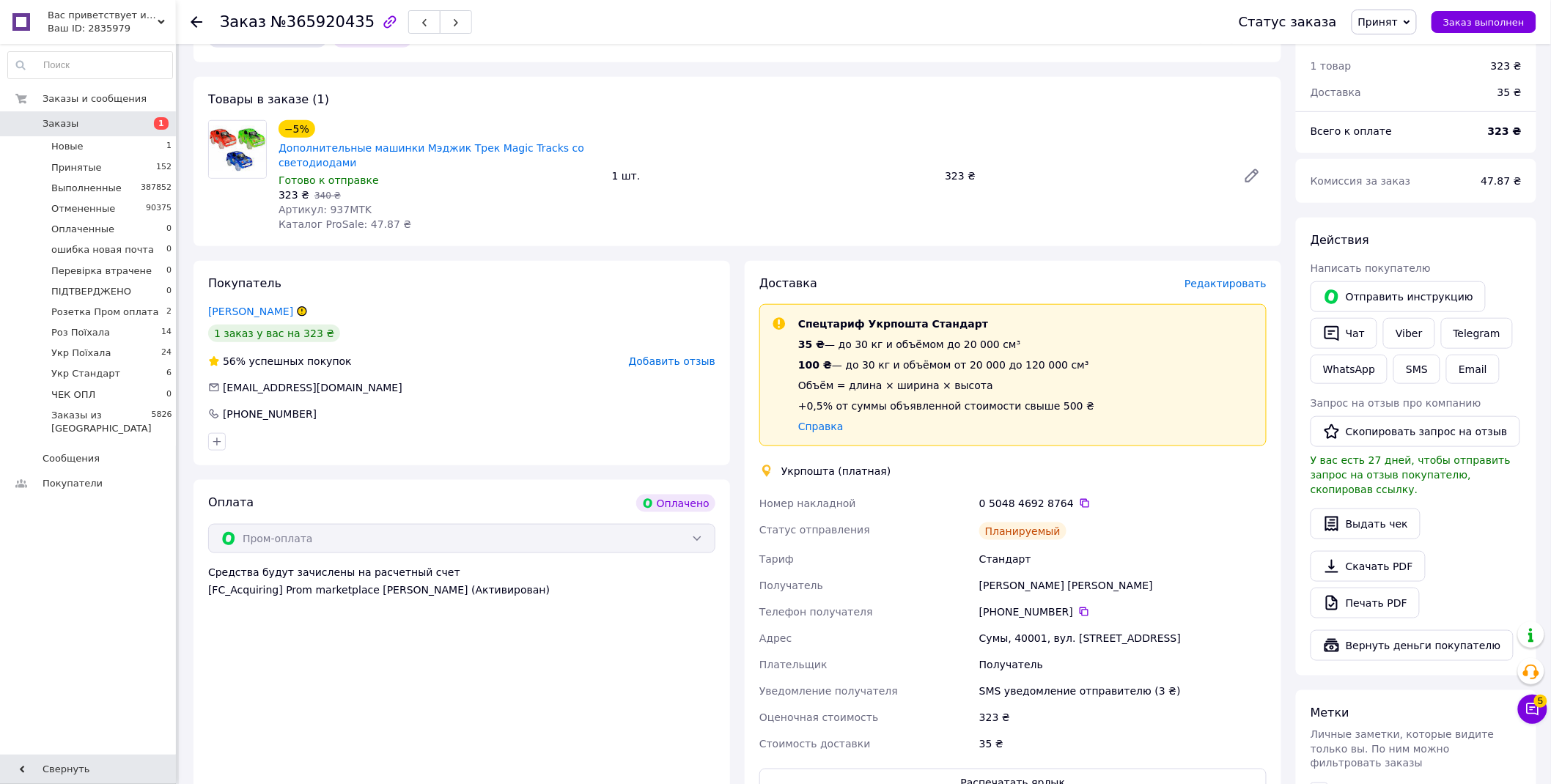
scroll to position [488, 0]
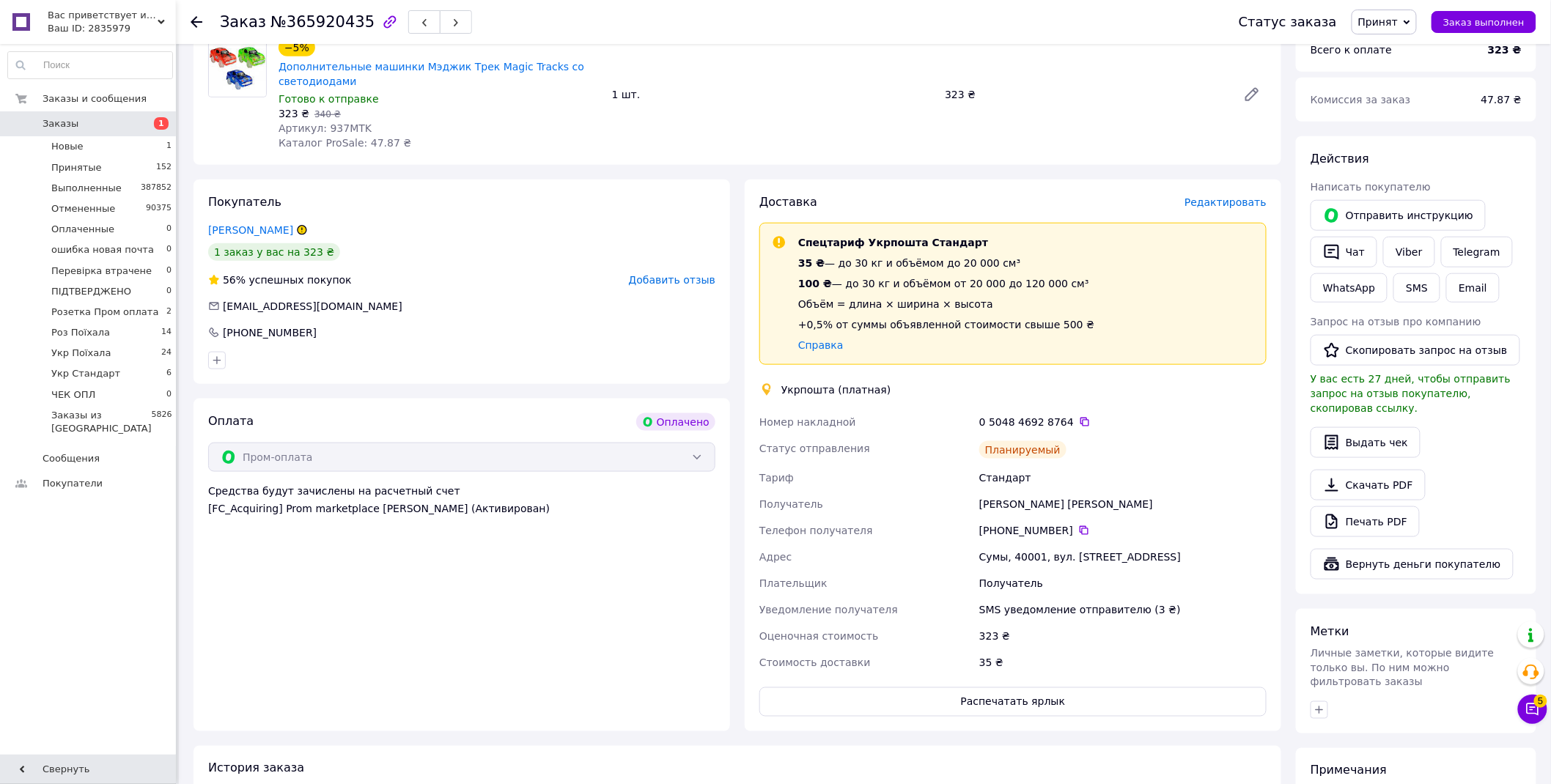
click at [1396, 27] on span "Принят" at bounding box center [1378, 22] width 40 height 12
click at [1424, 142] on li "Укр Стандарт" at bounding box center [1414, 145] width 122 height 22
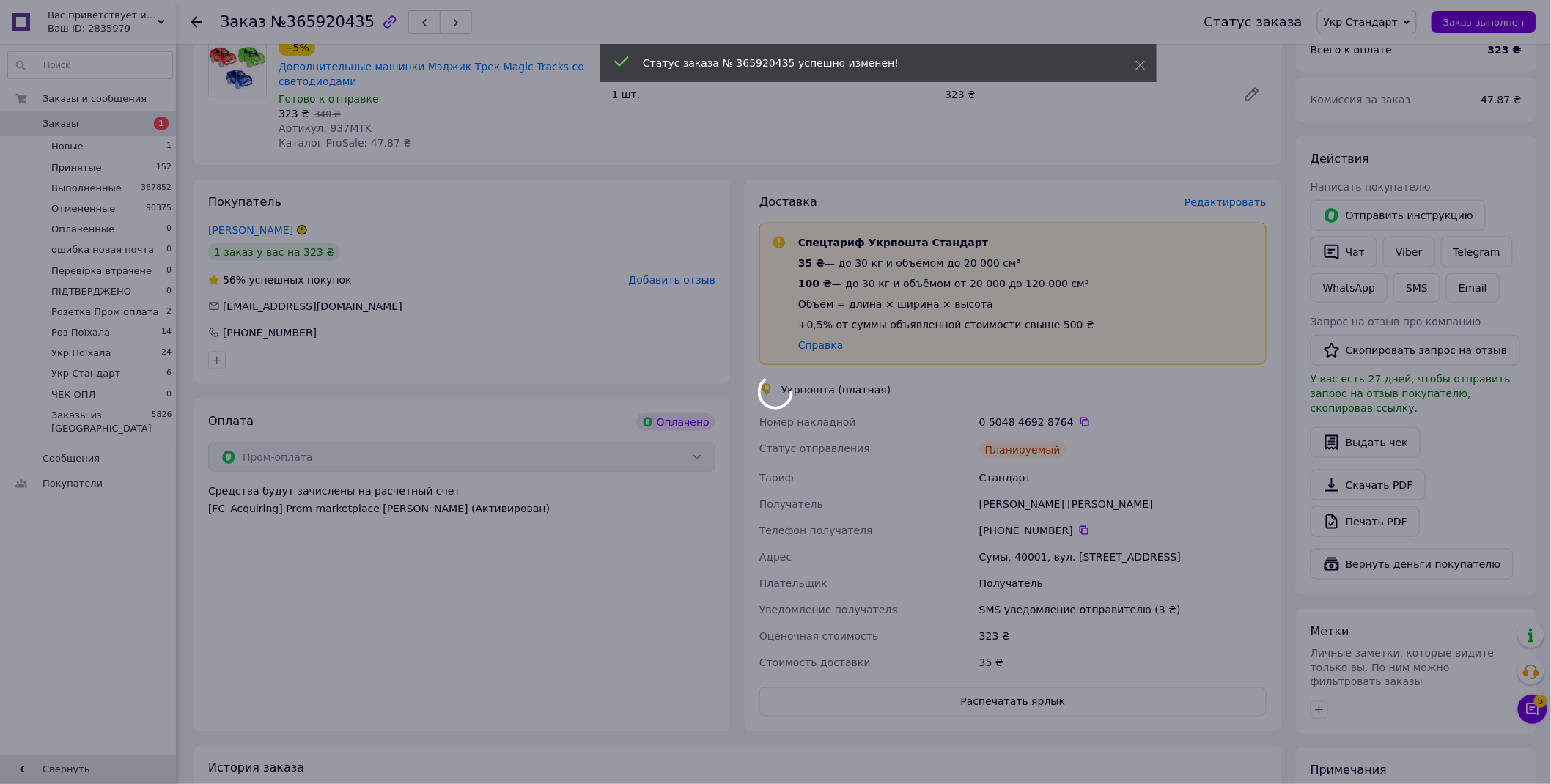
scroll to position [797, 0]
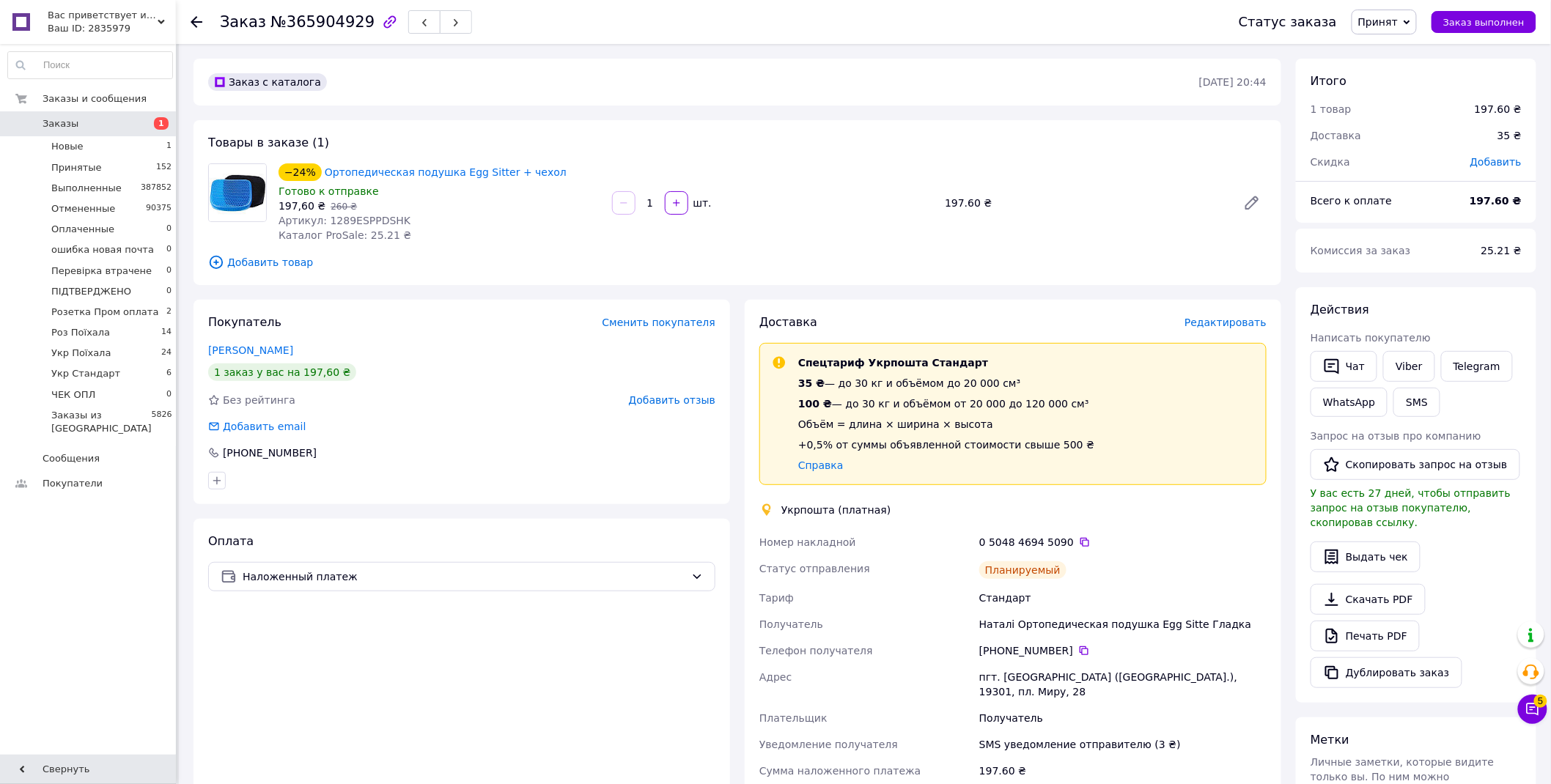
click at [1398, 18] on span "Принят" at bounding box center [1378, 22] width 40 height 12
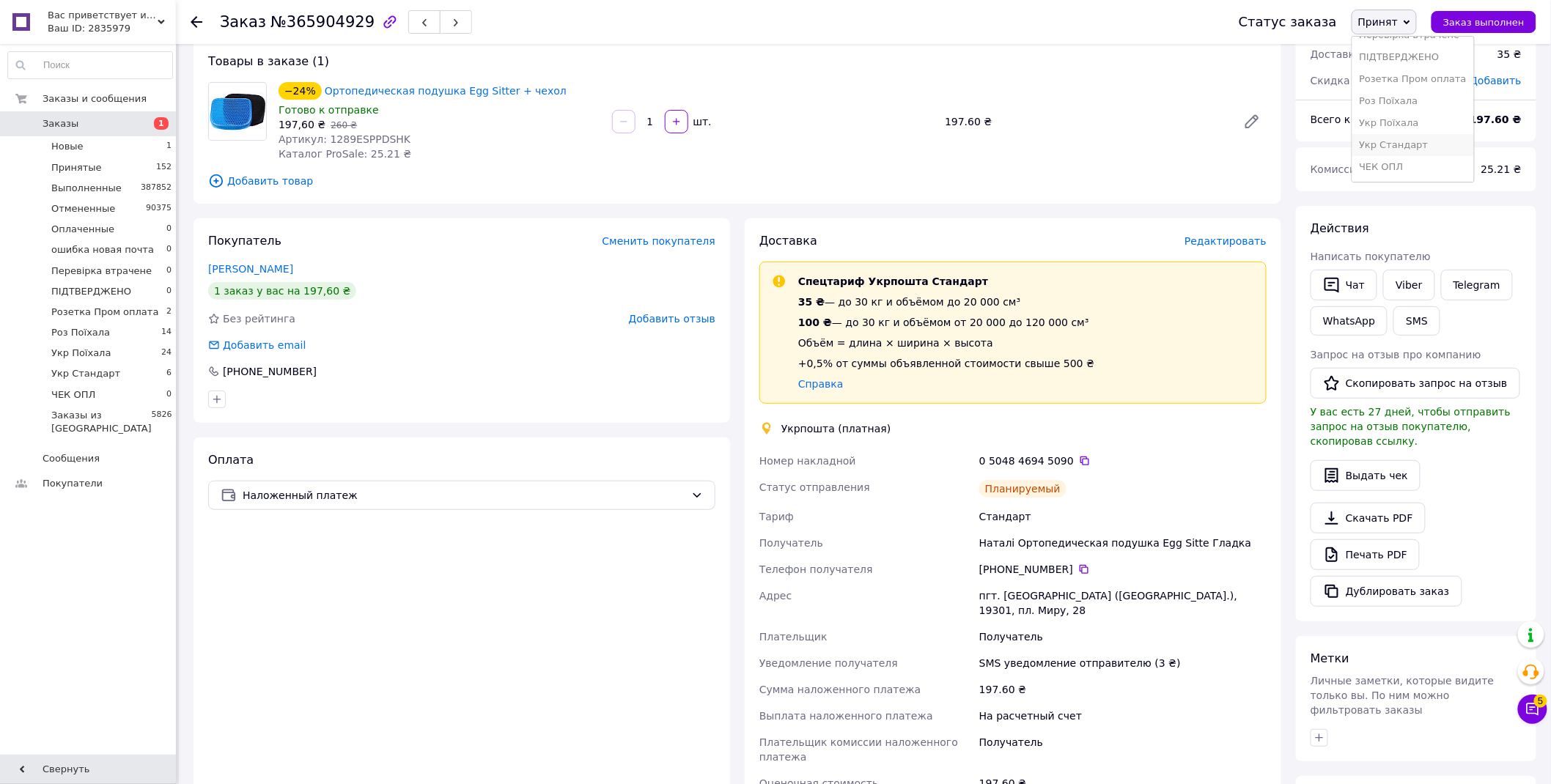
click at [1428, 142] on li "Укр Стандарт" at bounding box center [1414, 145] width 122 height 22
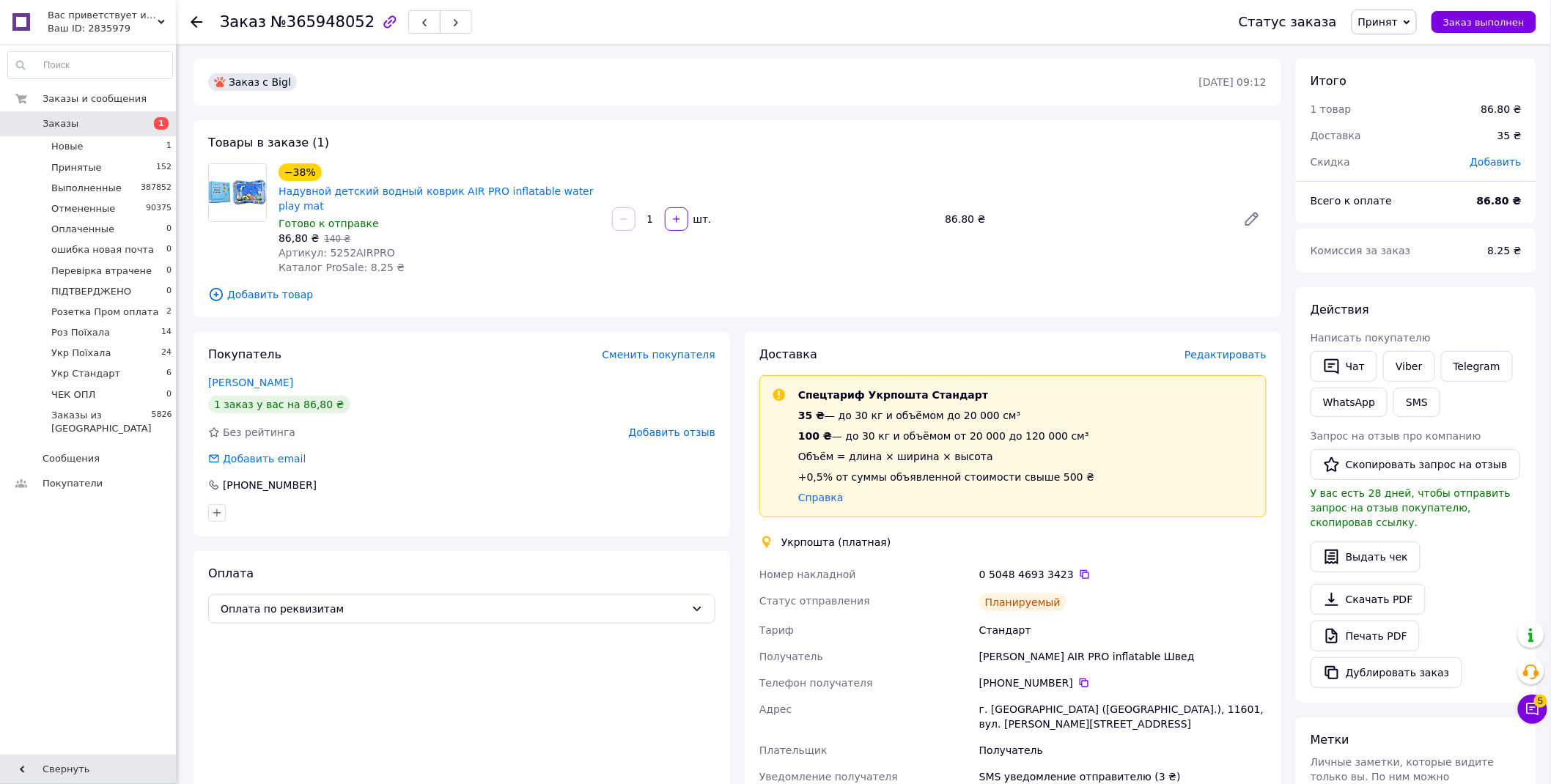
scroll to position [462, 0]
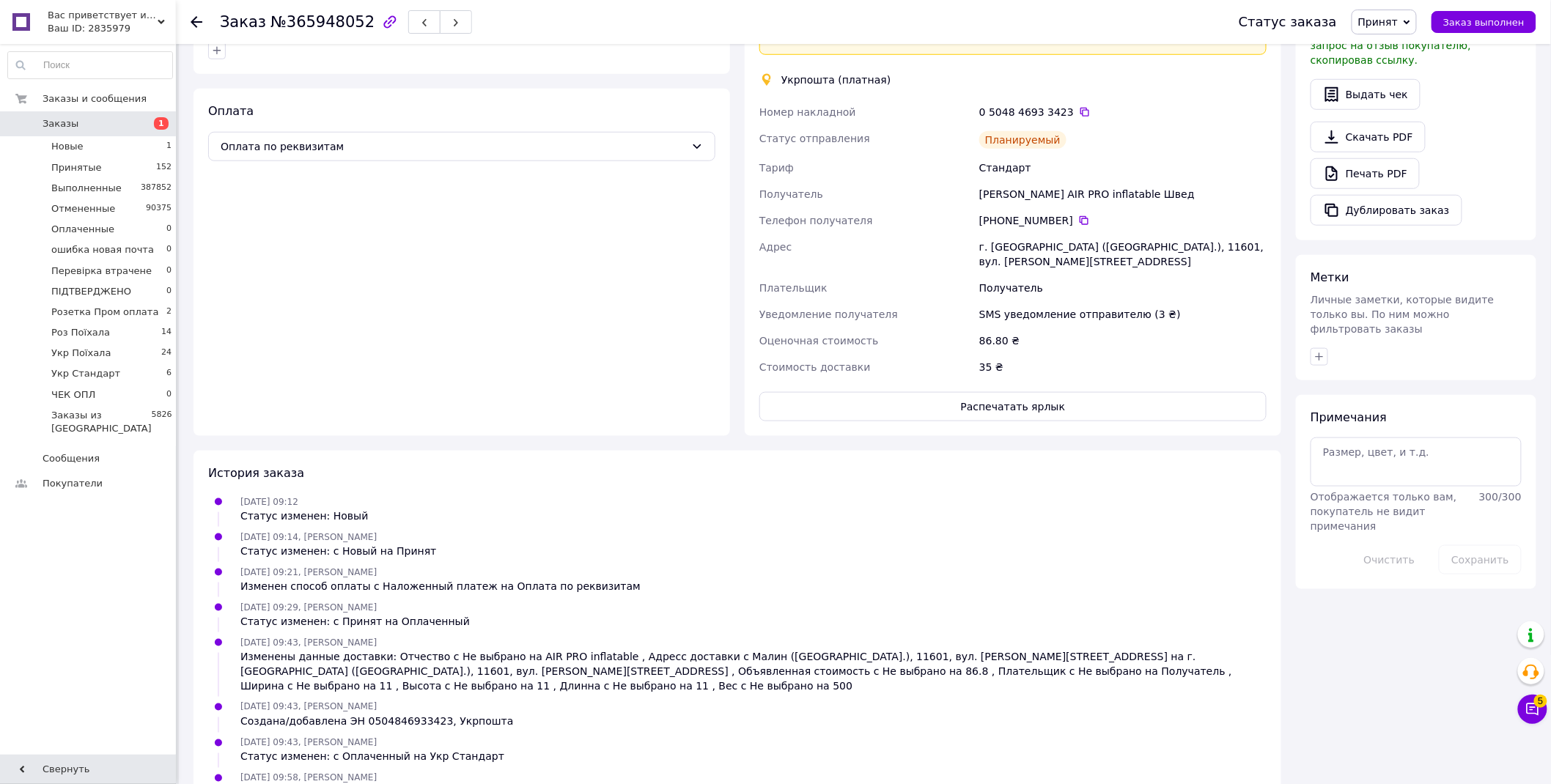
click at [1396, 12] on span "Принят" at bounding box center [1384, 22] width 65 height 25
click at [1415, 142] on li "Укр Стандарт" at bounding box center [1414, 145] width 122 height 22
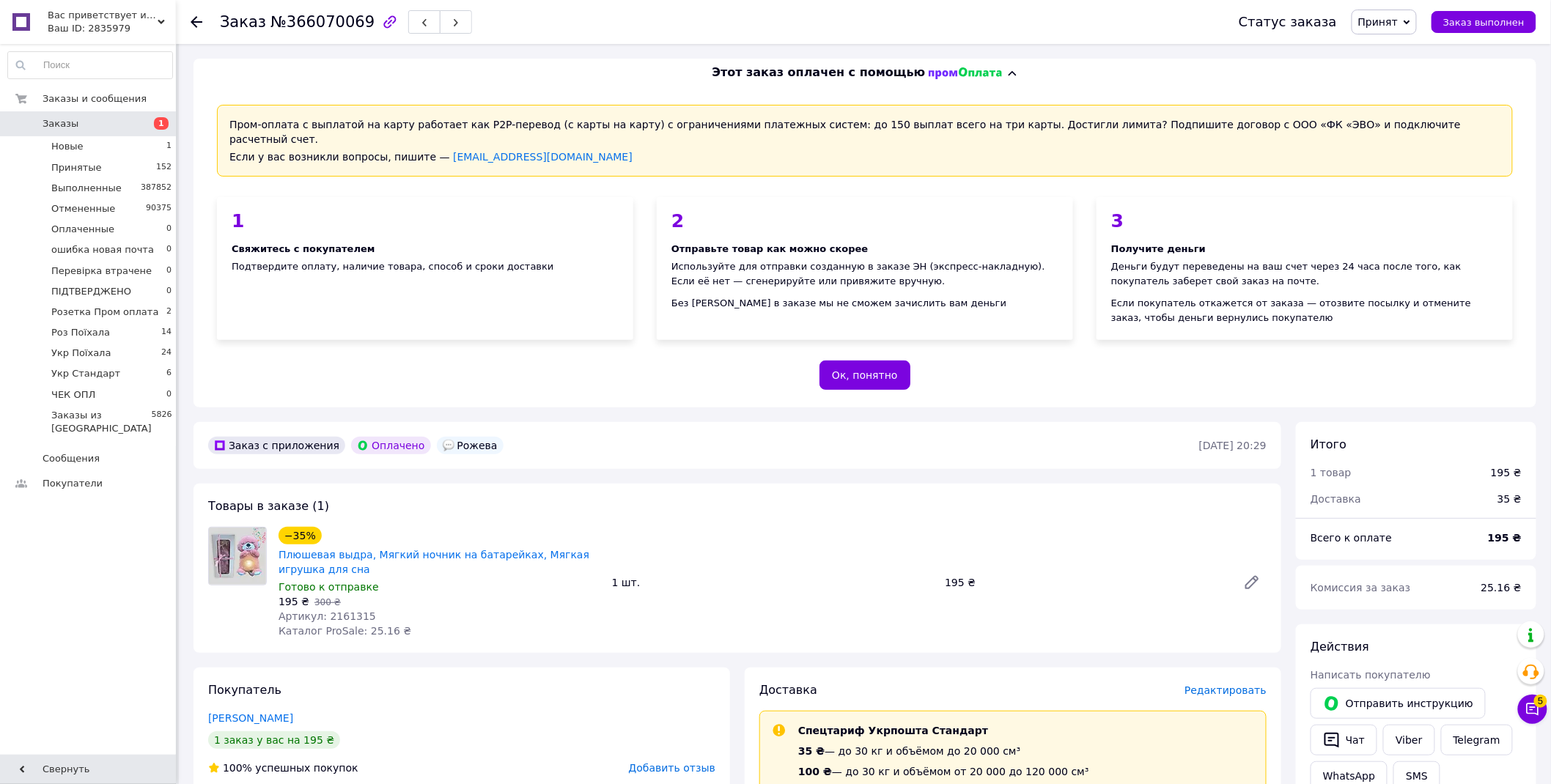
scroll to position [407, 0]
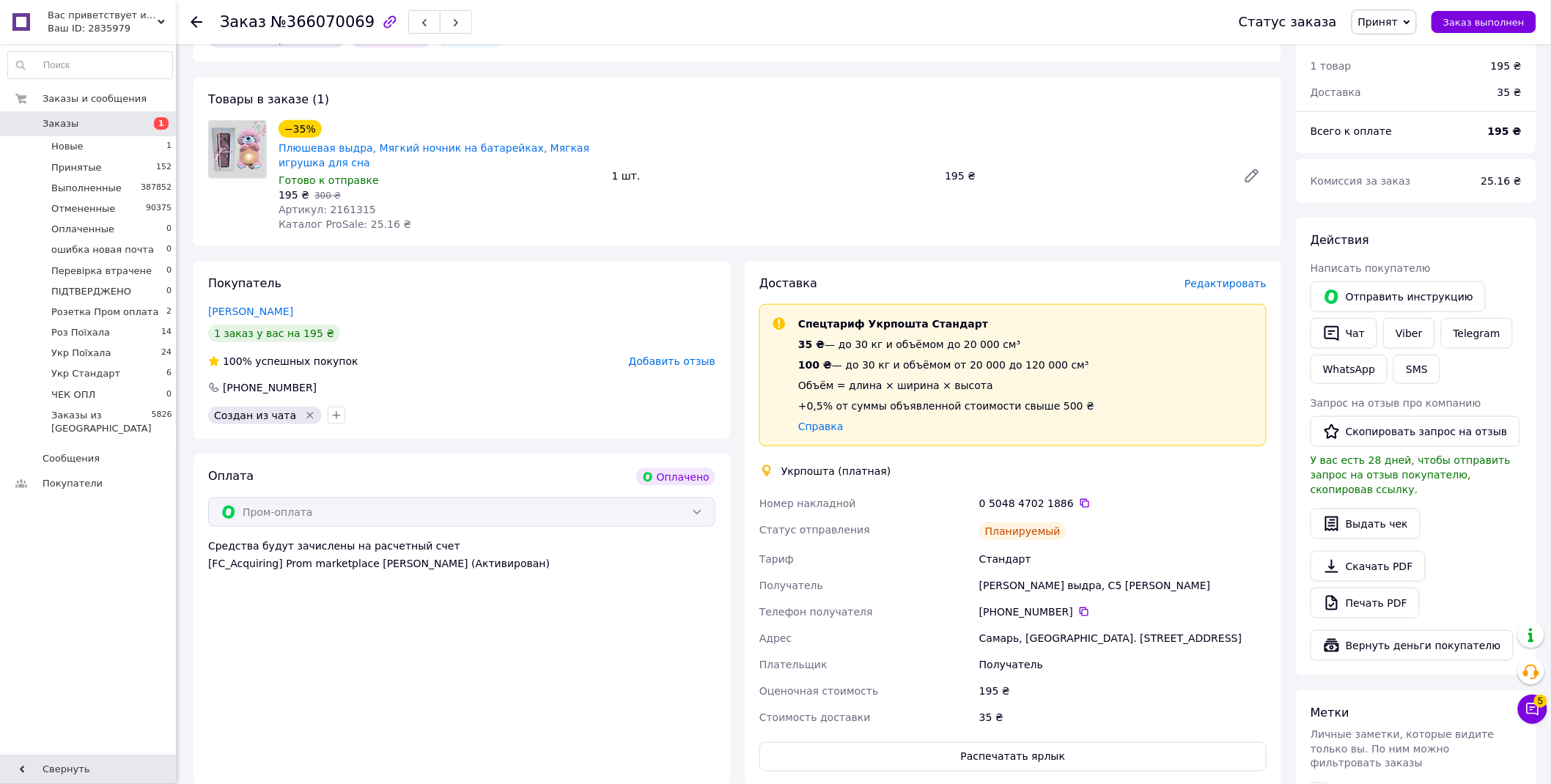
click at [1398, 24] on span "Принят" at bounding box center [1378, 22] width 40 height 12
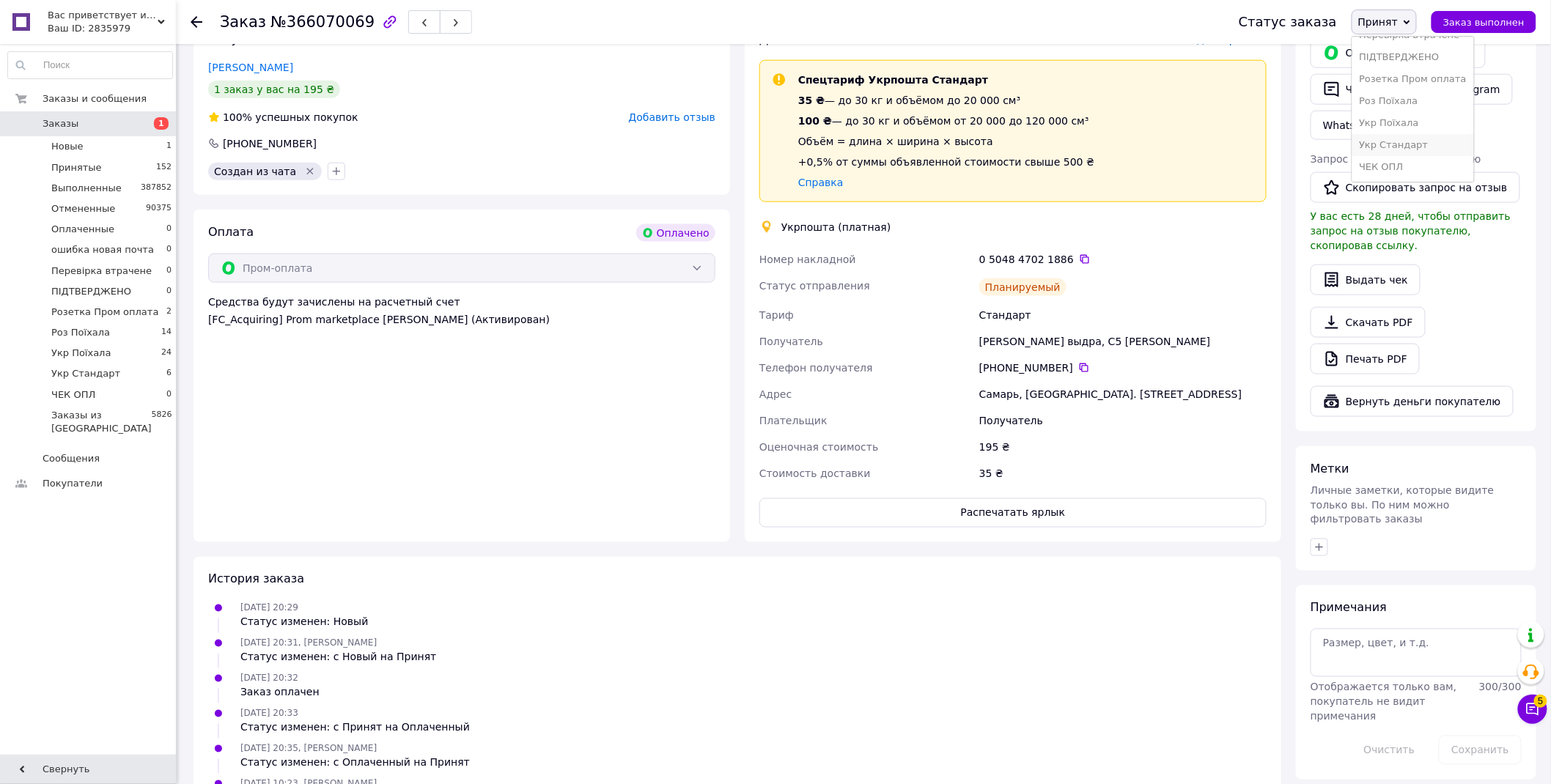
click at [1440, 144] on li "Укр Стандарт" at bounding box center [1414, 145] width 122 height 22
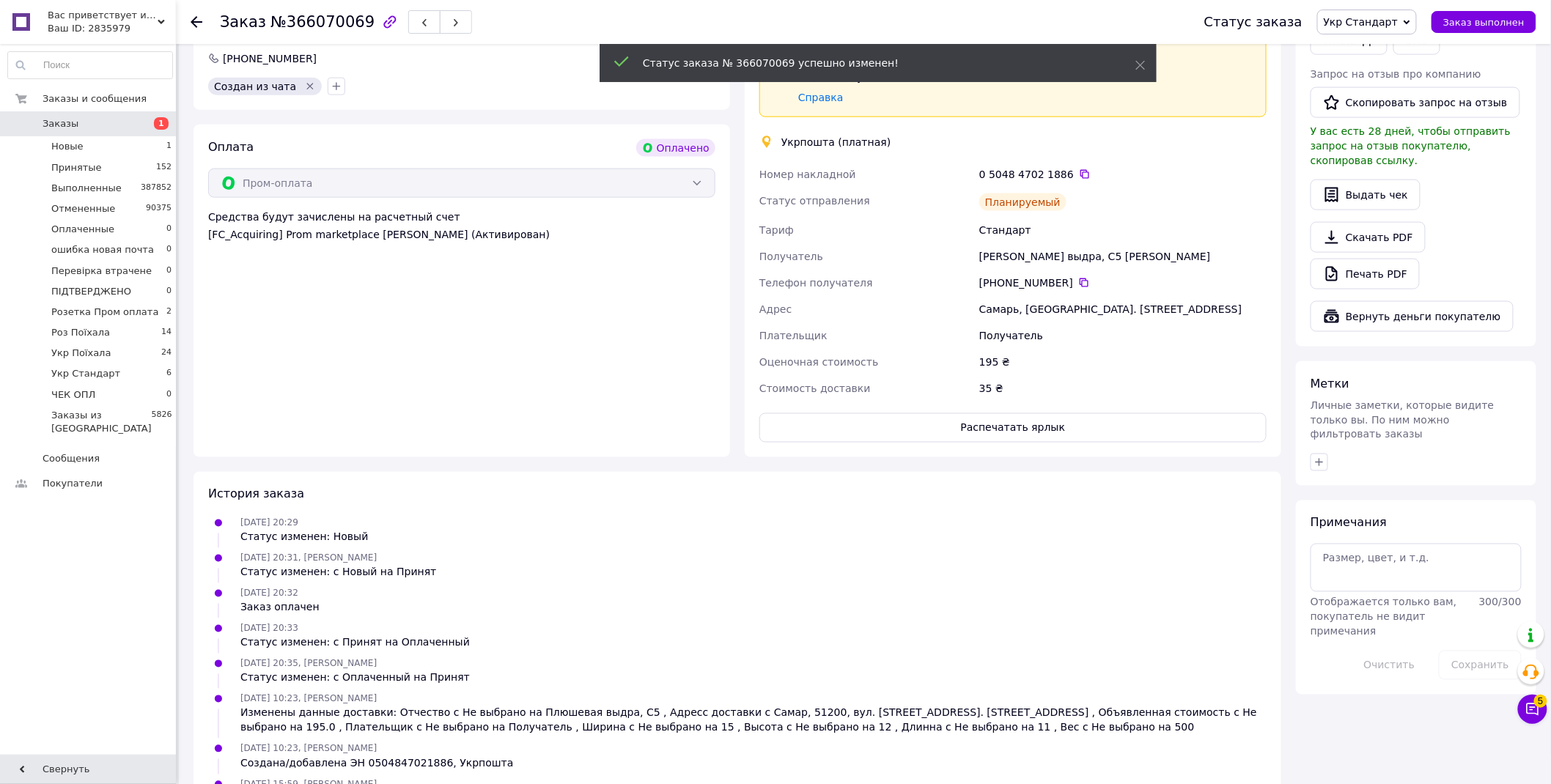
scroll to position [772, 0]
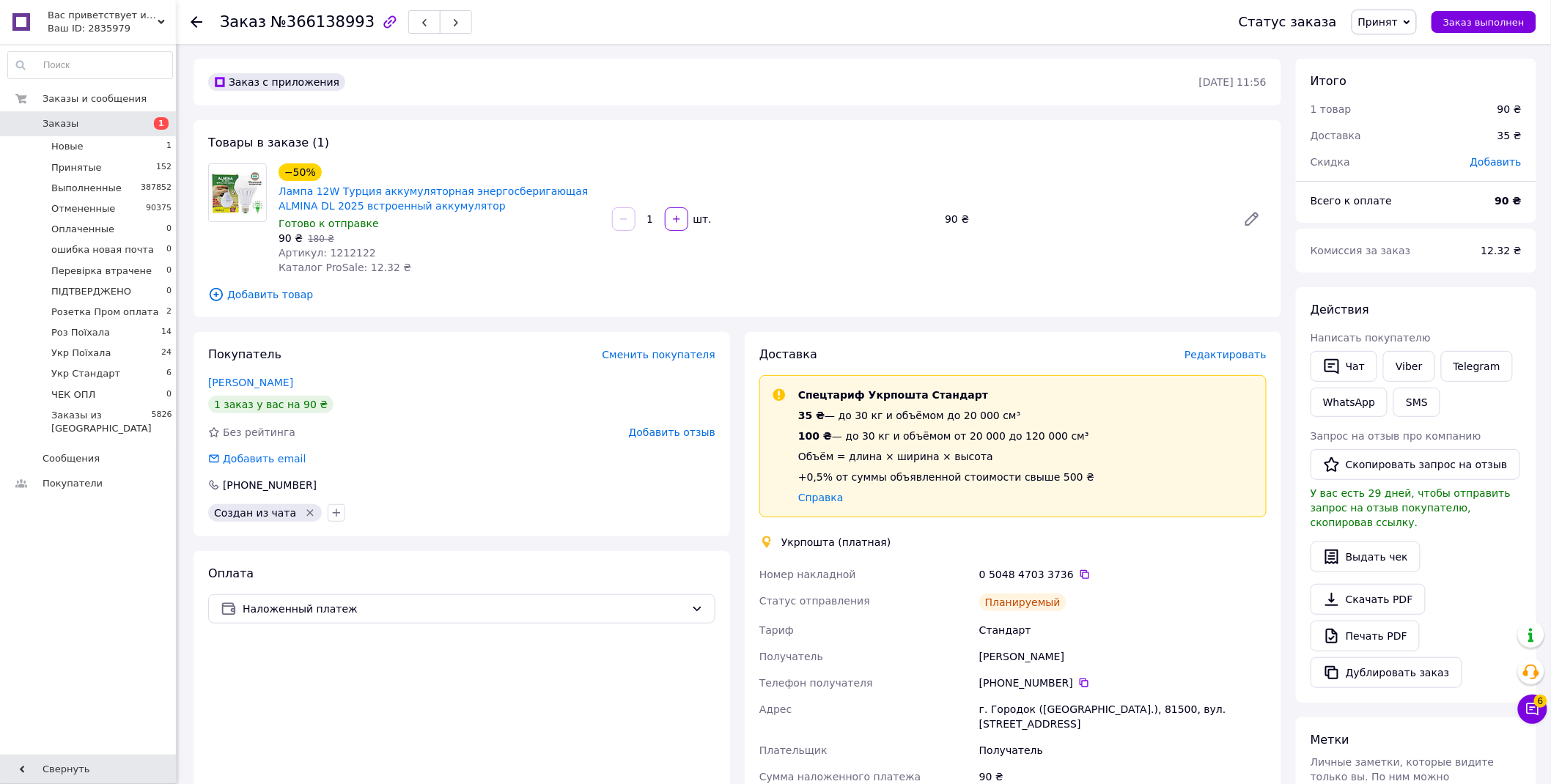
click at [1389, 16] on span "Принят" at bounding box center [1378, 22] width 40 height 12
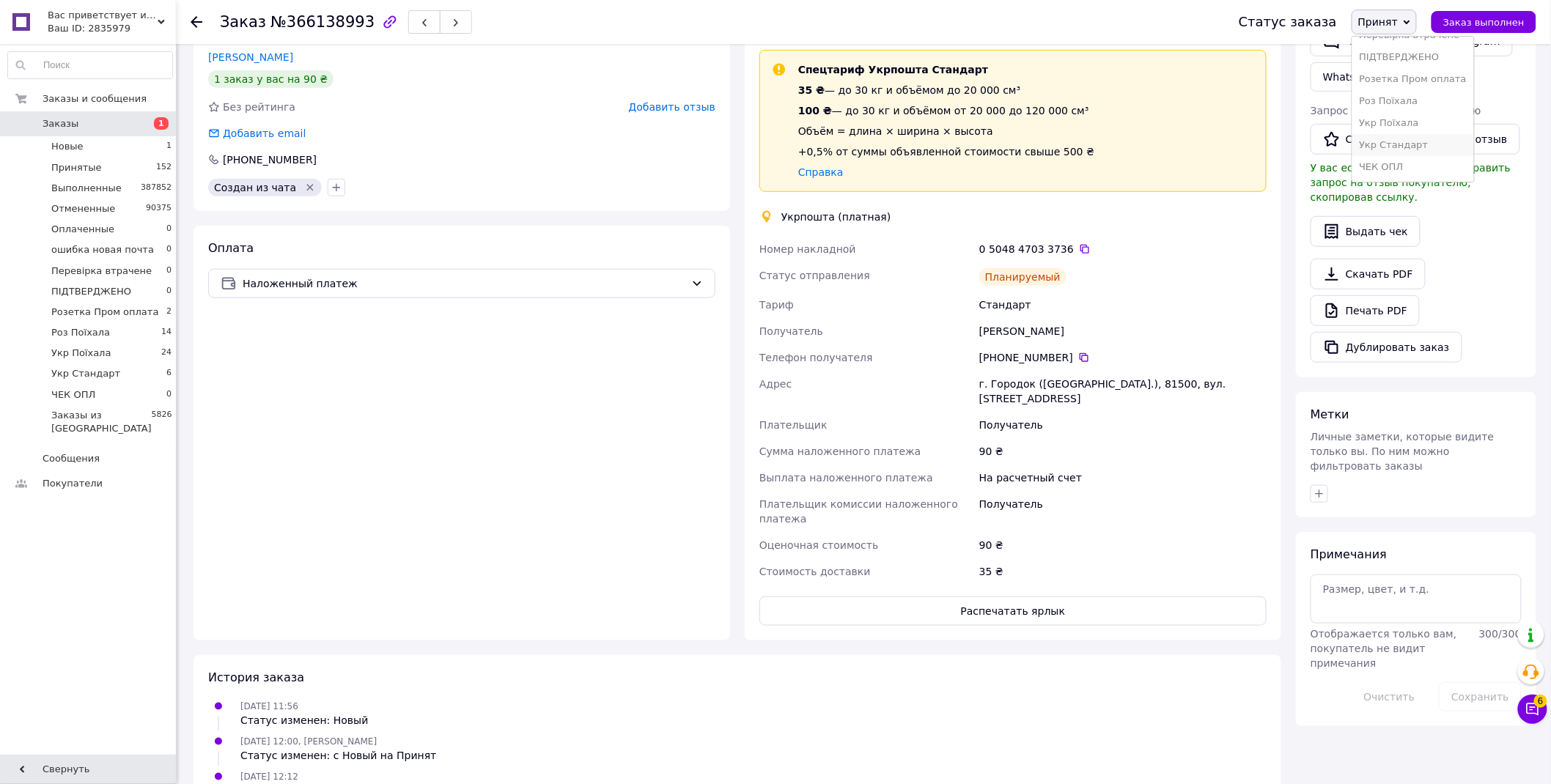
click at [1439, 145] on li "Укр Стандарт" at bounding box center [1414, 145] width 122 height 22
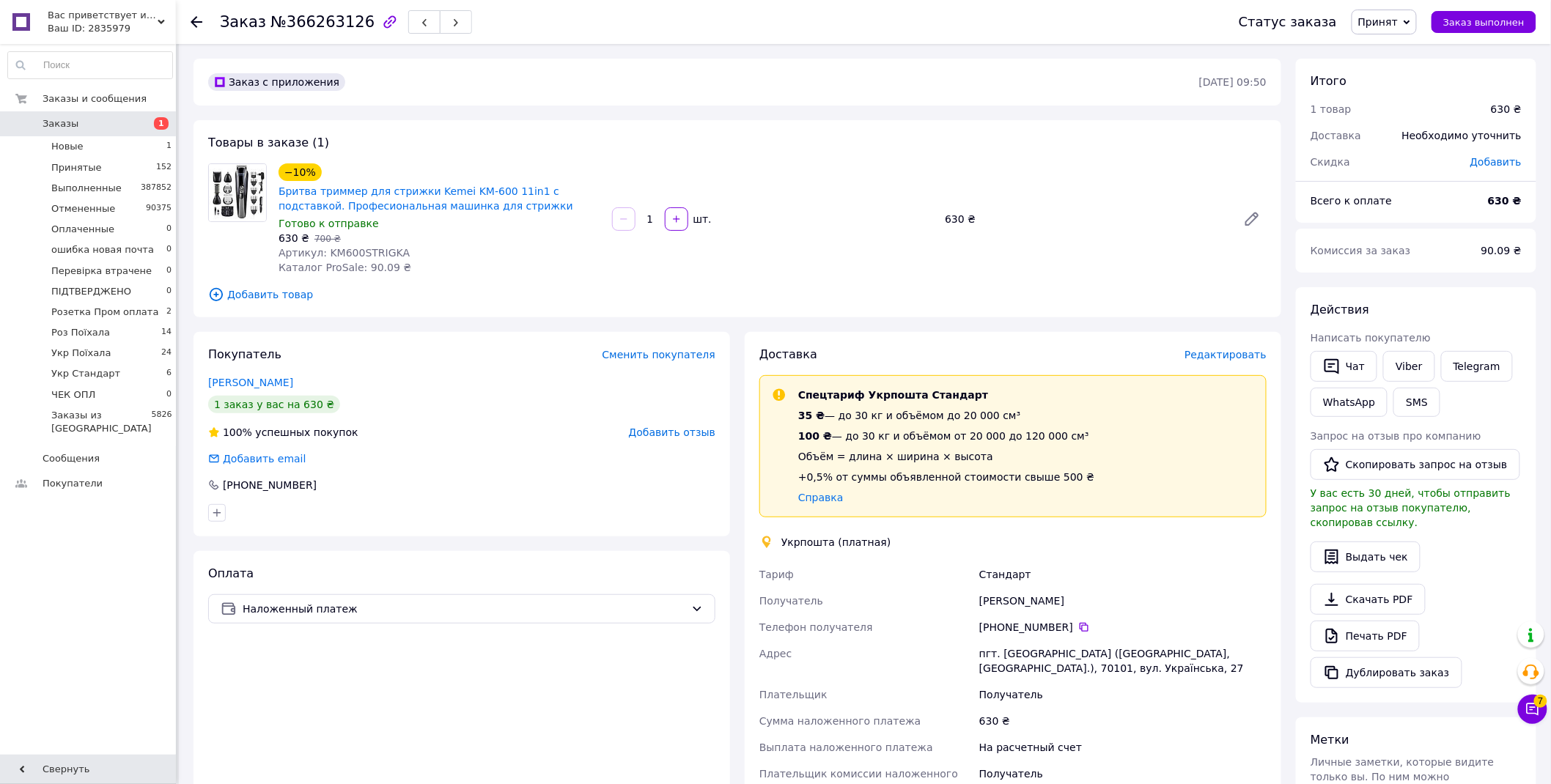
click at [293, 13] on span "№366263126" at bounding box center [322, 22] width 104 height 18
copy span "366263126"
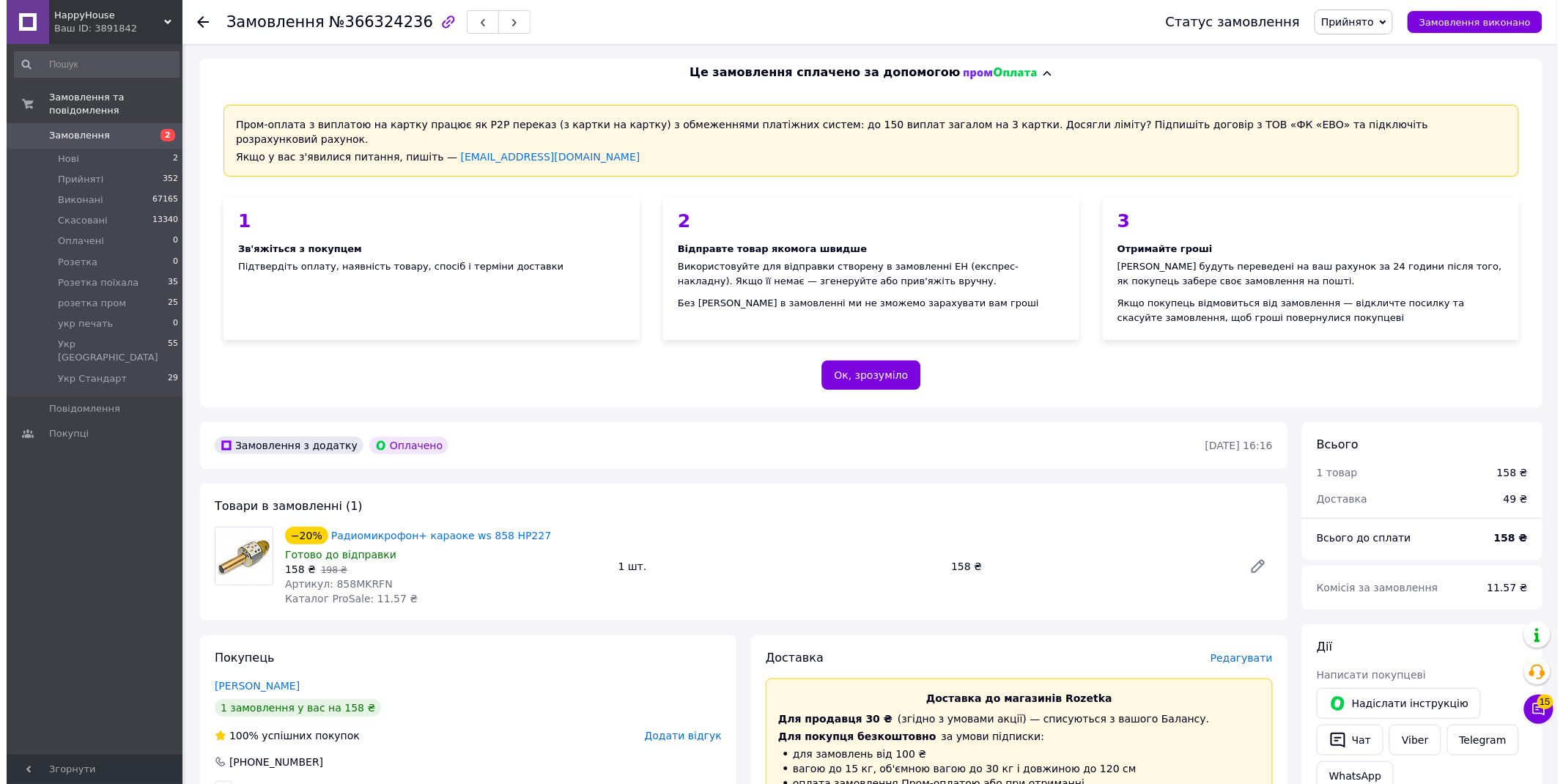
scroll to position [407, 0]
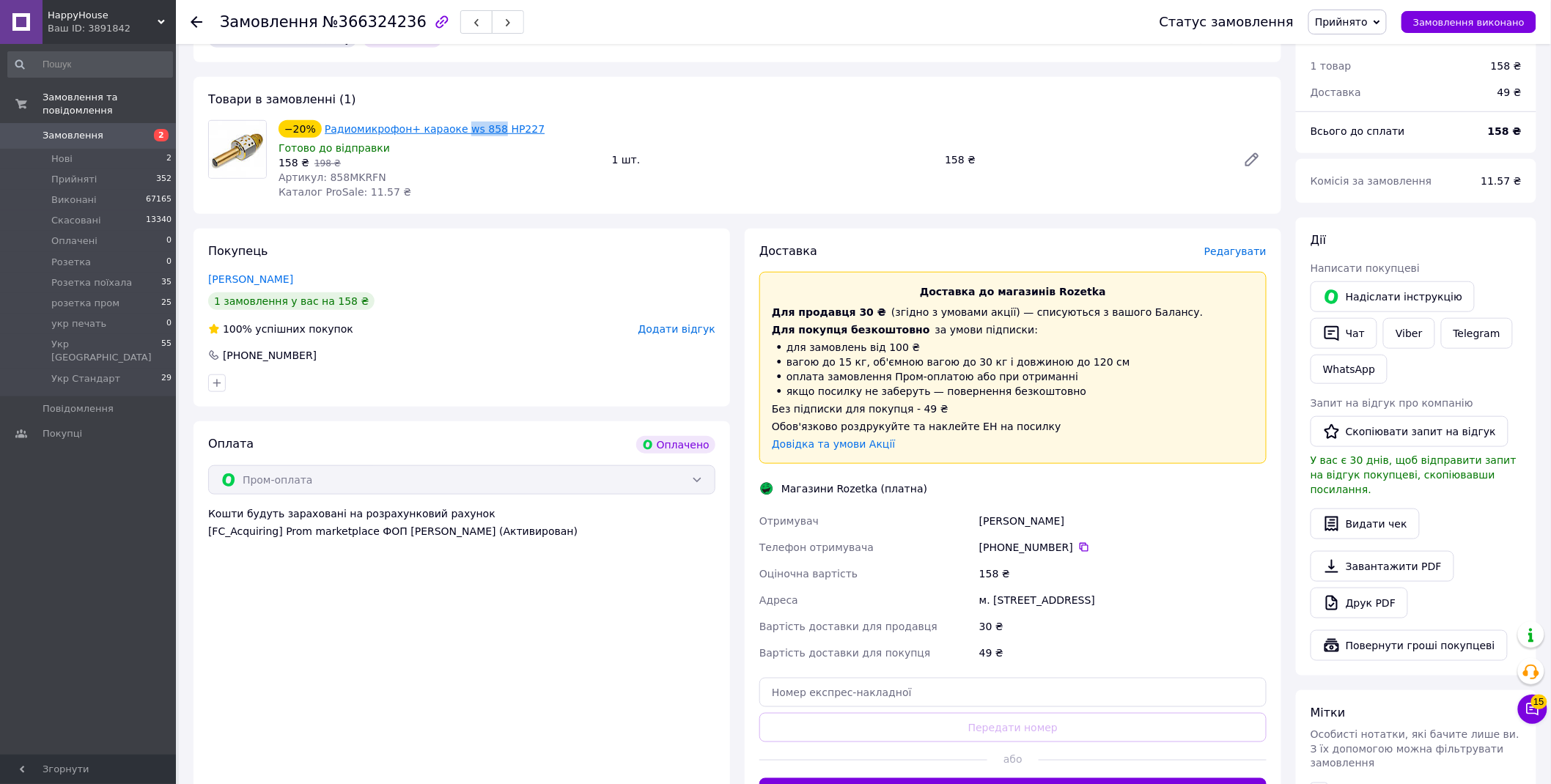
drag, startPoint x: 450, startPoint y: 101, endPoint x: 479, endPoint y: 111, distance: 30.7
click at [479, 111] on div "Товари в замовленні (1) −20% Радиомикрофон+ караоке ws 858 HP227 Готово до відп…" at bounding box center [738, 145] width 1088 height 137
copy link "ws 858"
click at [1254, 245] on span "Редагувати" at bounding box center [1235, 251] width 62 height 12
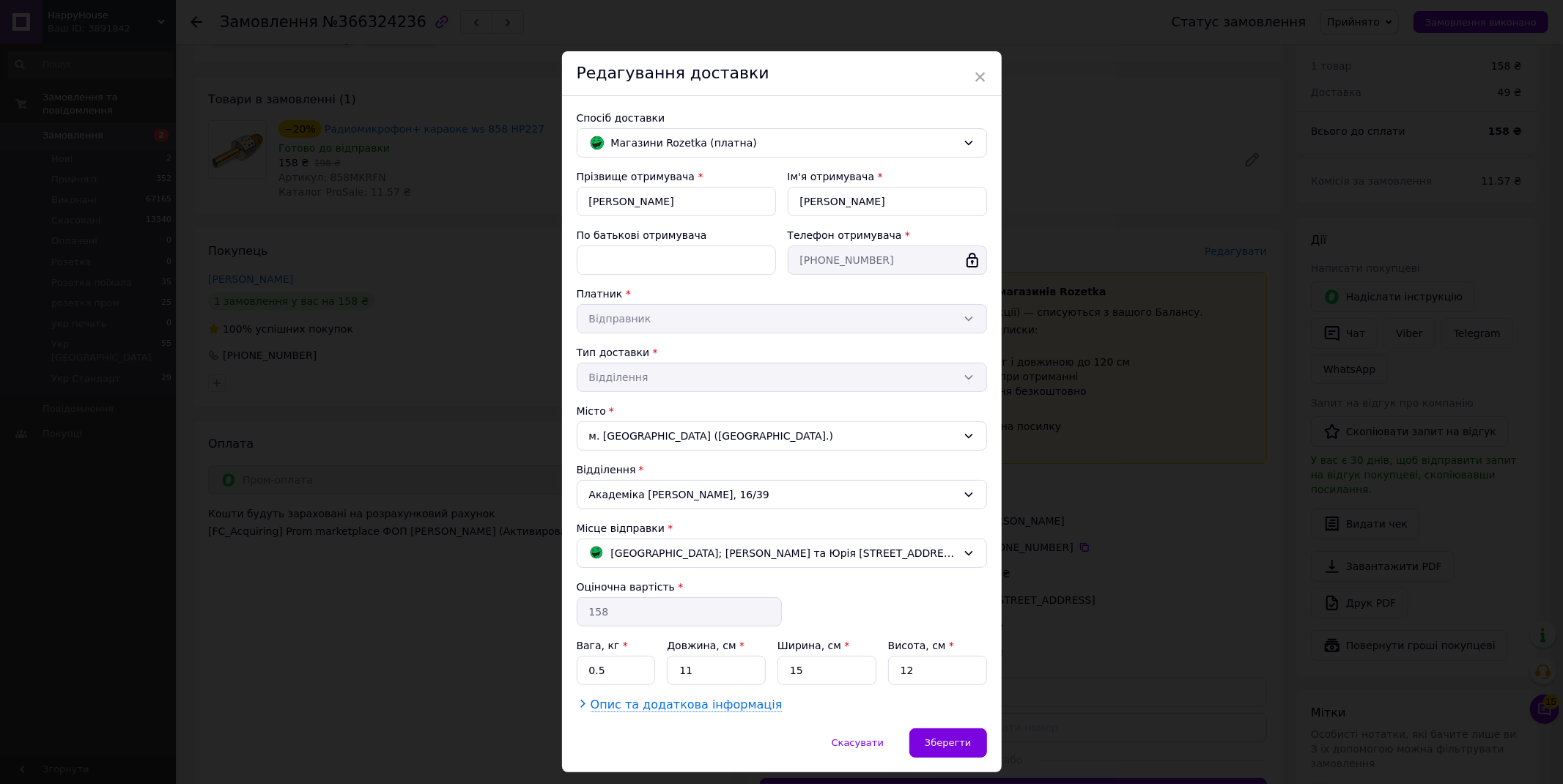
click at [619, 707] on span "Опис та додаткова інформація" at bounding box center [687, 705] width 192 height 15
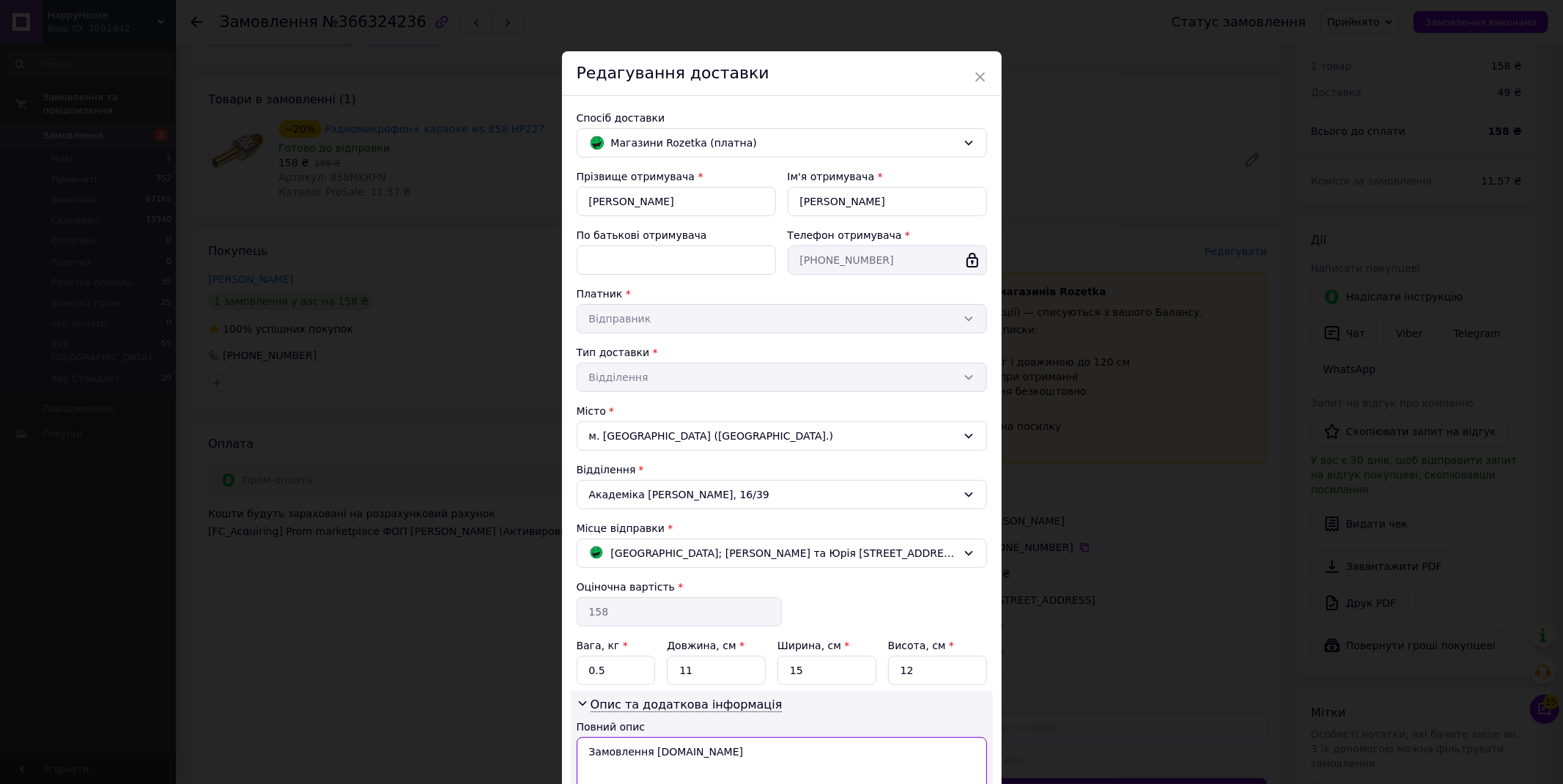
drag, startPoint x: 636, startPoint y: 738, endPoint x: 614, endPoint y: 783, distance: 50.1
click at [636, 741] on textarea "Замовлення Prom.ua" at bounding box center [782, 768] width 410 height 62
click at [616, 748] on textarea "Замовлення Prom.ua" at bounding box center [782, 768] width 410 height 62
click at [616, 749] on textarea "Замовлення Prom.ua" at bounding box center [782, 768] width 410 height 62
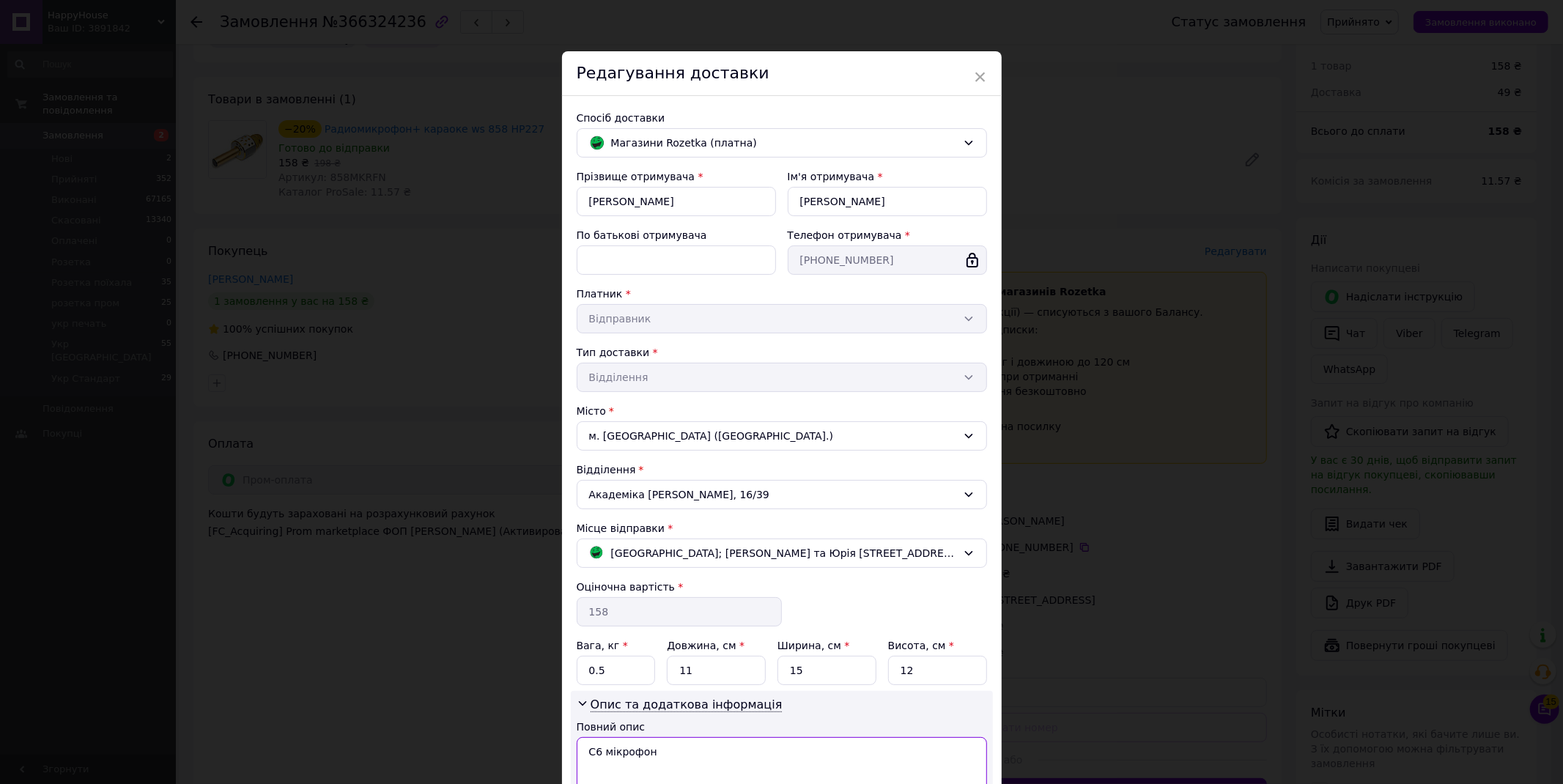
paste textarea "ws 858"
type textarea "С6 мікрофон ws 858"
drag, startPoint x: 631, startPoint y: 669, endPoint x: 572, endPoint y: 663, distance: 59.3
click at [573, 664] on div "Спосіб доставки Магазини Rozetka (платна) Прізвище отримувача * Шевяков Ім'я от…" at bounding box center [782, 454] width 440 height 717
type input "1"
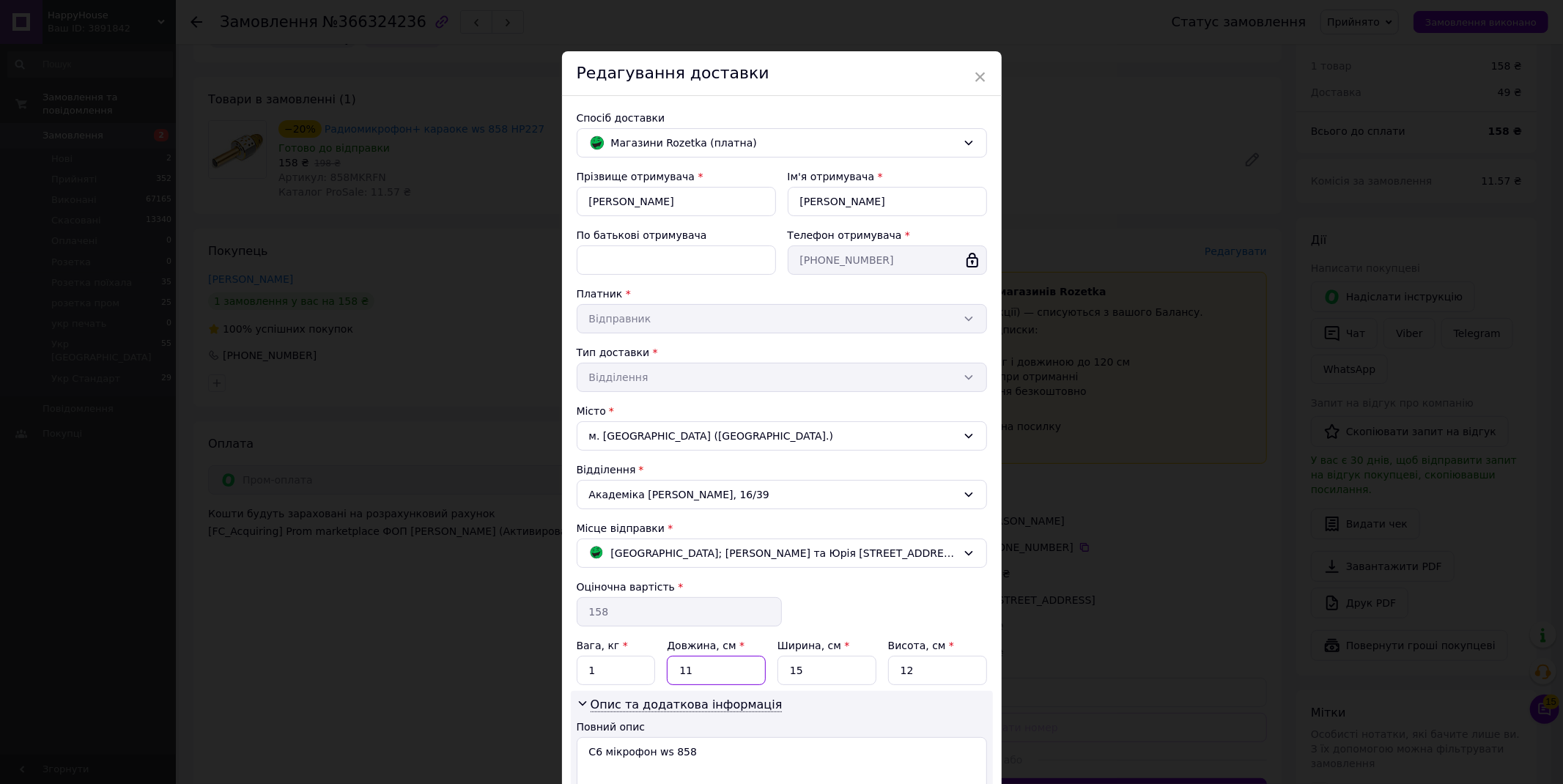
drag, startPoint x: 705, startPoint y: 675, endPoint x: 654, endPoint y: 665, distance: 52.0
click at [654, 665] on div "Вага, кг * 1 Довжина, см * 11 Ширина, см * 15 Висота, см * 12" at bounding box center [782, 662] width 410 height 47
type input "20"
drag, startPoint x: 812, startPoint y: 677, endPoint x: 777, endPoint y: 677, distance: 35.0
click at [777, 677] on input "15" at bounding box center [827, 671] width 99 height 29
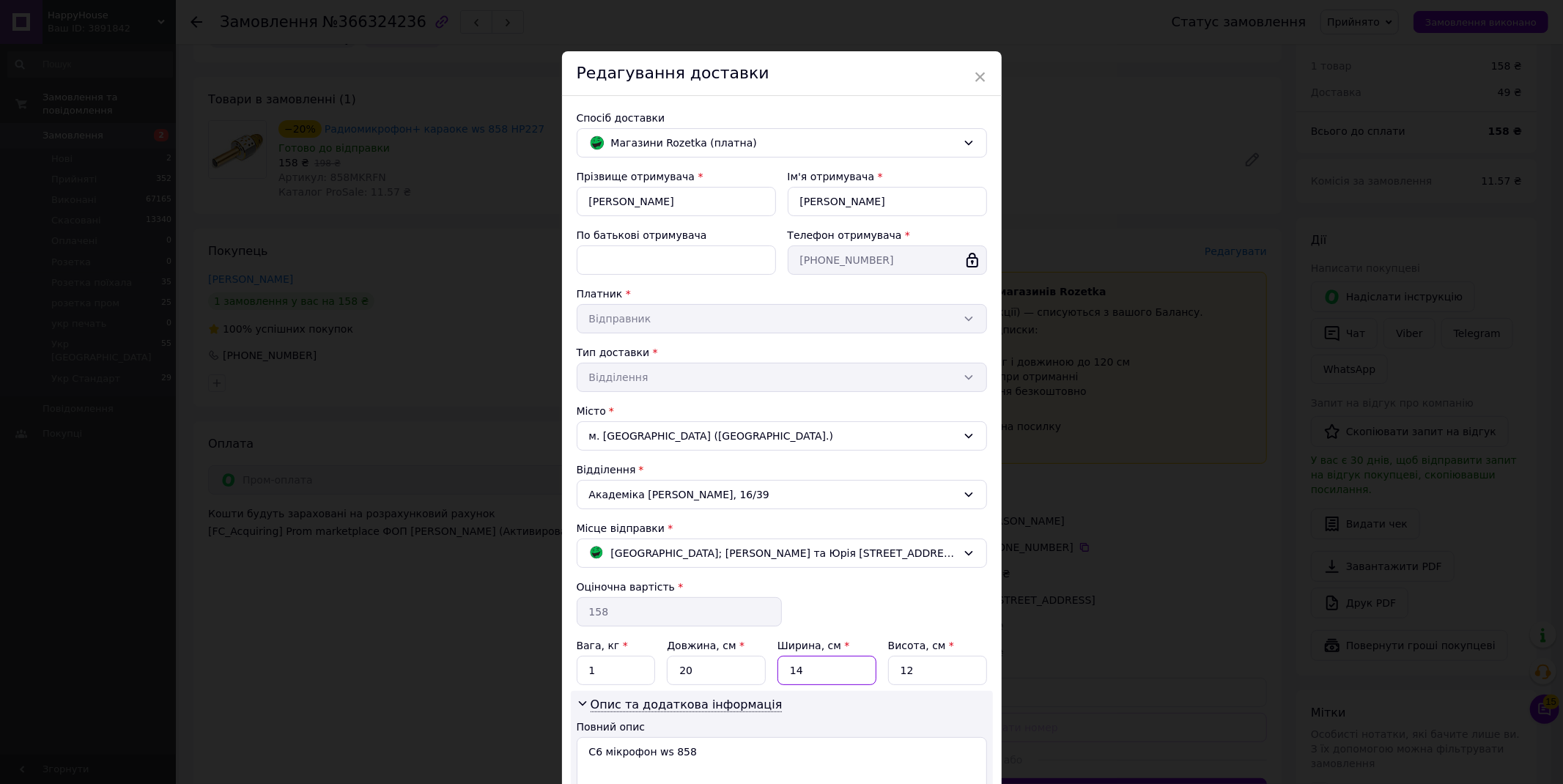
type input "14"
drag, startPoint x: 917, startPoint y: 669, endPoint x: 877, endPoint y: 669, distance: 40.0
click at [878, 669] on div "Вага, кг * 1 Довжина, см * 20 Ширина, см * 14 Висота, см * 12" at bounding box center [782, 662] width 410 height 47
type input "14"
click at [844, 725] on div "Повний опис" at bounding box center [782, 727] width 410 height 15
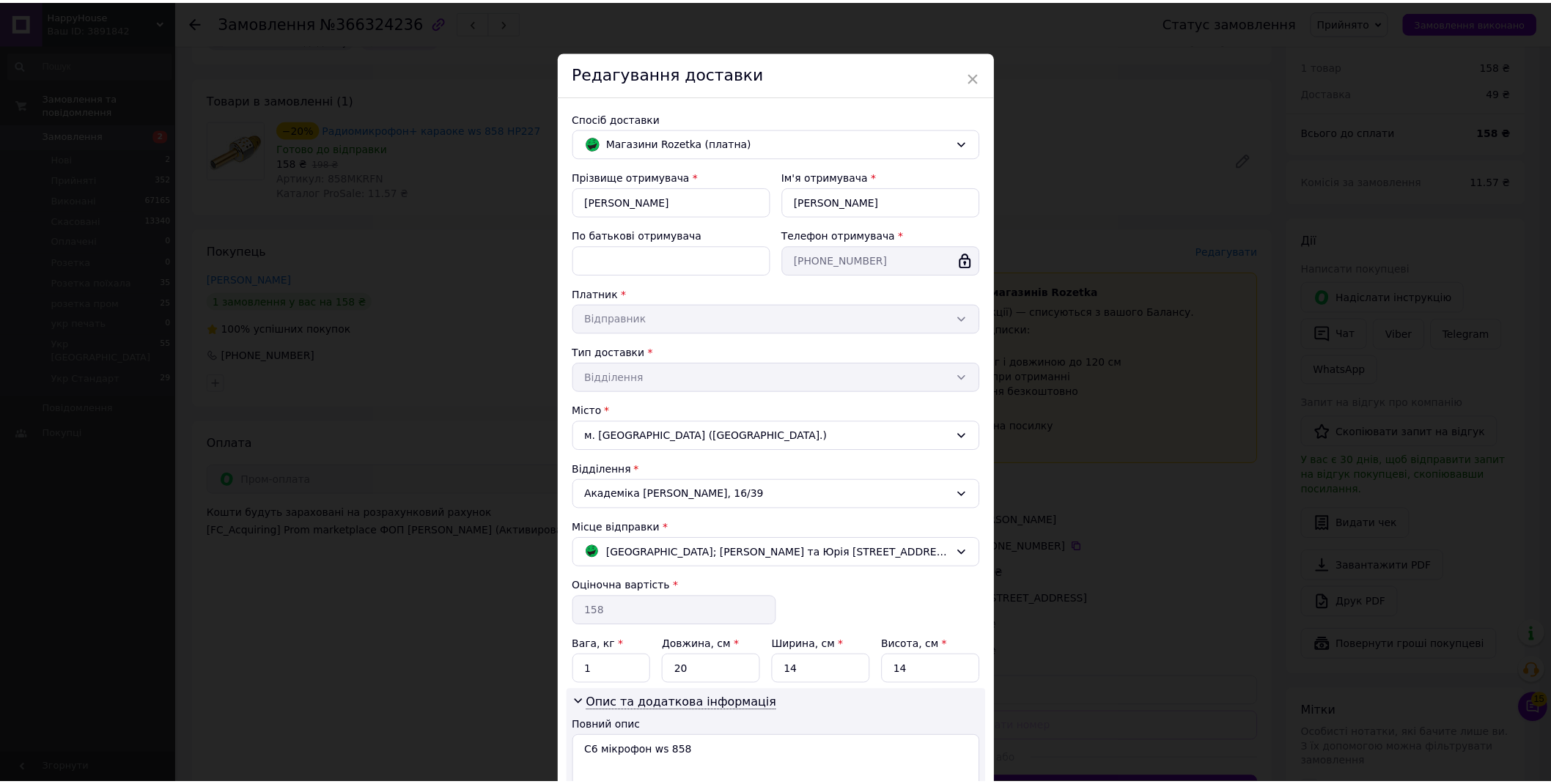
scroll to position [126, 0]
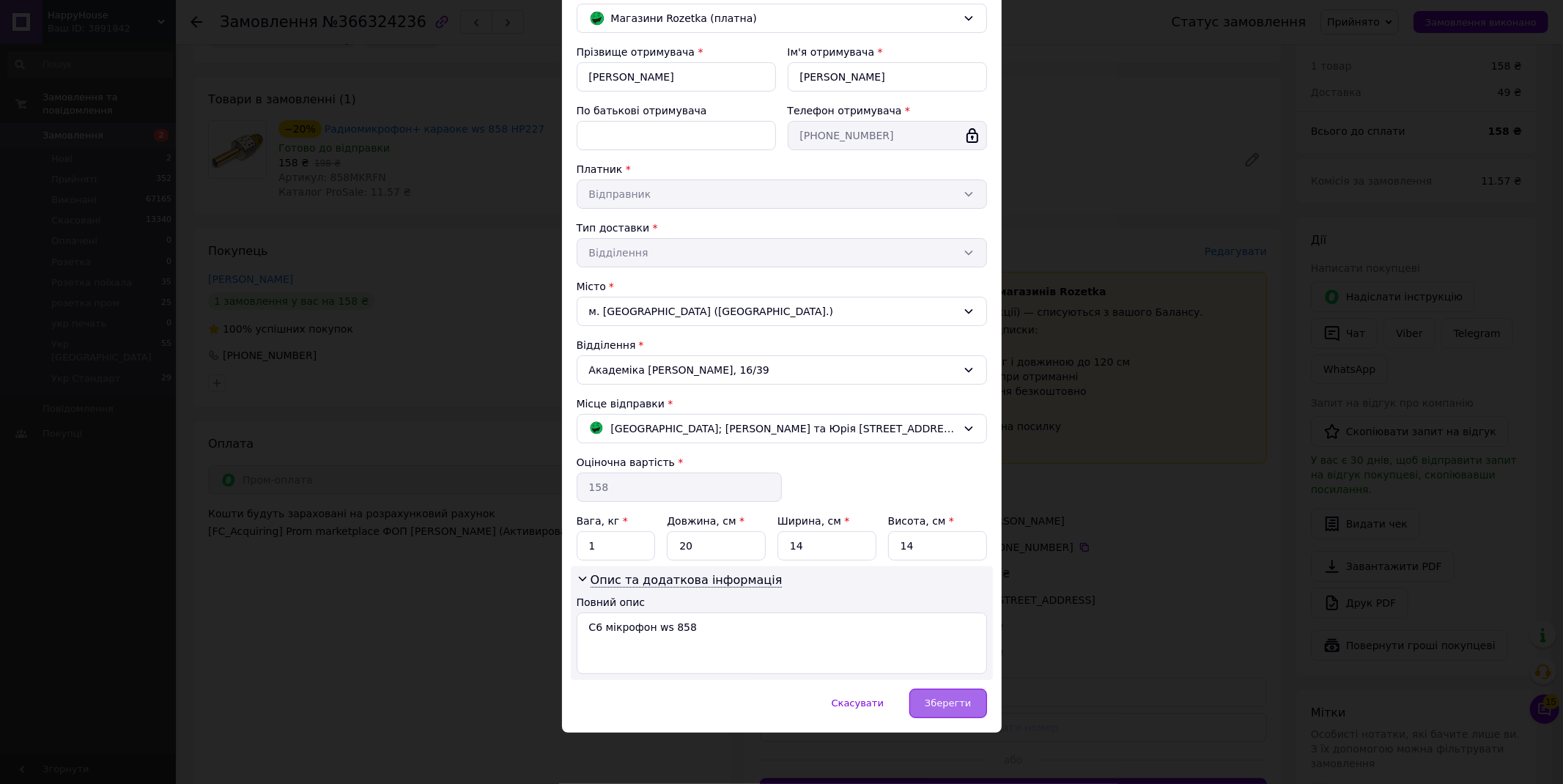
click at [933, 700] on span "Зберегти" at bounding box center [948, 703] width 46 height 11
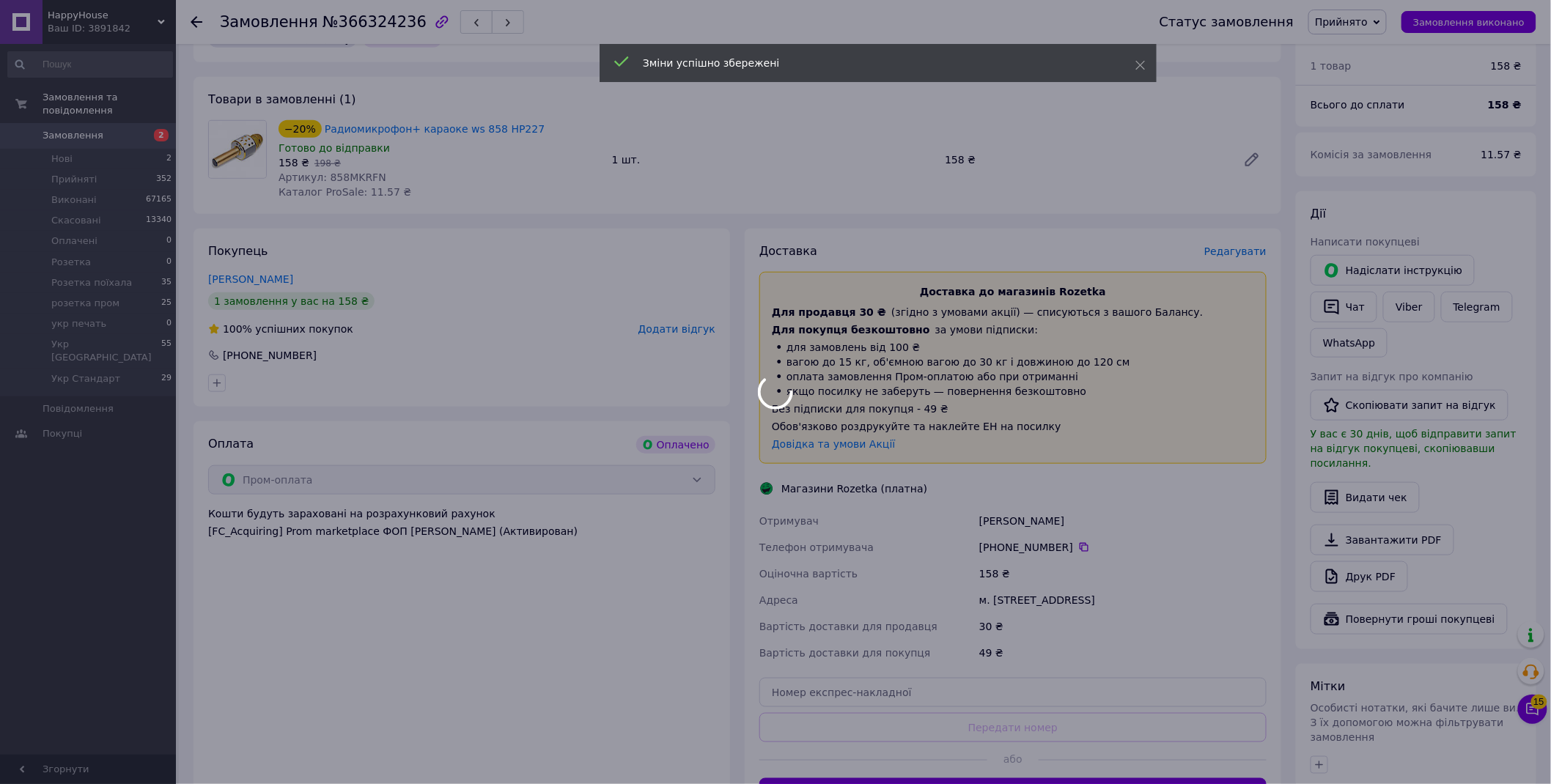
scroll to position [653, 0]
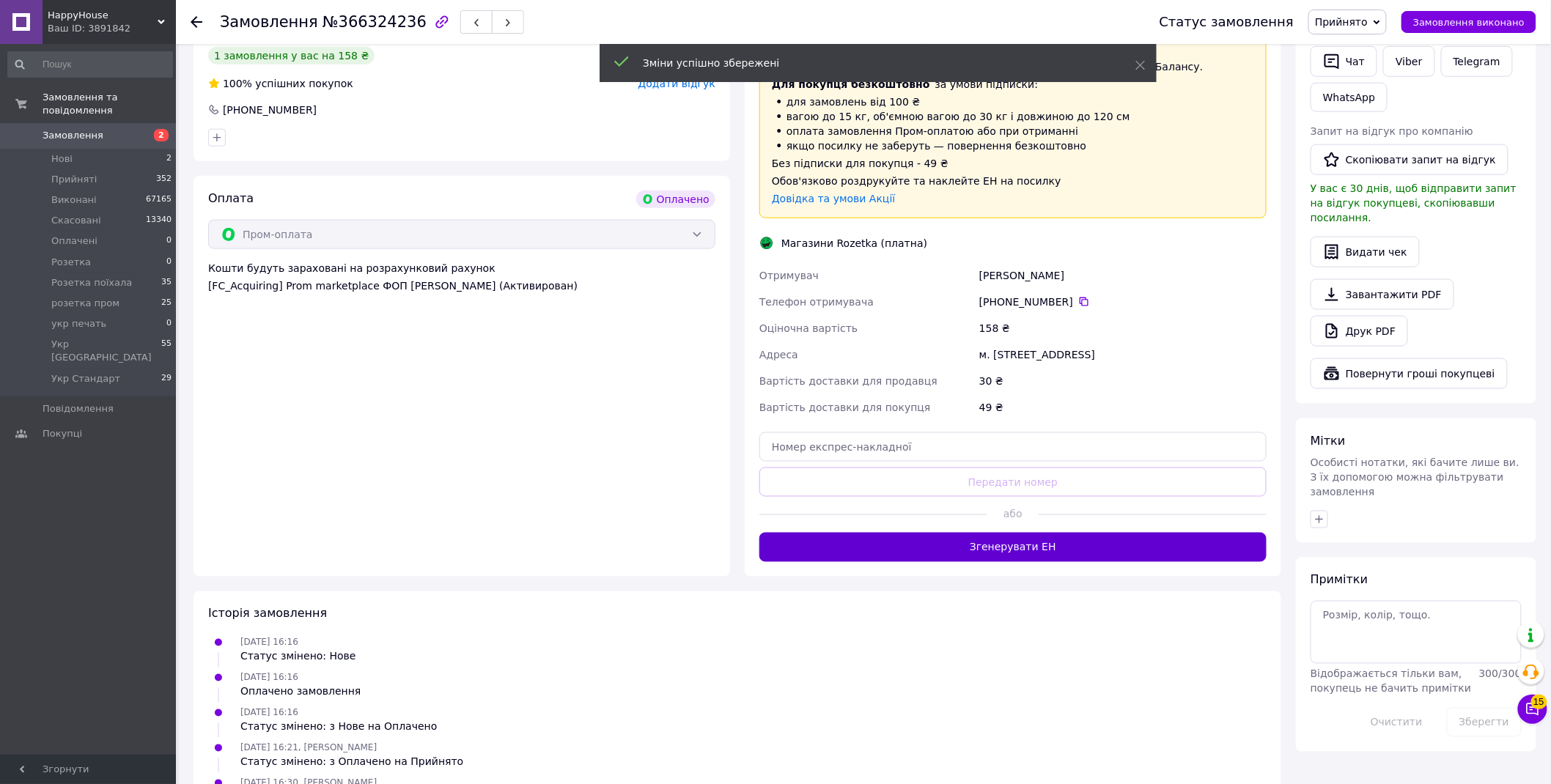
click at [1035, 544] on button "Згенерувати ЕН" at bounding box center [1013, 548] width 507 height 29
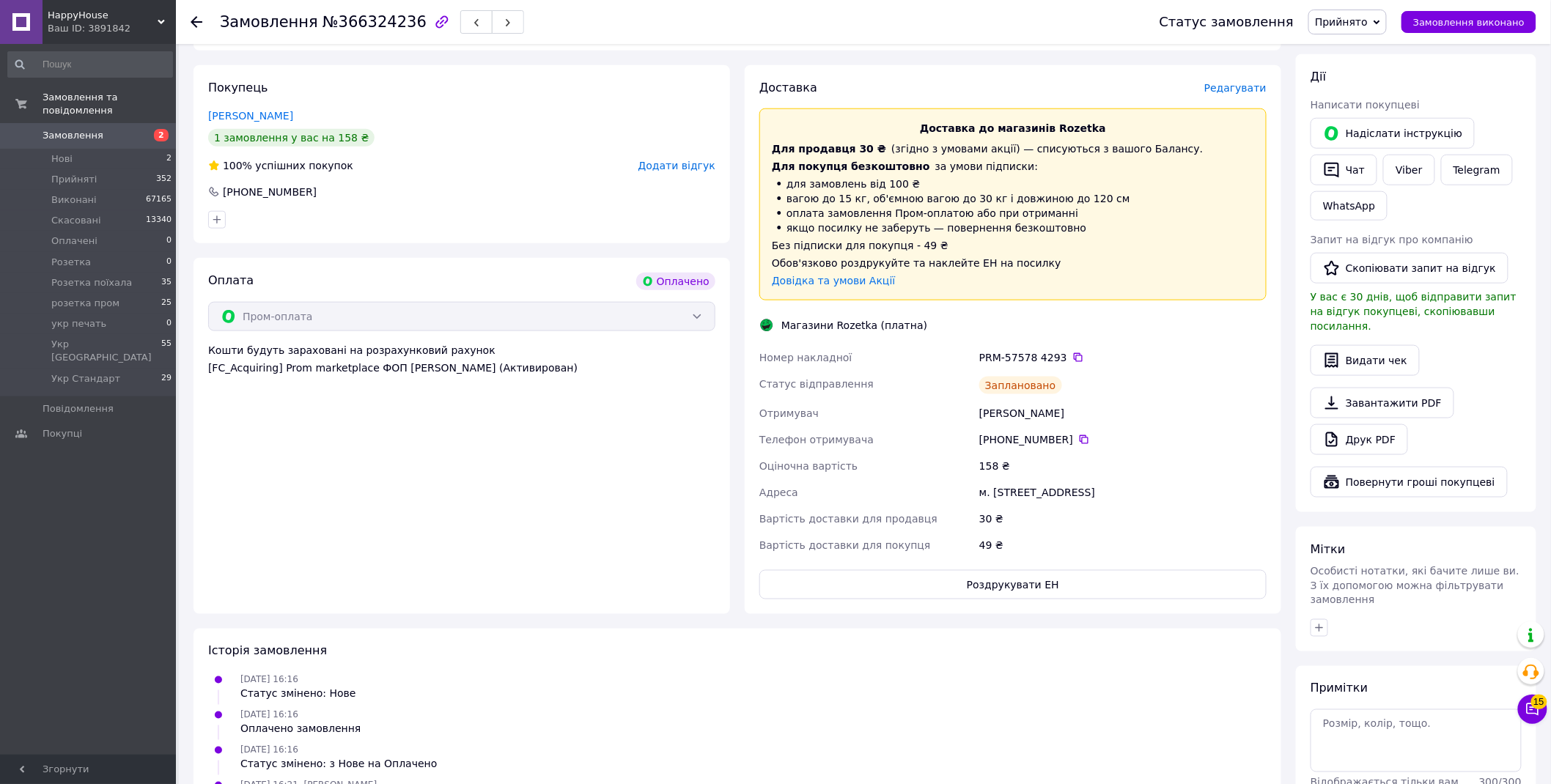
click at [1354, 23] on span "Прийнято" at bounding box center [1342, 22] width 53 height 12
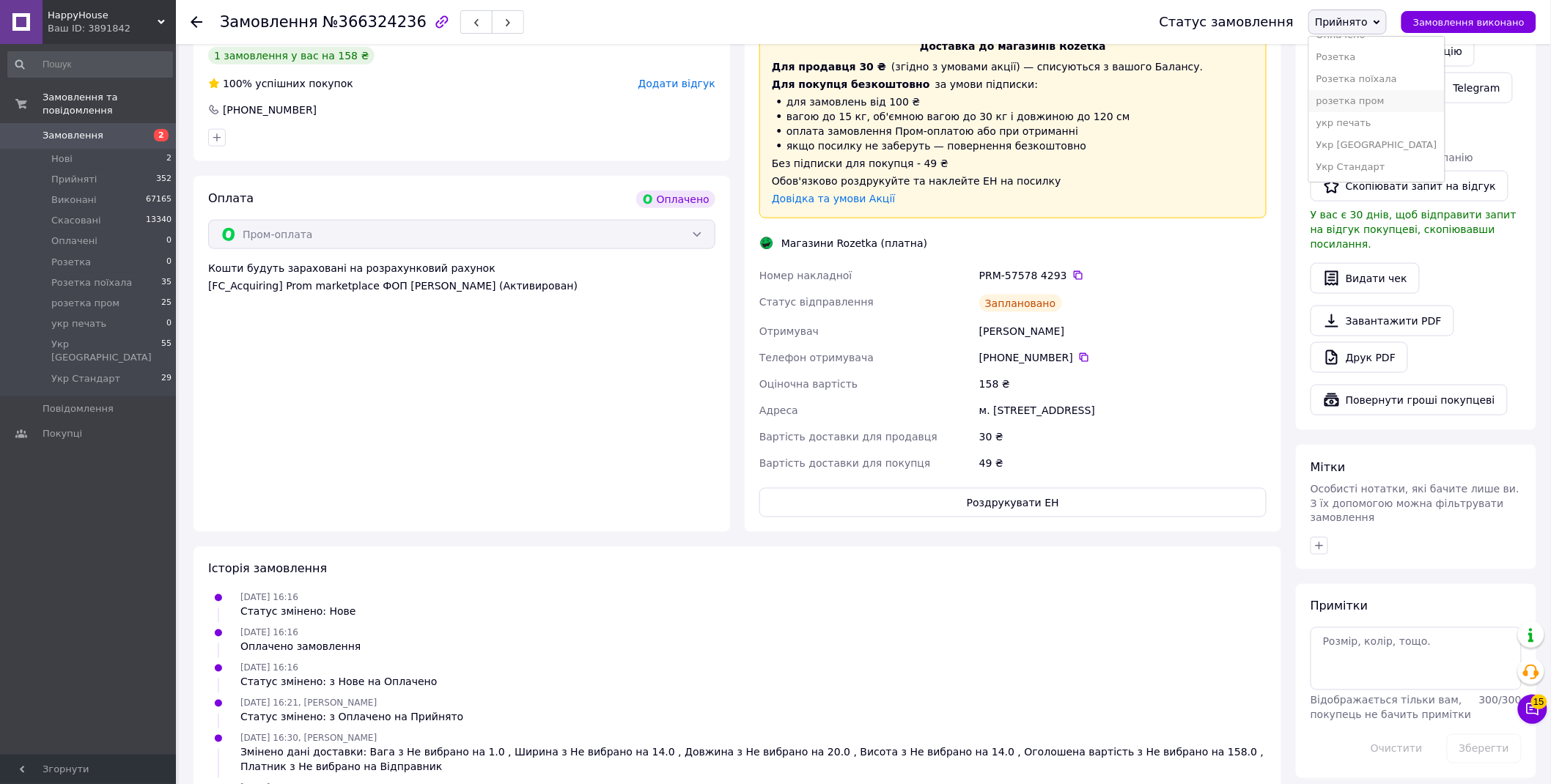
click at [1373, 101] on li "розетка пром" at bounding box center [1377, 101] width 136 height 22
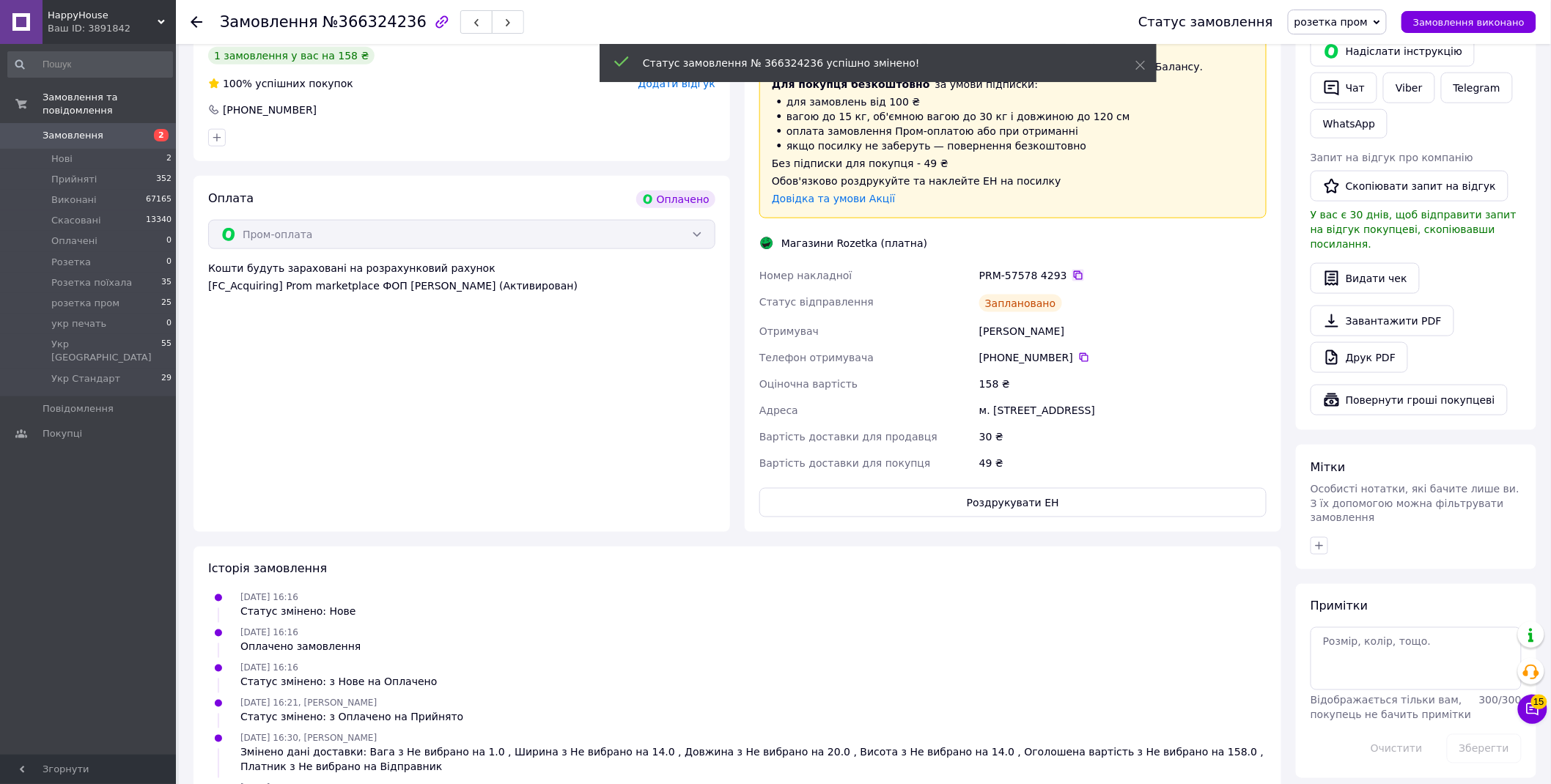
click at [1073, 269] on icon at bounding box center [1079, 275] width 12 height 12
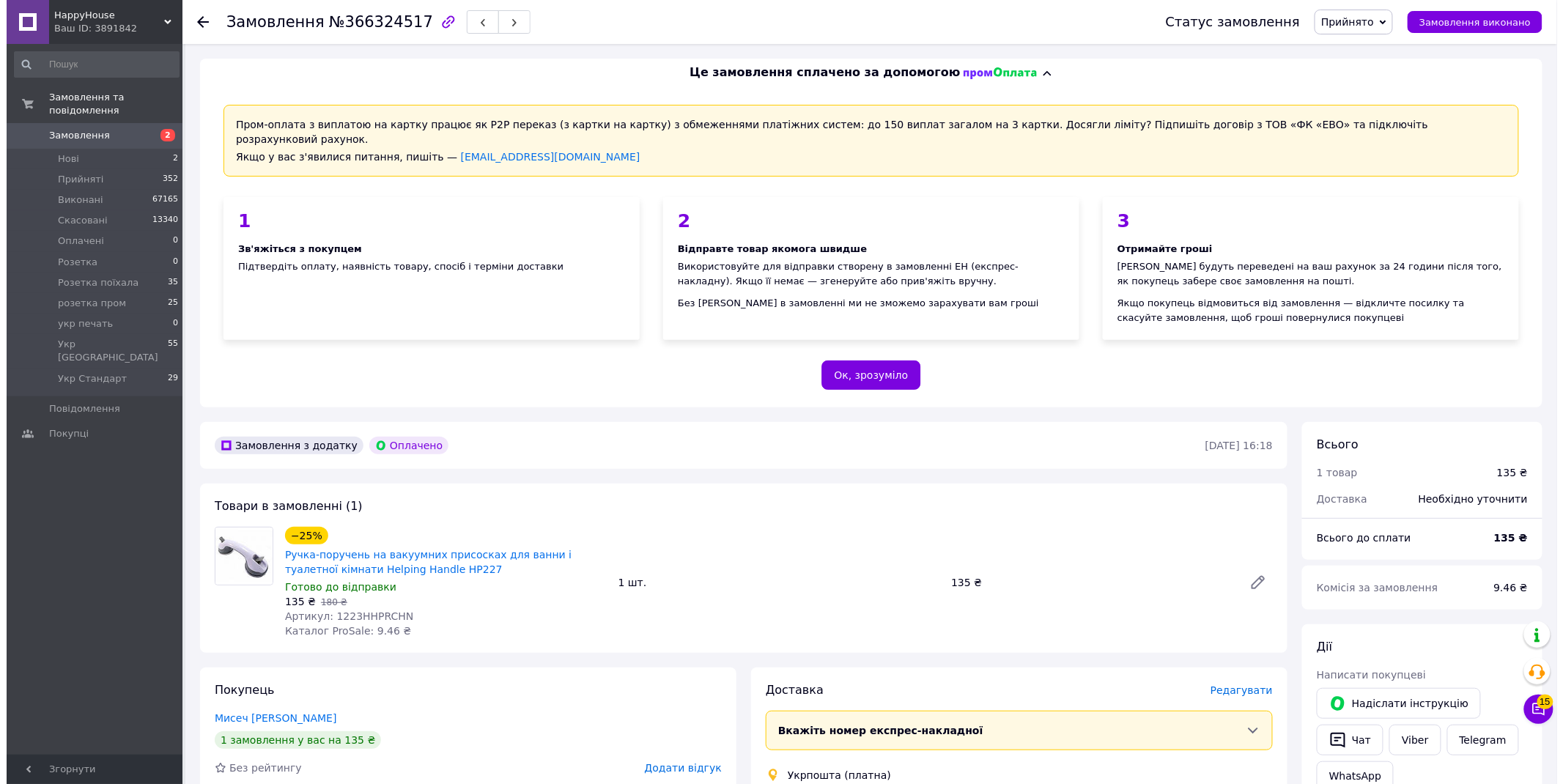
scroll to position [325, 0]
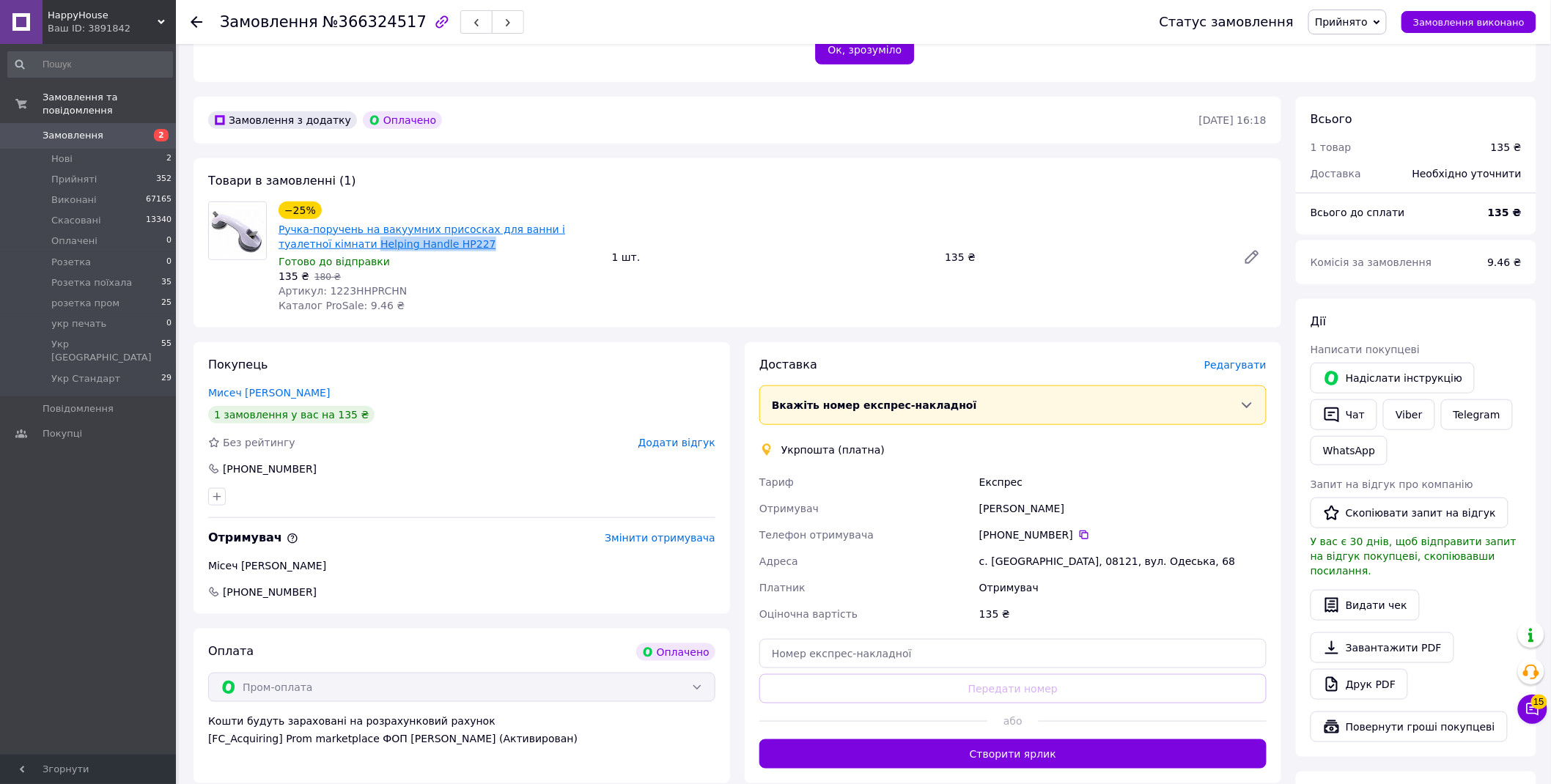
drag, startPoint x: 428, startPoint y: 231, endPoint x: 317, endPoint y: 225, distance: 111.2
click at [317, 225] on span "Ручка-поручень на вакуумних присосках для ванни і туалетної кімнати Helping Han…" at bounding box center [439, 236] width 322 height 29
copy link "Helping Handle HP227"
click at [1257, 359] on span "Редагувати" at bounding box center [1235, 365] width 62 height 12
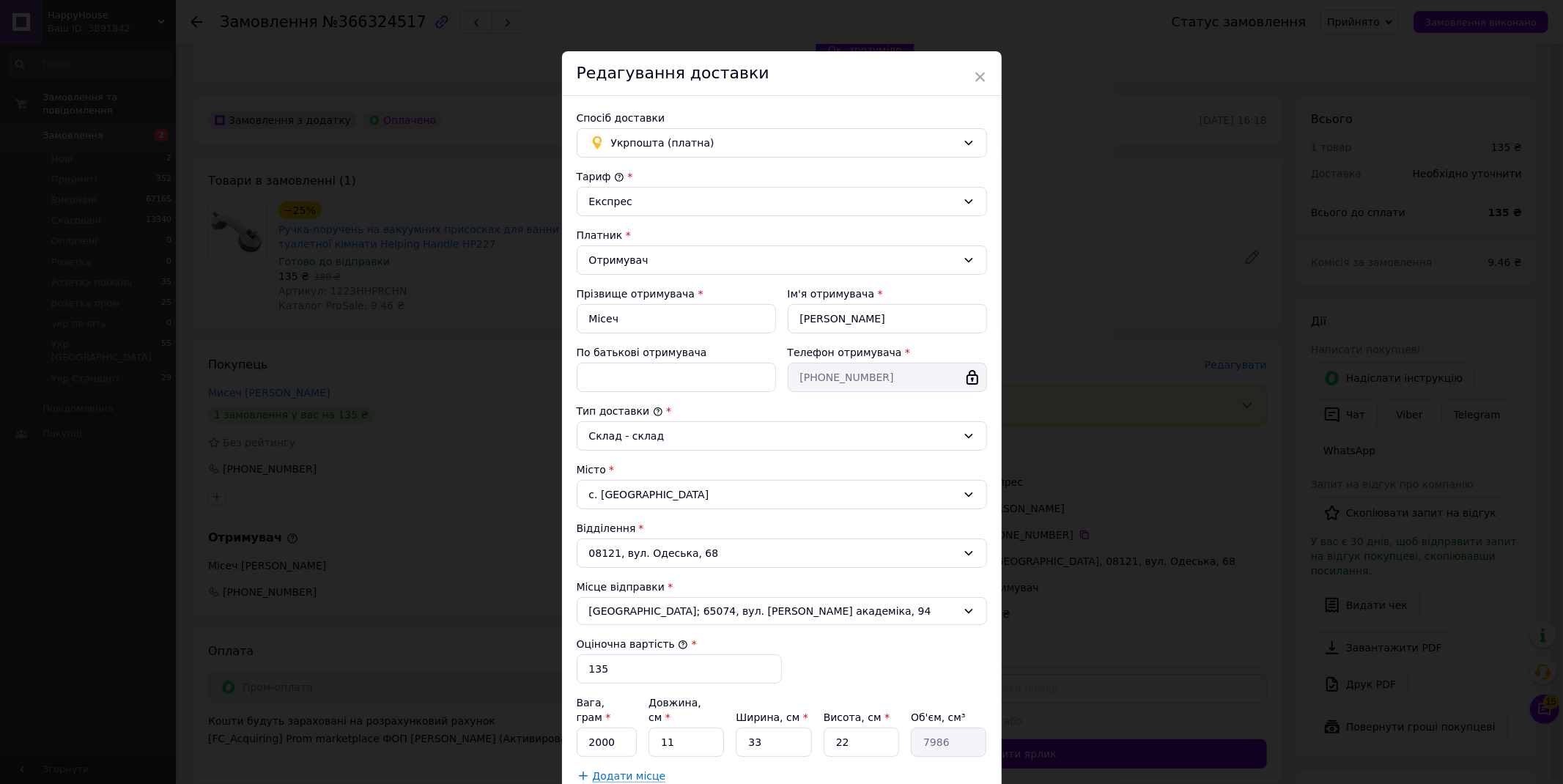
scroll to position [134, 0]
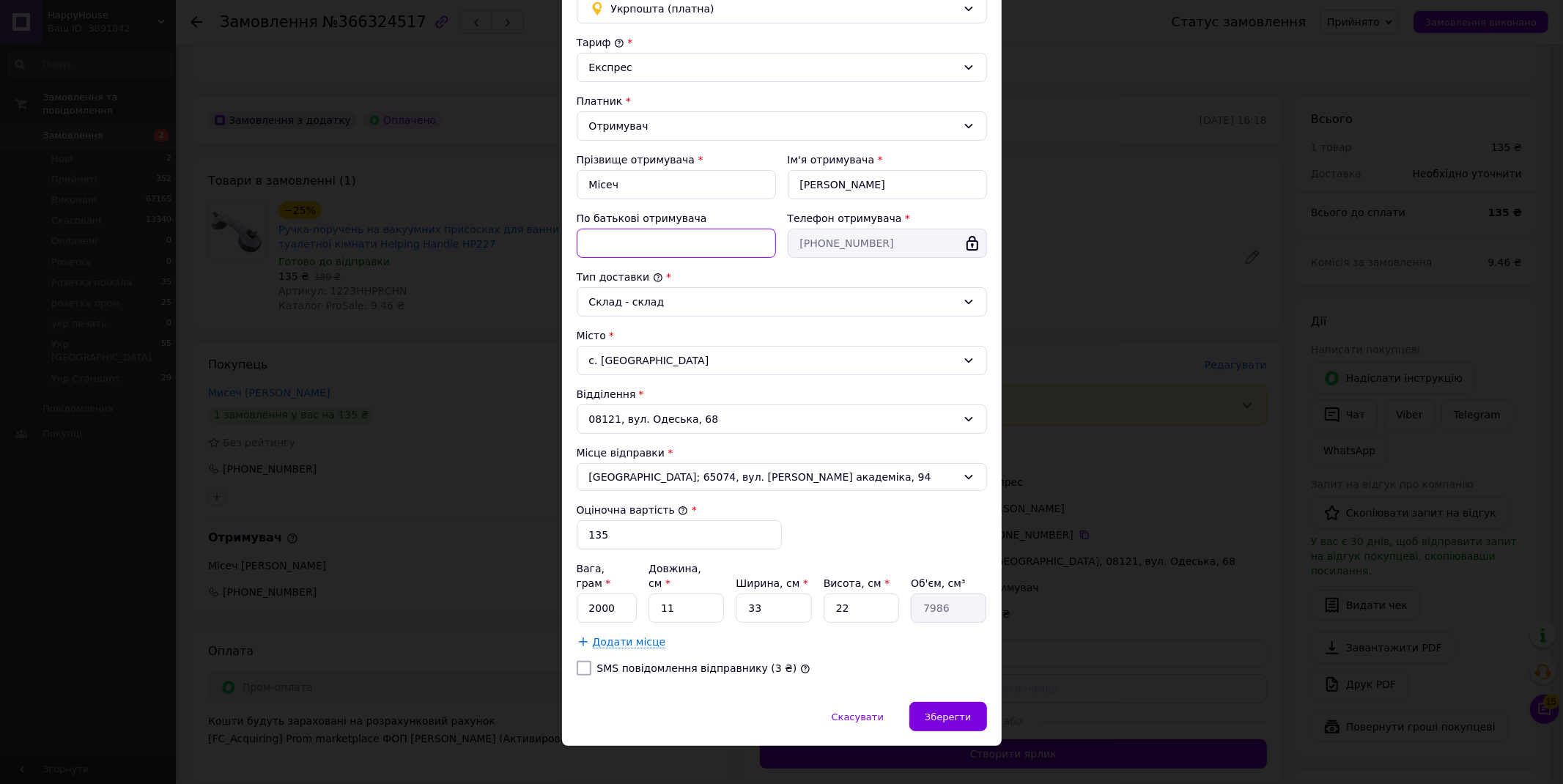
click at [634, 238] on input "По батькові отримувача" at bounding box center [677, 243] width 200 height 29
paste input "Helping Handle HP227"
drag, startPoint x: 656, startPoint y: 242, endPoint x: 702, endPoint y: 242, distance: 46.0
click at [702, 242] on input "Helping Handle HP227" at bounding box center [677, 243] width 200 height 29
click at [693, 252] on input "Helping Handle HP227" at bounding box center [677, 243] width 200 height 29
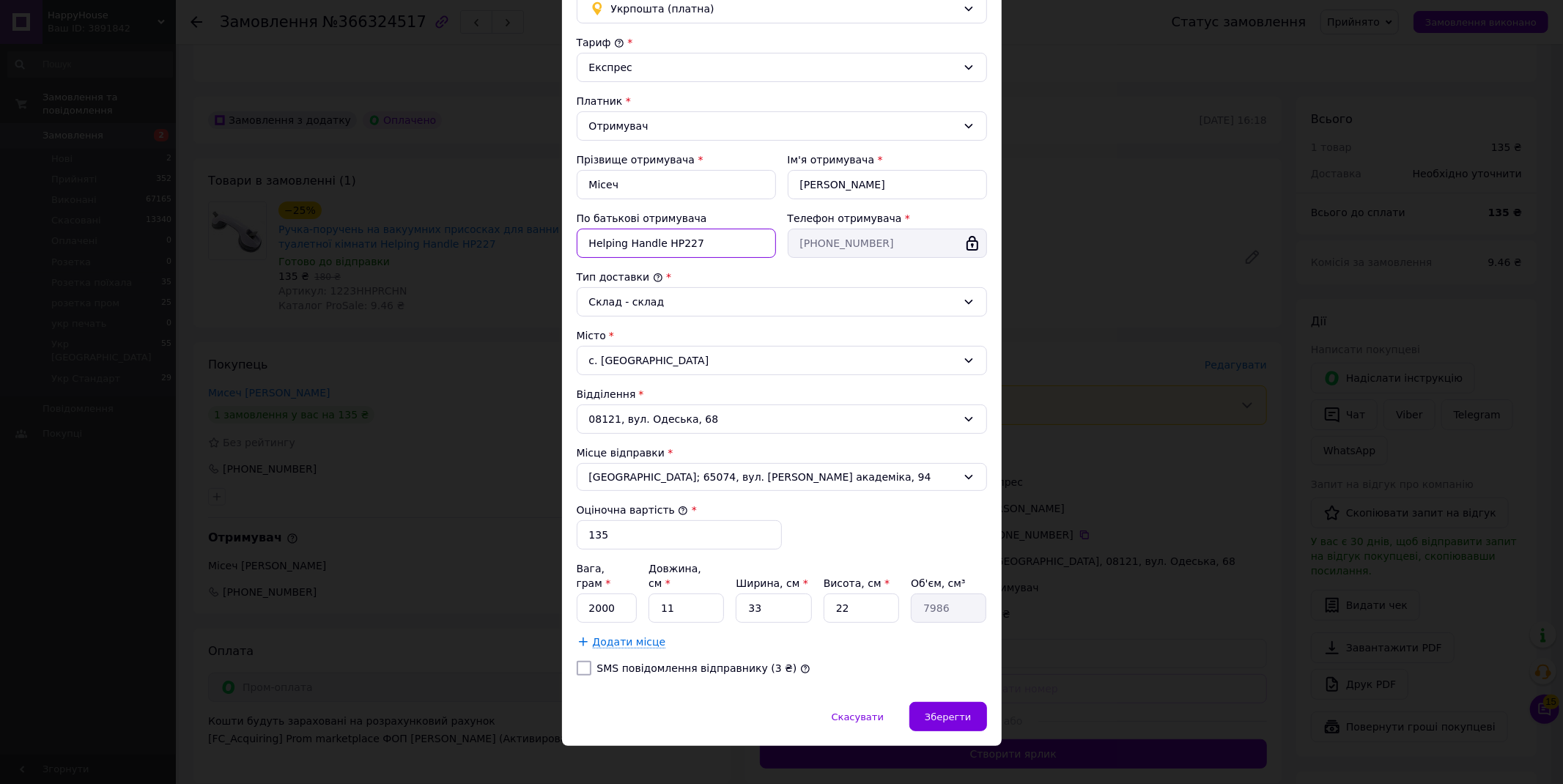
drag, startPoint x: 659, startPoint y: 240, endPoint x: 721, endPoint y: 242, distance: 62.0
click at [721, 242] on input "Helping Handle HP227" at bounding box center [677, 243] width 200 height 29
type input "Helping Handle"
click at [924, 686] on div "Спосіб доставки Укрпошта (платна) Тариф * Експрес Платник * Отримувач Прізвище …" at bounding box center [782, 332] width 440 height 740
click at [947, 711] on span "Зберегти" at bounding box center [948, 716] width 46 height 11
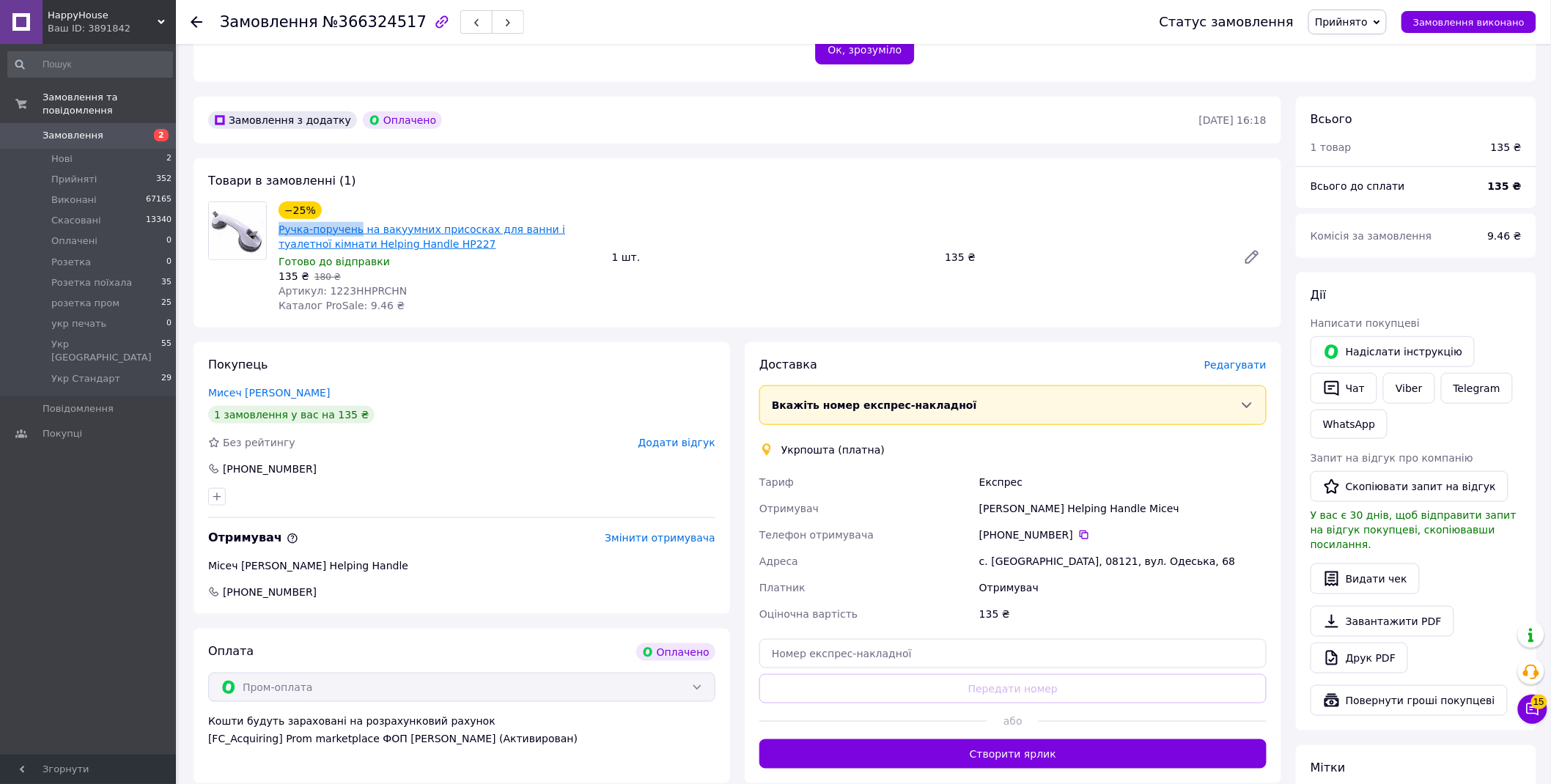
drag, startPoint x: 273, startPoint y: 207, endPoint x: 355, endPoint y: 218, distance: 82.7
click at [355, 218] on div "−25% Ручка-поручень на вакуумних присосках для ванни і туалетної кімнати Helpin…" at bounding box center [439, 258] width 333 height 117
copy link "Ручка-поручень"
click at [1229, 359] on span "Редагувати" at bounding box center [1235, 365] width 62 height 12
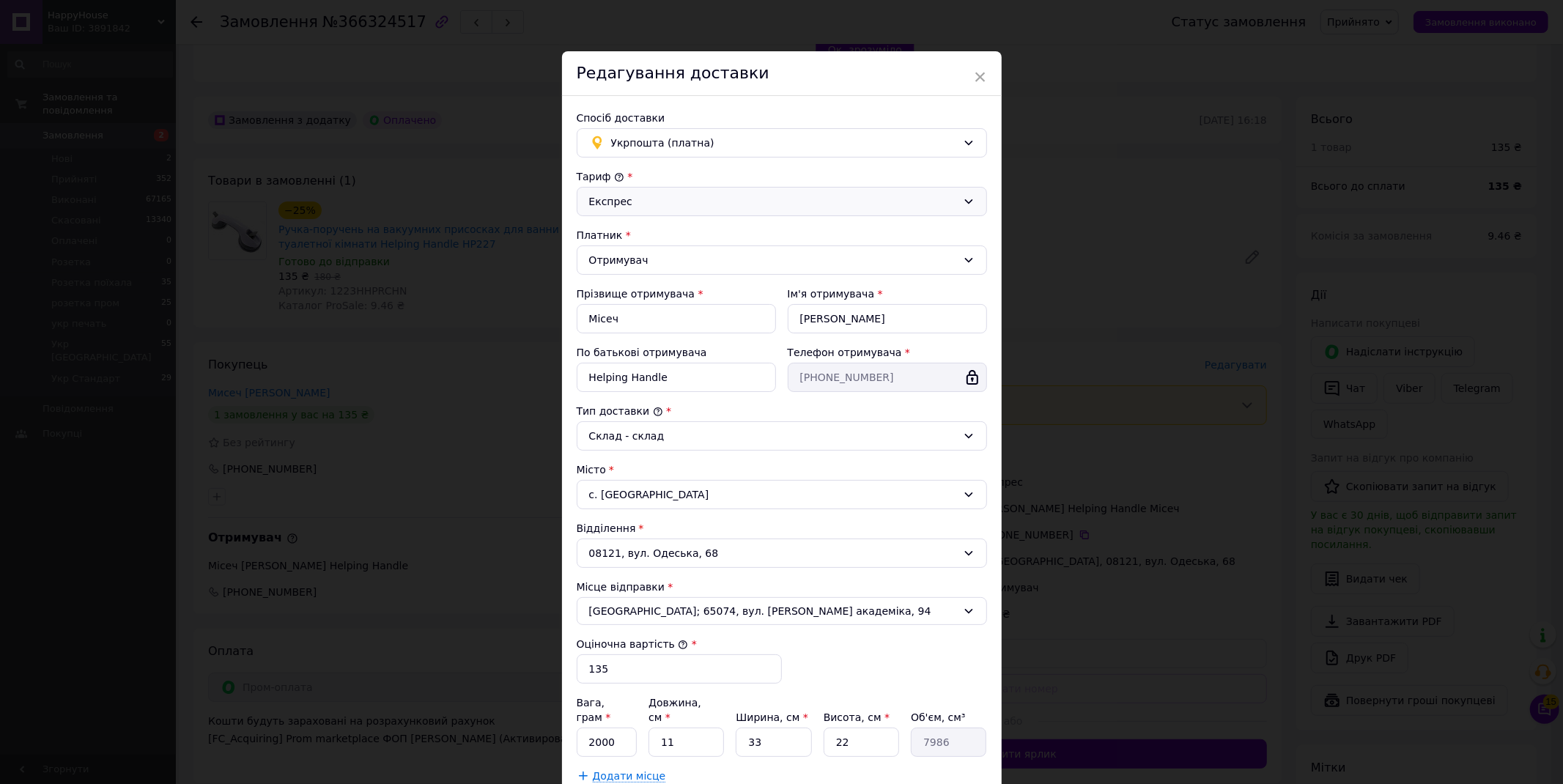
click at [617, 198] on div "Експрес" at bounding box center [773, 202] width 368 height 16
click at [632, 237] on li "Стандарт" at bounding box center [780, 233] width 409 height 26
click at [582, 379] on input "Helping Handle" at bounding box center [677, 377] width 200 height 29
paste input "Ручка-поручень"
click at [742, 381] on input "Ручка-поручень Helping Handle" at bounding box center [677, 377] width 200 height 29
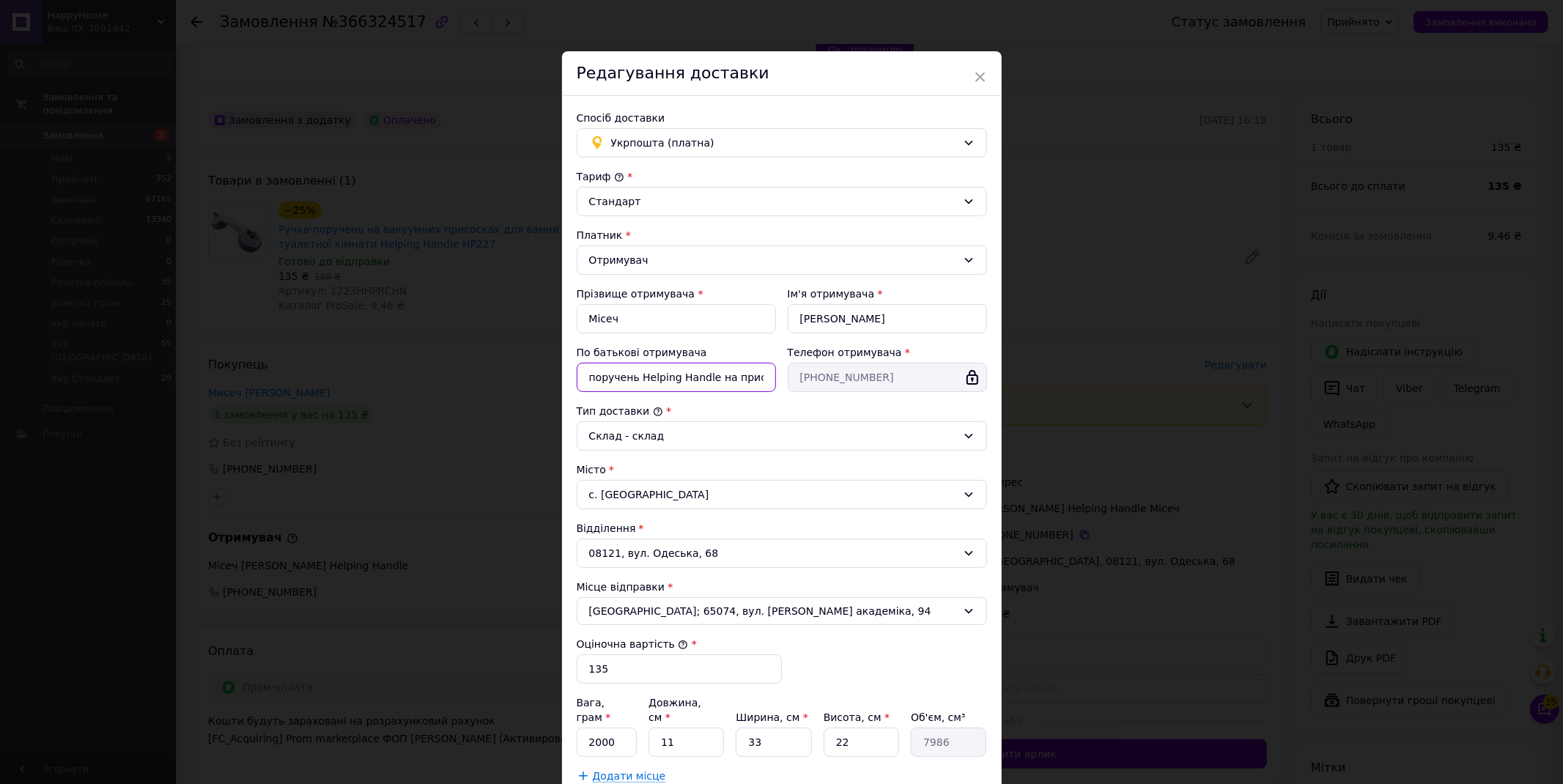
scroll to position [0, 40]
type input "Ручка-поручень Helping Handle на присосках"
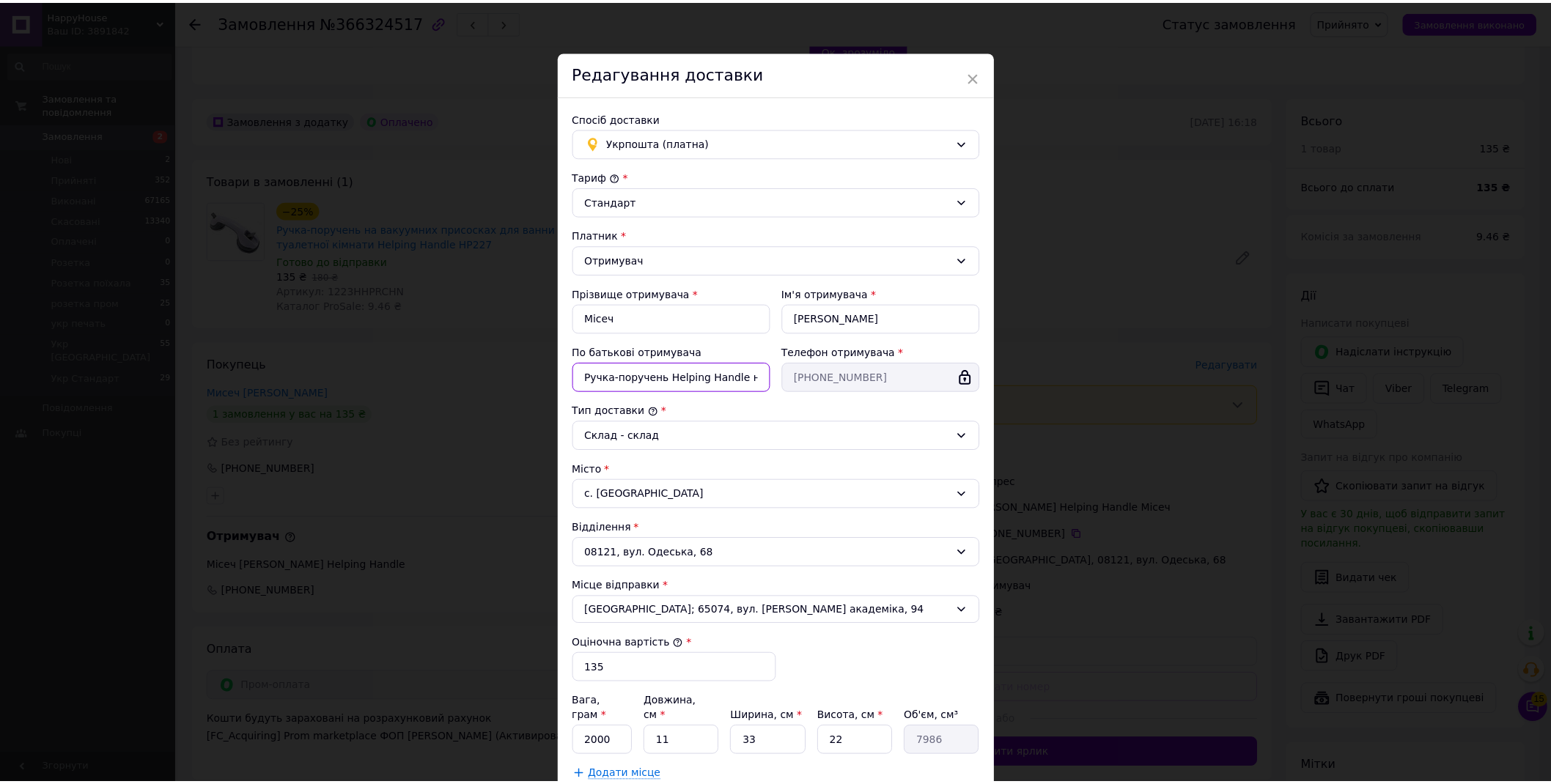
scroll to position [134, 0]
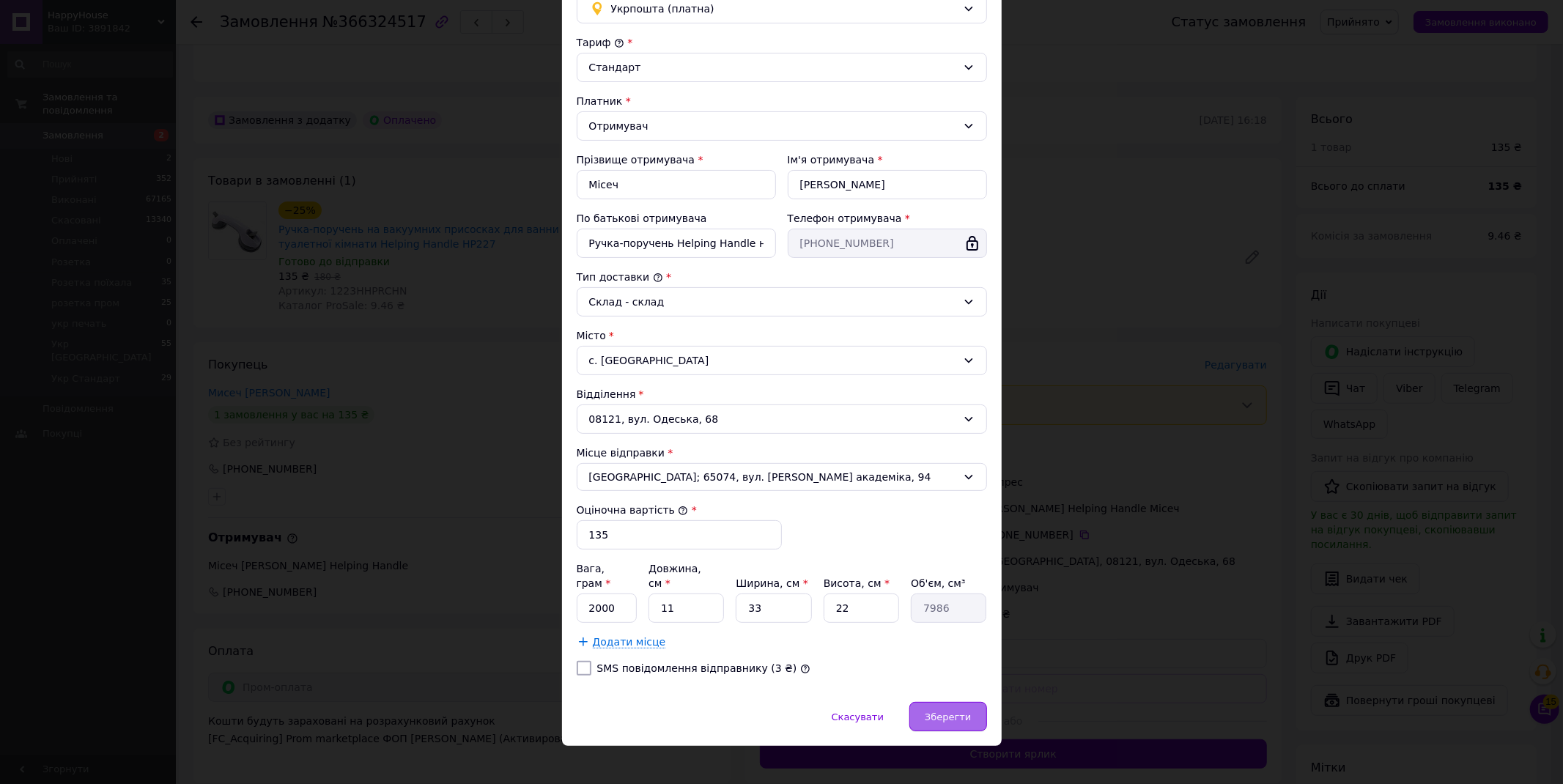
click at [943, 711] on span "Зберегти" at bounding box center [948, 716] width 46 height 11
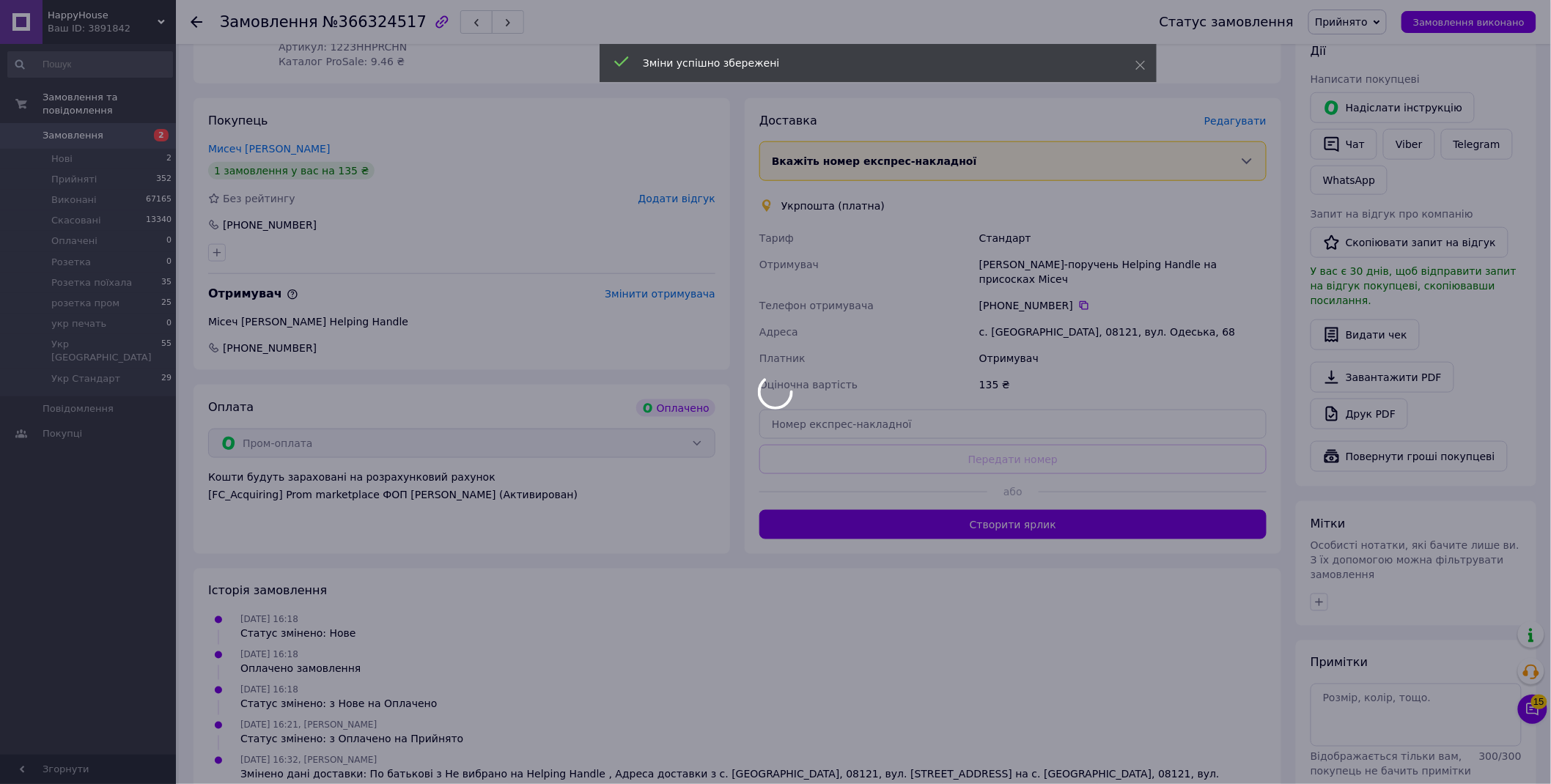
scroll to position [597, 0]
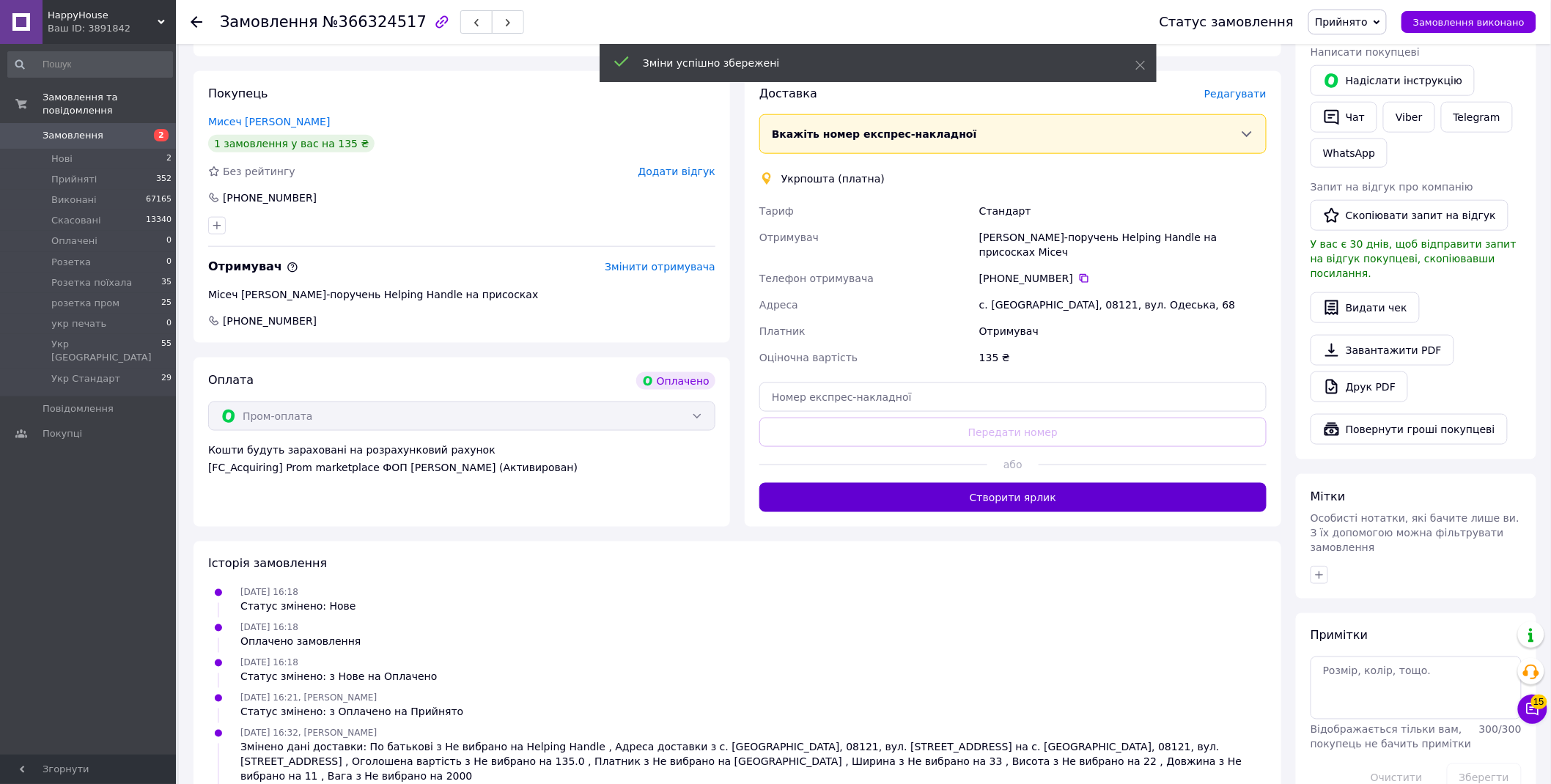
click at [1037, 483] on button "Створити ярлик" at bounding box center [1013, 498] width 507 height 29
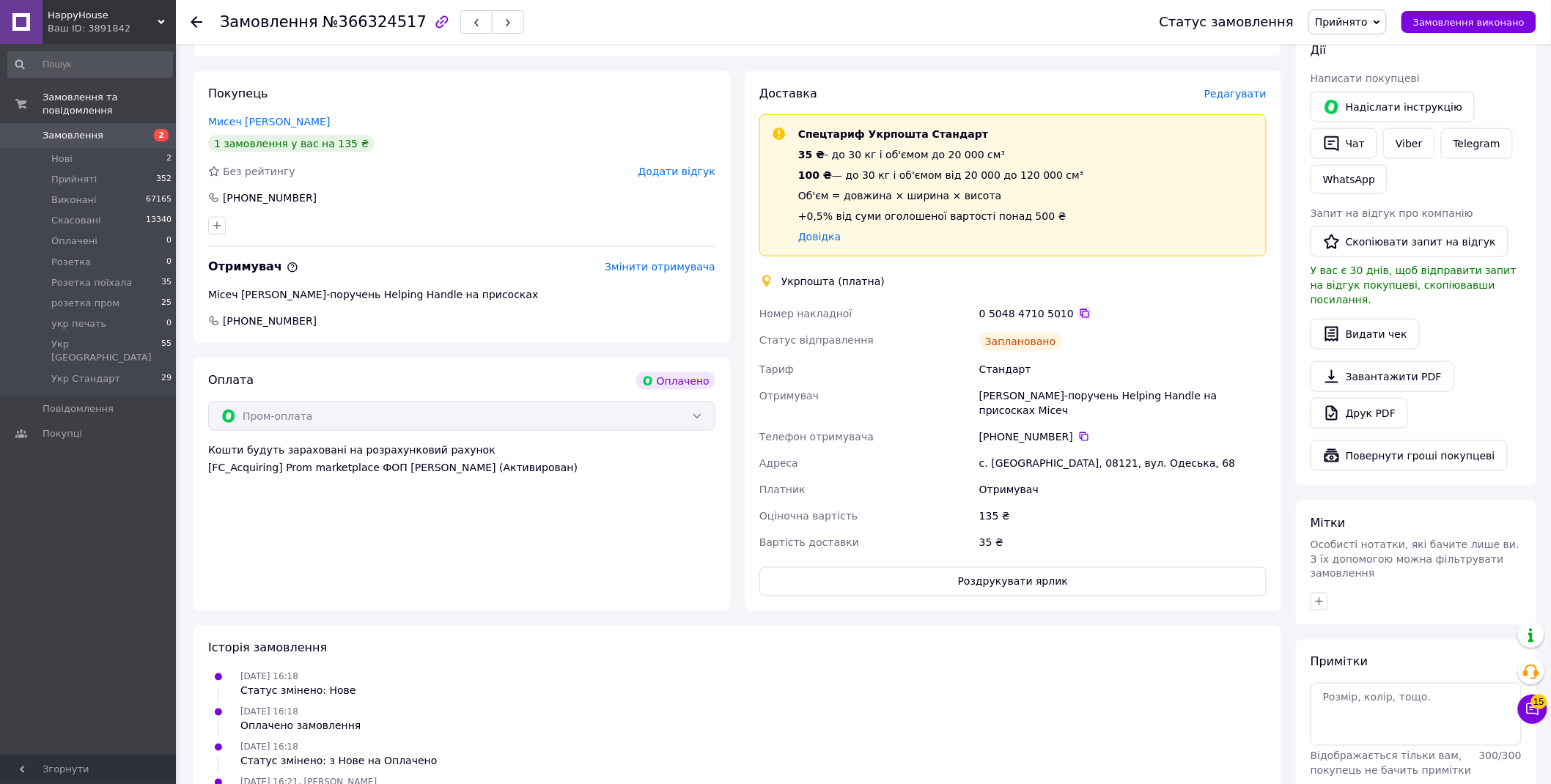
click at [1081, 309] on icon at bounding box center [1085, 313] width 9 height 9
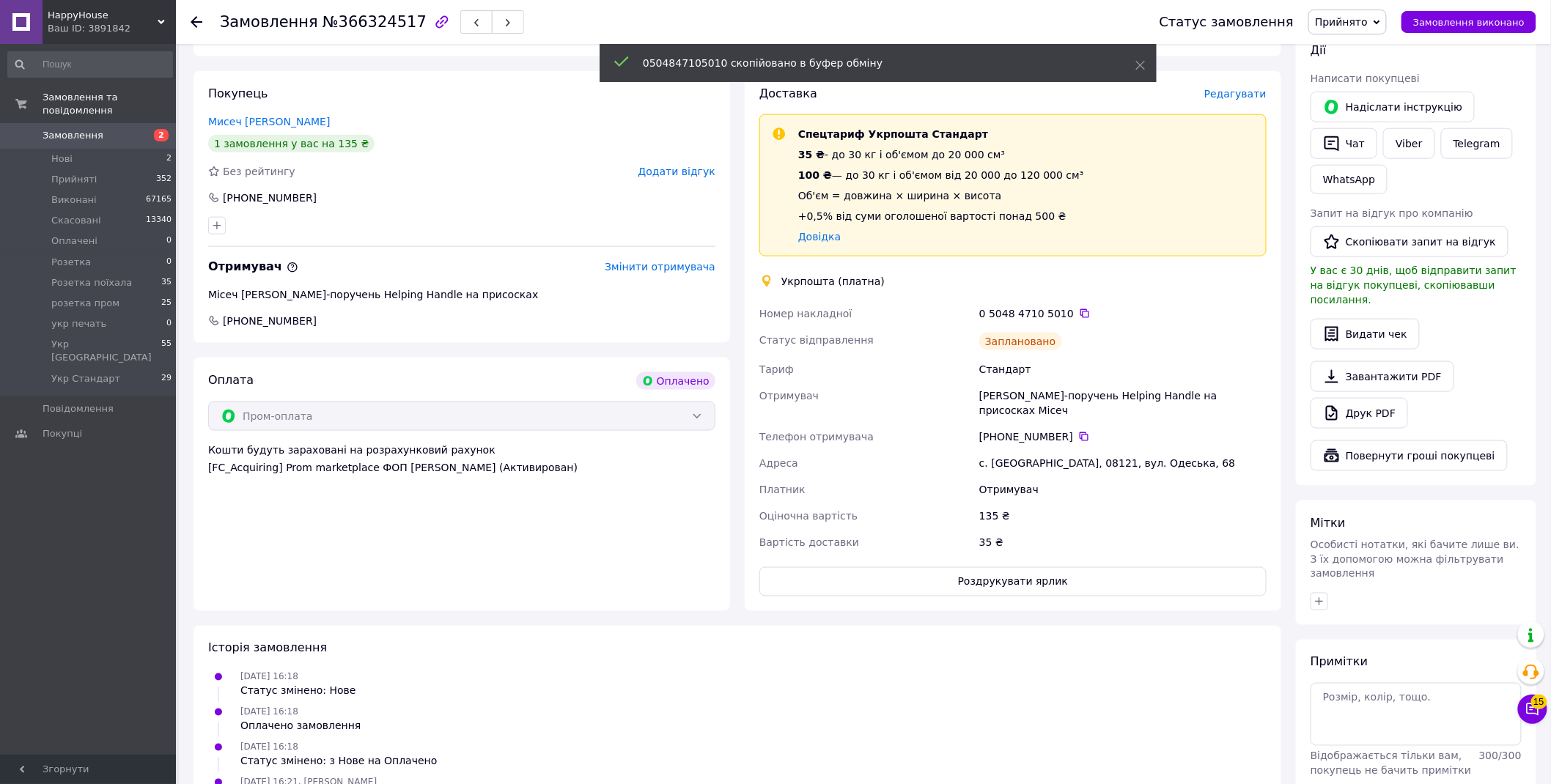
click at [1368, 26] on span "Прийнято" at bounding box center [1342, 22] width 53 height 12
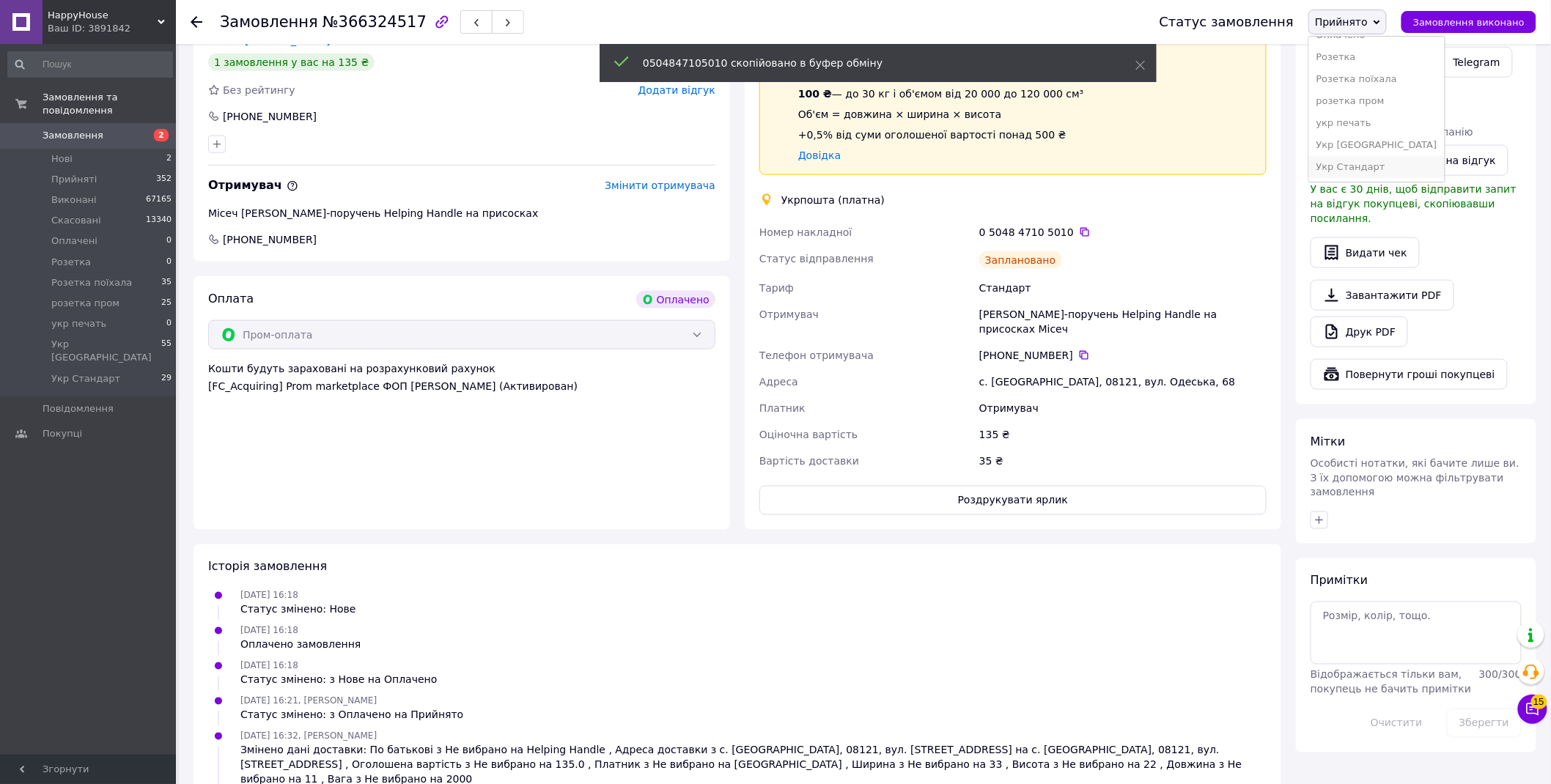
click at [1391, 170] on li "Укр Стандарт" at bounding box center [1377, 167] width 136 height 22
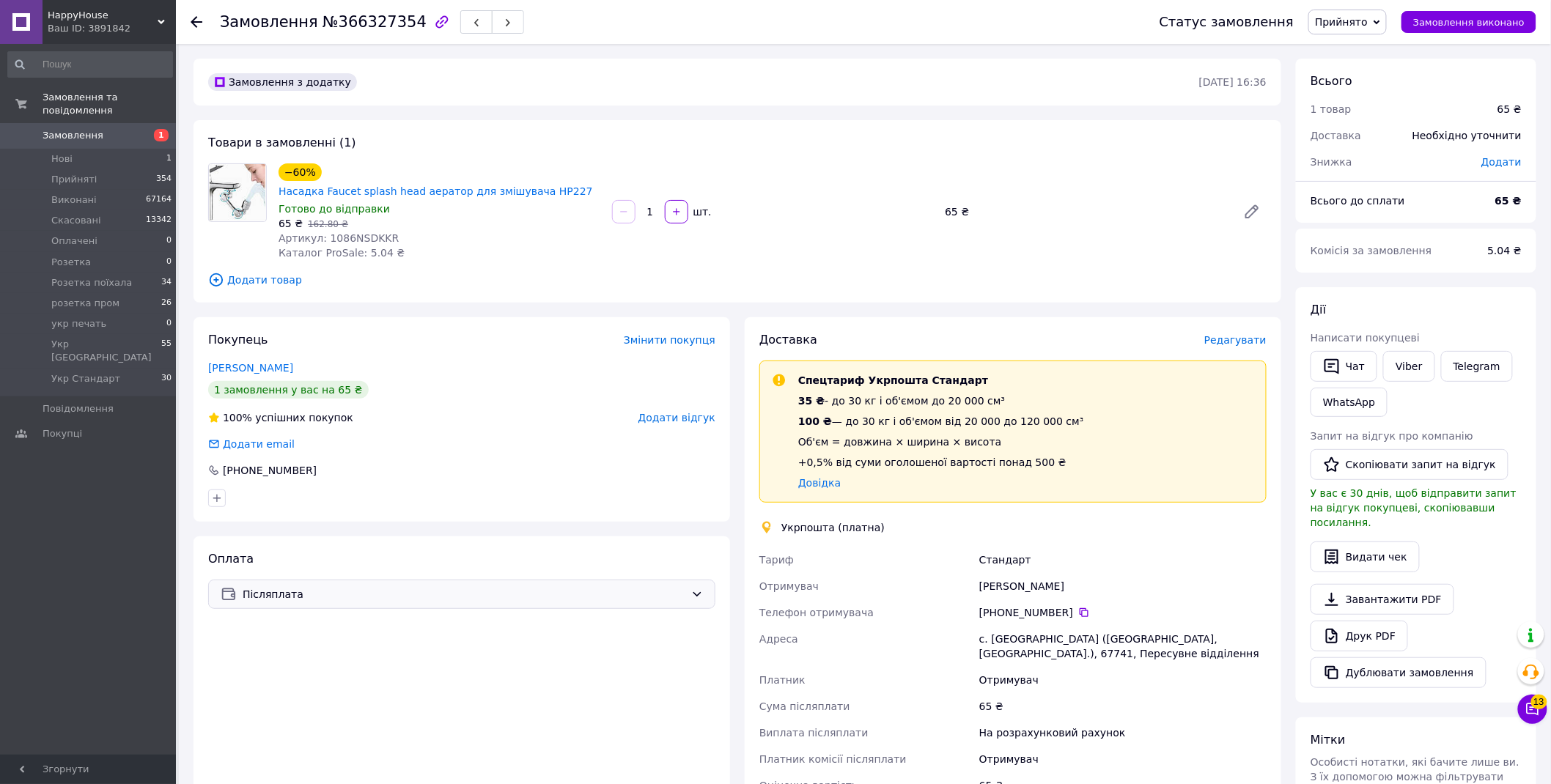
click at [281, 587] on span "Післяплата" at bounding box center [463, 595] width 443 height 16
click at [261, 664] on span "На карту" at bounding box center [364, 664] width 287 height 15
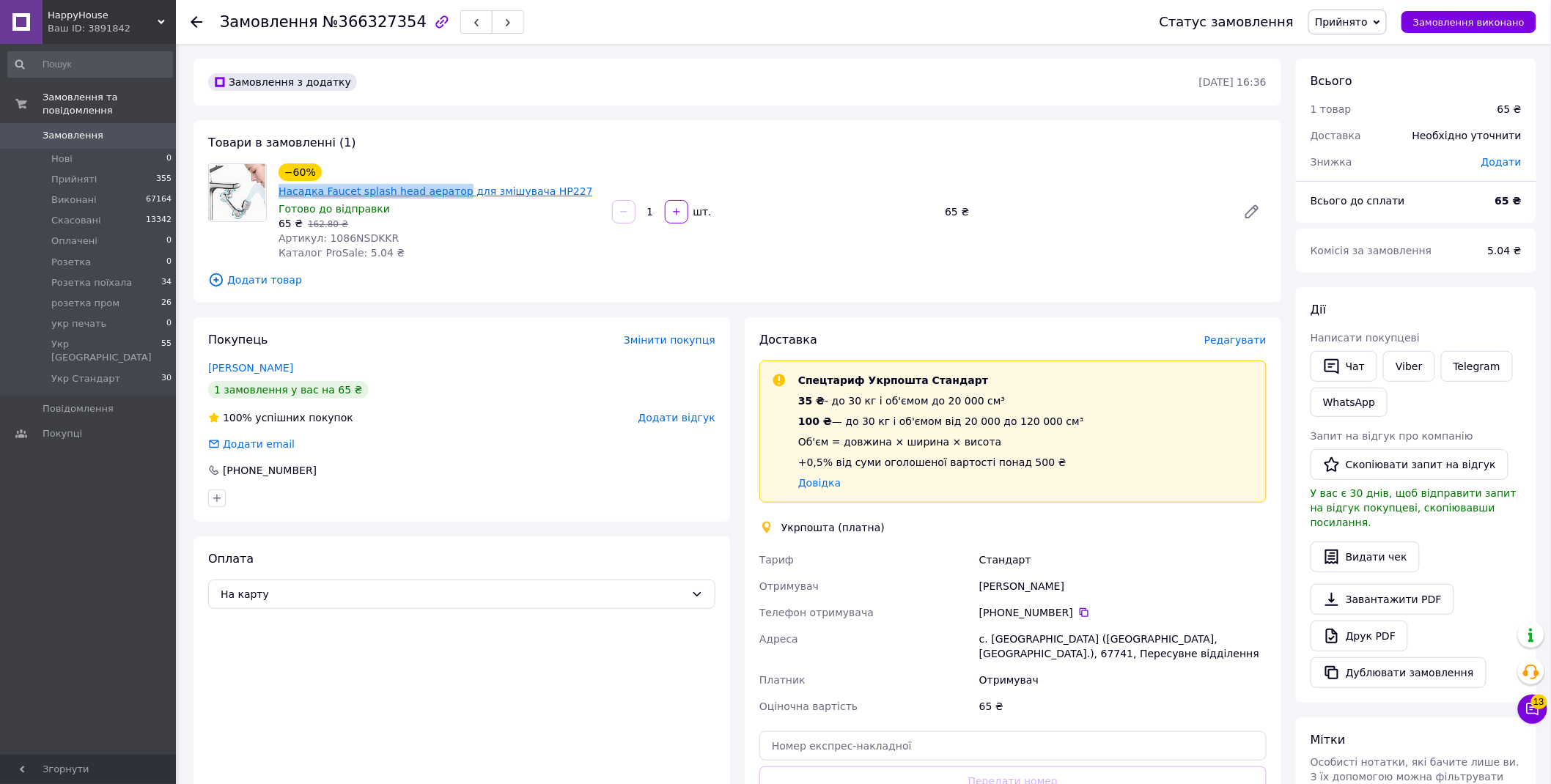
drag, startPoint x: 320, startPoint y: 159, endPoint x: 485, endPoint y: 171, distance: 165.4
click at [485, 171] on div "Товари в замовленні (1) −60% Насадка Faucet splash head аератор для змішувача H…" at bounding box center [738, 211] width 1088 height 183
copy link "Насадка Faucet splash head аератор"
click at [1233, 334] on span "Редагувати" at bounding box center [1235, 340] width 62 height 12
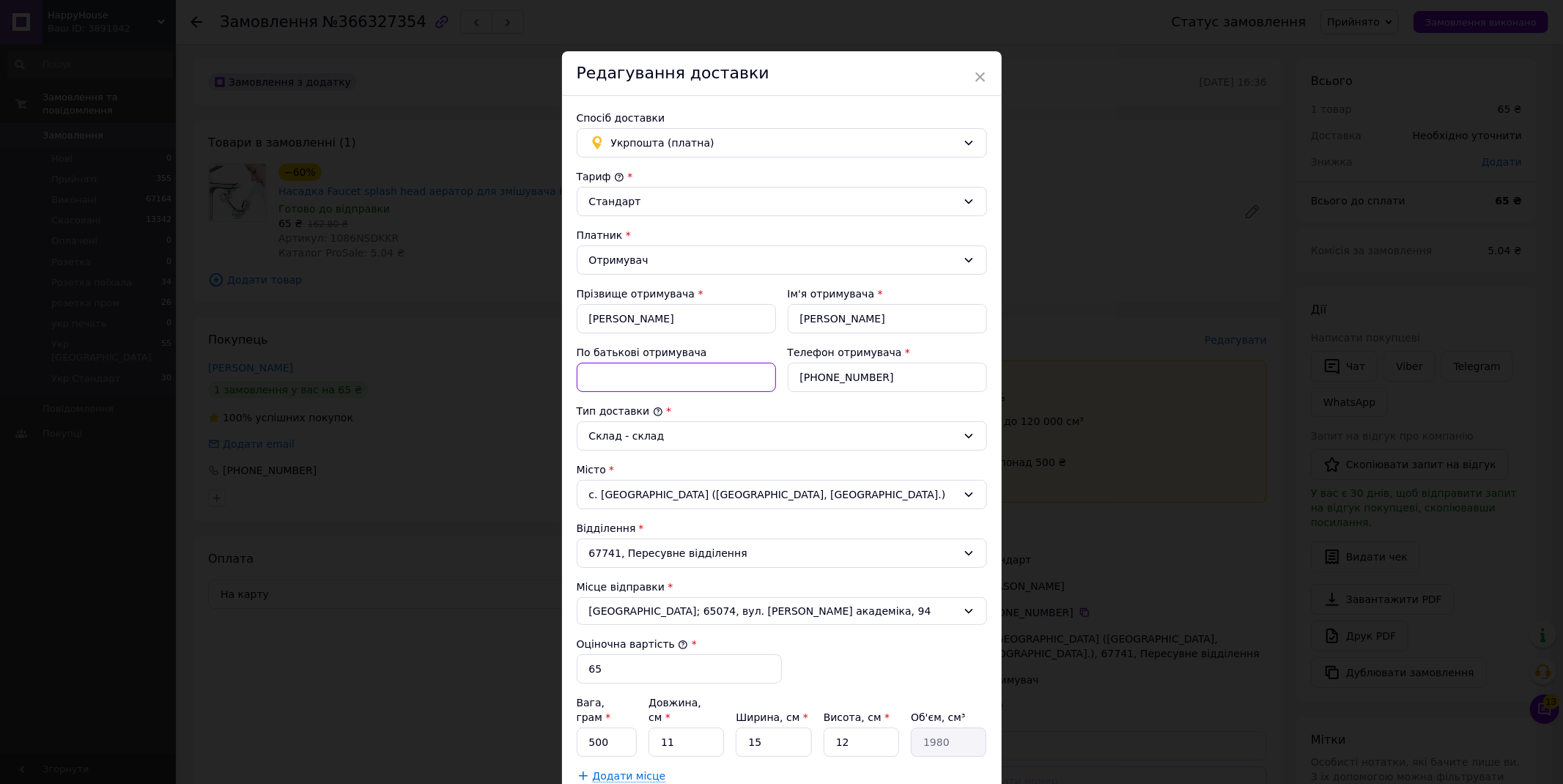
click at [634, 378] on input "По батькові отримувача" at bounding box center [677, 377] width 200 height 29
paste input "Насадка Faucet splash head аератор"
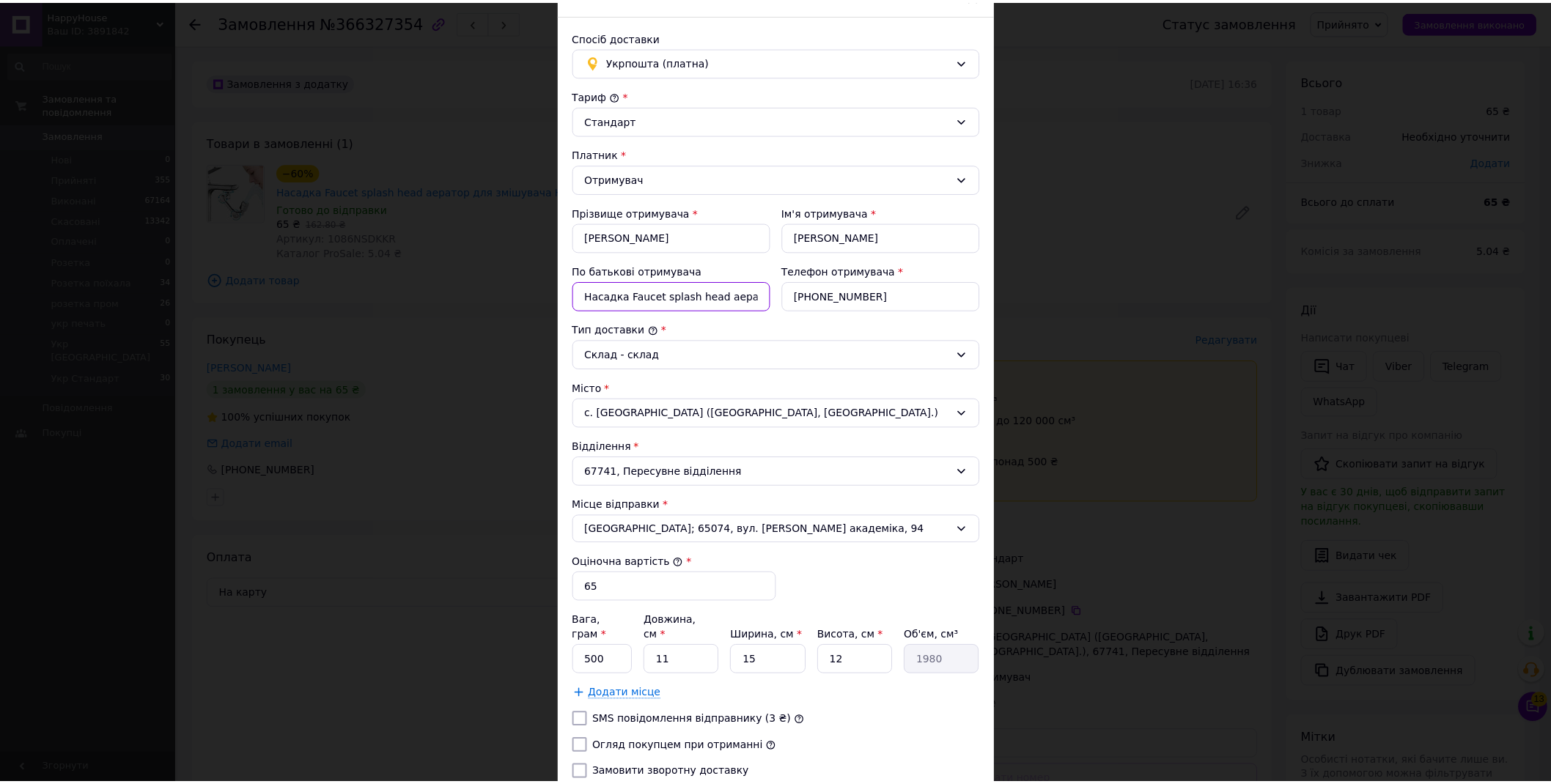
scroll to position [187, 0]
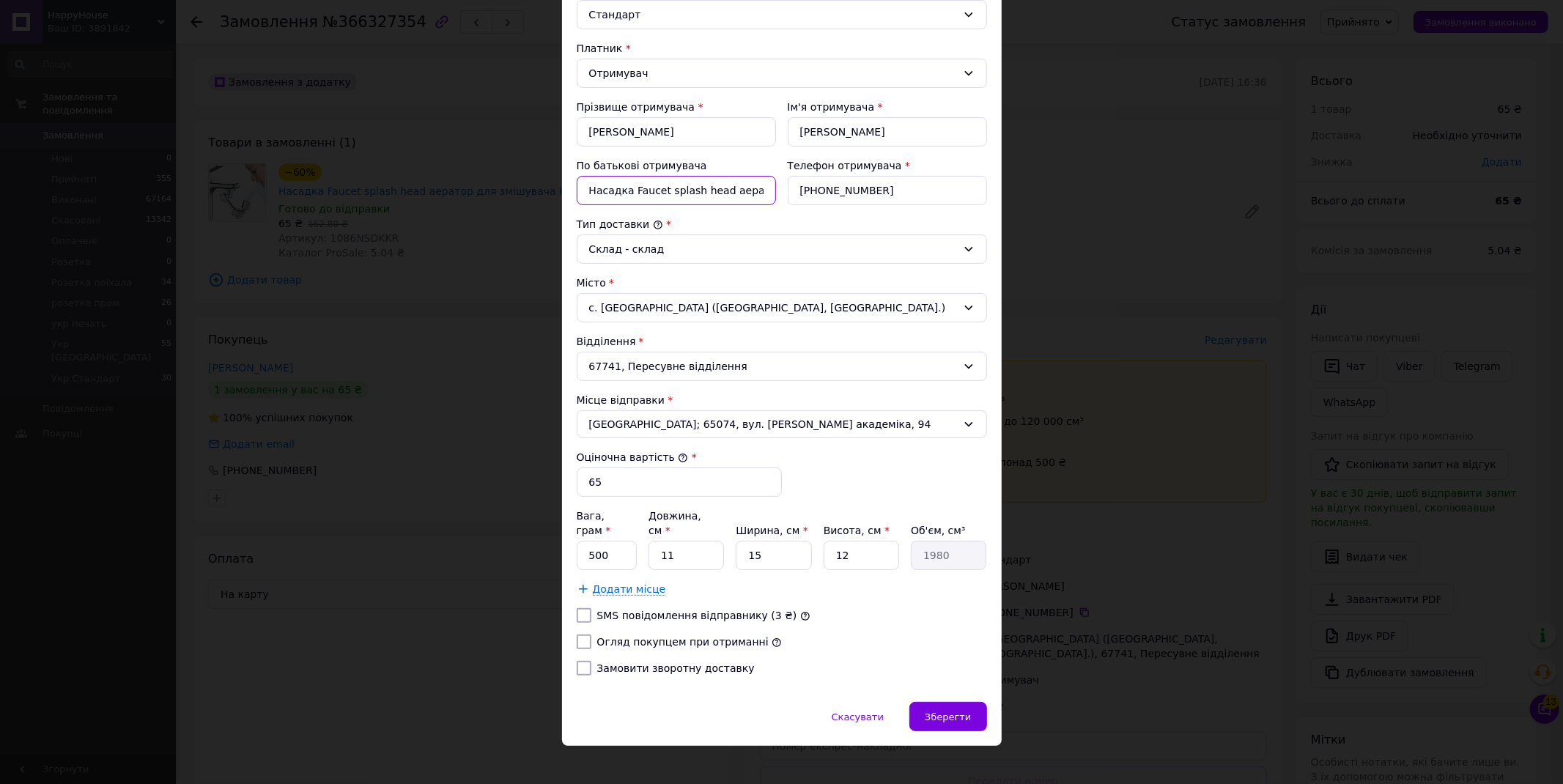
type input "Насадка Faucet splash head аератор"
drag, startPoint x: 592, startPoint y: 545, endPoint x: 583, endPoint y: 546, distance: 9.1
click at [583, 546] on input "500" at bounding box center [607, 556] width 61 height 29
type input "200"
click at [962, 711] on span "Зберегти" at bounding box center [948, 716] width 46 height 11
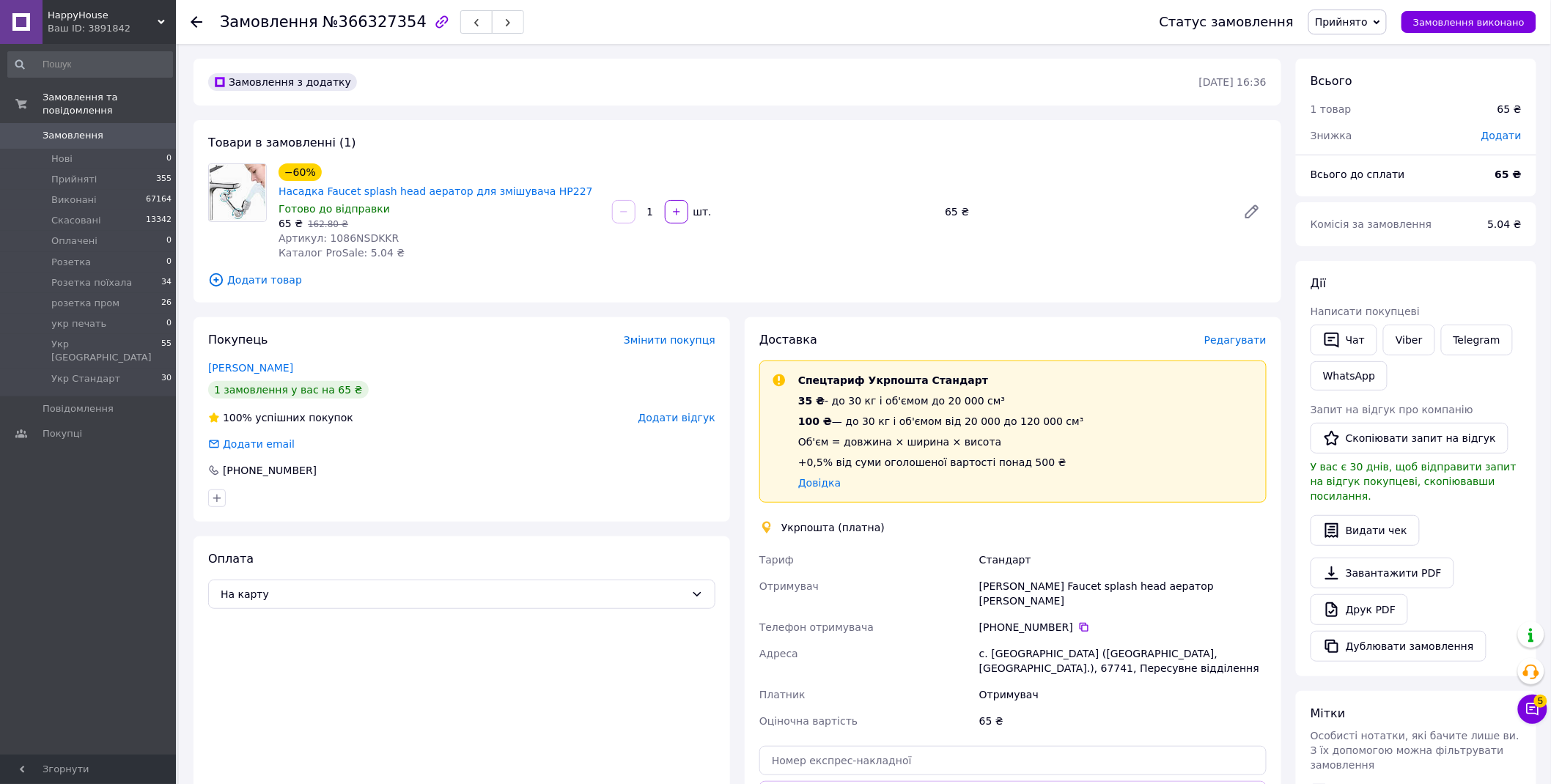
click at [95, 17] on span "HappyHouse" at bounding box center [103, 15] width 110 height 13
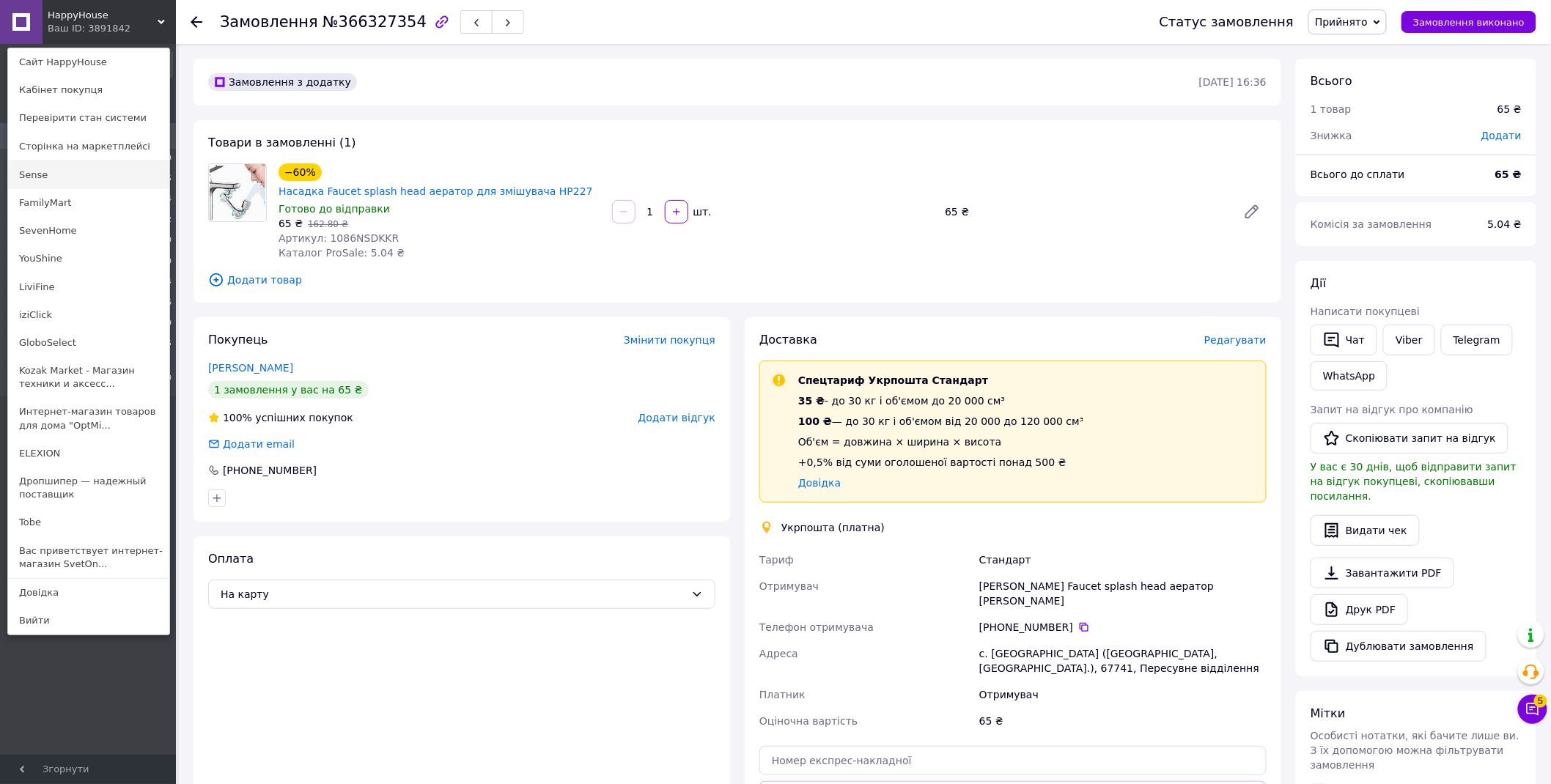
click at [54, 179] on link "Sense" at bounding box center [89, 175] width 162 height 28
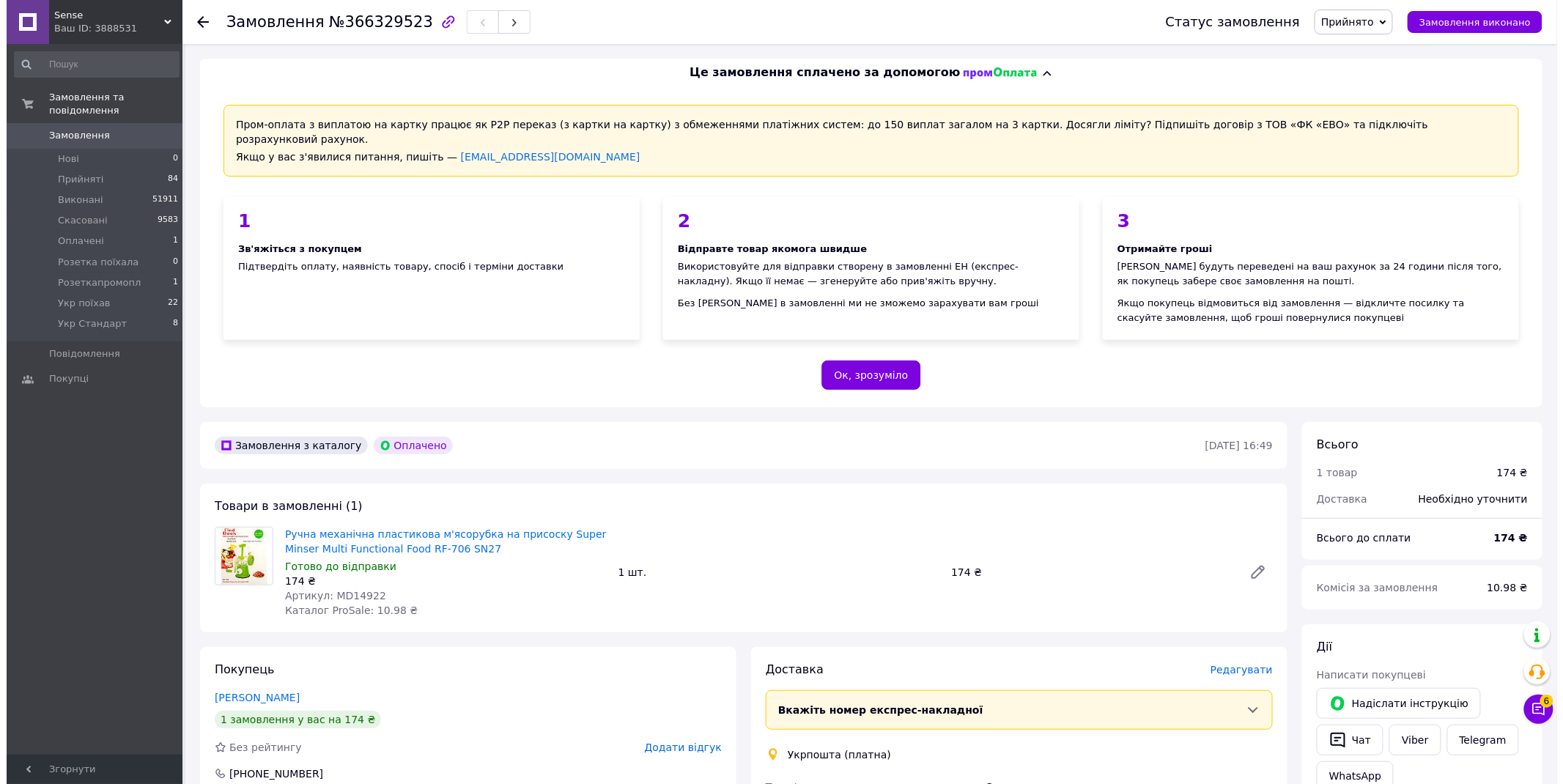
scroll to position [325, 0]
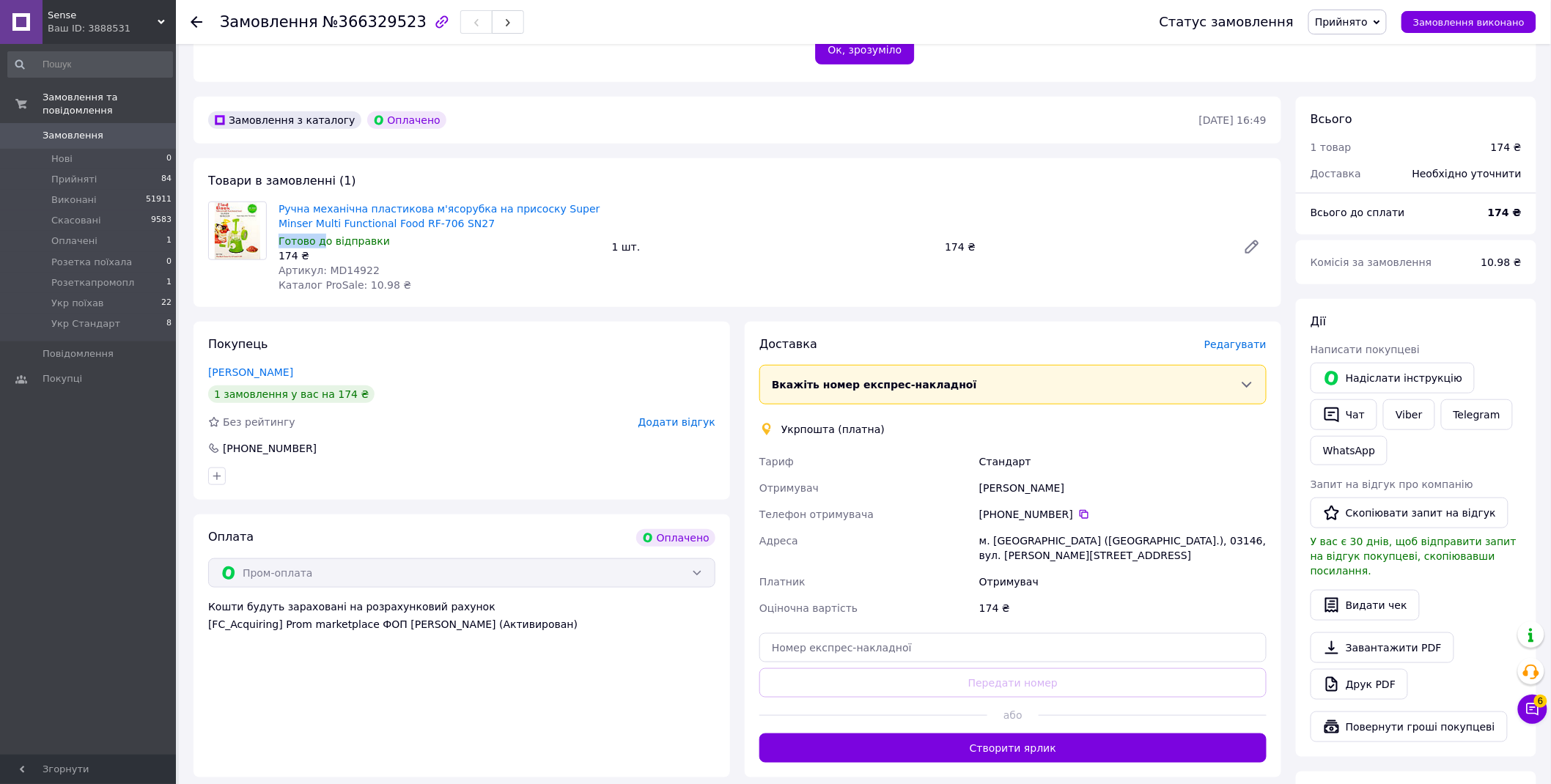
drag, startPoint x: 459, startPoint y: 206, endPoint x: 320, endPoint y: 219, distance: 139.6
click at [320, 219] on div "Ручна механічна пластикова м'ясорубка на присоску Super Minser Multi Functional…" at bounding box center [439, 247] width 333 height 97
click at [500, 248] on div "174 ₴" at bounding box center [439, 255] width 322 height 15
drag, startPoint x: 457, startPoint y: 213, endPoint x: 354, endPoint y: 211, distance: 103.0
click at [354, 211] on span "Ручна механічна пластикова м'ясорубка на присоску Super Minser Multi Functional…" at bounding box center [439, 217] width 322 height 29
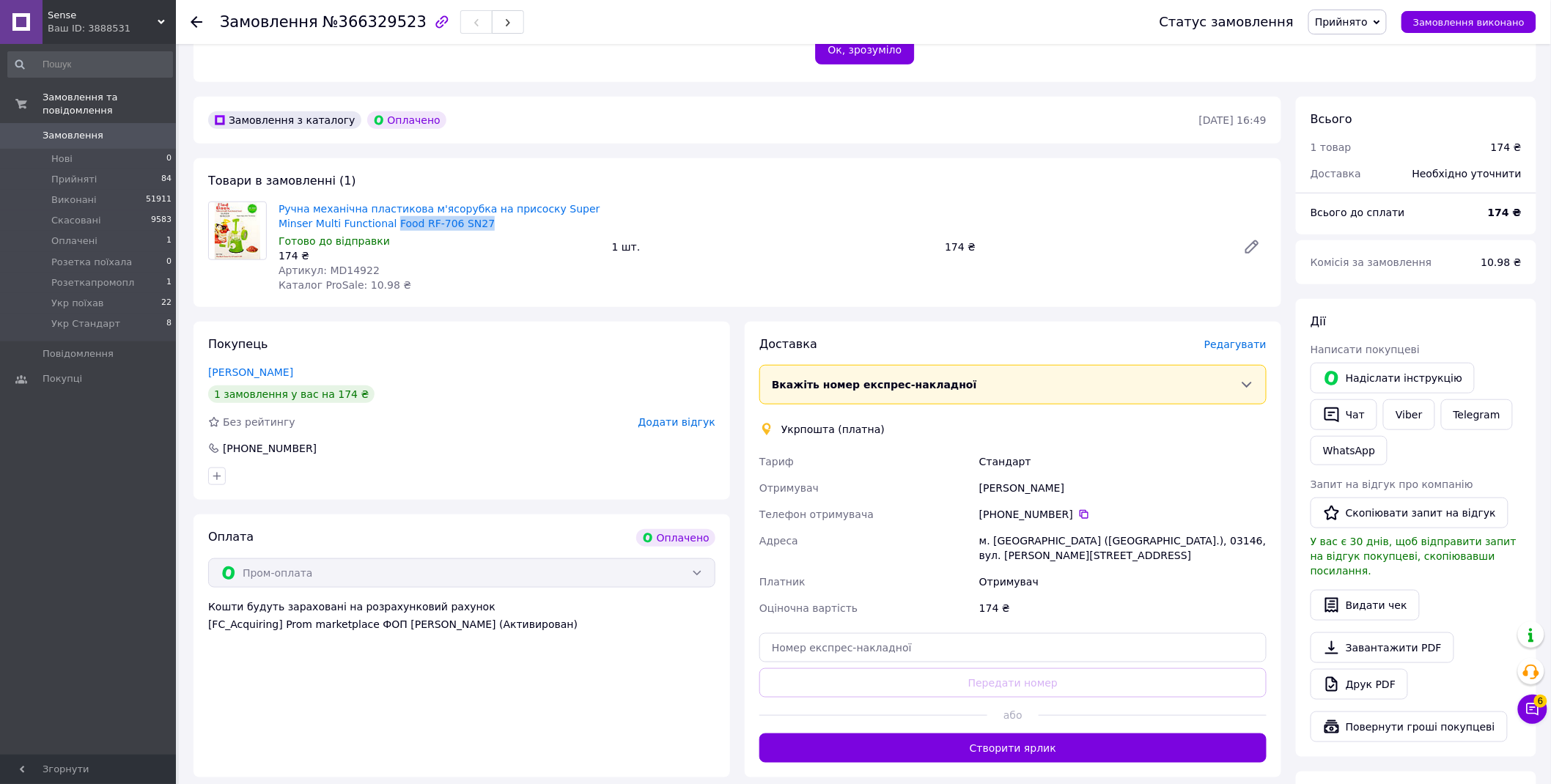
copy link "Food RF-706 SN27"
click at [1246, 338] on span "Редагувати" at bounding box center [1235, 344] width 62 height 12
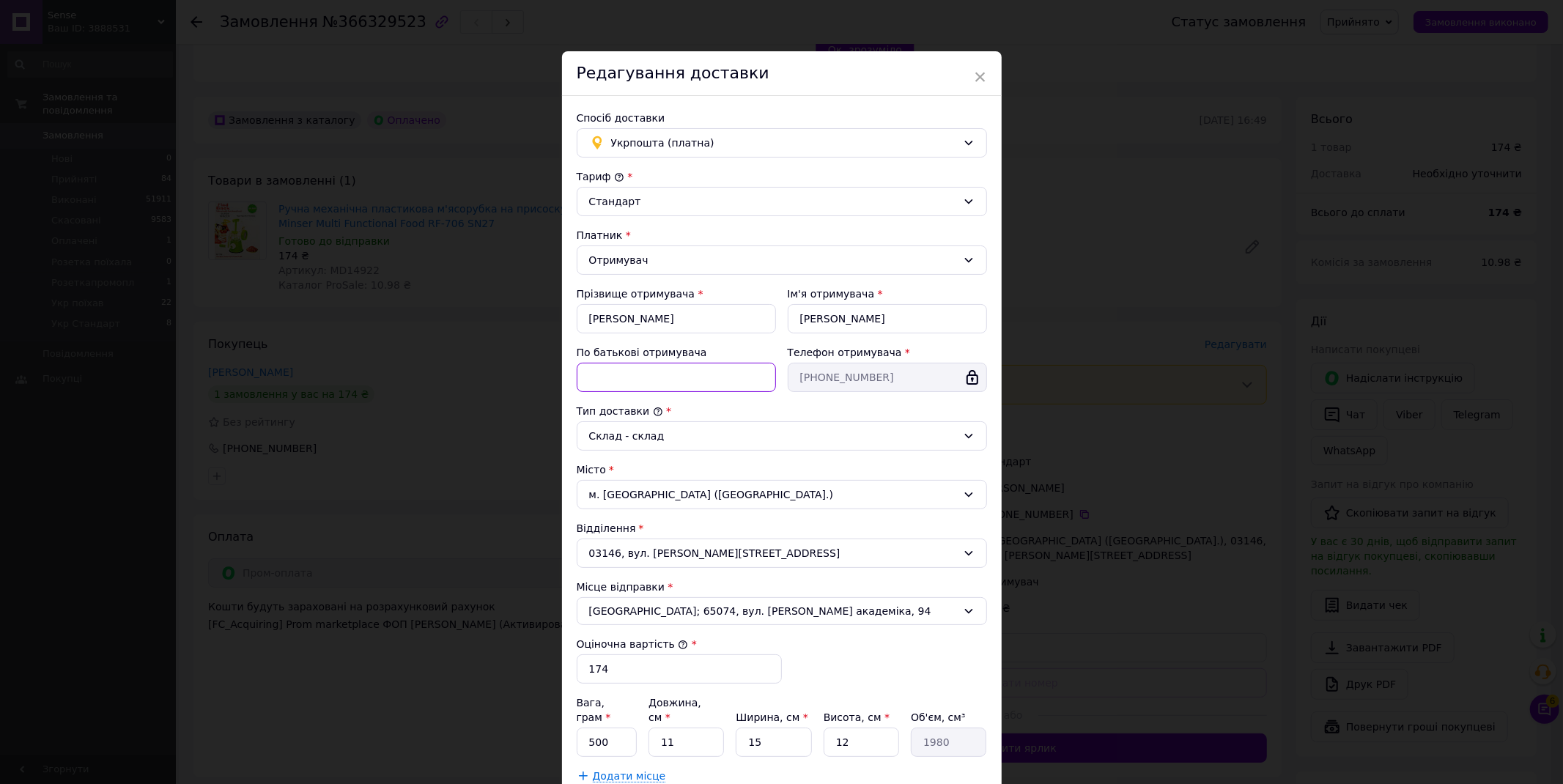
click at [668, 388] on input "По батькові отримувача" at bounding box center [677, 377] width 200 height 29
paste input "Food RF-706 SN27"
drag, startPoint x: 727, startPoint y: 381, endPoint x: 764, endPoint y: 380, distance: 37.0
click at [764, 380] on input "шинковка ручна Food RF-706 SN27" at bounding box center [677, 377] width 200 height 29
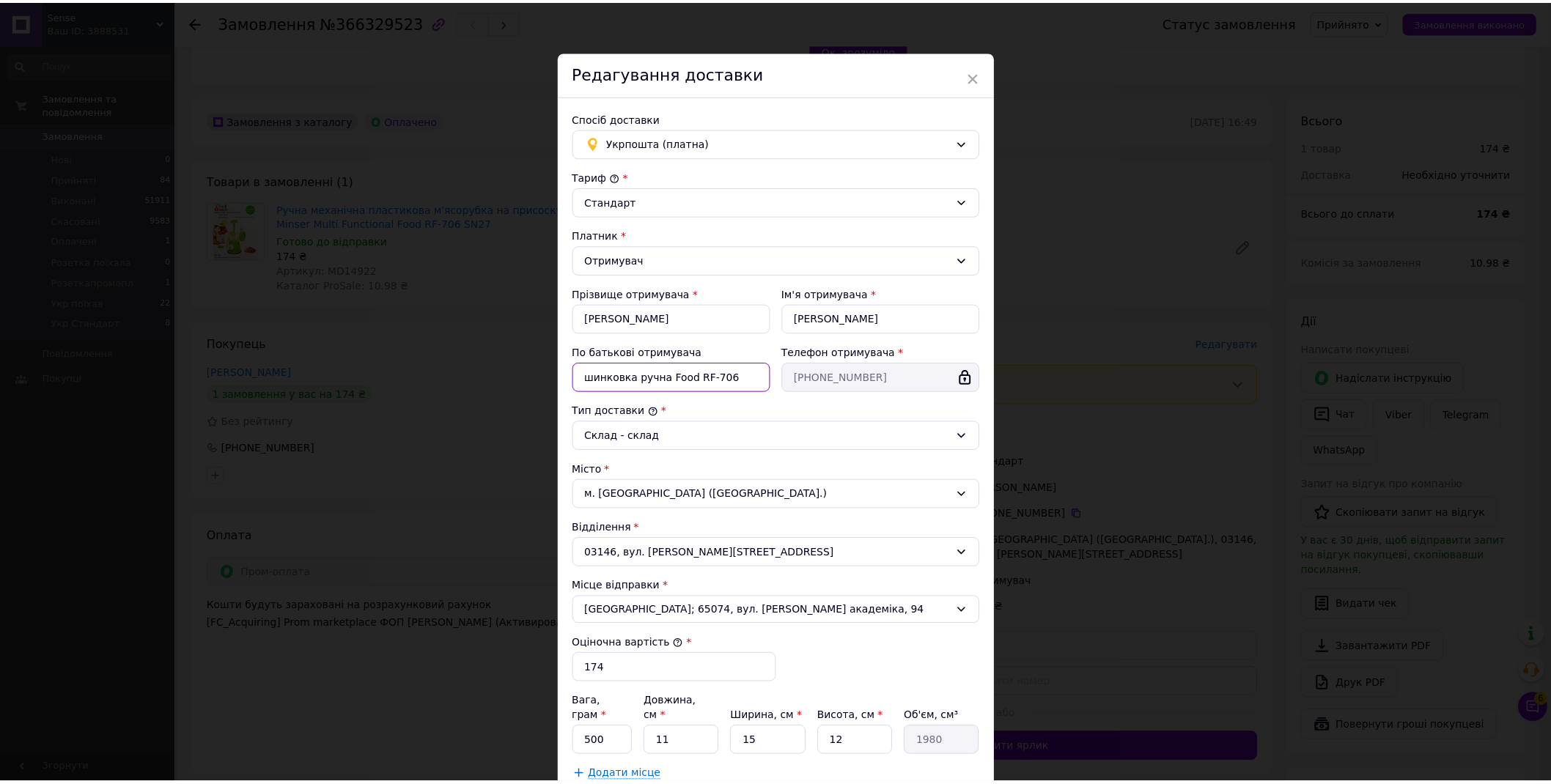
scroll to position [134, 0]
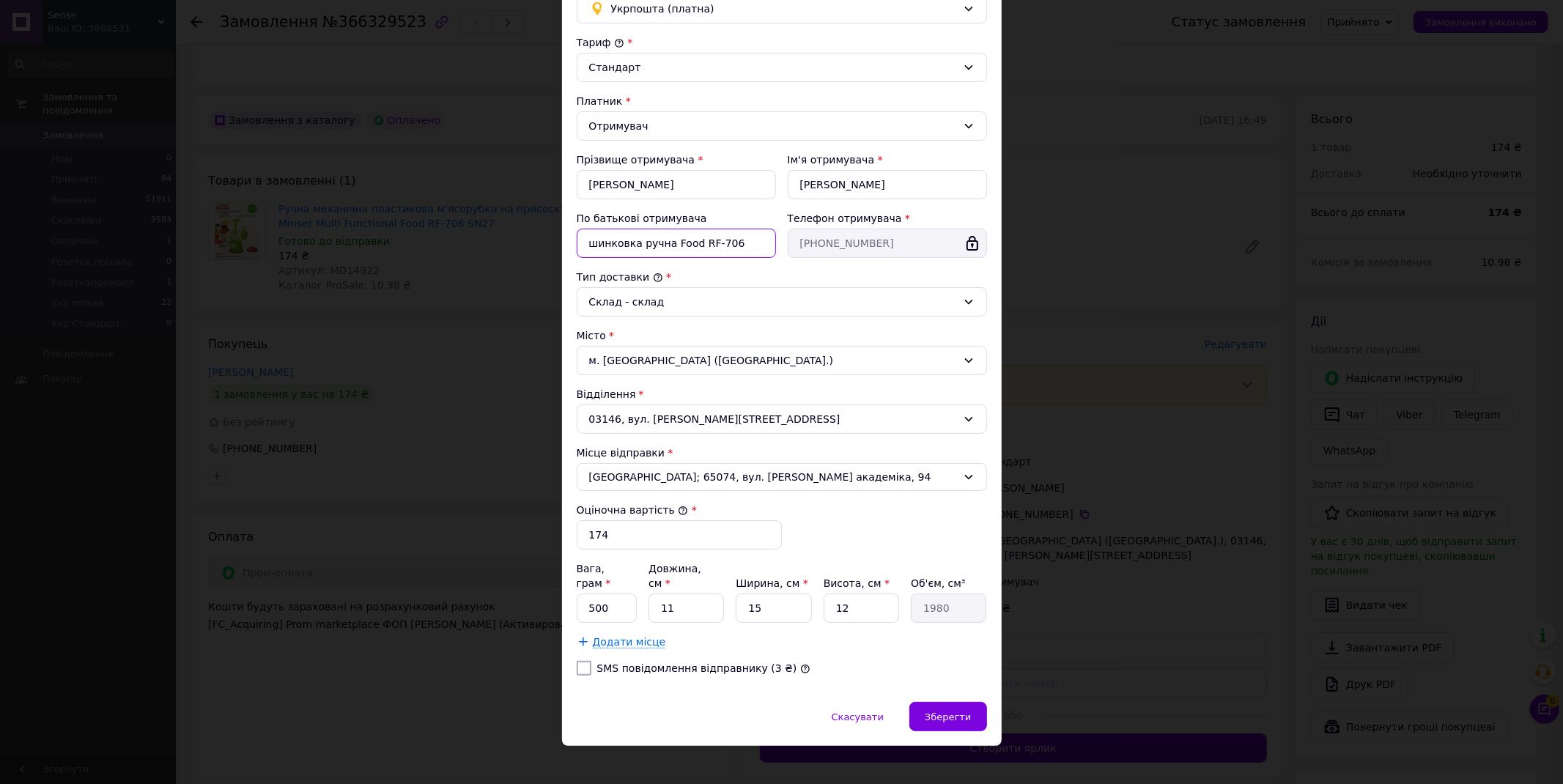
type input "шинковка ручна Food RF-706"
click at [577, 598] on input "500" at bounding box center [607, 609] width 61 height 29
type input "1000"
drag, startPoint x: 677, startPoint y: 600, endPoint x: 653, endPoint y: 600, distance: 24.0
click at [653, 600] on input "11" at bounding box center [686, 609] width 76 height 29
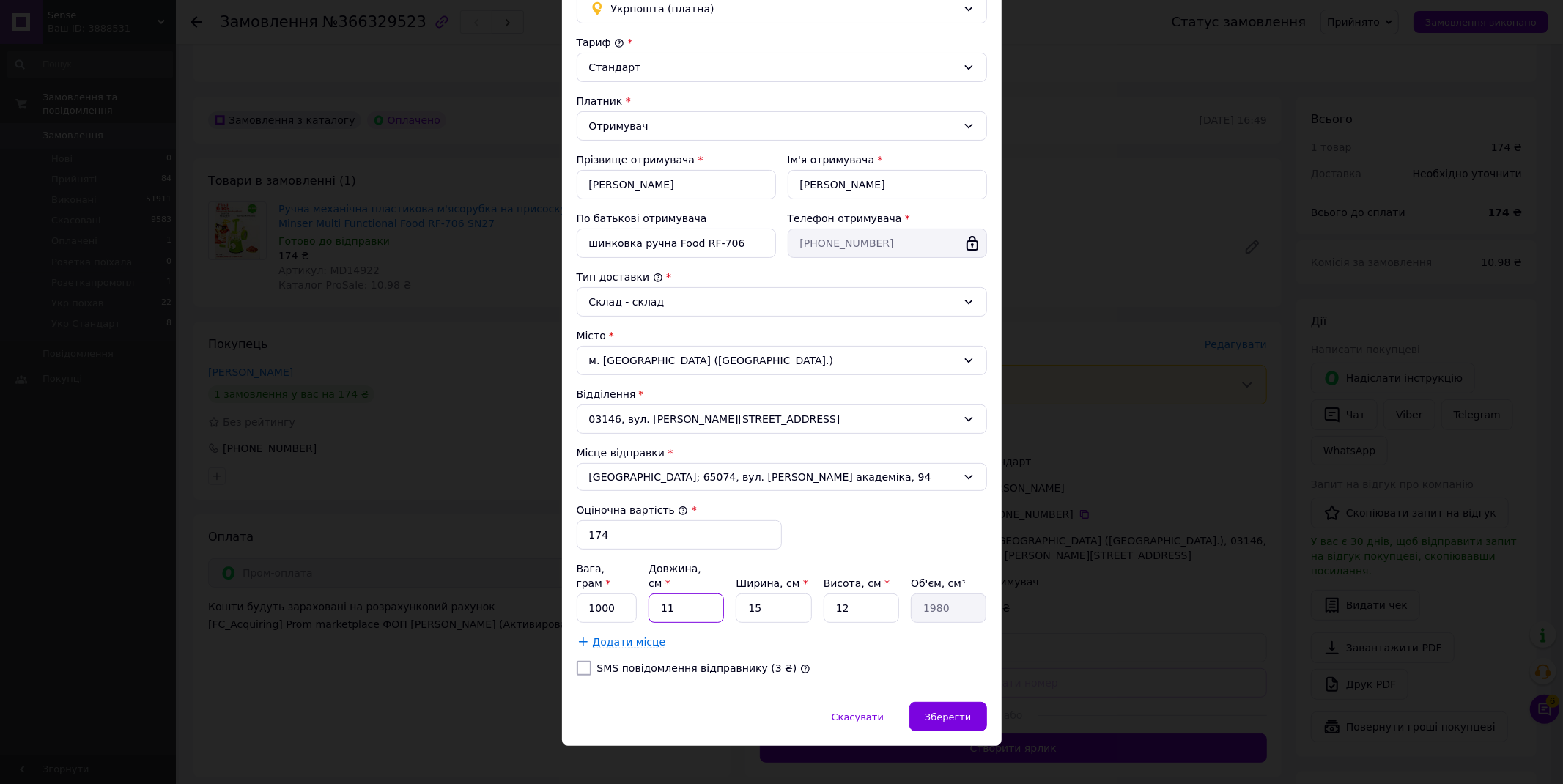
type input "1"
type input "180"
type input "18"
type input "3240"
type input "18"
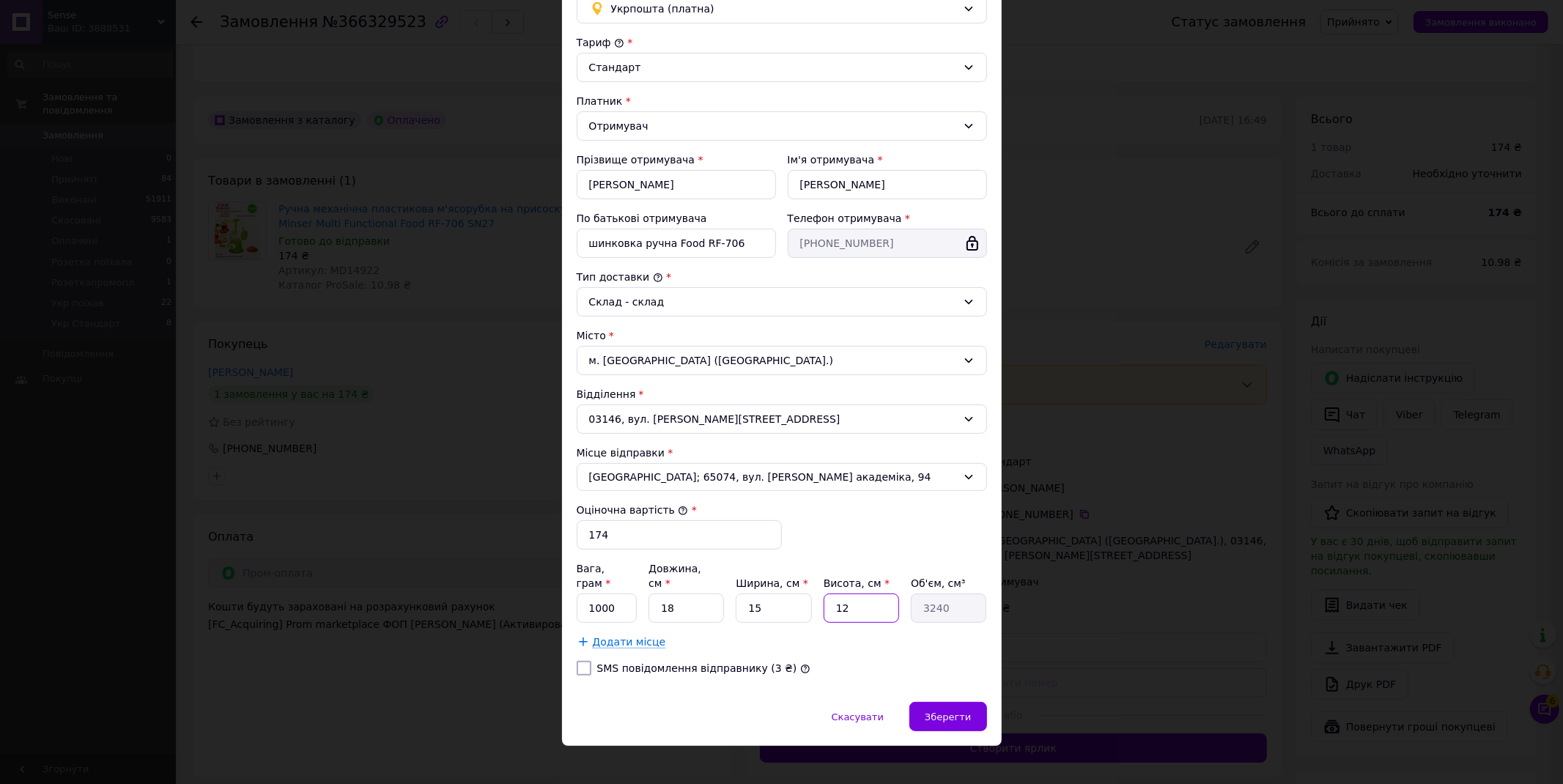
drag, startPoint x: 857, startPoint y: 594, endPoint x: 812, endPoint y: 598, distance: 45.2
click at [814, 598] on div "Вага, грам * 1000 Довжина, см * 18 Ширина, см * 15 Висота, см * 12 Об'єм, см³ 3…" at bounding box center [782, 592] width 410 height 62
type input "1"
type input "270"
type input "14"
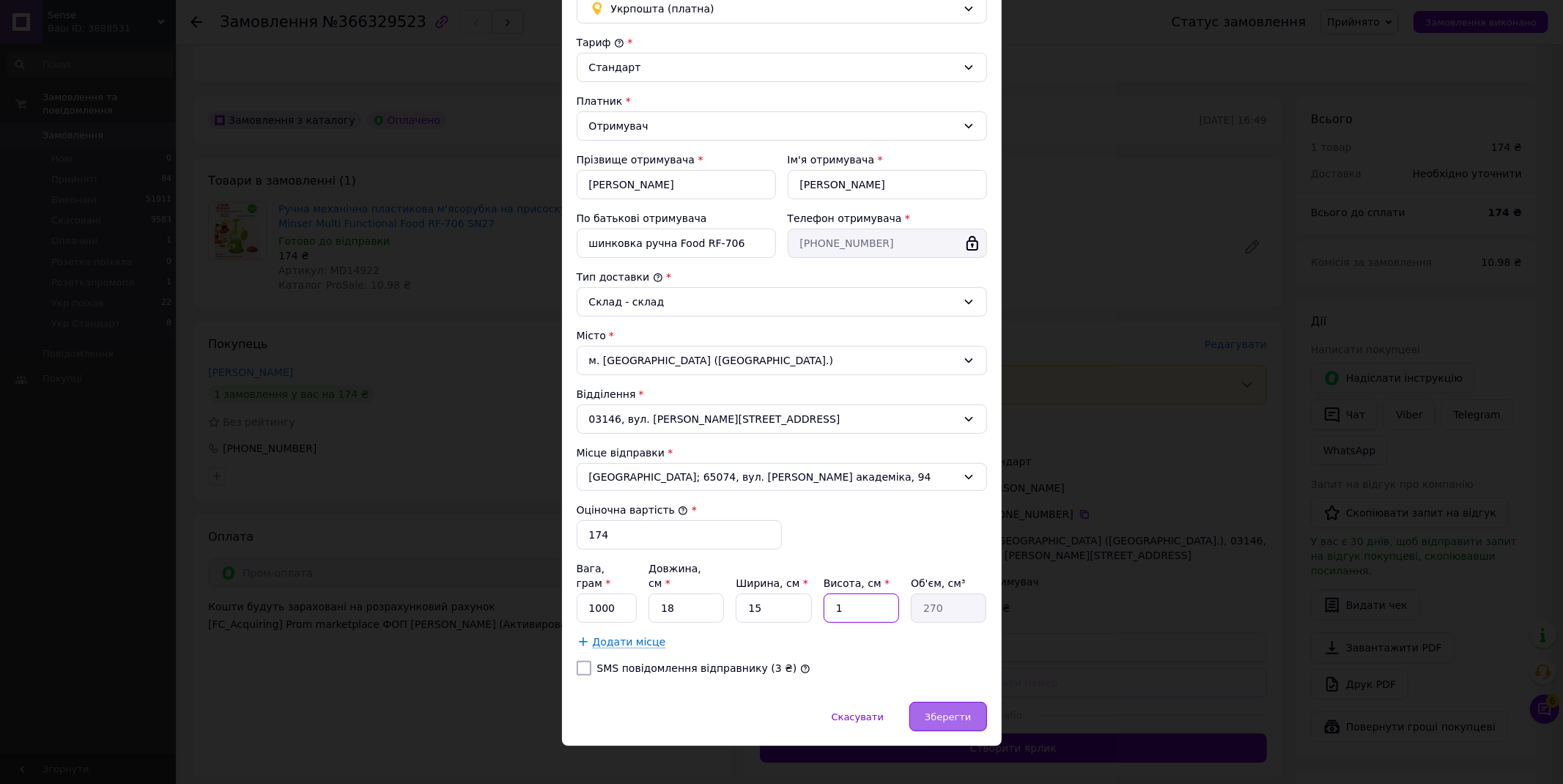
type input "3780"
type input "14"
click at [954, 711] on span "Зберегти" at bounding box center [948, 716] width 46 height 11
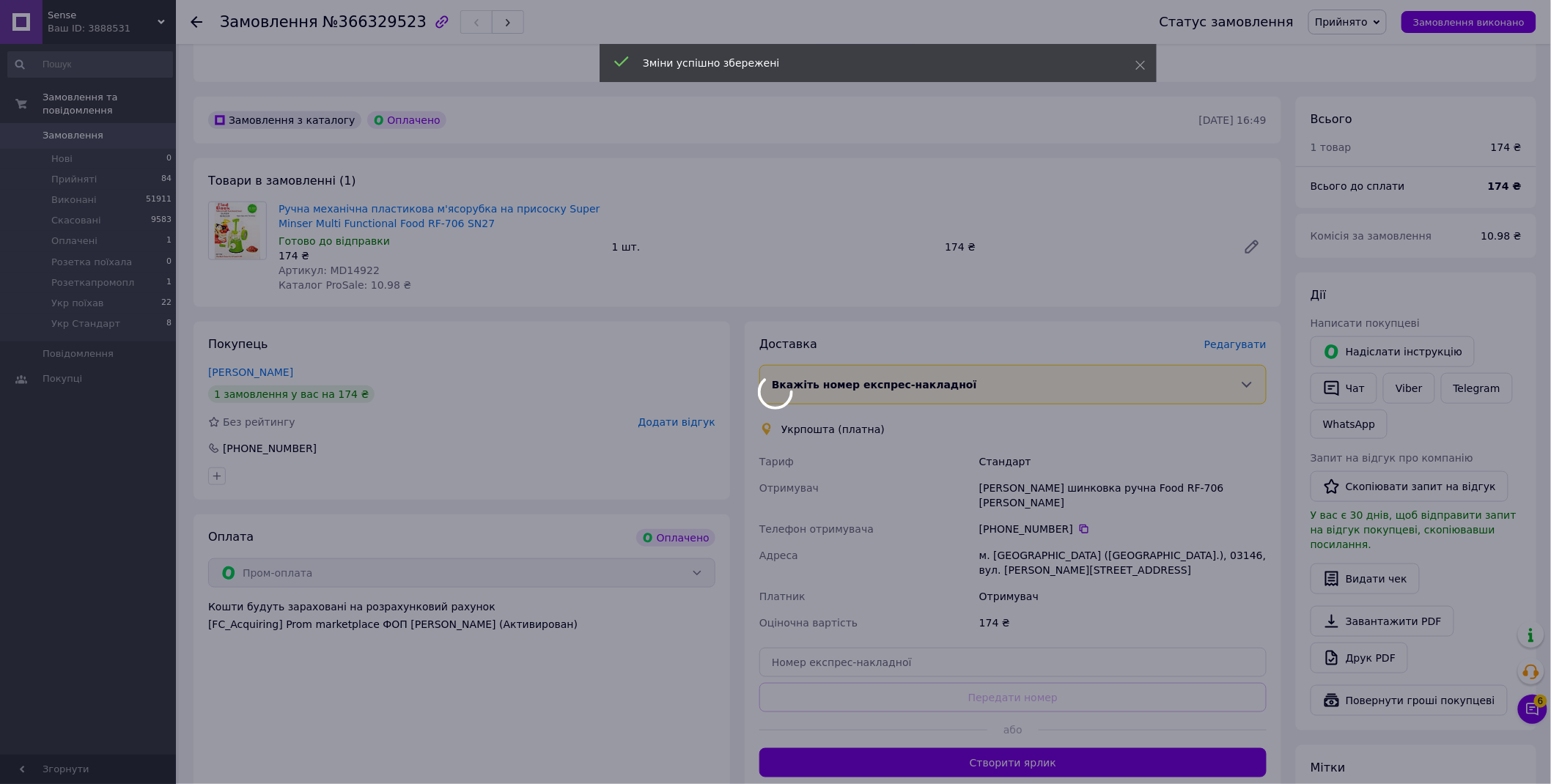
scroll to position [592, 0]
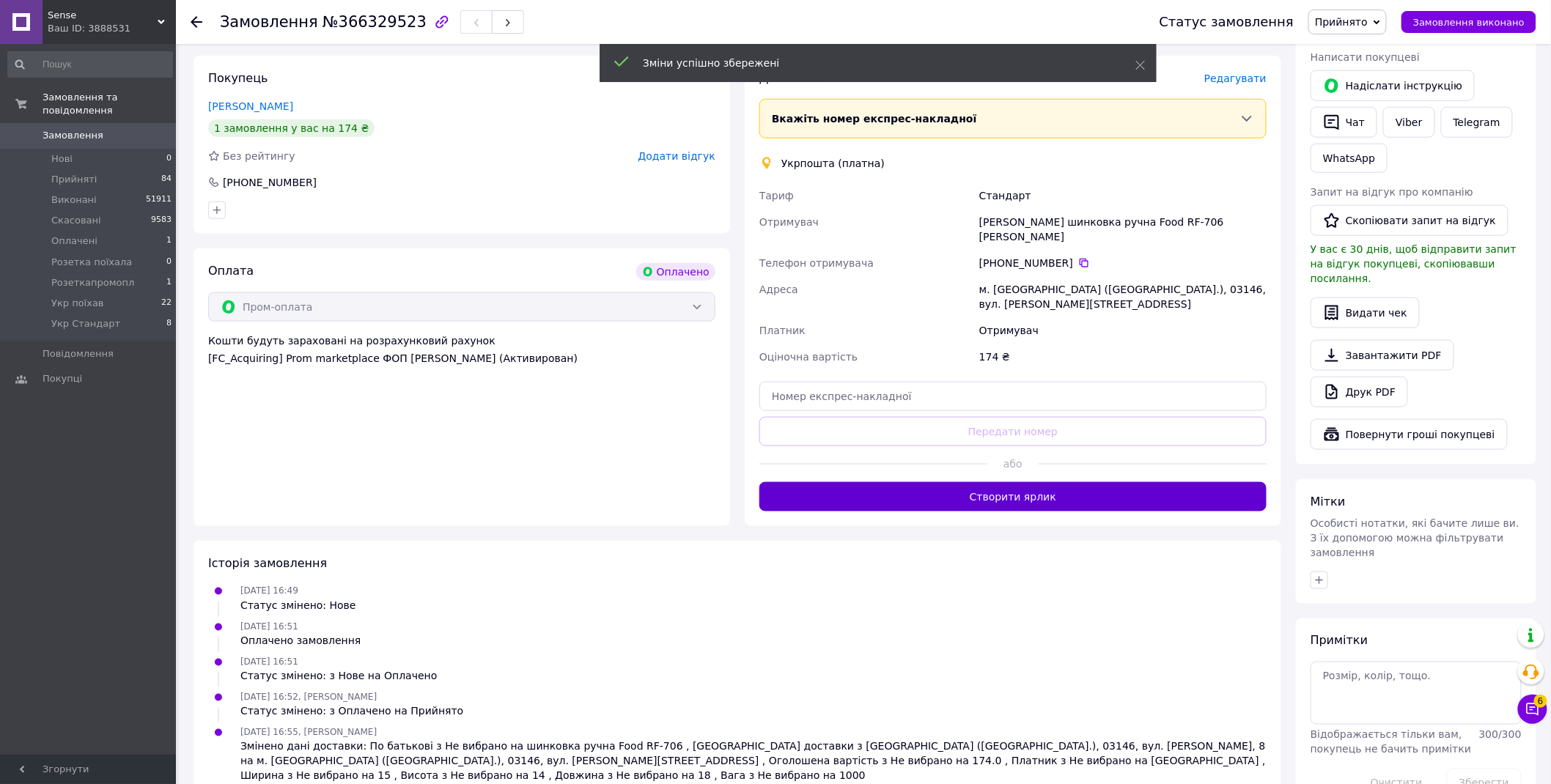
click at [1113, 482] on button "Створити ярлик" at bounding box center [1013, 497] width 507 height 29
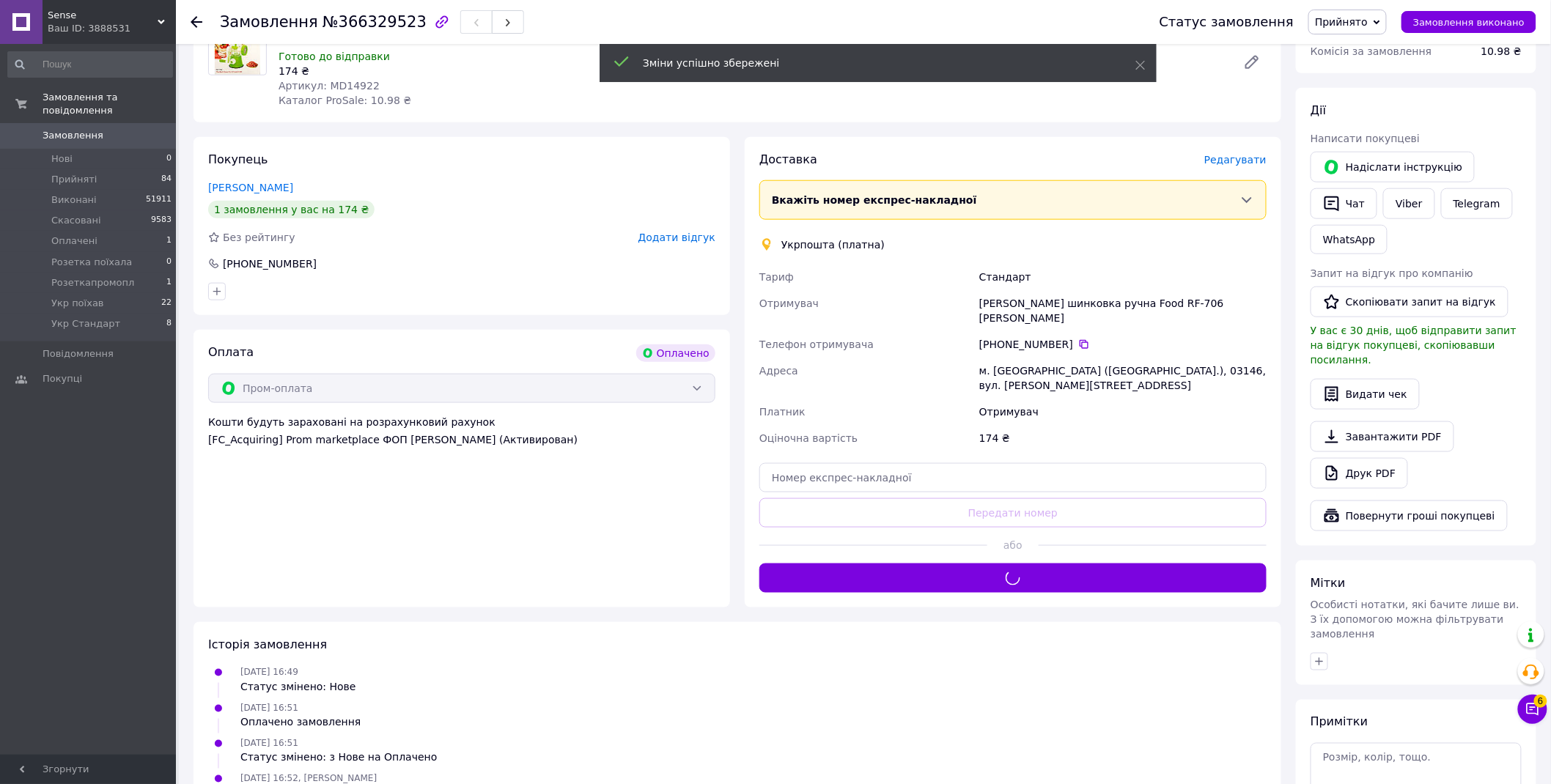
scroll to position [429, 0]
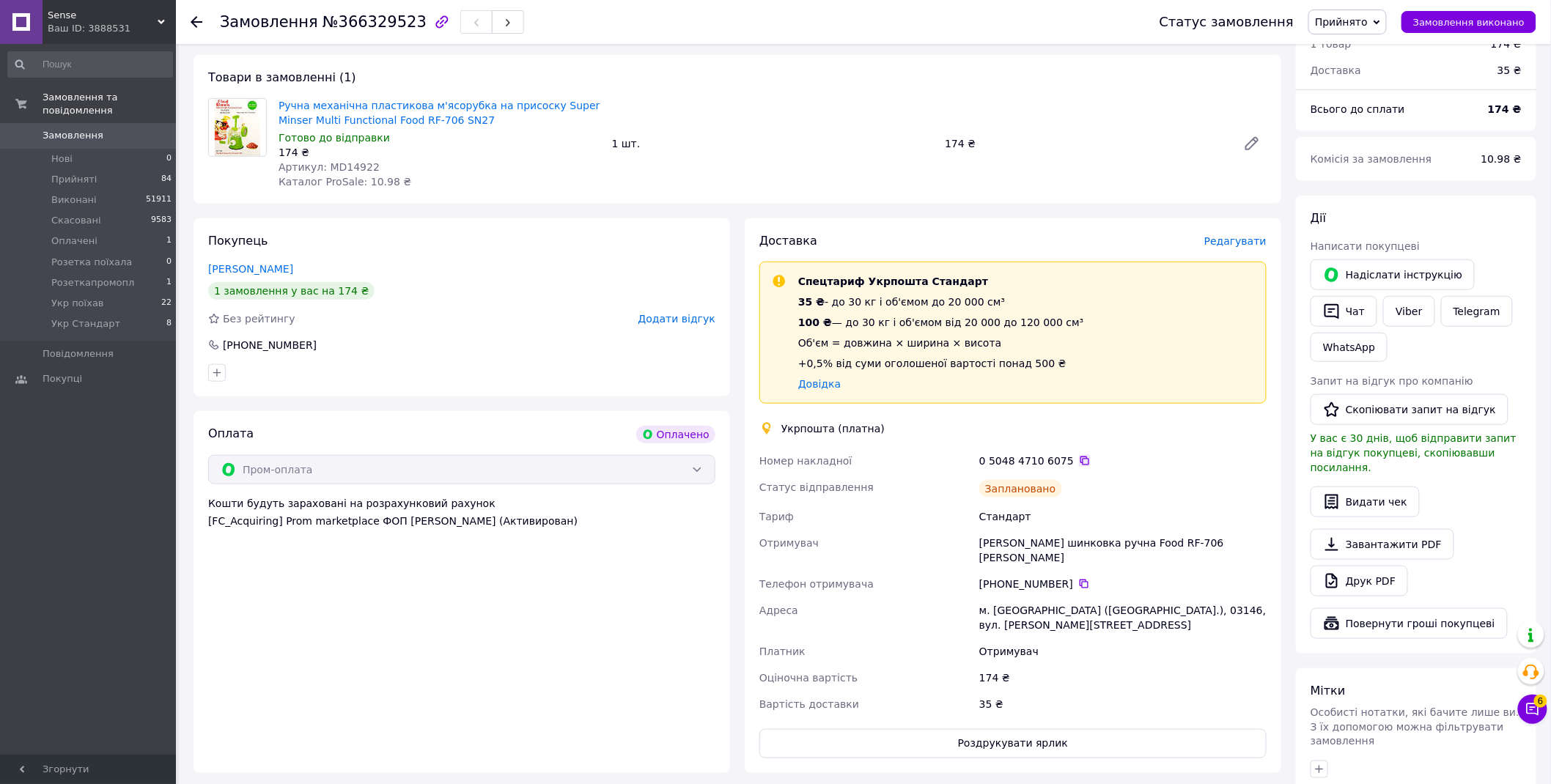
click at [1080, 455] on icon at bounding box center [1085, 461] width 12 height 12
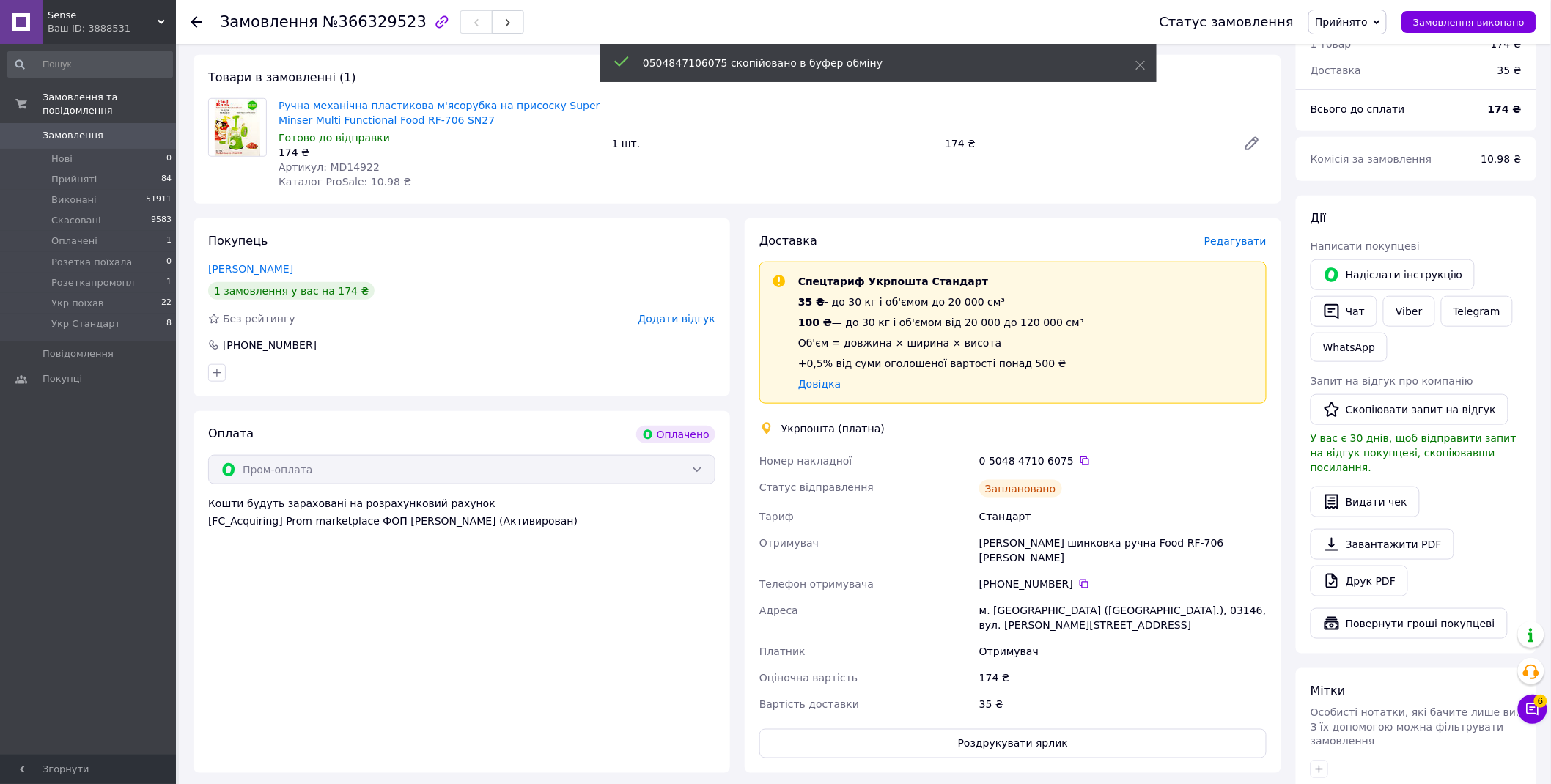
click at [1355, 19] on span "Прийнято" at bounding box center [1342, 22] width 53 height 12
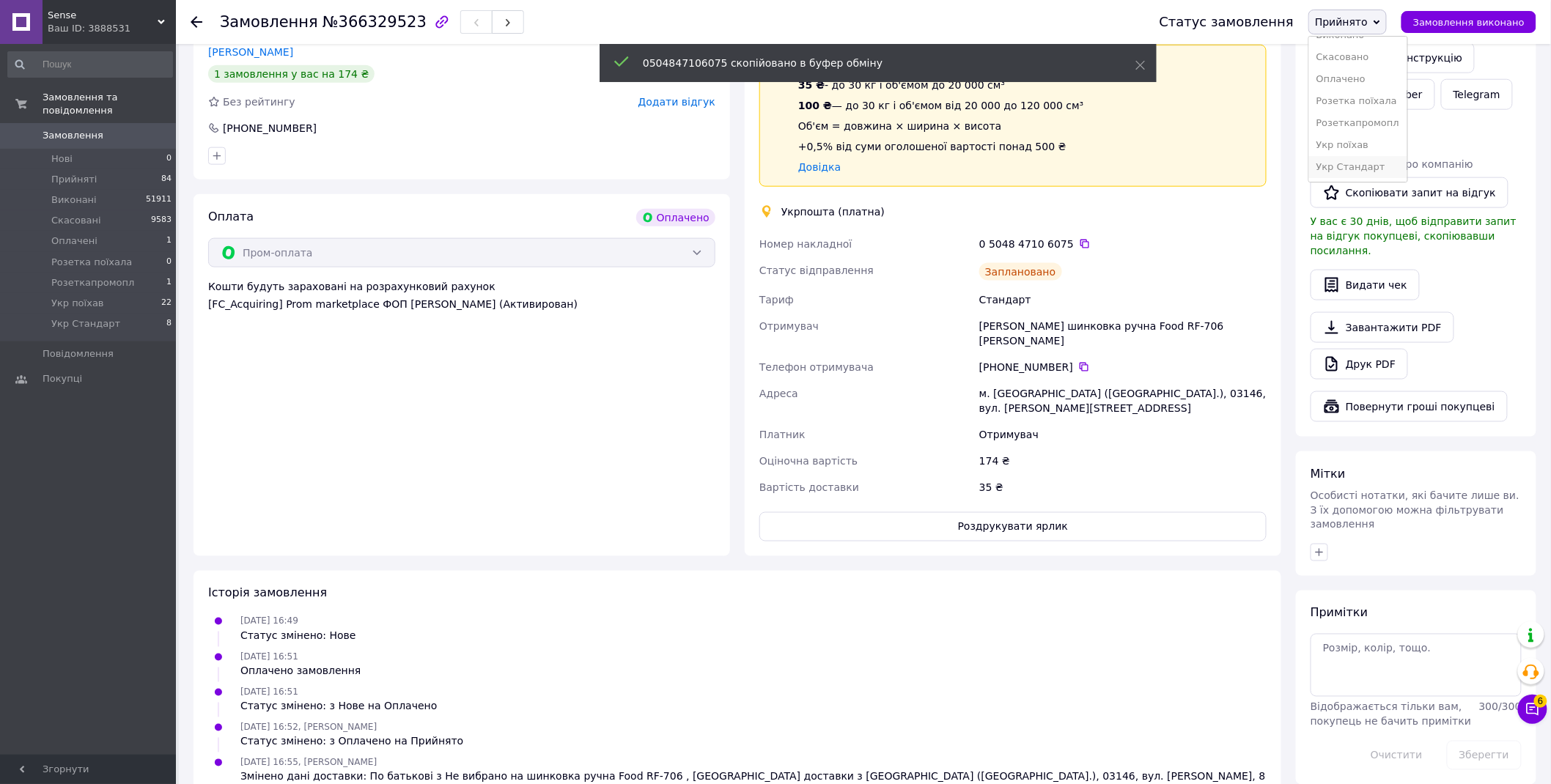
click at [1387, 157] on li "Укр Стандарт" at bounding box center [1358, 167] width 98 height 22
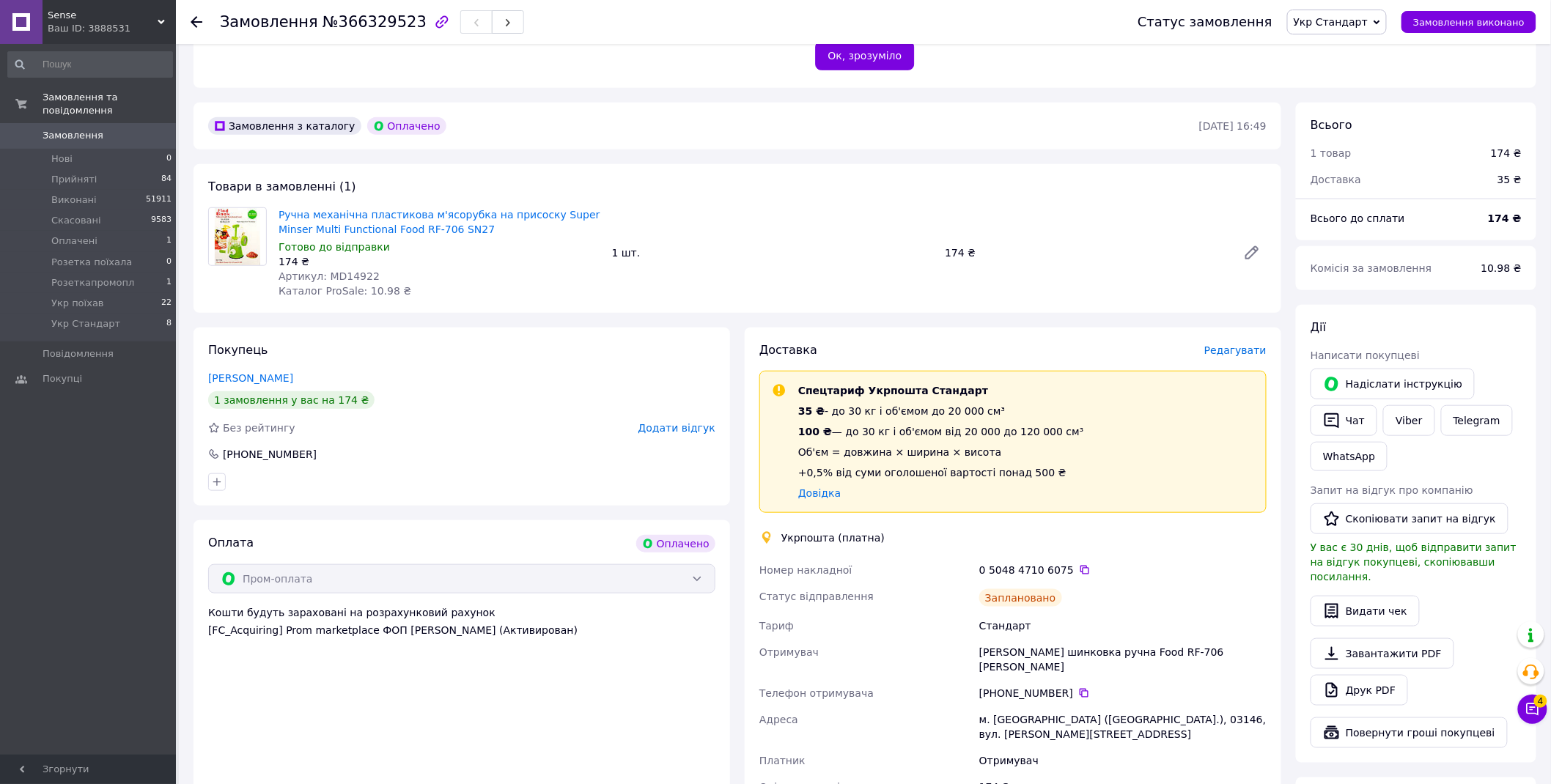
scroll to position [0, 0]
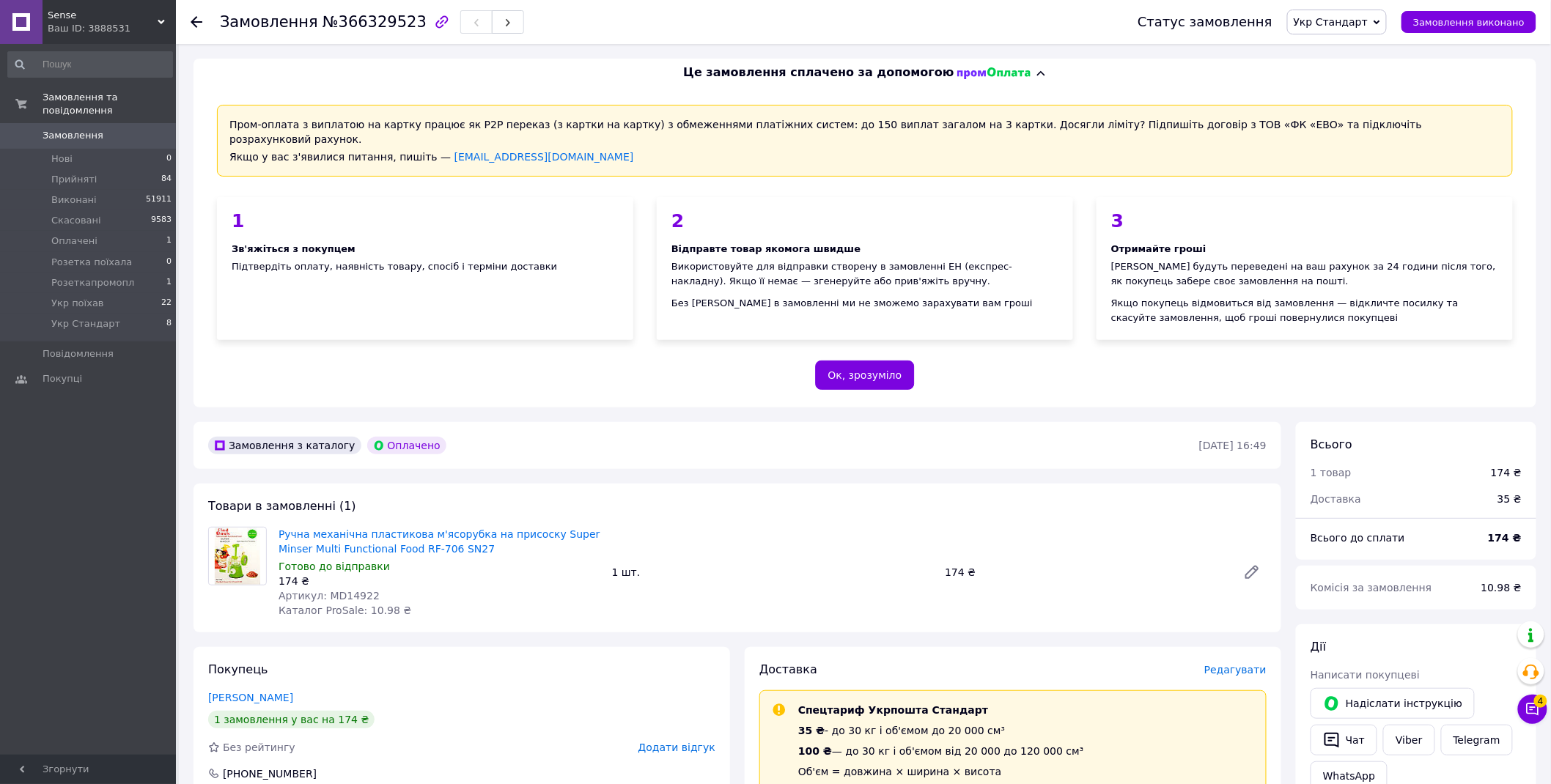
click at [104, 32] on div "Ваш ID: 3888531" at bounding box center [112, 29] width 129 height 13
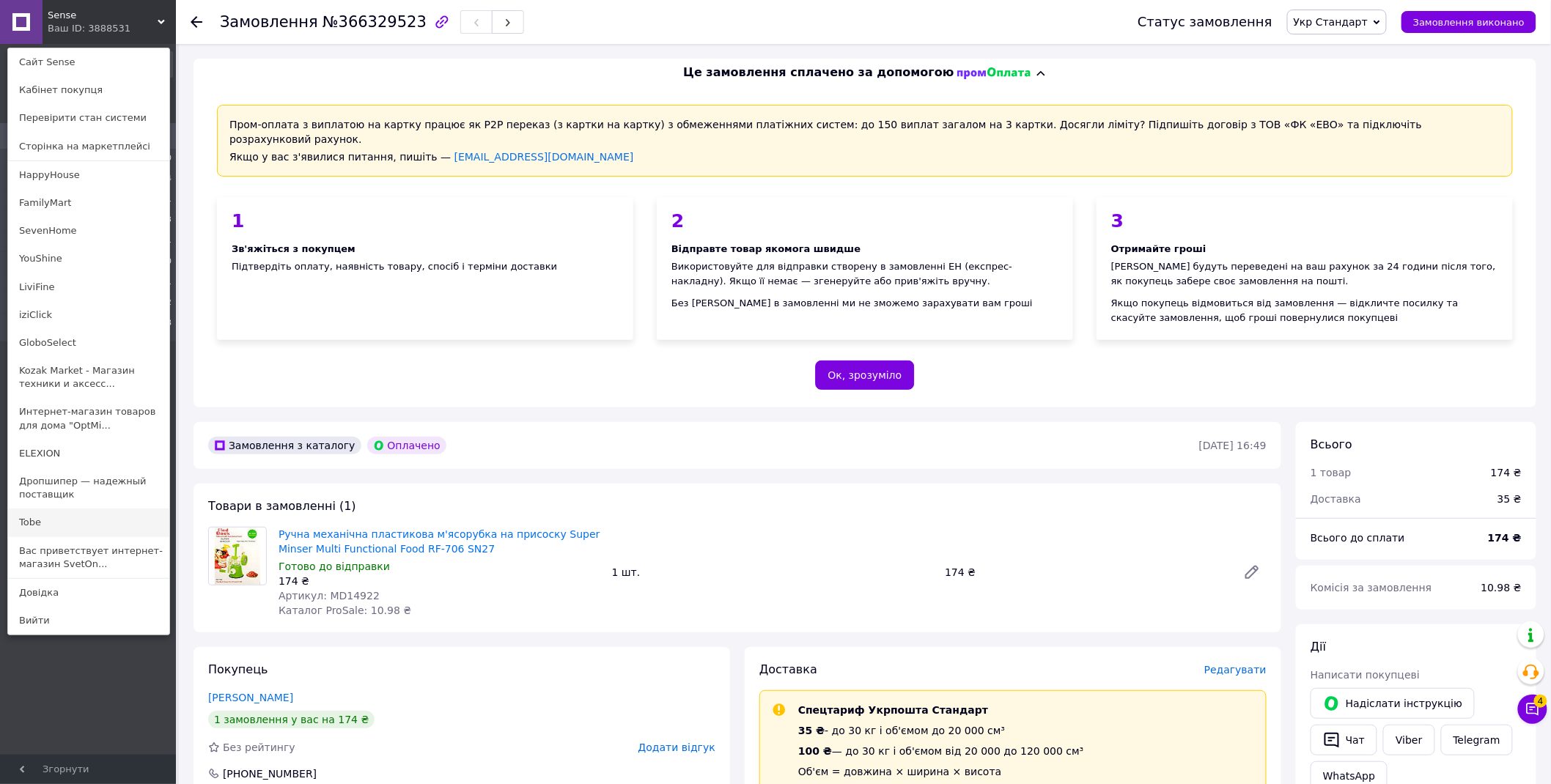
click at [59, 518] on link "Tobe" at bounding box center [89, 523] width 162 height 28
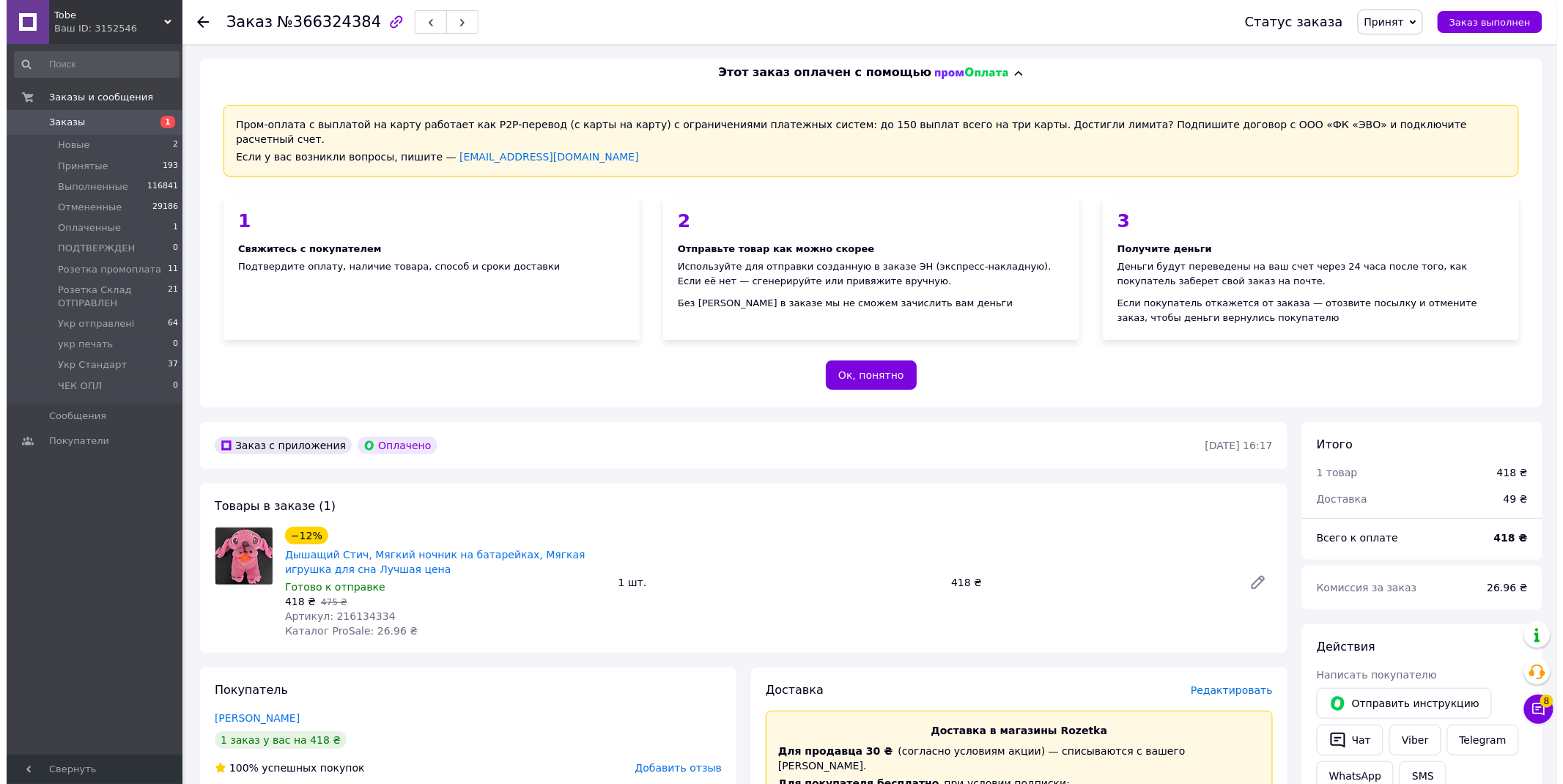
scroll to position [325, 0]
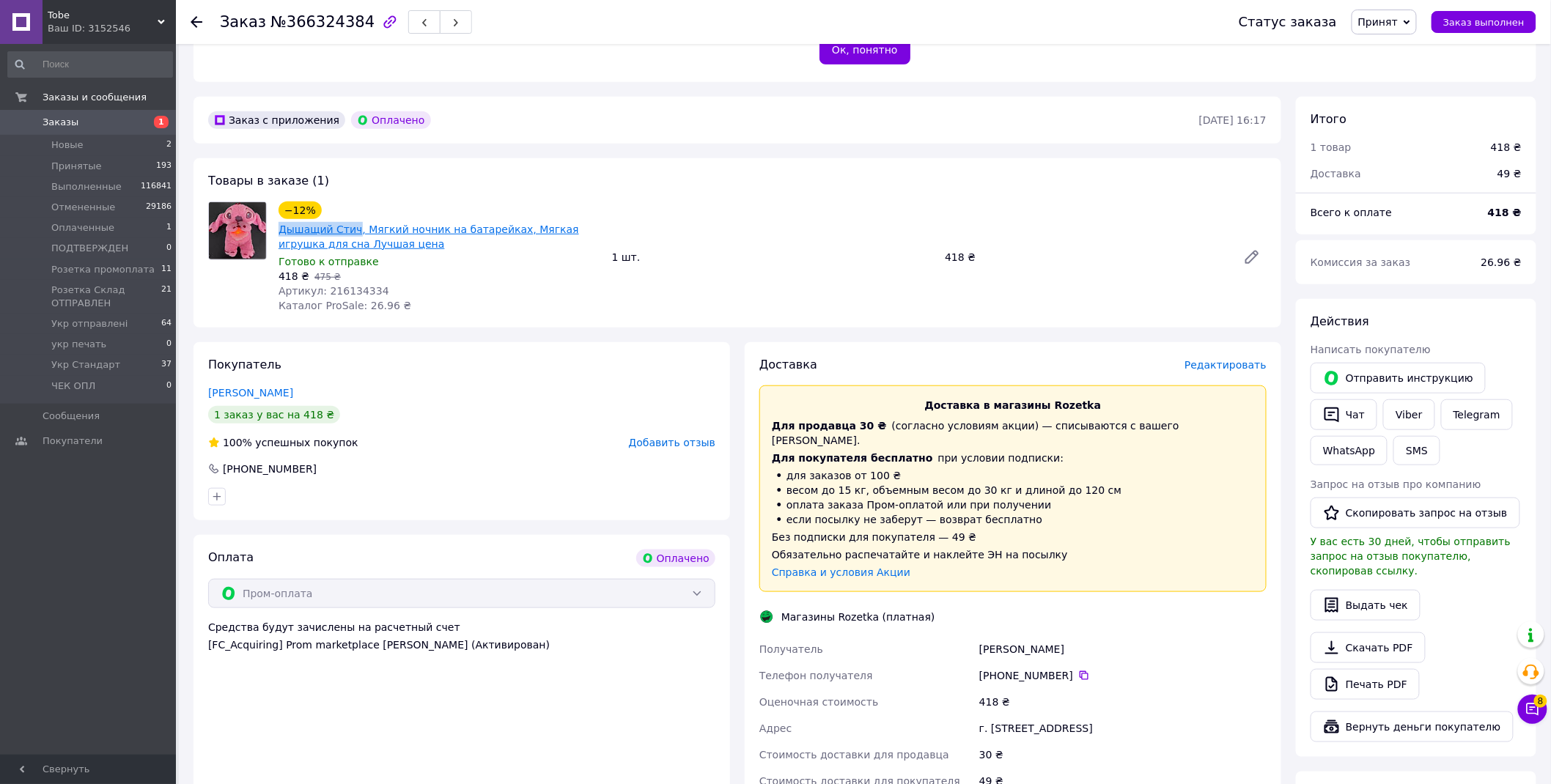
drag, startPoint x: 273, startPoint y: 208, endPoint x: 350, endPoint y: 211, distance: 77.1
click at [350, 211] on div "−12% Дышащий Стич, Мягкий ночник на батарейках, Мягкая игрушка для сна Лучшая ц…" at bounding box center [439, 258] width 333 height 117
click at [1226, 359] on span "Редактировать" at bounding box center [1226, 365] width 82 height 12
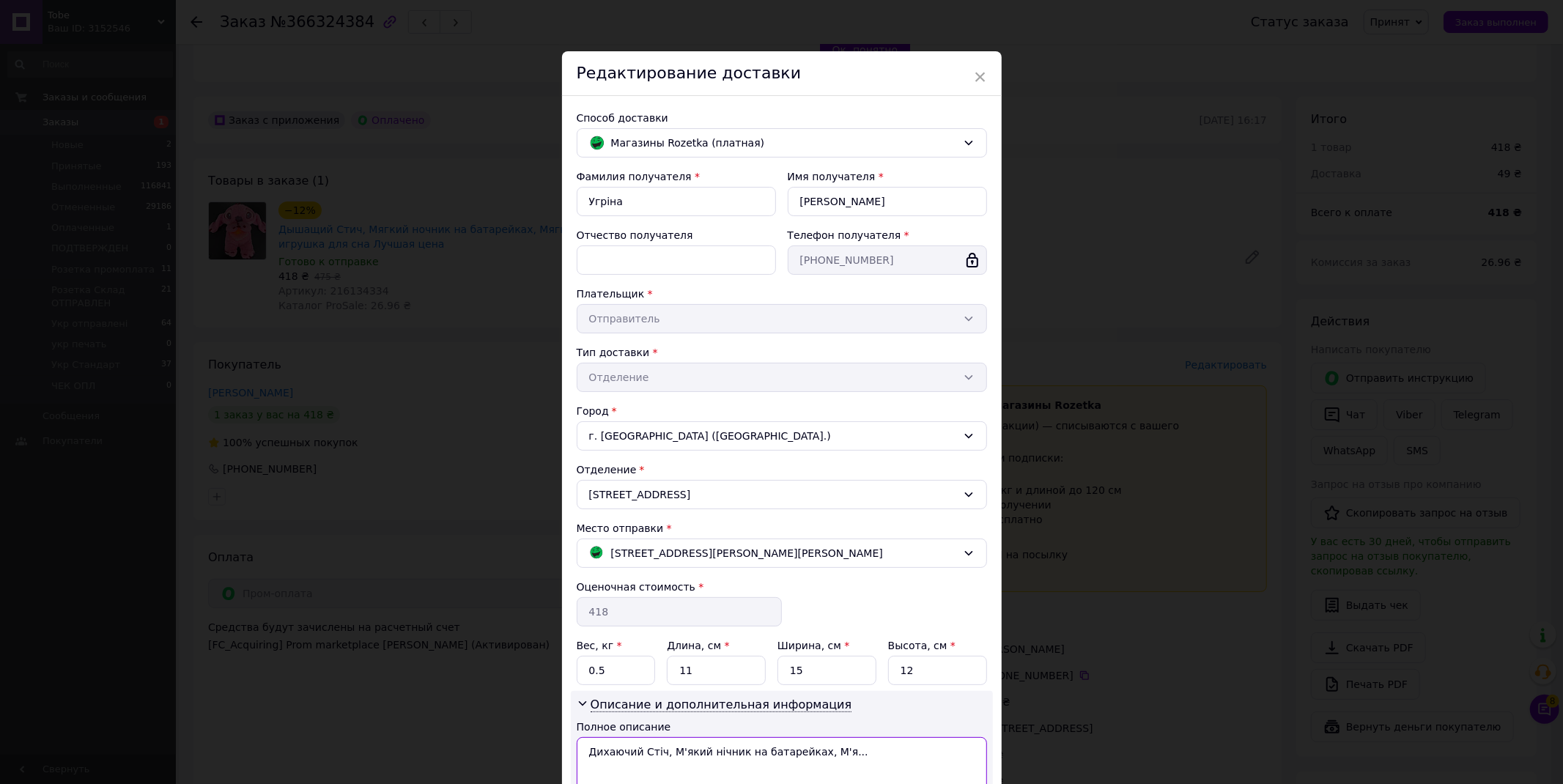
click at [697, 758] on textarea "Дихаючий Стіч, М'який нічник на батарейках, М'я..." at bounding box center [782, 768] width 410 height 62
click at [695, 759] on textarea "Дихаючий Стіч, М'який нічник на батарейках, М'я..." at bounding box center [782, 768] width 410 height 62
click at [670, 755] on textarea "нічник С" at bounding box center [782, 768] width 410 height 62
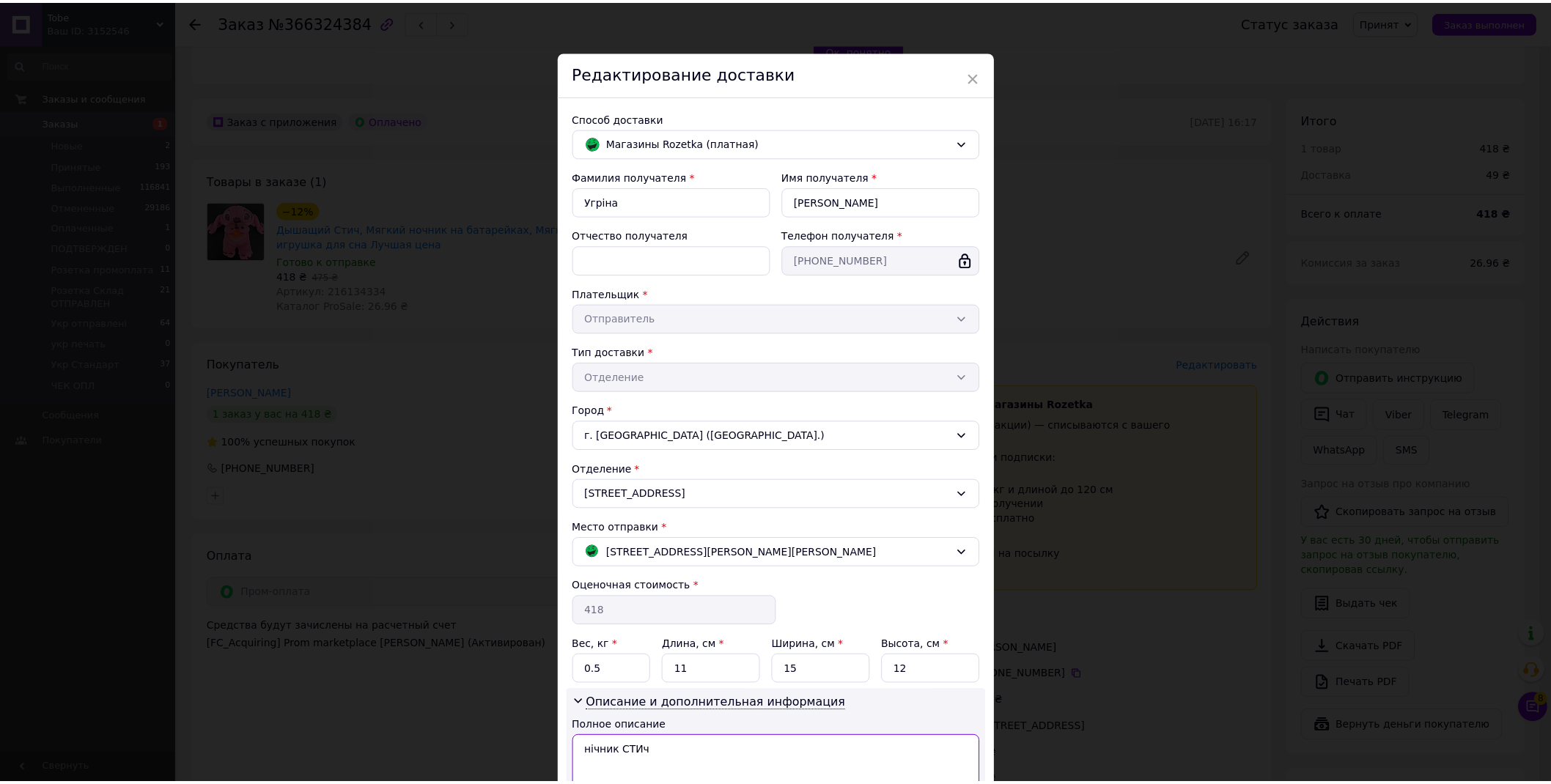
scroll to position [126, 0]
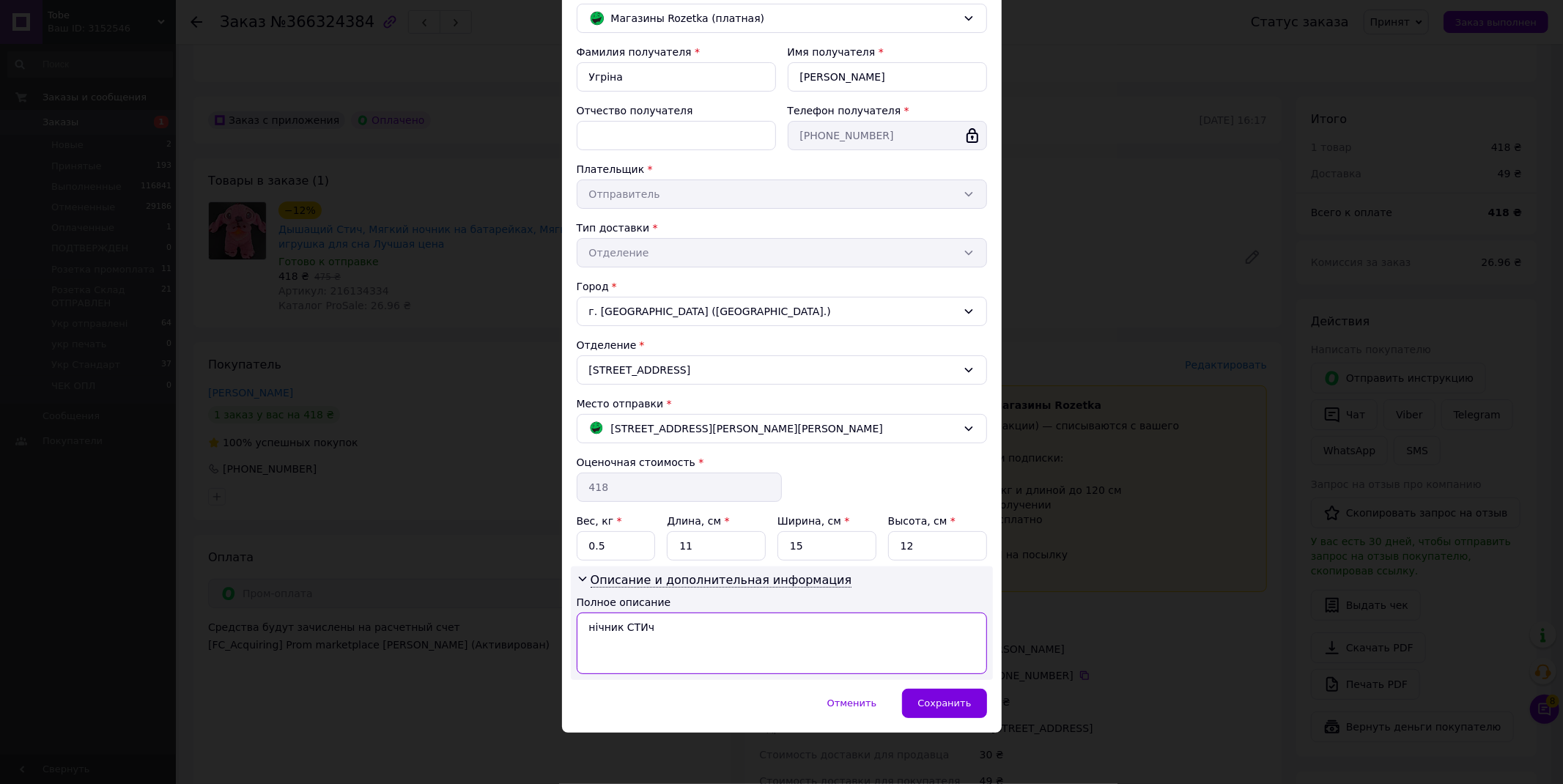
click at [584, 628] on textarea "нічник СТИч" at bounding box center [782, 644] width 410 height 62
click at [714, 638] on textarea "С5 нічник СТИч" at bounding box center [782, 644] width 410 height 62
click at [689, 631] on textarea "С5 нічник СТИч диха-/світиться" at bounding box center [782, 644] width 410 height 62
type textarea "С5 нічник СТИч дихає/світиться"
drag, startPoint x: 610, startPoint y: 548, endPoint x: 581, endPoint y: 548, distance: 29.0
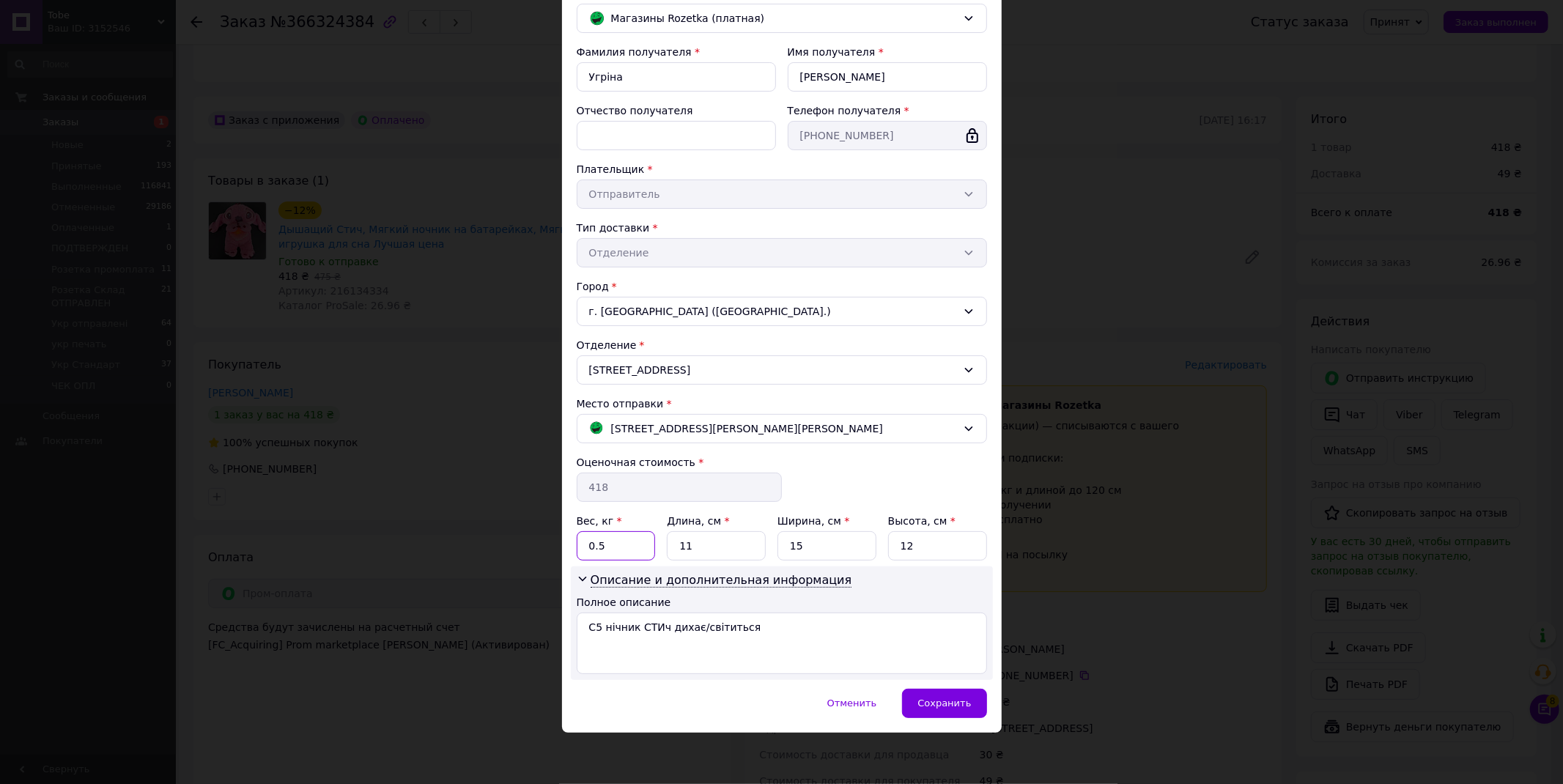
click at [581, 548] on input "0.5" at bounding box center [617, 546] width 79 height 29
type input "2"
drag, startPoint x: 691, startPoint y: 543, endPoint x: 672, endPoint y: 540, distance: 19.2
click at [672, 540] on input "11" at bounding box center [716, 546] width 99 height 29
type input "24"
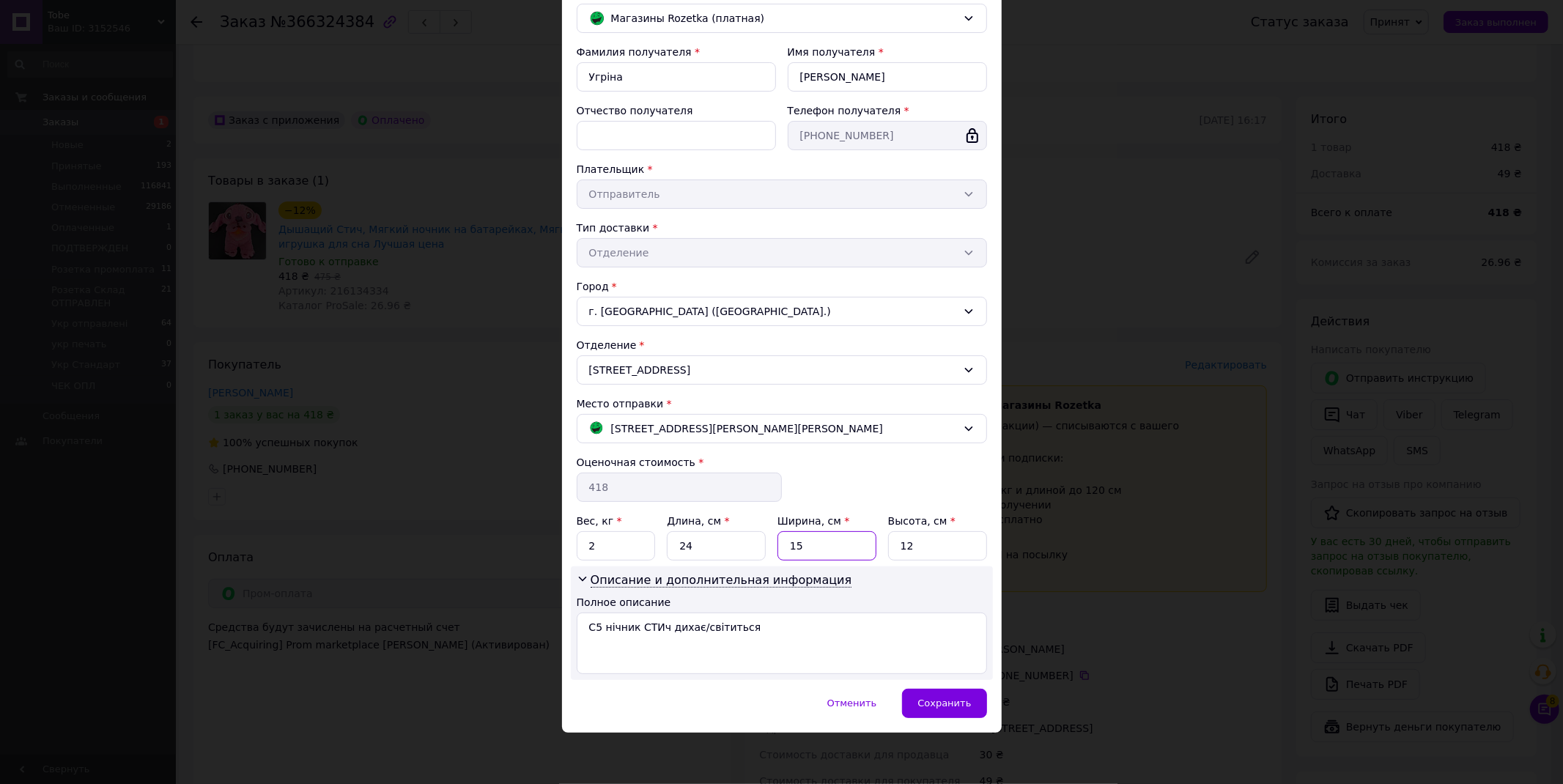
drag, startPoint x: 811, startPoint y: 543, endPoint x: 775, endPoint y: 545, distance: 36.1
click at [777, 545] on input "15" at bounding box center [827, 546] width 99 height 29
type input "16"
drag, startPoint x: 913, startPoint y: 544, endPoint x: 888, endPoint y: 546, distance: 25.1
click at [888, 546] on input "12" at bounding box center [938, 546] width 99 height 29
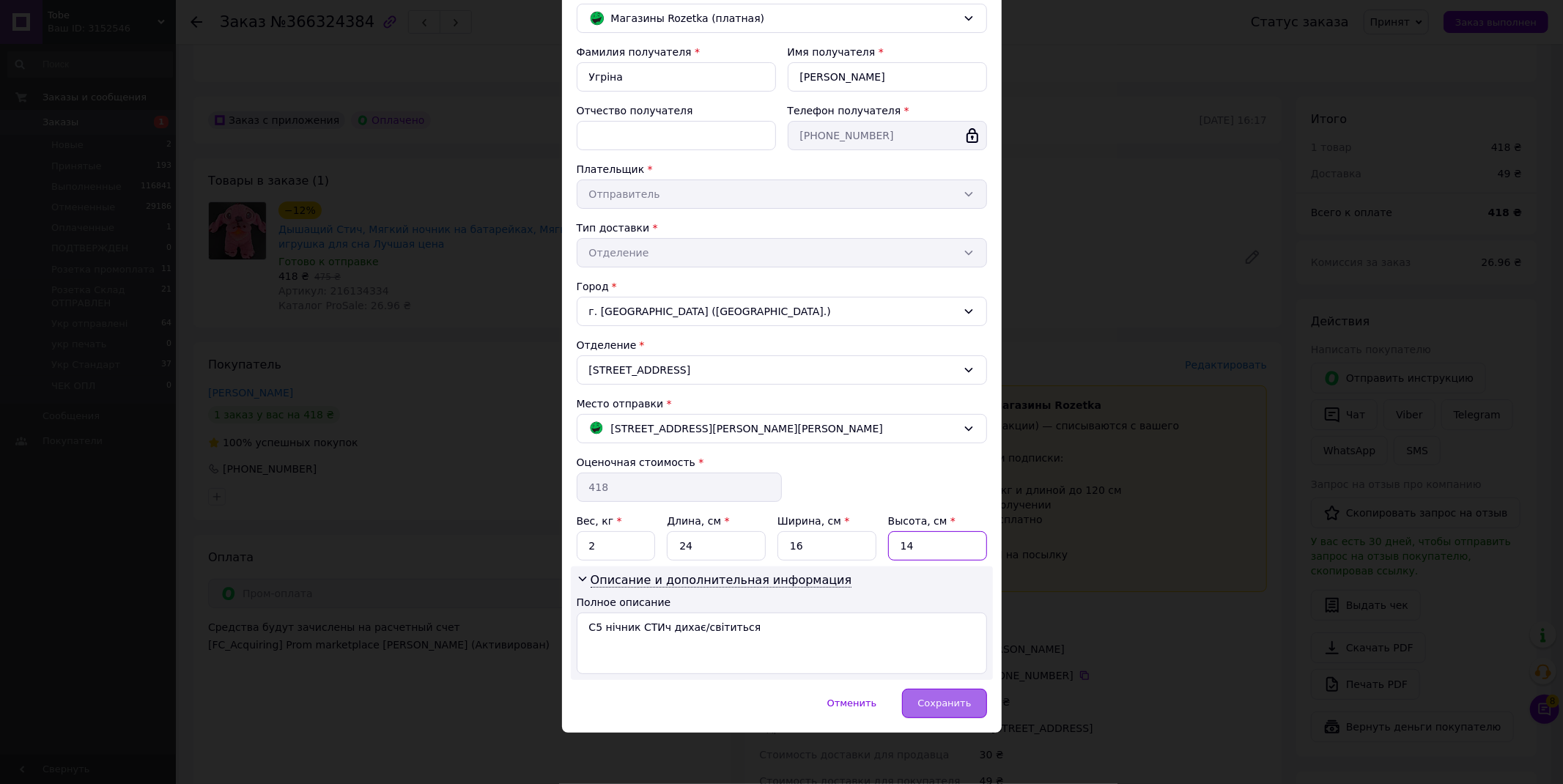
type input "14"
click at [949, 701] on span "Сохранить" at bounding box center [944, 703] width 54 height 11
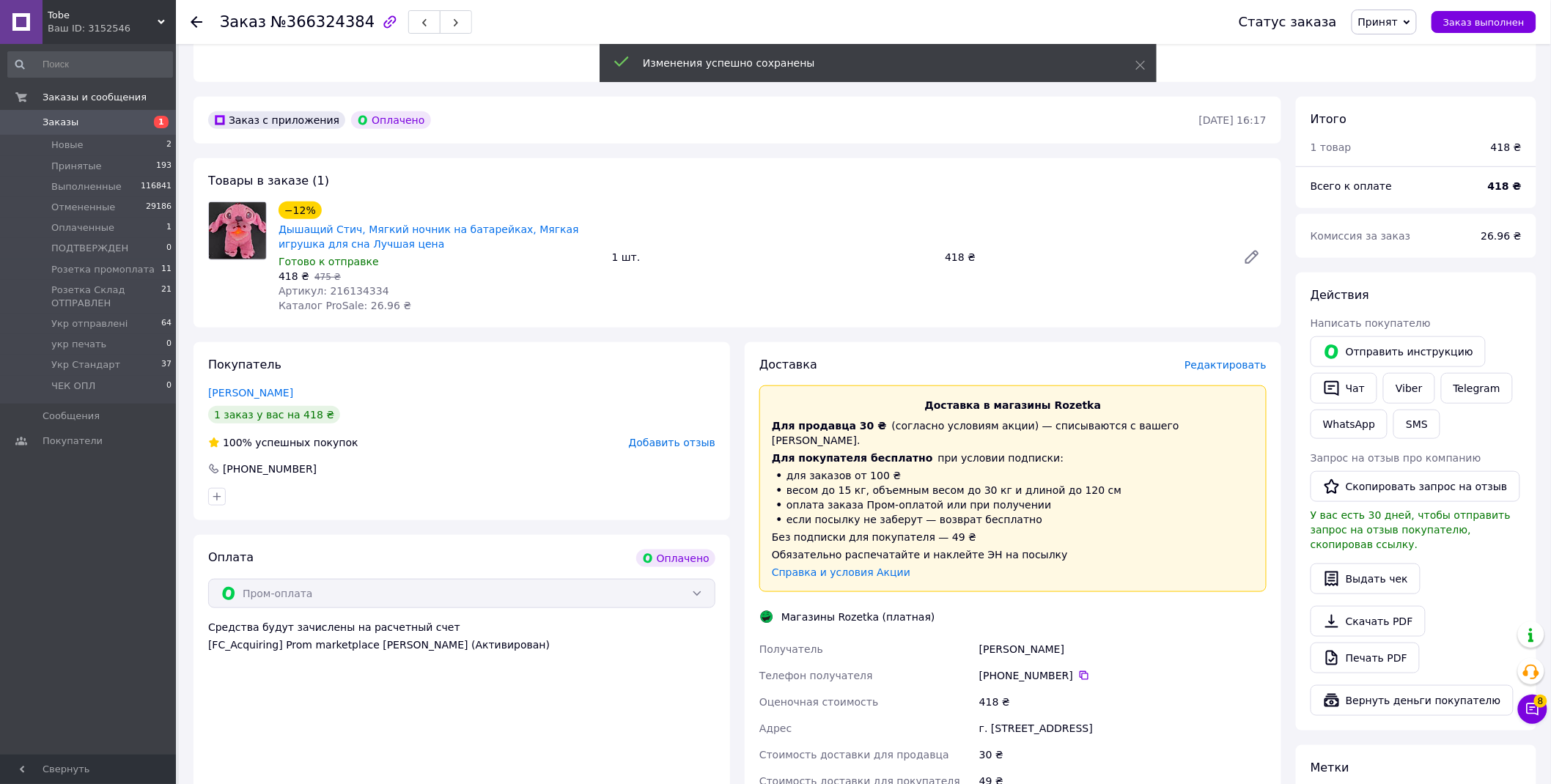
scroll to position [651, 0]
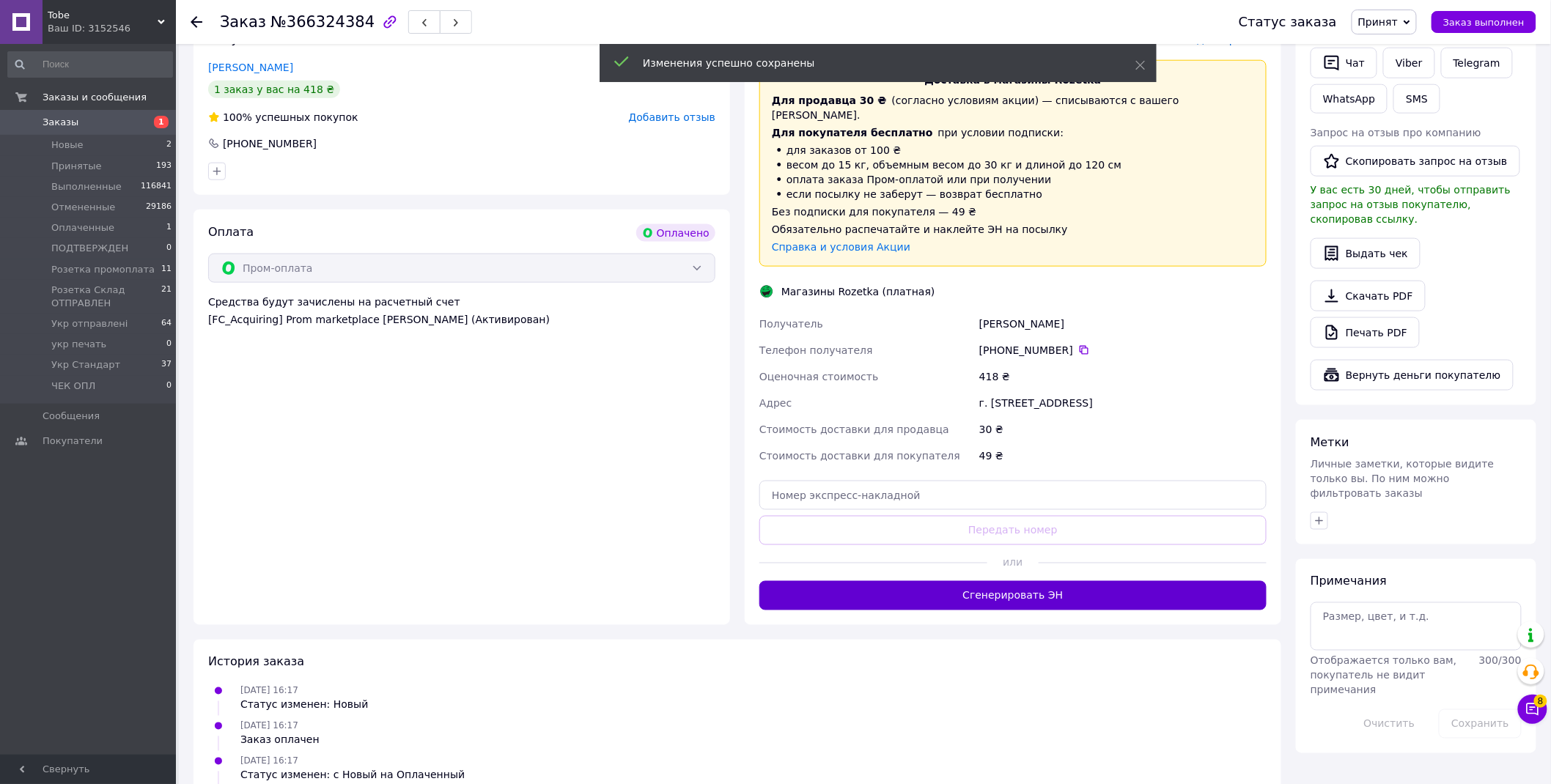
click at [1020, 581] on button "Сгенерировать ЭН" at bounding box center [1013, 596] width 507 height 29
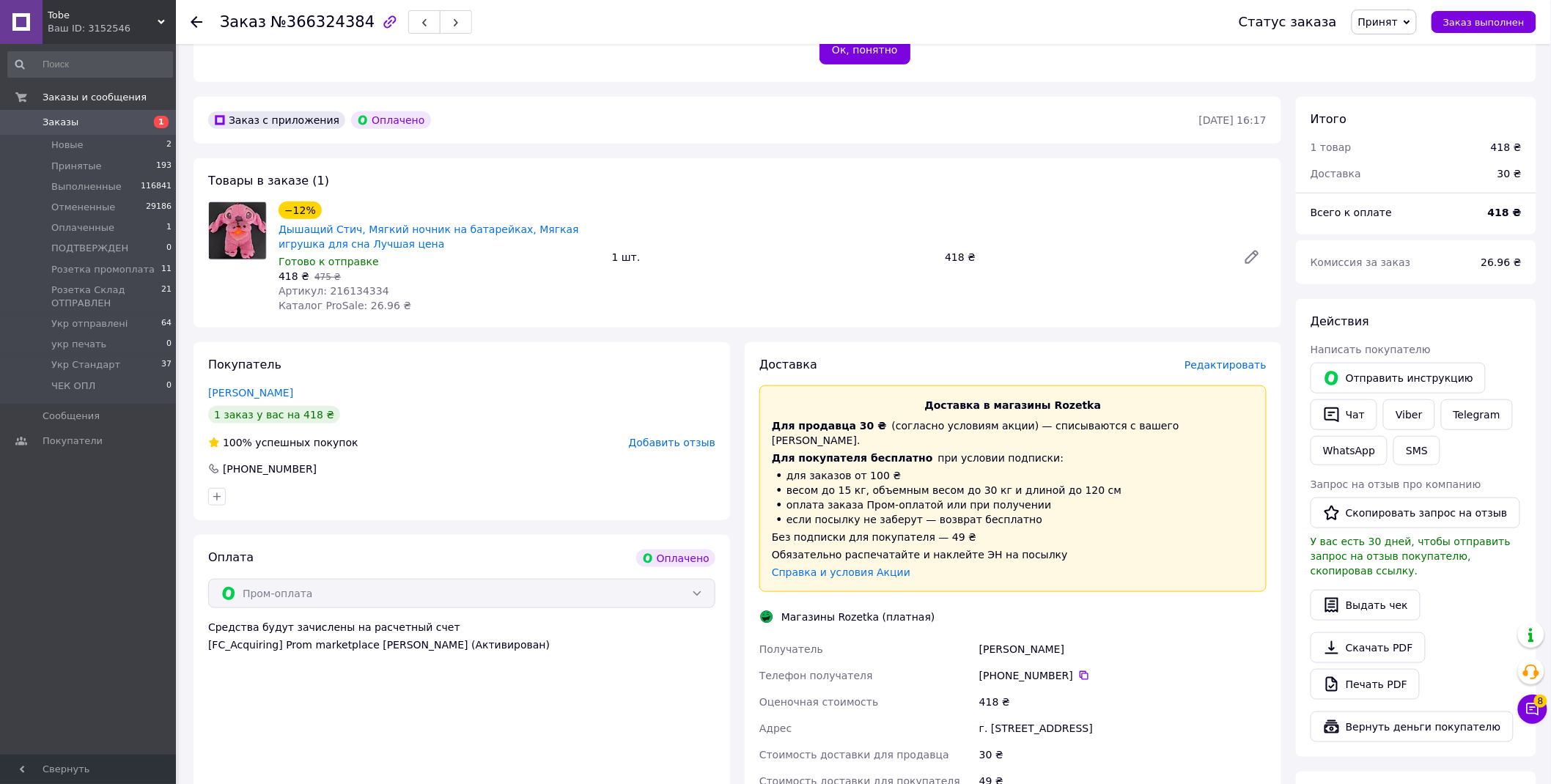
click at [303, 20] on span "№366324384" at bounding box center [322, 22] width 104 height 18
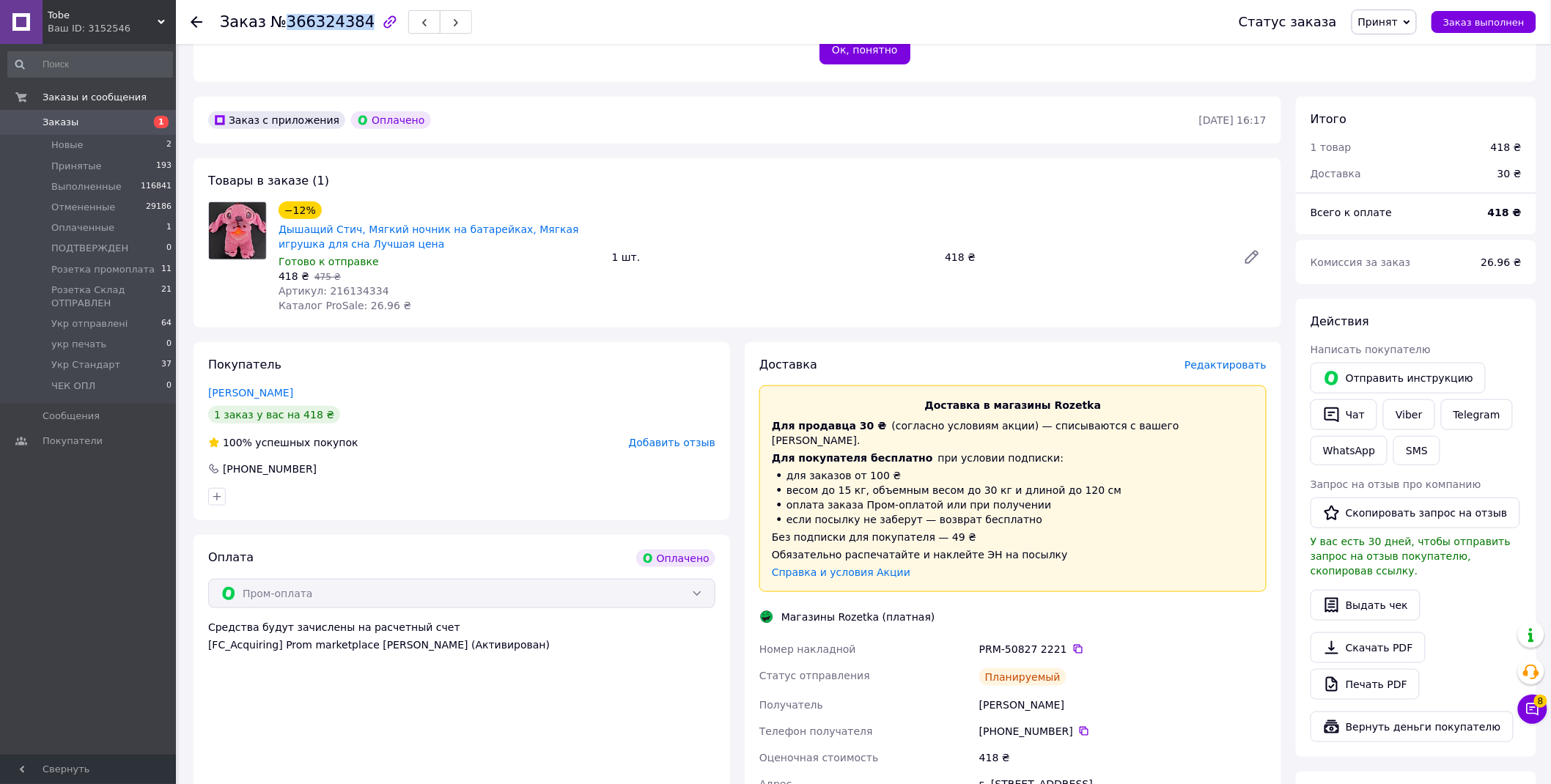
click at [303, 20] on span "№366324384" at bounding box center [322, 22] width 104 height 18
copy span "366324384"
click at [1073, 644] on icon at bounding box center [1079, 650] width 12 height 12
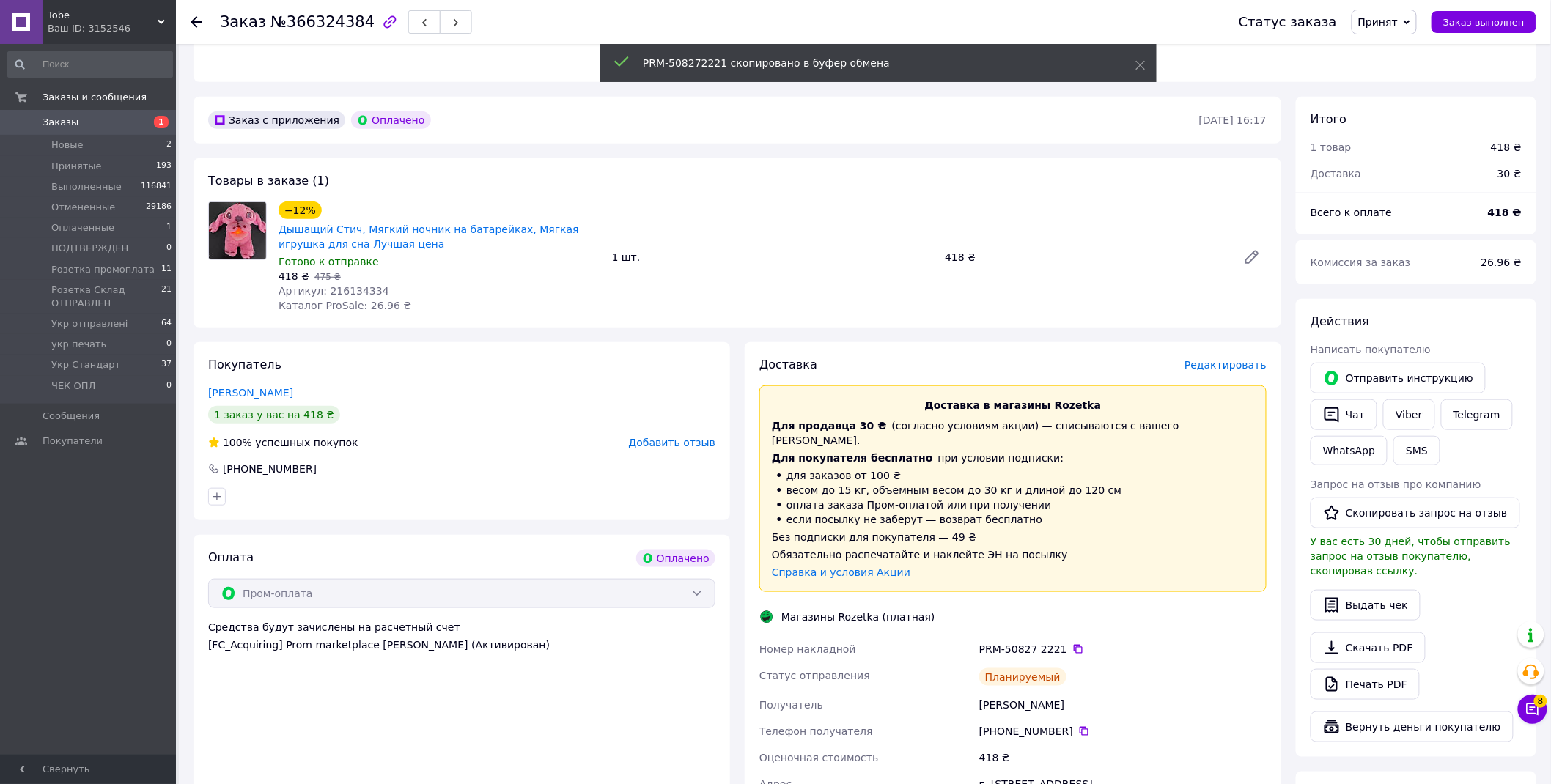
click at [1398, 21] on span "Принят" at bounding box center [1378, 22] width 40 height 12
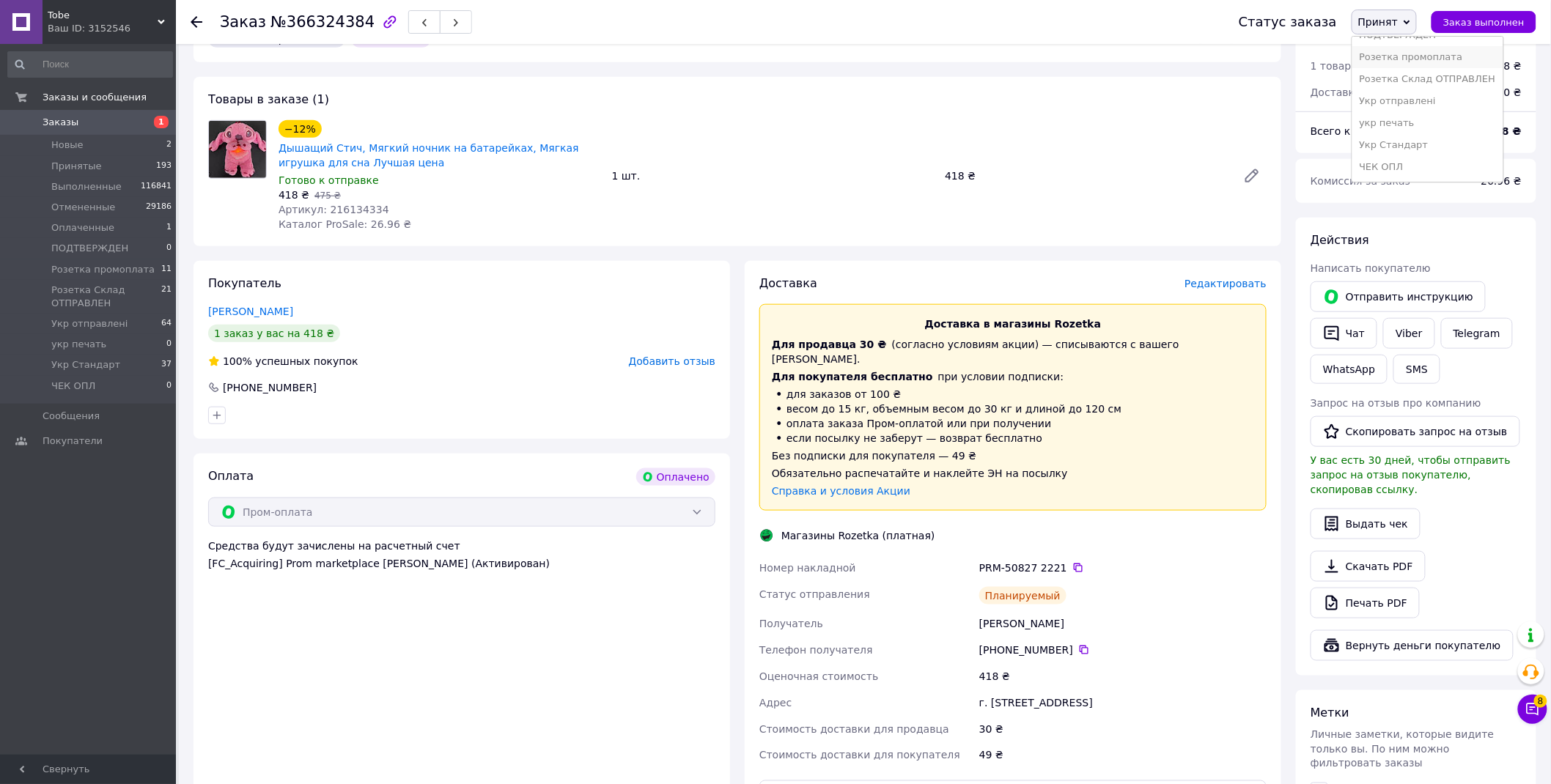
click at [1439, 59] on li "Розетка промоплата" at bounding box center [1428, 57] width 151 height 22
click at [81, 16] on span "Tobe" at bounding box center [103, 15] width 110 height 13
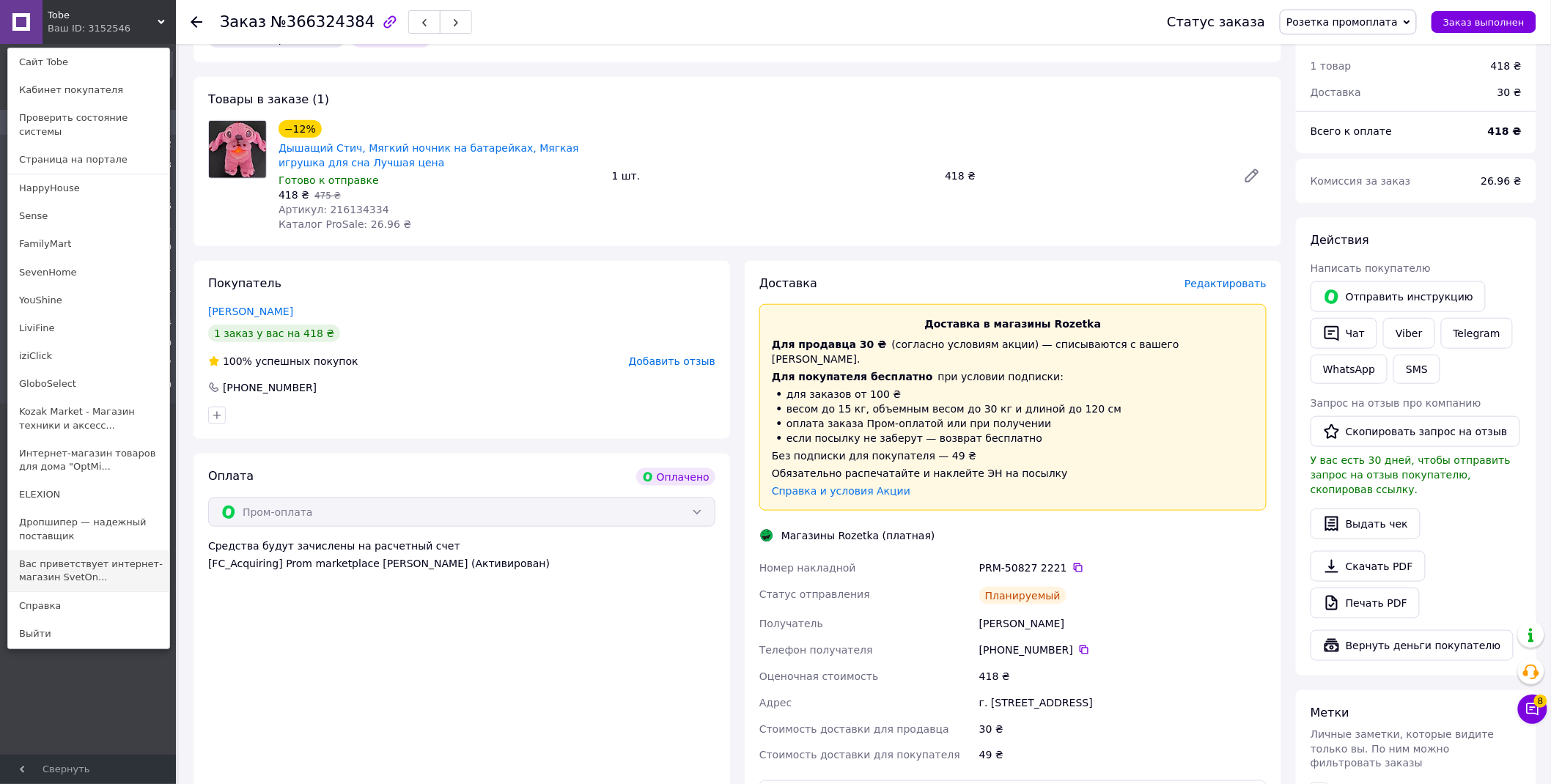
click at [81, 562] on link "Вас приветствует интернет-магазин SvetOn..." at bounding box center [89, 571] width 162 height 41
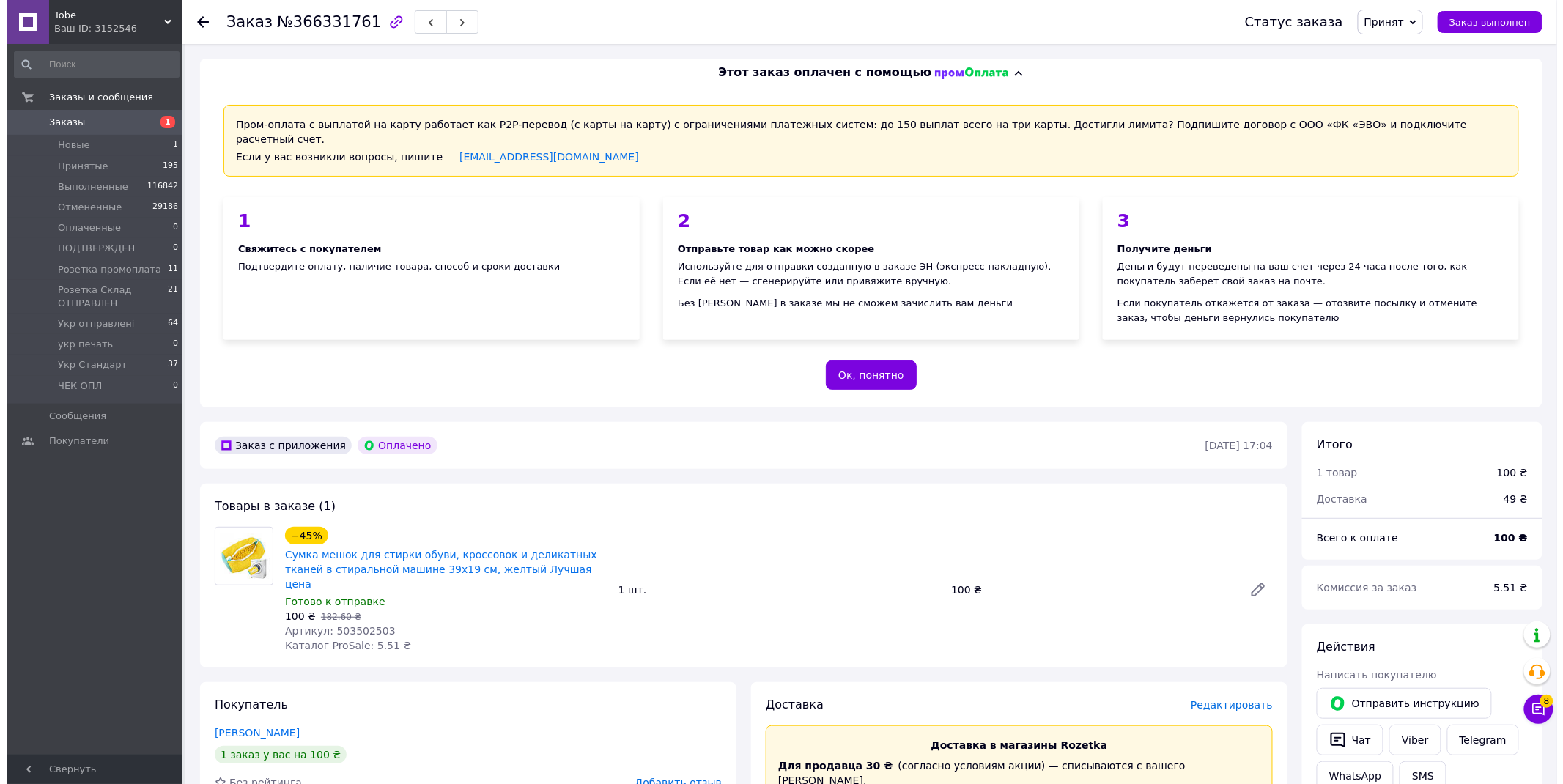
scroll to position [163, 0]
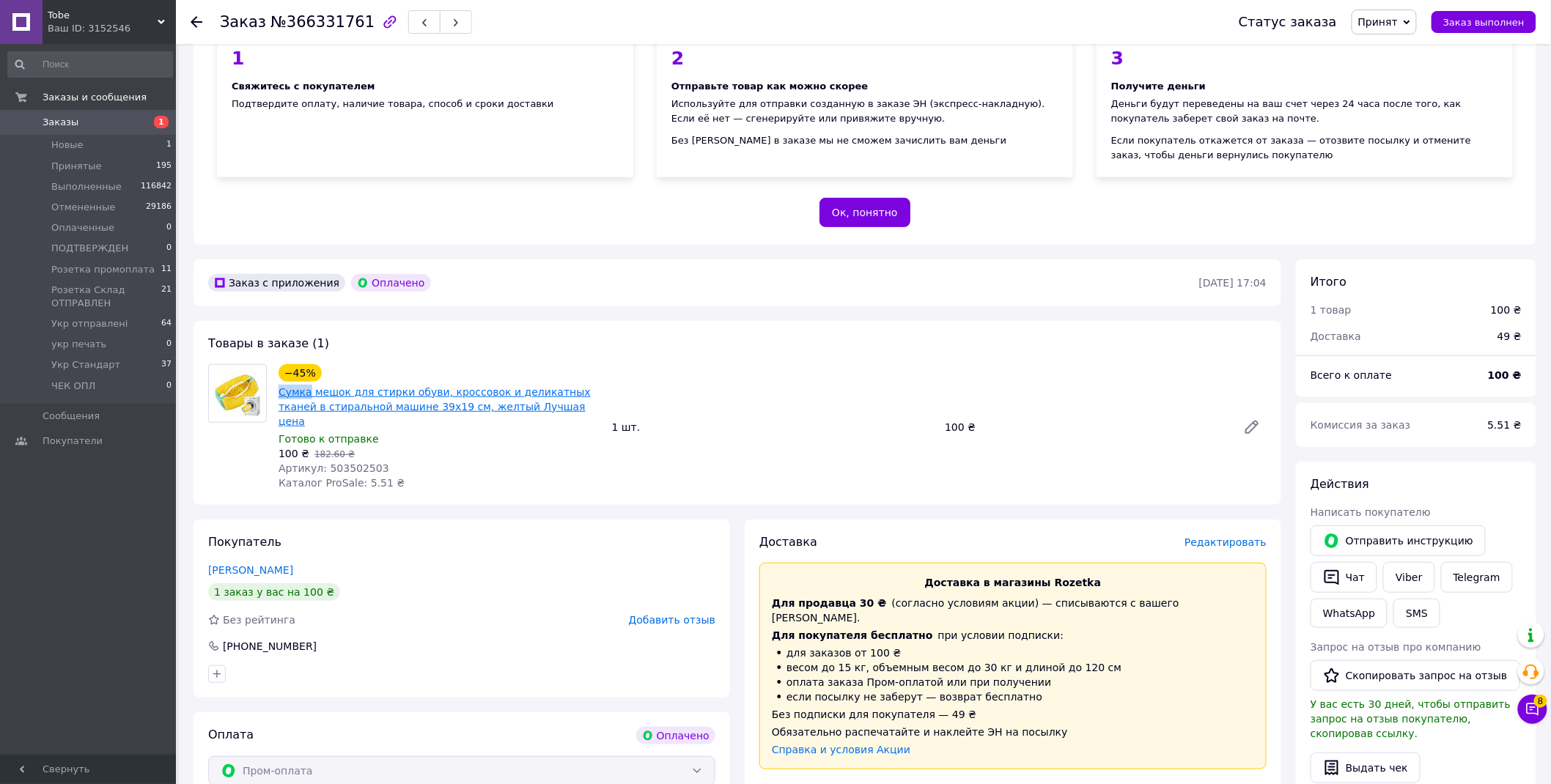
drag, startPoint x: 274, startPoint y: 370, endPoint x: 306, endPoint y: 374, distance: 32.2
click at [306, 374] on div "−45% Сумка мешок для стирки обуви, кроссовок и деликатных тканей в стиральной м…" at bounding box center [439, 427] width 333 height 132
copy link "Сумка"
click at [1239, 537] on span "Редактировать" at bounding box center [1226, 542] width 82 height 12
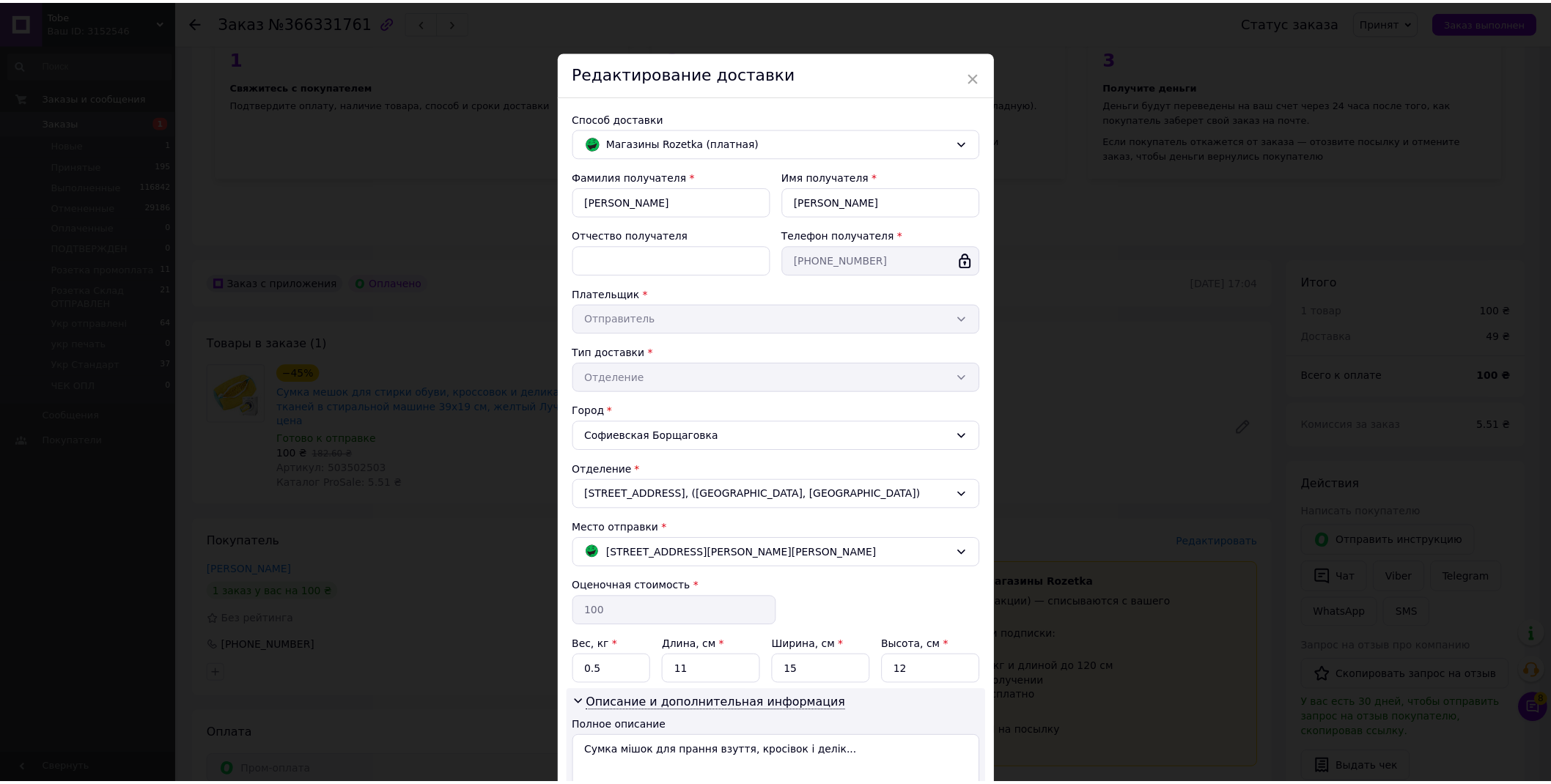
scroll to position [126, 0]
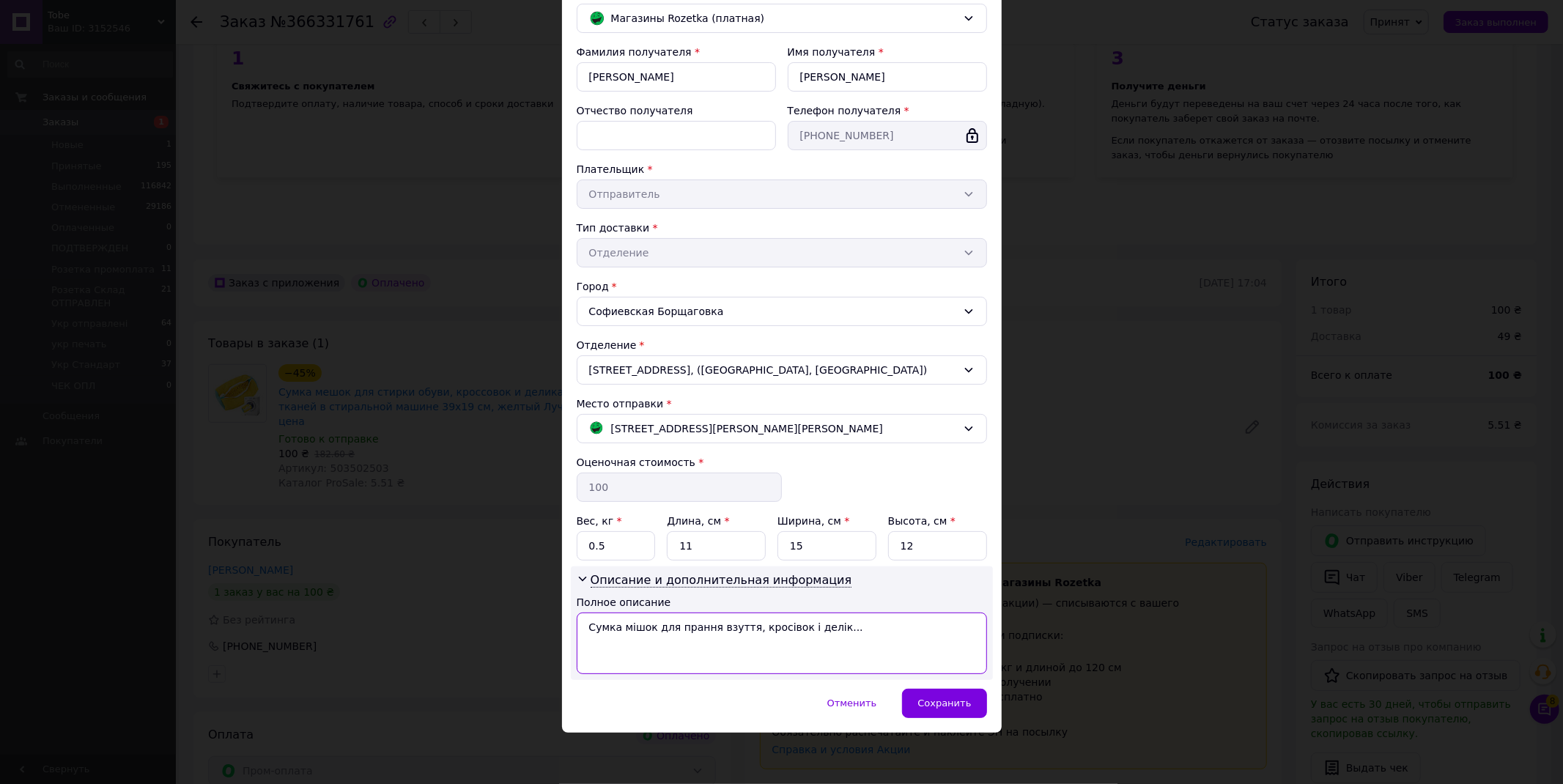
click at [719, 626] on textarea "Сумка мішок для прання взуття, кросівок і делік..." at bounding box center [782, 644] width 410 height 62
paste textarea
type textarea "Сумка прання взуття 39х19 см"
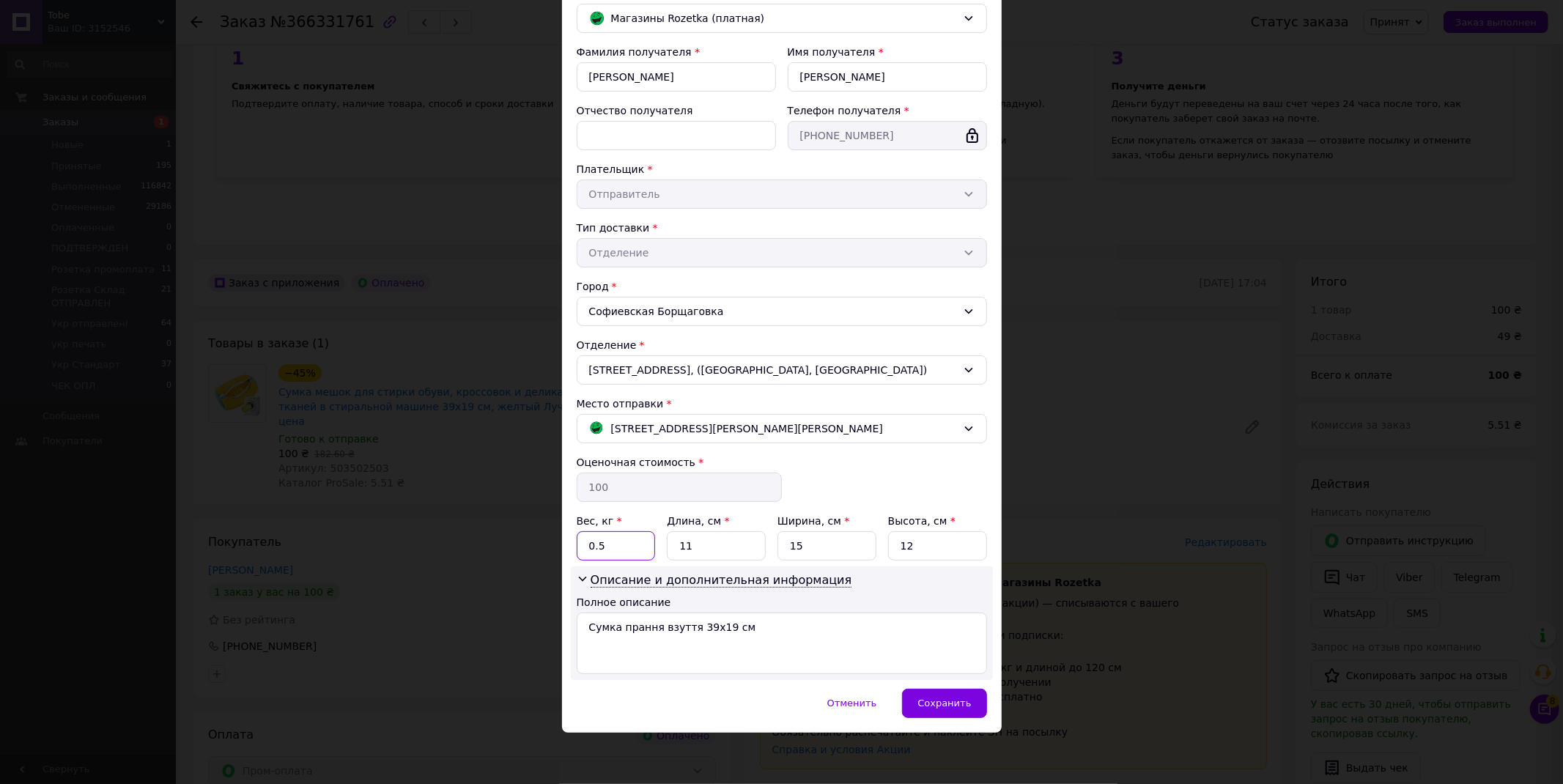
drag, startPoint x: 606, startPoint y: 548, endPoint x: 582, endPoint y: 548, distance: 24.0
click at [582, 548] on input "0.5" at bounding box center [617, 546] width 79 height 29
drag, startPoint x: 691, startPoint y: 540, endPoint x: 657, endPoint y: 546, distance: 34.5
click at [657, 546] on div "Вес, кг * 0.5 Длина, см * 11 Ширина, см * 15 Высота, см * 12" at bounding box center [782, 537] width 410 height 47
type input "16"
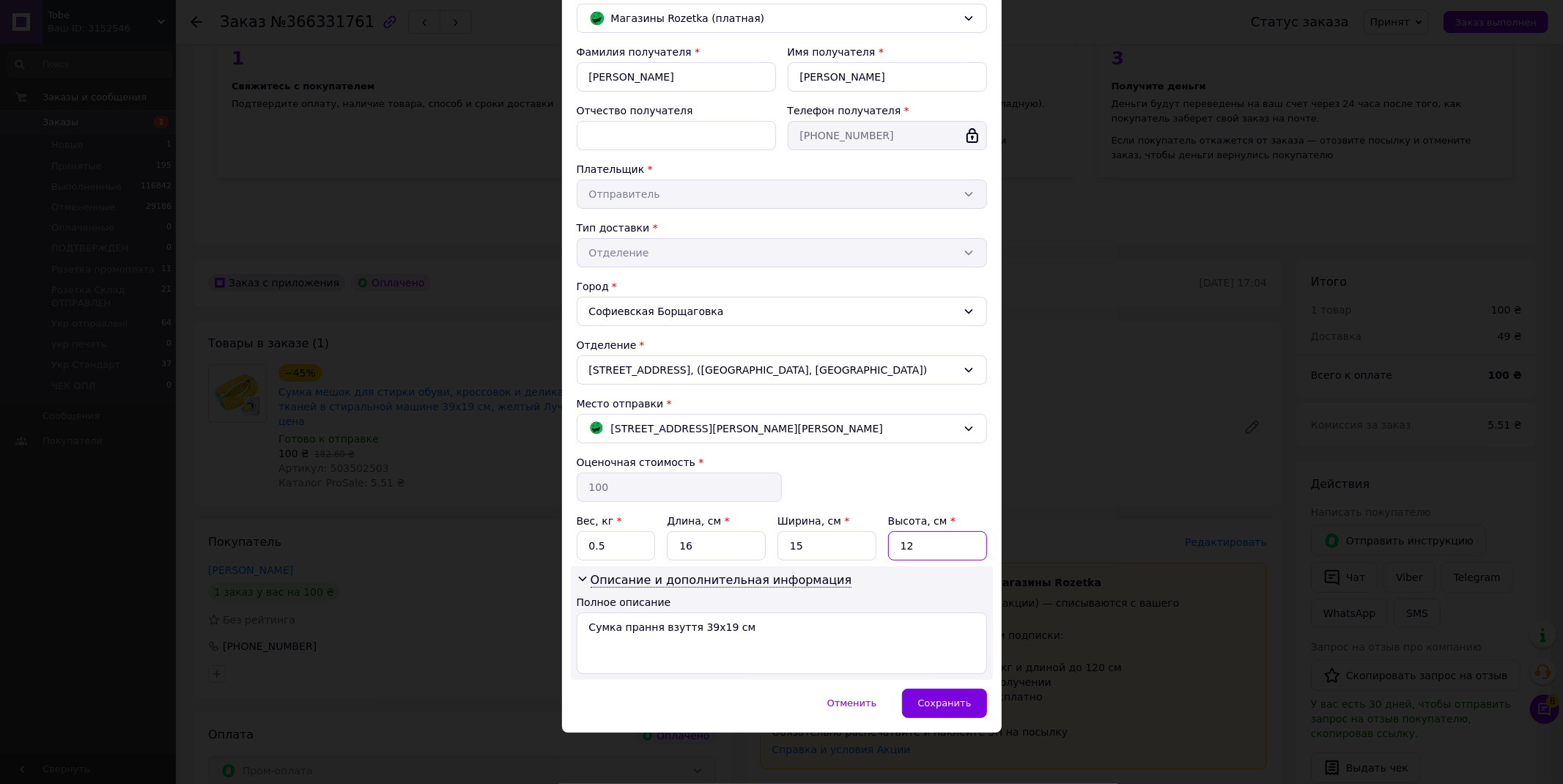
drag, startPoint x: 913, startPoint y: 550, endPoint x: 899, endPoint y: 550, distance: 14.0
click at [899, 550] on input "12" at bounding box center [938, 546] width 99 height 29
type input "10"
drag, startPoint x: 943, startPoint y: 702, endPoint x: 929, endPoint y: 714, distance: 18.4
click at [943, 702] on span "Сохранить" at bounding box center [944, 703] width 54 height 11
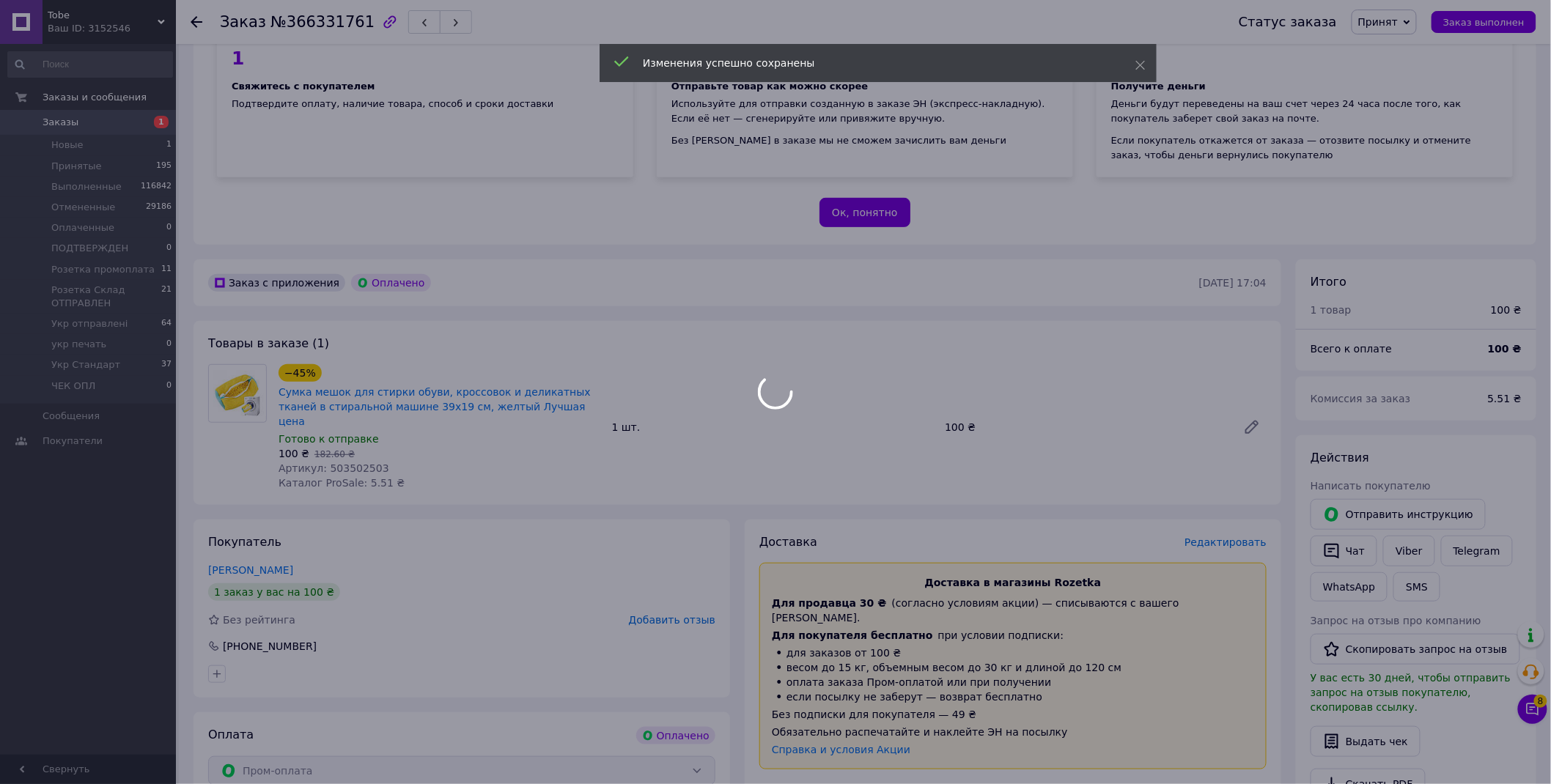
scroll to position [570, 0]
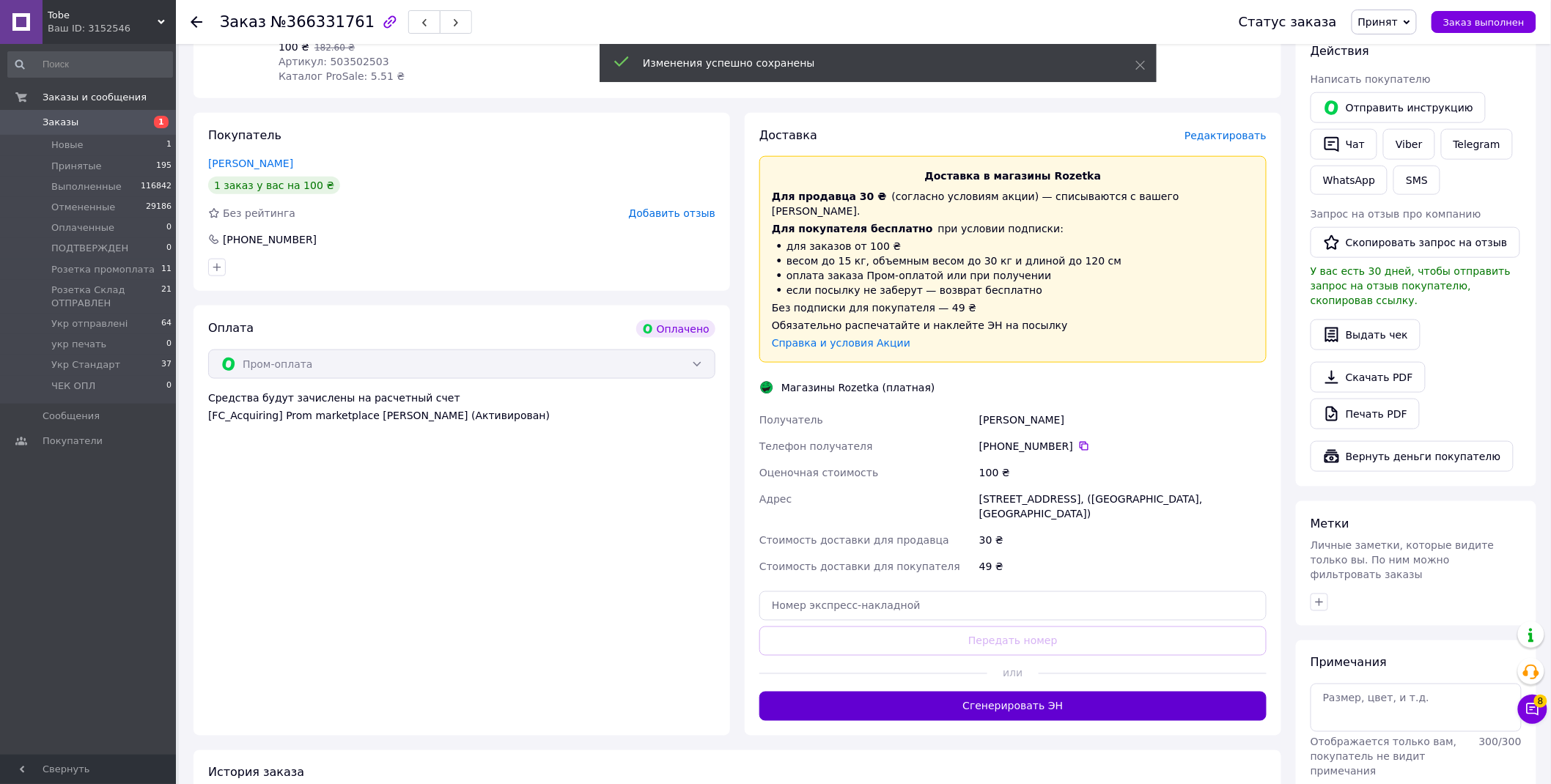
click at [1085, 692] on button "Сгенерировать ЭН" at bounding box center [1013, 706] width 507 height 29
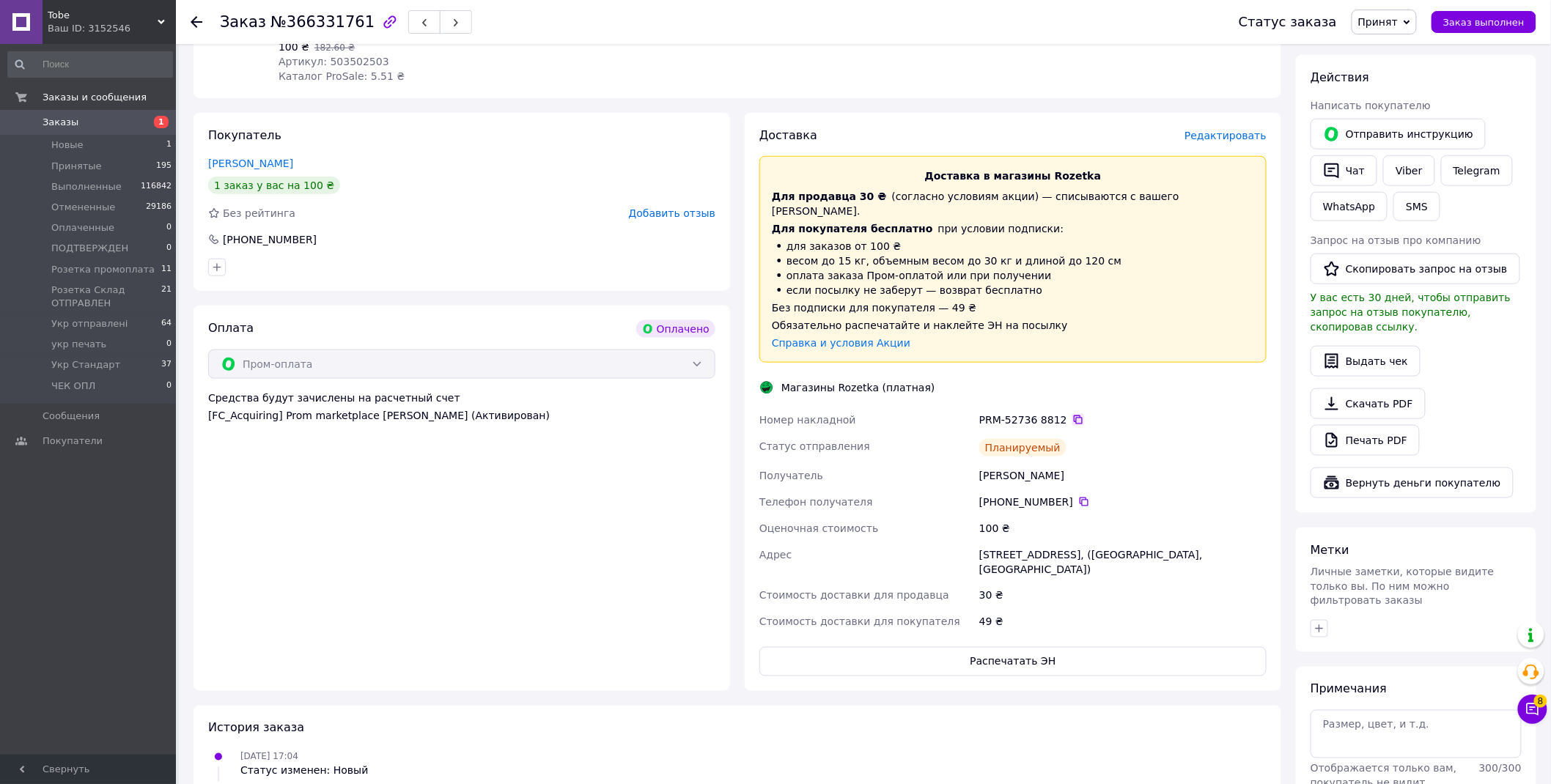
click at [1073, 414] on icon at bounding box center [1079, 420] width 12 height 12
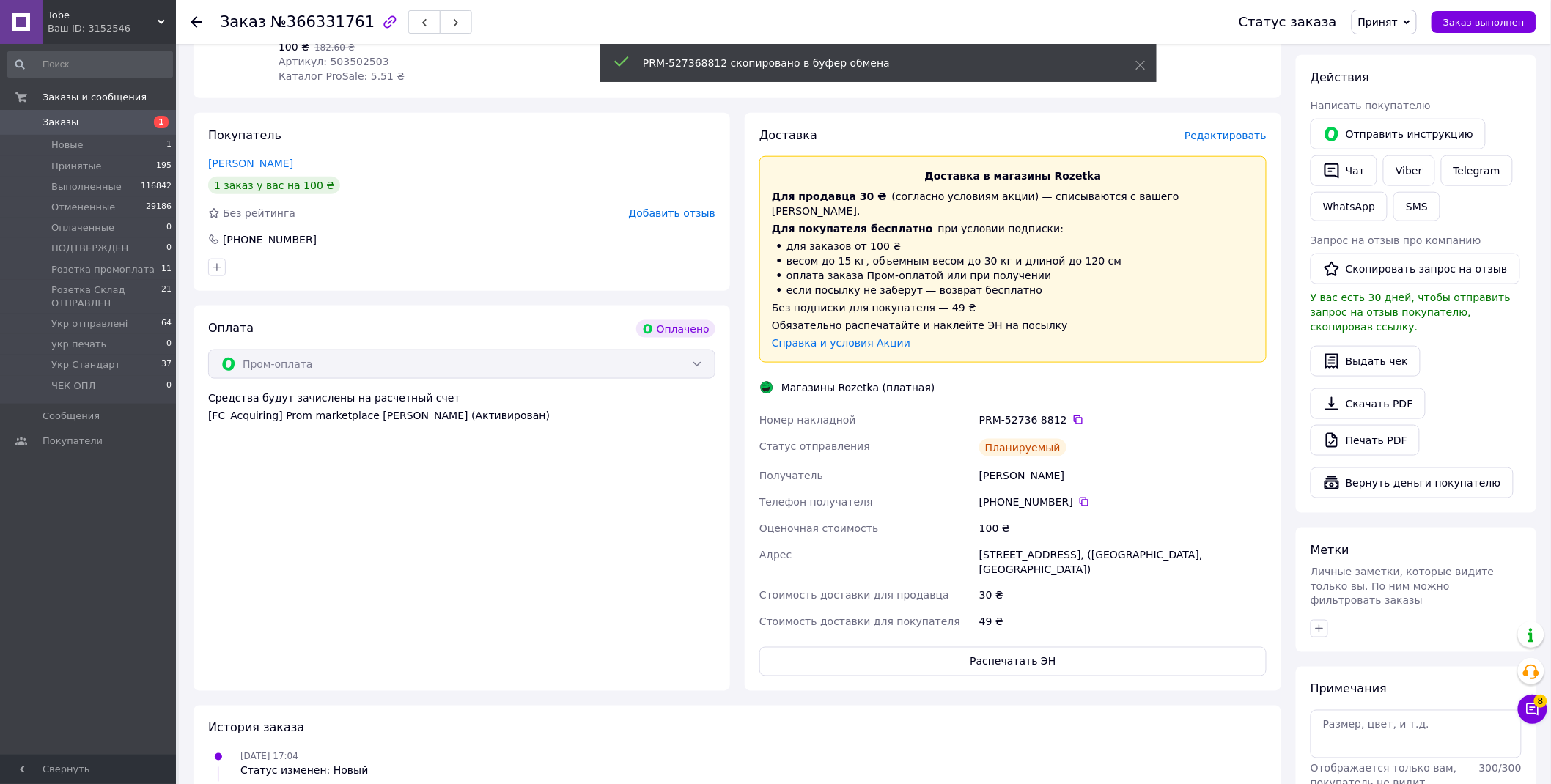
click at [1395, 17] on span "Принят" at bounding box center [1378, 22] width 40 height 12
click at [1446, 59] on li "Розетка промоплата" at bounding box center [1428, 57] width 151 height 22
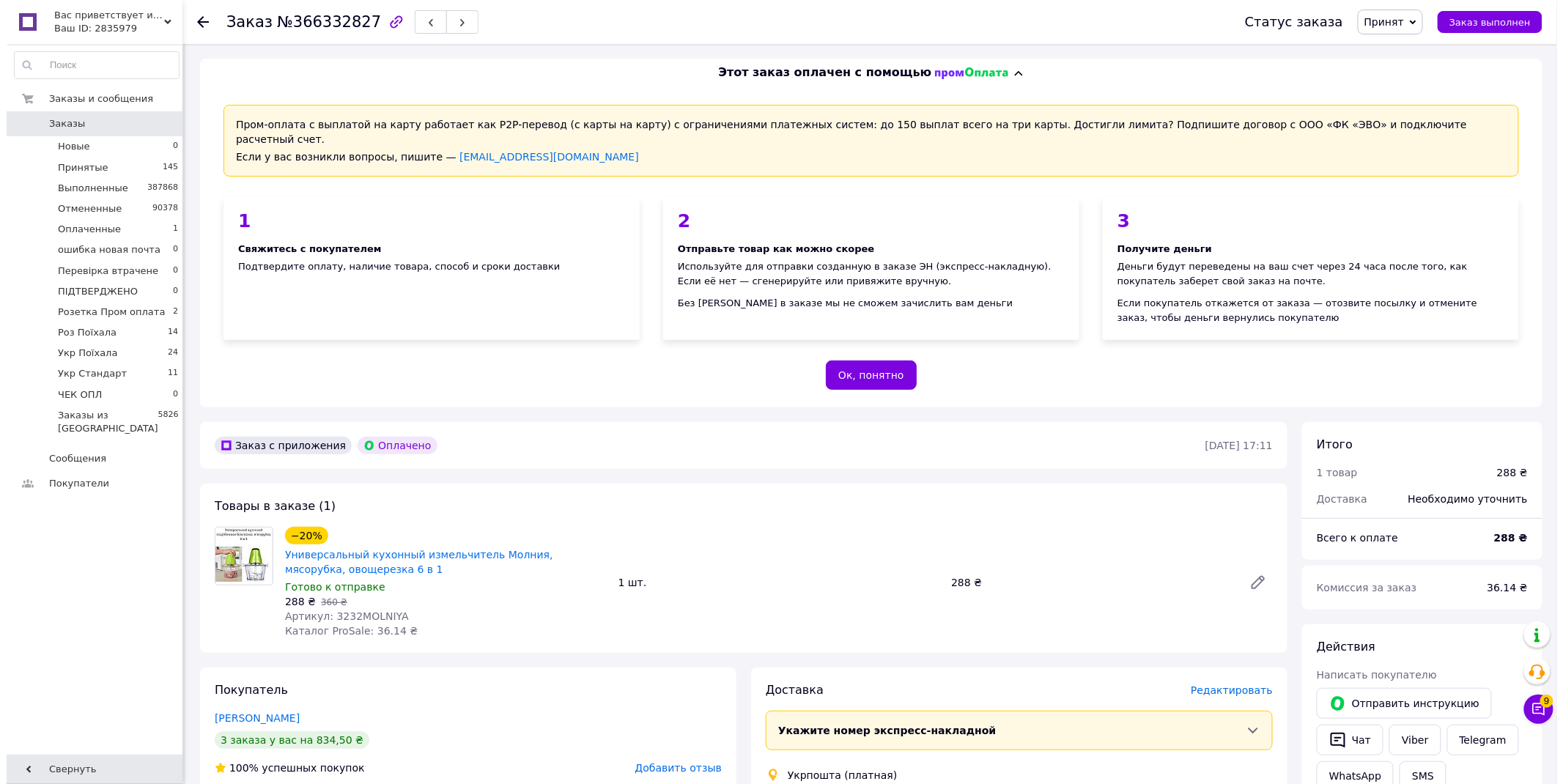
scroll to position [244, 0]
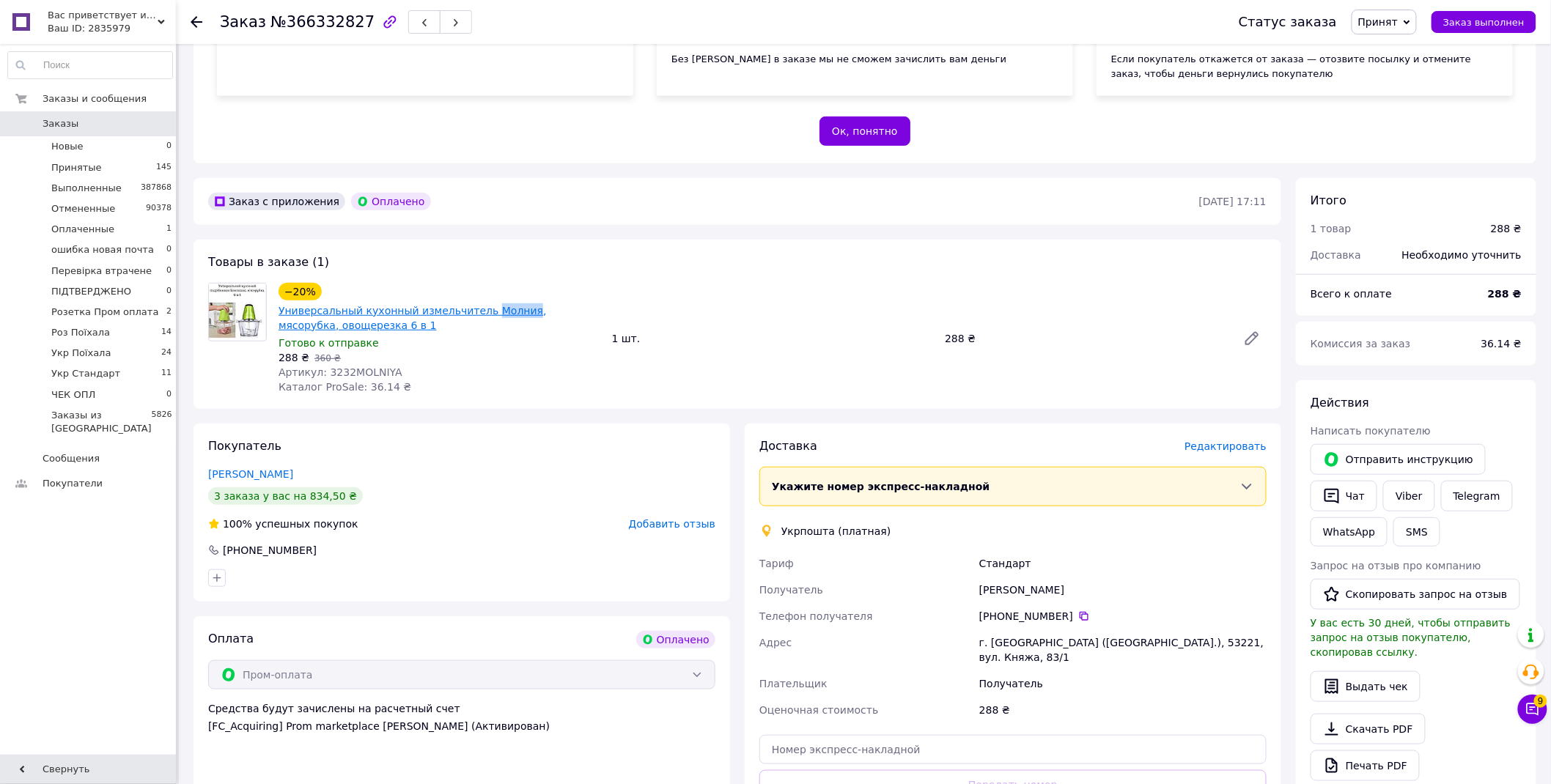
drag, startPoint x: 471, startPoint y: 282, endPoint x: 510, endPoint y: 294, distance: 40.8
click at [510, 294] on div "−20% Универсальный кухонный измельчитель [GEOGRAPHIC_DATA], мясорубка, овощерез…" at bounding box center [439, 308] width 325 height 53
drag, startPoint x: 371, startPoint y: 311, endPoint x: 265, endPoint y: 313, distance: 106.0
click at [275, 312] on div "−20% Универсальный кухонный измельчитель Молния, мясорубка, овощерезка 6 в 1 Го…" at bounding box center [439, 338] width 333 height 117
copy link "овощерезка 6 в 1"
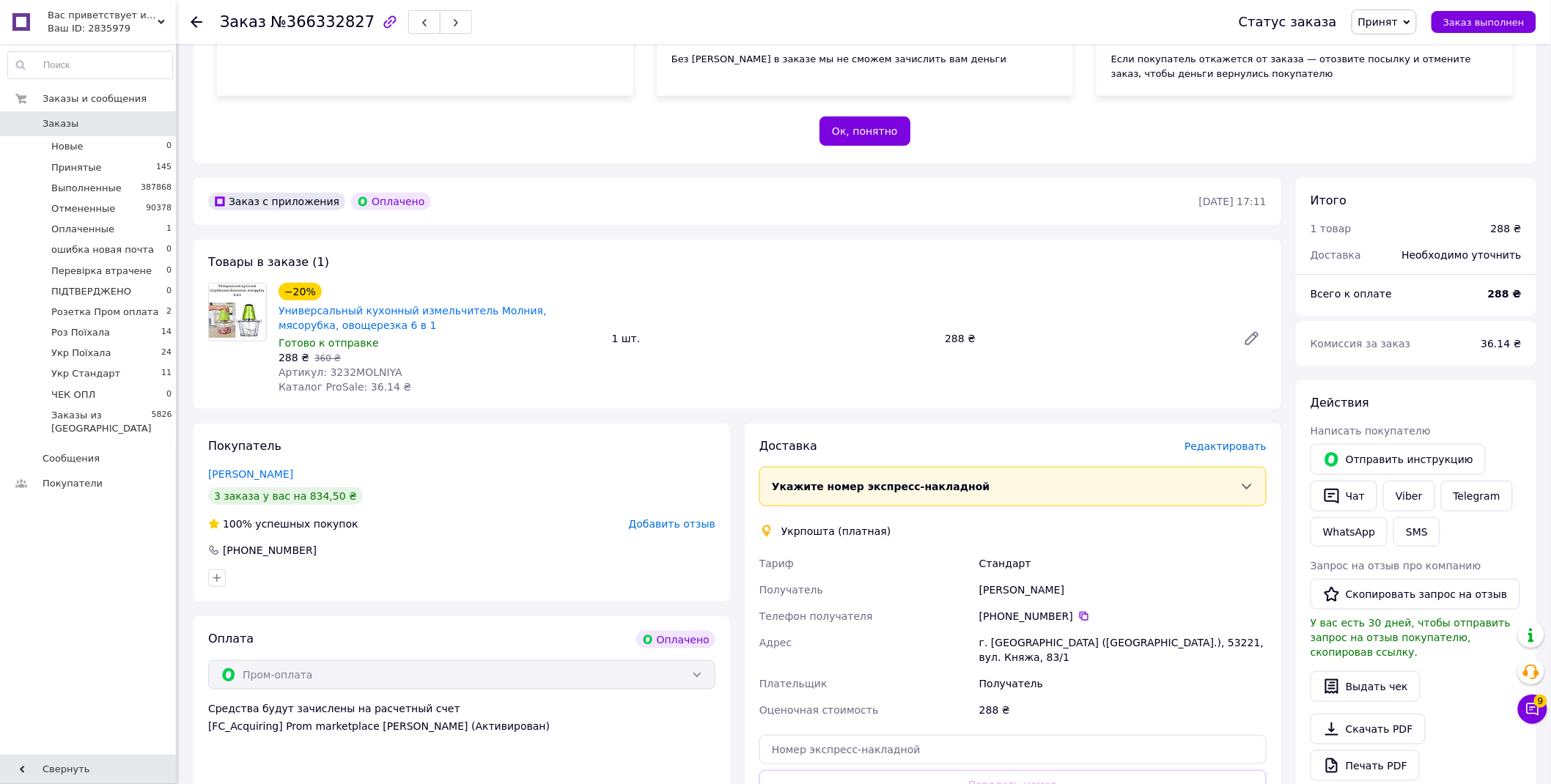
click at [1247, 440] on span "Редактировать" at bounding box center [1226, 446] width 82 height 12
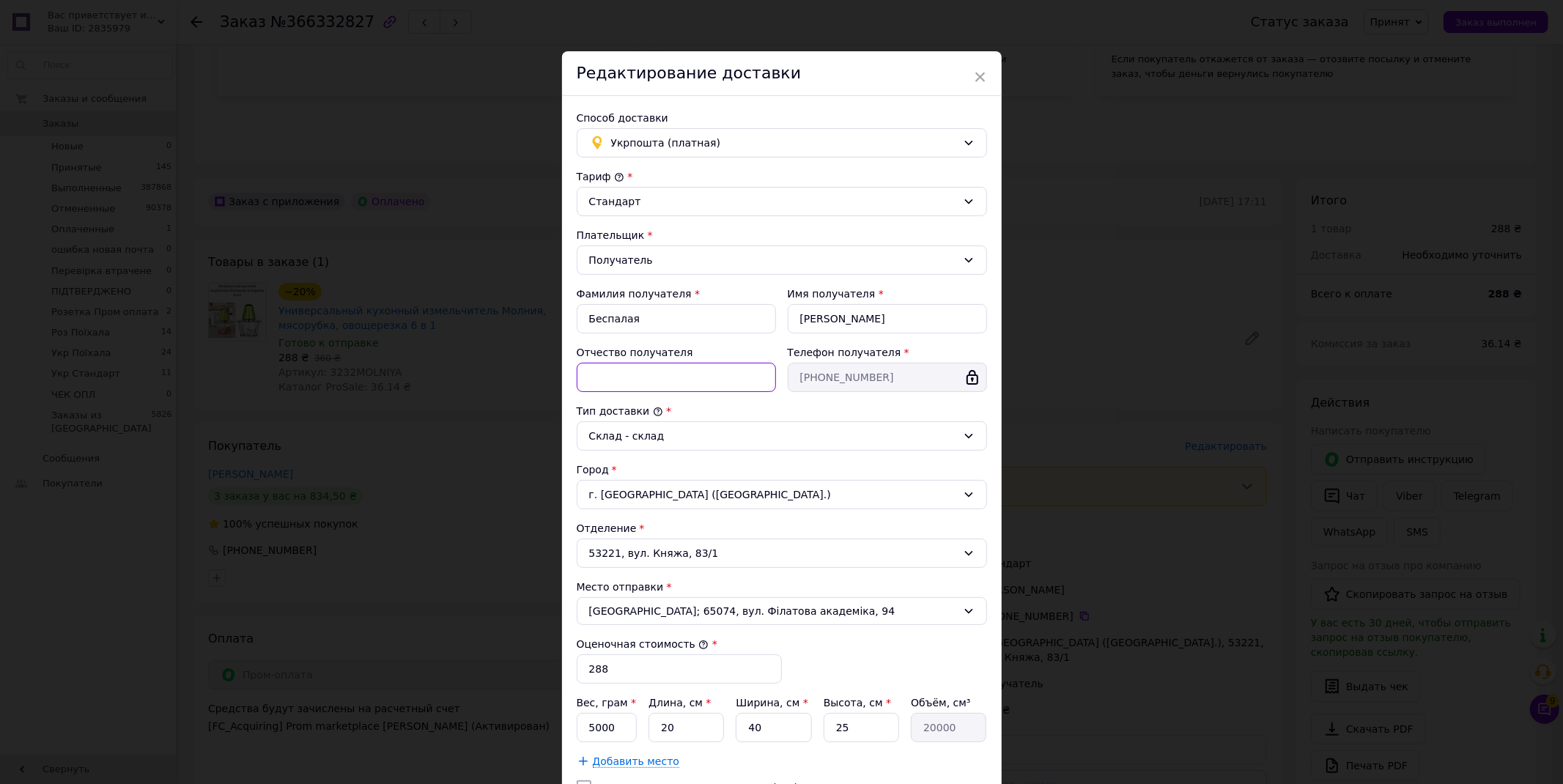
click at [631, 382] on input "Отчество получателя" at bounding box center [677, 377] width 200 height 29
paste input "овощерезка 6 в 1"
drag, startPoint x: 653, startPoint y: 377, endPoint x: 675, endPoint y: 377, distance: 22.0
click at [675, 377] on input "овощерезка 6 в 1" at bounding box center [677, 377] width 200 height 29
drag, startPoint x: 610, startPoint y: 376, endPoint x: 629, endPoint y: 378, distance: 19.1
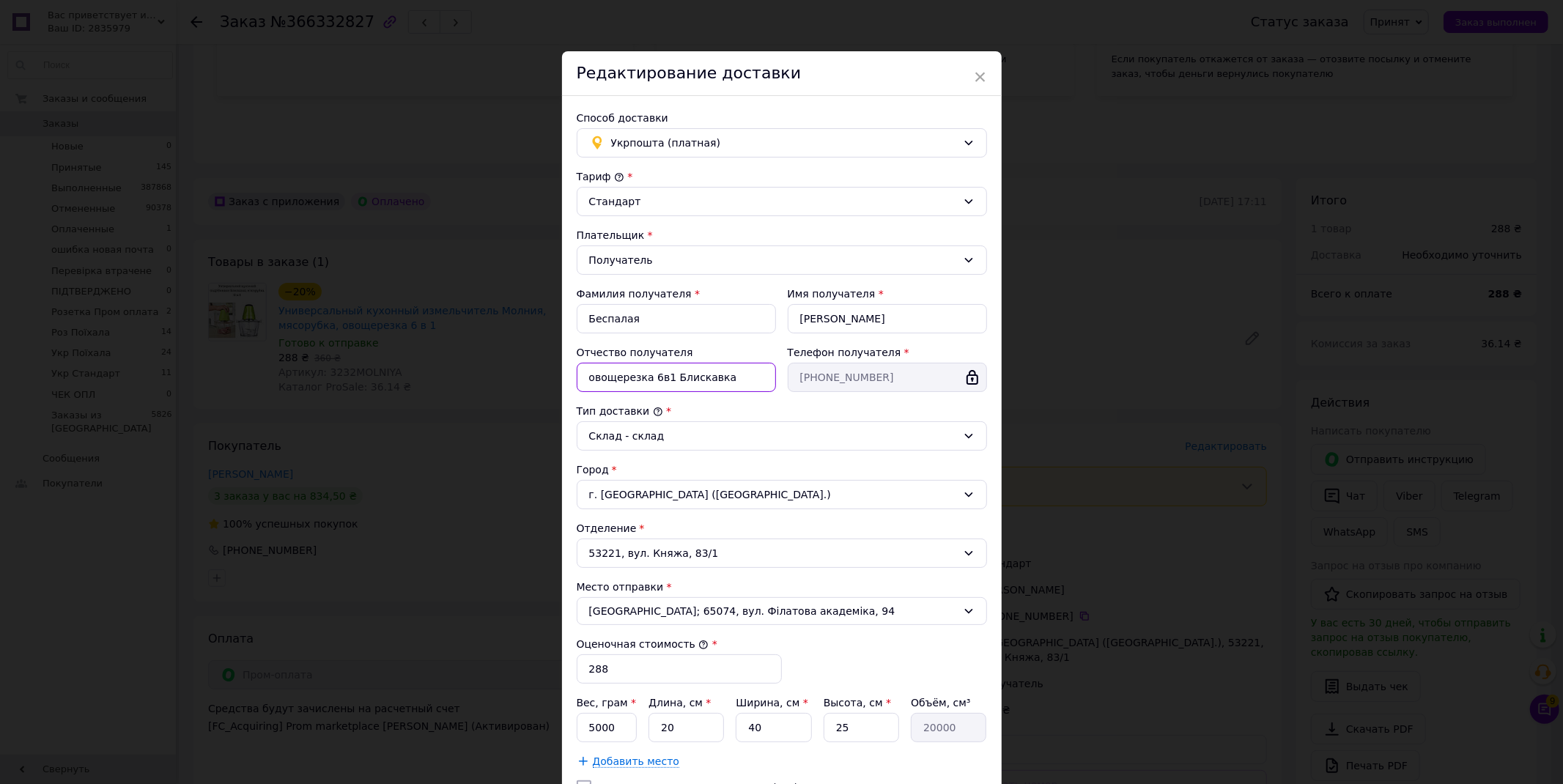
click at [629, 378] on input "овощерезка 6в1 Блискавка" at bounding box center [677, 377] width 200 height 29
click at [722, 382] on input "овочерізка 6в1 Блискавка" at bounding box center [677, 377] width 200 height 29
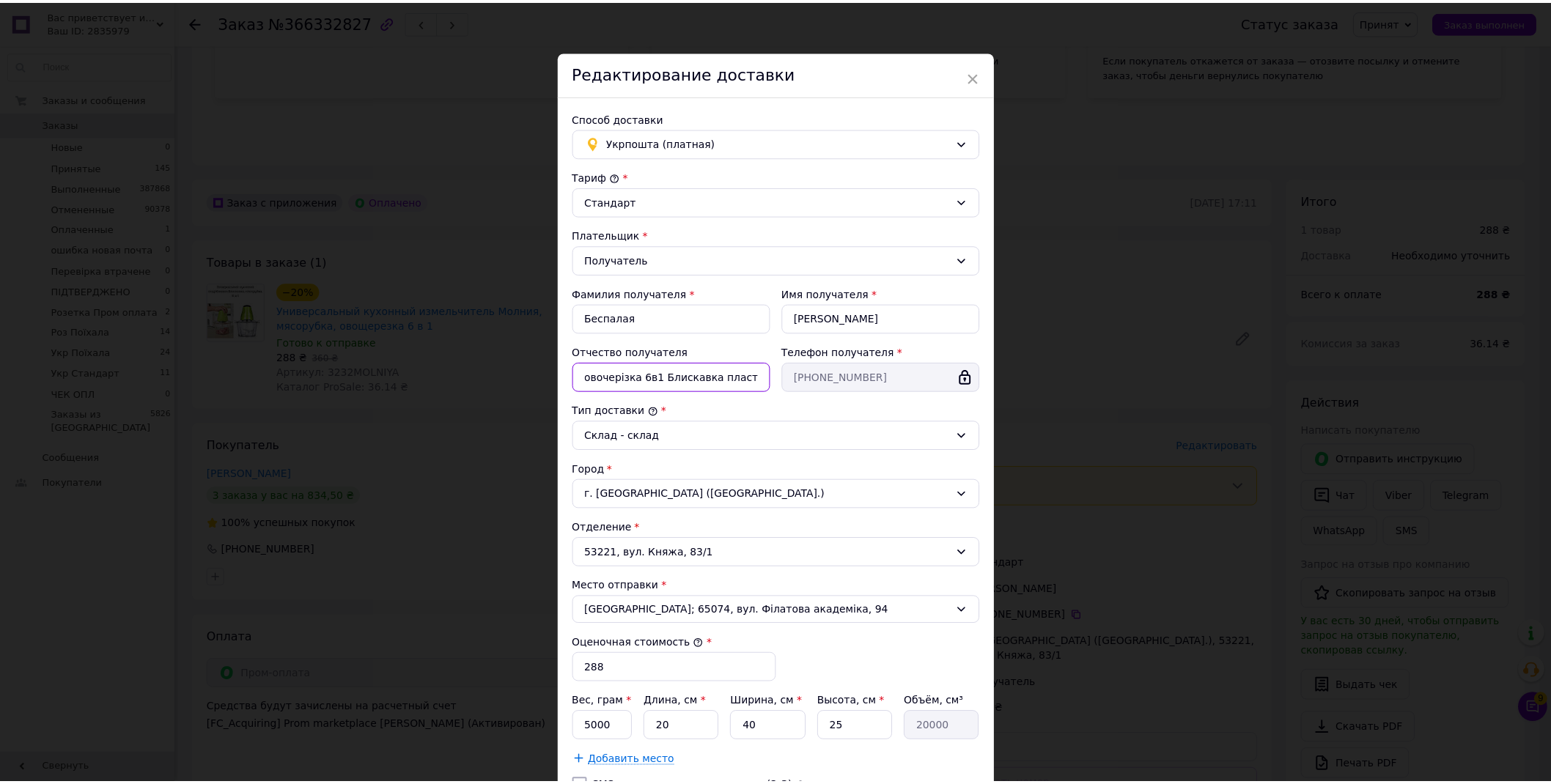
scroll to position [134, 0]
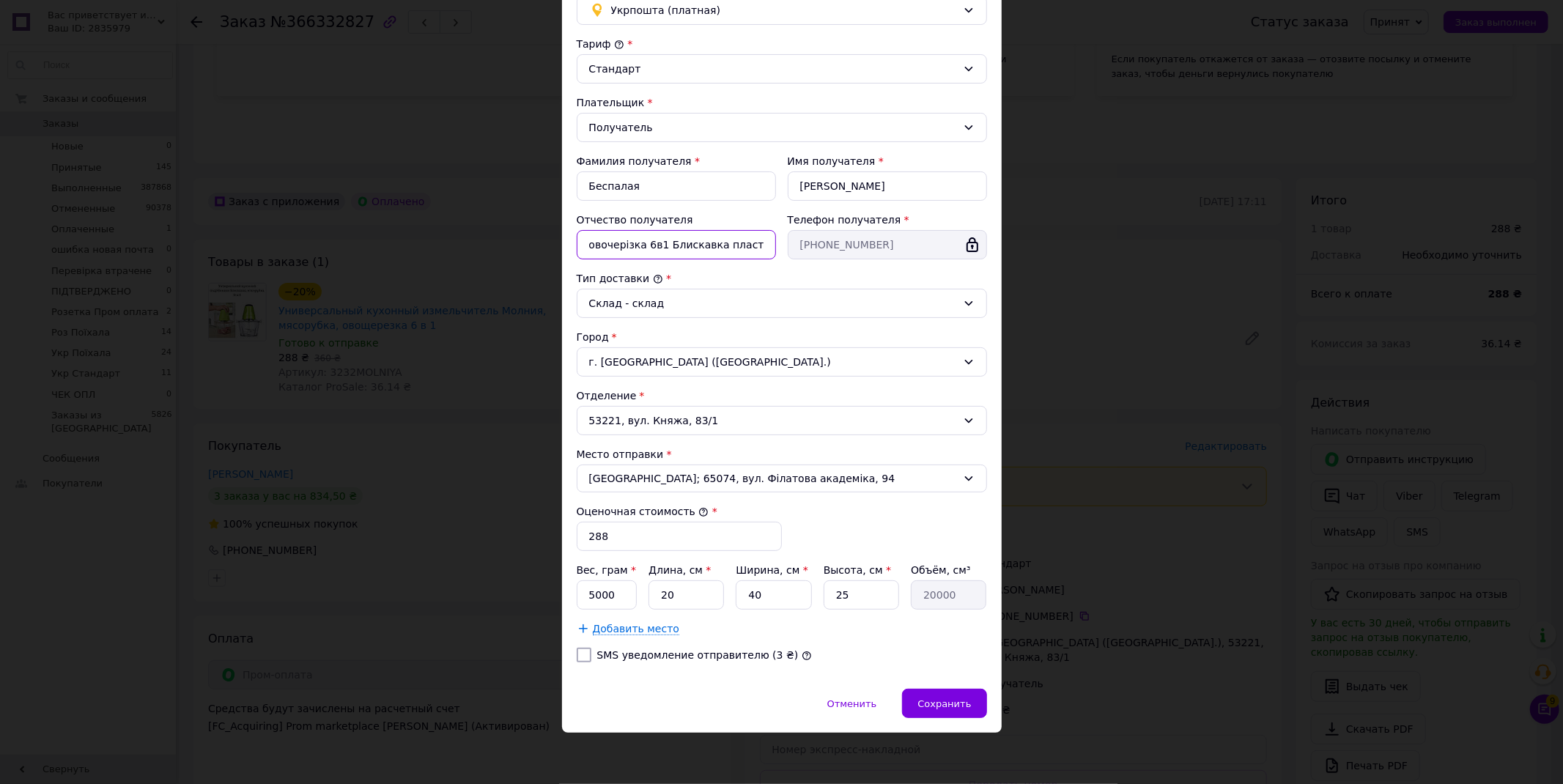
type input "овочерізка 6в1 Блискавка пластик"
drag, startPoint x: 592, startPoint y: 599, endPoint x: 584, endPoint y: 600, distance: 8.1
click at [584, 600] on input "5000" at bounding box center [607, 595] width 61 height 29
type input "2000"
drag, startPoint x: 853, startPoint y: 594, endPoint x: 824, endPoint y: 594, distance: 29.0
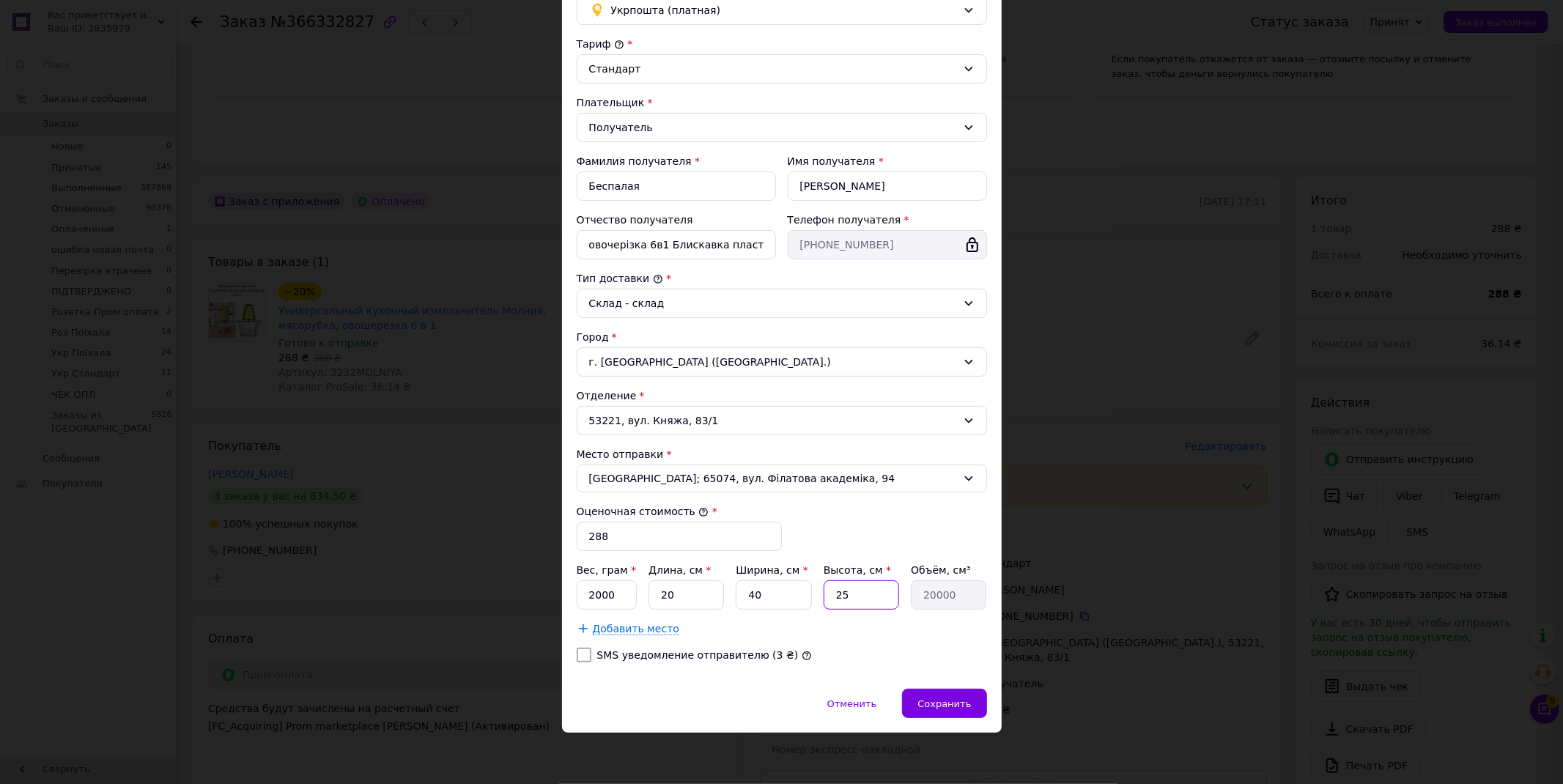
click at [825, 595] on input "25" at bounding box center [861, 595] width 76 height 29
type input "1"
type input "800"
type input "18"
type input "14400"
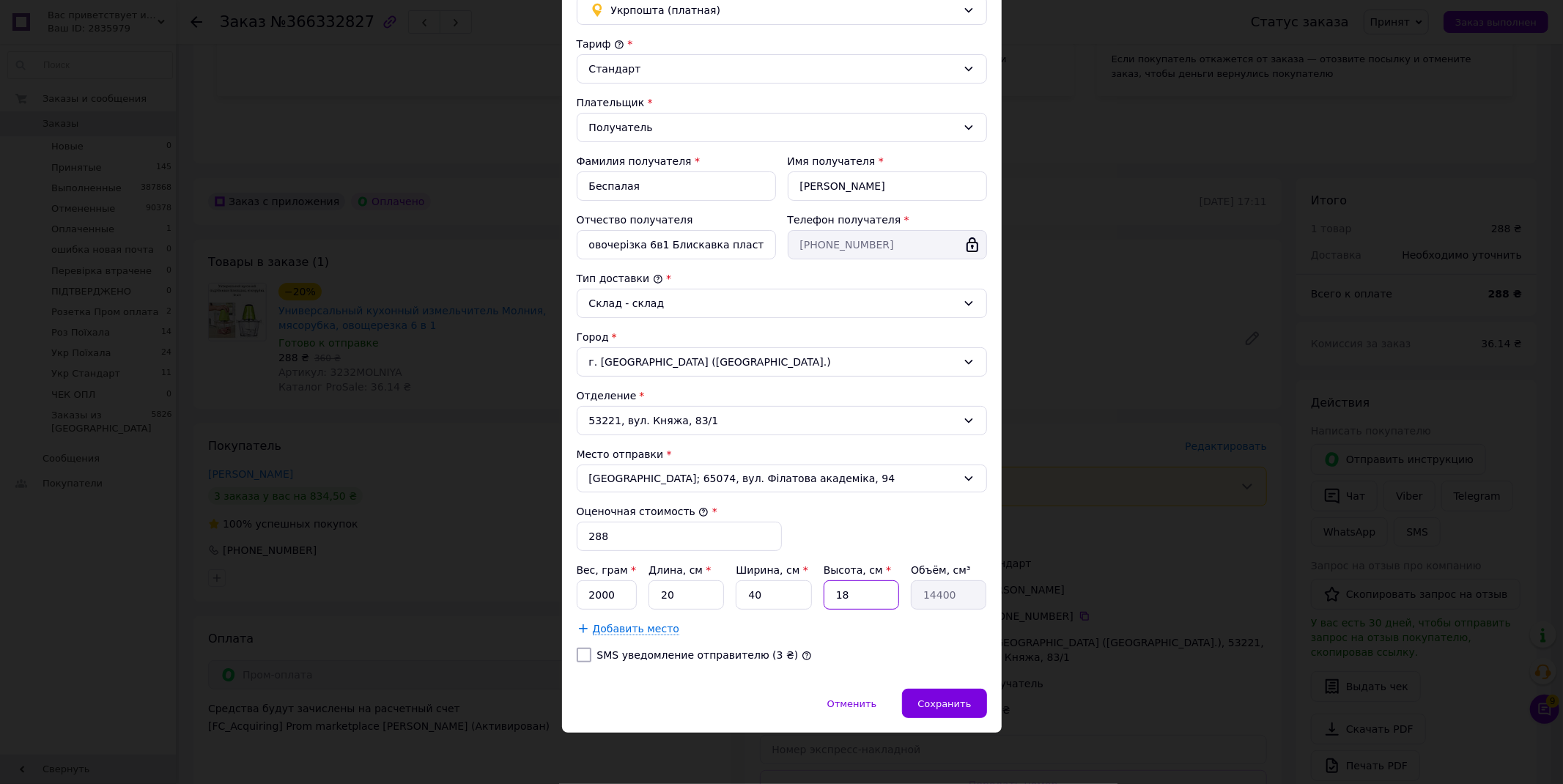
type input "18"
drag, startPoint x: 679, startPoint y: 590, endPoint x: 635, endPoint y: 590, distance: 44.0
click at [637, 592] on div "Вес, грам * 2000 Длина, см * 20 Ширина, см * 40 Высота, см * 18 Объём, см³ 14400" at bounding box center [782, 587] width 410 height 47
type input "1"
type input "720"
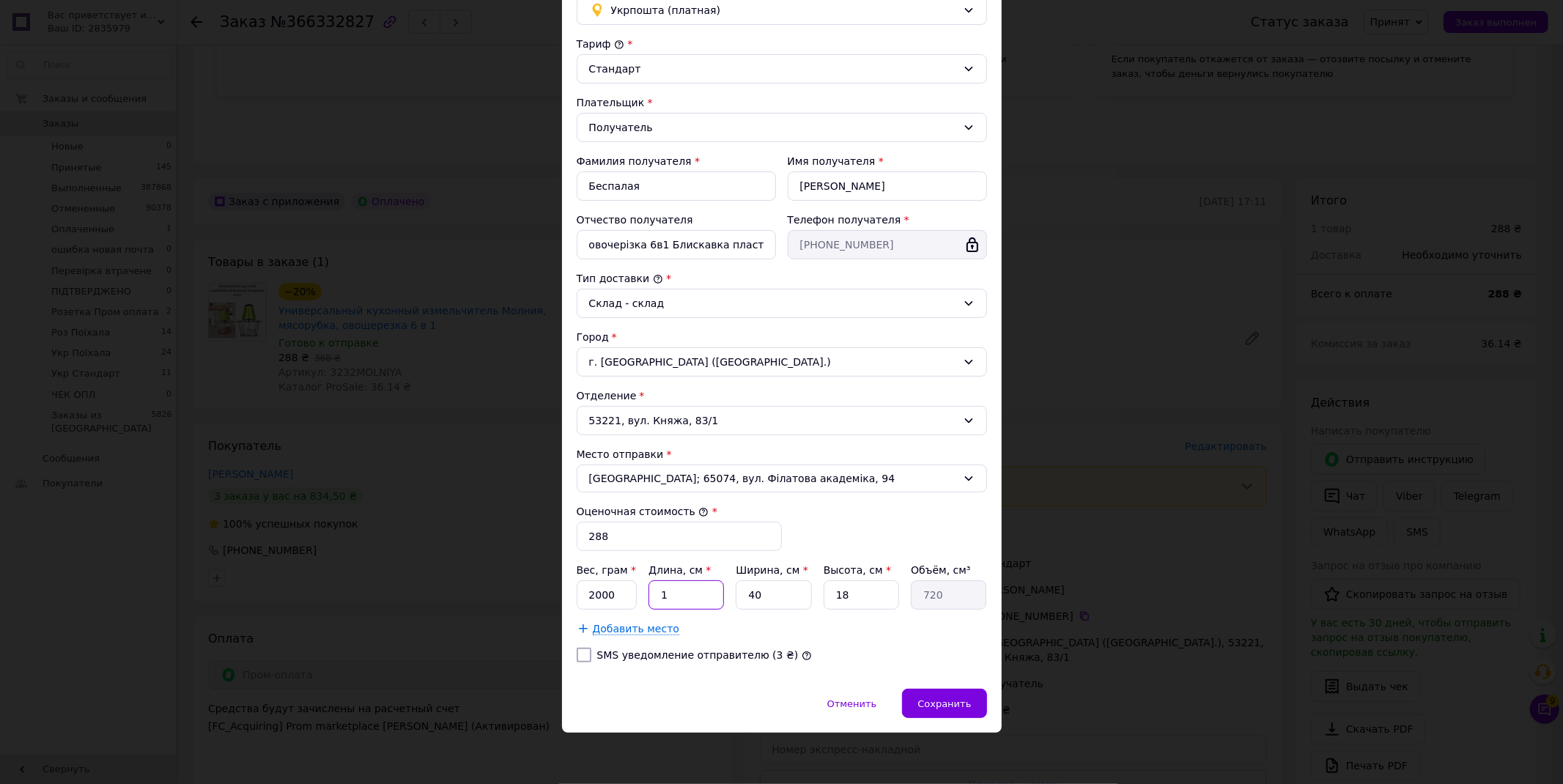
type input "18"
type input "12960"
type input "18"
drag, startPoint x: 766, startPoint y: 601, endPoint x: 709, endPoint y: 599, distance: 57.0
click at [718, 602] on div "Вес, грам * 2000 Длина, см * 18 Ширина, см * 40 Высота, см * 18 Объём, см³ 12960" at bounding box center [782, 587] width 410 height 47
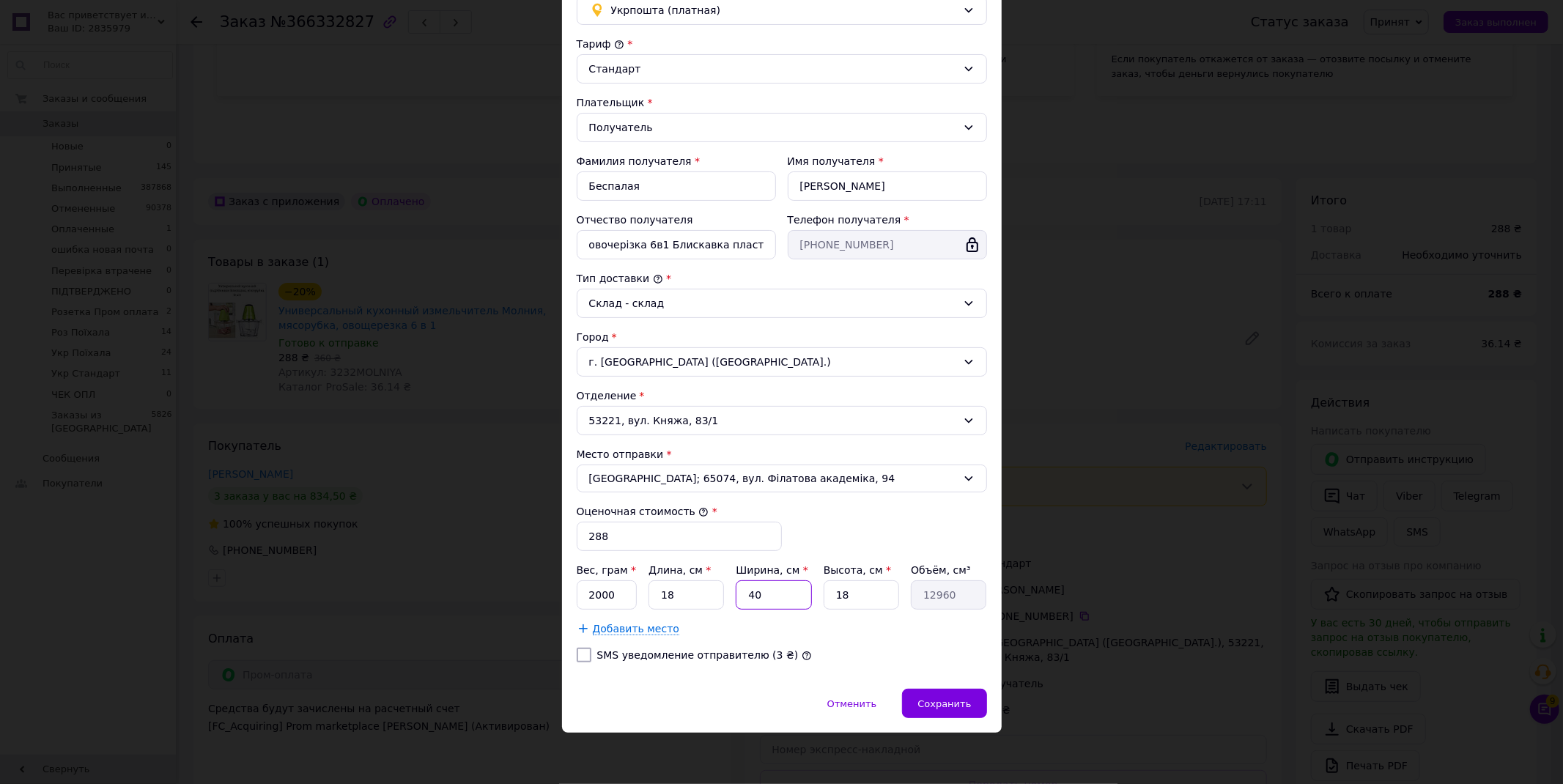
type input "2"
type input "648"
type input "24"
type input "7776"
type input "24"
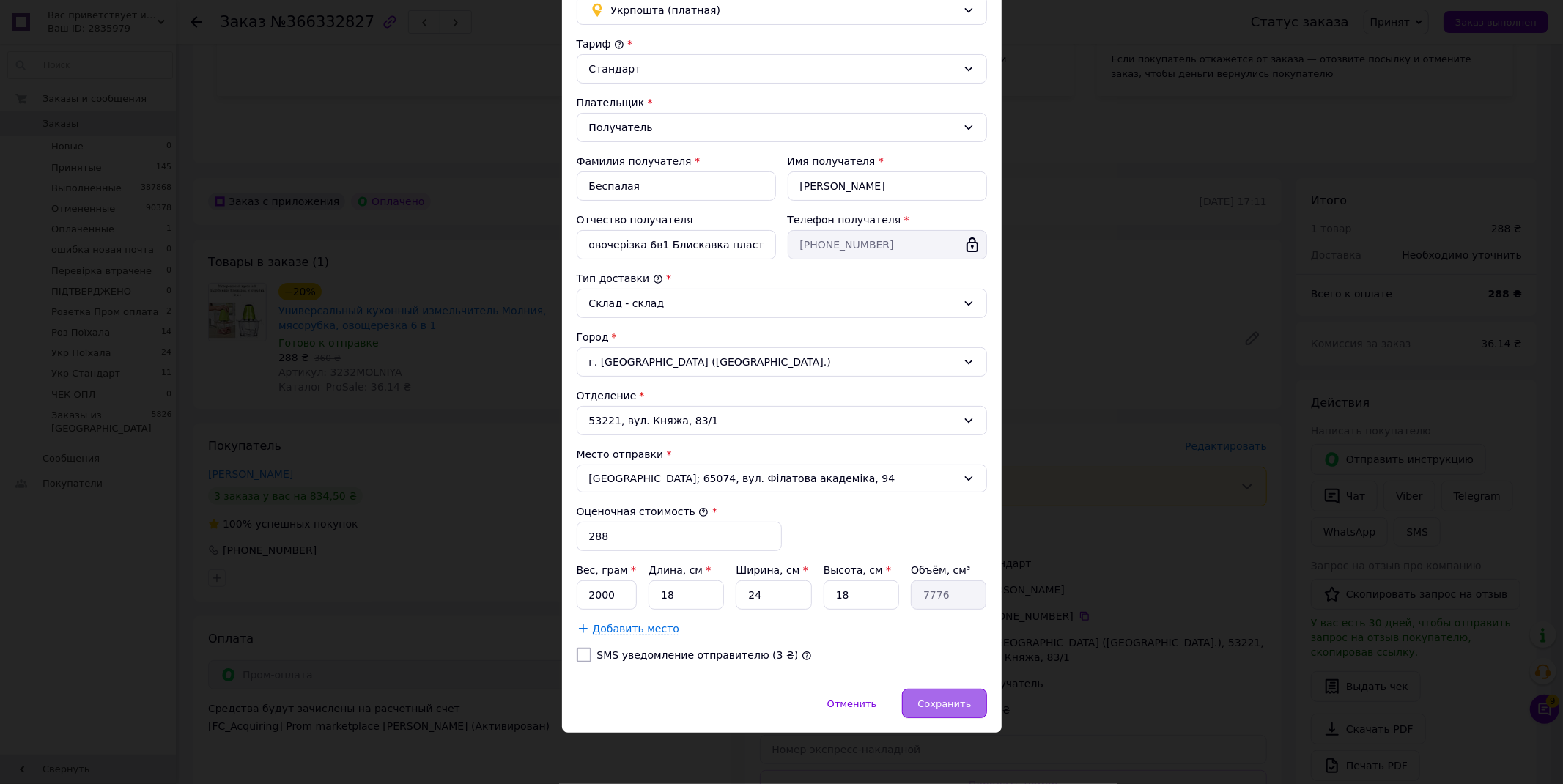
click at [940, 714] on div "Сохранить" at bounding box center [944, 703] width 84 height 29
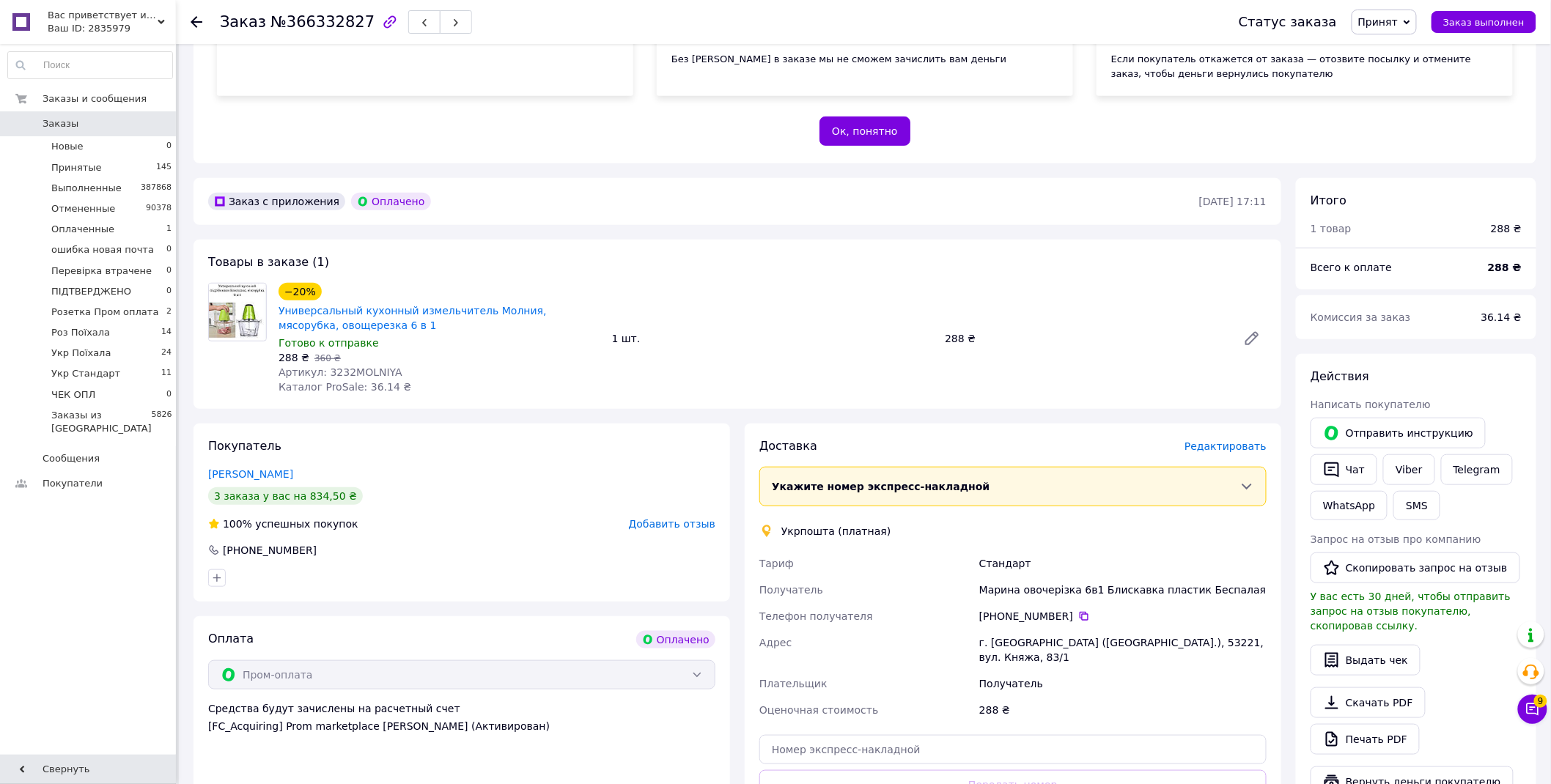
scroll to position [611, 0]
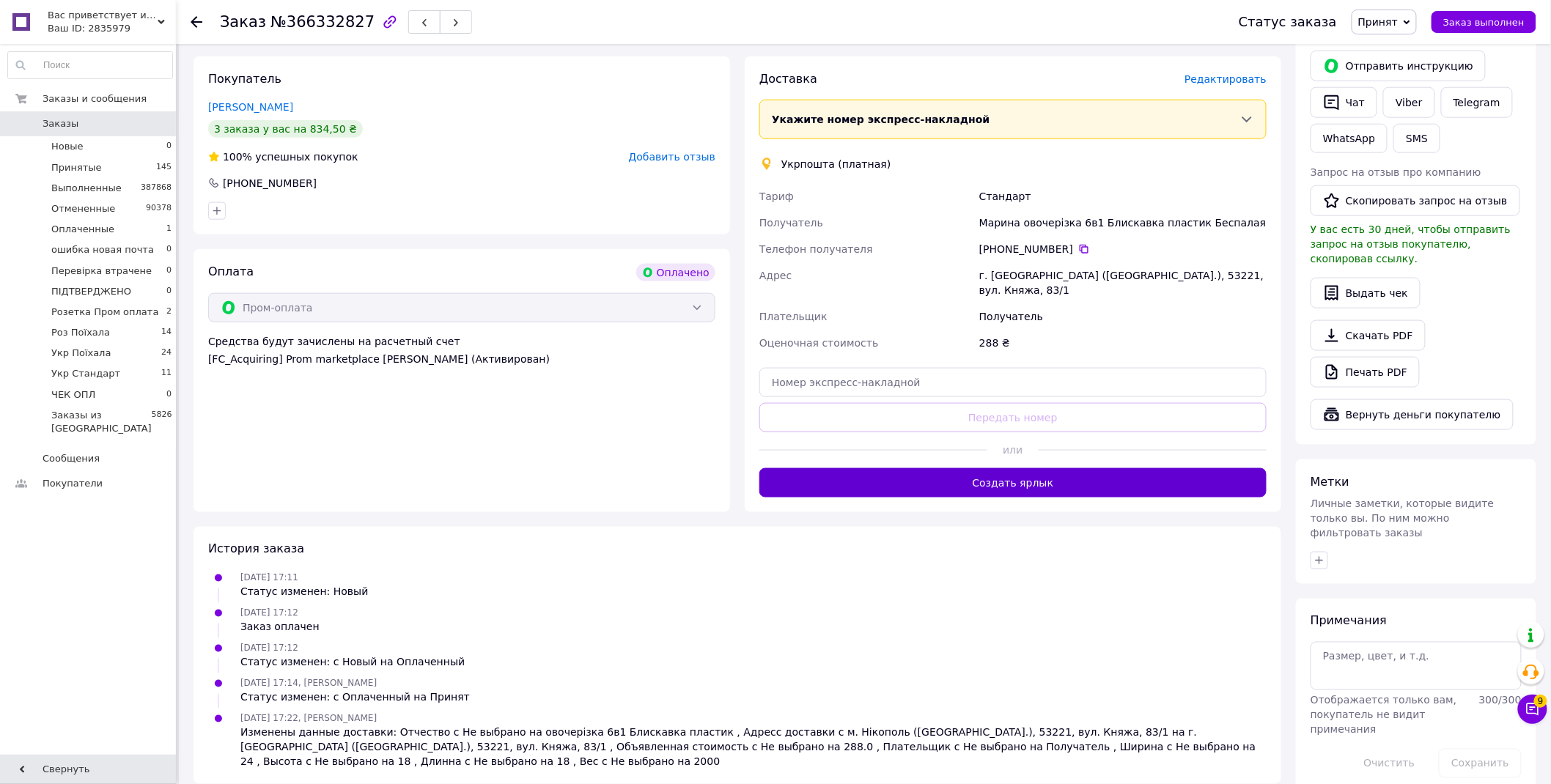
click at [1022, 482] on button "Создать ярлык" at bounding box center [1013, 483] width 507 height 29
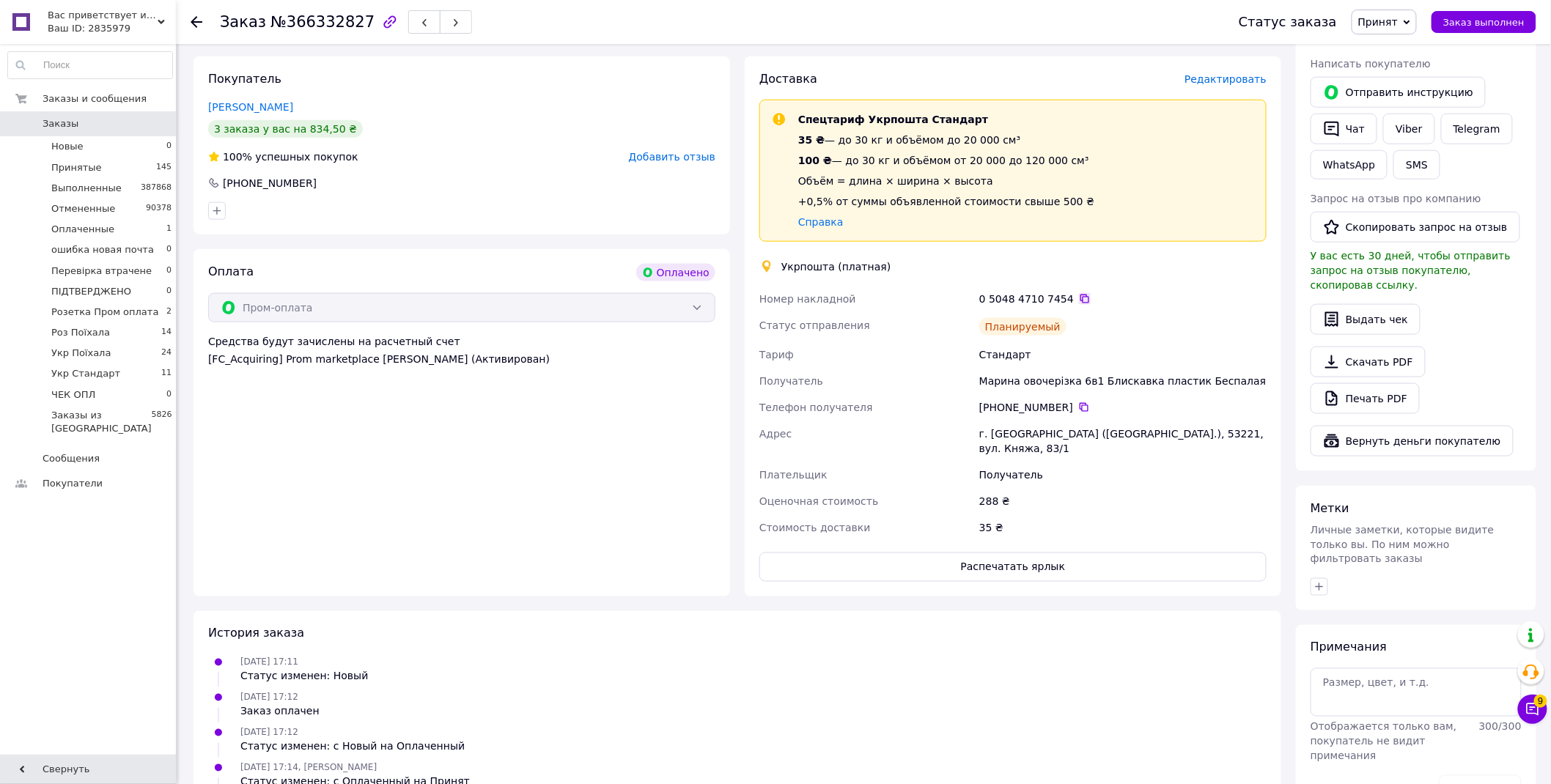
click at [1080, 293] on icon at bounding box center [1085, 299] width 12 height 12
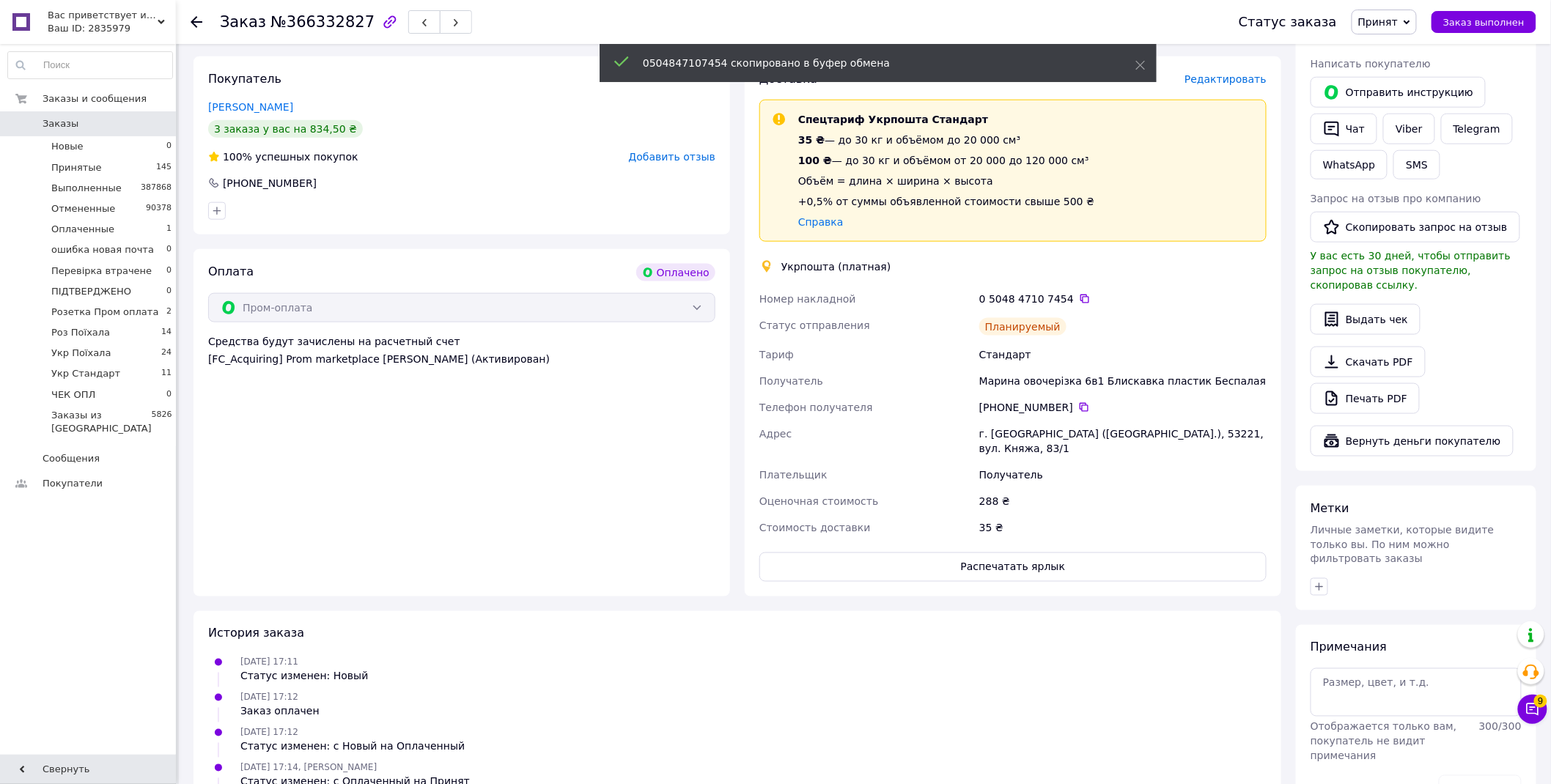
click at [1395, 22] on span "Принят" at bounding box center [1378, 22] width 40 height 12
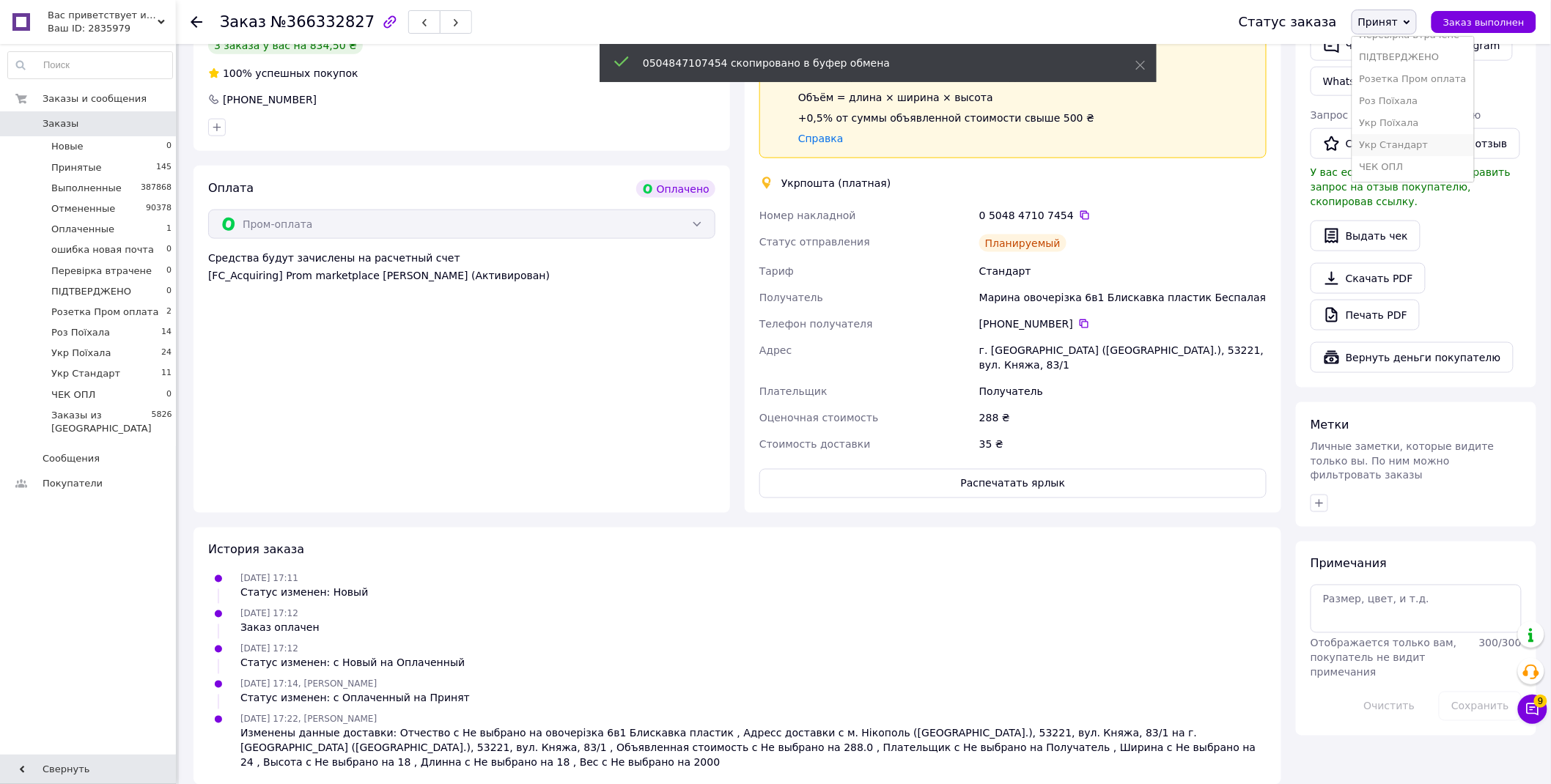
click at [1427, 144] on li "Укр Стандарт" at bounding box center [1414, 145] width 122 height 22
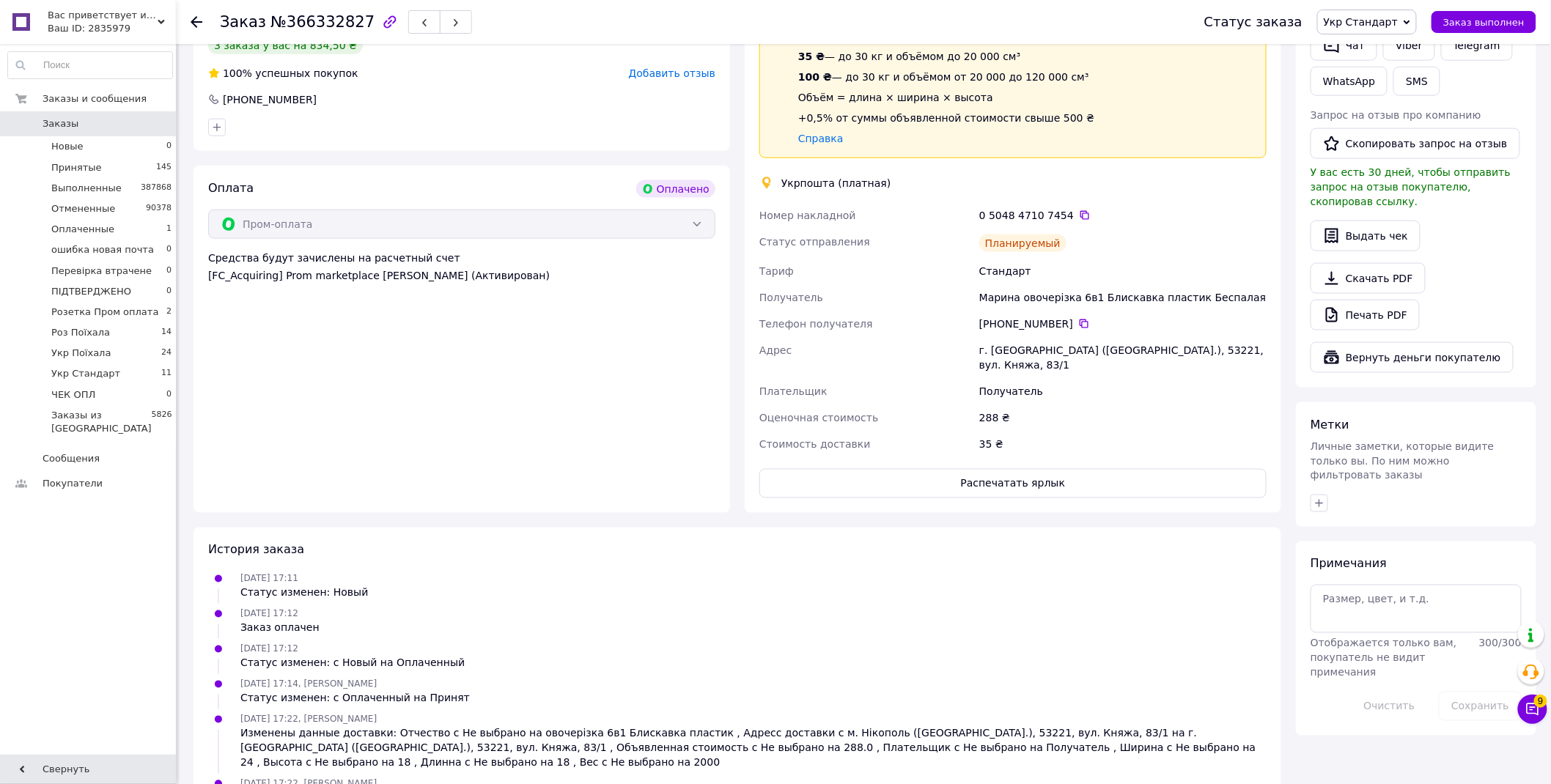
click at [89, 20] on span "Вас приветствует интернет-магазин SvetOn!" at bounding box center [103, 15] width 110 height 13
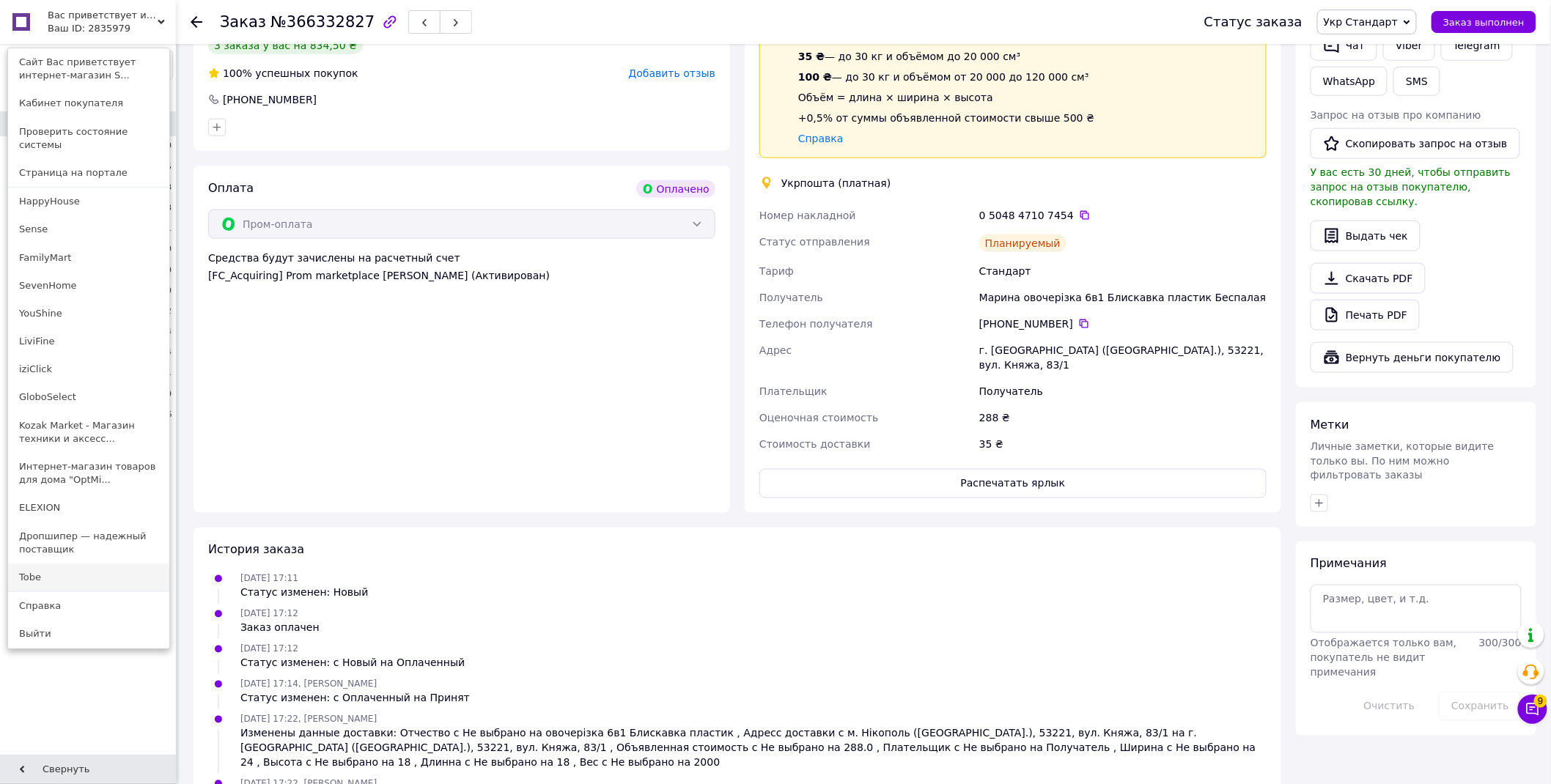
click at [73, 565] on link "Tobe" at bounding box center [89, 578] width 162 height 28
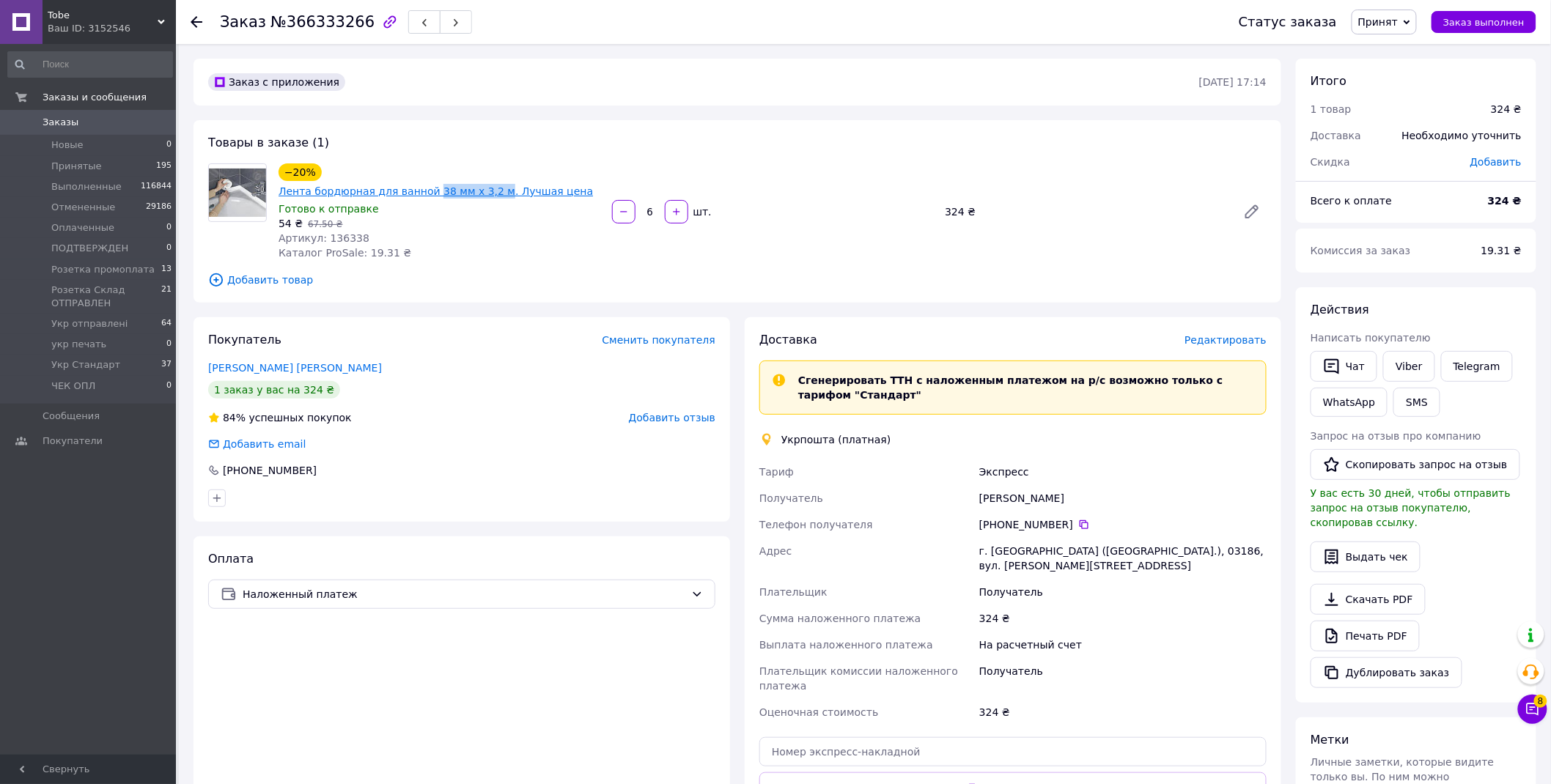
drag, startPoint x: 465, startPoint y: 159, endPoint x: 524, endPoint y: 174, distance: 60.9
click at [524, 174] on div "Товары в заказе (1) −20% Лента бордюрная для ванной 38 мм x 3,2 м. Лучшая цена …" at bounding box center [738, 211] width 1088 height 183
copy link "38 мм x 3,2 м"
click at [1251, 334] on span "Редактировать" at bounding box center [1226, 340] width 82 height 12
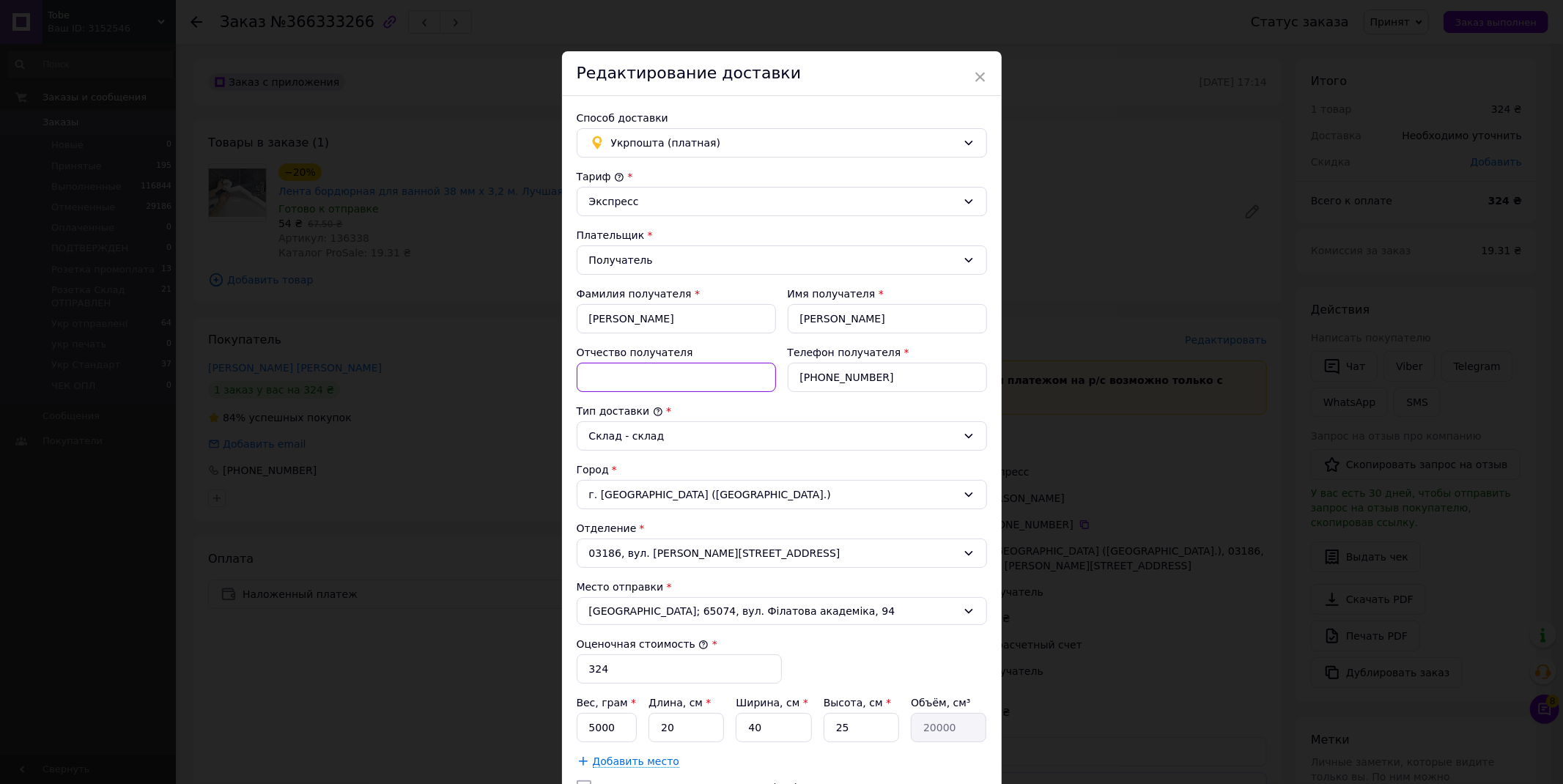
drag, startPoint x: 624, startPoint y: 380, endPoint x: 619, endPoint y: 363, distance: 17.7
click at [624, 380] on input "Отчество получателя" at bounding box center [677, 377] width 200 height 29
paste input "38 мм x 3,2 м"
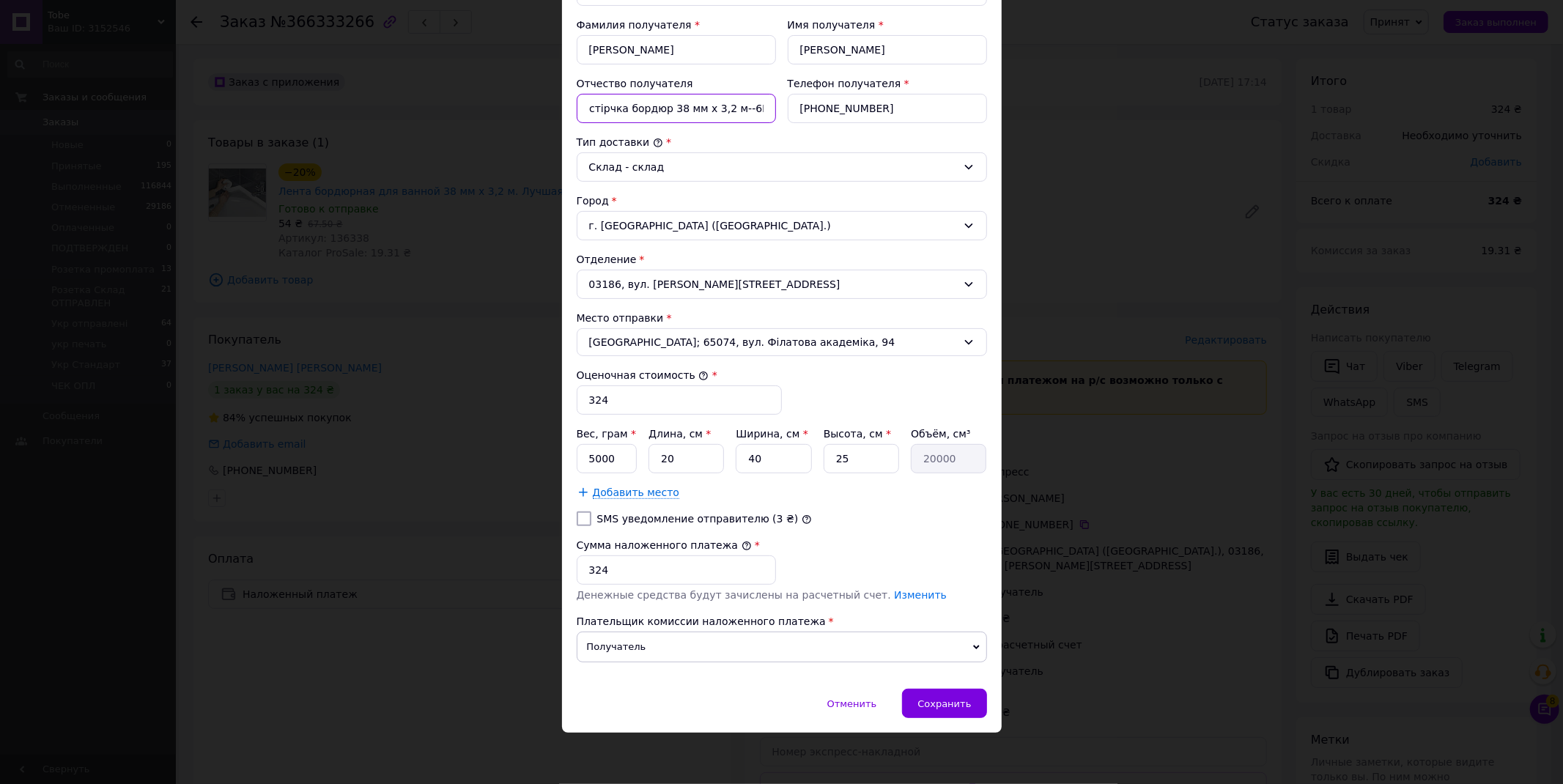
type input "--6ШТ--стірчка бордюр 38 мм x 3,2 м--6ШТ--"
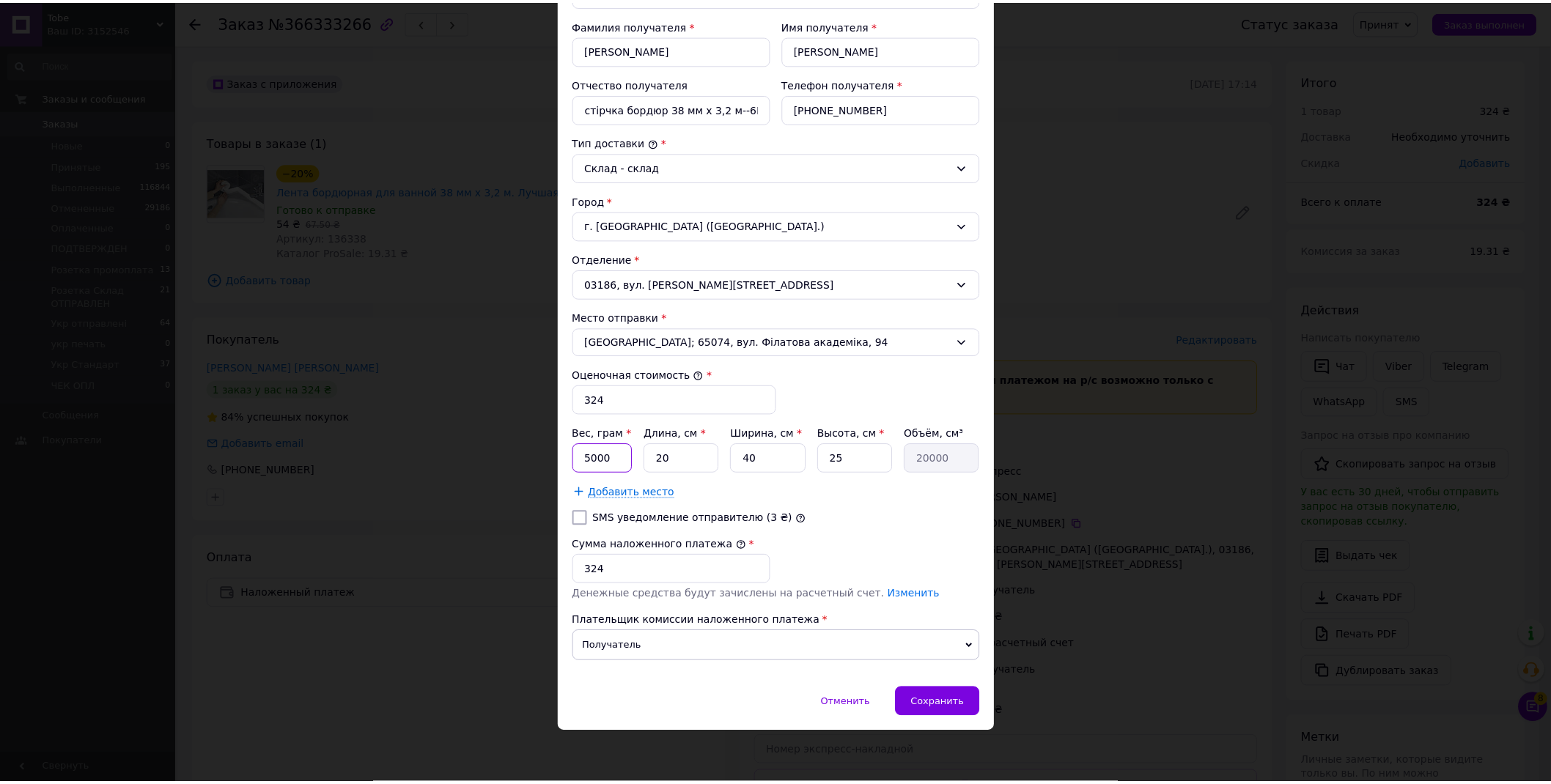
scroll to position [0, 0]
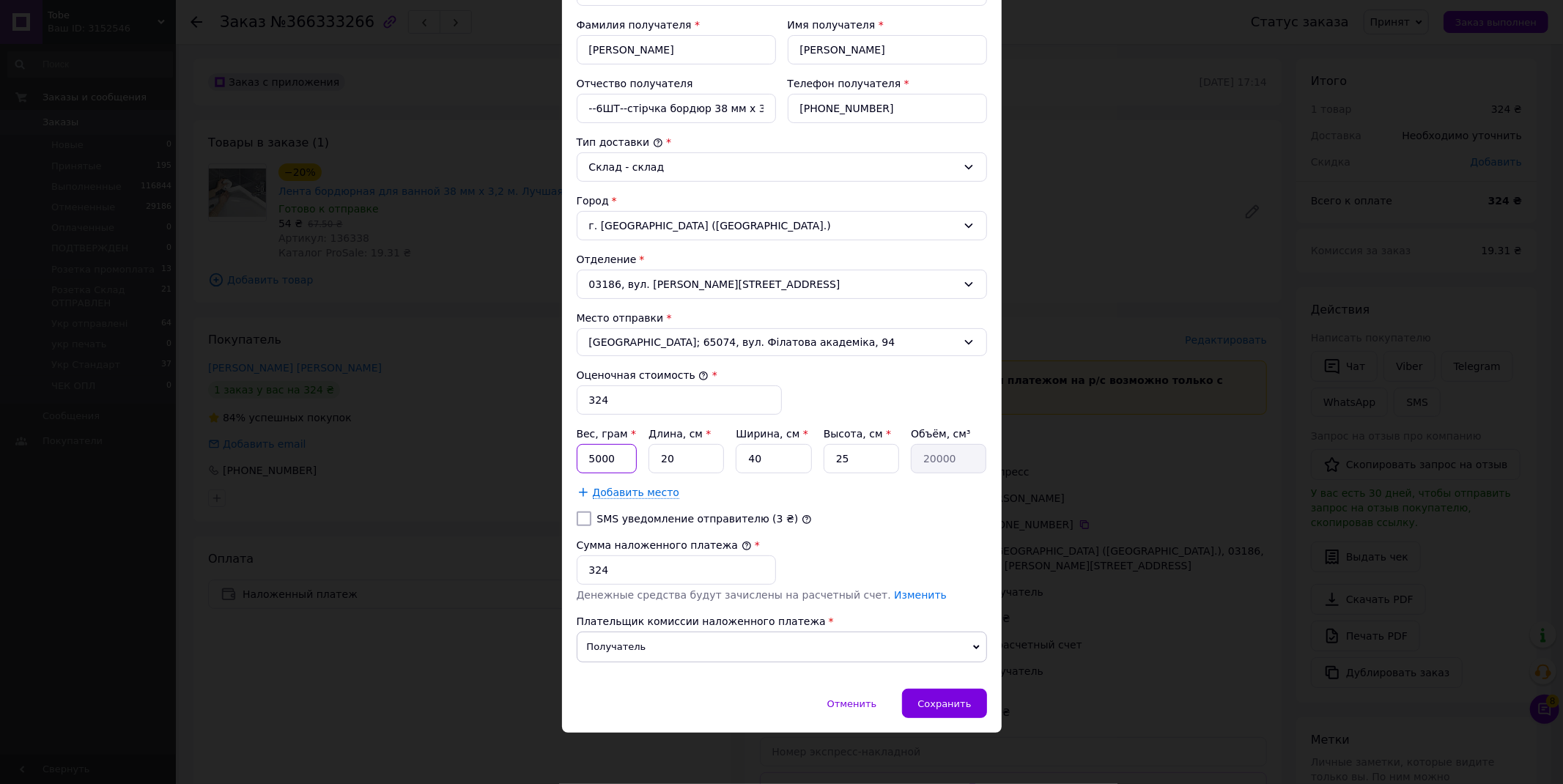
drag, startPoint x: 596, startPoint y: 463, endPoint x: 587, endPoint y: 462, distance: 9.1
click at [587, 462] on input "5000" at bounding box center [607, 459] width 61 height 29
type input "500"
drag, startPoint x: 750, startPoint y: 460, endPoint x: 741, endPoint y: 460, distance: 9.0
click at [741, 460] on input "40" at bounding box center [773, 459] width 76 height 29
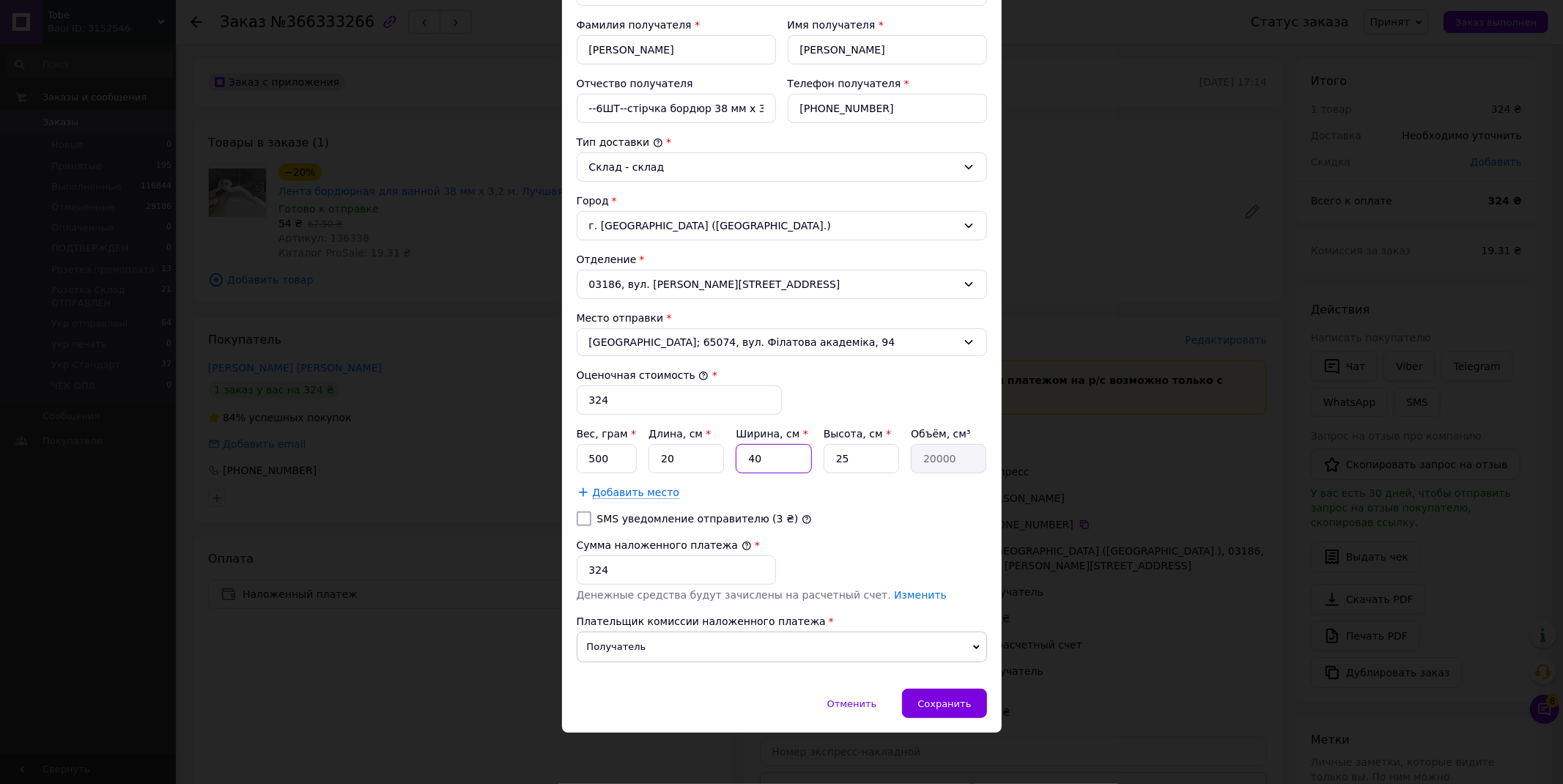
type input "1"
type input "500"
type input "16"
type input "8000"
type input "16"
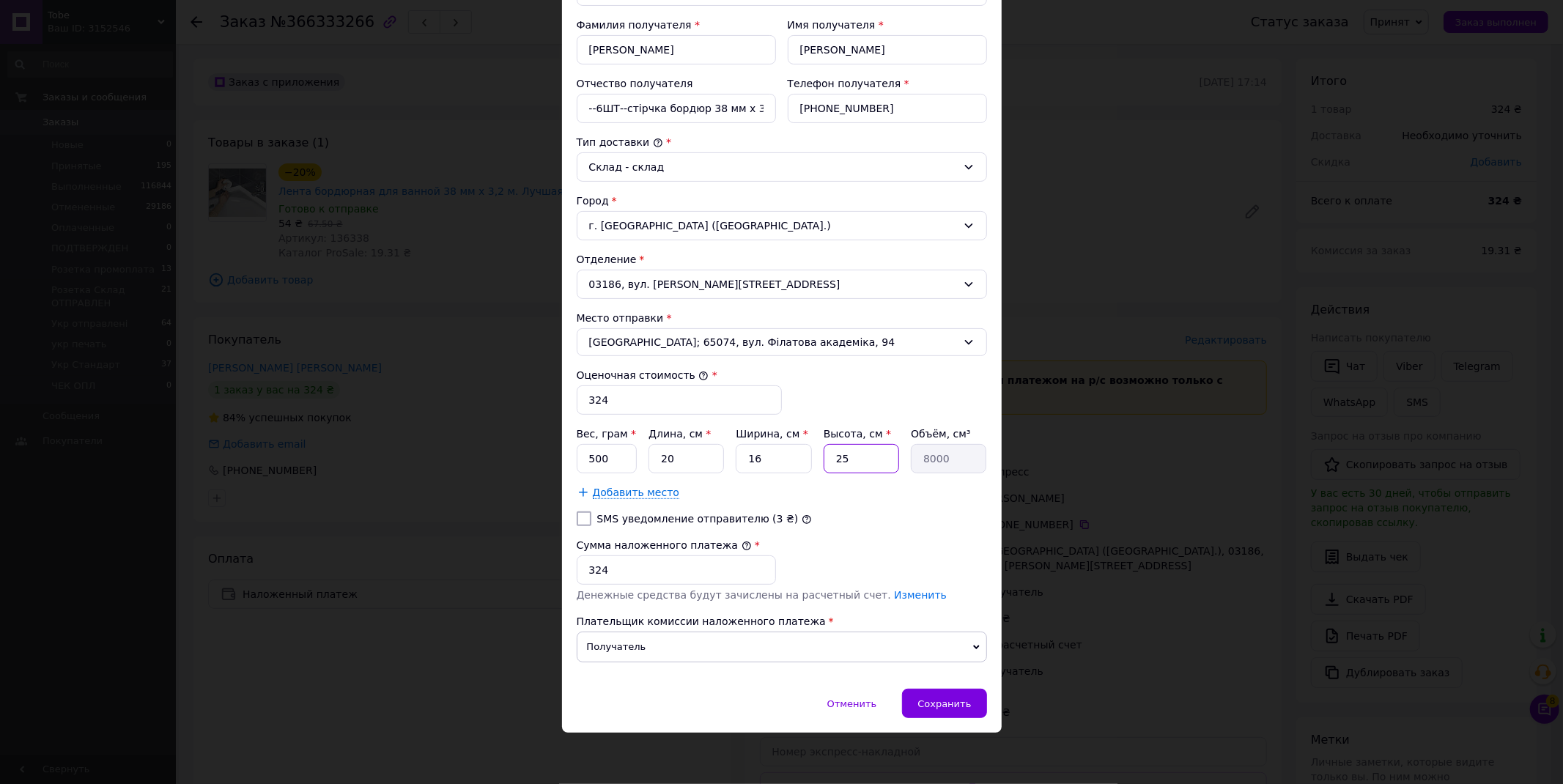
drag, startPoint x: 860, startPoint y: 462, endPoint x: 818, endPoint y: 463, distance: 42.0
click at [818, 463] on div "Вес, грам * 500 Длина, см * 20 Ширина, см * 16 Высота, см * 25 Объём, см³ 8000" at bounding box center [782, 450] width 410 height 47
type input "1"
type input "320"
type input "14"
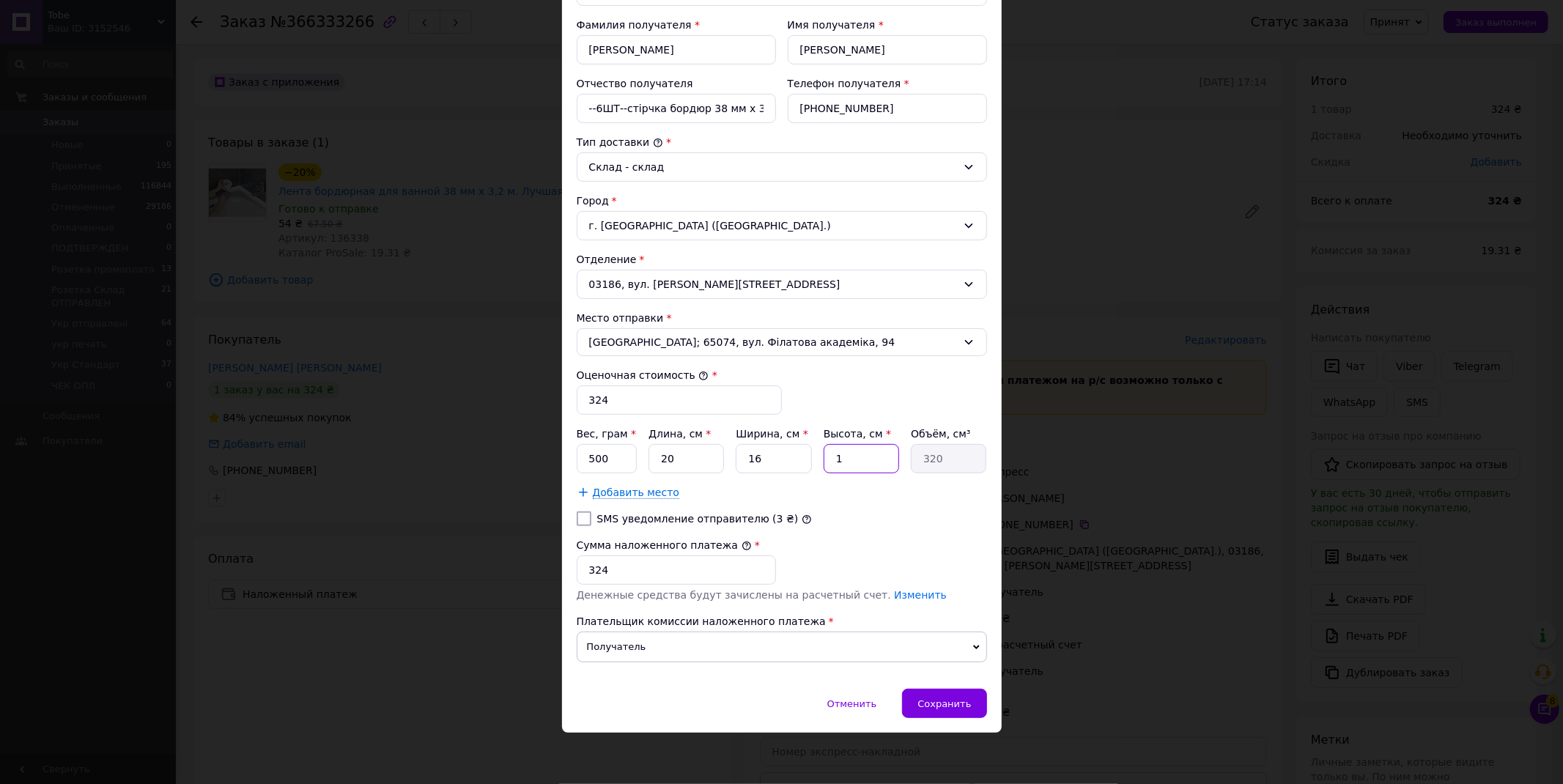
type input "4480"
type input "14"
click at [954, 713] on div "Сохранить" at bounding box center [944, 703] width 84 height 29
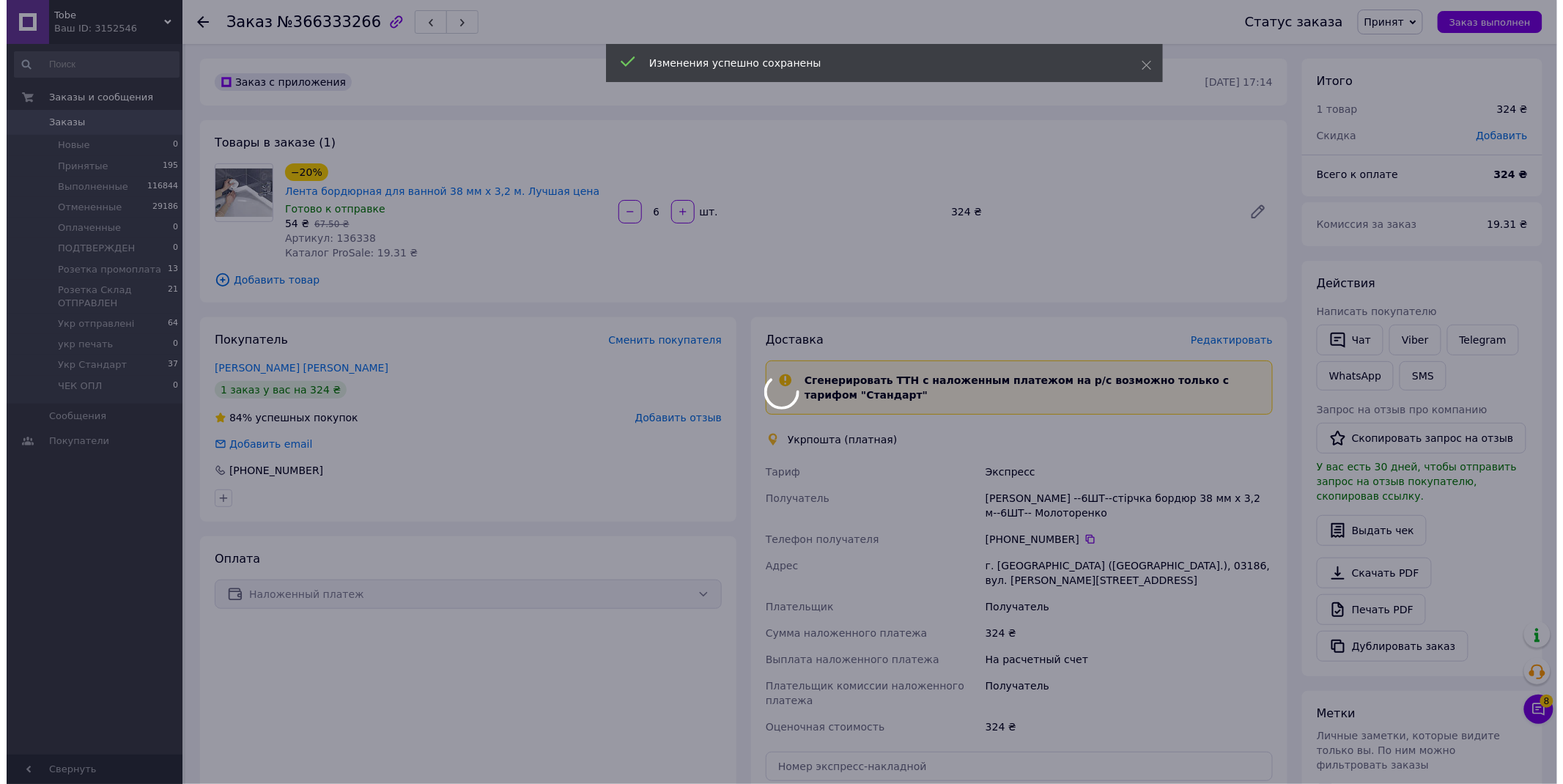
scroll to position [231, 0]
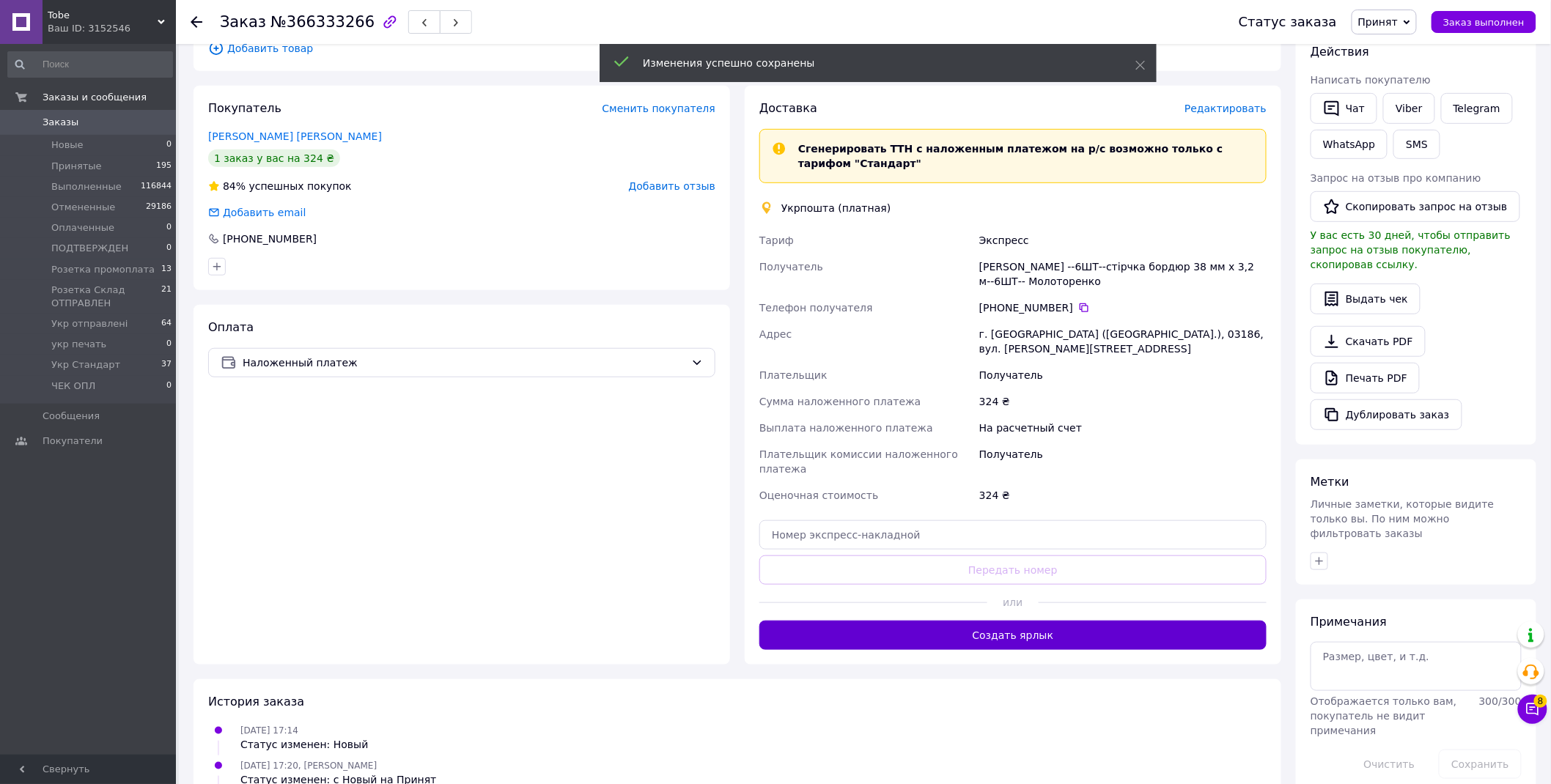
click at [1025, 621] on button "Создать ярлык" at bounding box center [1013, 636] width 507 height 29
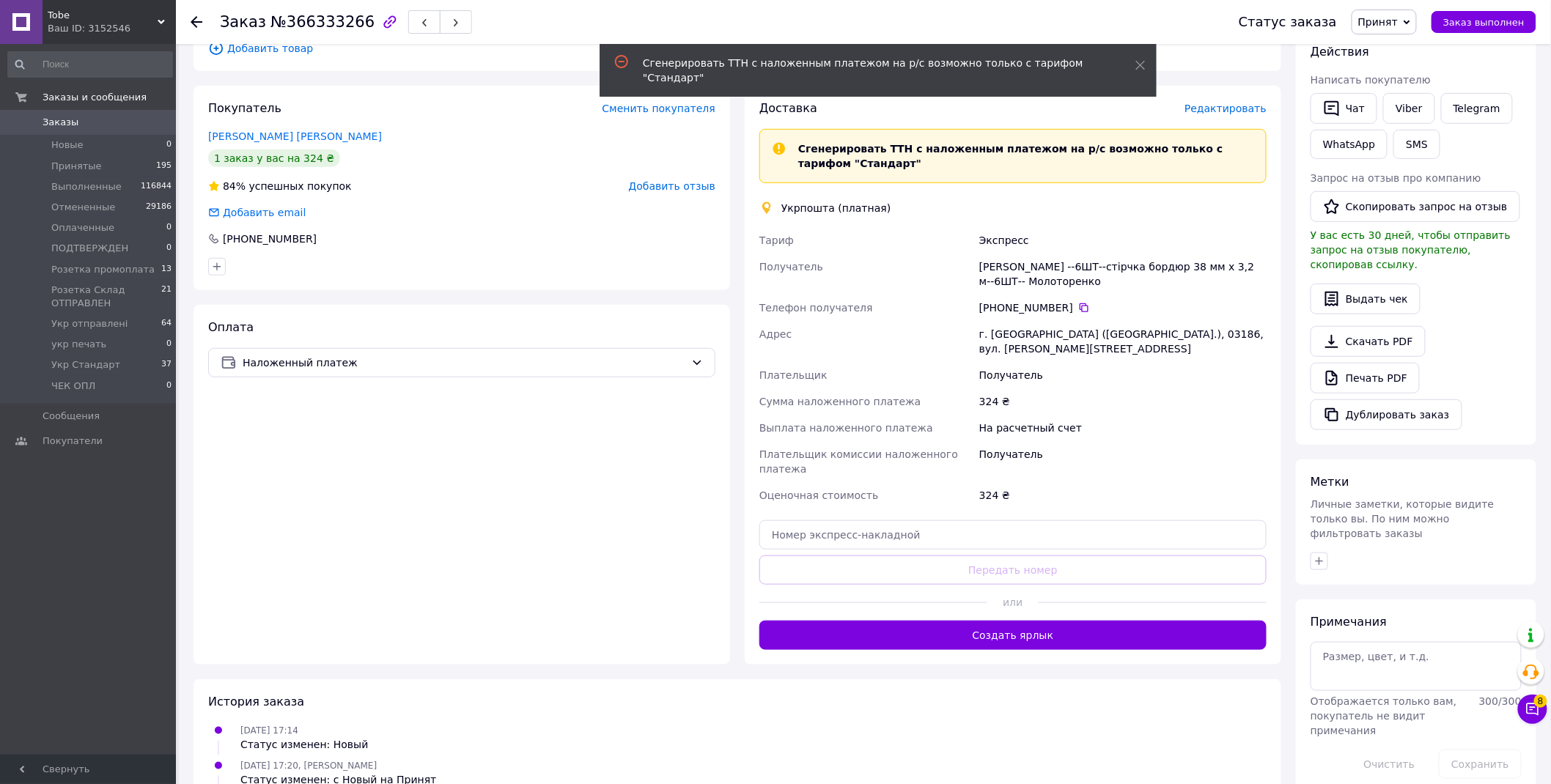
click at [1254, 103] on span "Редактировать" at bounding box center [1226, 109] width 82 height 12
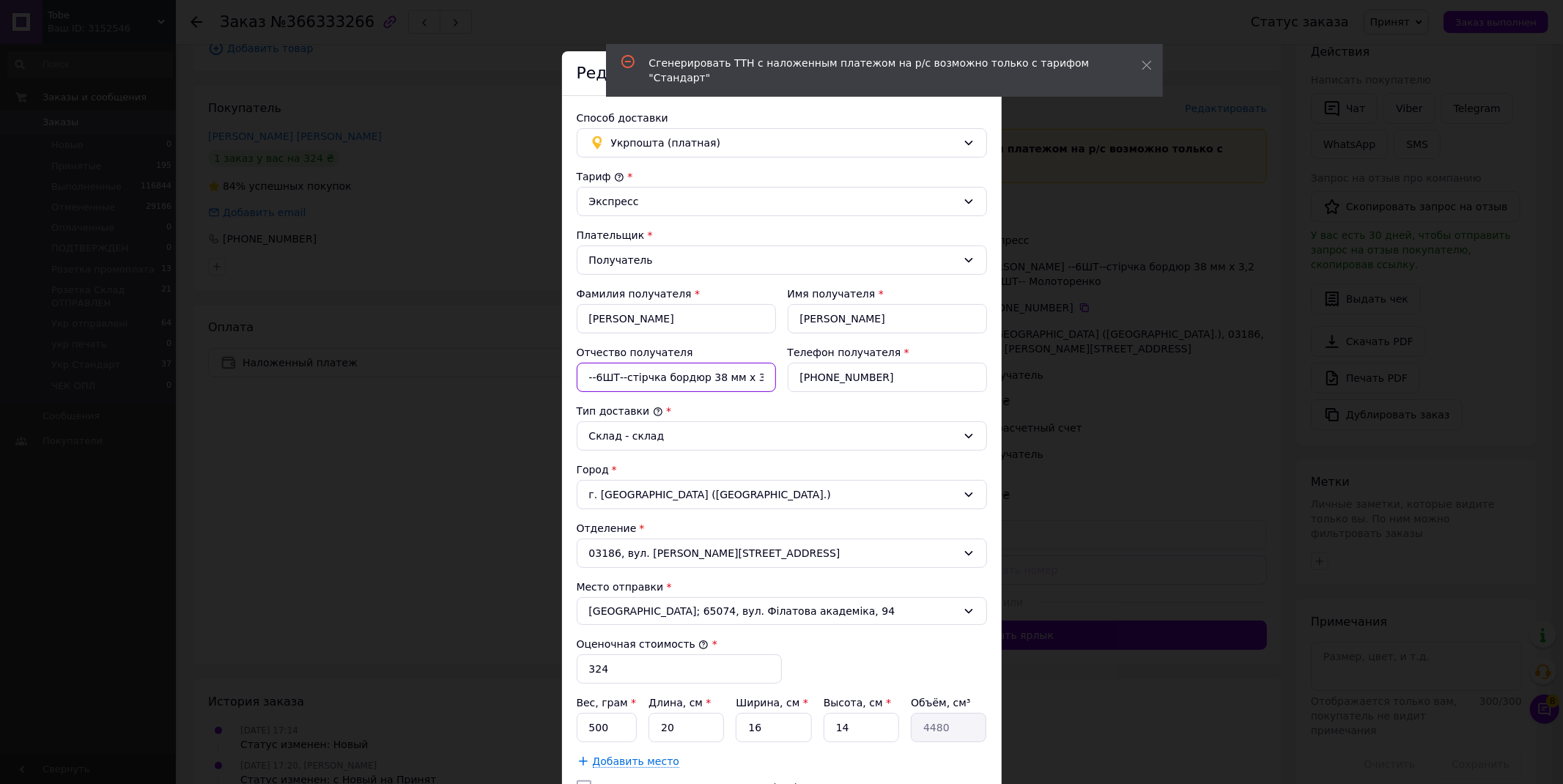
click at [642, 379] on input "--6ШТ--стірчка бордюр 38 мм x 3,2 м--6ШТ--" at bounding box center [677, 377] width 200 height 29
click at [717, 379] on input "--6ШТ--стрічка бордюр 38 мм x 3,2 м--6ШТ--" at bounding box center [677, 377] width 200 height 29
click at [753, 374] on input "--6ШТ--стрічка бордюр 38мм x 3,2 м--6ШТ--" at bounding box center [677, 377] width 200 height 29
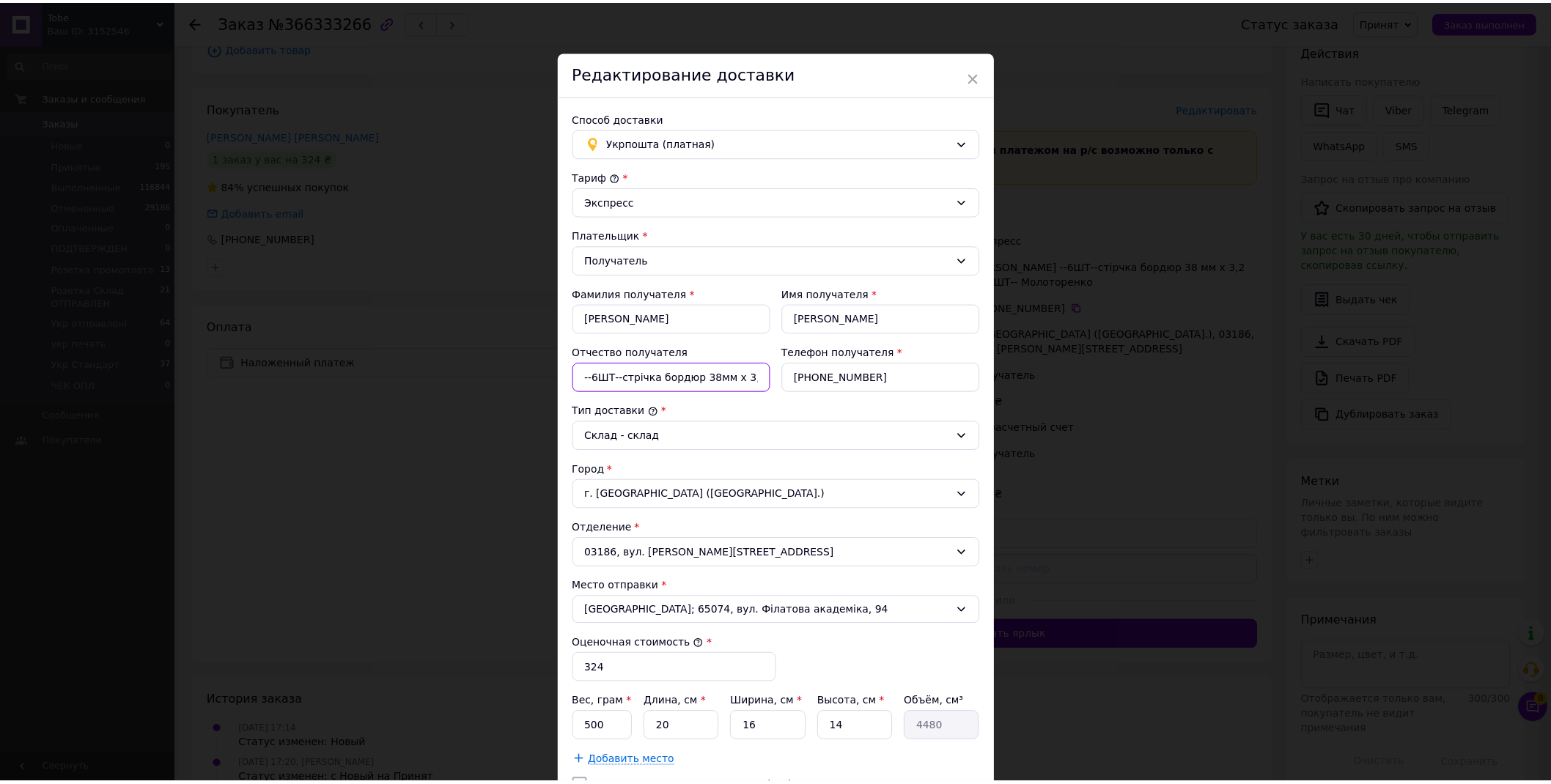
scroll to position [271, 0]
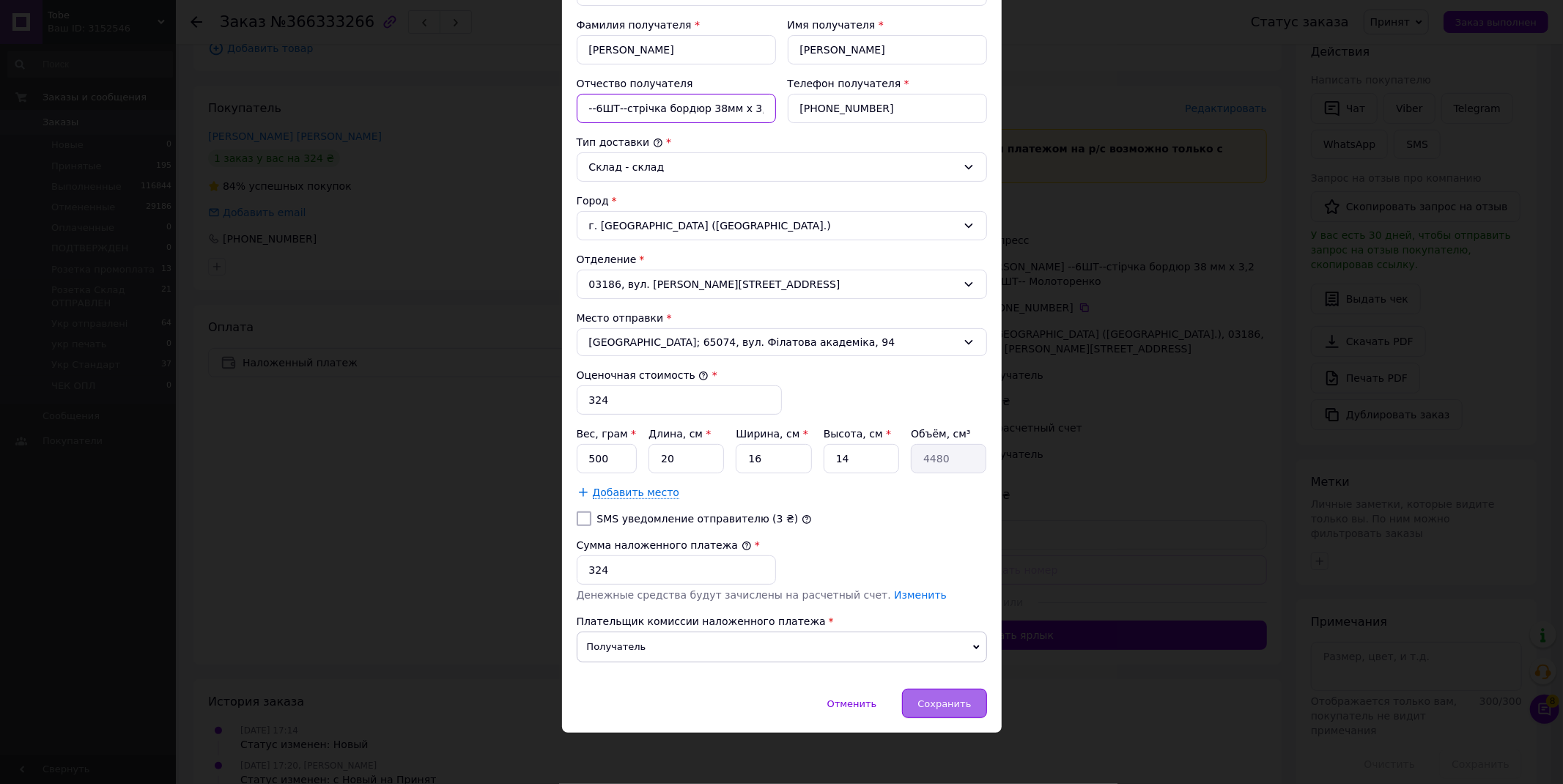
type input "--6ШТ--стрічка бордюр 38мм x 3,2м--6ШТ--"
click at [944, 700] on span "Сохранить" at bounding box center [944, 703] width 54 height 11
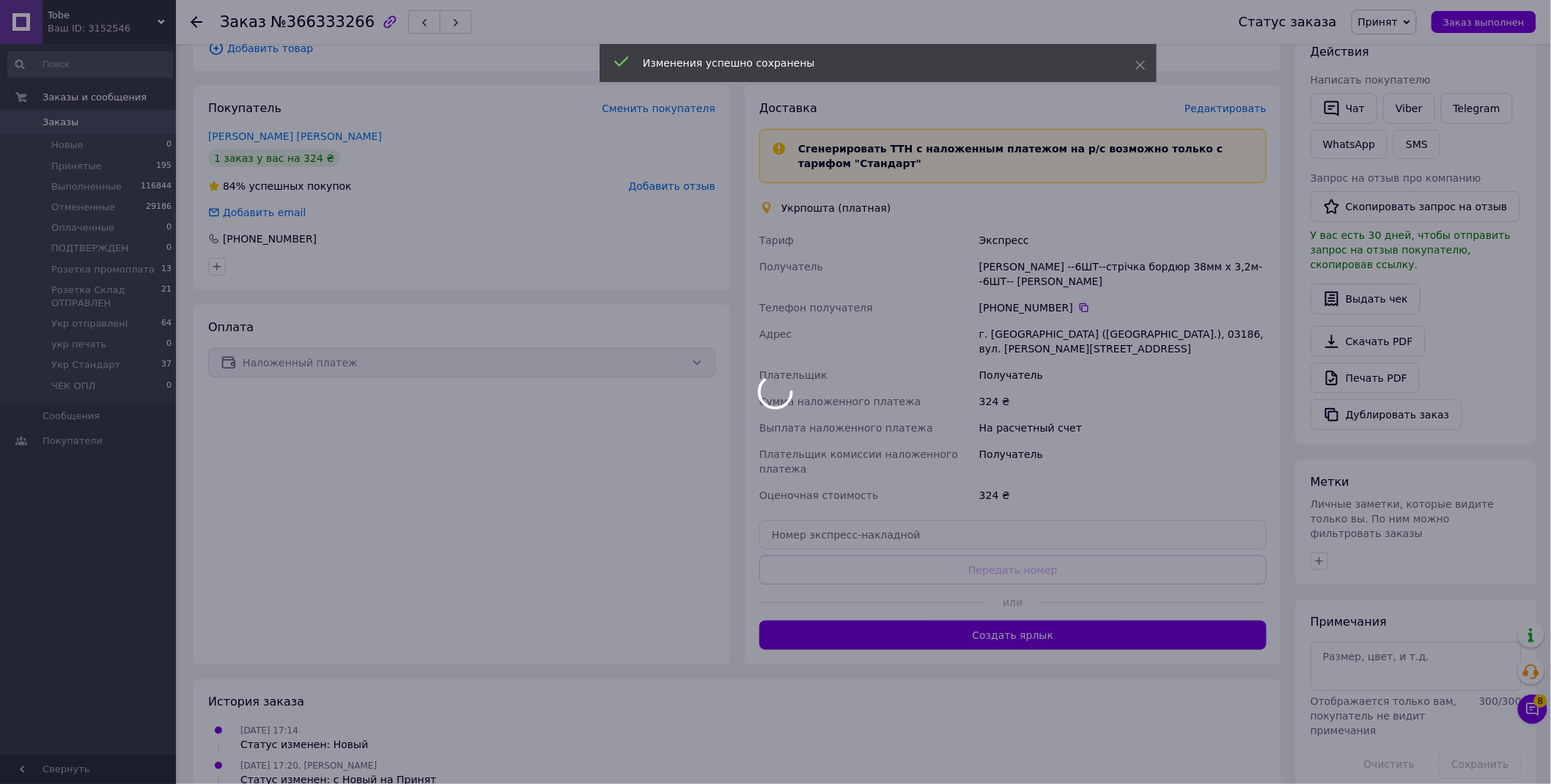
scroll to position [331, 0]
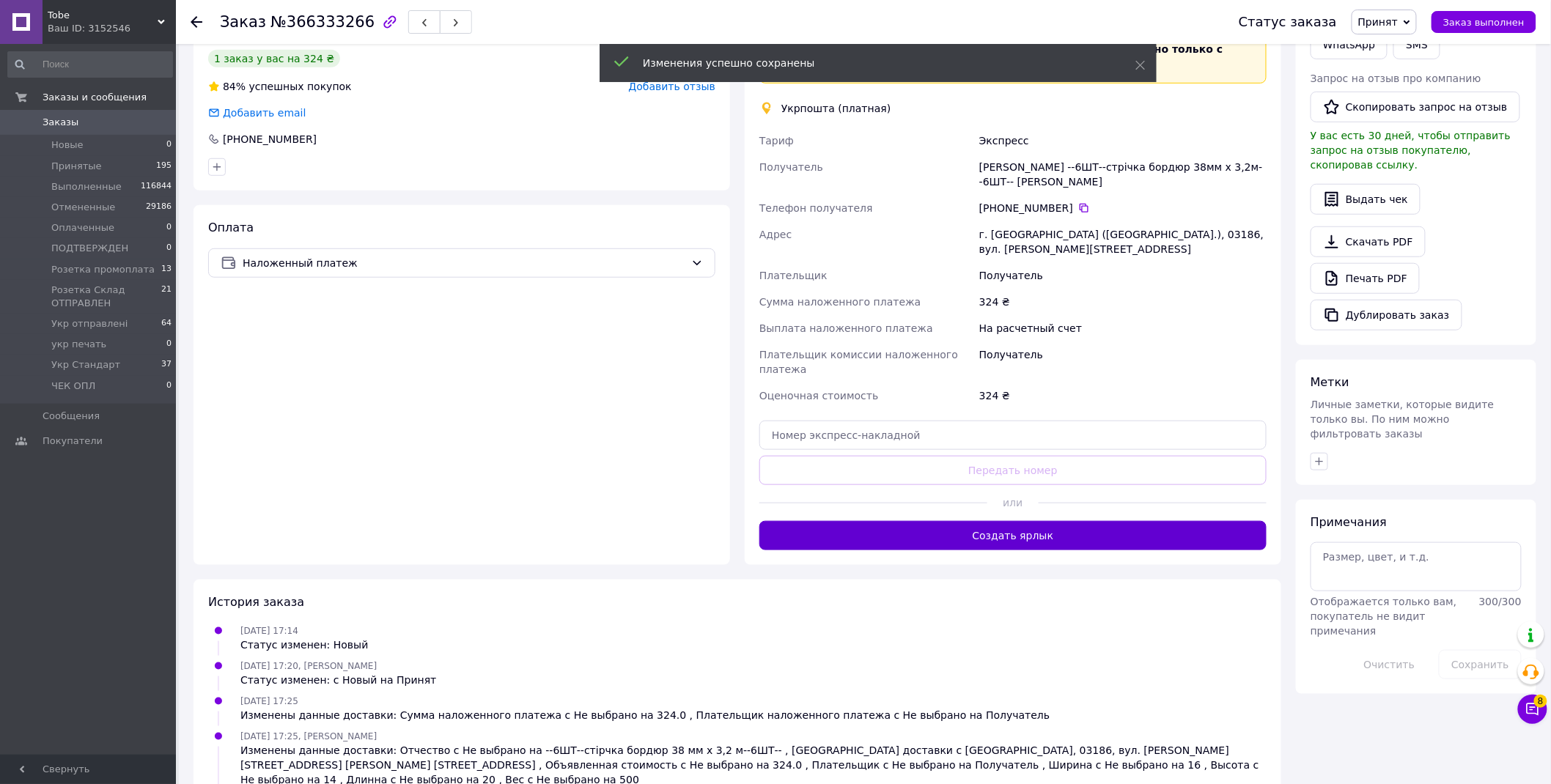
click at [1030, 521] on button "Создать ярлык" at bounding box center [1013, 536] width 507 height 29
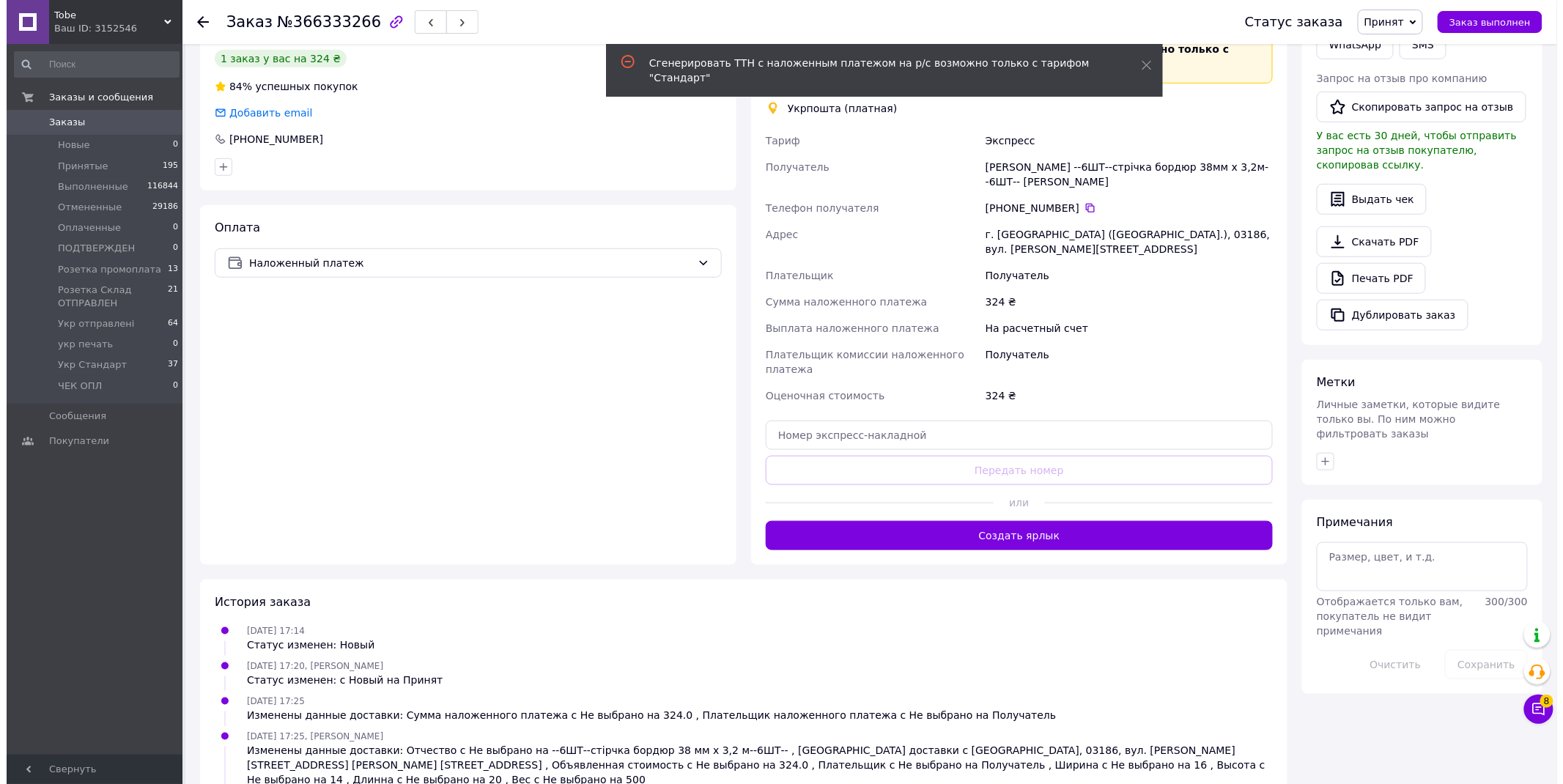
scroll to position [87, 0]
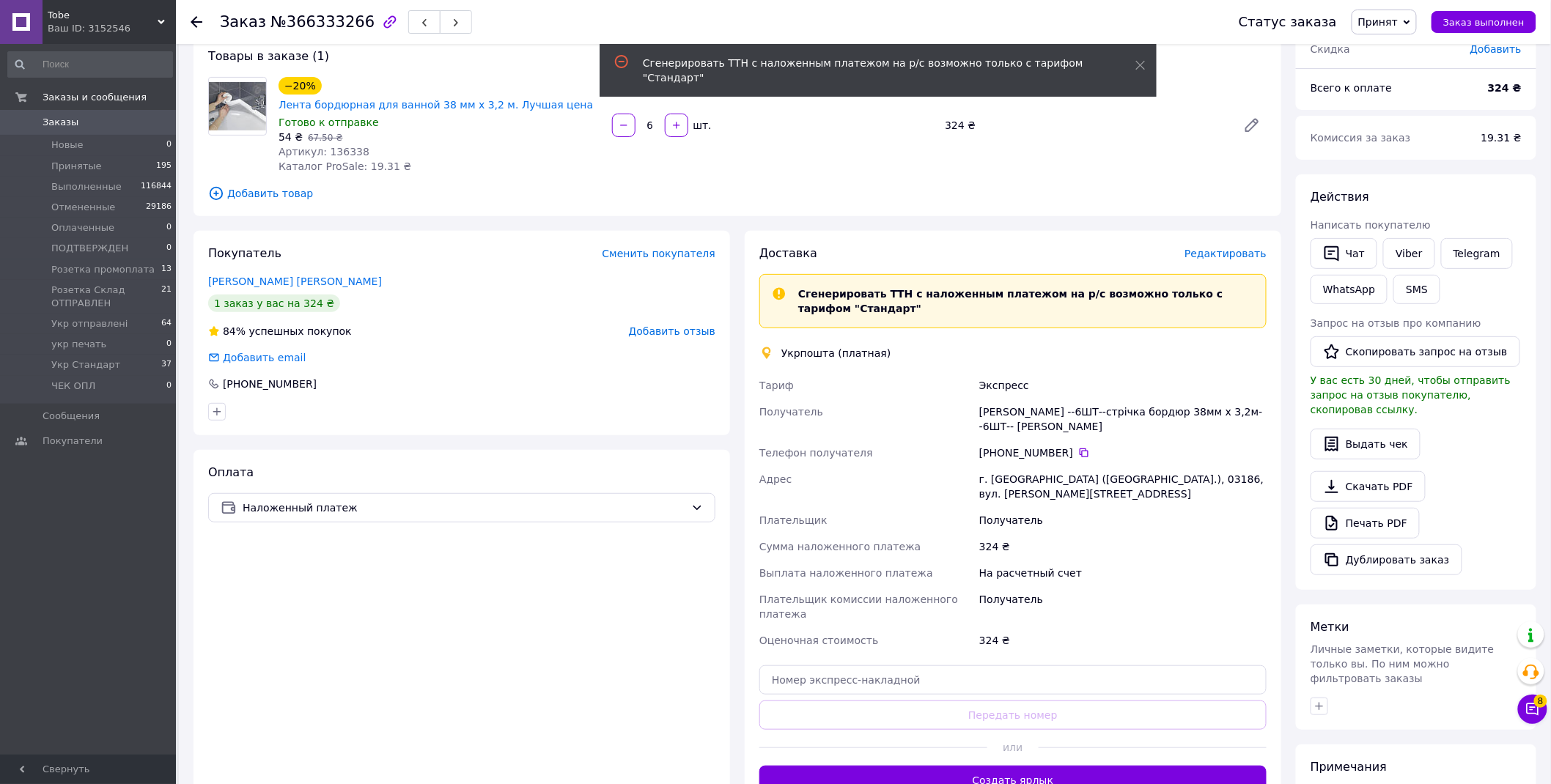
click at [1247, 247] on span "Редактировать" at bounding box center [1226, 253] width 82 height 12
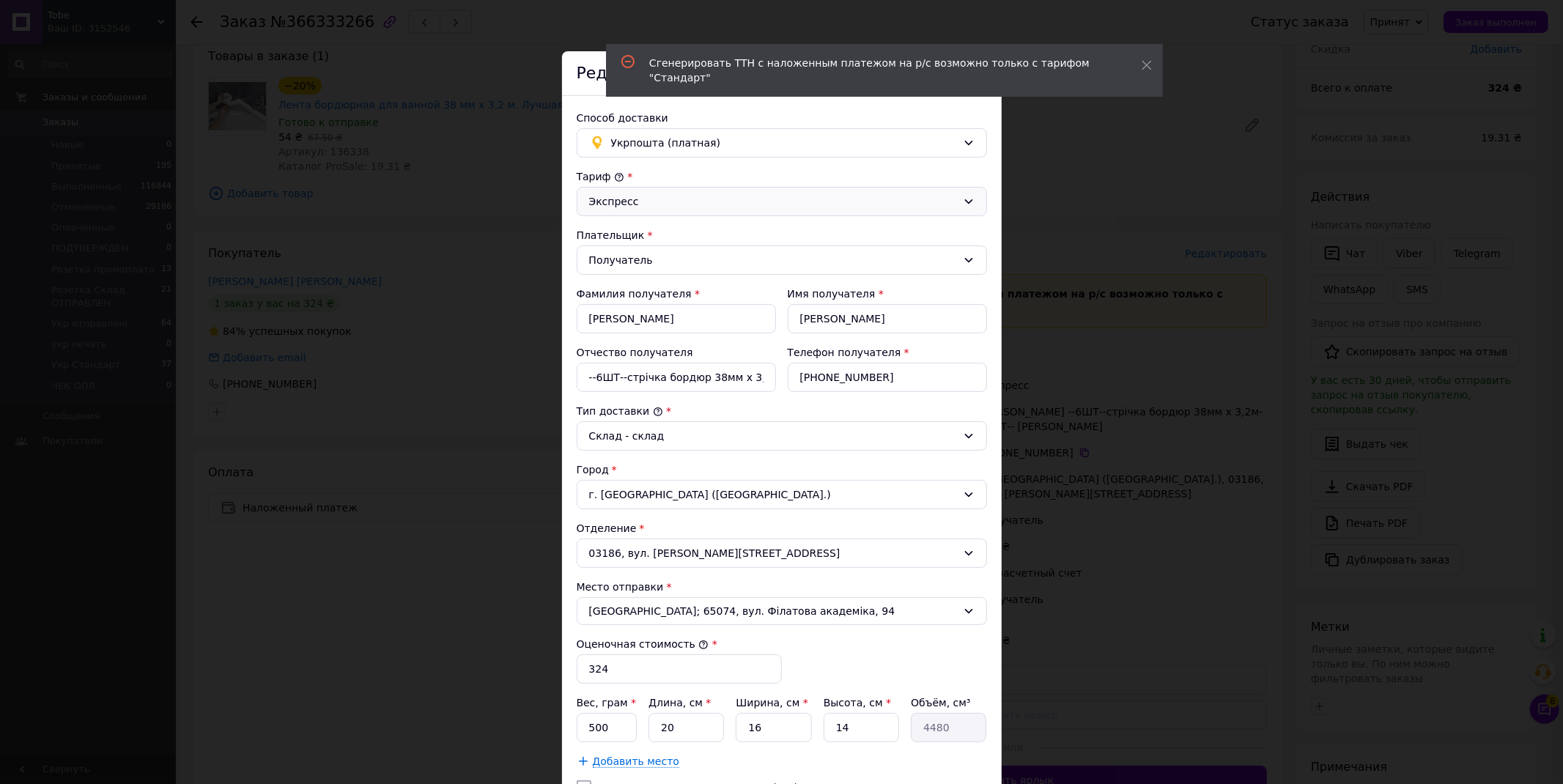
click at [625, 196] on div "Экспресс" at bounding box center [773, 202] width 368 height 16
click at [618, 235] on li "Стандарт" at bounding box center [780, 233] width 409 height 26
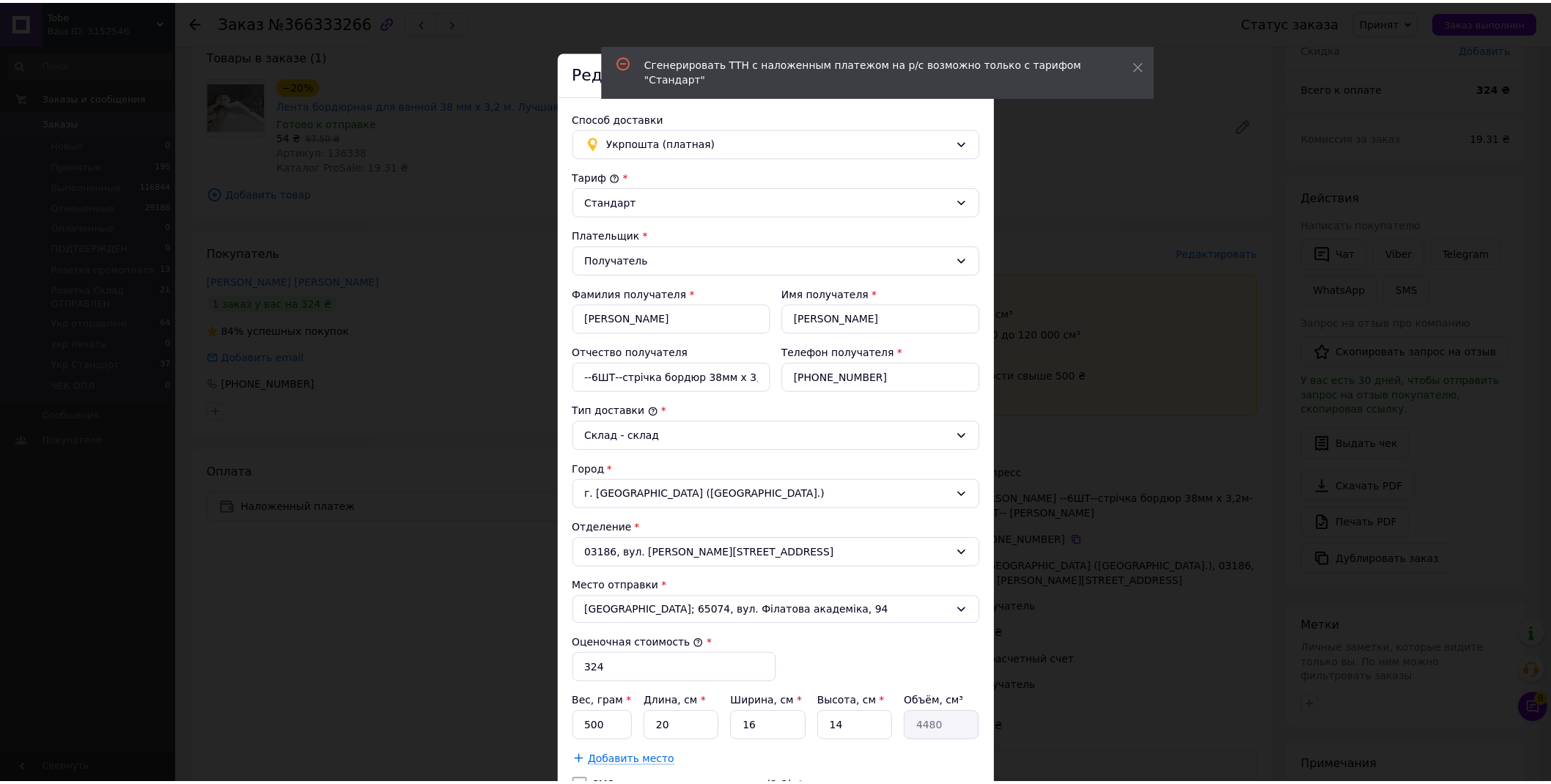
scroll to position [271, 0]
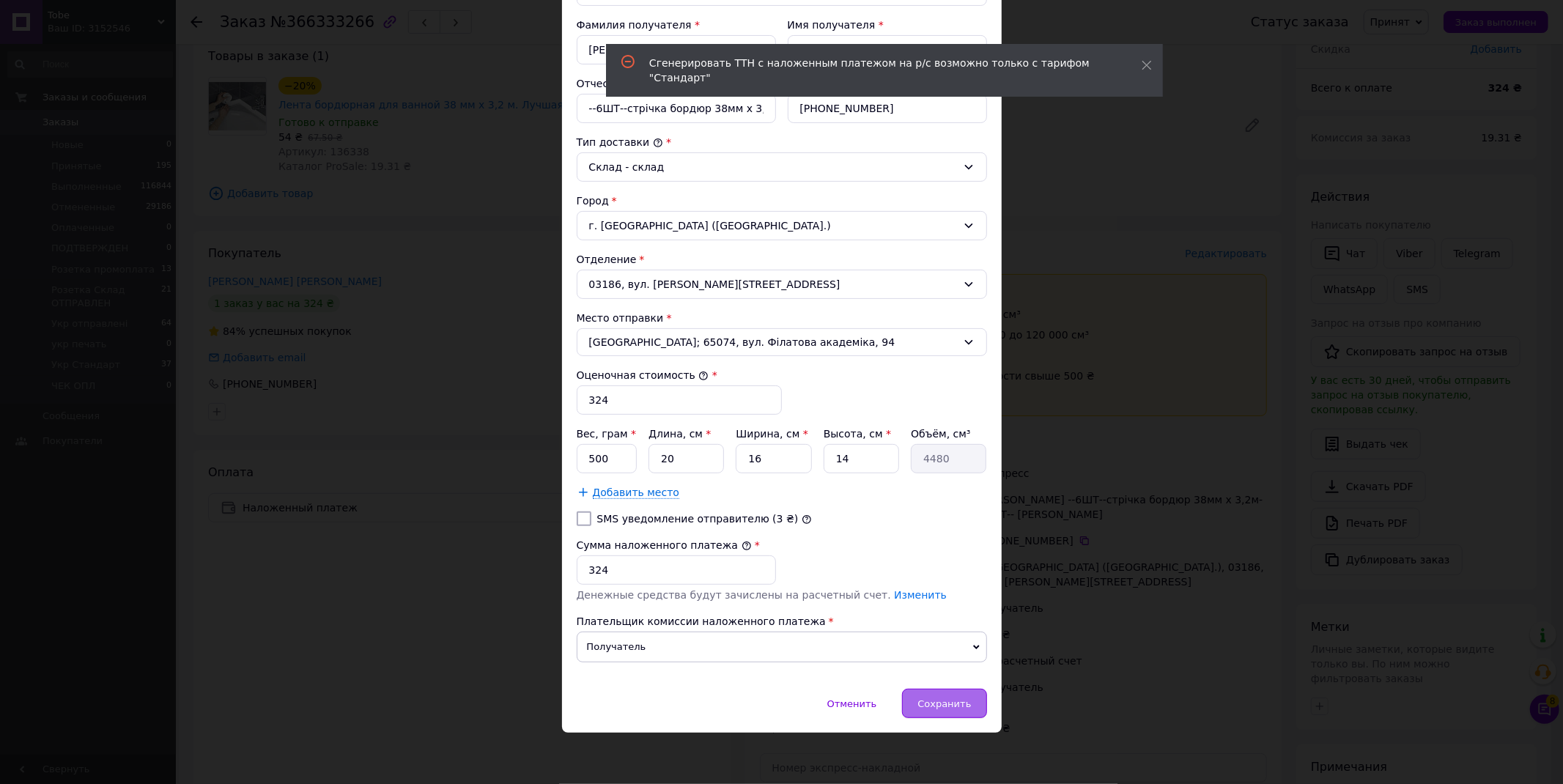
click at [965, 706] on span "Сохранить" at bounding box center [944, 703] width 54 height 11
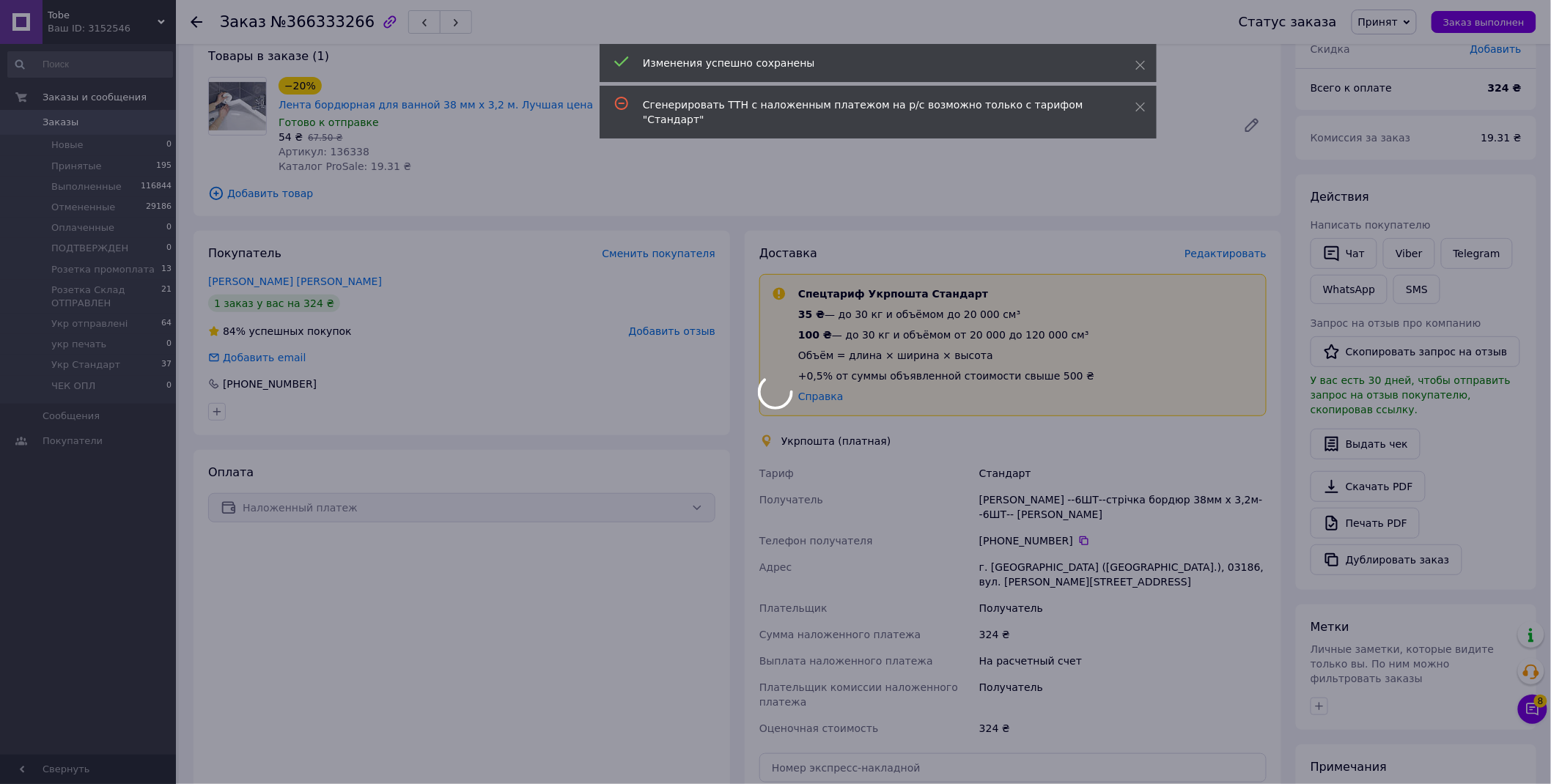
scroll to position [413, 0]
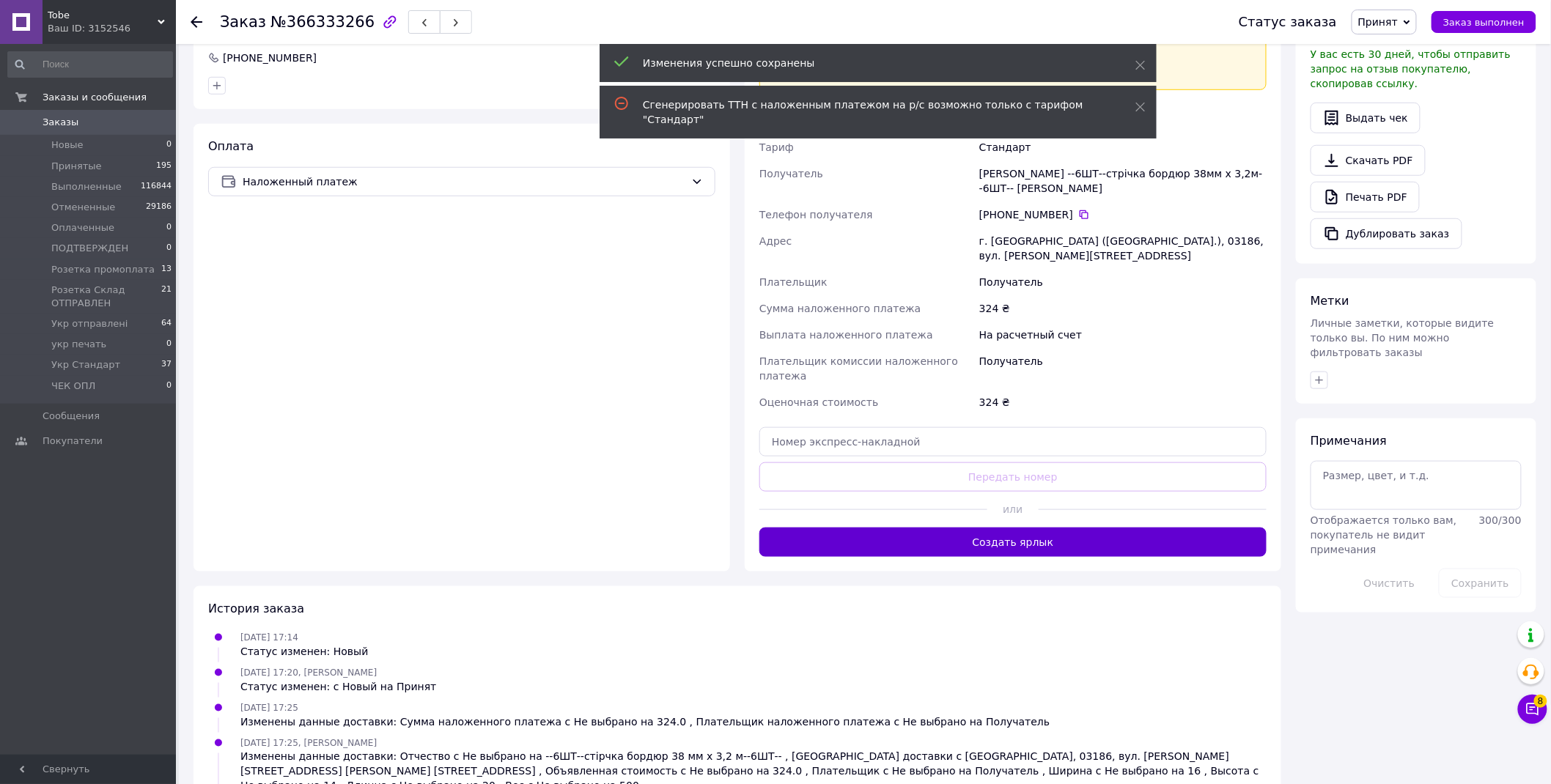
click at [1107, 528] on button "Создать ярлык" at bounding box center [1013, 542] width 507 height 29
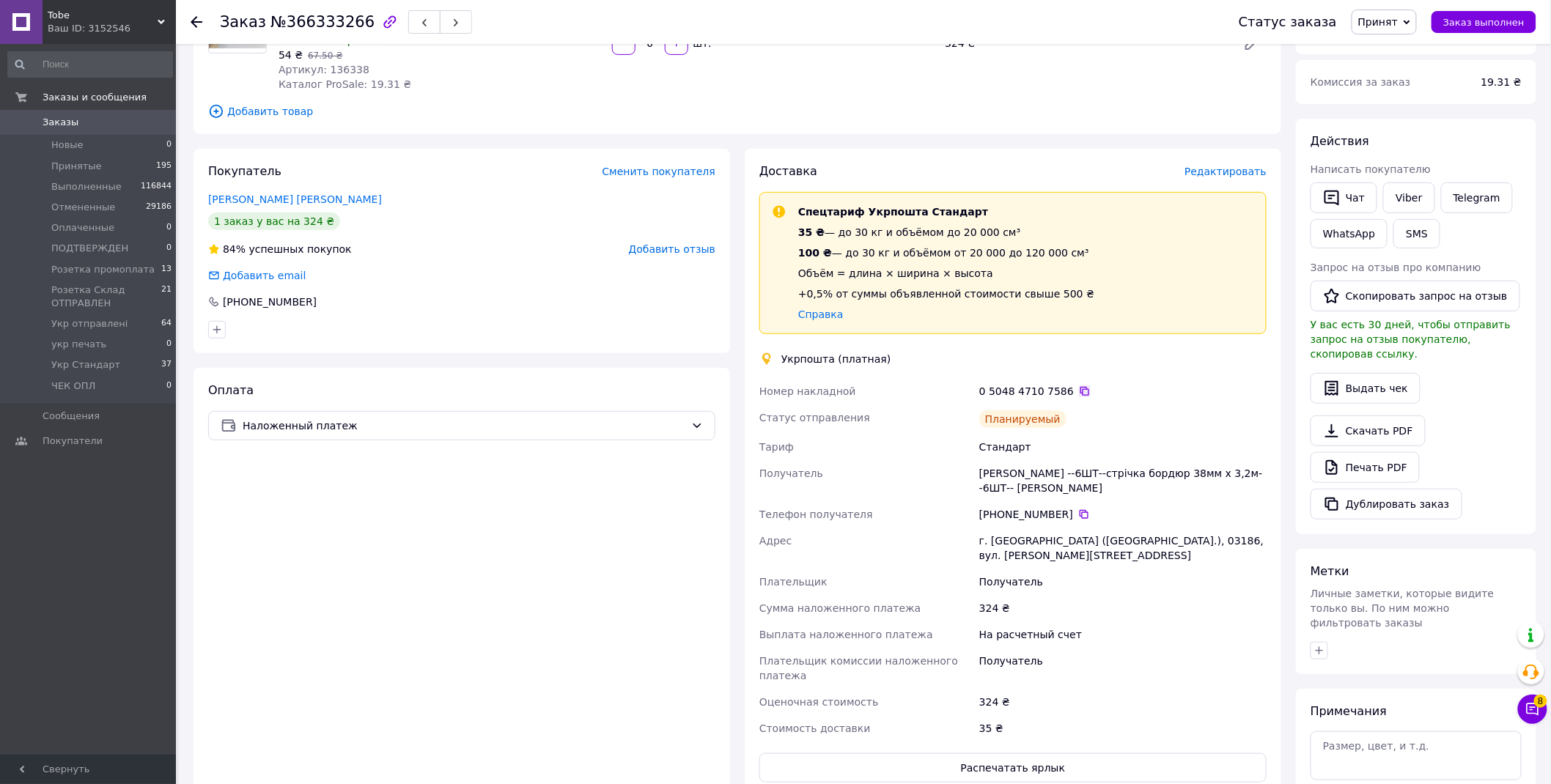
click at [1080, 385] on icon at bounding box center [1085, 391] width 12 height 12
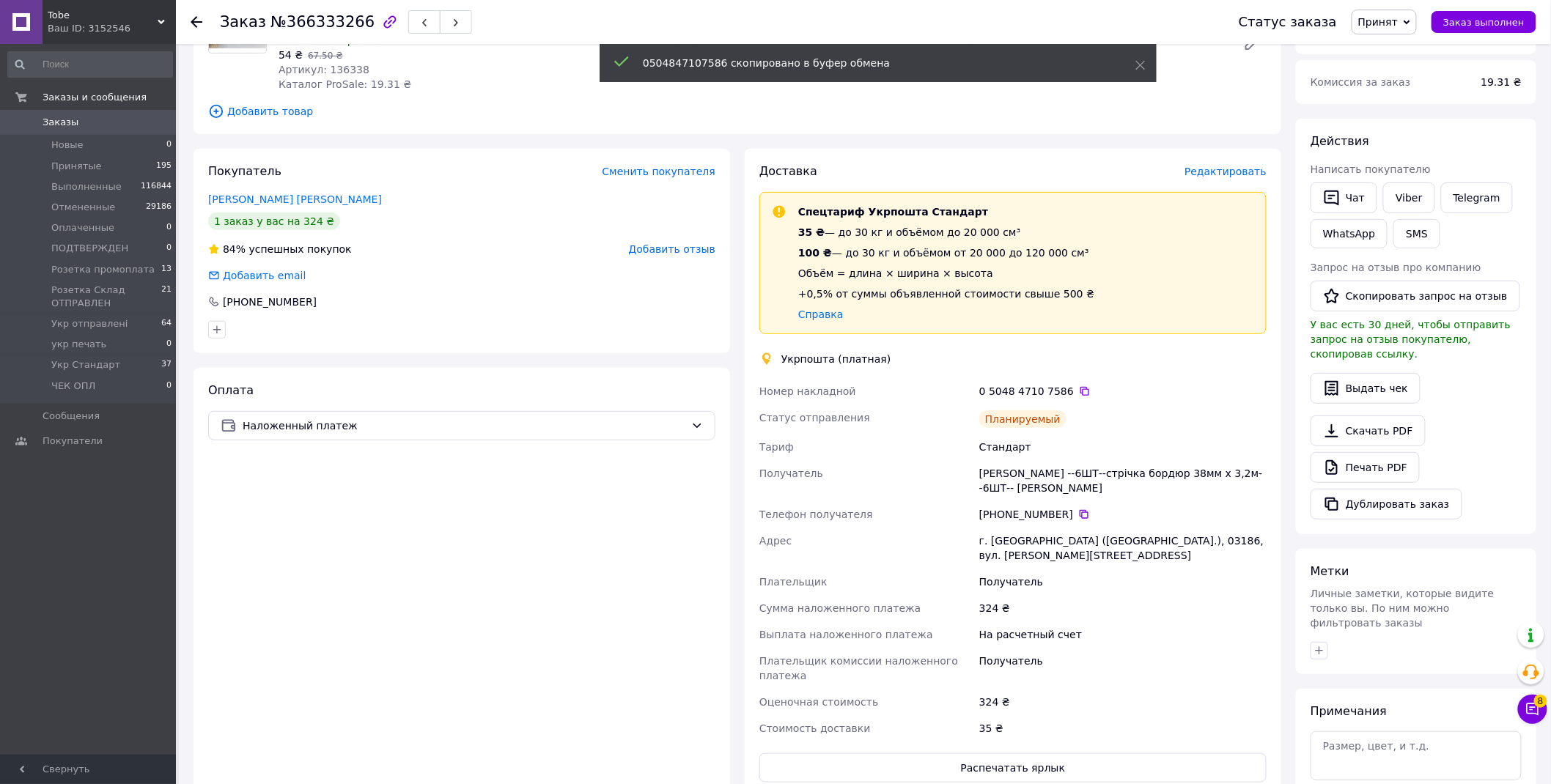
click at [1392, 26] on span "Принят" at bounding box center [1378, 22] width 40 height 12
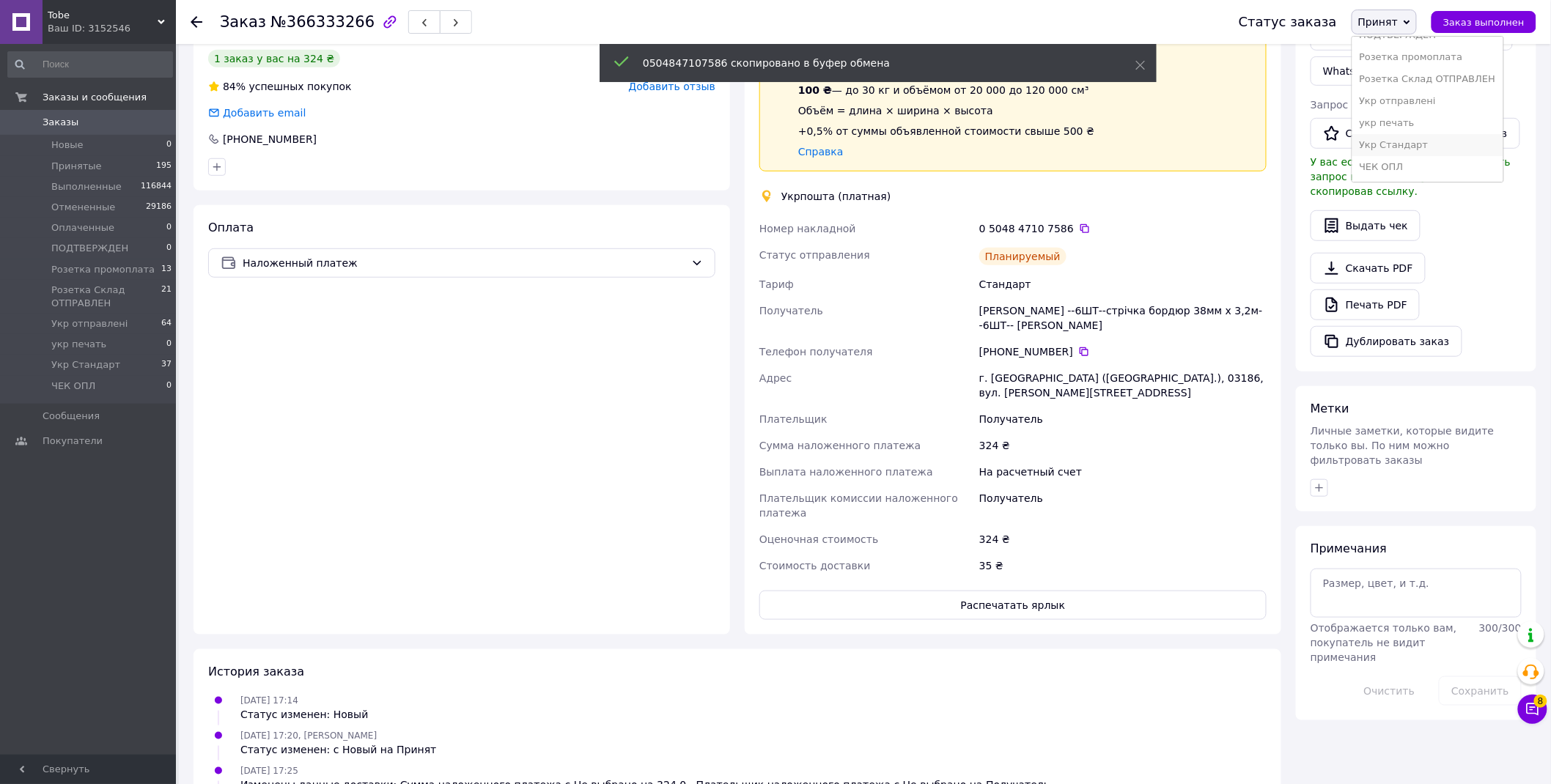
click at [1433, 145] on li "Укр Стандарт" at bounding box center [1428, 145] width 151 height 22
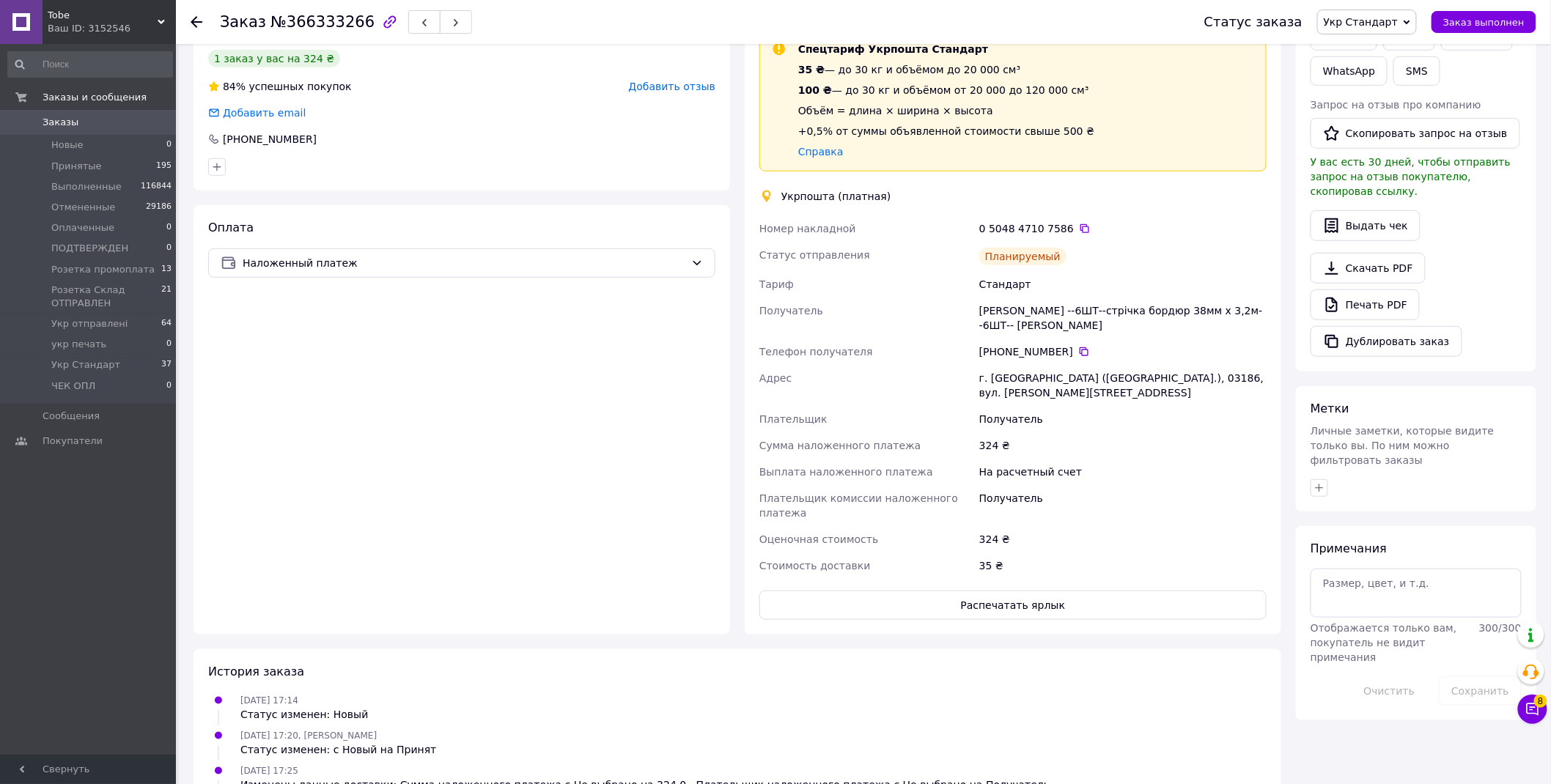
click at [69, 23] on div "Ваш ID: 3152546" at bounding box center [112, 29] width 129 height 13
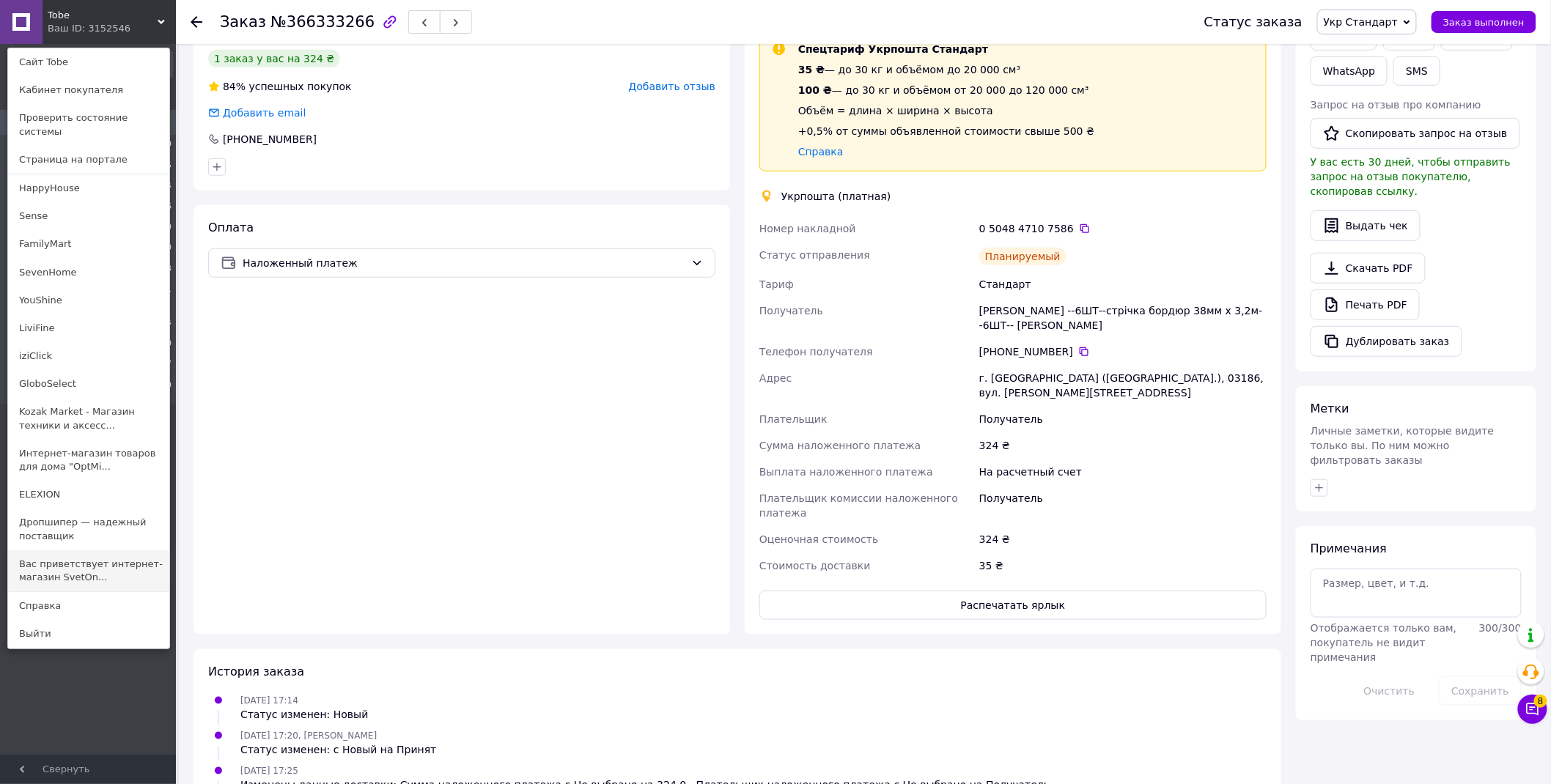
click at [82, 555] on link "Вас приветствует интернет-магазин SvetOn..." at bounding box center [89, 571] width 162 height 41
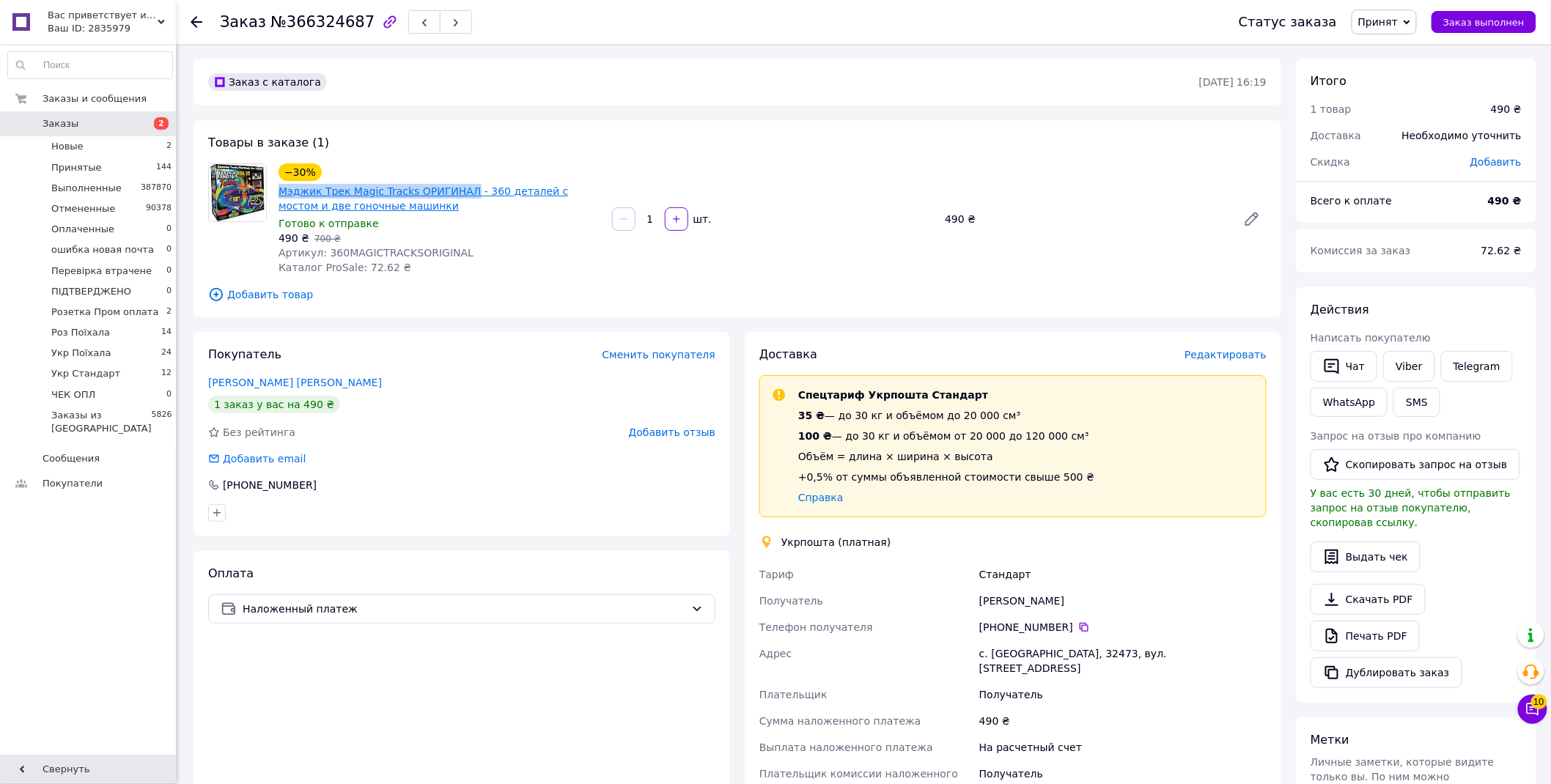
drag, startPoint x: 274, startPoint y: 185, endPoint x: 458, endPoint y: 189, distance: 184.0
click at [458, 189] on div "−30% Мэджик Трек Magic Tracks ОРИГИНАЛ - 360 деталей с мостом и две гоночные ма…" at bounding box center [439, 219] width 333 height 117
click at [408, 136] on div "Товары в заказе (1) −30% Мэджик Трек Magic Tracks ОРИГИНАЛ - 360 деталей с мост…" at bounding box center [738, 219] width 1088 height 197
drag, startPoint x: 345, startPoint y: 180, endPoint x: 504, endPoint y: 191, distance: 159.4
click at [504, 191] on div "−30% [PERSON_NAME] Magic Tracks ОРИГИНАЛ - 360 деталей с мостом и две гоночные …" at bounding box center [439, 189] width 325 height 53
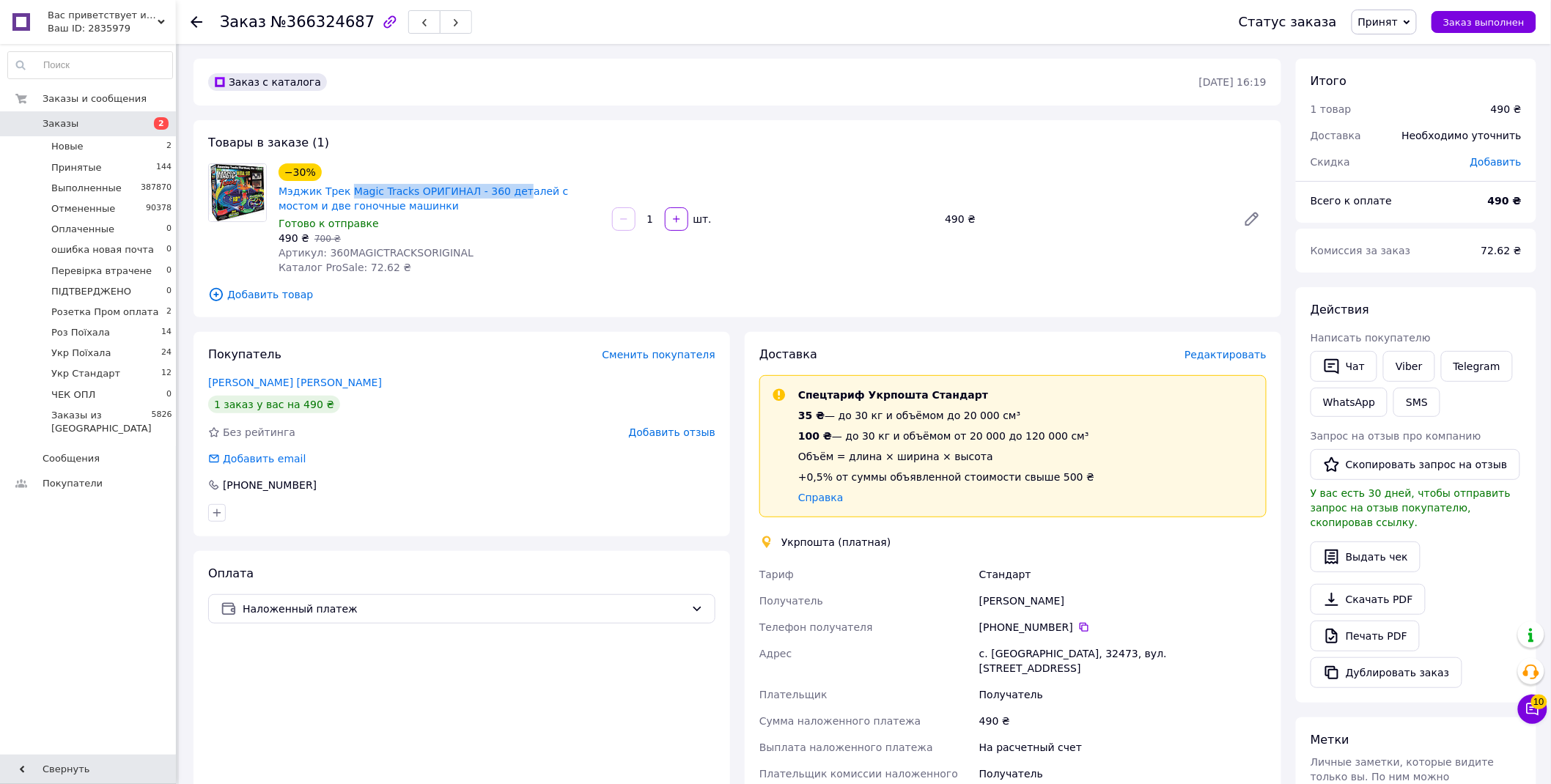
copy link "Magic Tracks ОРИГИНАЛ - 360 дет"
click at [1243, 355] on span "Редактировать" at bounding box center [1226, 355] width 82 height 12
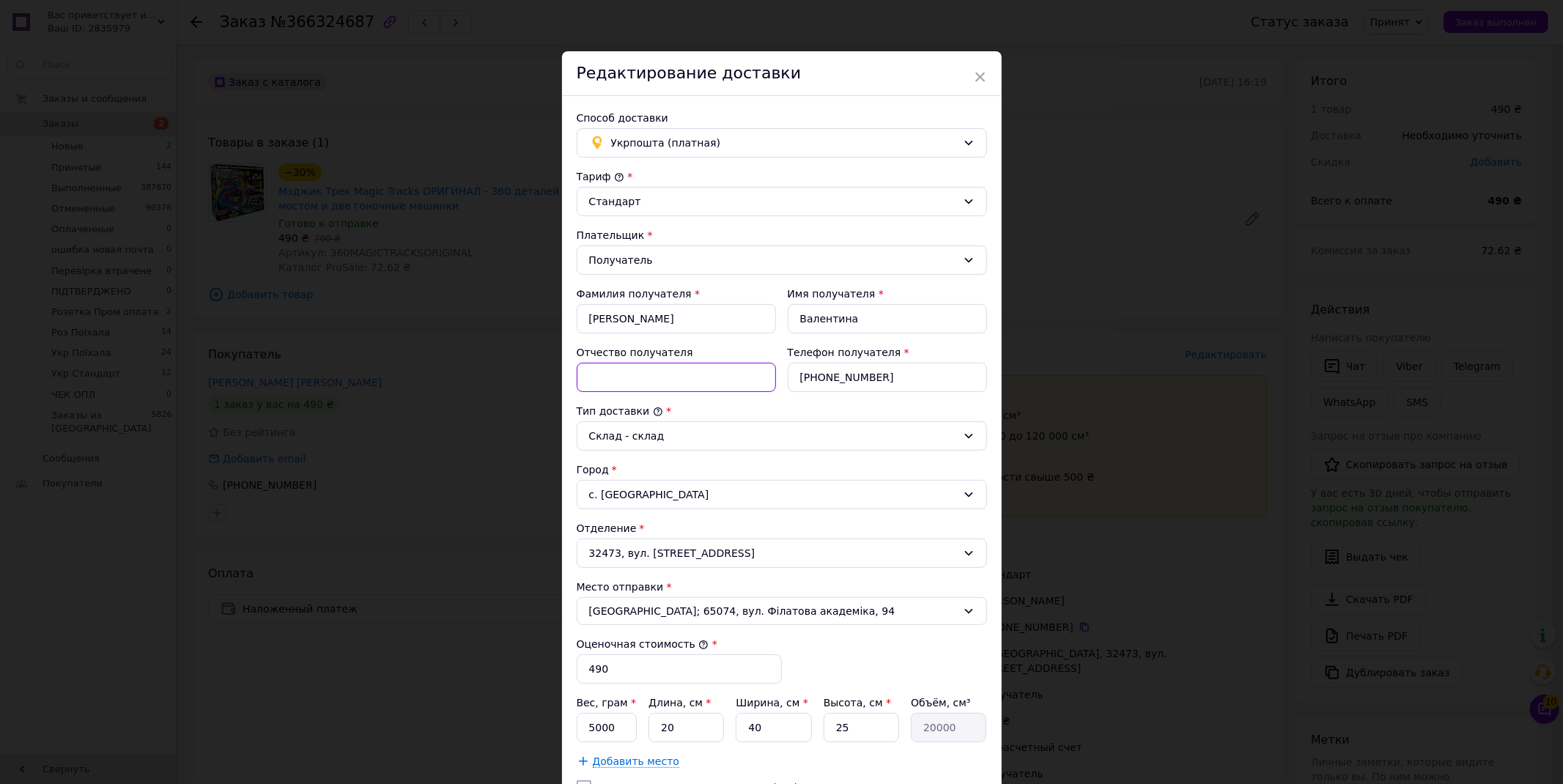
click at [642, 377] on input "Отчество получателя" at bounding box center [677, 377] width 200 height 29
paste input "Magic Tracks ОРИГИНАЛ - 360 дет"
click at [713, 378] on input "Magic Tracks ОРИГИНАЛ - 360 дет" at bounding box center [677, 377] width 200 height 29
click at [750, 382] on input "Magic Tracks ОРИГИНАЛ 360 дет" at bounding box center [677, 377] width 200 height 29
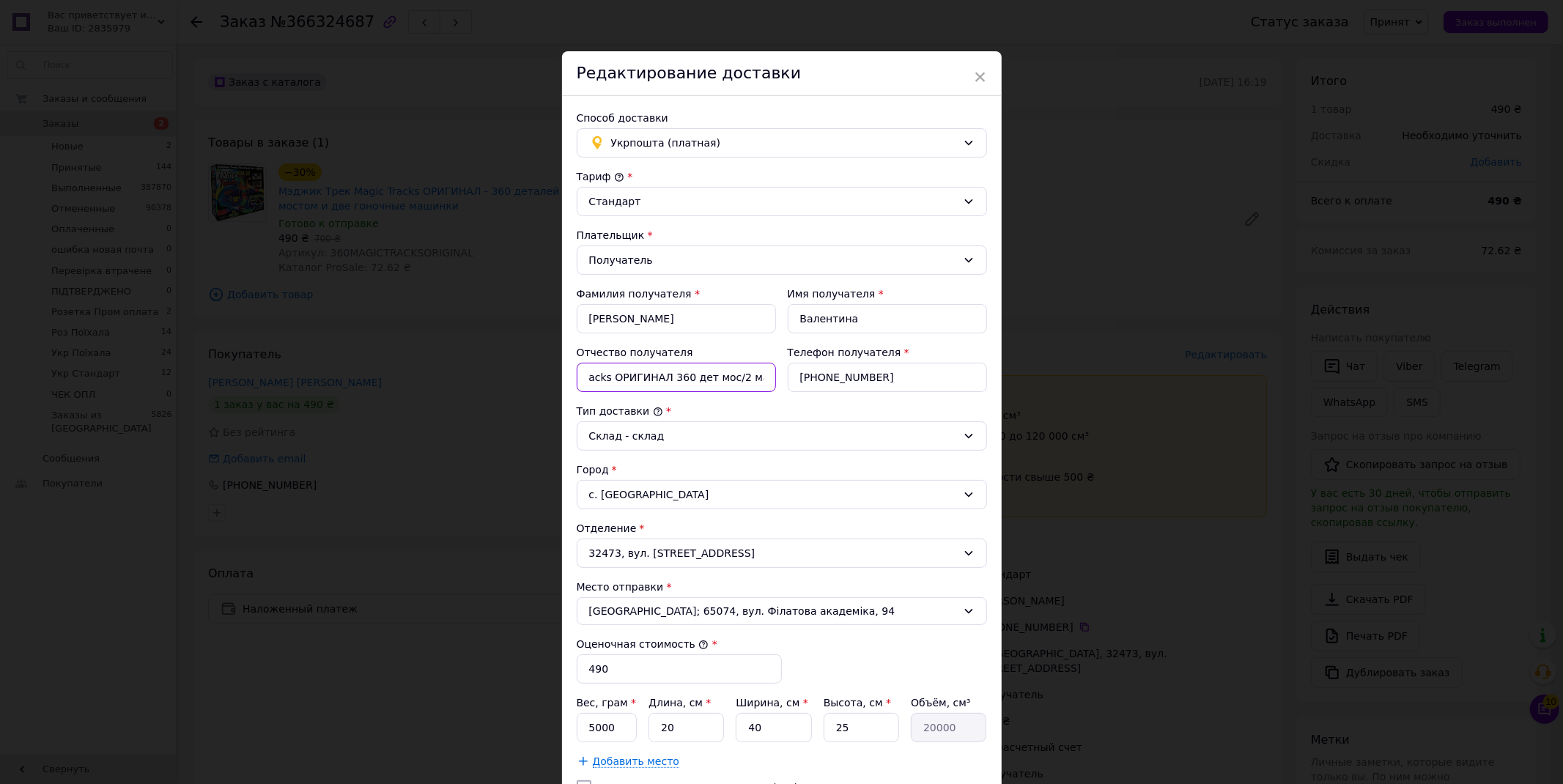
click at [717, 377] on input "Magic Tracks ОРИГИНАЛ 360 дет мос/2 машнк" at bounding box center [677, 377] width 200 height 29
drag, startPoint x: 755, startPoint y: 377, endPoint x: 770, endPoint y: 377, distance: 15.0
click at [770, 377] on input "Magic Tracks ОРИГИНАЛ 360 дет мост/2 машнк" at bounding box center [677, 377] width 200 height 29
click at [597, 380] on input "Magic Tracks ОРИГИНАЛ 360 дет мост/2 машини" at bounding box center [677, 377] width 200 height 29
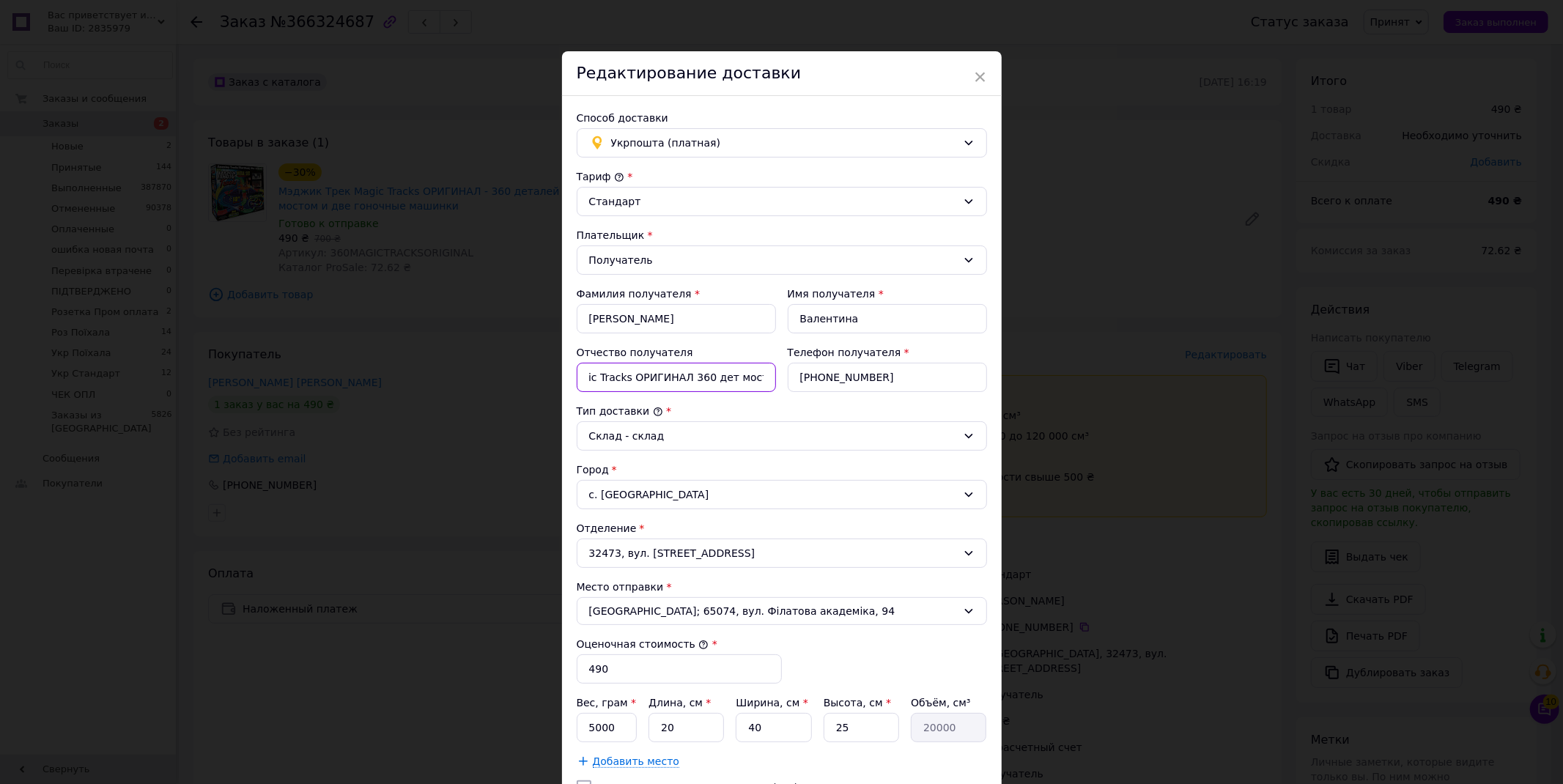
scroll to position [0, 0]
click at [618, 375] on input "Magic Tracks ОРИГИНАЛ 360 дет мост/2 машини" at bounding box center [677, 377] width 200 height 29
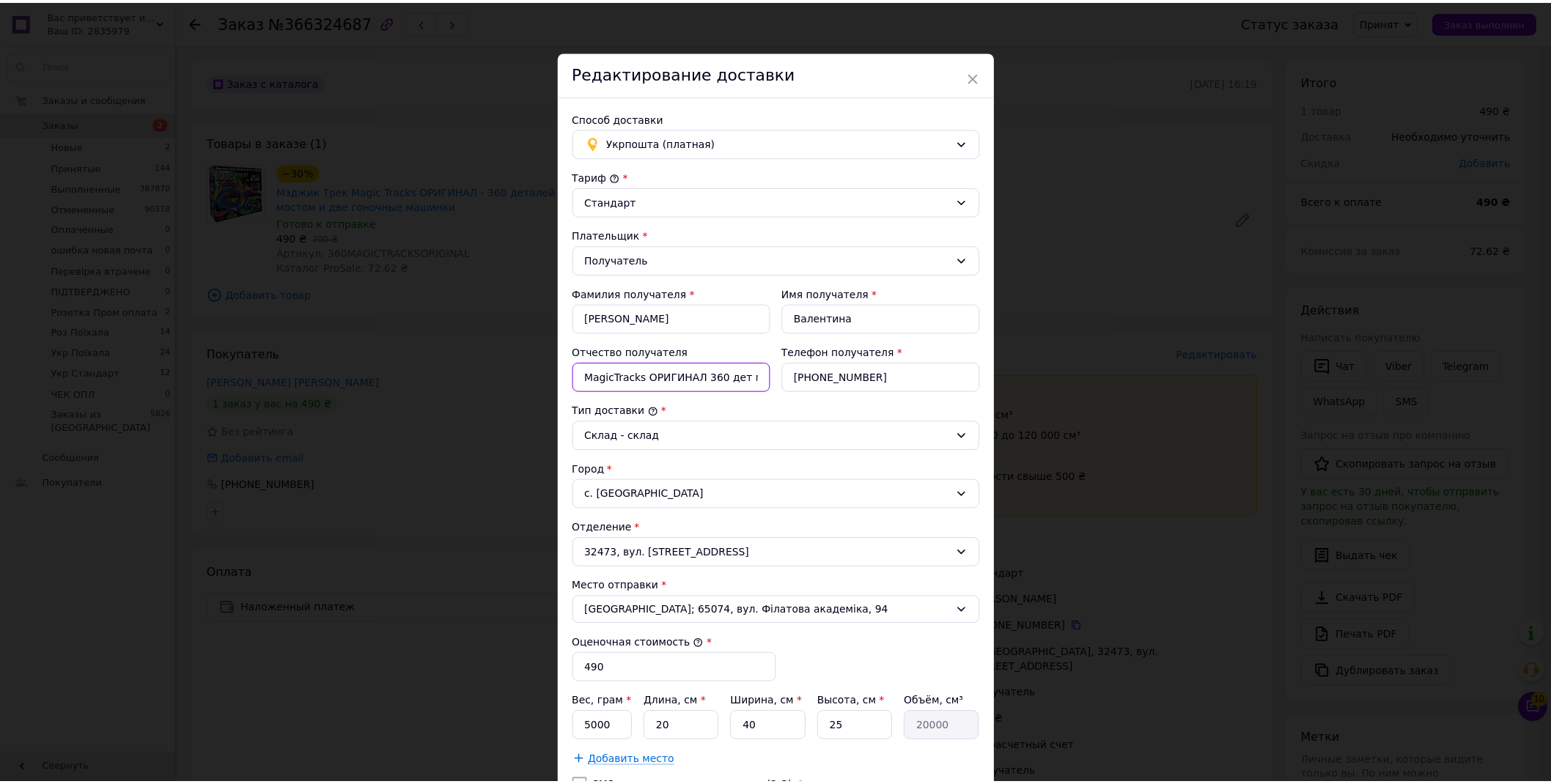
scroll to position [244, 0]
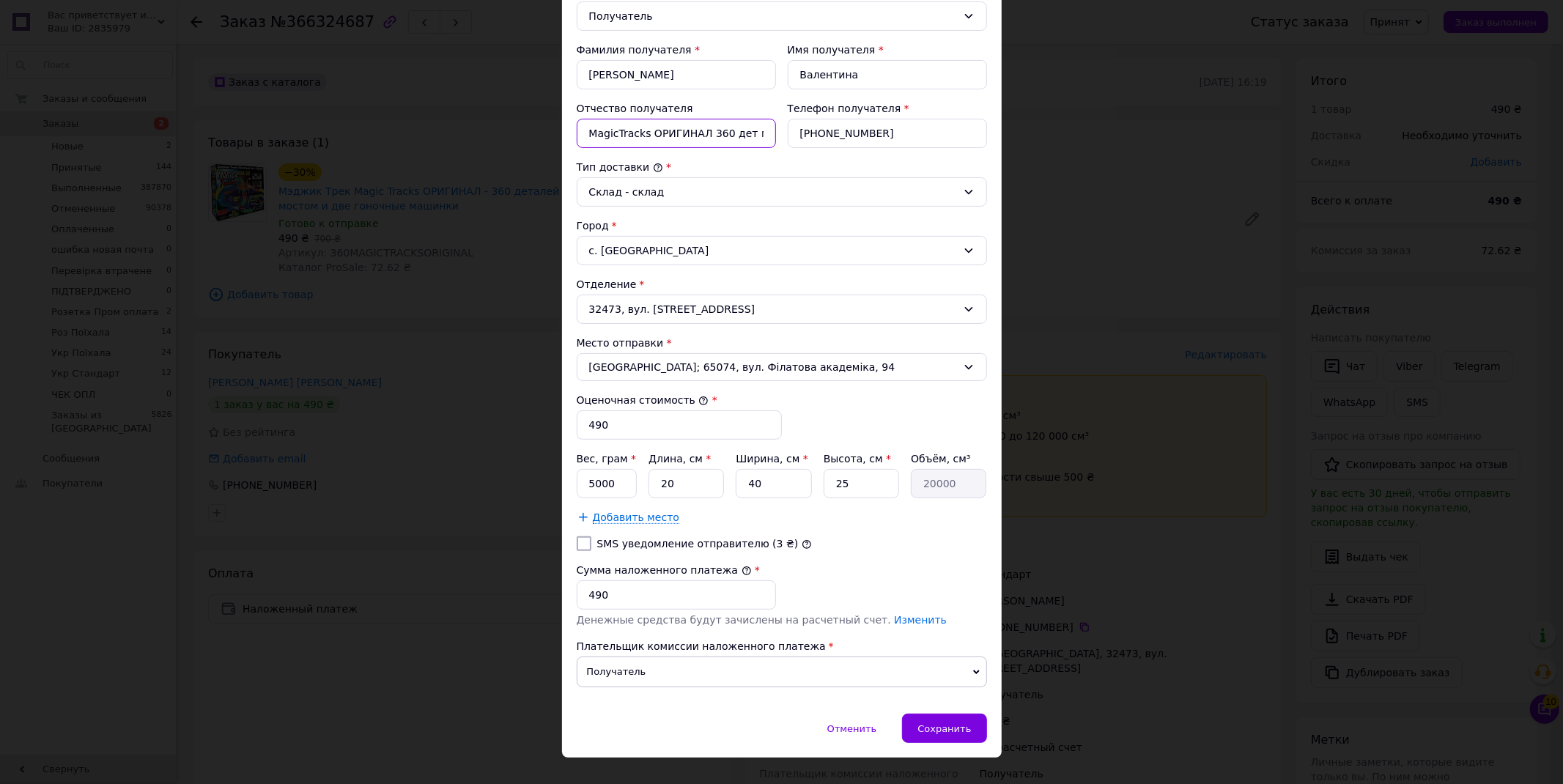
type input "MagicTracks ОРИГИНАЛ 360 дет мост/2 машини"
drag, startPoint x: 594, startPoint y: 485, endPoint x: 581, endPoint y: 485, distance: 13.0
click at [581, 485] on input "5000" at bounding box center [607, 484] width 61 height 29
drag, startPoint x: 592, startPoint y: 485, endPoint x: 581, endPoint y: 485, distance: 11.0
click at [581, 485] on input "4000" at bounding box center [607, 484] width 61 height 29
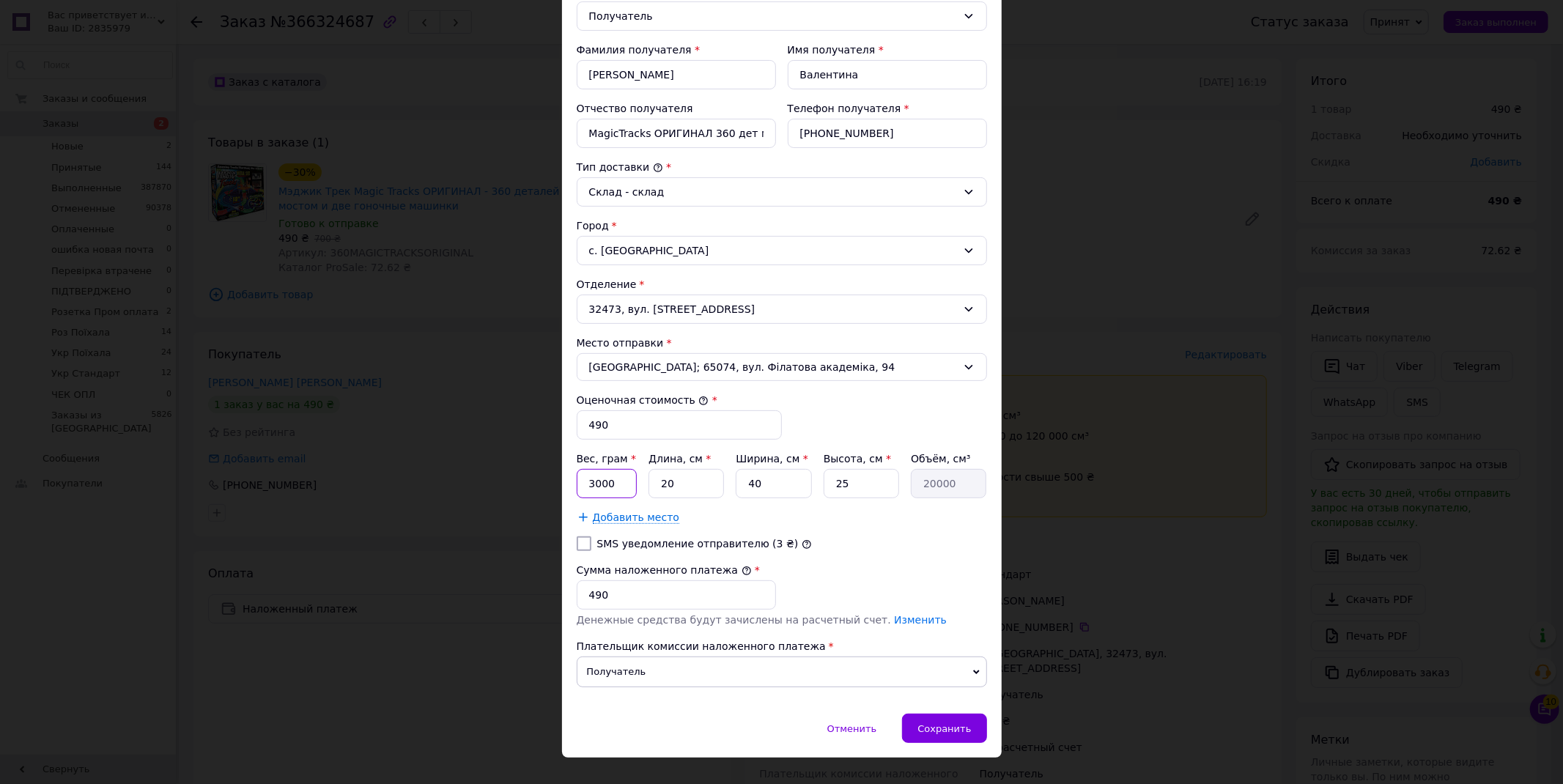
type input "3000"
drag, startPoint x: 681, startPoint y: 488, endPoint x: 650, endPoint y: 488, distance: 31.0
click at [650, 488] on input "20" at bounding box center [686, 484] width 76 height 29
type input "1"
type input "1000"
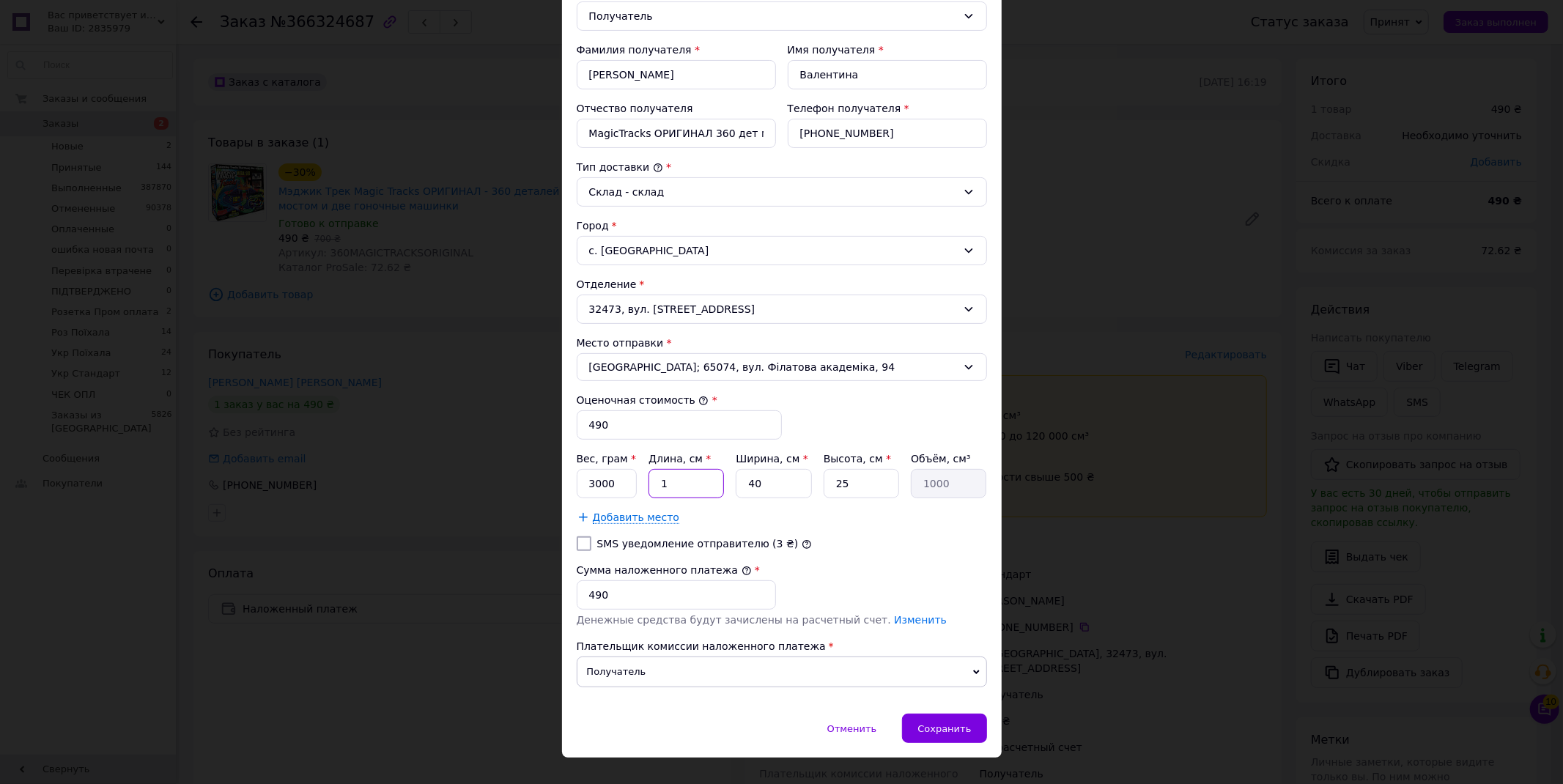
type input "16"
type input "16000"
type input "16"
drag, startPoint x: 852, startPoint y: 488, endPoint x: 830, endPoint y: 488, distance: 22.0
click at [830, 488] on input "25" at bounding box center [861, 484] width 76 height 29
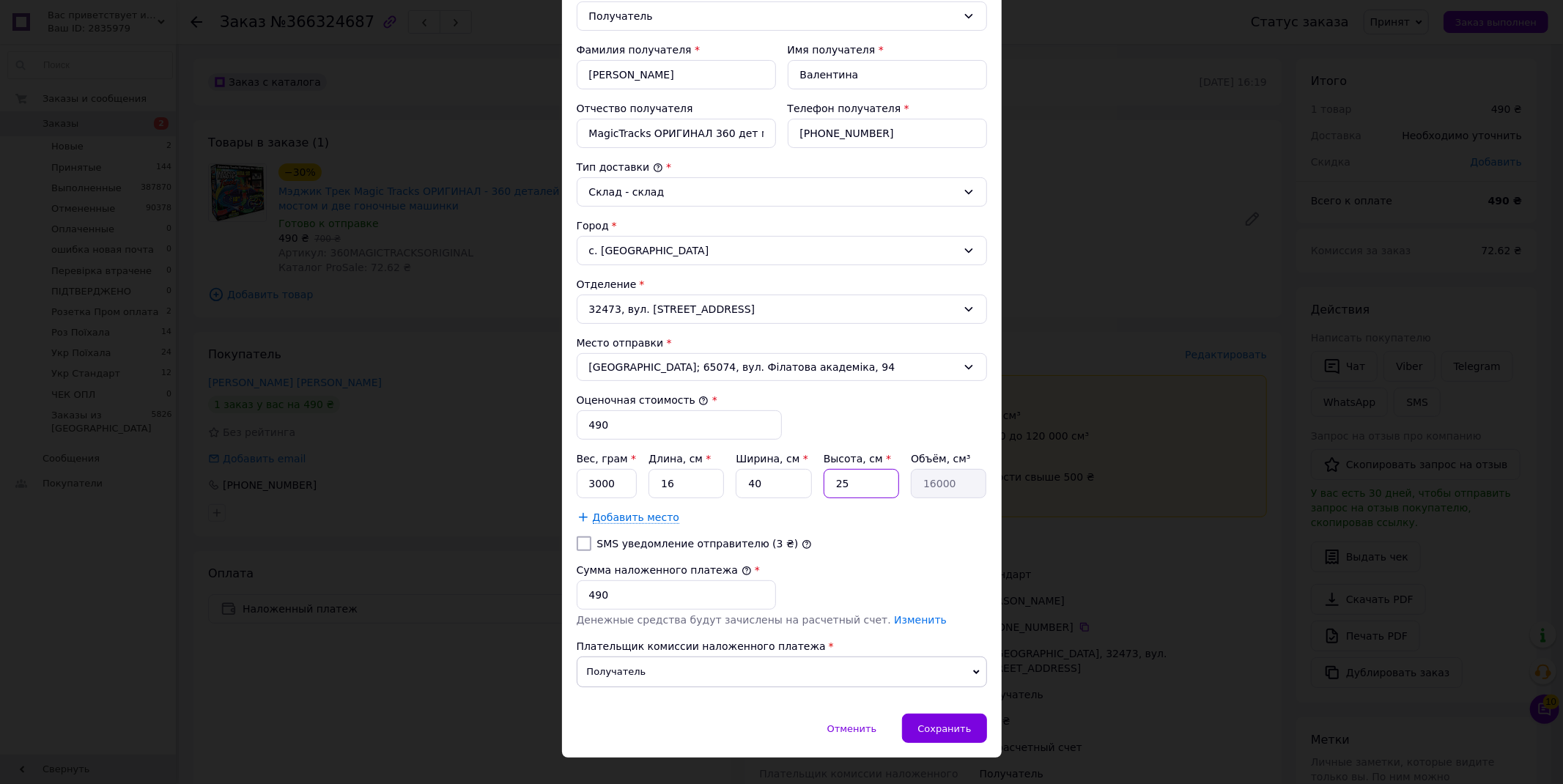
type input "2"
type input "1280"
type input "28"
type input "17920"
type input "28"
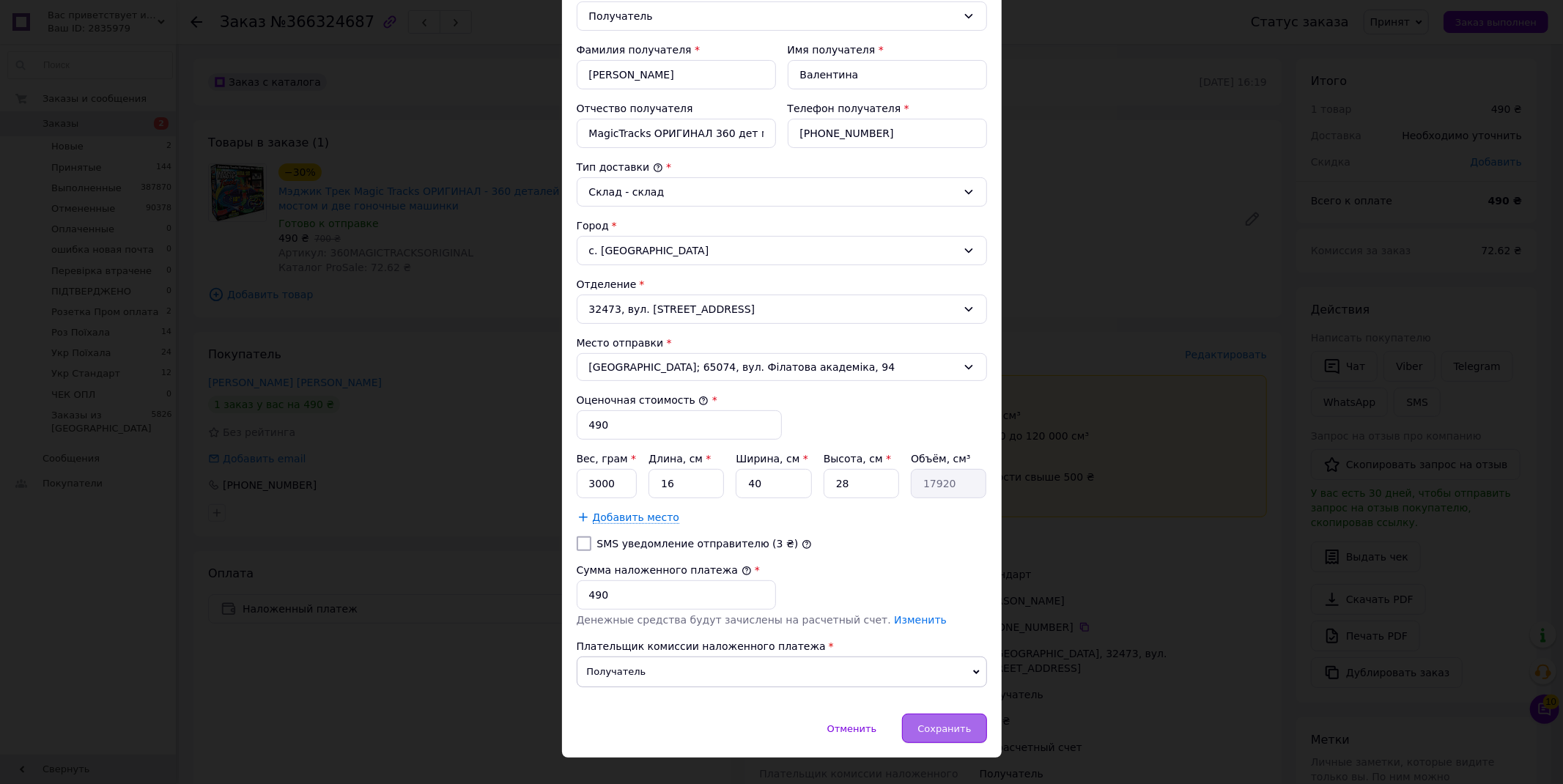
click at [972, 722] on div "Сохранить" at bounding box center [944, 728] width 84 height 29
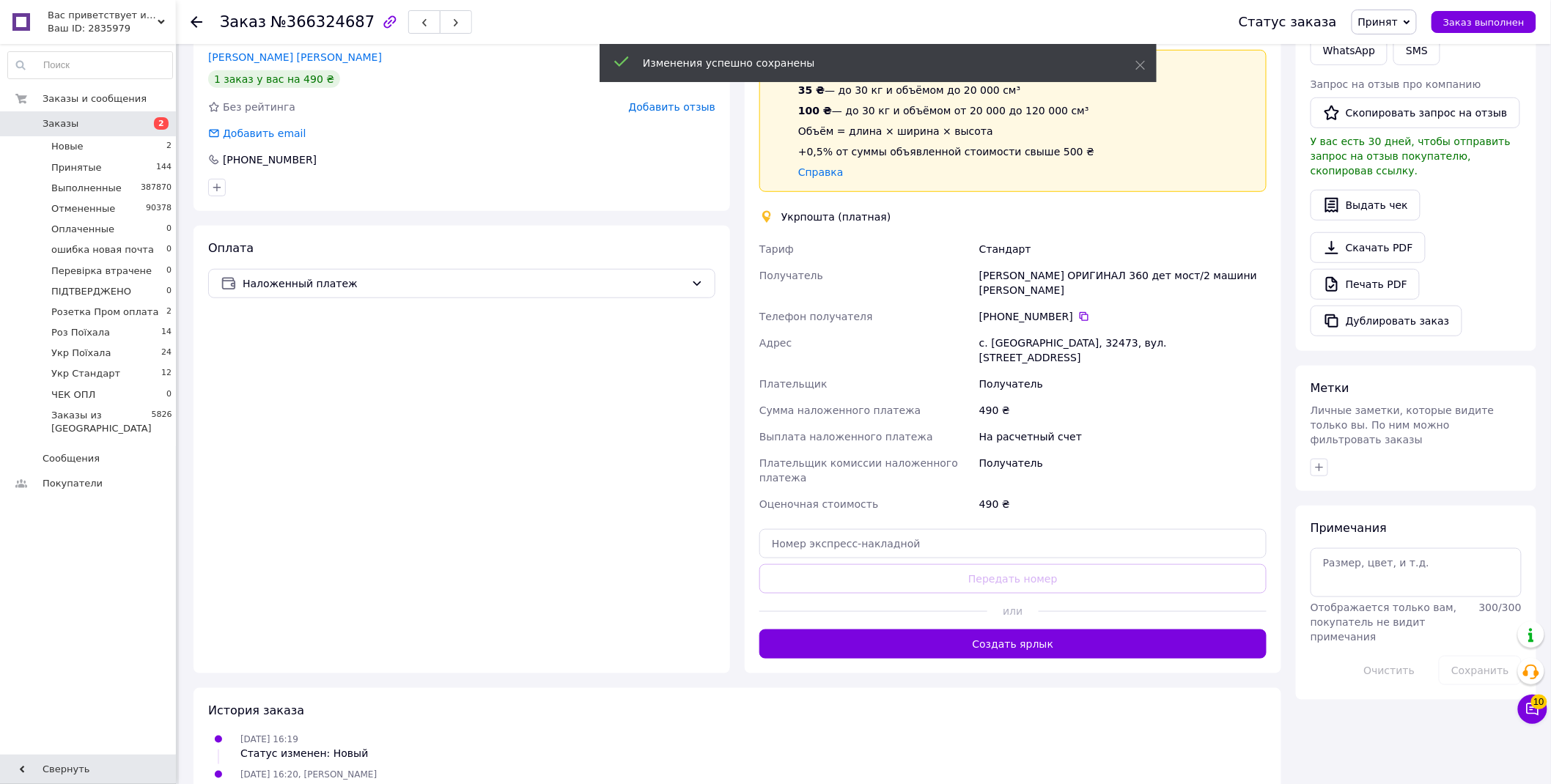
scroll to position [407, 0]
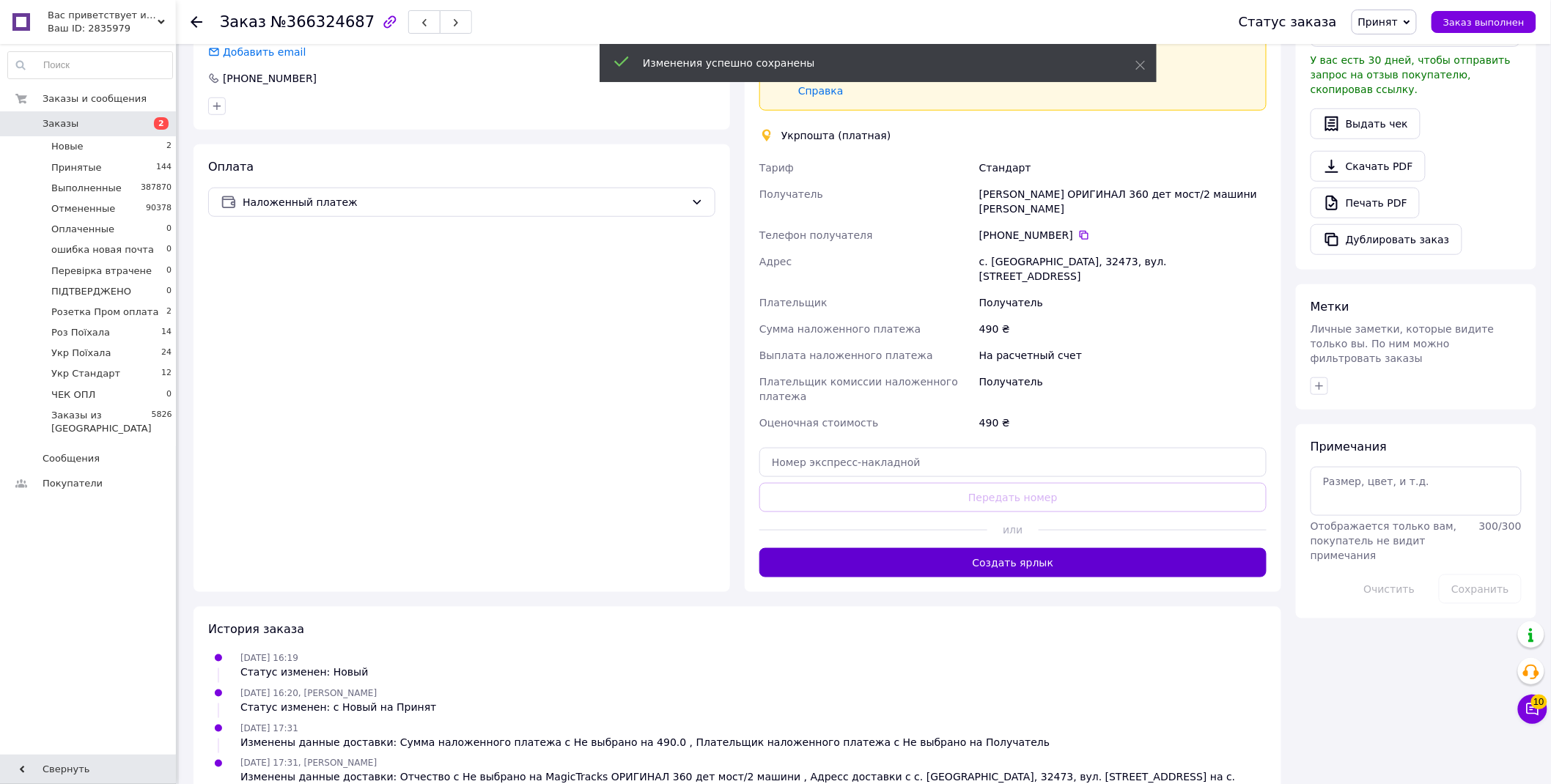
click at [1117, 548] on button "Создать ярлык" at bounding box center [1013, 563] width 507 height 29
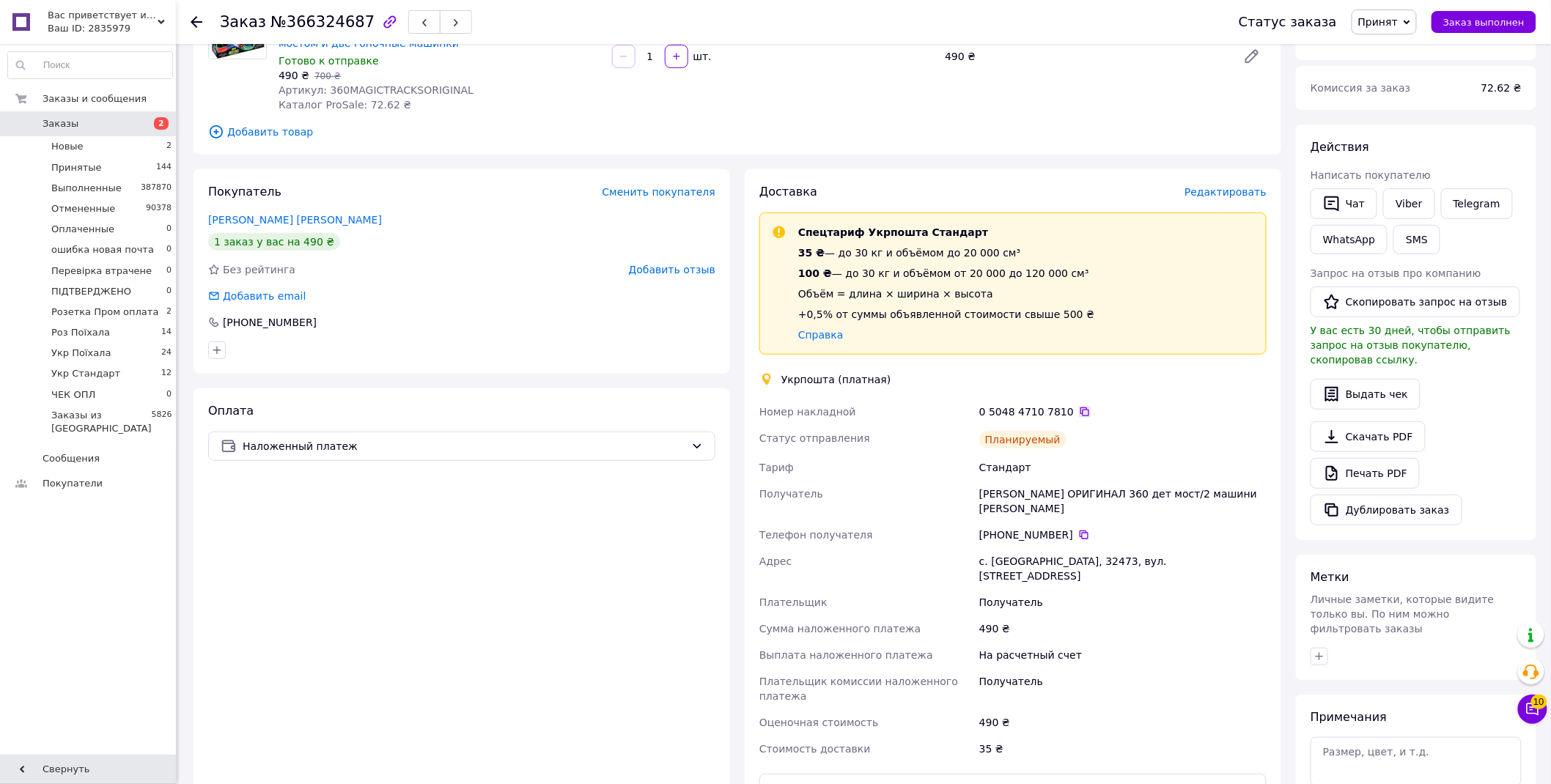
click at [1081, 409] on icon at bounding box center [1085, 412] width 9 height 9
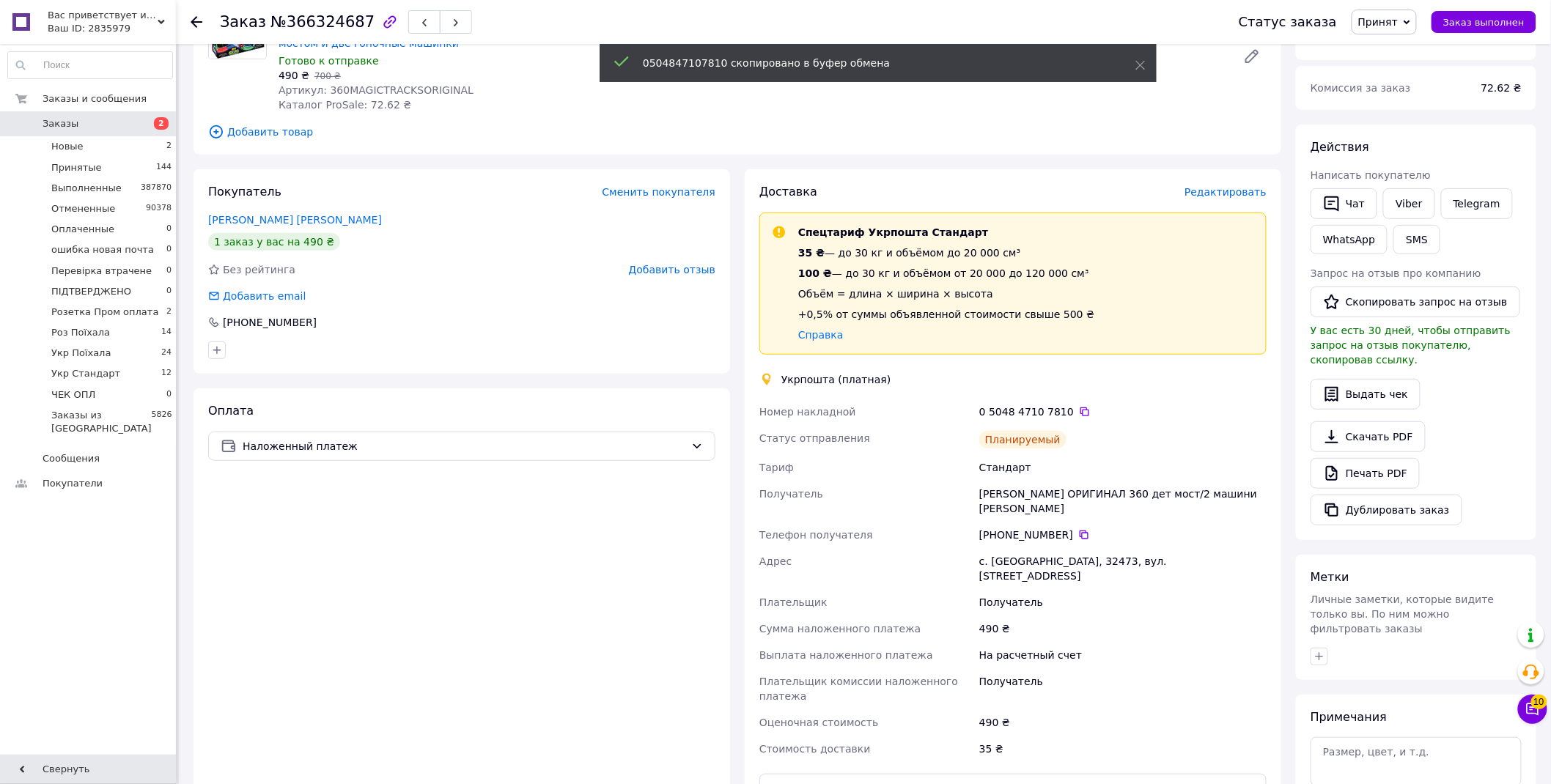
click at [1389, 22] on span "Принят" at bounding box center [1378, 22] width 40 height 12
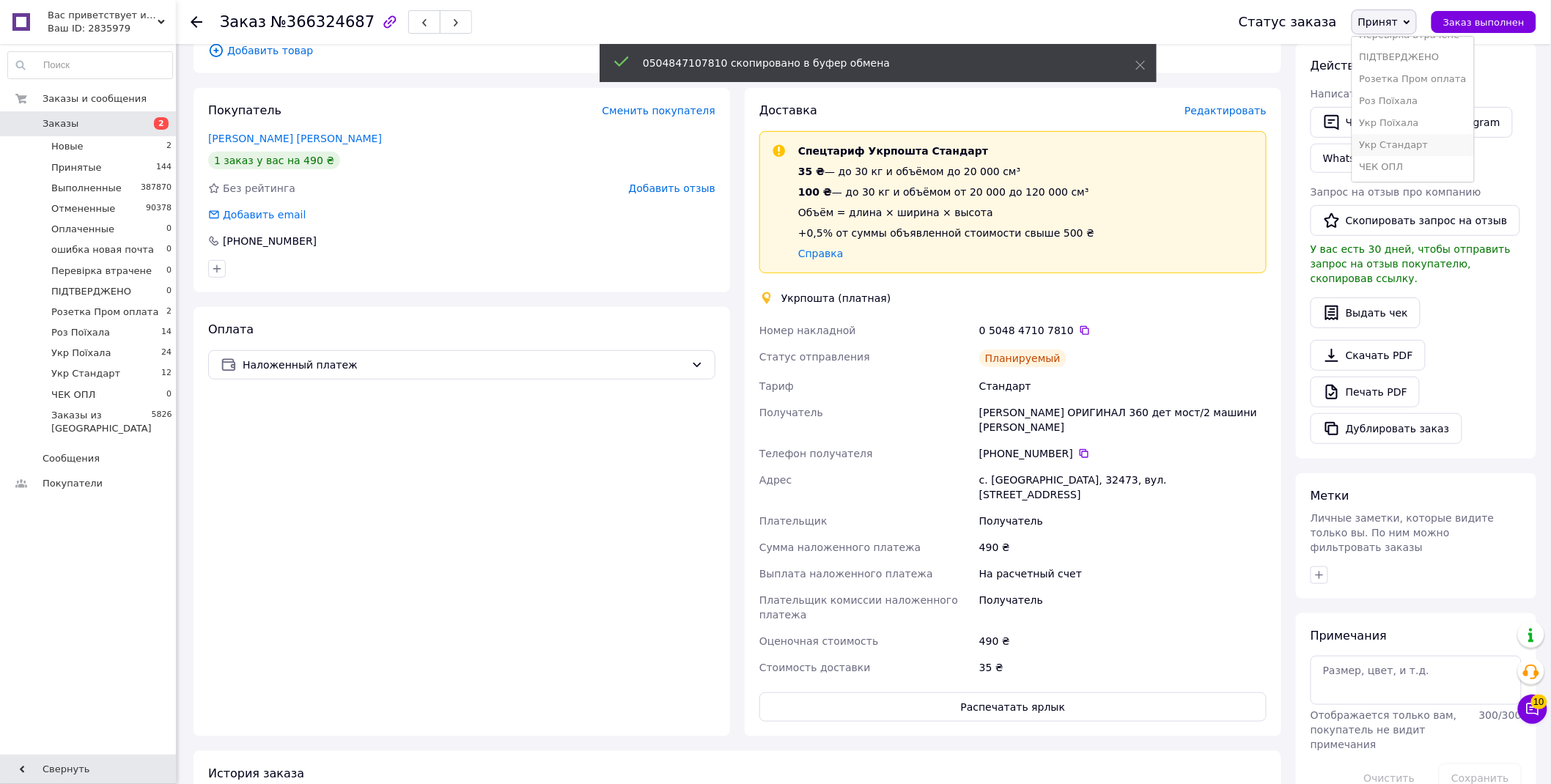
click at [1430, 148] on li "Укр Стандарт" at bounding box center [1414, 145] width 122 height 22
